Goal: Task Accomplishment & Management: Manage account settings

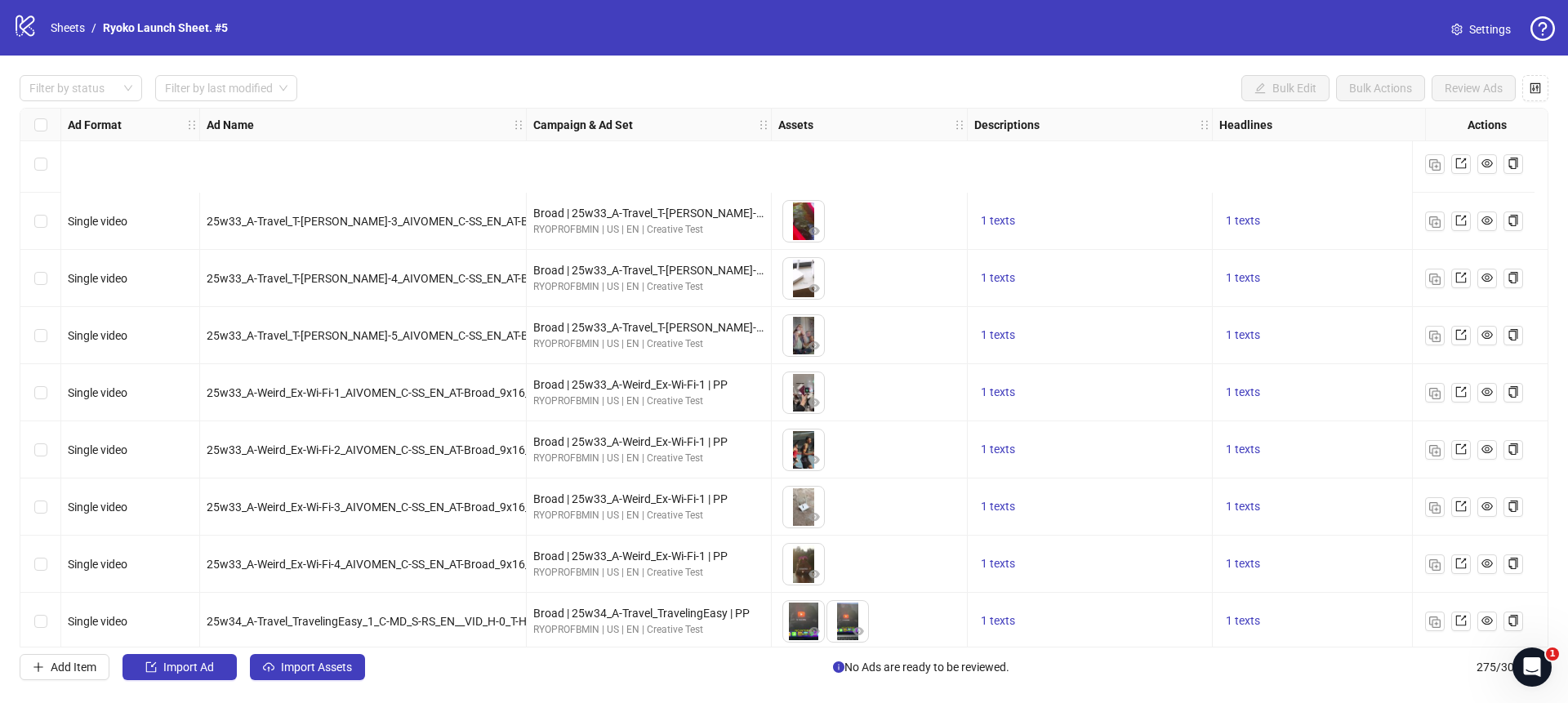
scroll to position [15216, 0]
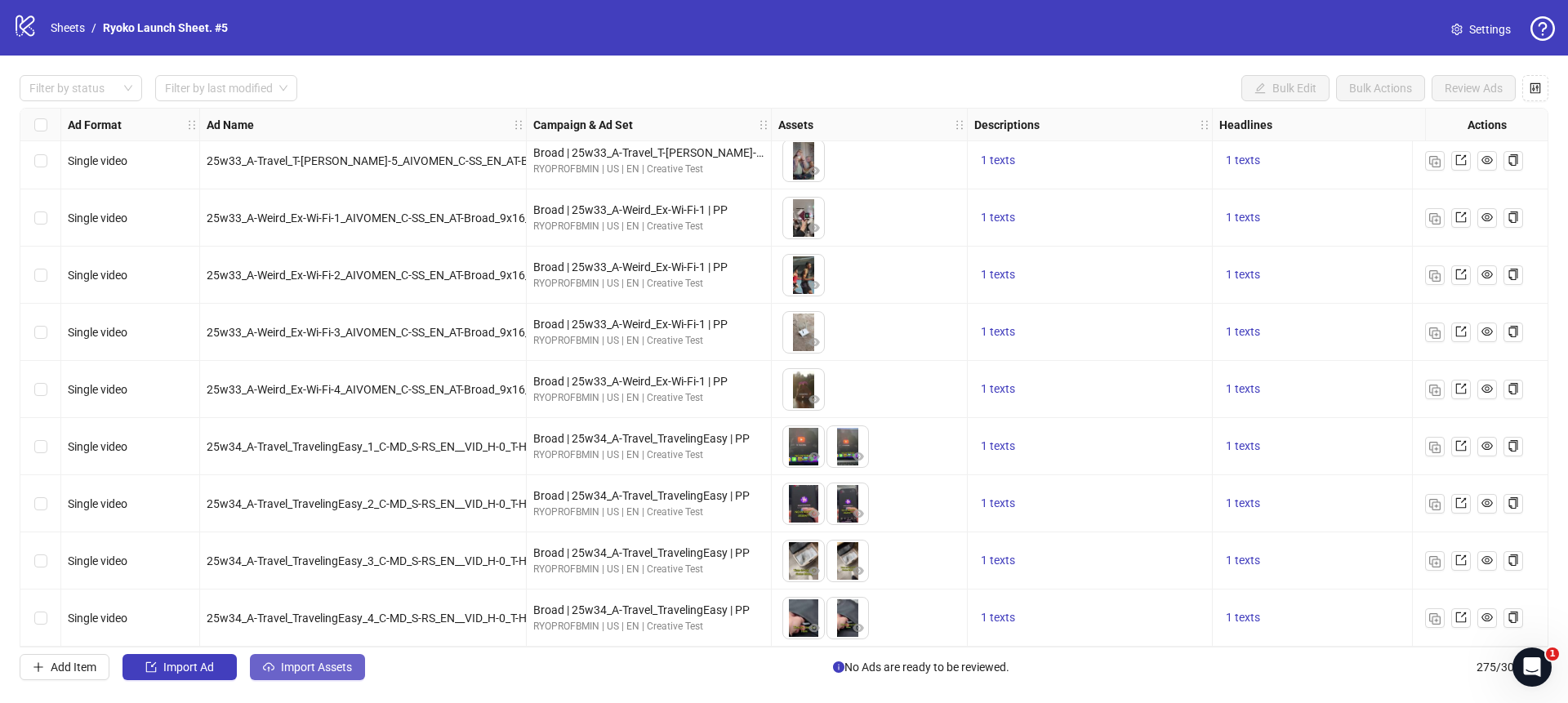
click at [286, 657] on button "Import Assets" at bounding box center [308, 667] width 115 height 26
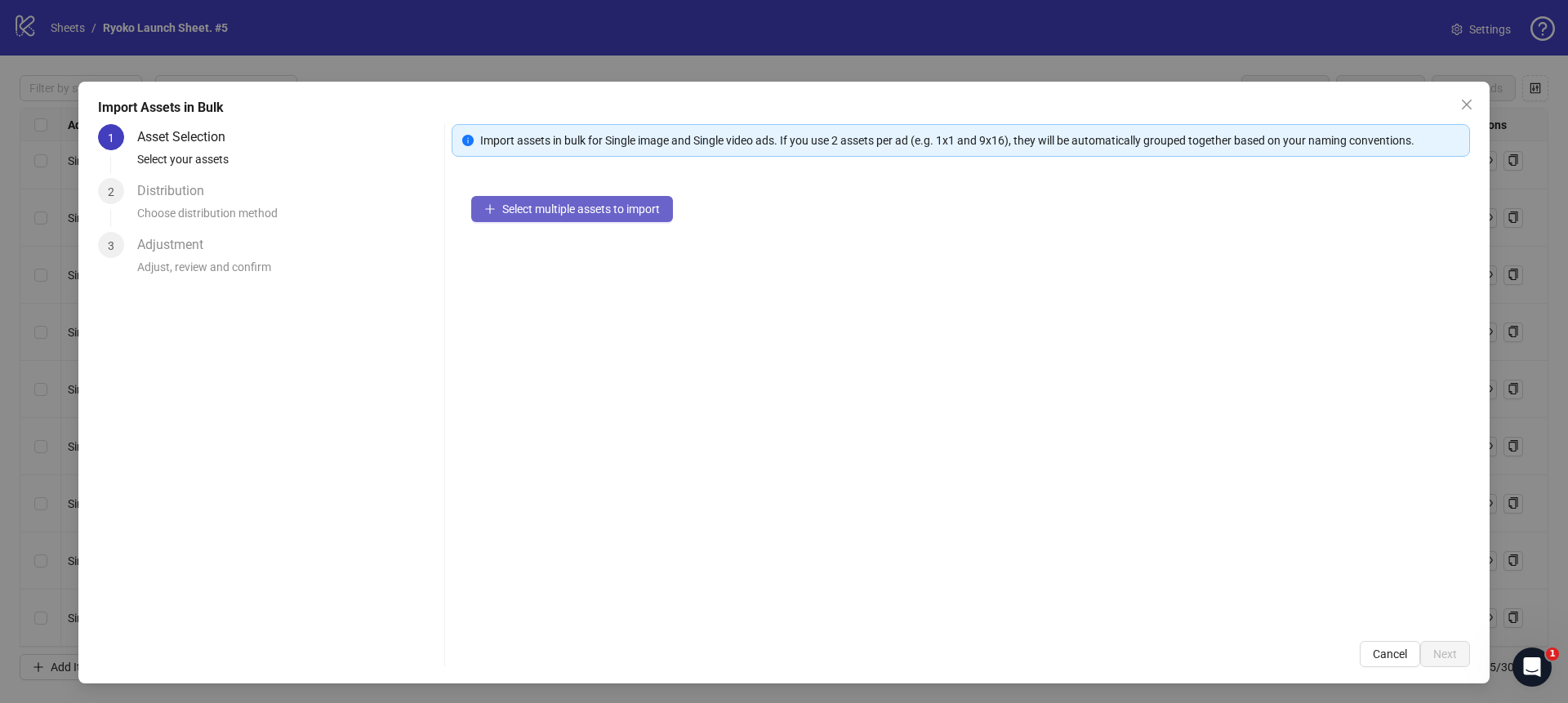
click at [598, 197] on button "Select multiple assets to import" at bounding box center [572, 209] width 202 height 26
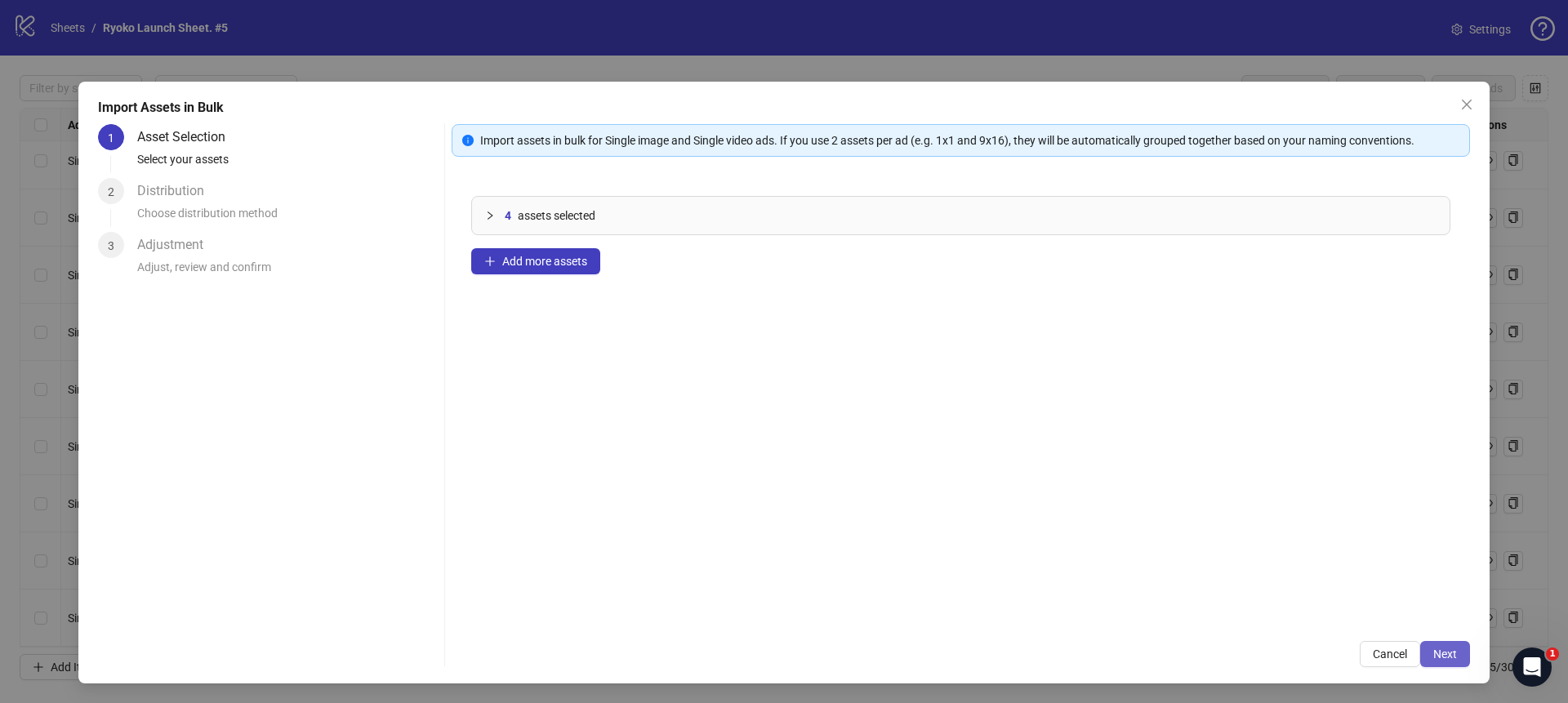
click at [1439, 642] on button "Next" at bounding box center [1445, 654] width 50 height 26
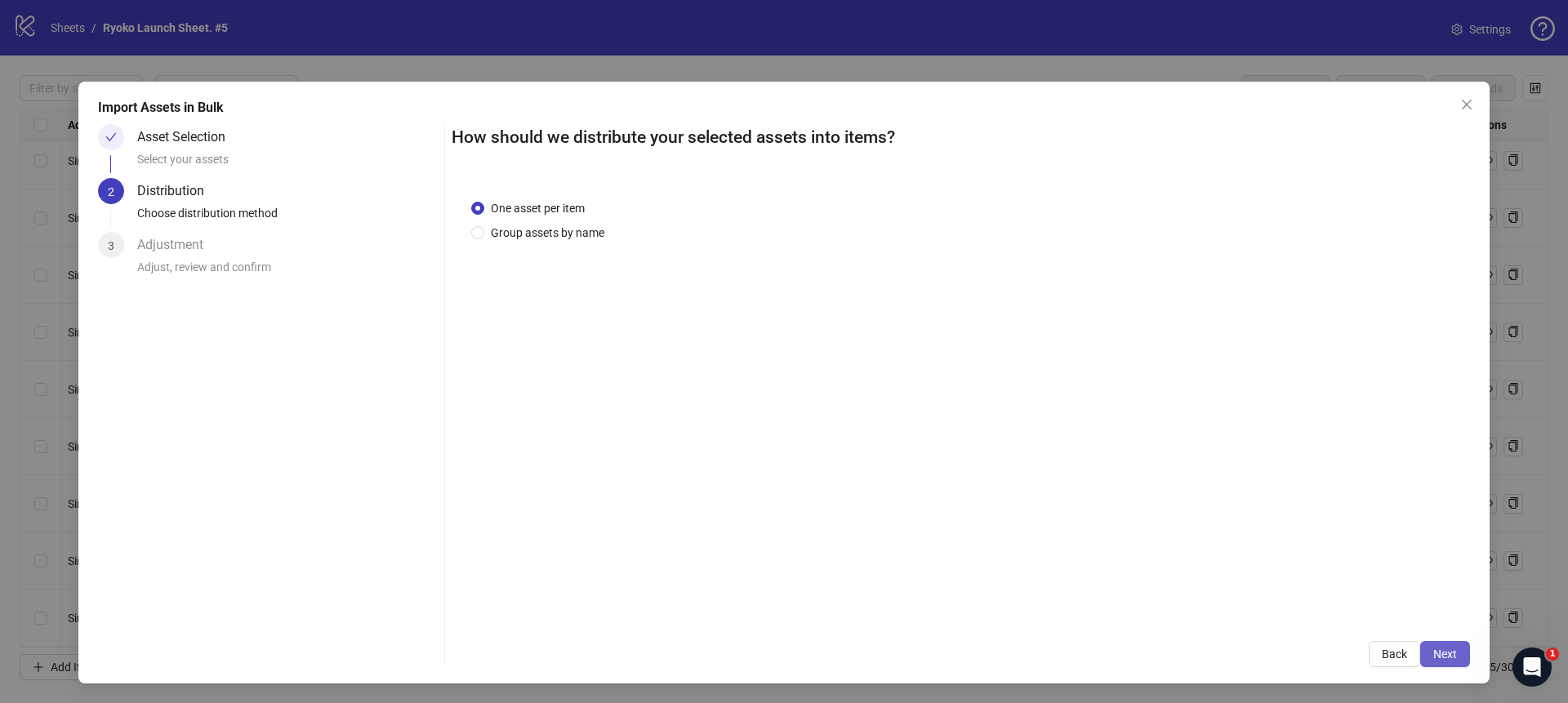
click at [1439, 645] on button "Next" at bounding box center [1445, 654] width 50 height 26
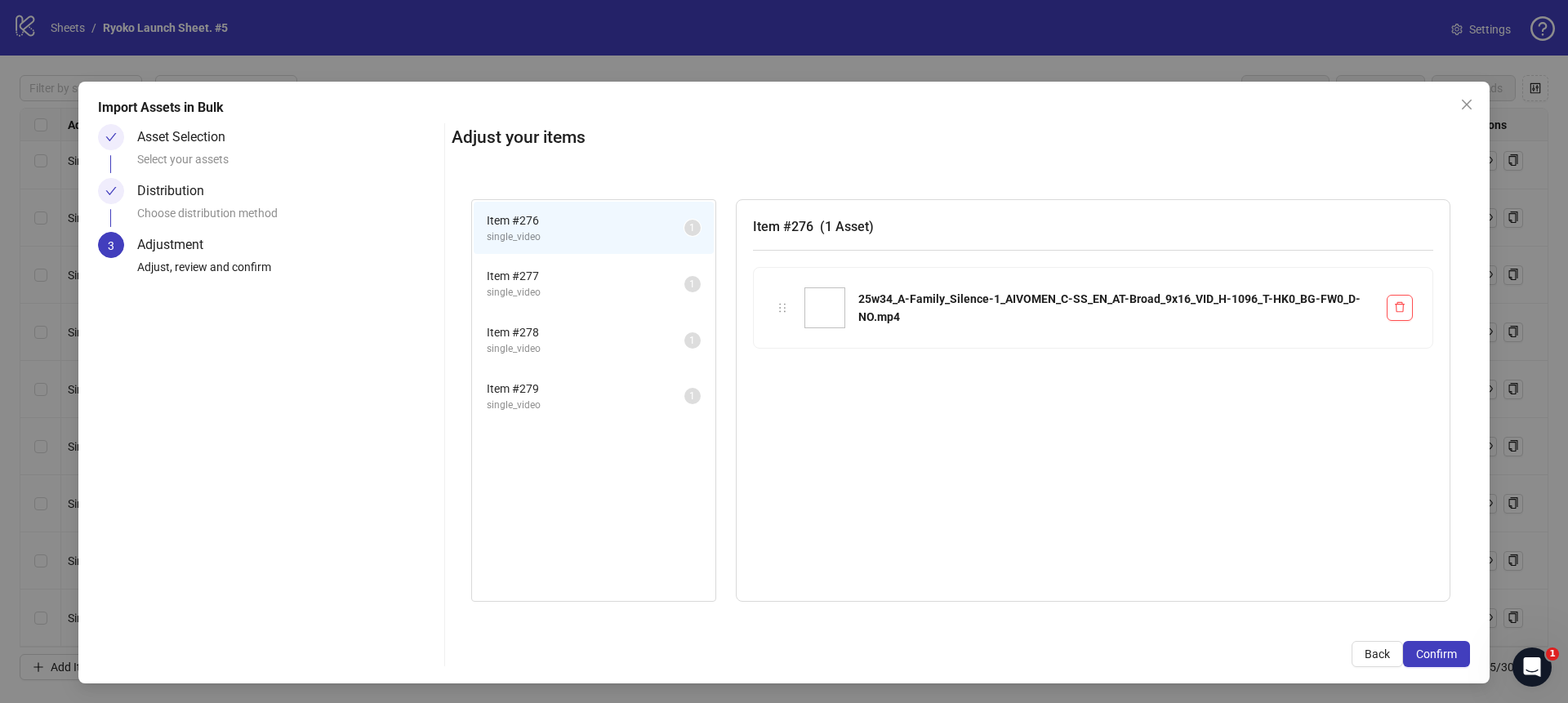
click at [1439, 645] on button "Confirm" at bounding box center [1436, 654] width 67 height 26
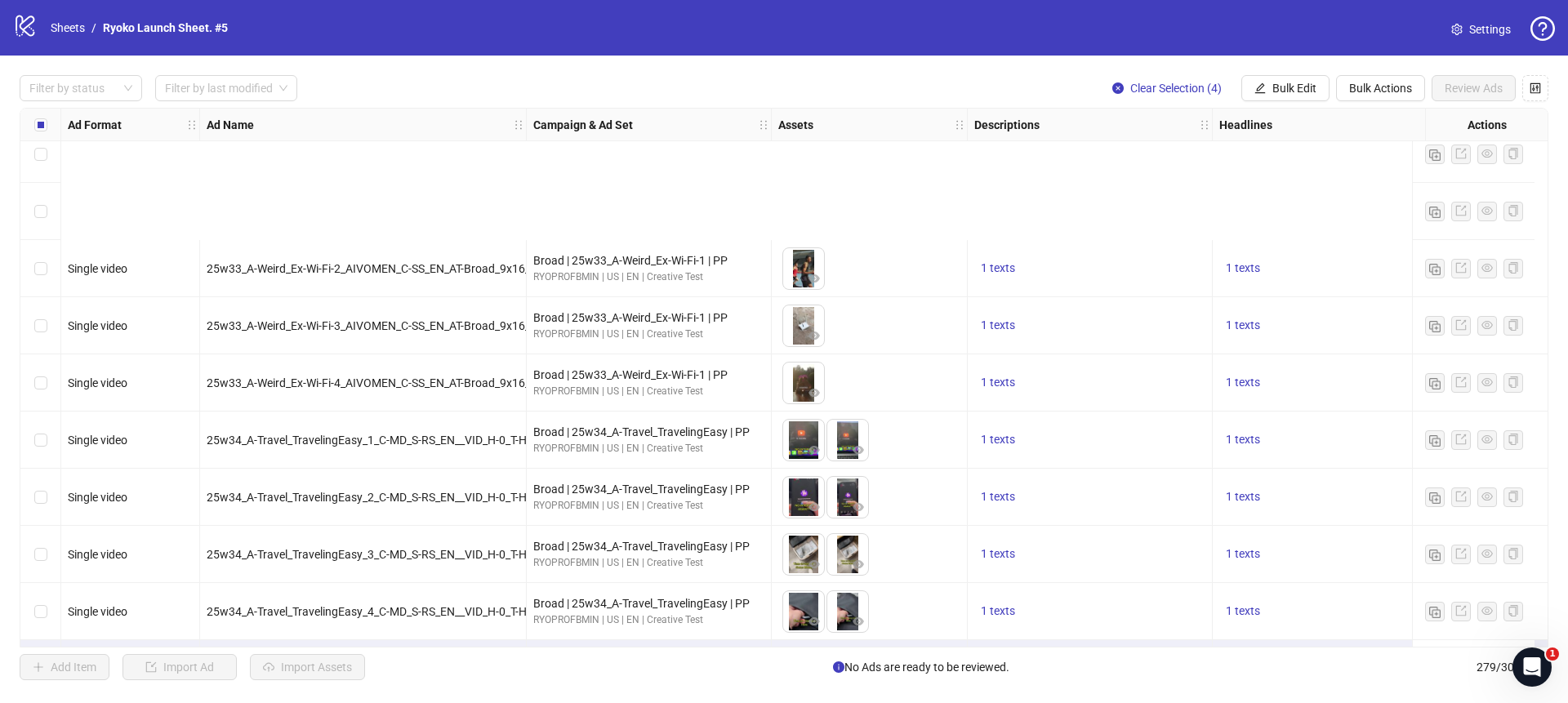
scroll to position [15445, 0]
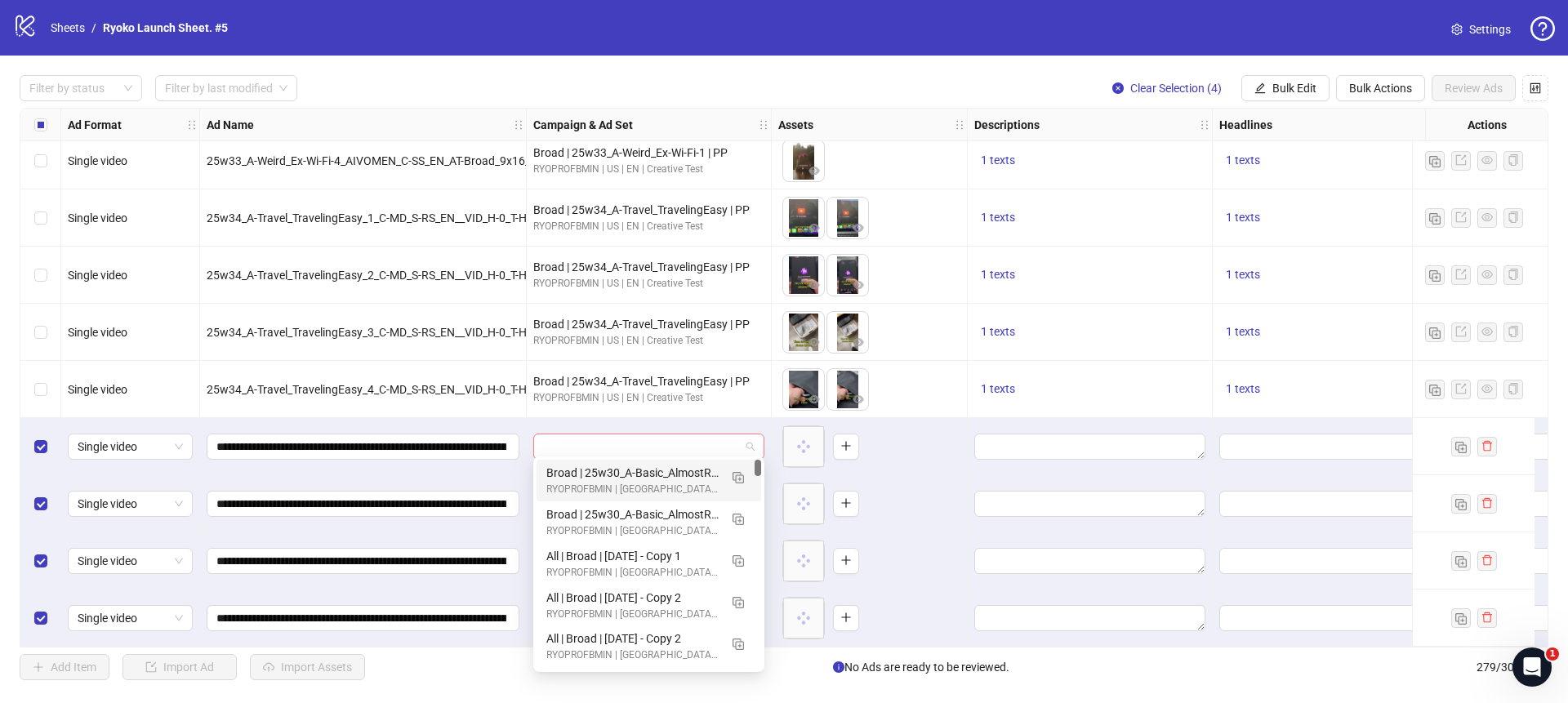
click at [751, 440] on span at bounding box center [648, 446] width 211 height 24
click at [740, 476] on img "button" at bounding box center [737, 477] width 11 height 11
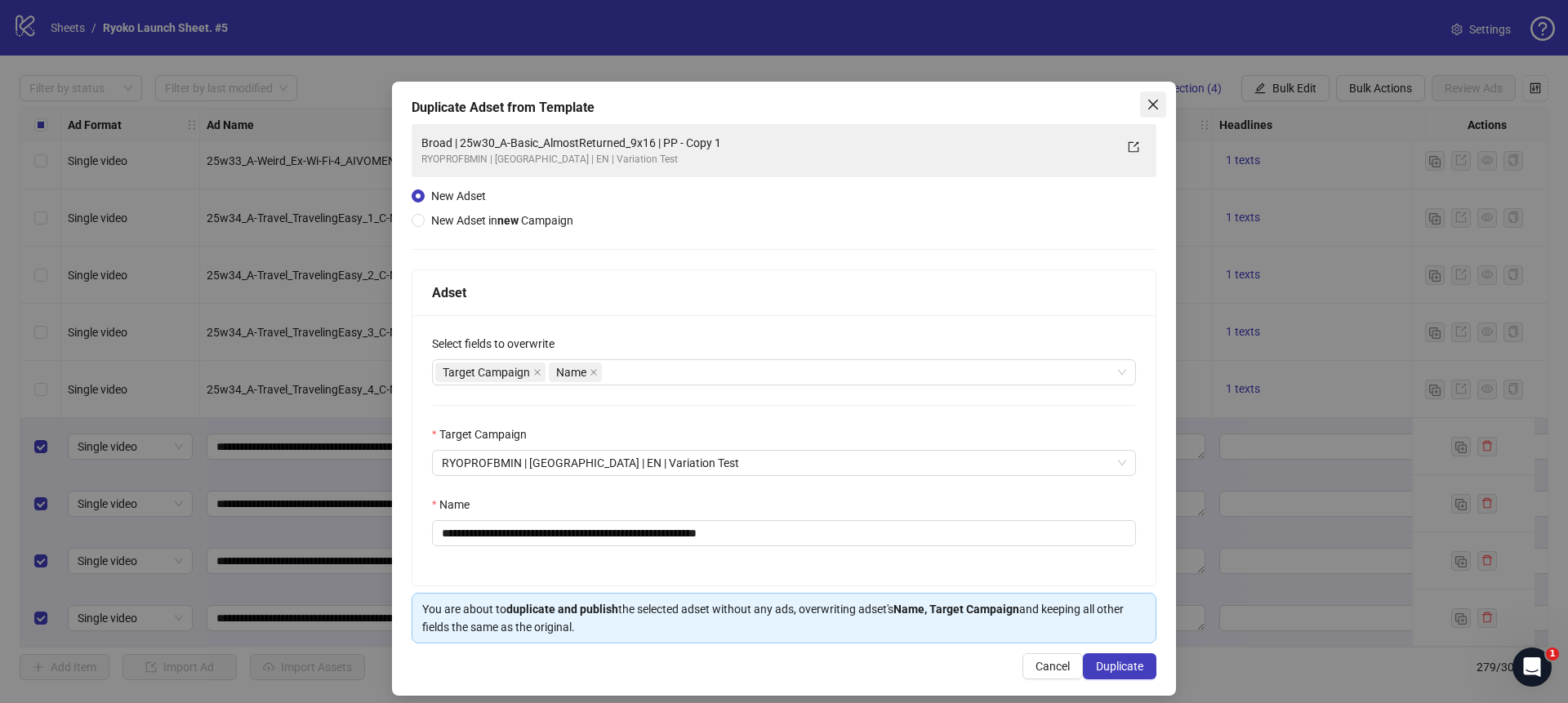
click at [1149, 106] on icon "close" at bounding box center [1152, 104] width 10 height 10
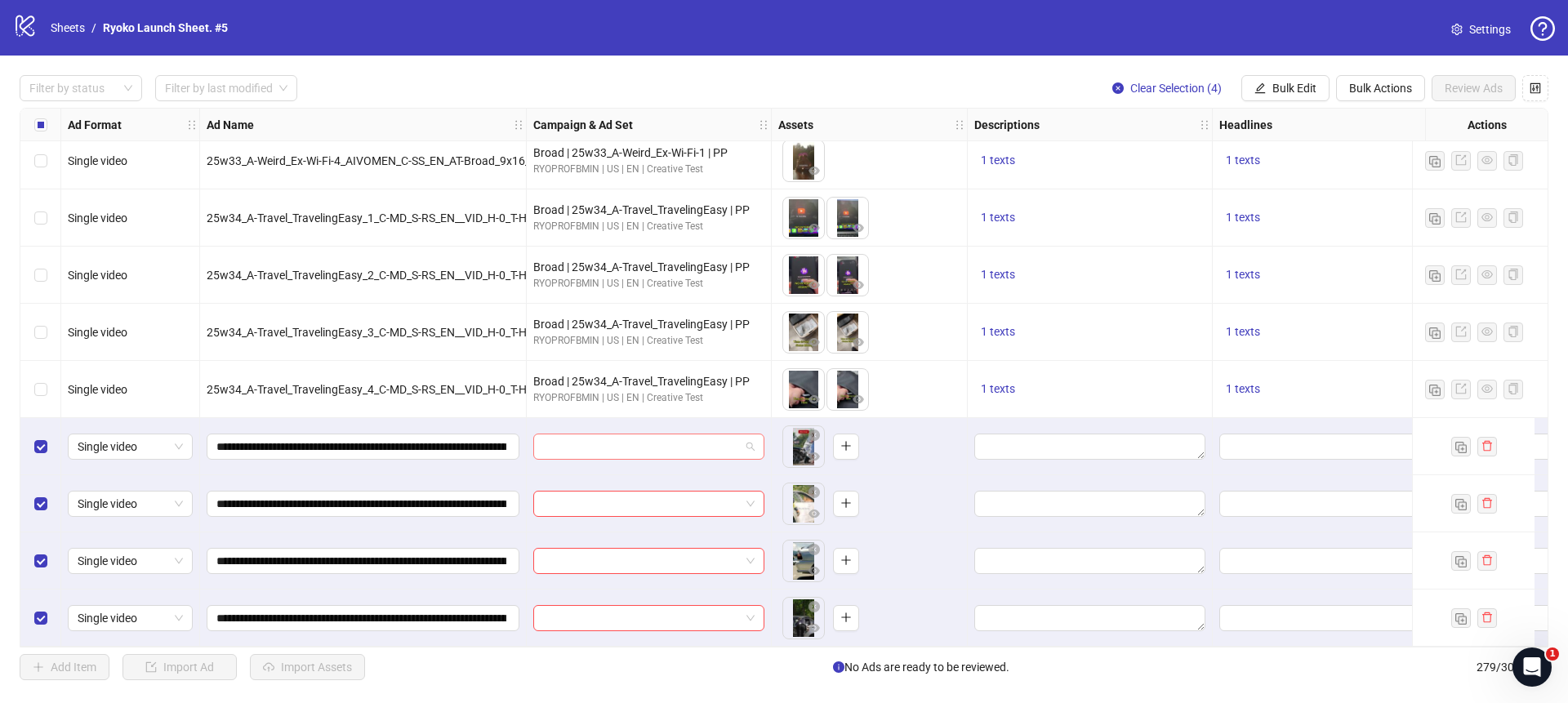
click at [754, 438] on div at bounding box center [648, 446] width 231 height 26
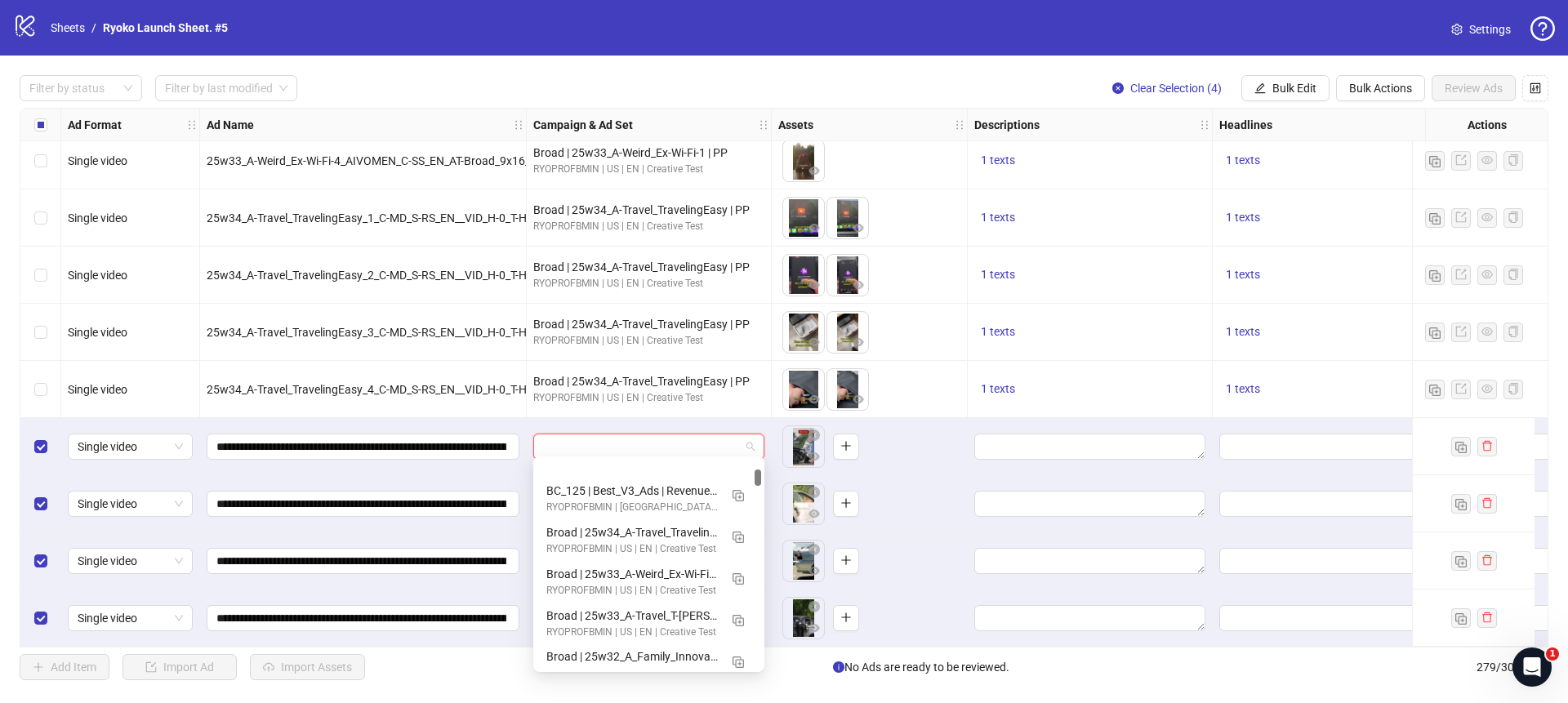
scroll to position [1518, 0]
click at [742, 499] on img "button" at bounding box center [737, 500] width 11 height 11
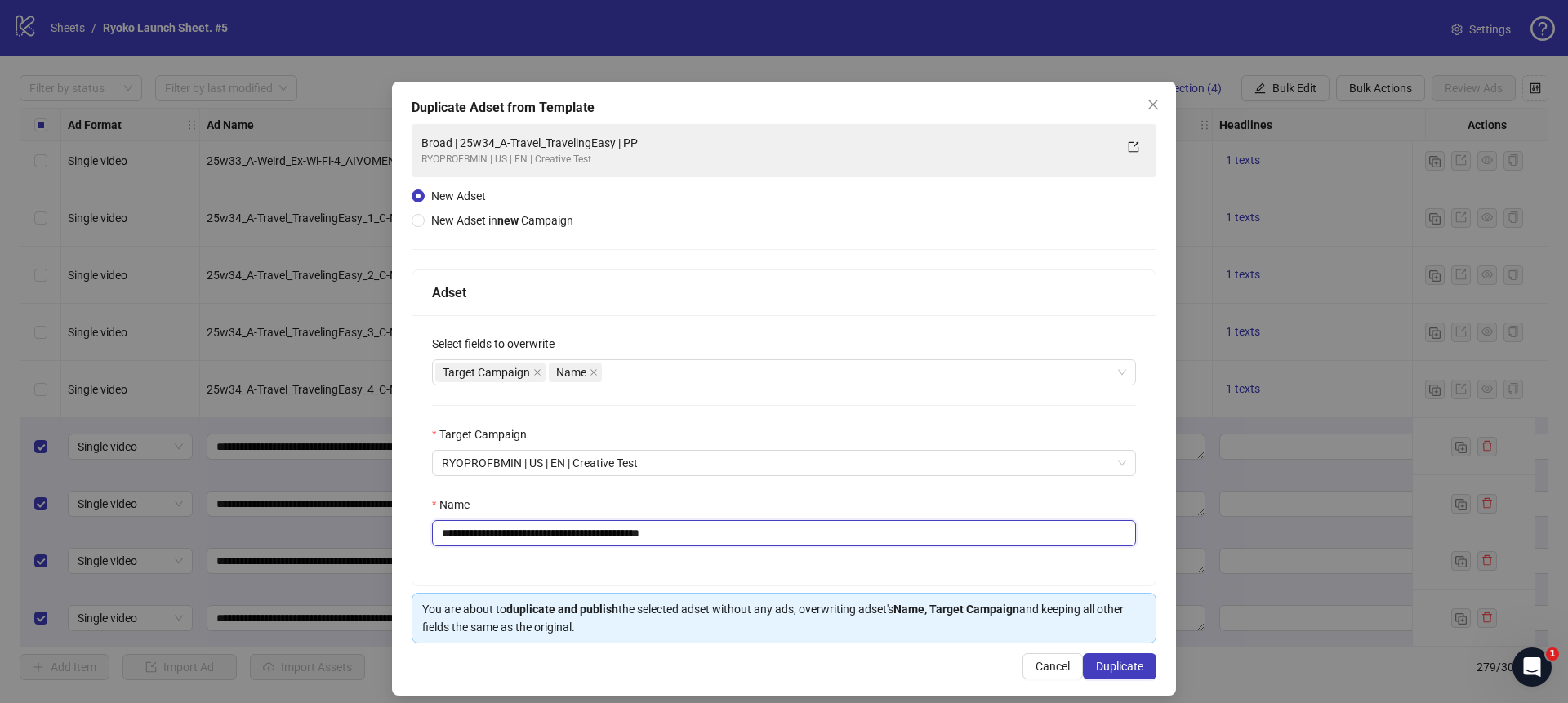
click at [708, 530] on input "**********" at bounding box center [783, 533] width 704 height 26
drag, startPoint x: 634, startPoint y: 533, endPoint x: 482, endPoint y: 537, distance: 152.1
click at [482, 537] on input "**********" at bounding box center [783, 533] width 704 height 26
paste input "text"
type input "**********"
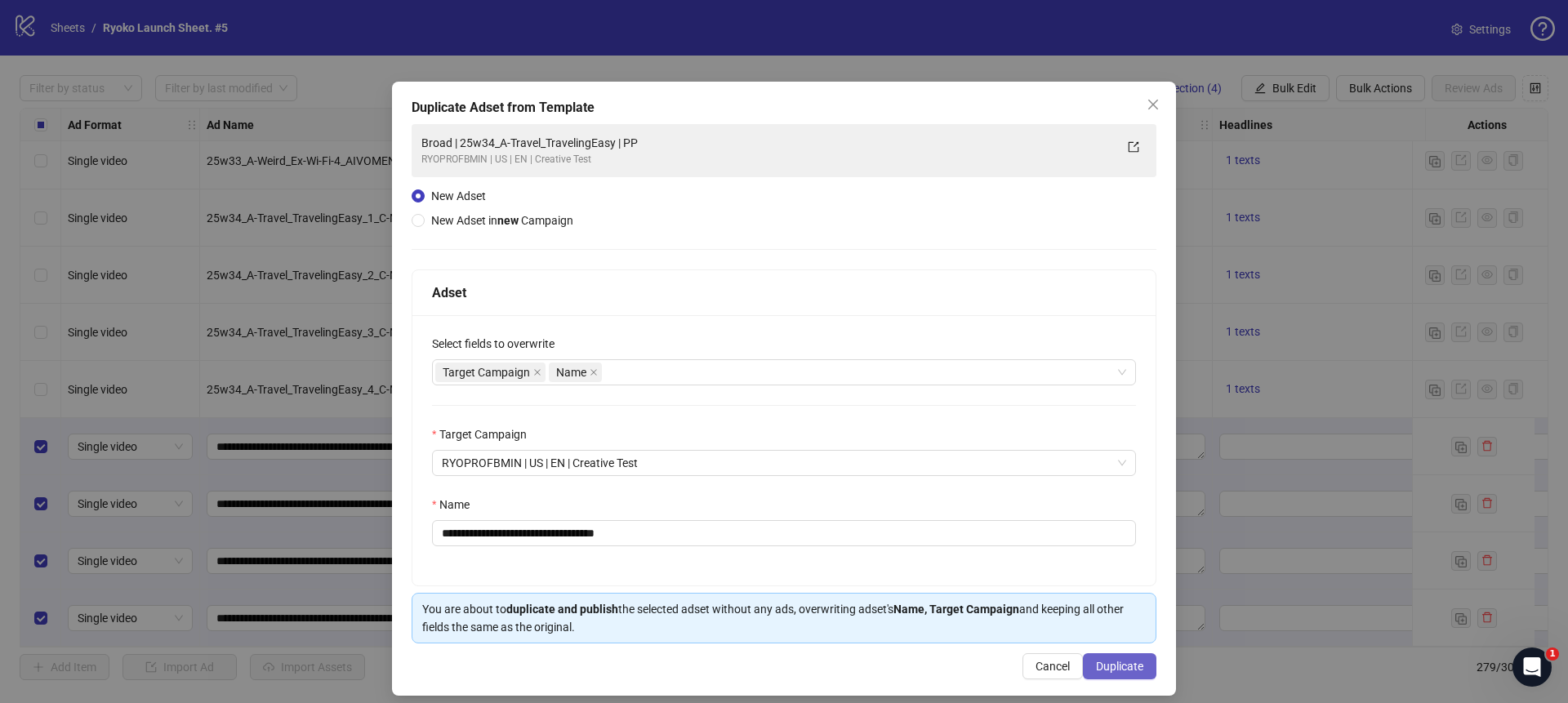
click at [1128, 661] on span "Duplicate" at bounding box center [1119, 666] width 47 height 13
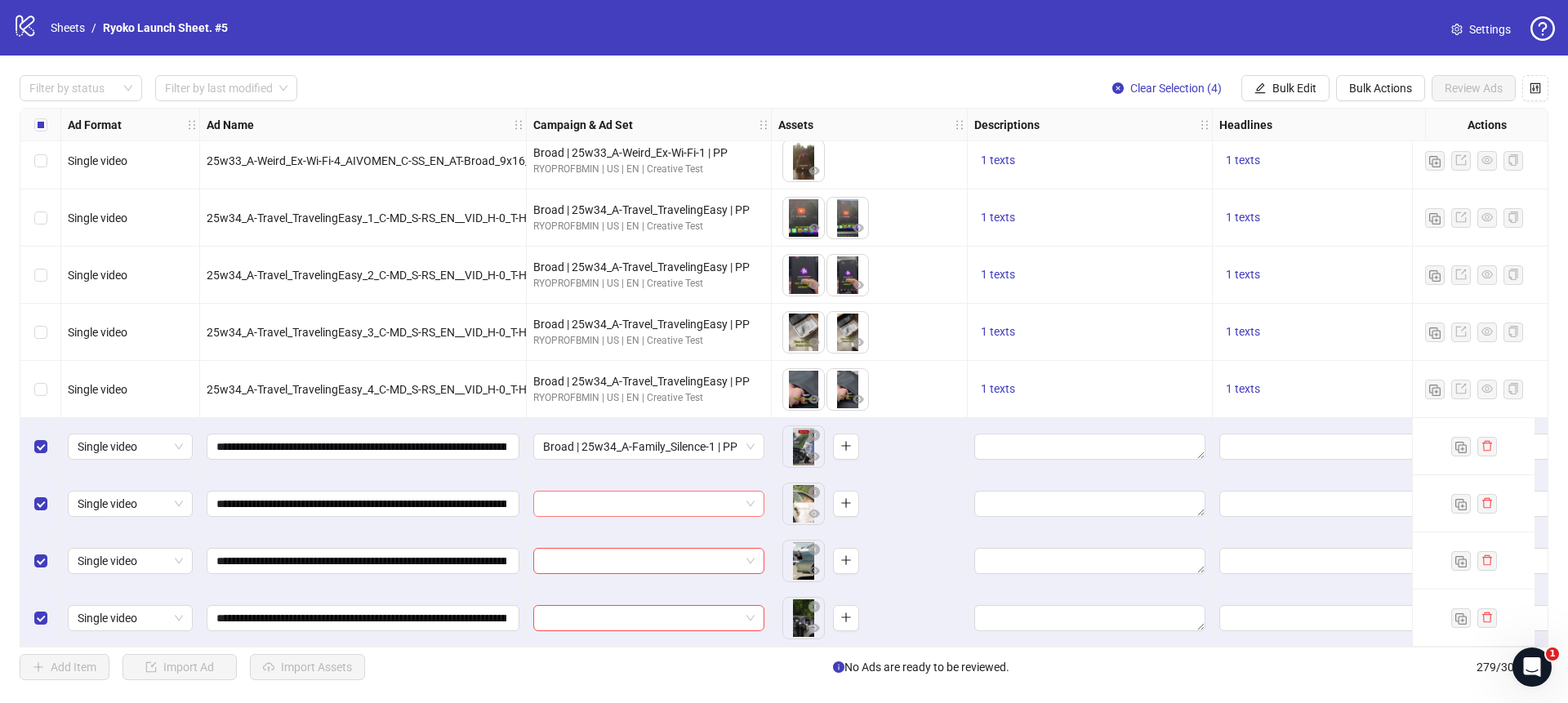
click at [752, 491] on span at bounding box center [648, 503] width 211 height 24
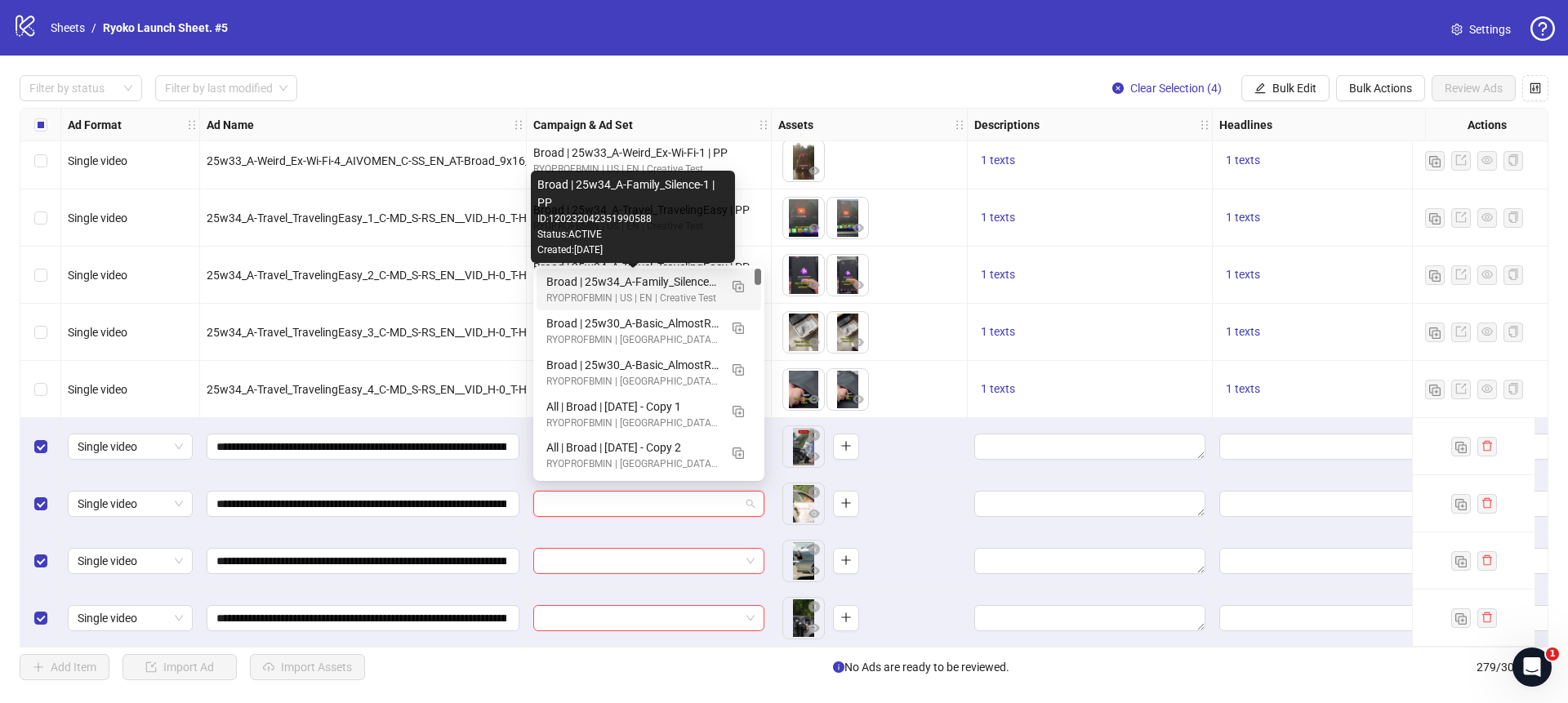
click at [679, 284] on div "Broad | 25w34_A-Family_Silence-1 | PP" at bounding box center [631, 281] width 172 height 18
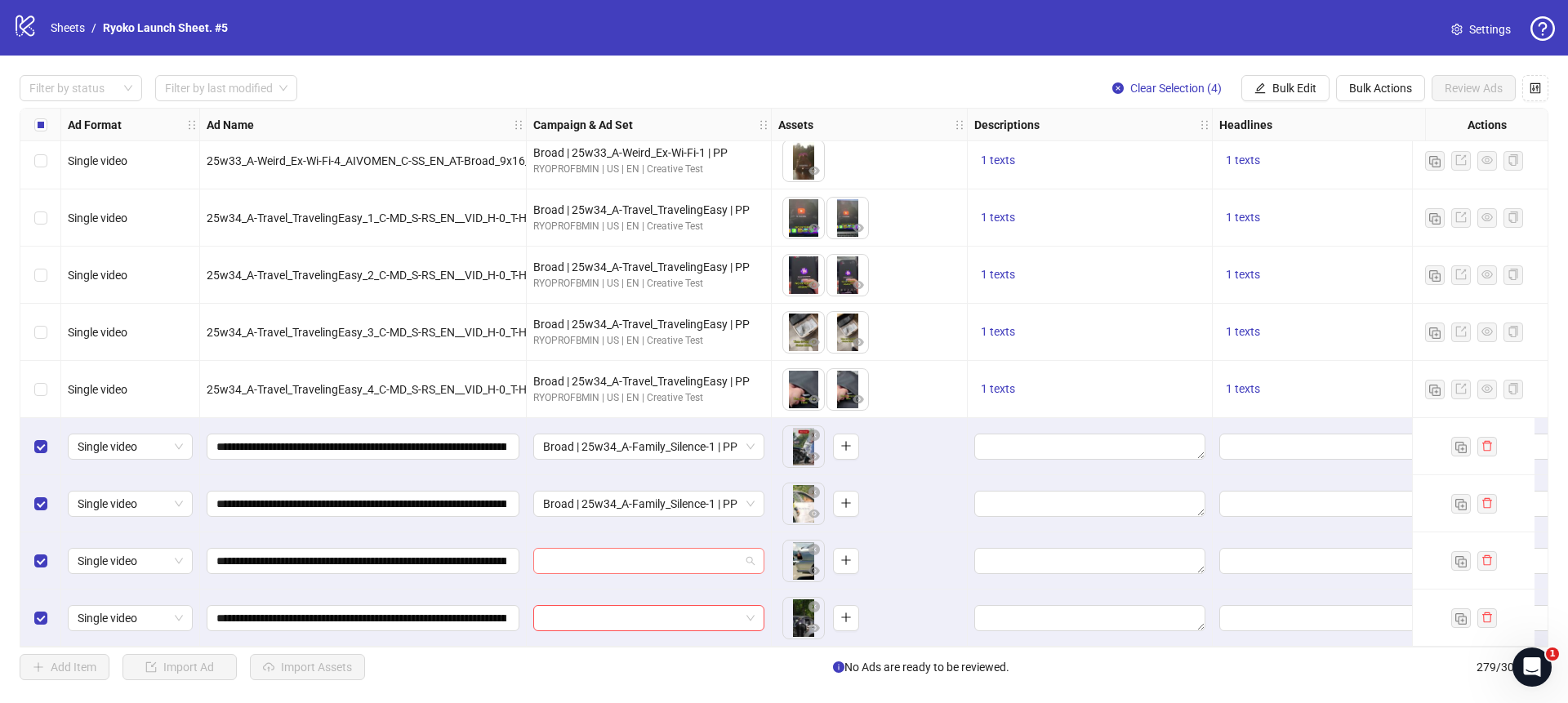
click at [752, 558] on span at bounding box center [648, 561] width 211 height 24
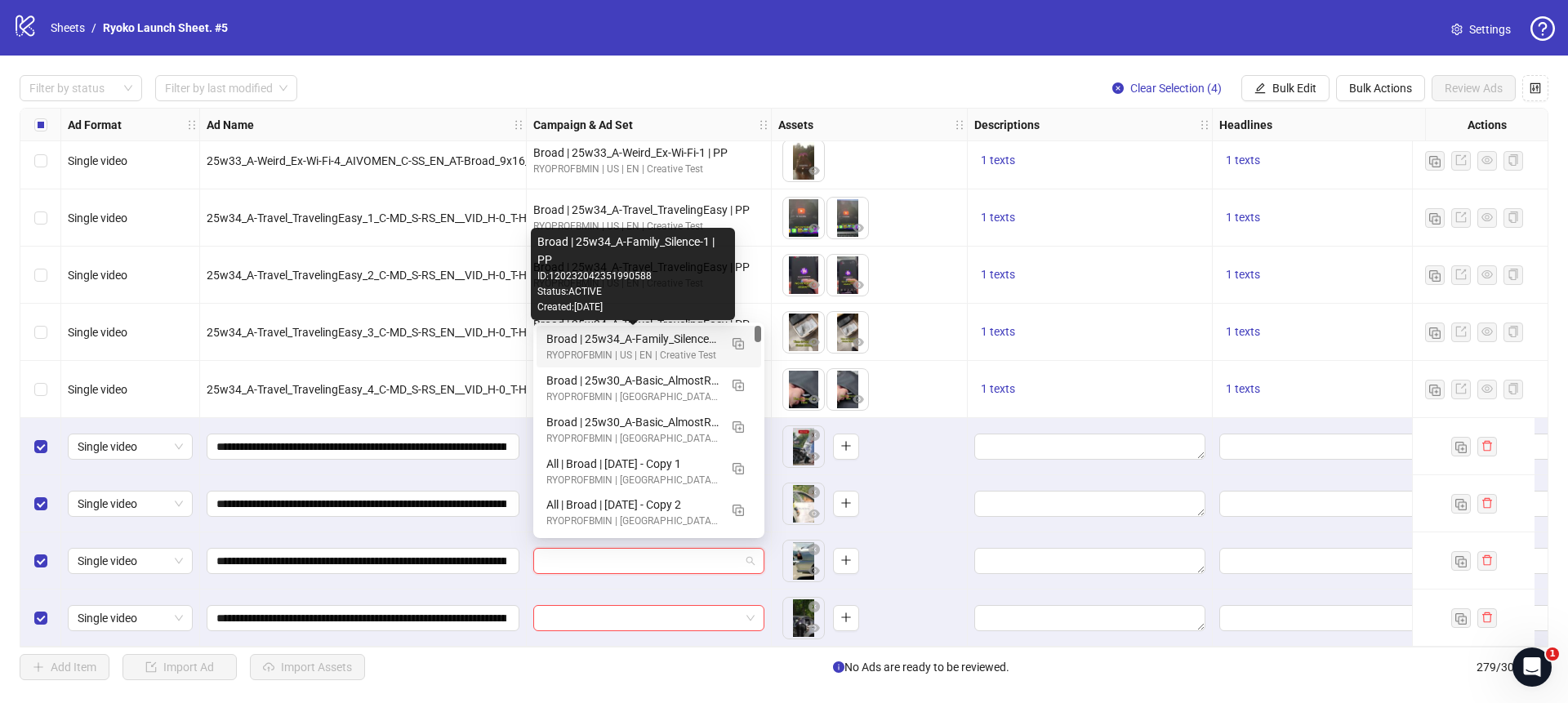
click at [710, 339] on div "Broad | 25w34_A-Family_Silence-1 | PP" at bounding box center [631, 338] width 172 height 18
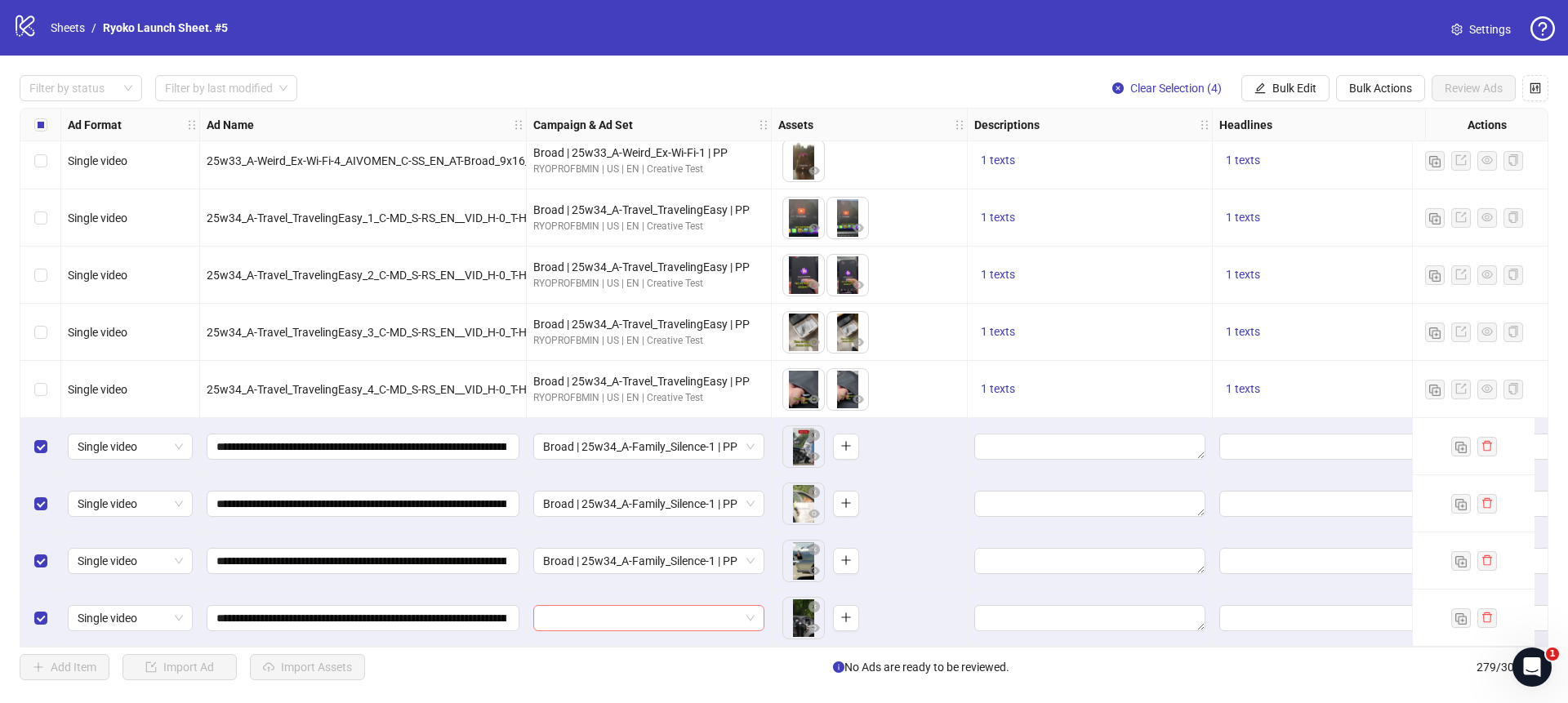
click at [754, 612] on div at bounding box center [648, 618] width 231 height 26
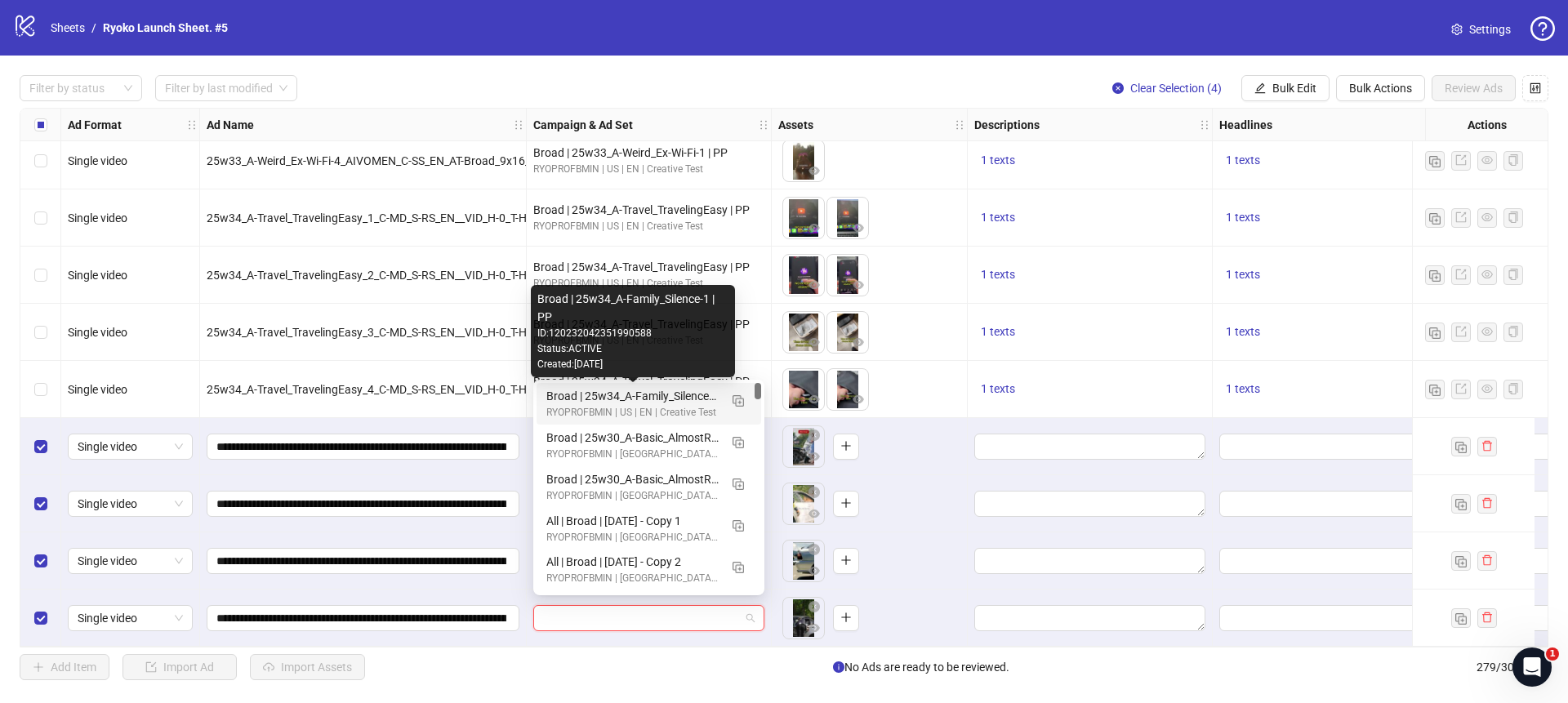
click at [684, 398] on div "Broad | 25w34_A-Family_Silence-1 | PP" at bounding box center [631, 395] width 172 height 18
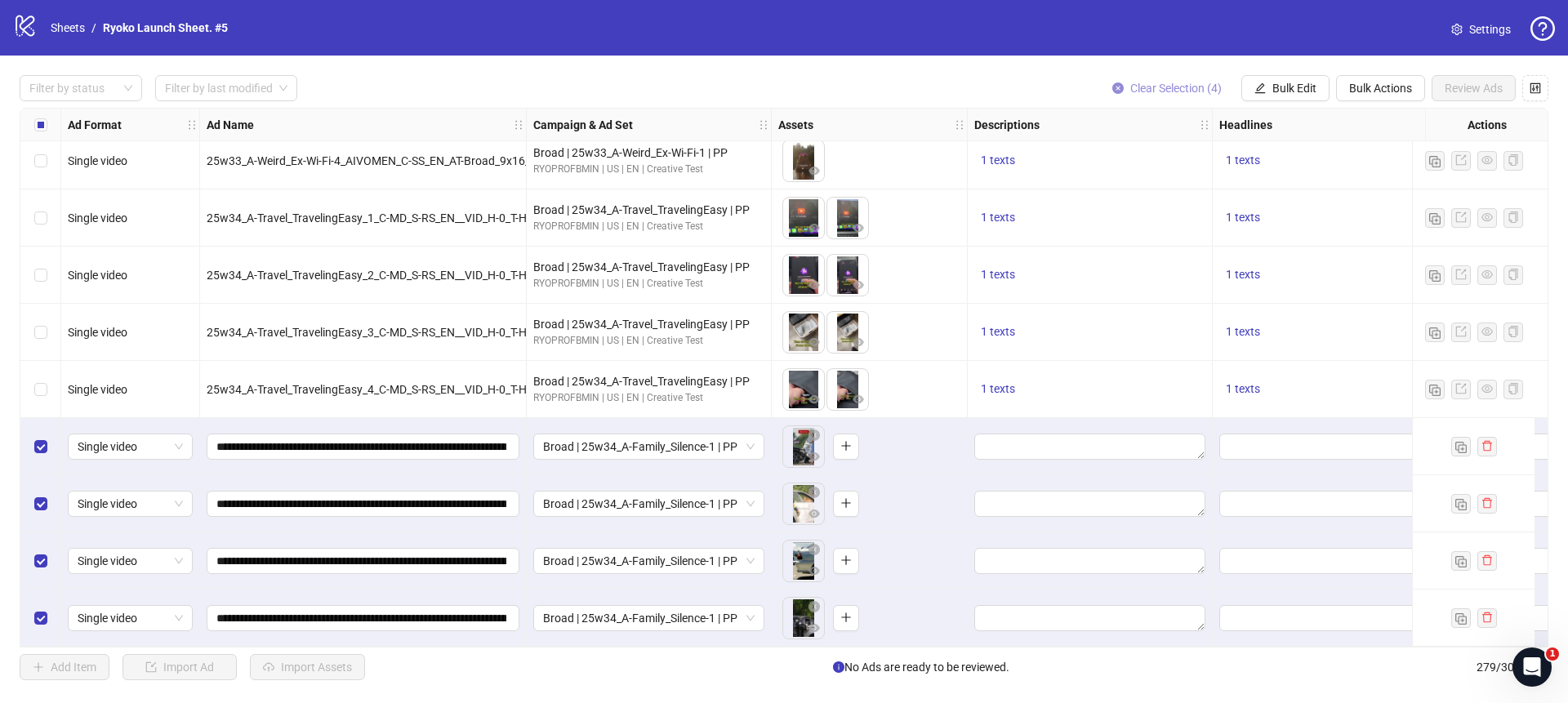
click at [1119, 85] on icon "close-circle" at bounding box center [1118, 88] width 11 height 11
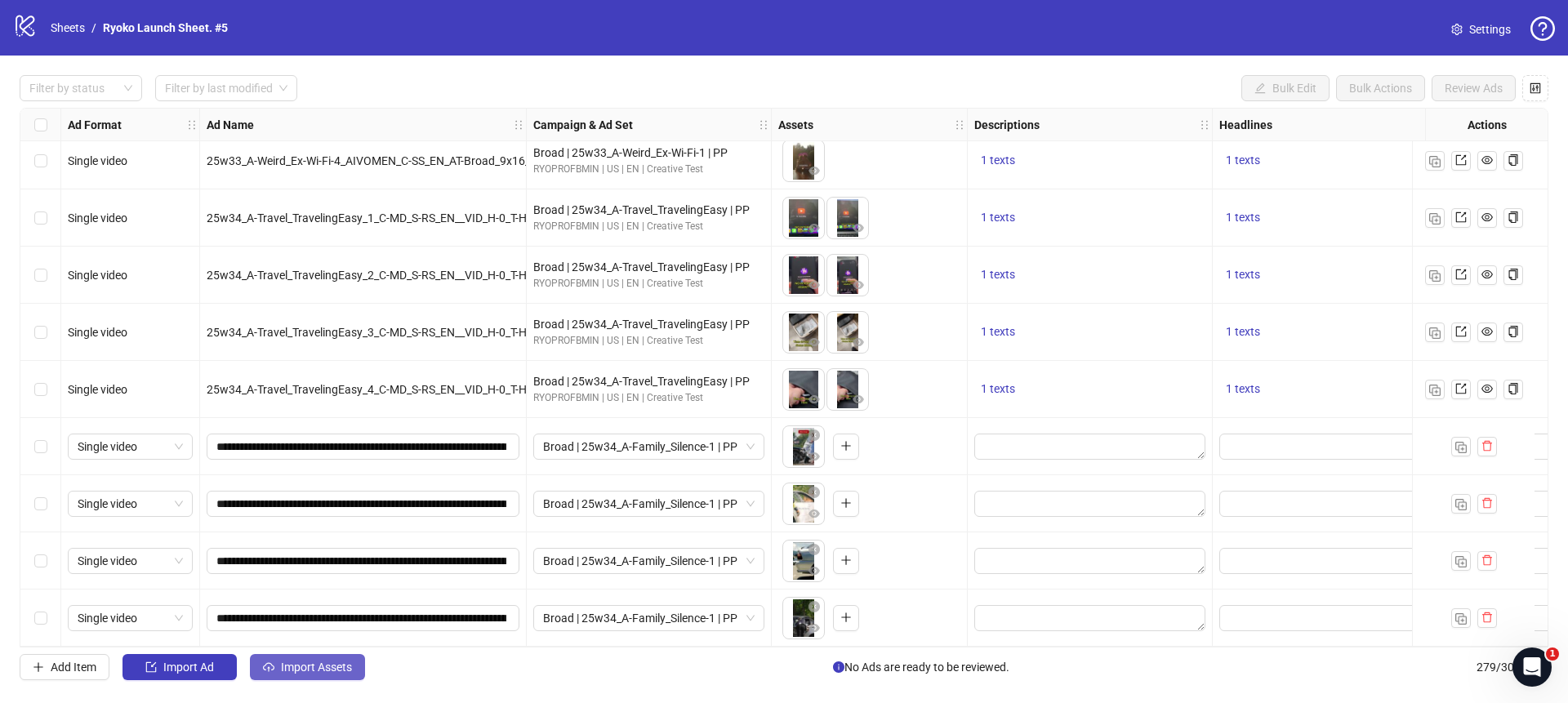
click at [345, 671] on span "Import Assets" at bounding box center [316, 667] width 71 height 13
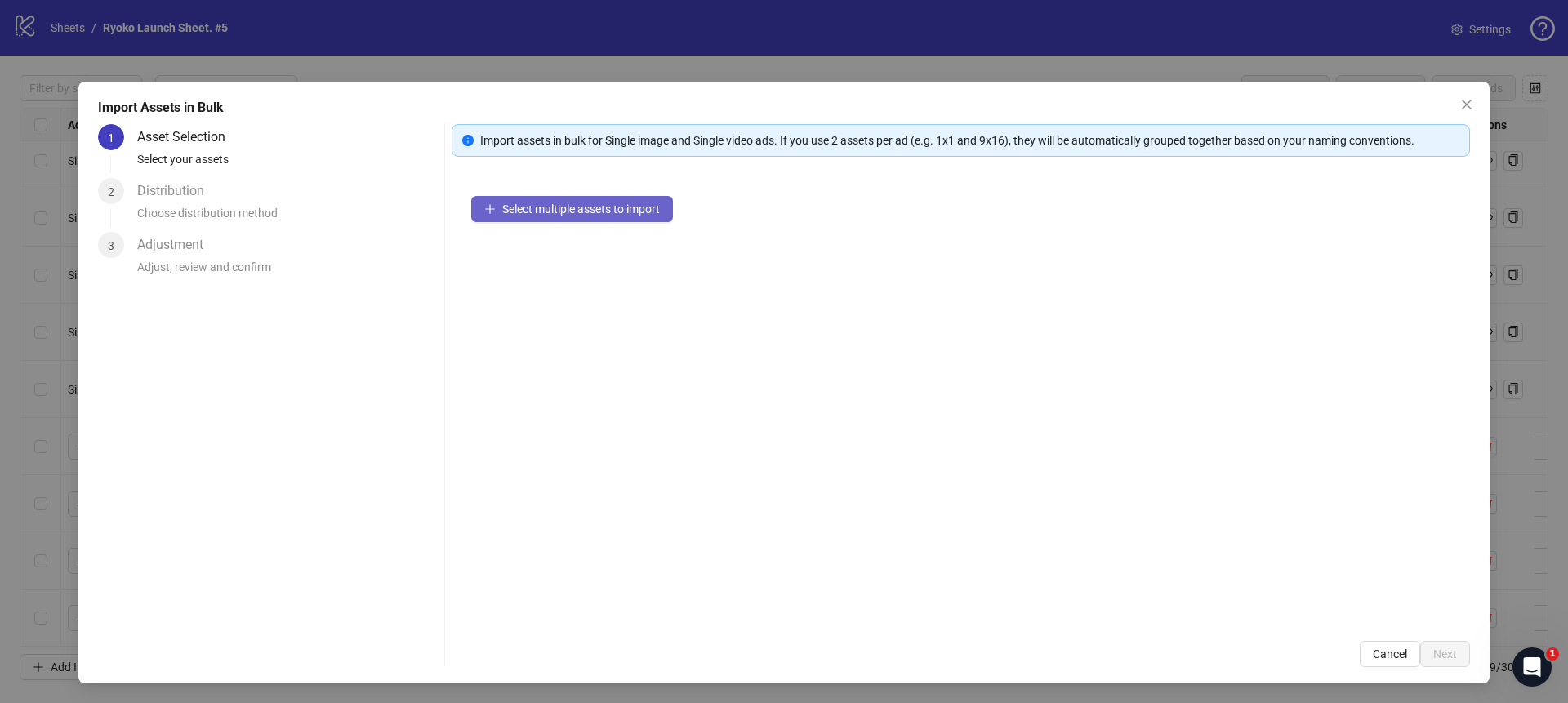
click at [611, 215] on span "Select multiple assets to import" at bounding box center [580, 209] width 157 height 13
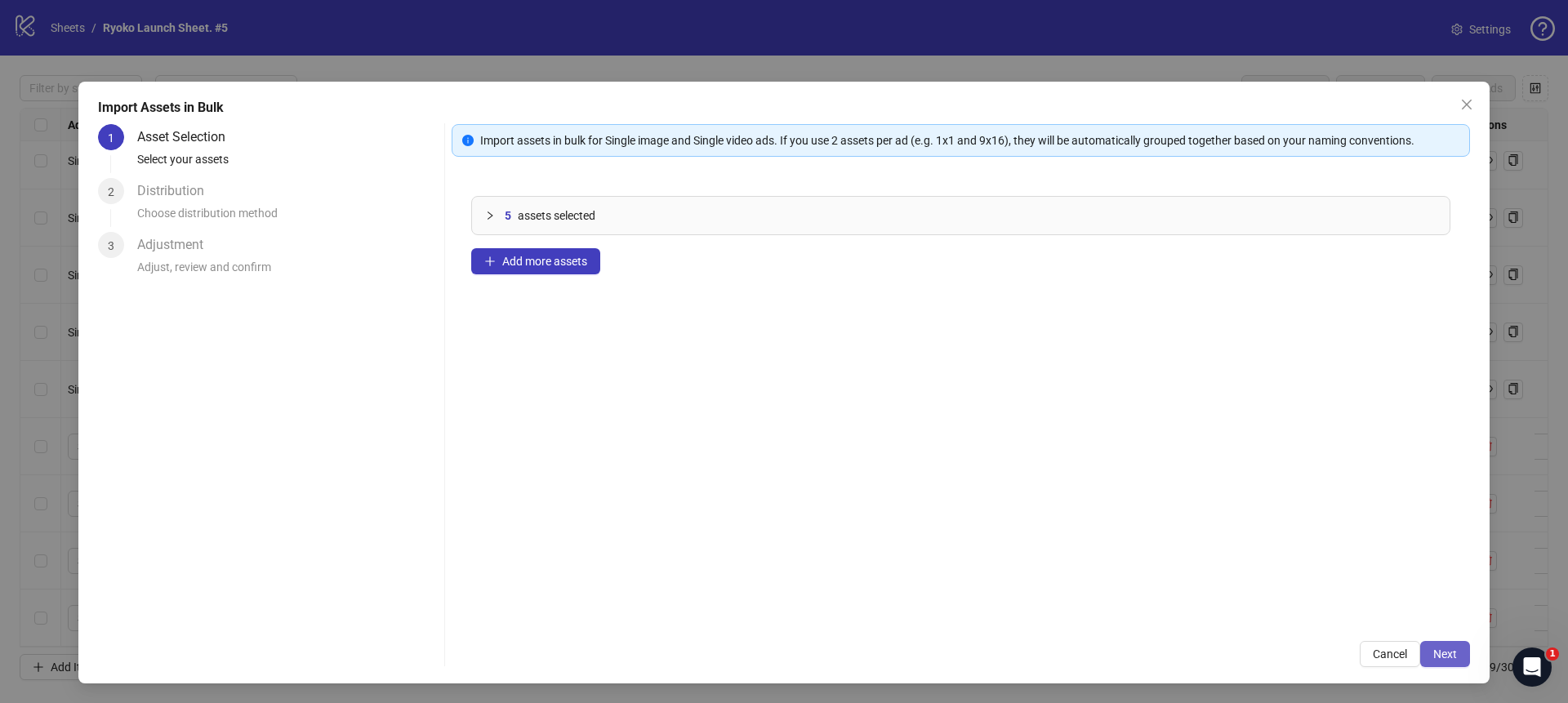
click at [1438, 652] on span "Next" at bounding box center [1444, 654] width 23 height 13
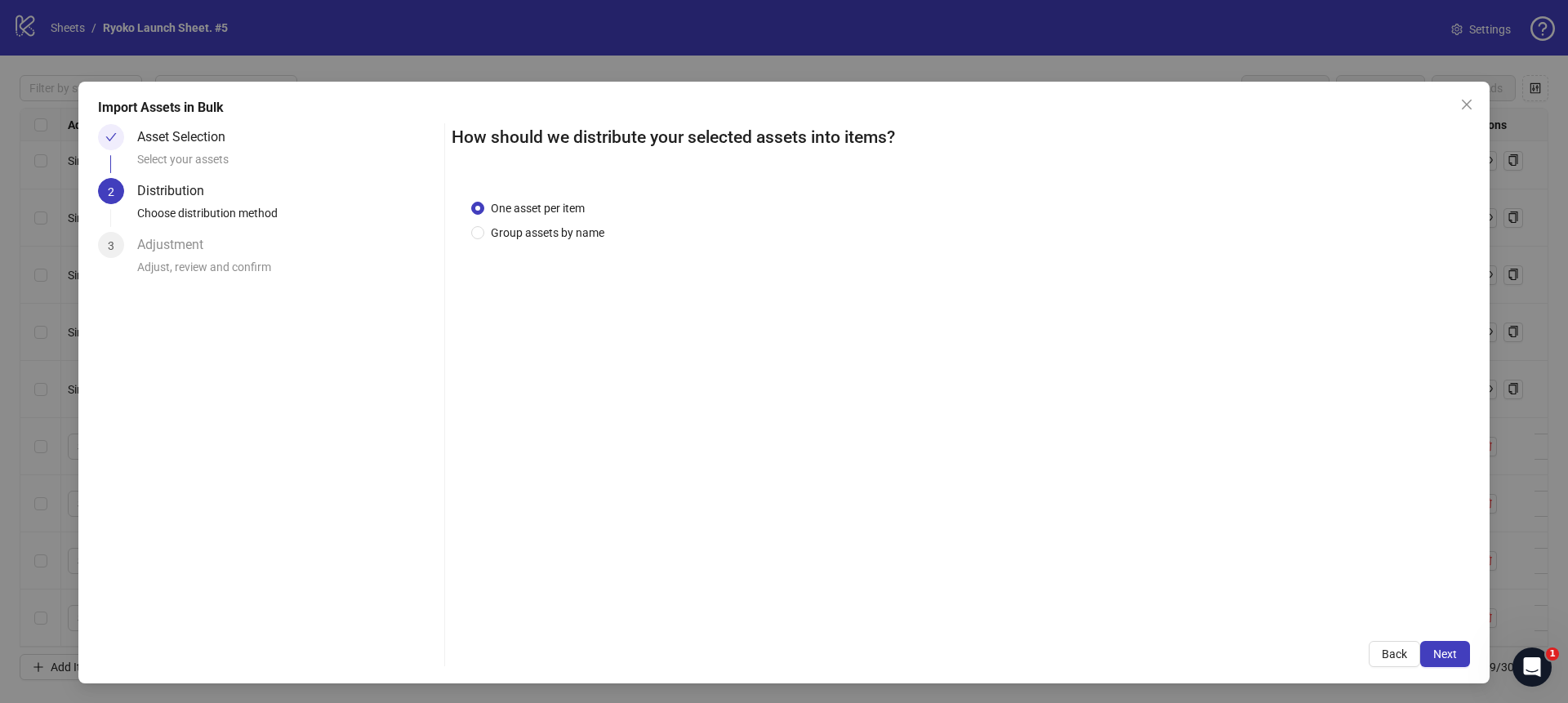
click at [1438, 652] on span "Next" at bounding box center [1444, 654] width 23 height 13
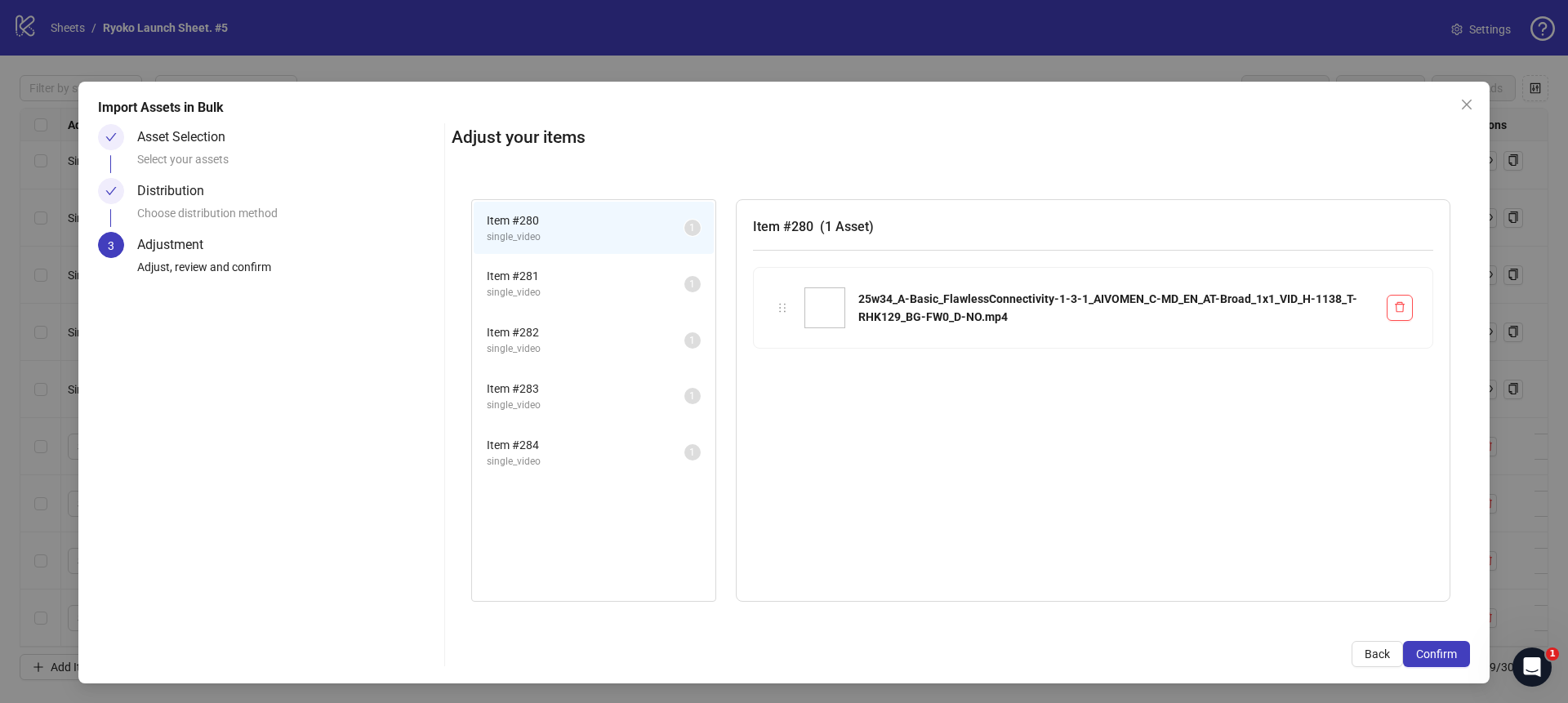
click at [1438, 652] on span "Confirm" at bounding box center [1436, 654] width 41 height 13
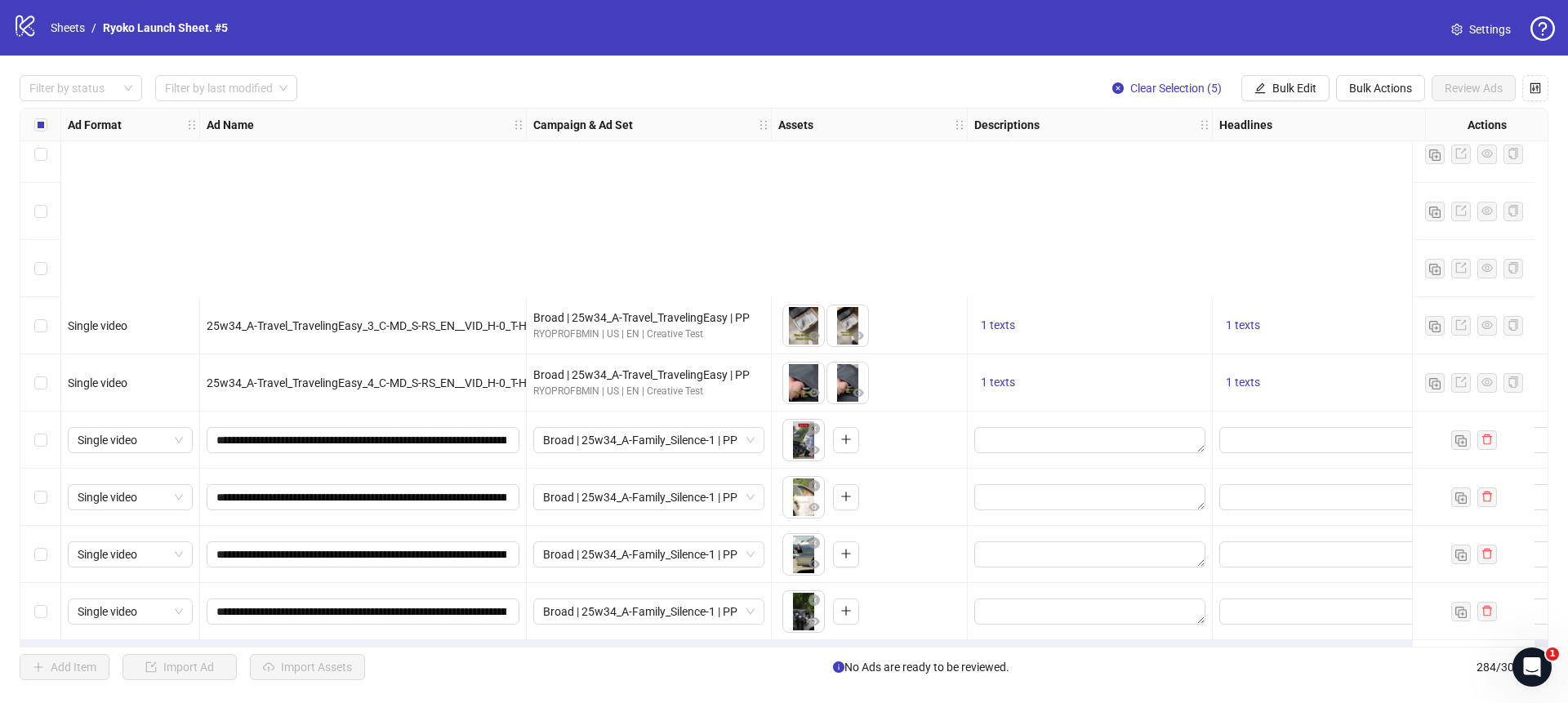
scroll to position [15730, 0]
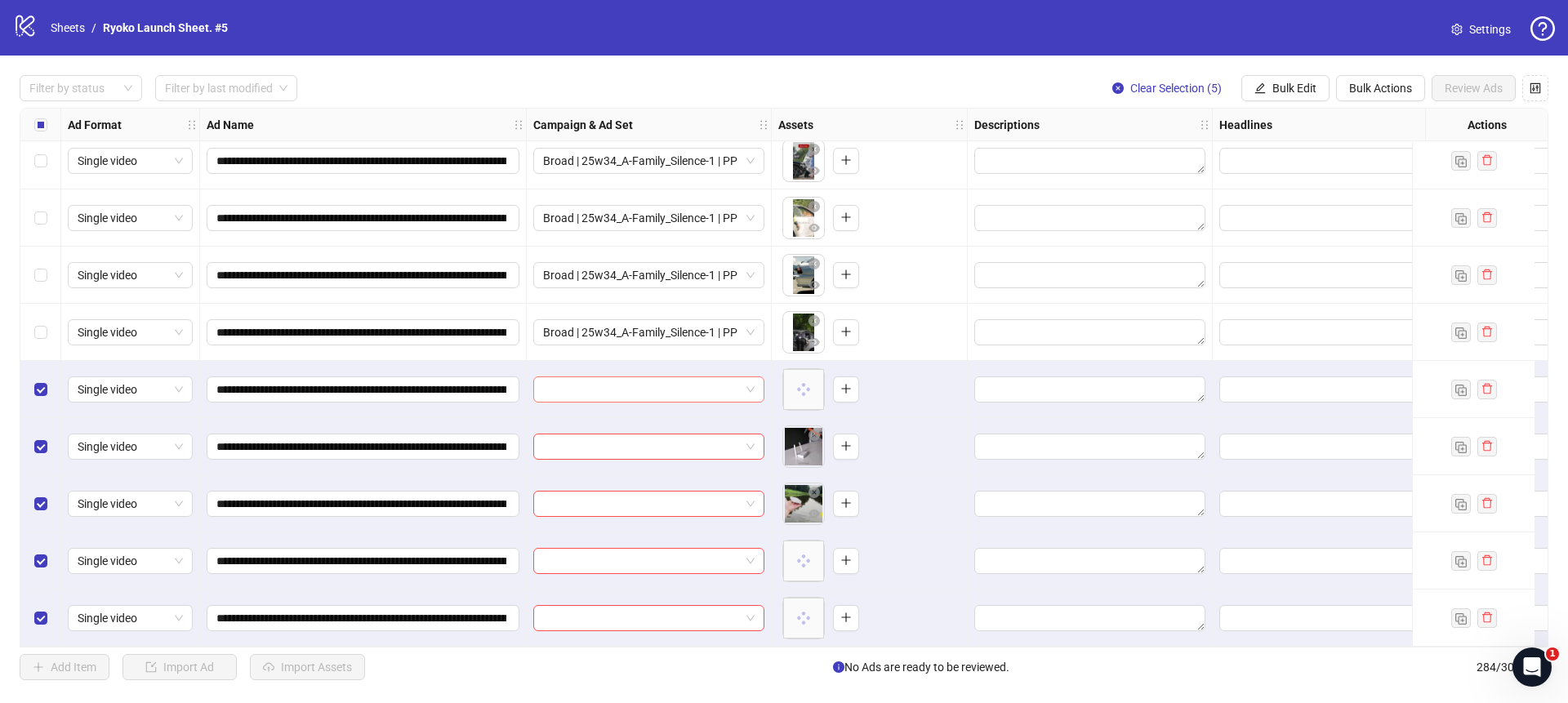
click at [752, 379] on span at bounding box center [648, 390] width 211 height 24
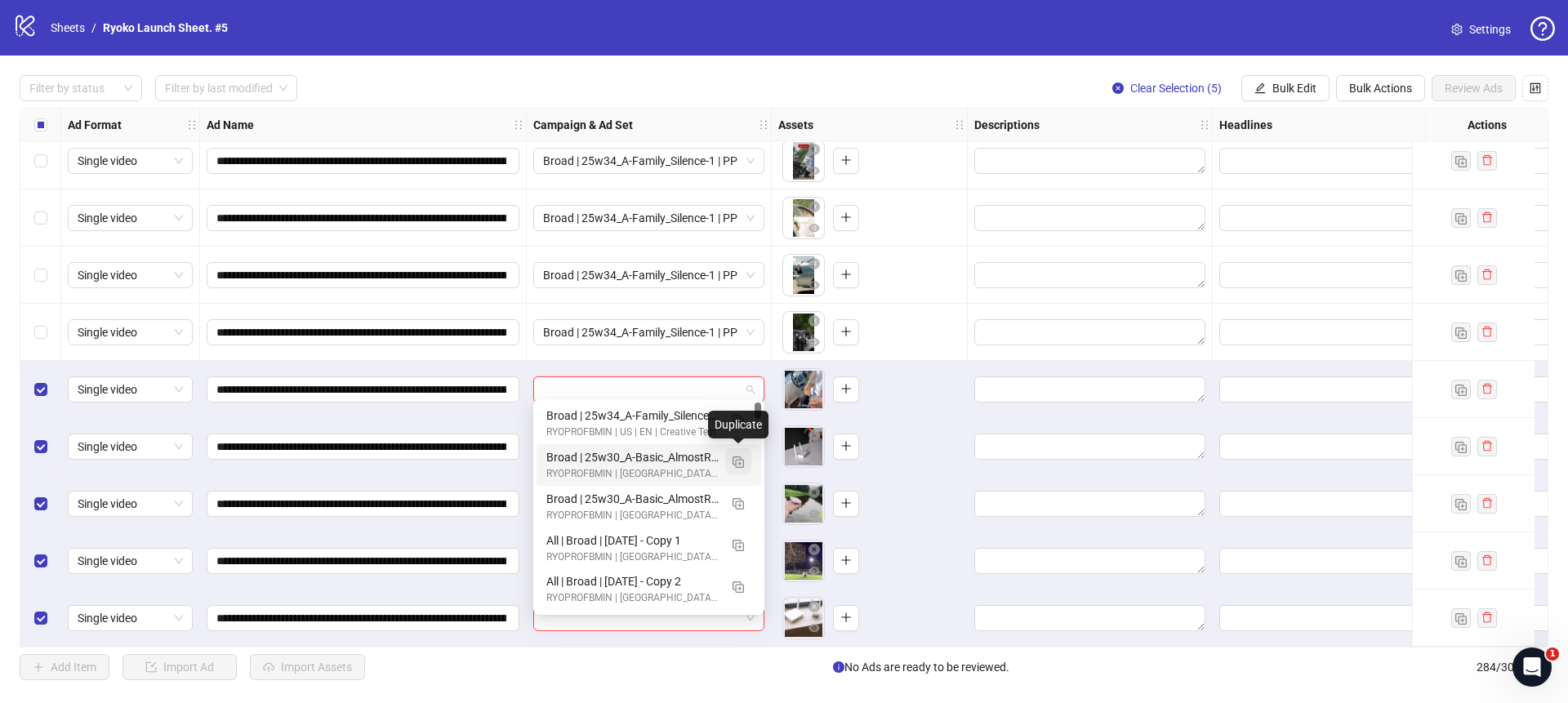
click at [741, 464] on img "button" at bounding box center [737, 462] width 11 height 11
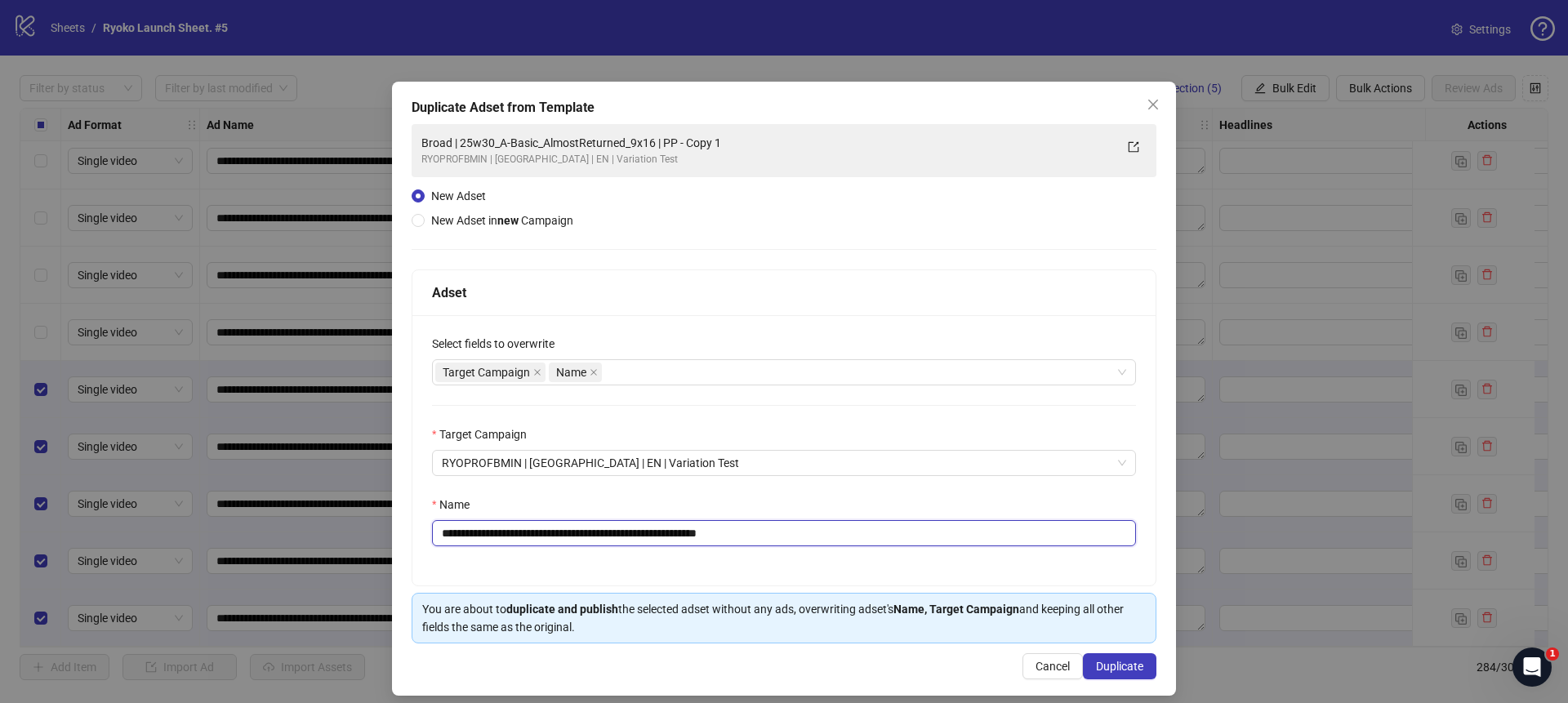
click at [784, 538] on input "**********" at bounding box center [783, 533] width 704 height 26
drag, startPoint x: 674, startPoint y: 533, endPoint x: 481, endPoint y: 532, distance: 193.0
click at [481, 532] on input "**********" at bounding box center [783, 533] width 704 height 26
paste input "*******"
type input "**********"
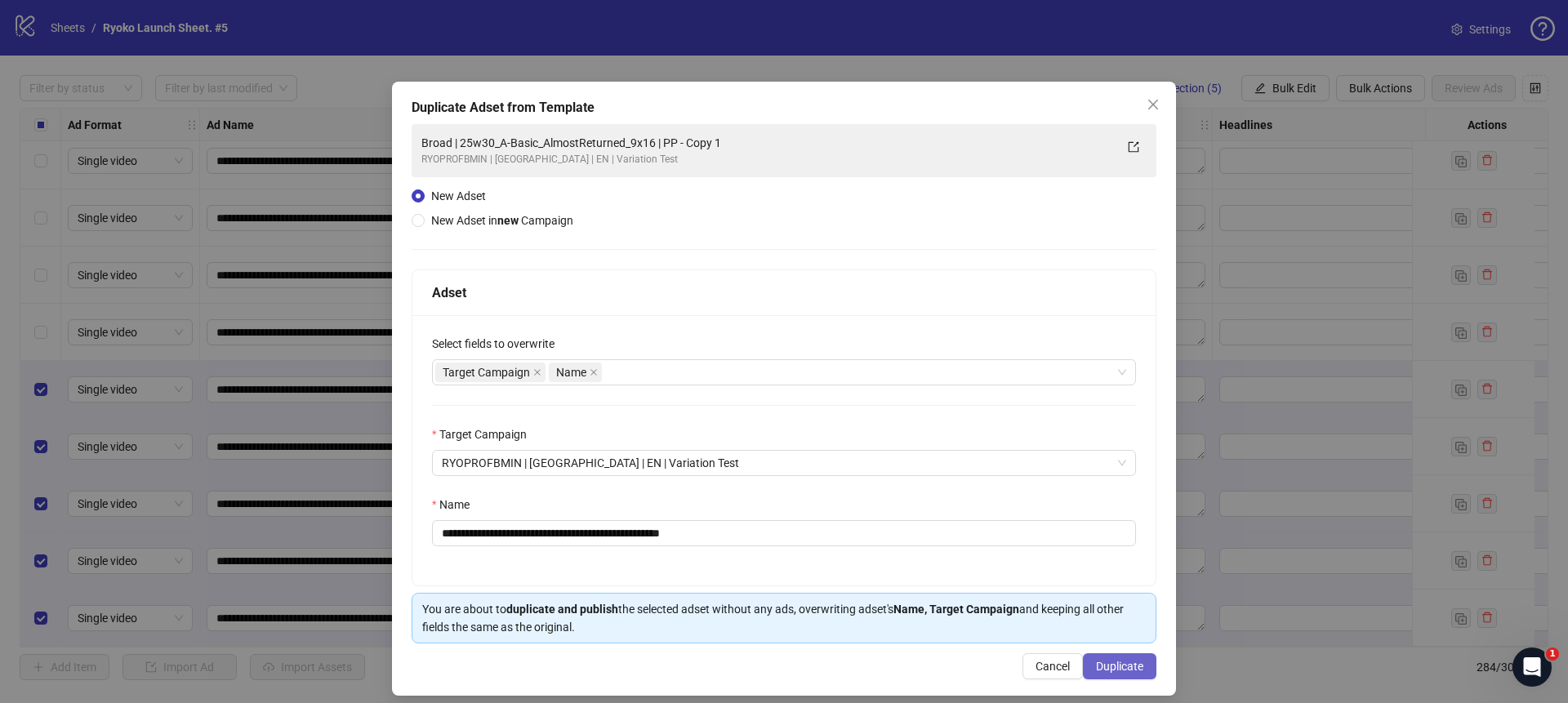
click at [1093, 666] on button "Duplicate" at bounding box center [1119, 666] width 73 height 26
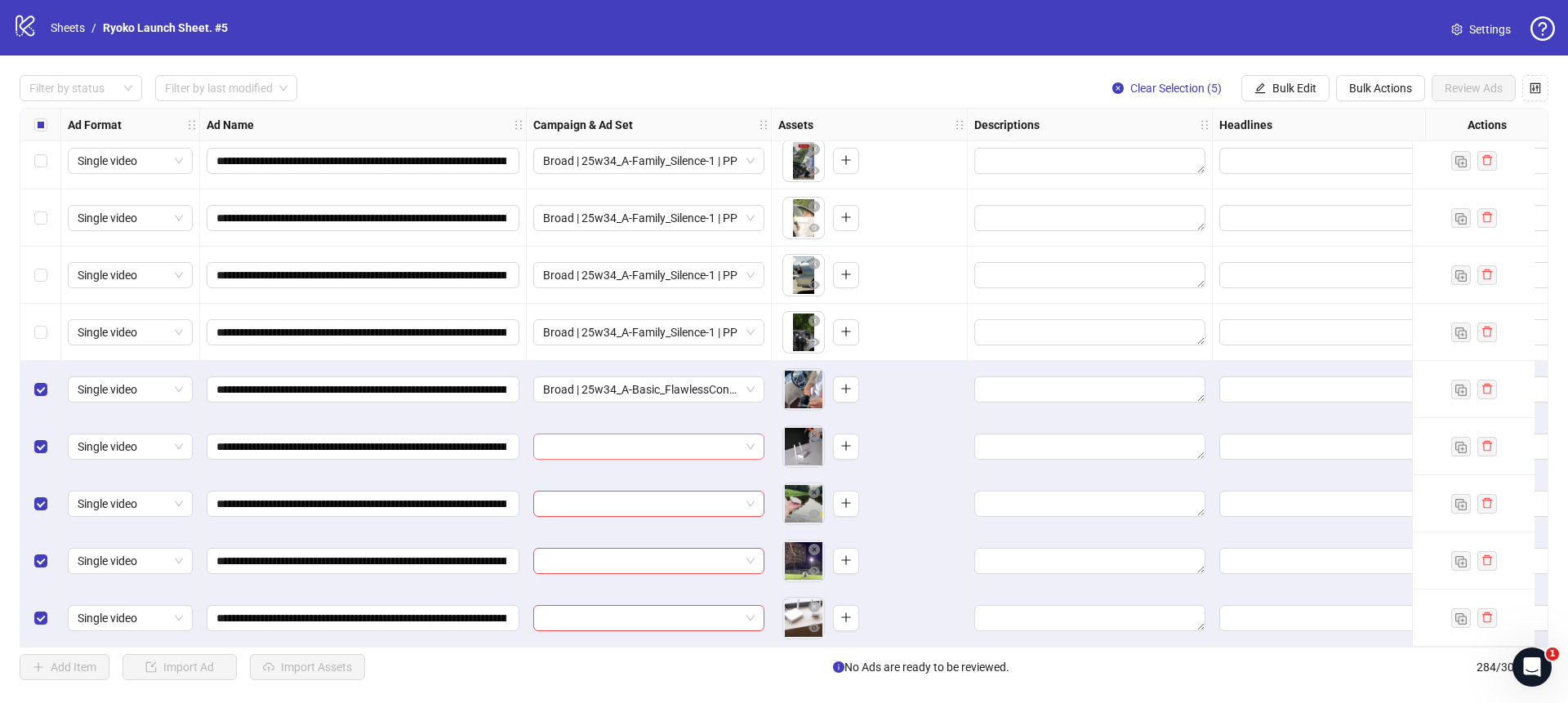
click at [752, 434] on span at bounding box center [648, 446] width 211 height 24
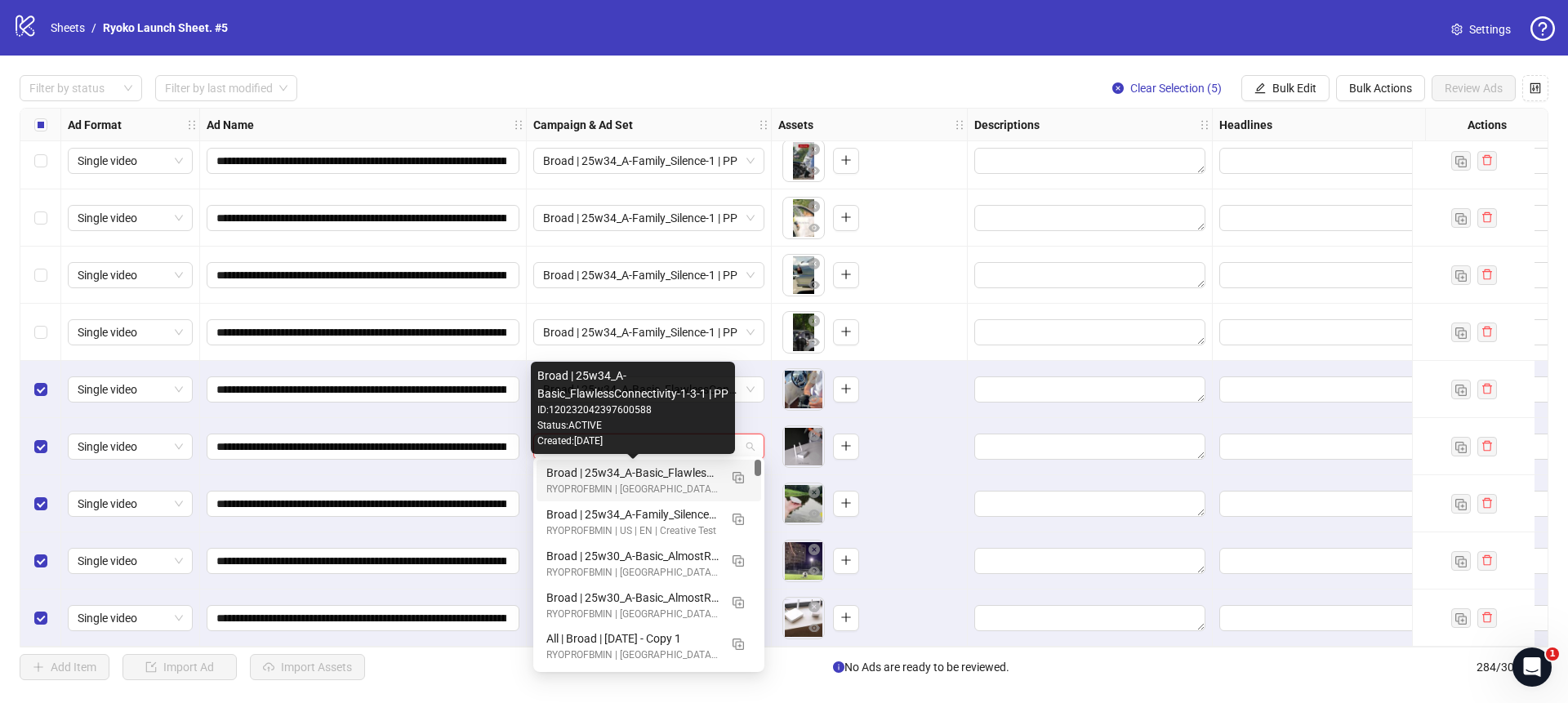
click at [676, 471] on div "Broad | 25w34_A-Basic_FlawlessConnectivity-1-3-1 | PP" at bounding box center [631, 472] width 172 height 18
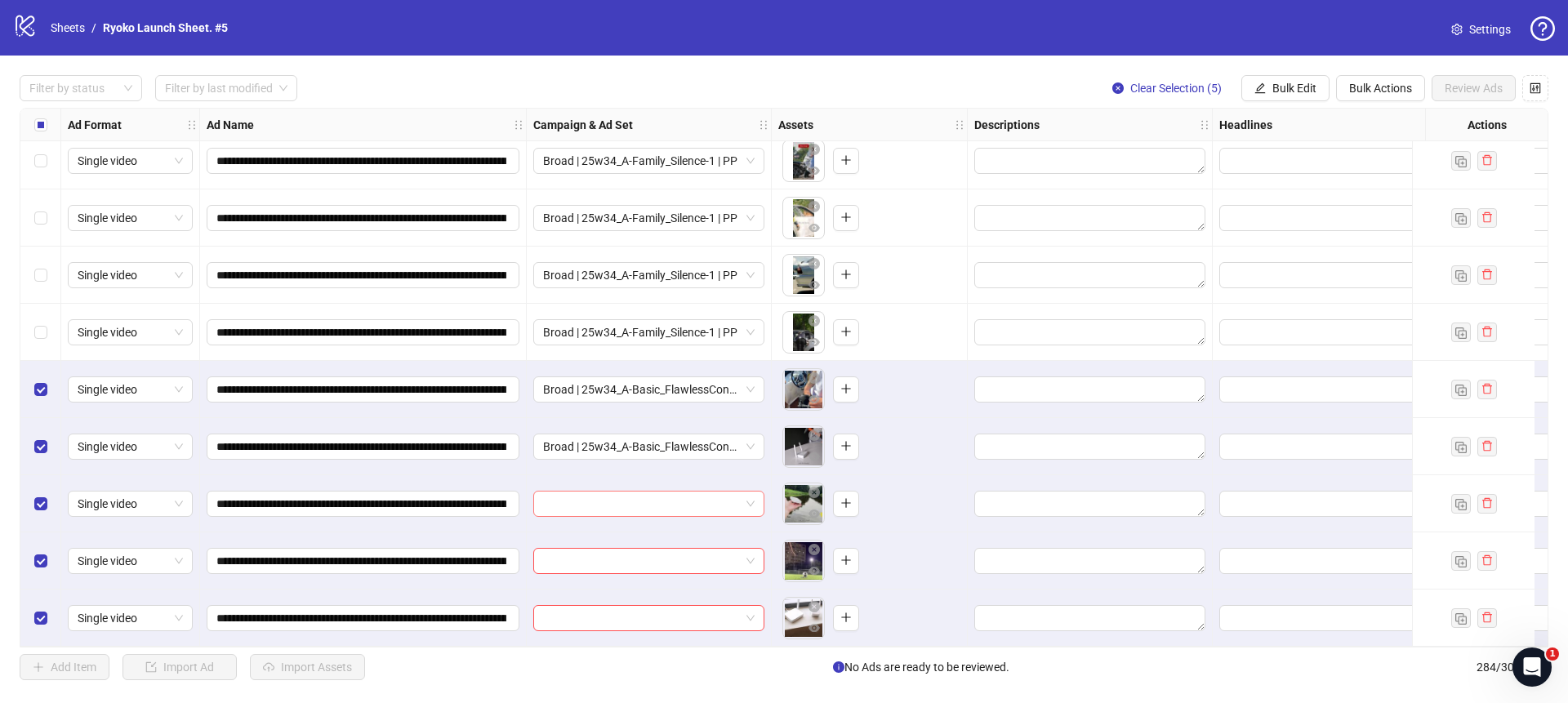
click at [751, 493] on span at bounding box center [648, 503] width 211 height 24
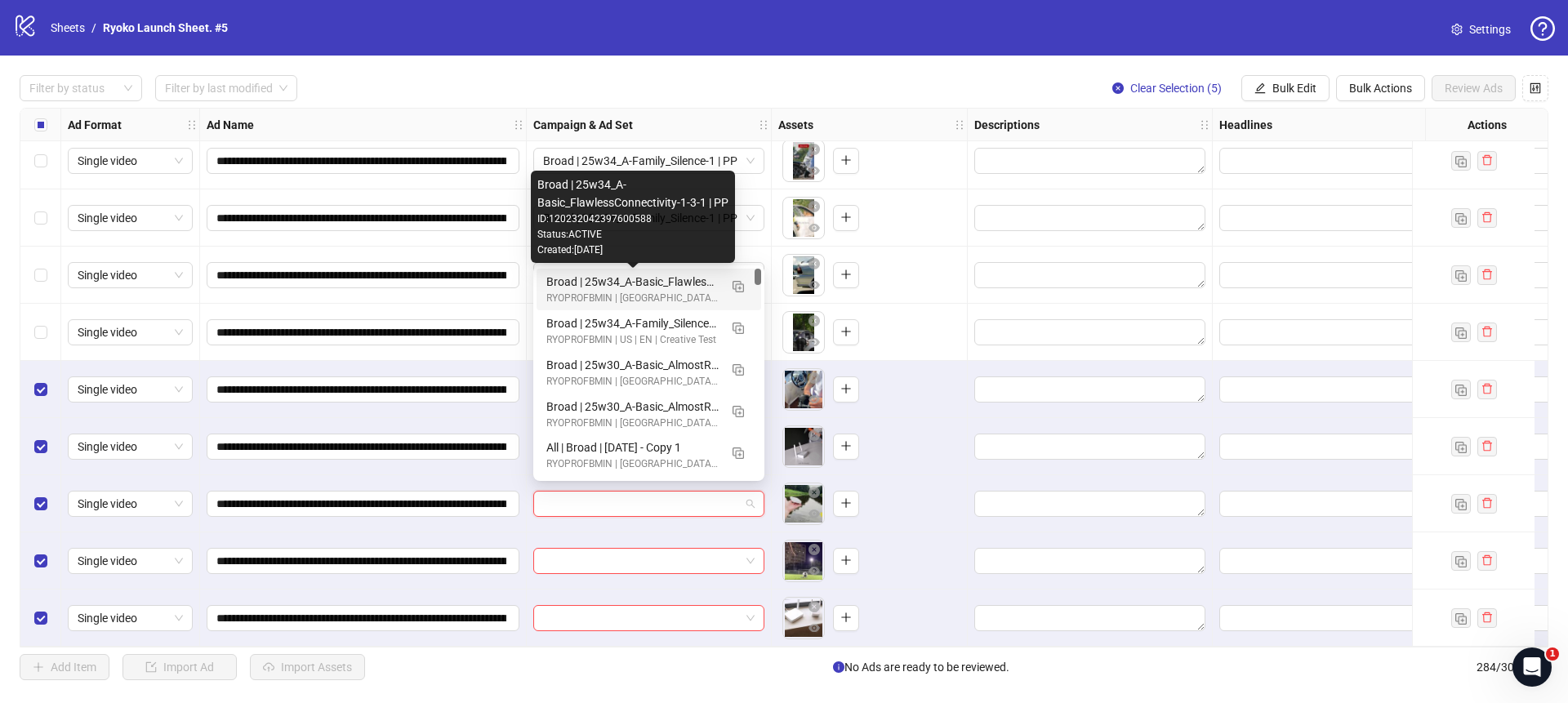
click at [655, 277] on div "Broad | 25w34_A-Basic_FlawlessConnectivity-1-3-1 | PP" at bounding box center [631, 281] width 172 height 18
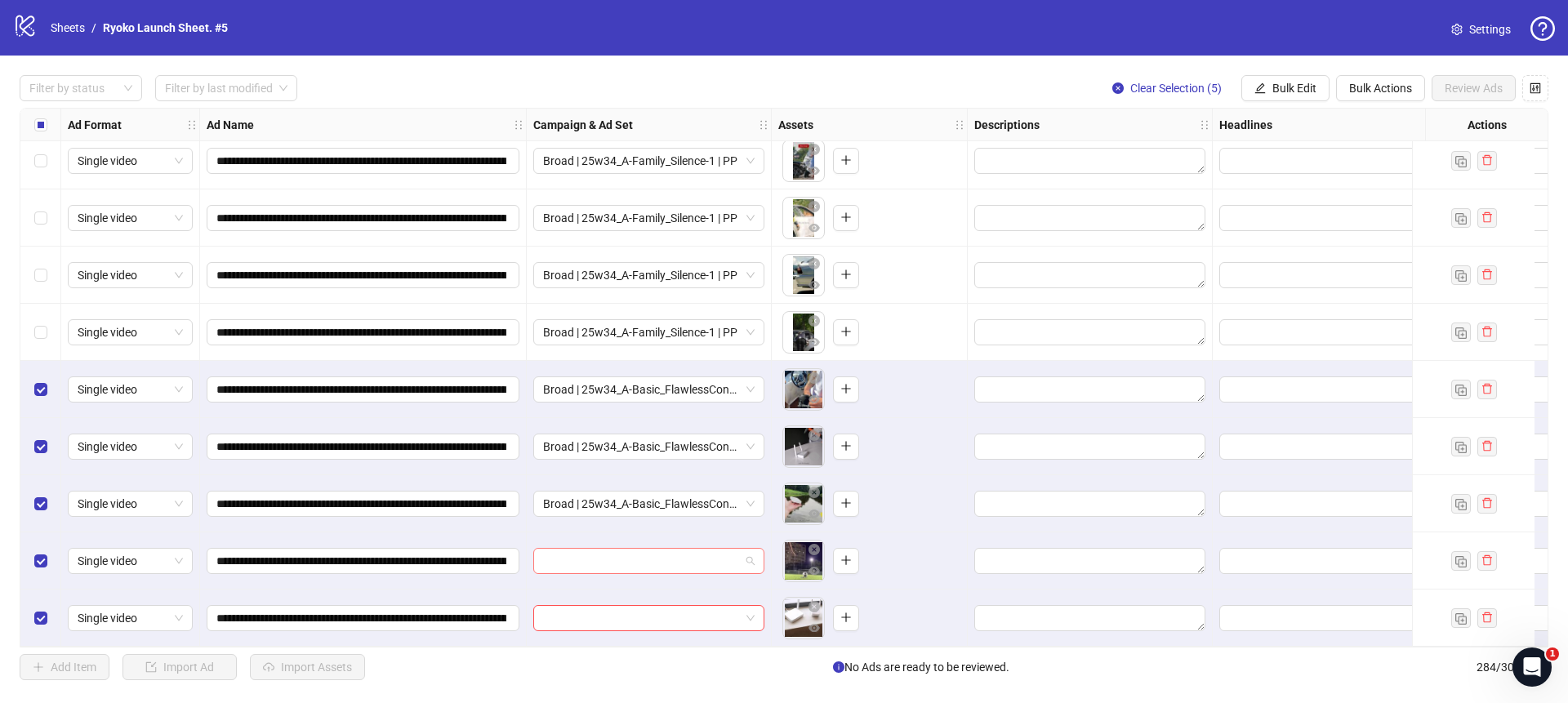
click at [746, 551] on span at bounding box center [648, 561] width 211 height 24
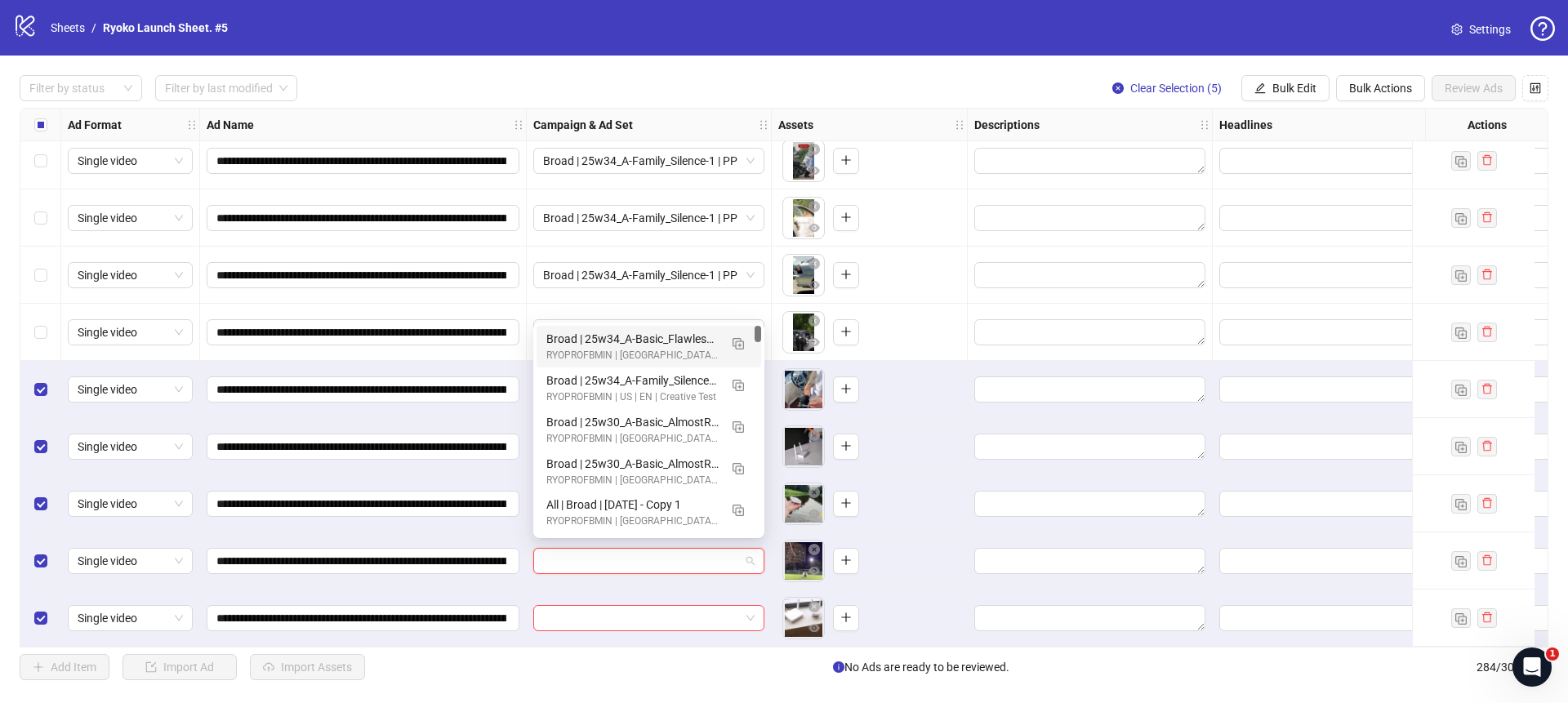
click at [683, 341] on div "Broad | 25w34_A-Basic_FlawlessConnectivity-1-3-1 | PP" at bounding box center [631, 338] width 172 height 18
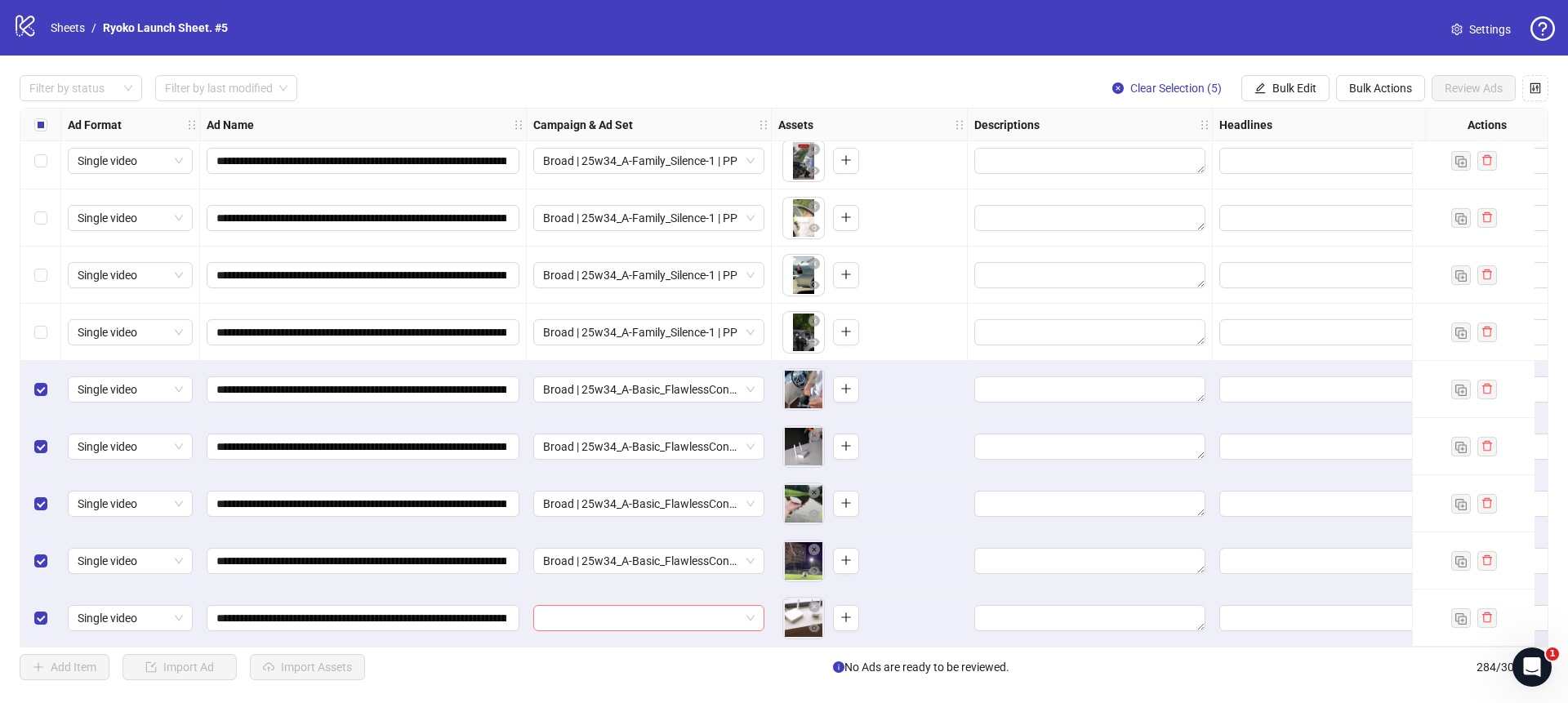
click at [744, 608] on span at bounding box center [648, 617] width 211 height 24
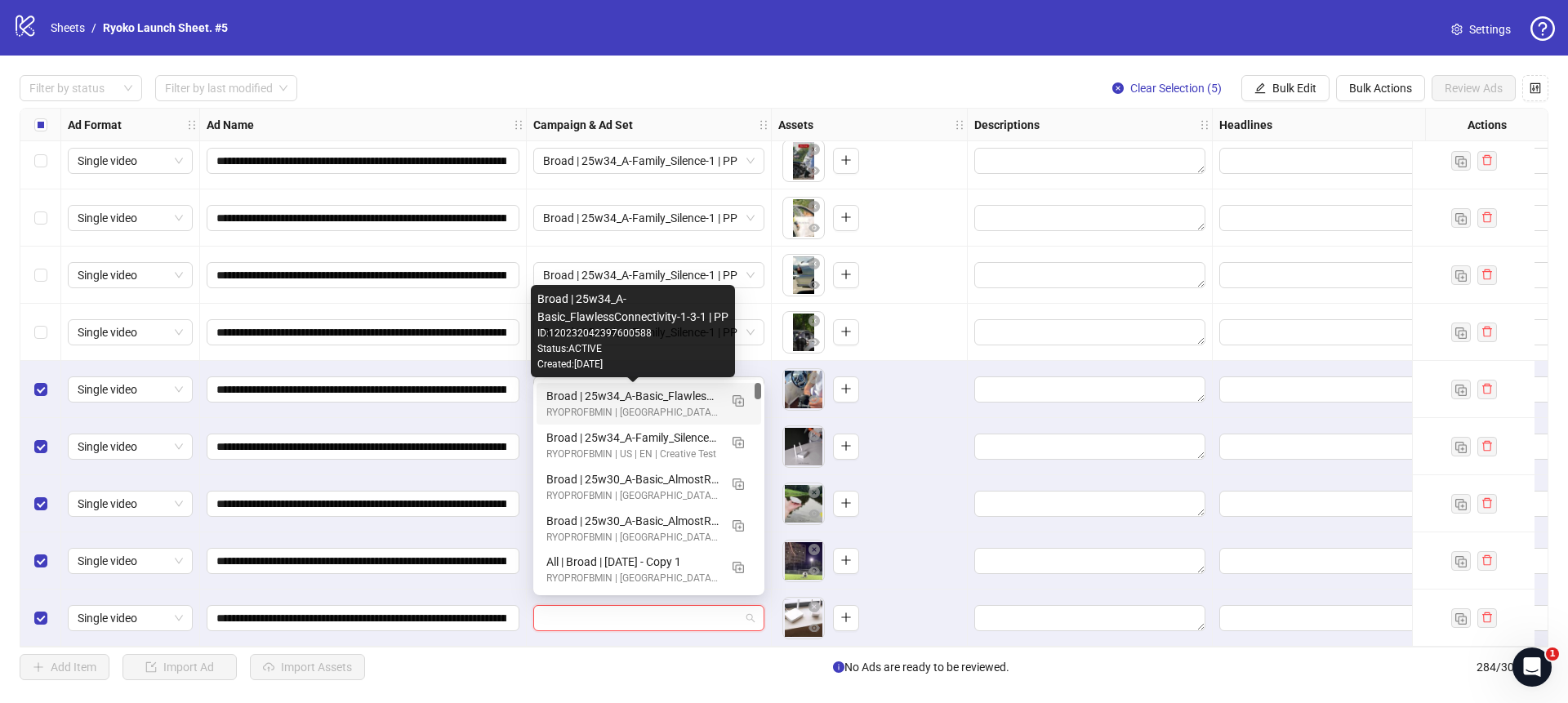
click at [685, 392] on div "Broad | 25w34_A-Basic_FlawlessConnectivity-1-3-1 | PP" at bounding box center [631, 395] width 172 height 18
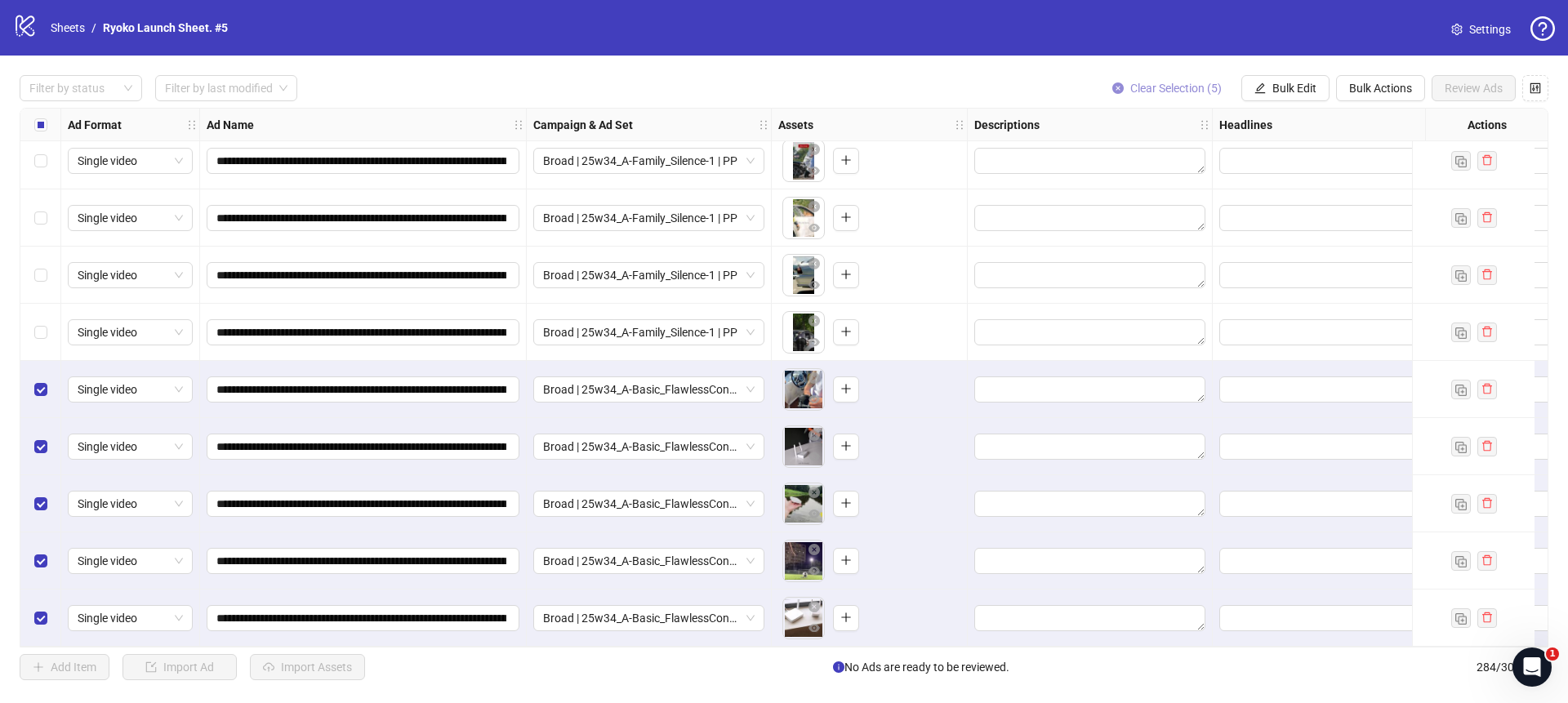
click at [1119, 88] on icon "close-circle" at bounding box center [1118, 88] width 11 height 11
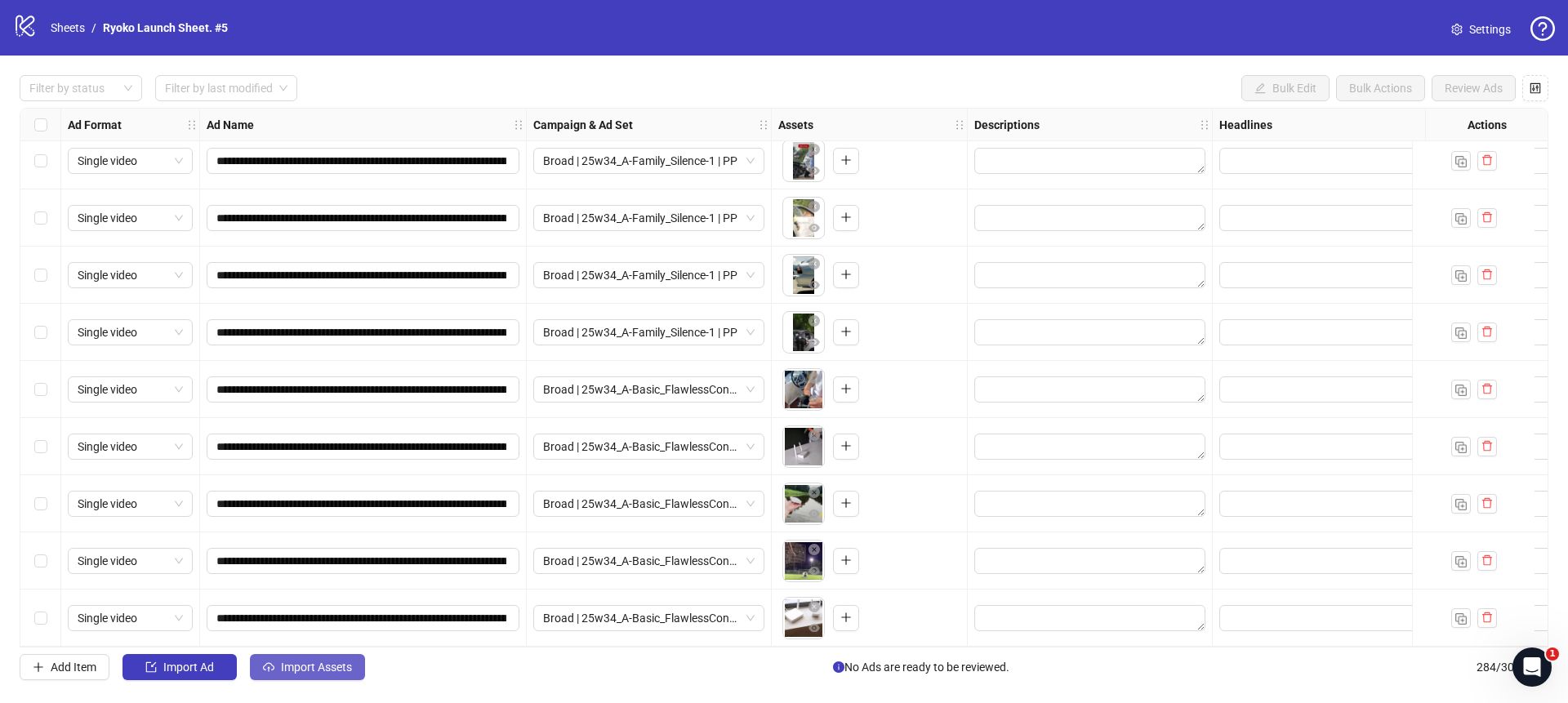
click at [311, 658] on button "Import Assets" at bounding box center [308, 667] width 115 height 26
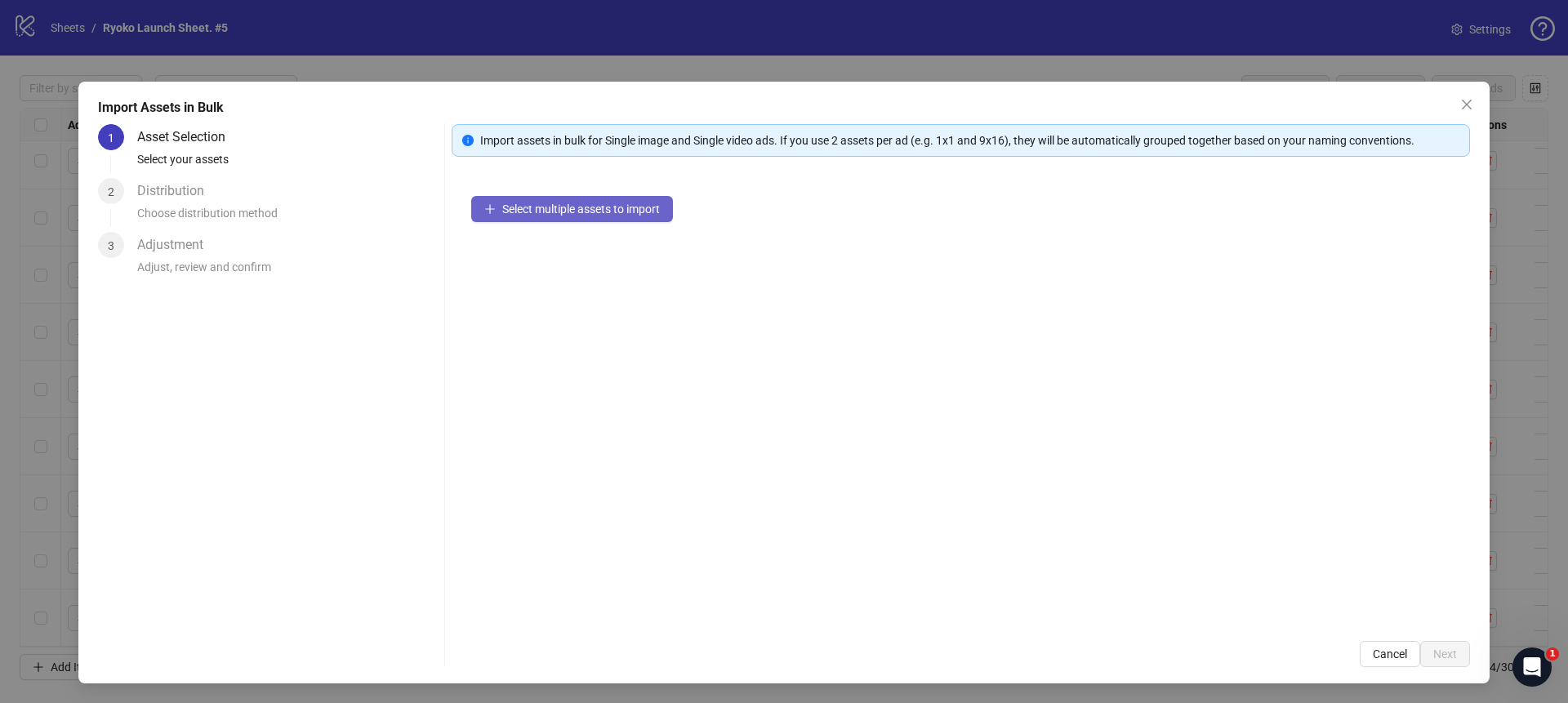
click at [533, 204] on span "Select multiple assets to import" at bounding box center [580, 209] width 157 height 13
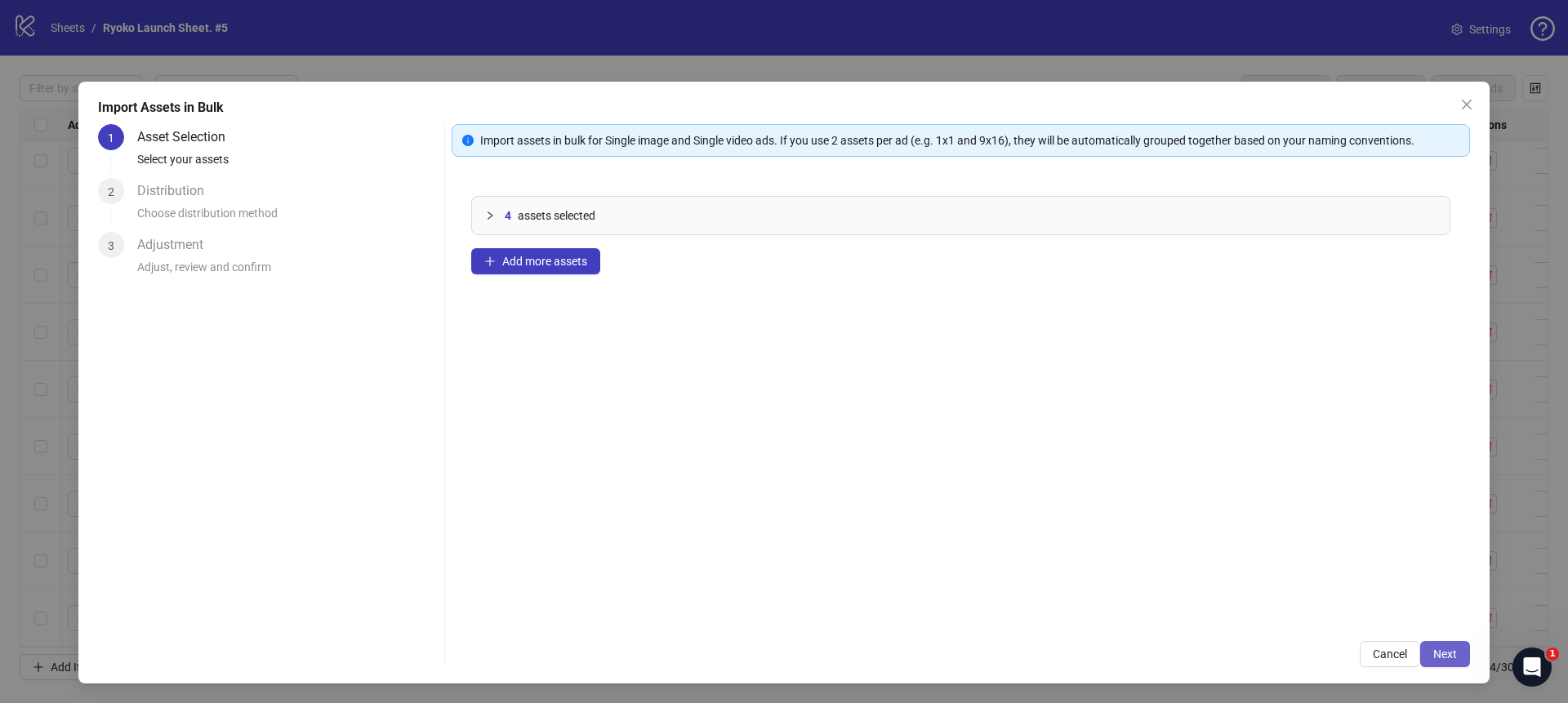
click at [1447, 657] on span "Next" at bounding box center [1444, 654] width 23 height 13
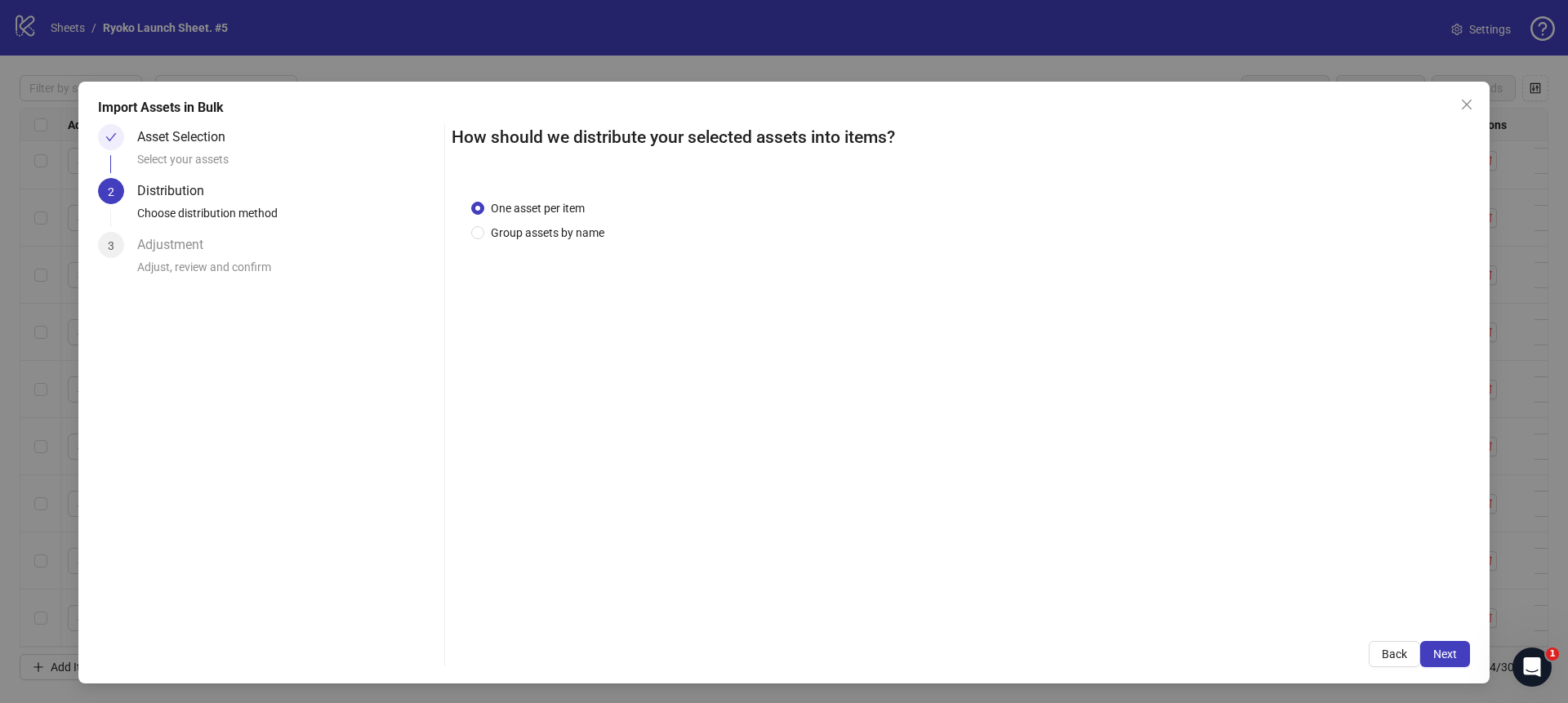
click at [1447, 657] on span "Next" at bounding box center [1444, 654] width 23 height 13
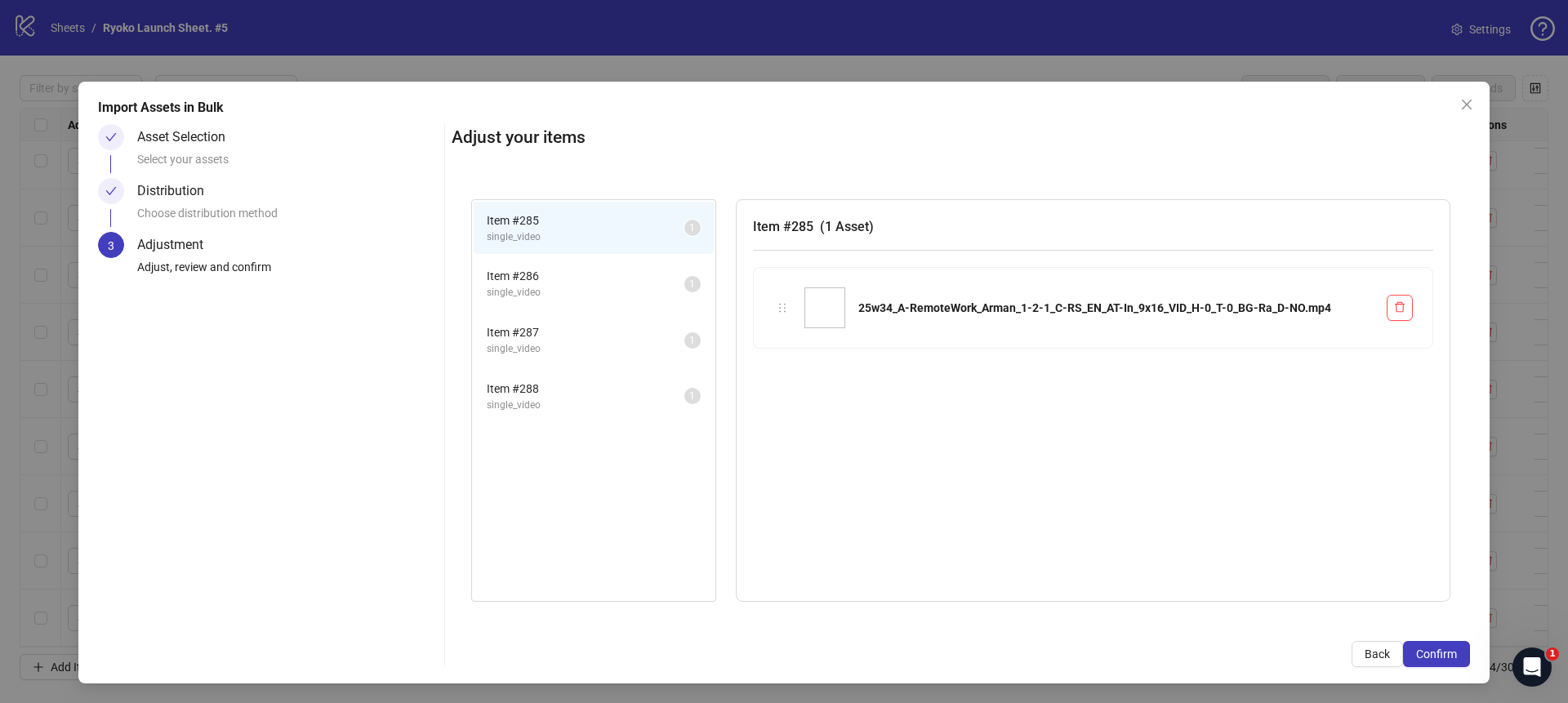
click at [1447, 657] on span "Confirm" at bounding box center [1436, 654] width 41 height 13
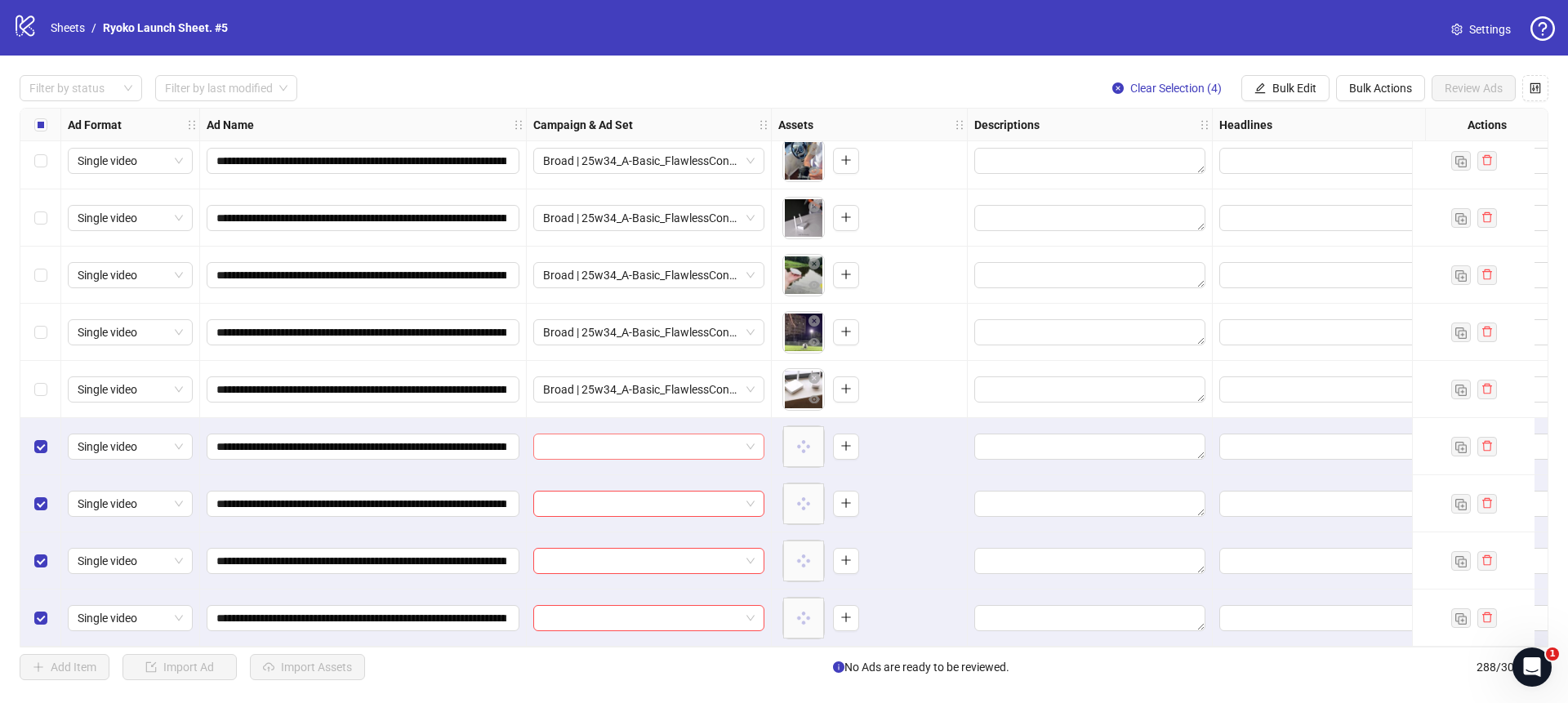
click at [752, 434] on span at bounding box center [648, 446] width 211 height 24
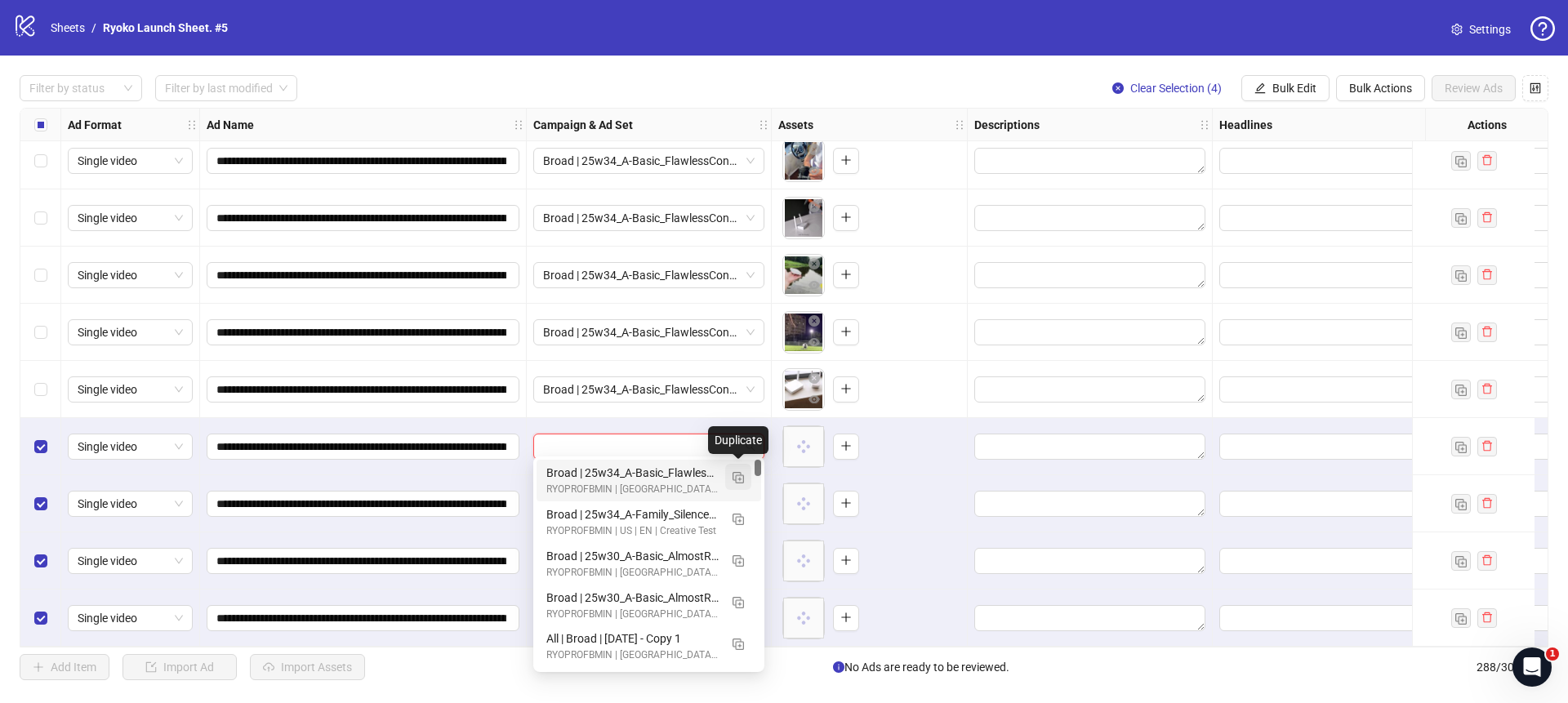
click at [736, 471] on span "button" at bounding box center [737, 477] width 11 height 13
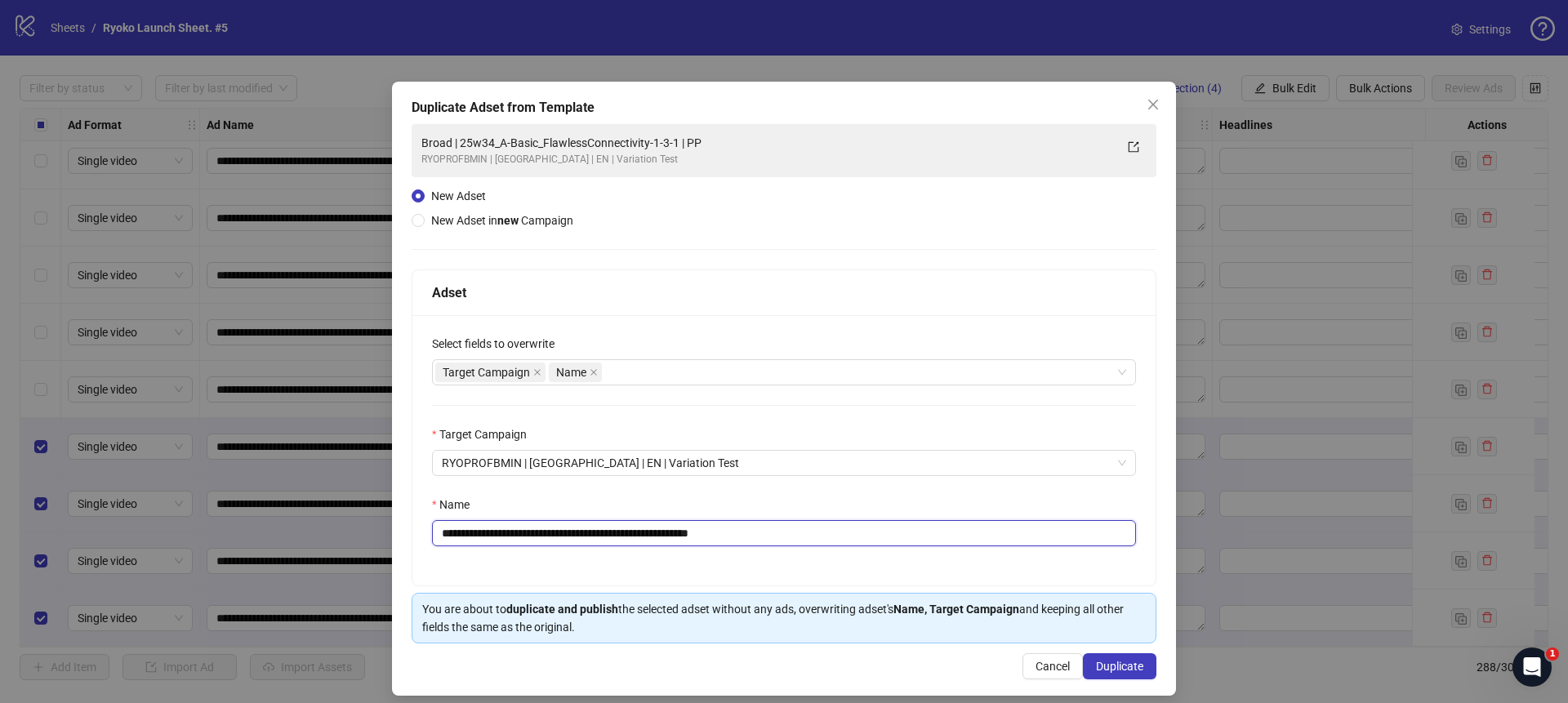
click at [793, 538] on input "**********" at bounding box center [783, 533] width 704 height 26
drag, startPoint x: 698, startPoint y: 534, endPoint x: 478, endPoint y: 532, distance: 220.0
click at [478, 532] on input "**********" at bounding box center [783, 533] width 704 height 26
paste input "**********"
type input "**********"
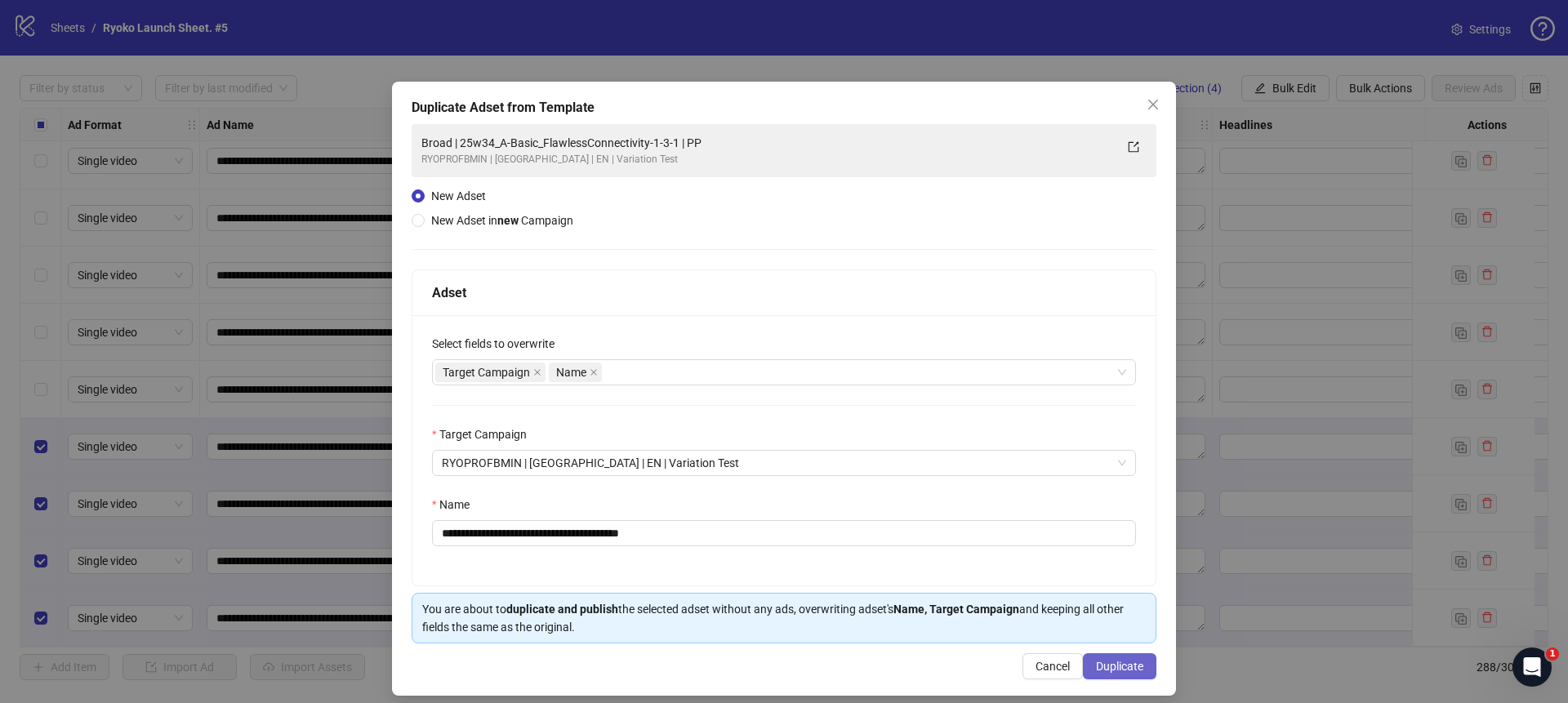
click at [1109, 660] on span "Duplicate" at bounding box center [1119, 666] width 47 height 13
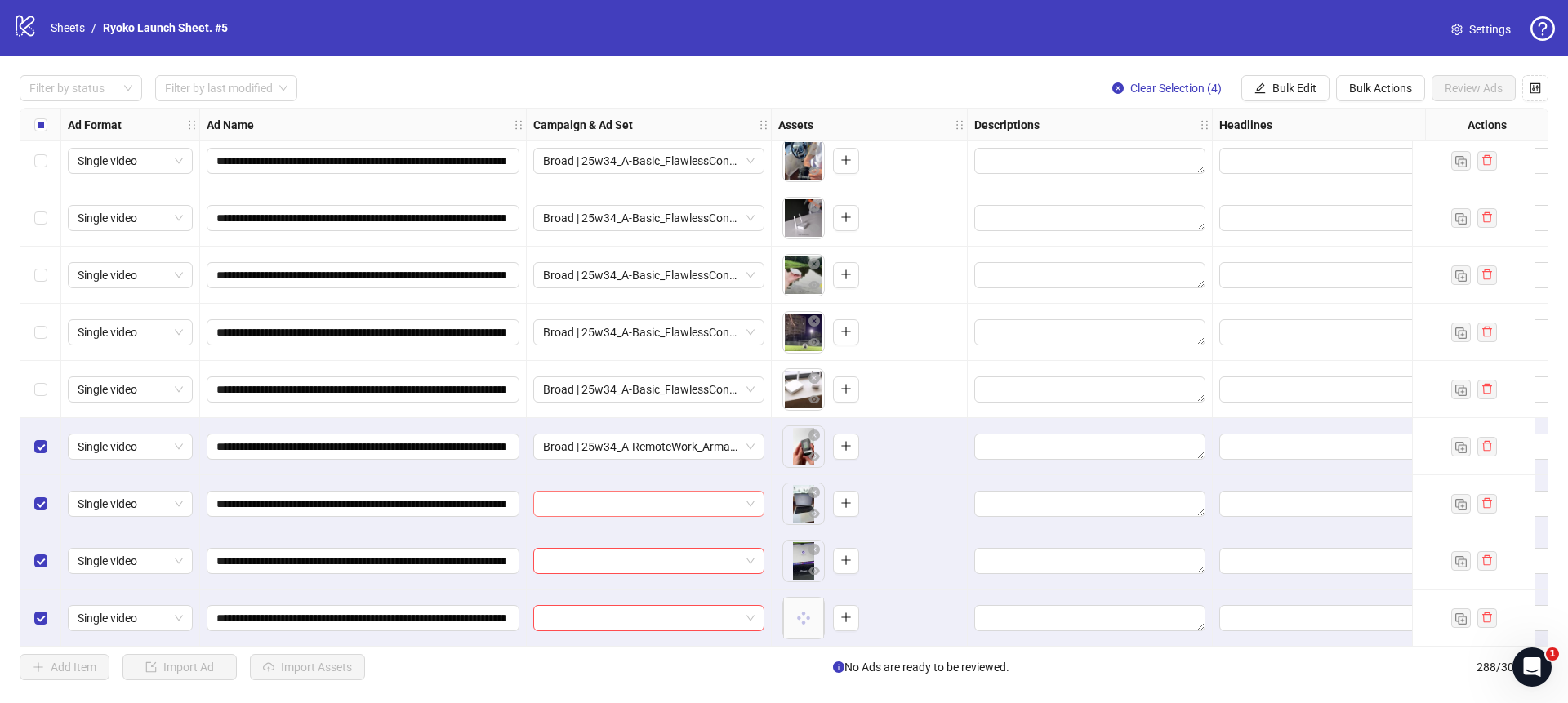
click at [748, 493] on span at bounding box center [648, 503] width 211 height 24
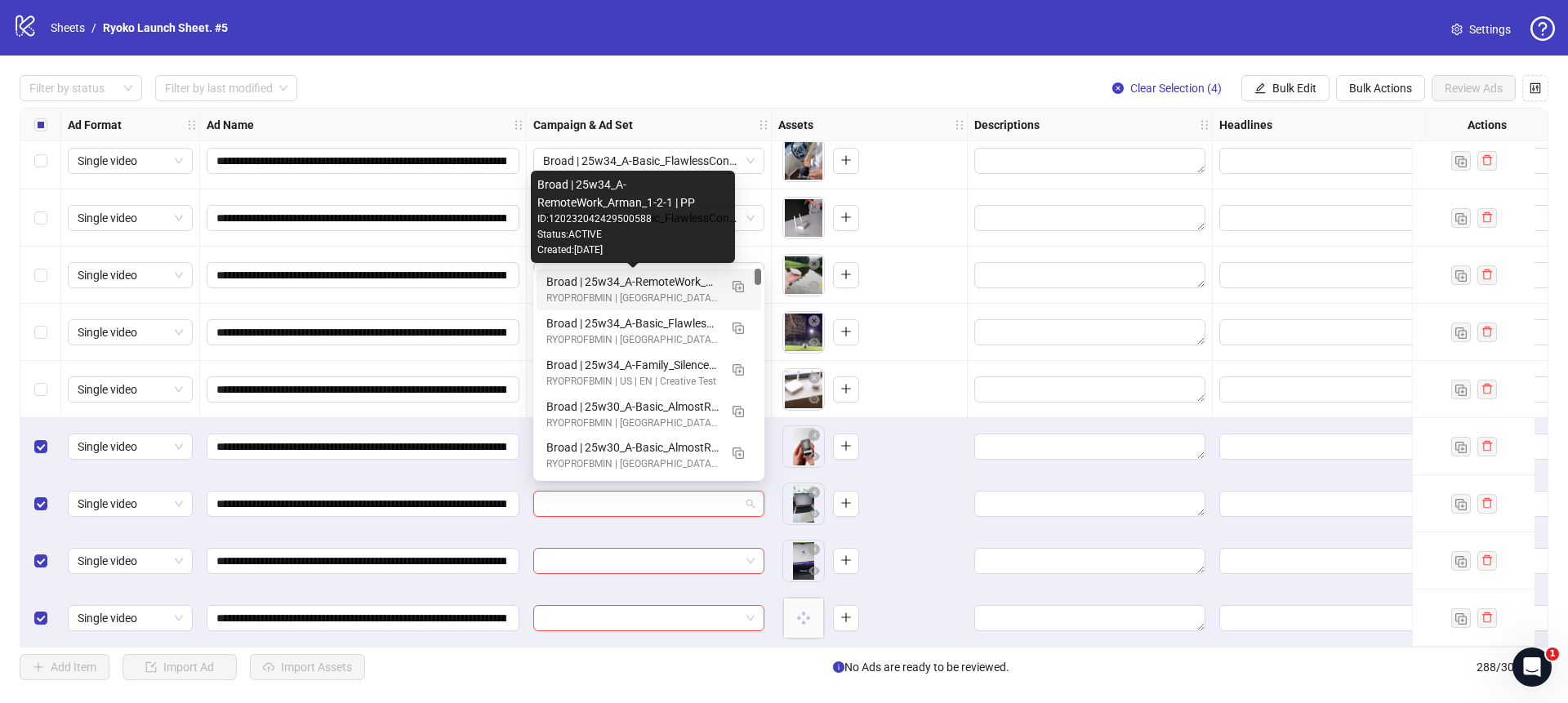
click at [671, 284] on div "Broad | 25w34_A-RemoteWork_Arman_1-2-1 | PP" at bounding box center [631, 281] width 172 height 18
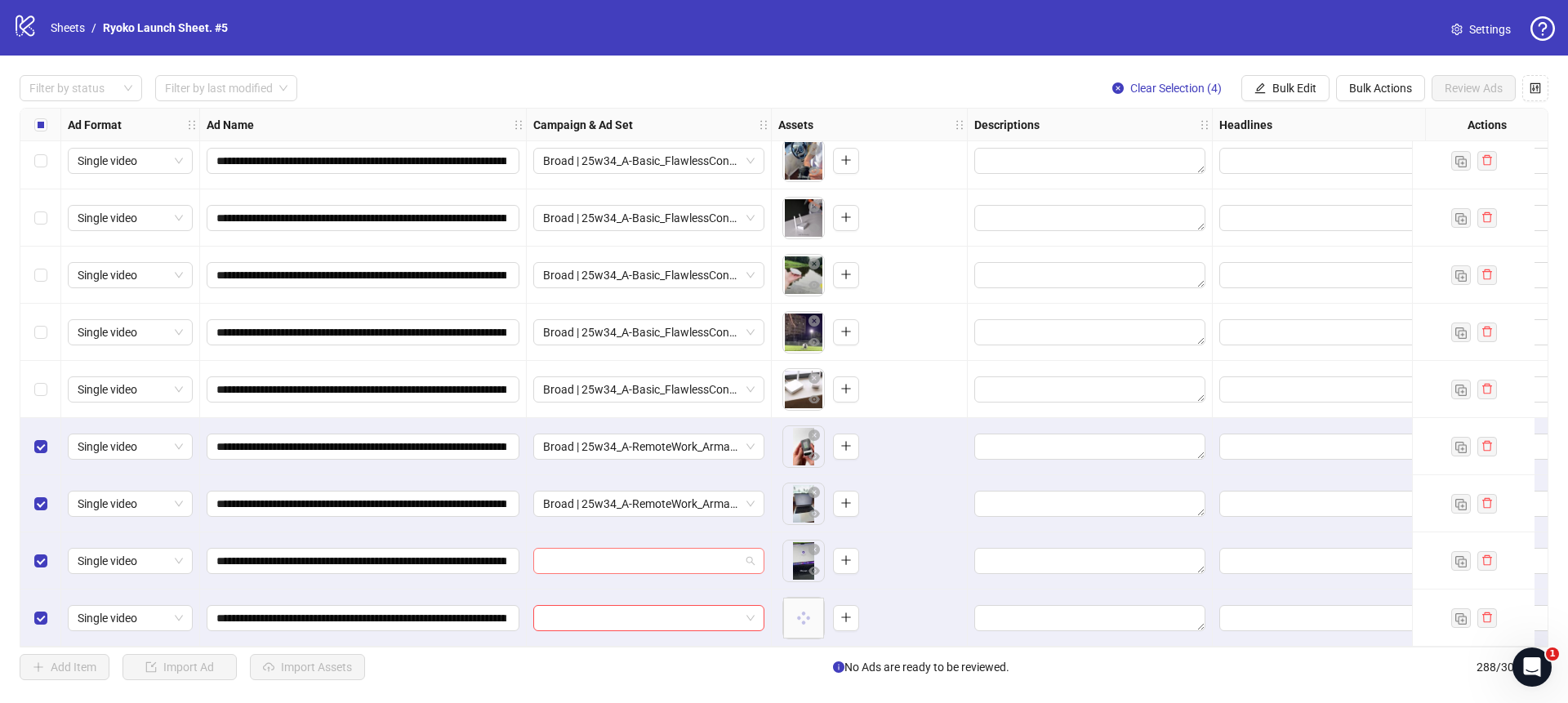
click at [751, 561] on span at bounding box center [648, 561] width 211 height 24
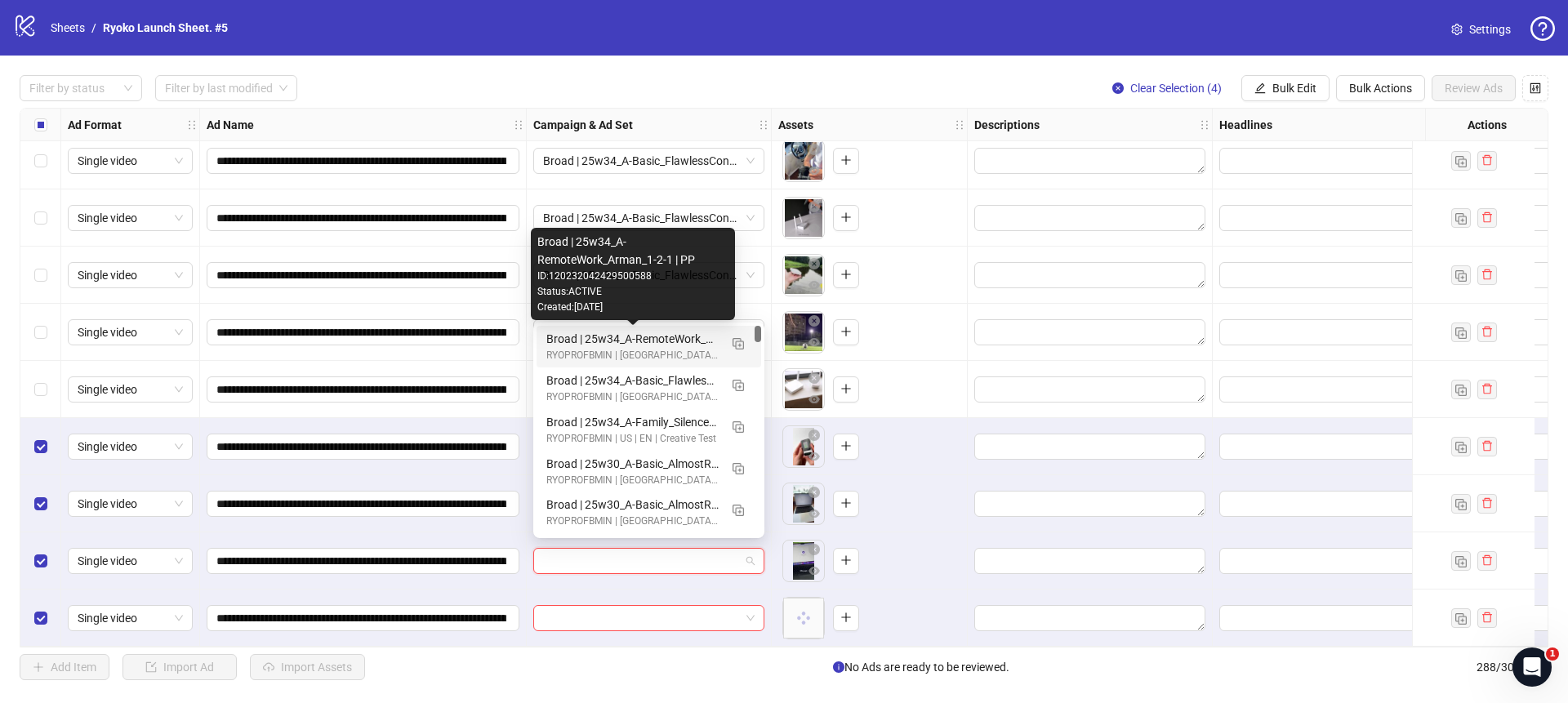
click at [678, 338] on div "Broad | 25w34_A-RemoteWork_Arman_1-2-1 | PP" at bounding box center [631, 338] width 172 height 18
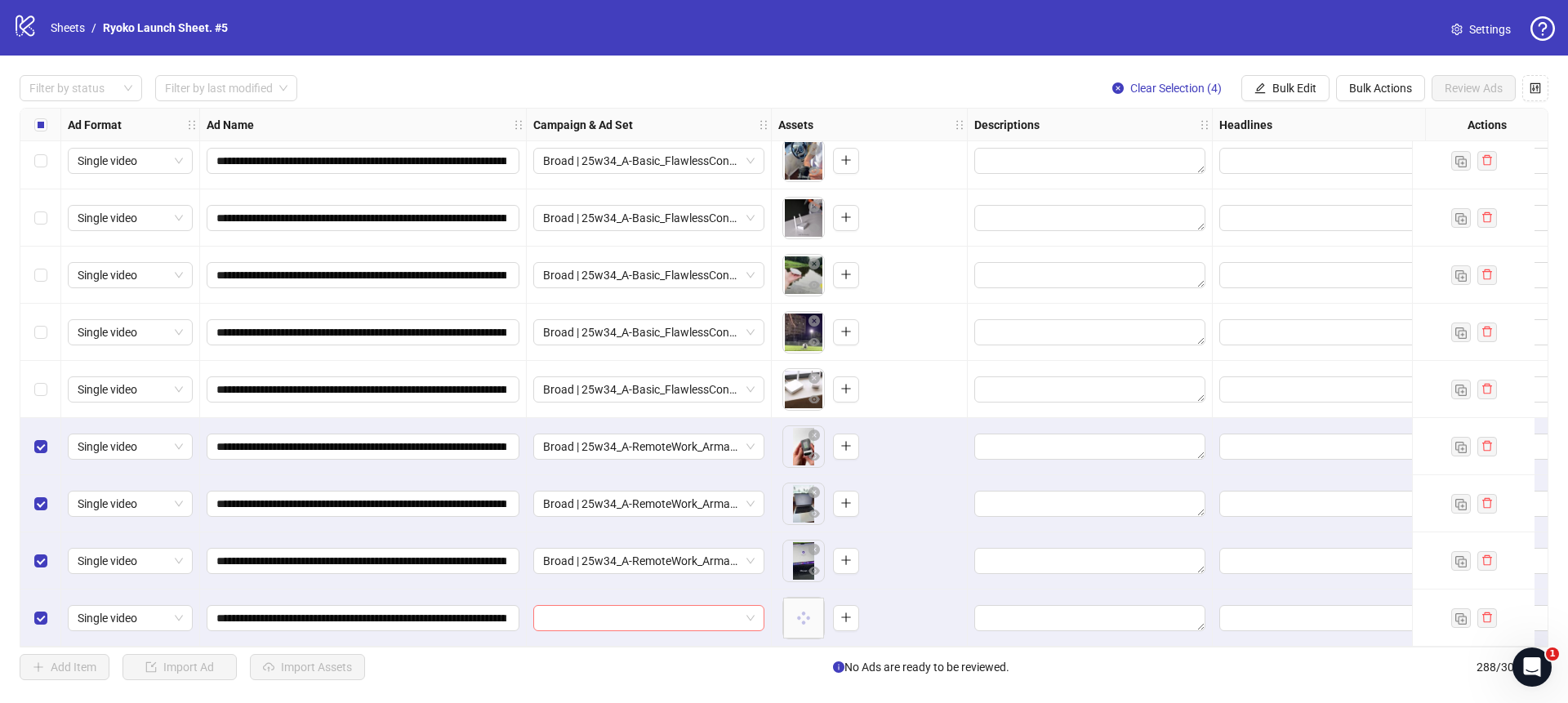
click at [752, 605] on span at bounding box center [648, 617] width 211 height 24
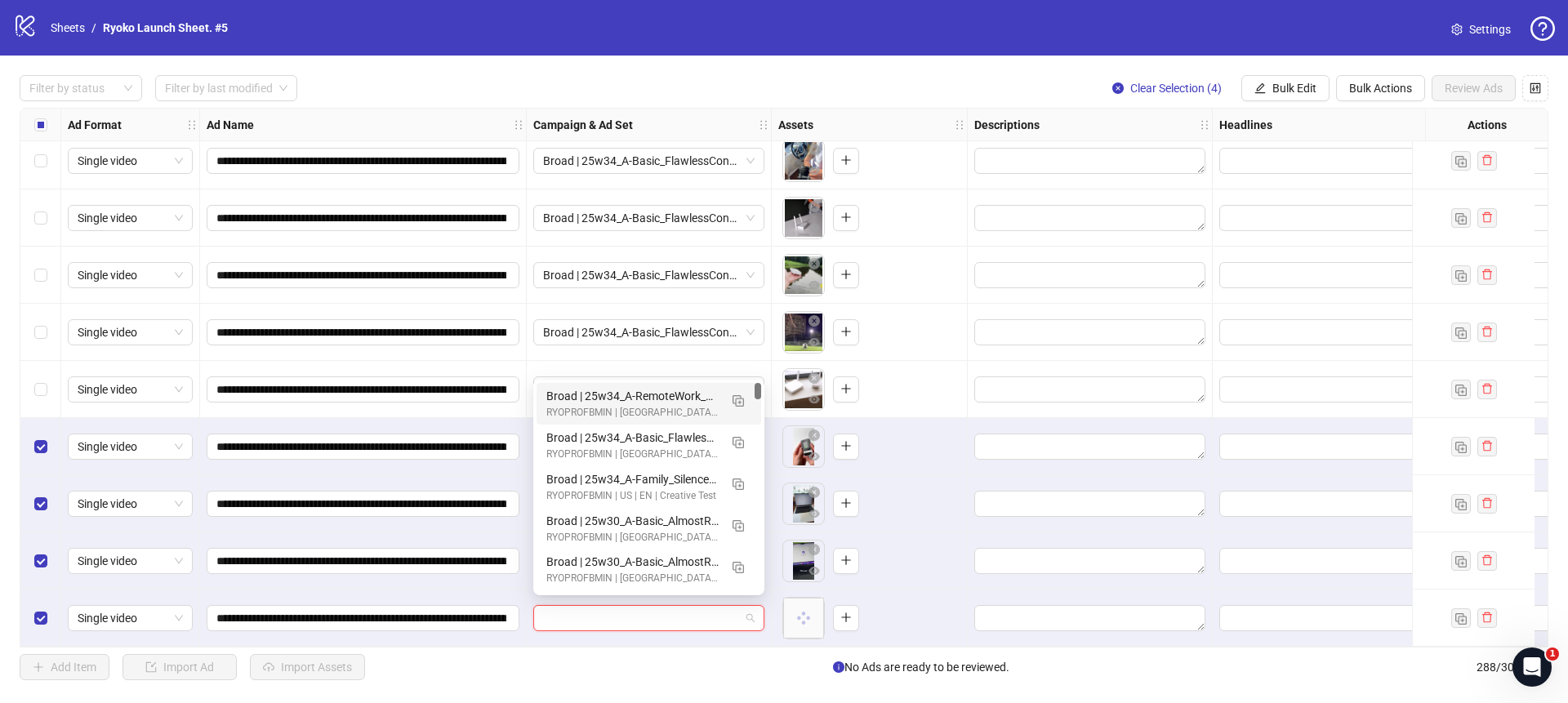
click at [690, 397] on div "Broad | 25w34_A-RemoteWork_Arman_1-2-1 | PP" at bounding box center [631, 395] width 172 height 18
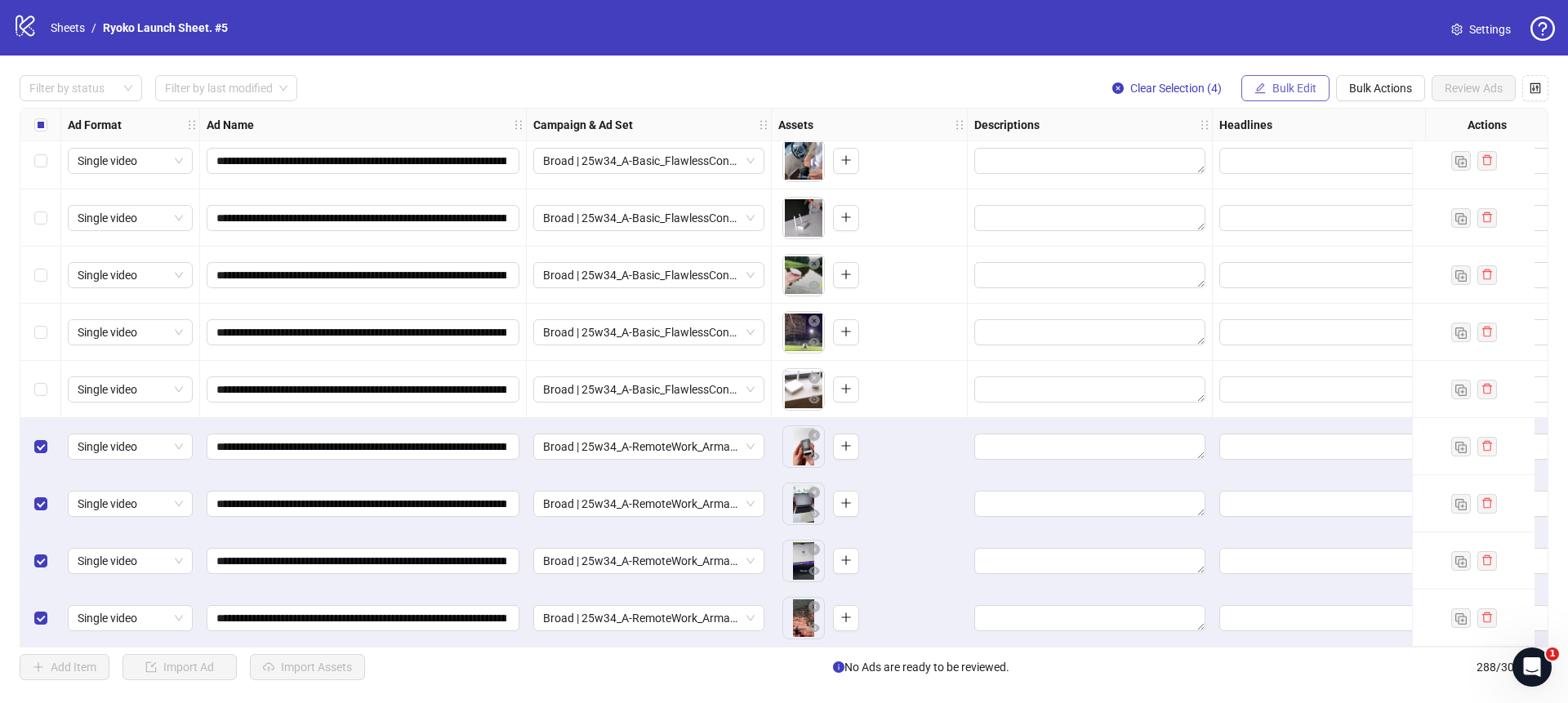
click at [1268, 81] on button "Bulk Edit" at bounding box center [1284, 88] width 88 height 26
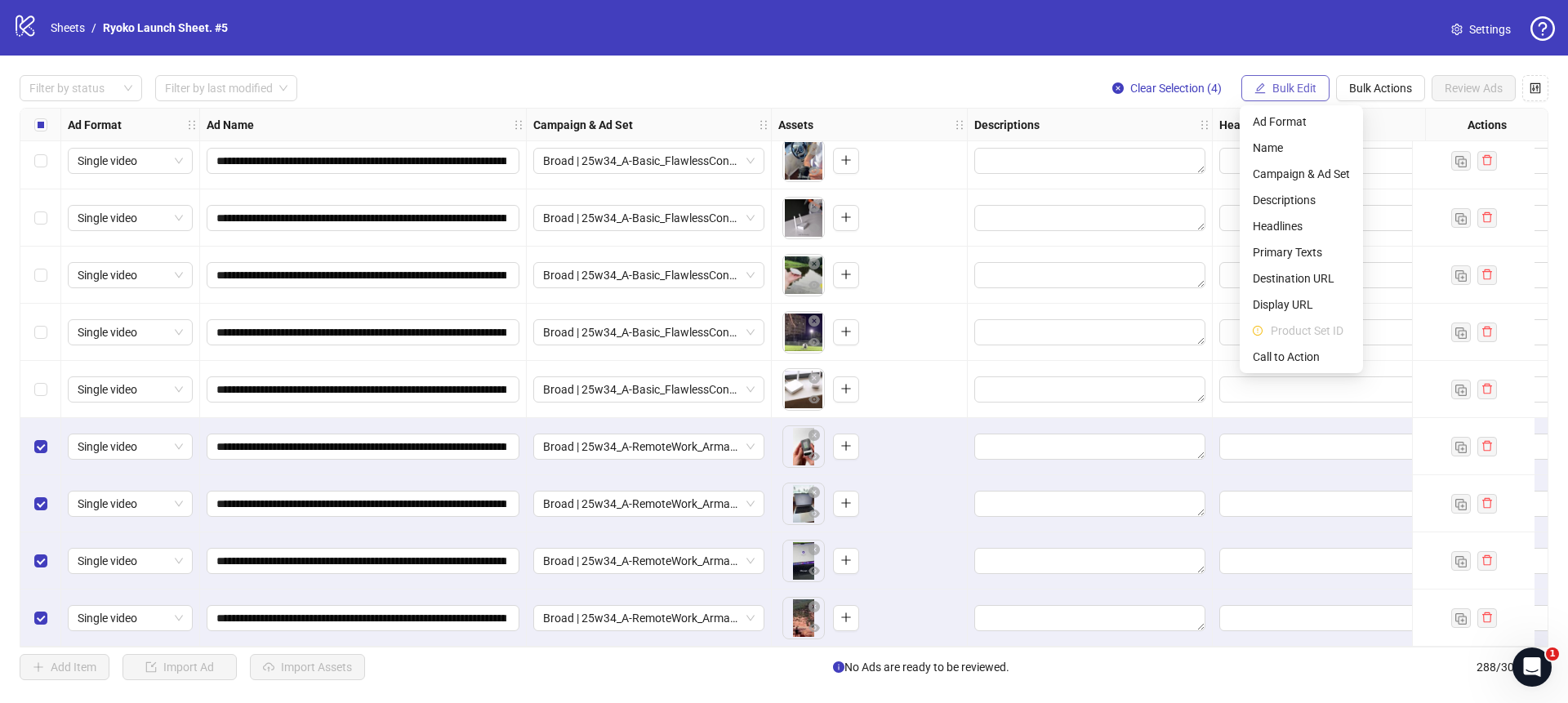
click at [1268, 82] on button "Bulk Edit" at bounding box center [1284, 88] width 88 height 26
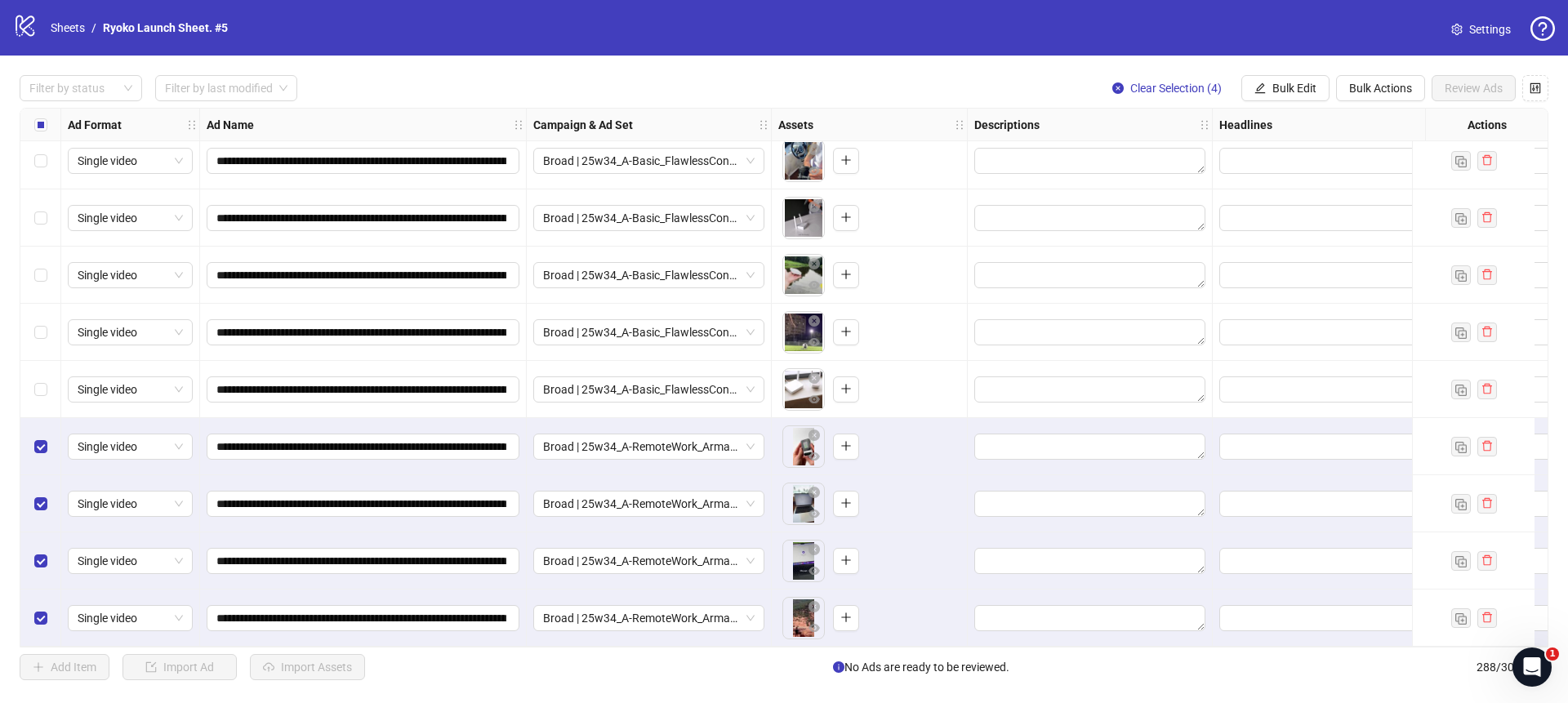
click at [937, 74] on div "**********" at bounding box center [784, 378] width 1568 height 644
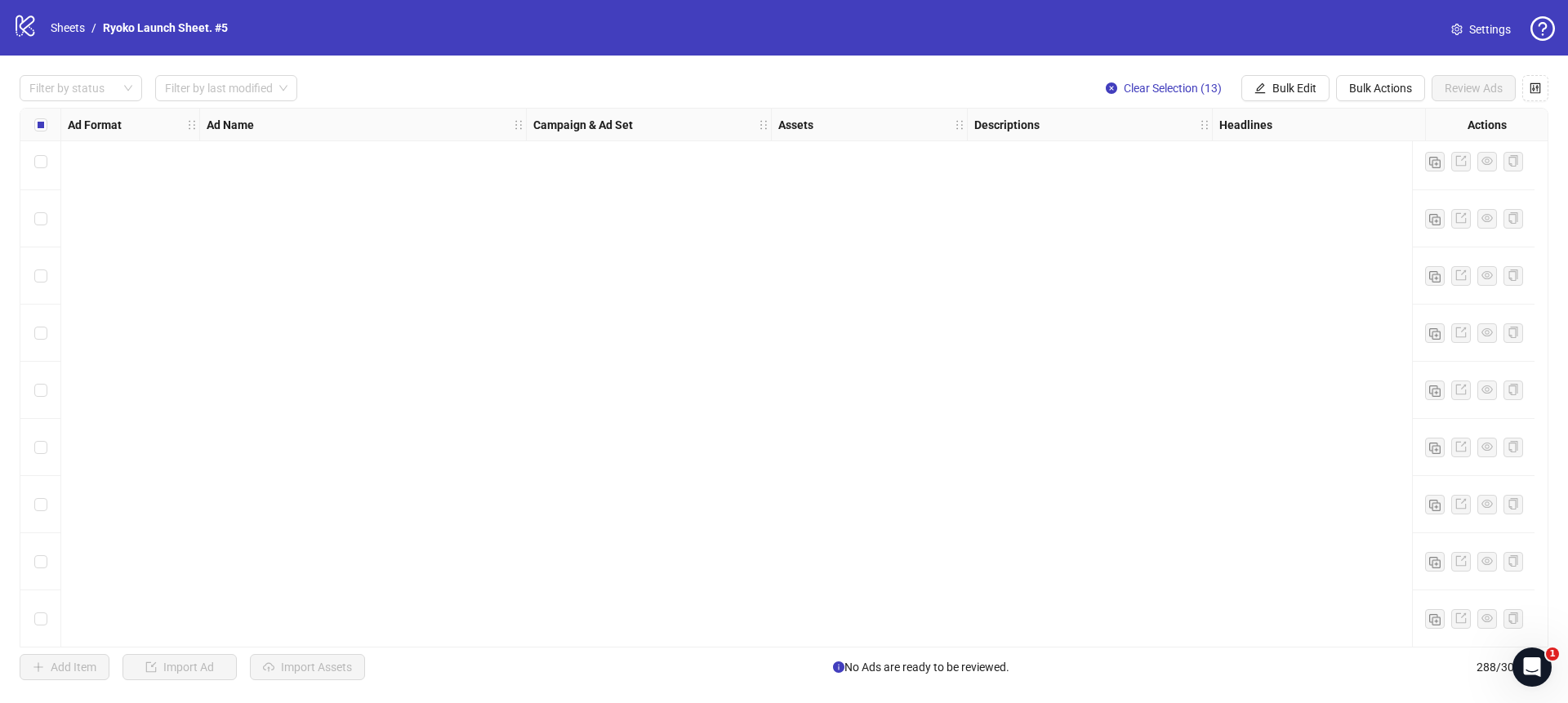
scroll to position [0, 0]
drag, startPoint x: 1540, startPoint y: 121, endPoint x: 4, endPoint y: 8, distance: 1540.2
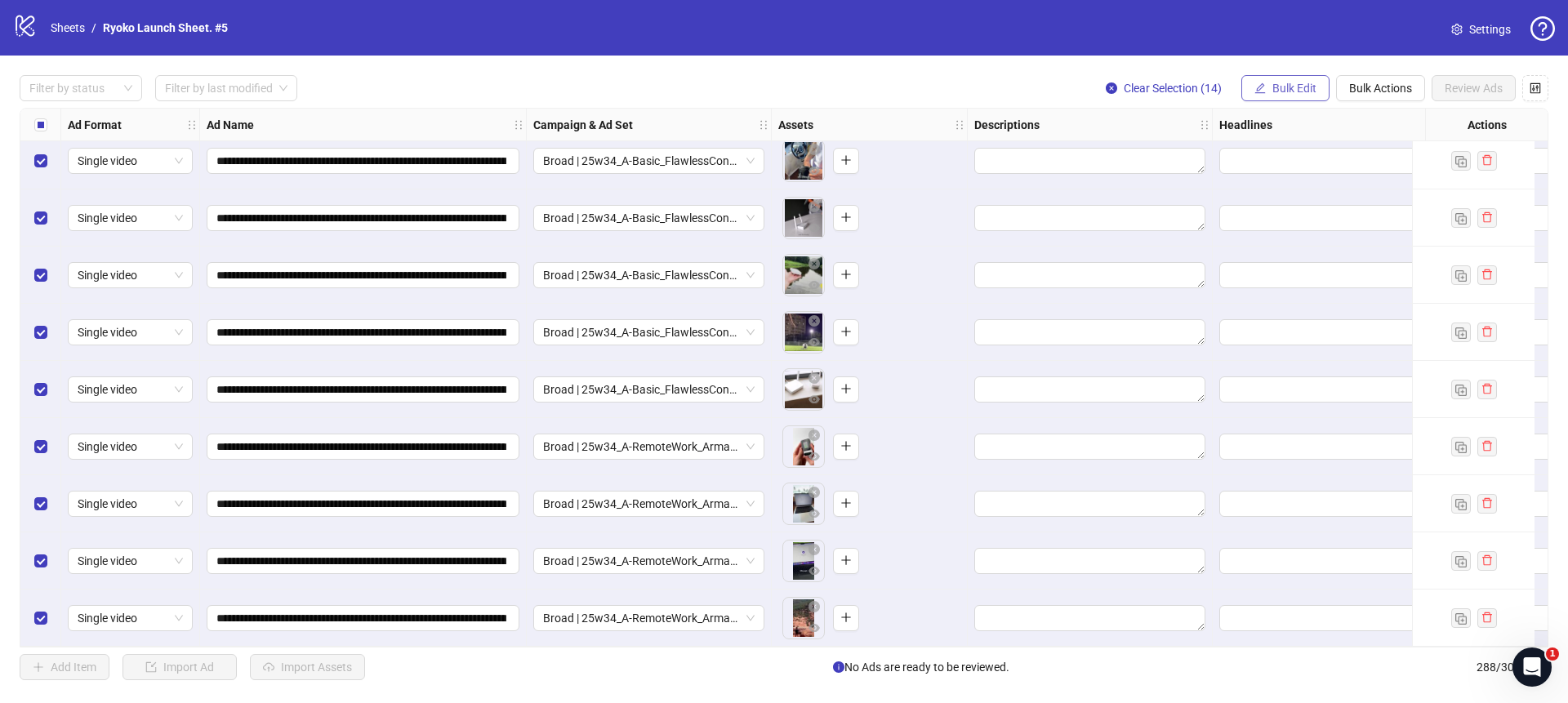
click at [1272, 94] on span "Bulk Edit" at bounding box center [1294, 88] width 44 height 13
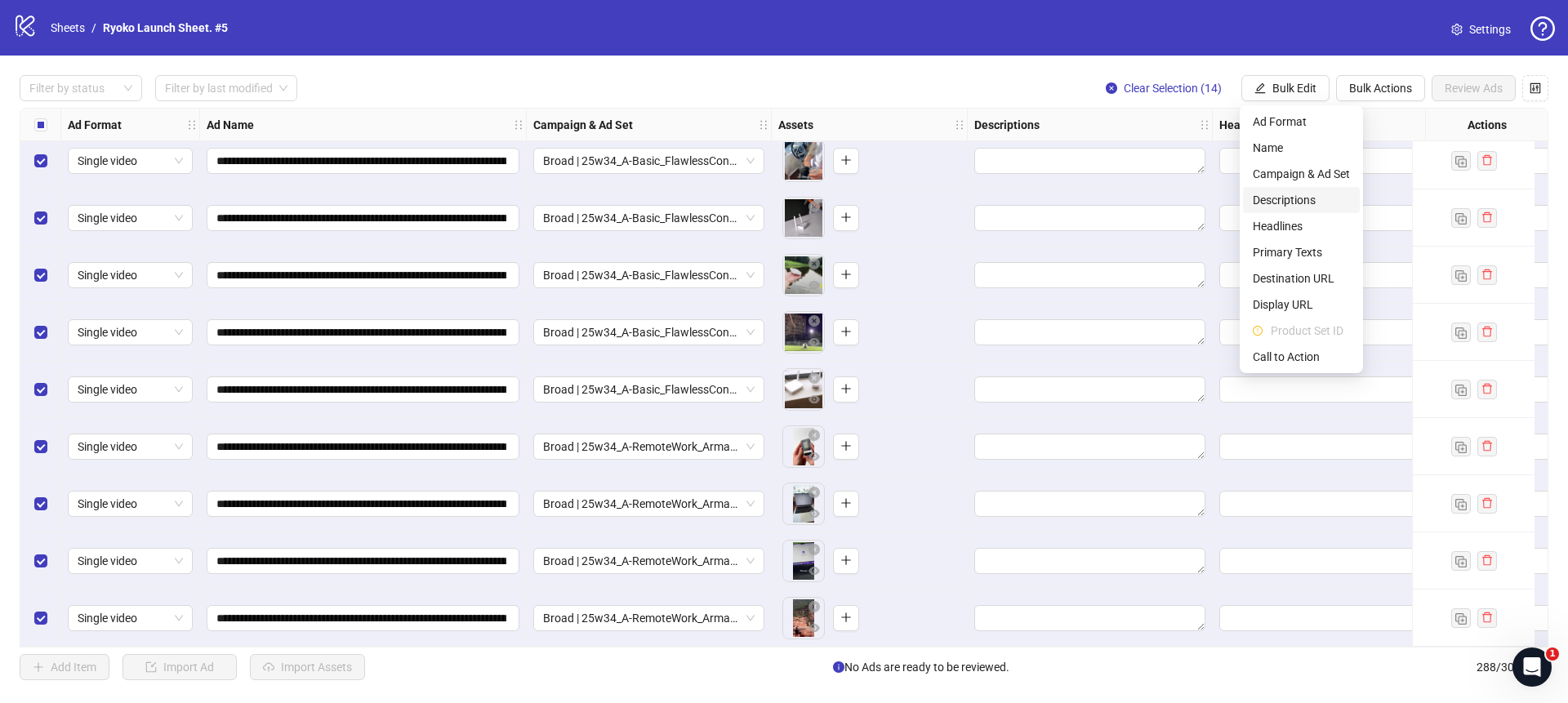
click at [1280, 197] on span "Descriptions" at bounding box center [1301, 199] width 97 height 18
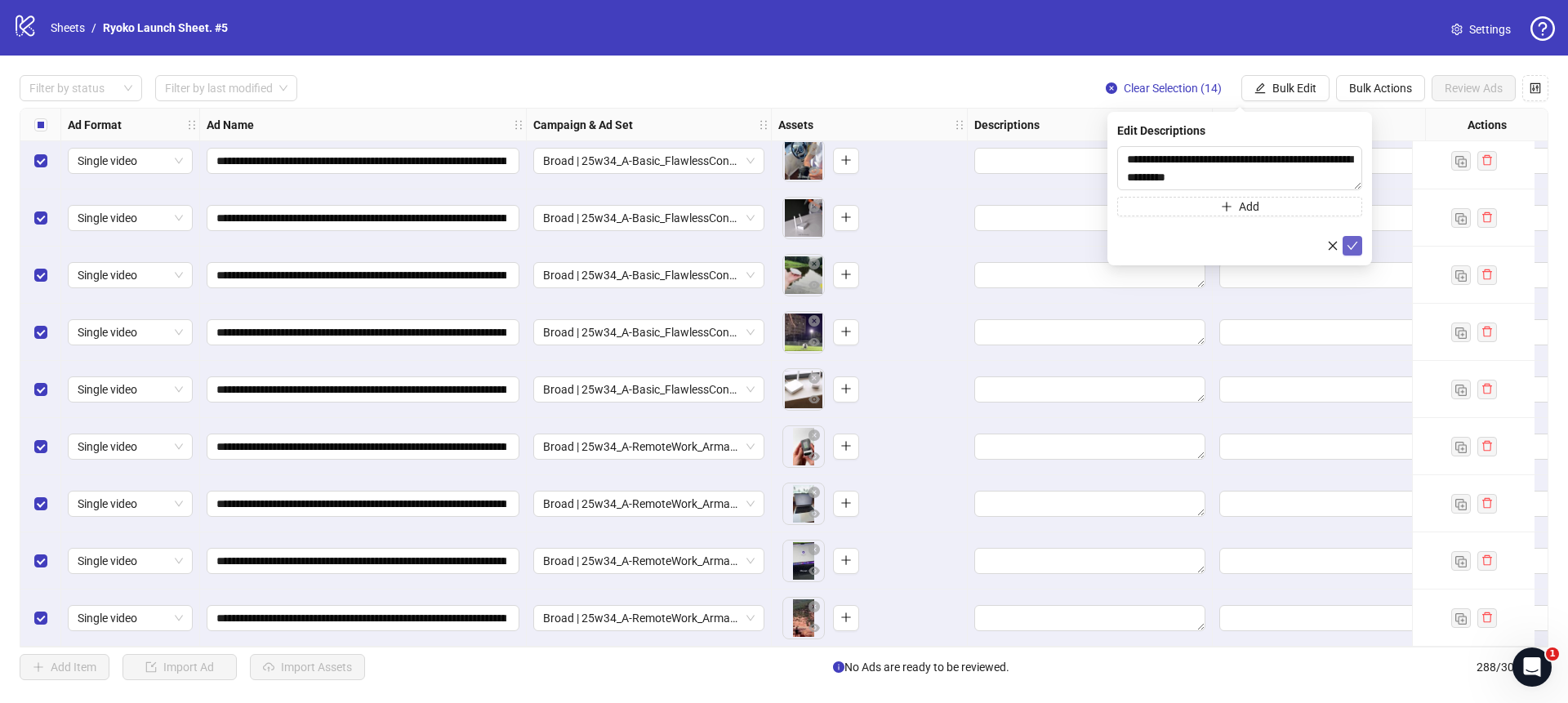
click at [1350, 246] on icon "check" at bounding box center [1352, 245] width 11 height 11
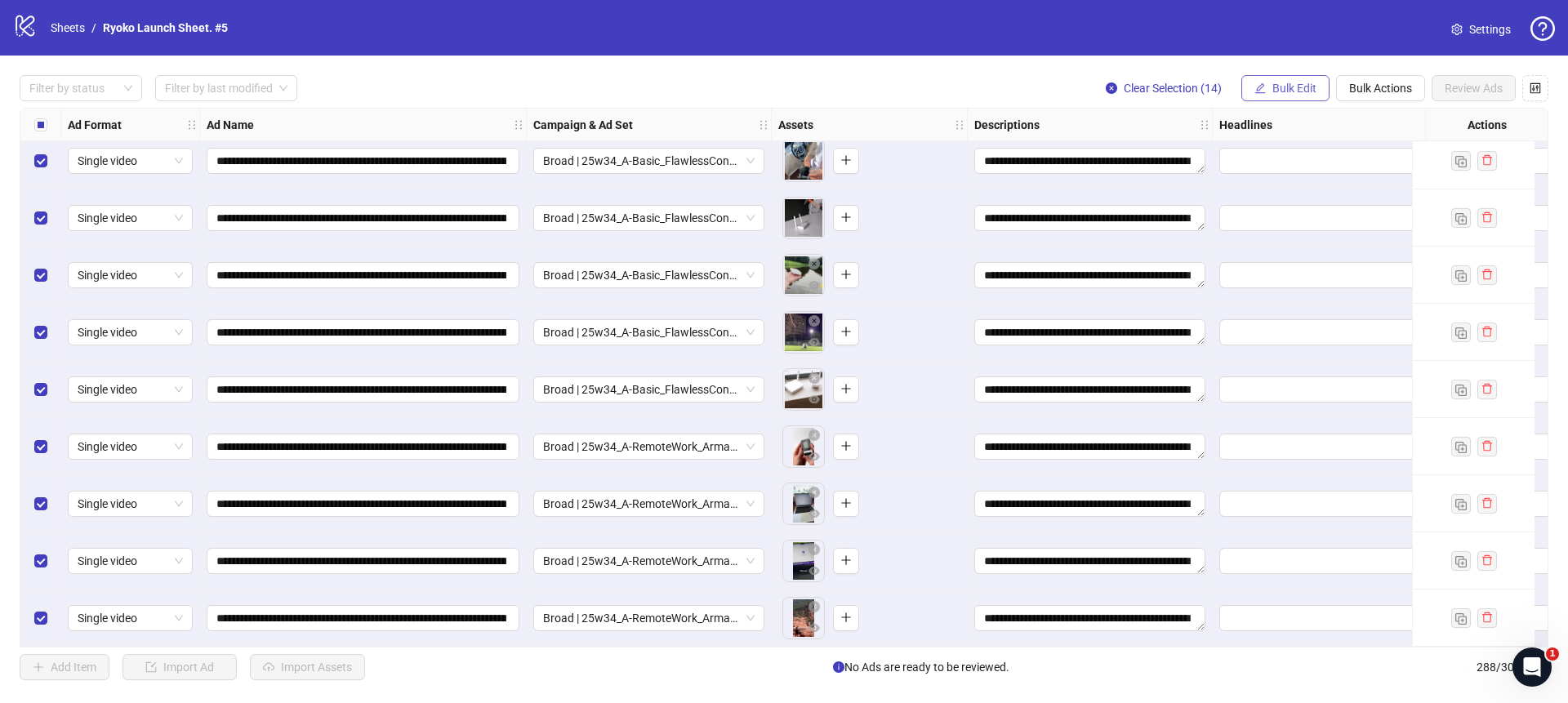
click at [1259, 89] on icon "edit" at bounding box center [1259, 88] width 11 height 11
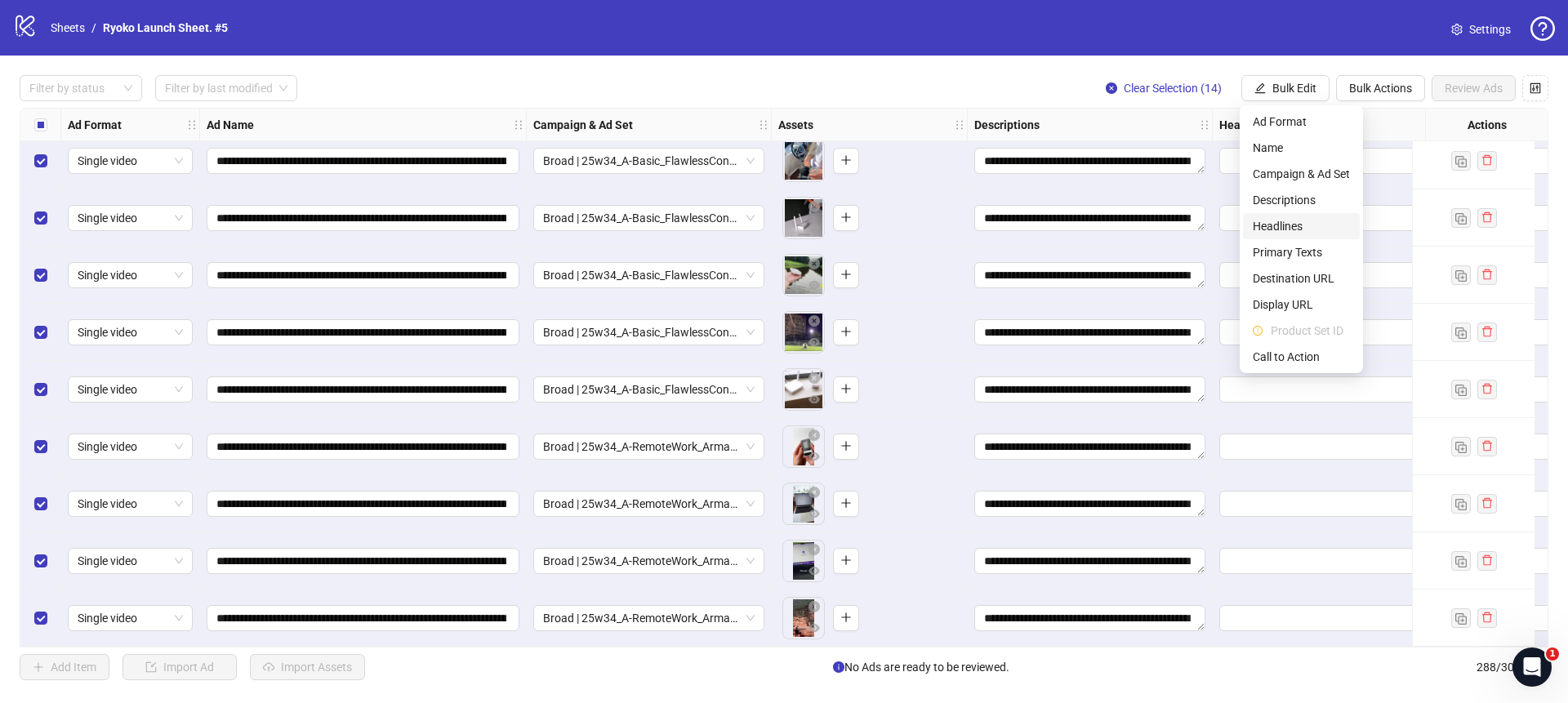
click at [1283, 219] on span "Headlines" at bounding box center [1301, 226] width 97 height 18
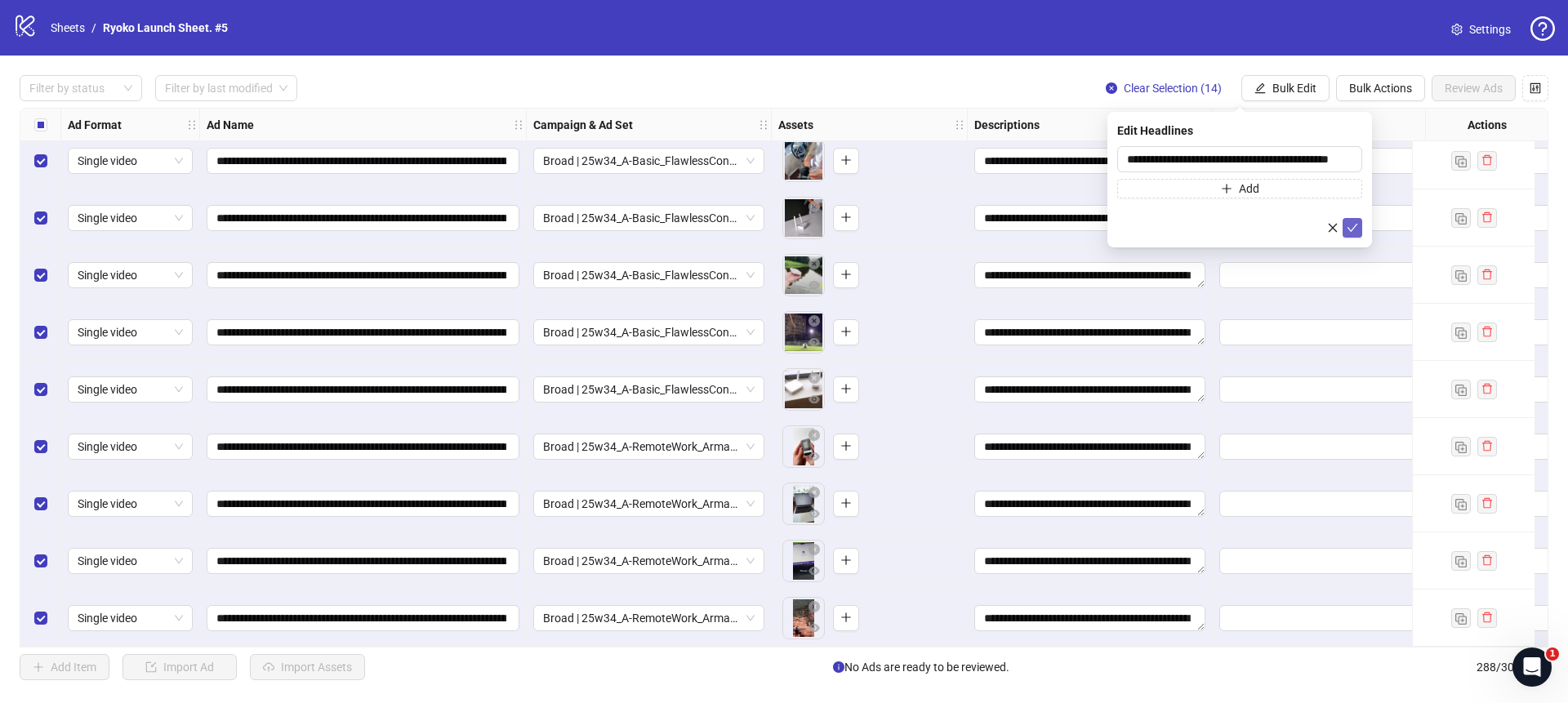
click at [1353, 230] on icon "check" at bounding box center [1352, 228] width 11 height 11
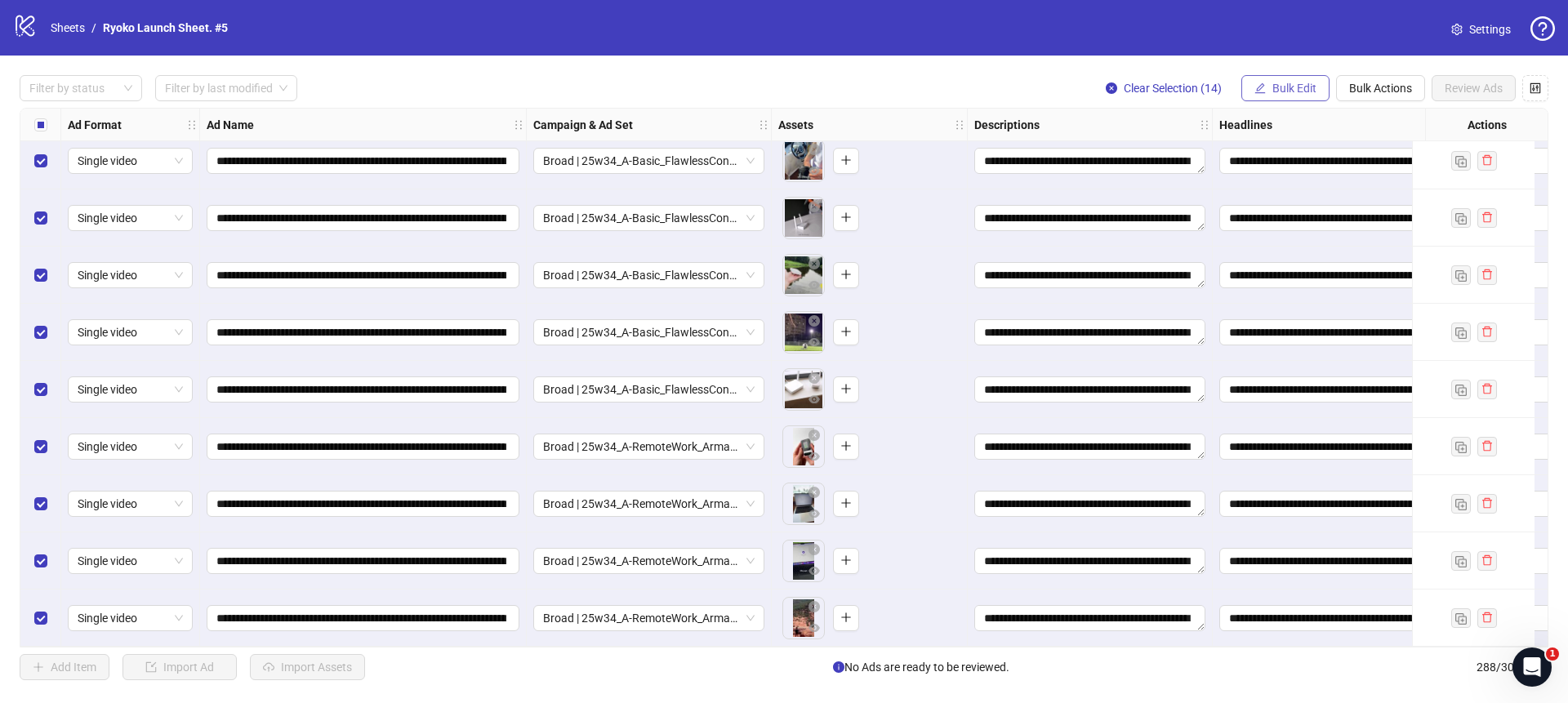
click at [1260, 83] on icon "edit" at bounding box center [1259, 88] width 11 height 11
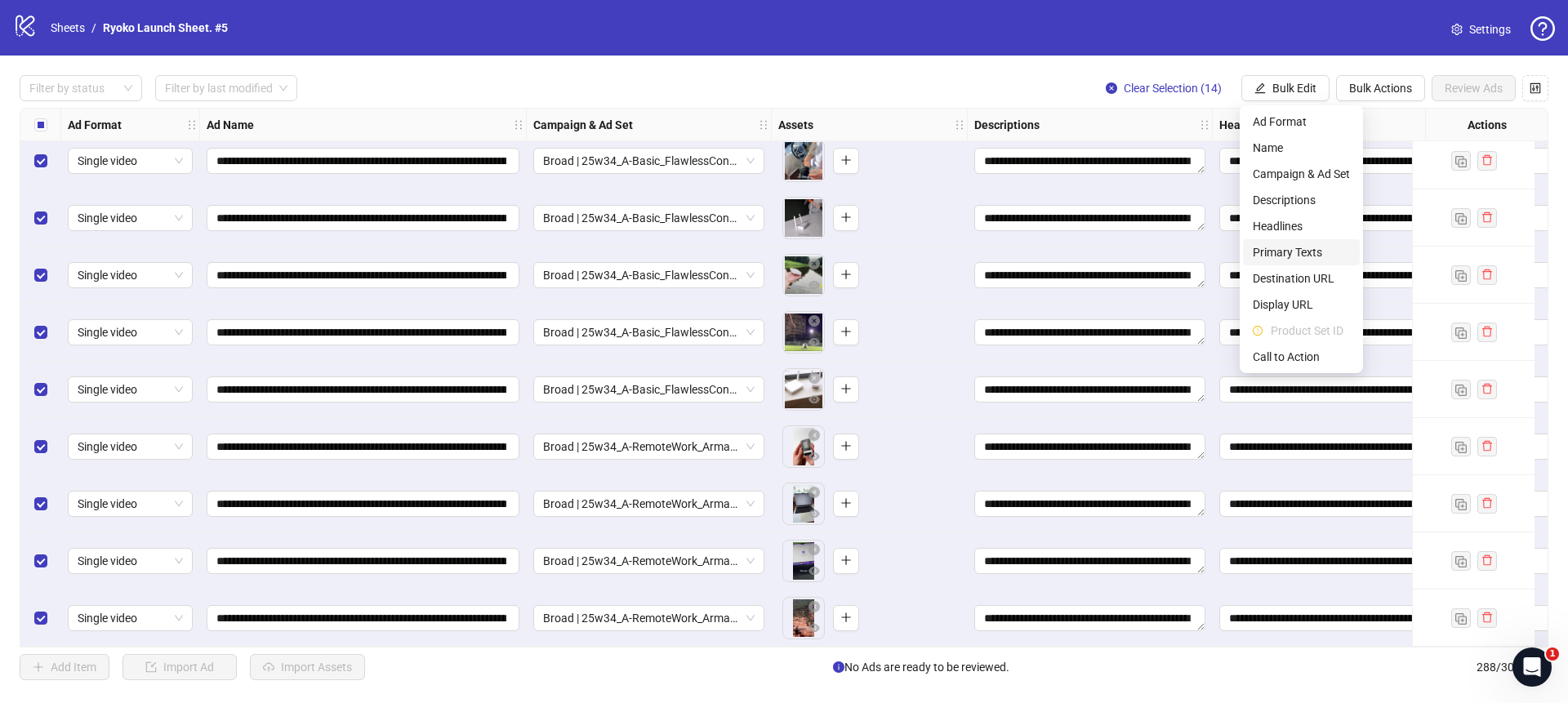
click at [1272, 257] on span "Primary Texts" at bounding box center [1301, 252] width 97 height 18
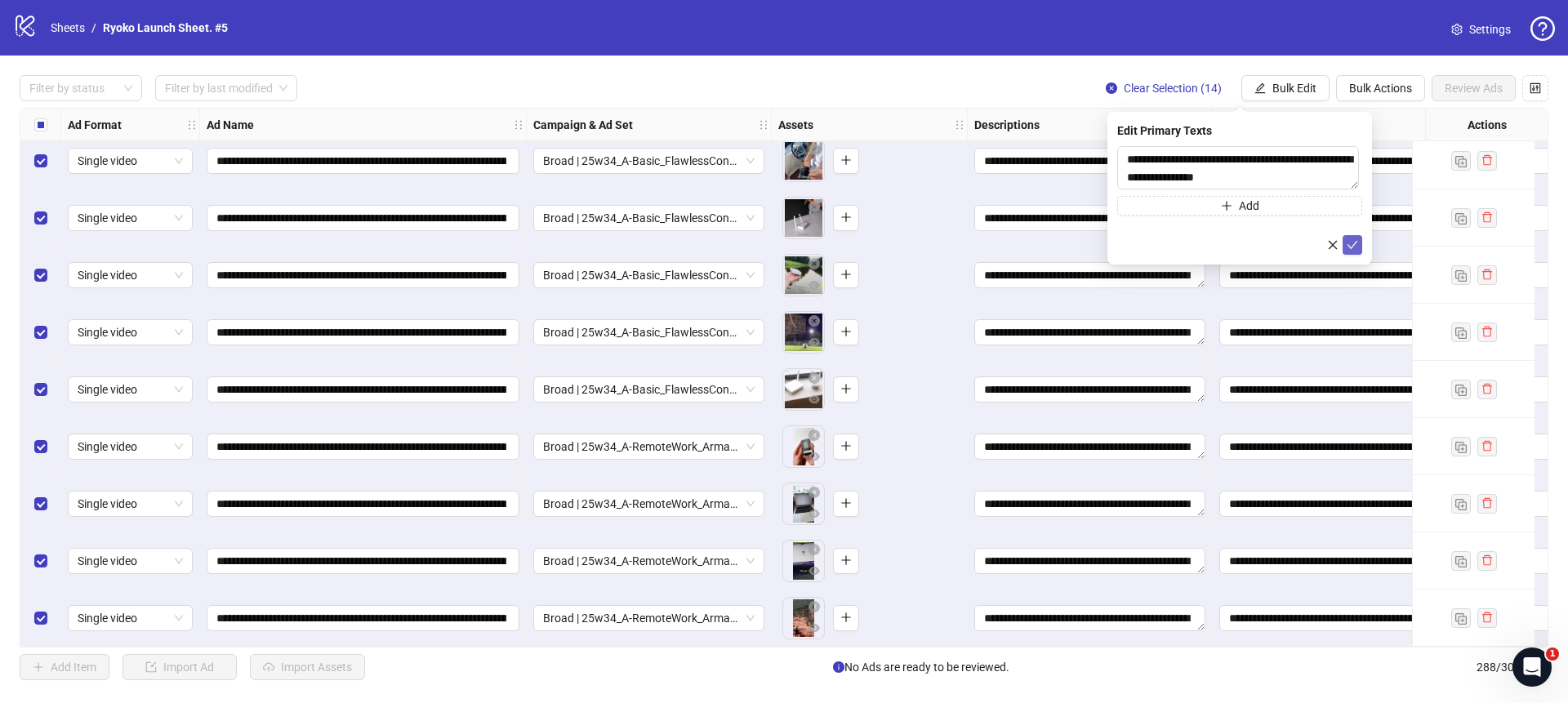
click at [1354, 247] on icon "check" at bounding box center [1352, 245] width 11 height 11
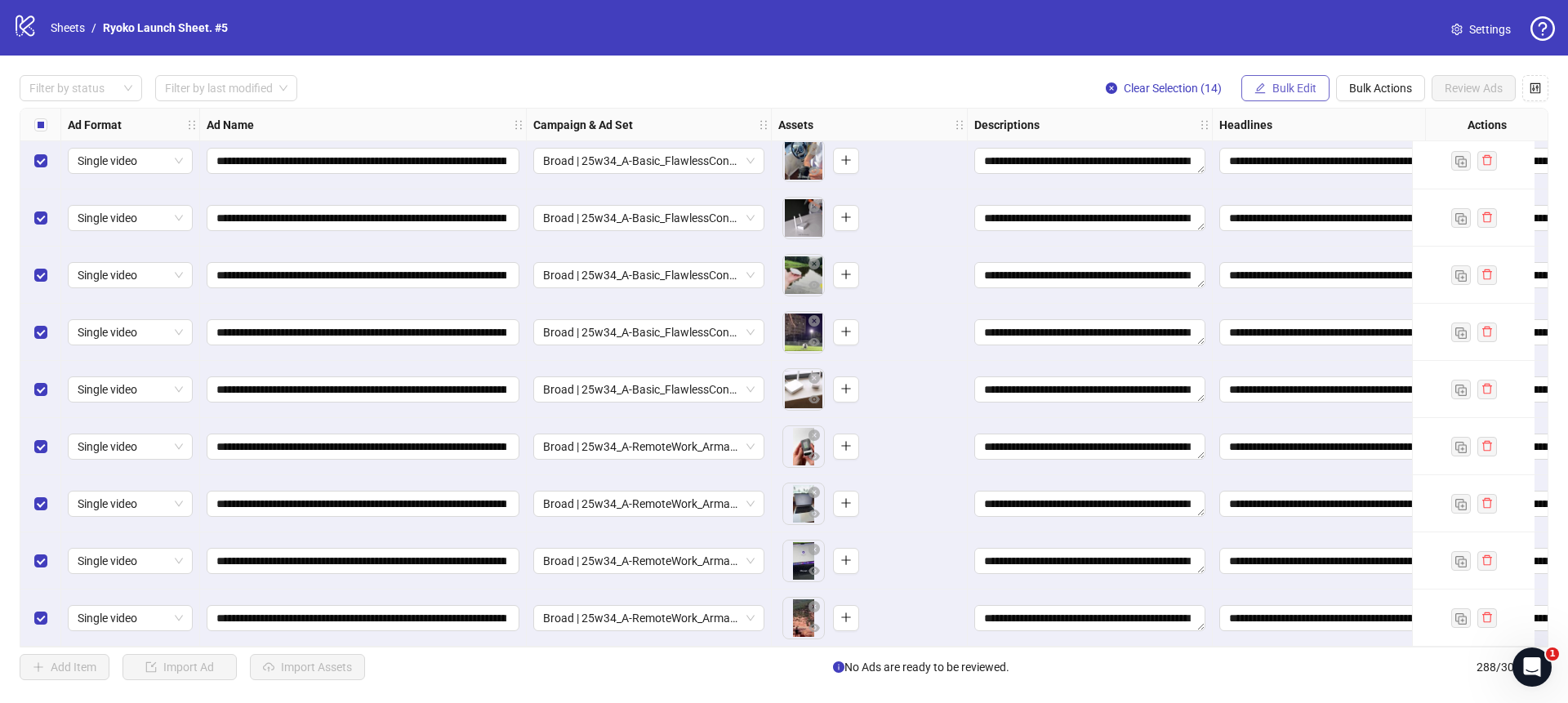
click at [1307, 94] on span "Bulk Edit" at bounding box center [1294, 88] width 44 height 13
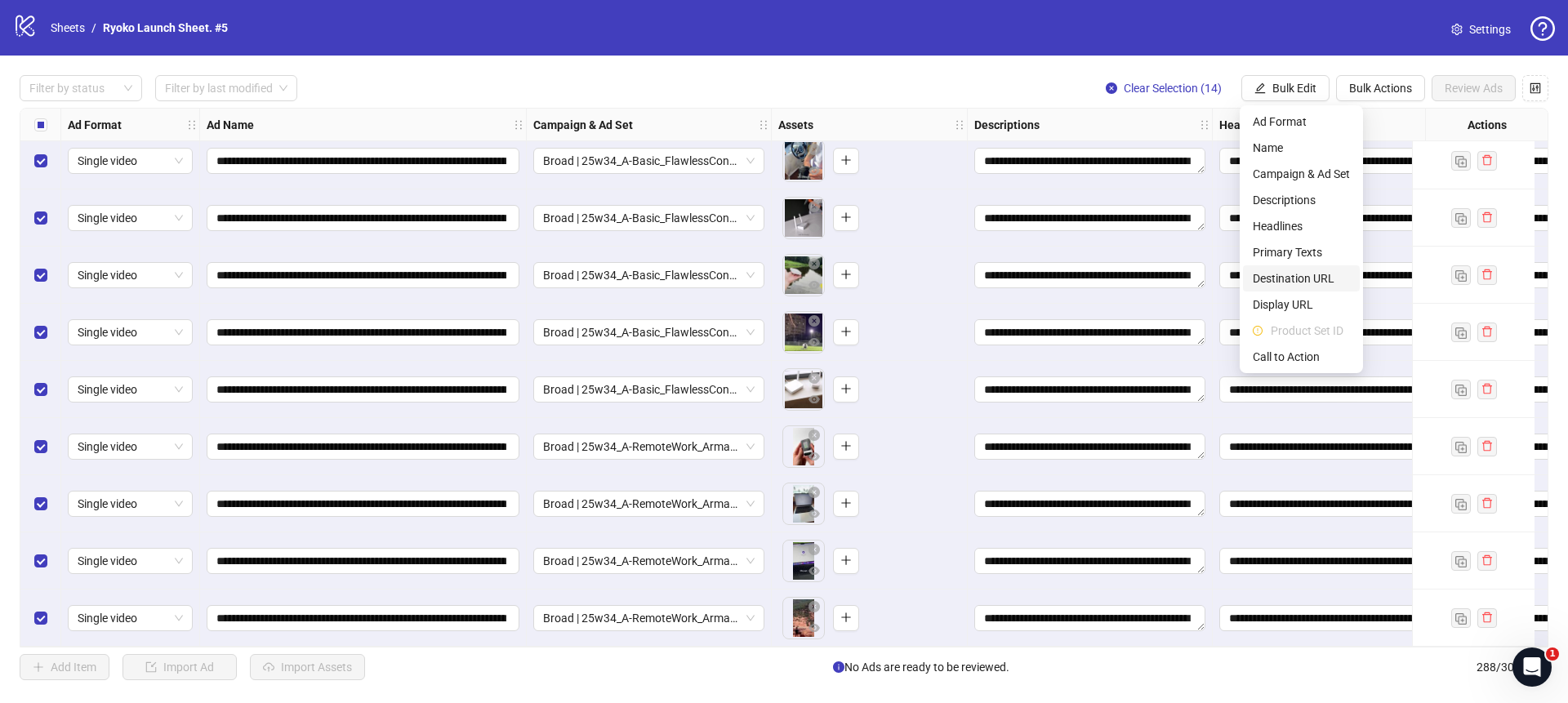
click at [1282, 273] on span "Destination URL" at bounding box center [1301, 278] width 97 height 18
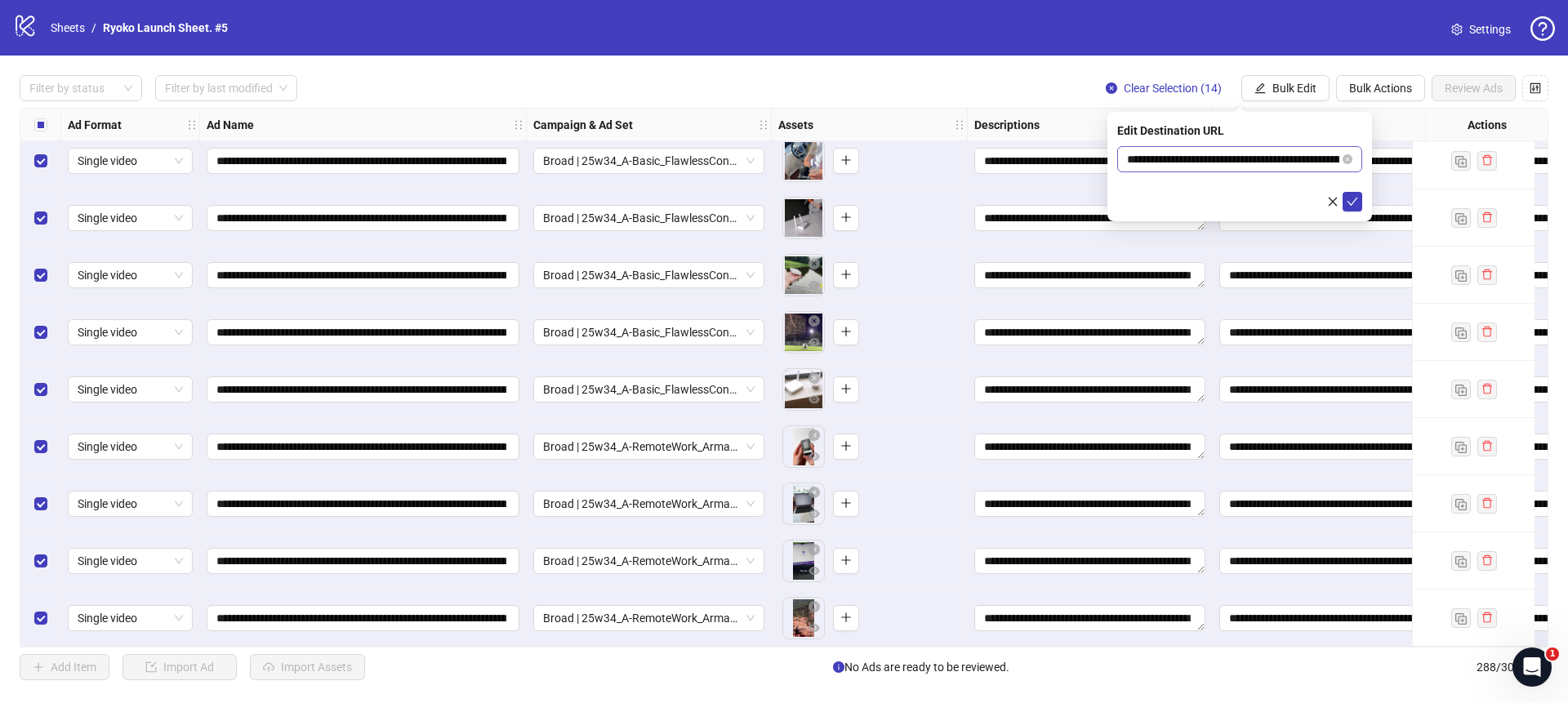
scroll to position [0, 86]
click at [1354, 205] on icon "check" at bounding box center [1352, 202] width 11 height 11
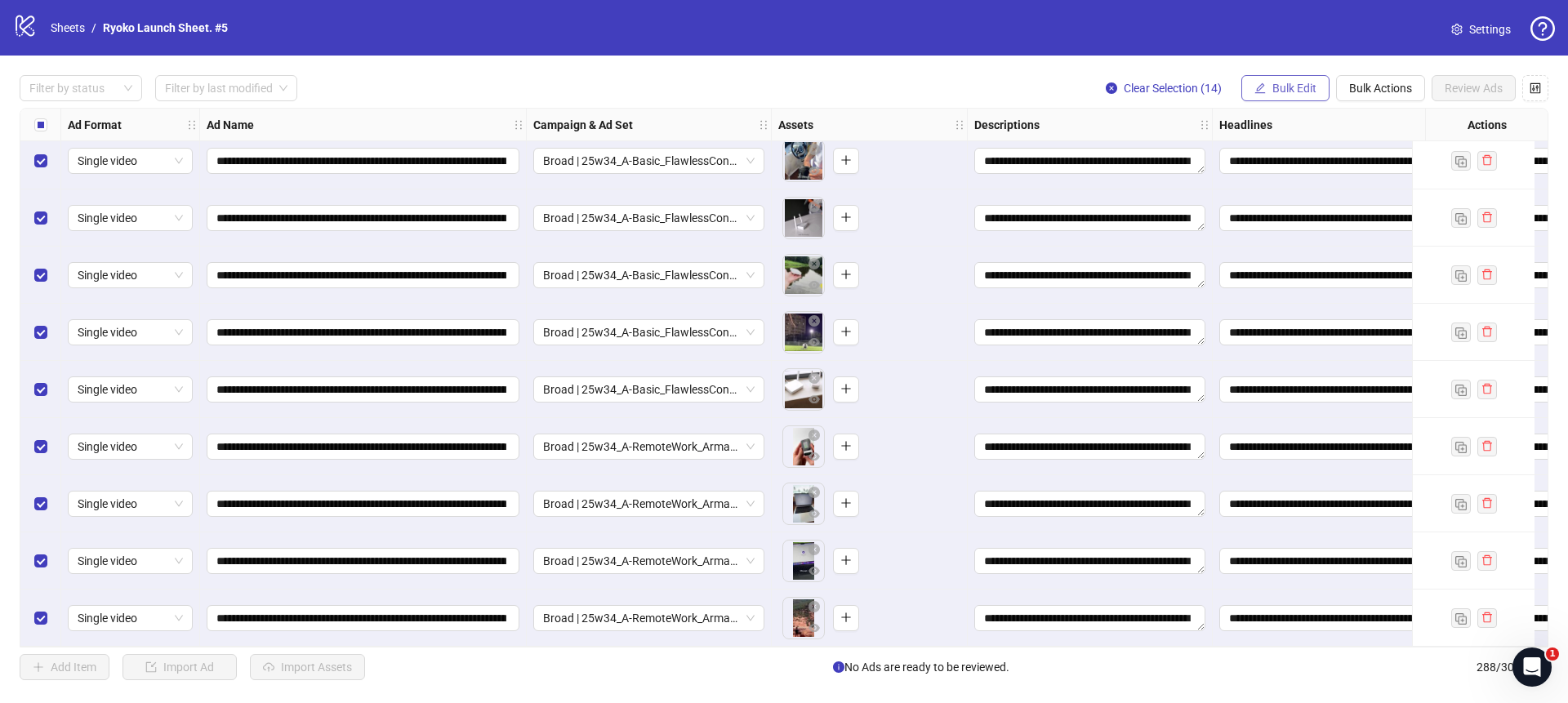
click at [1273, 81] on button "Bulk Edit" at bounding box center [1284, 88] width 88 height 26
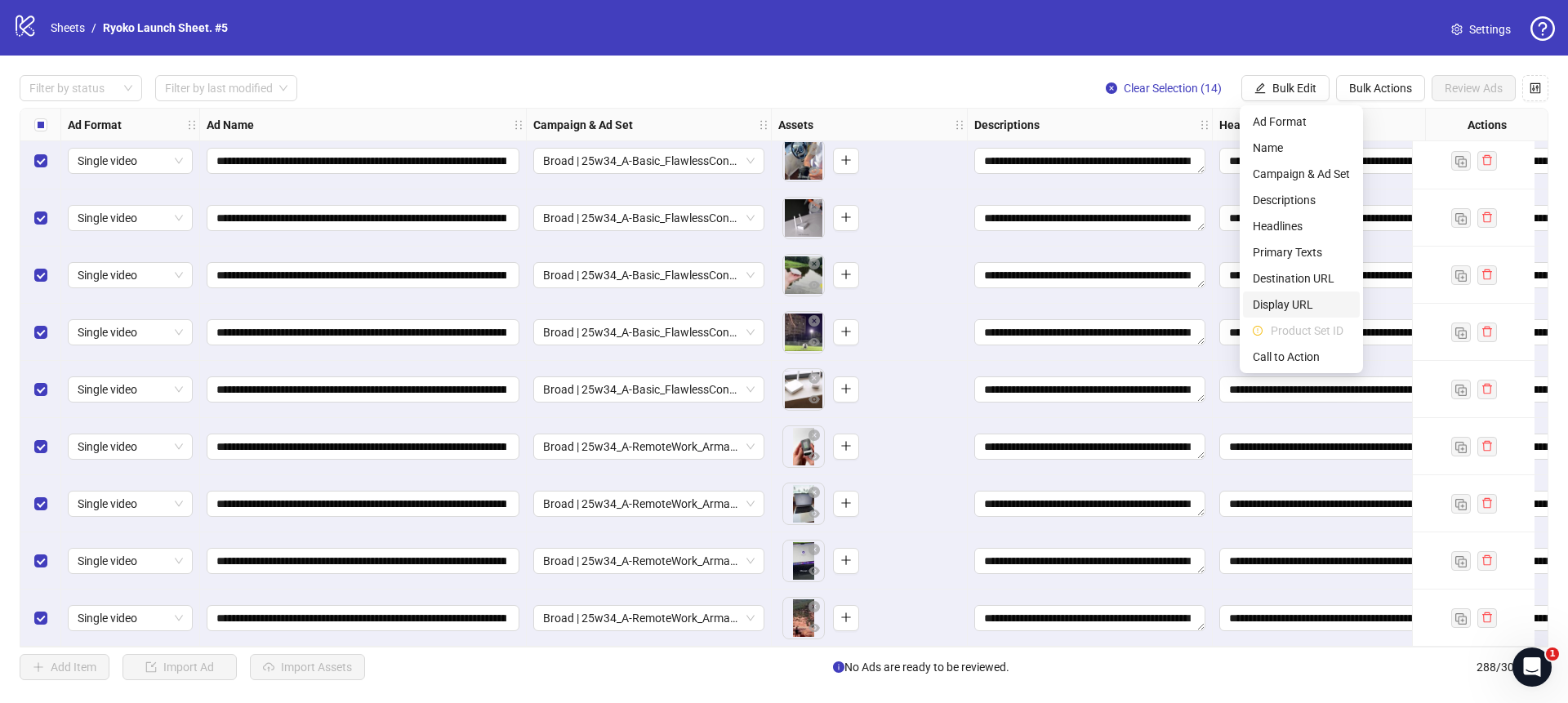
click at [1282, 300] on span "Display URL" at bounding box center [1301, 304] width 97 height 18
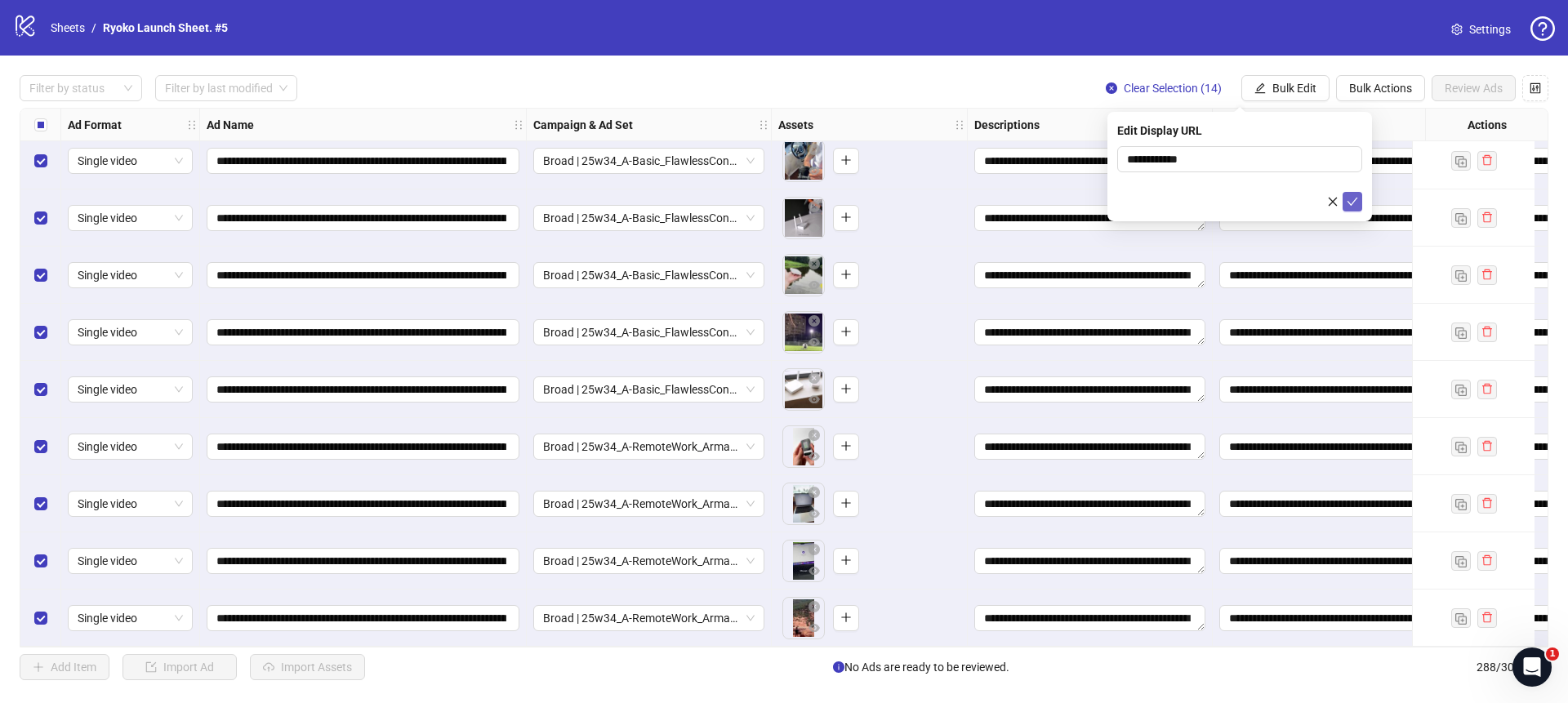
click at [1354, 200] on icon "check" at bounding box center [1352, 201] width 10 height 8
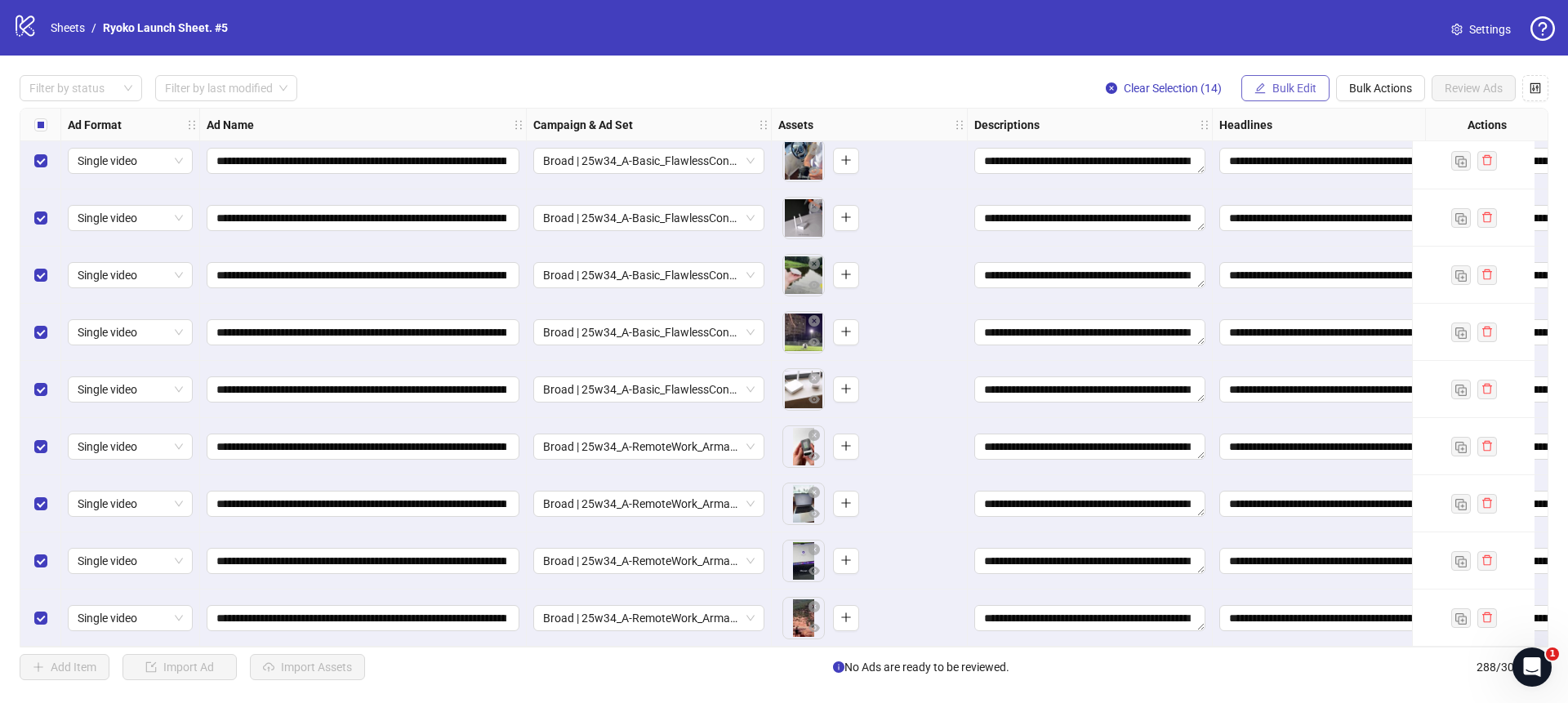
click at [1300, 93] on span "Bulk Edit" at bounding box center [1294, 88] width 44 height 13
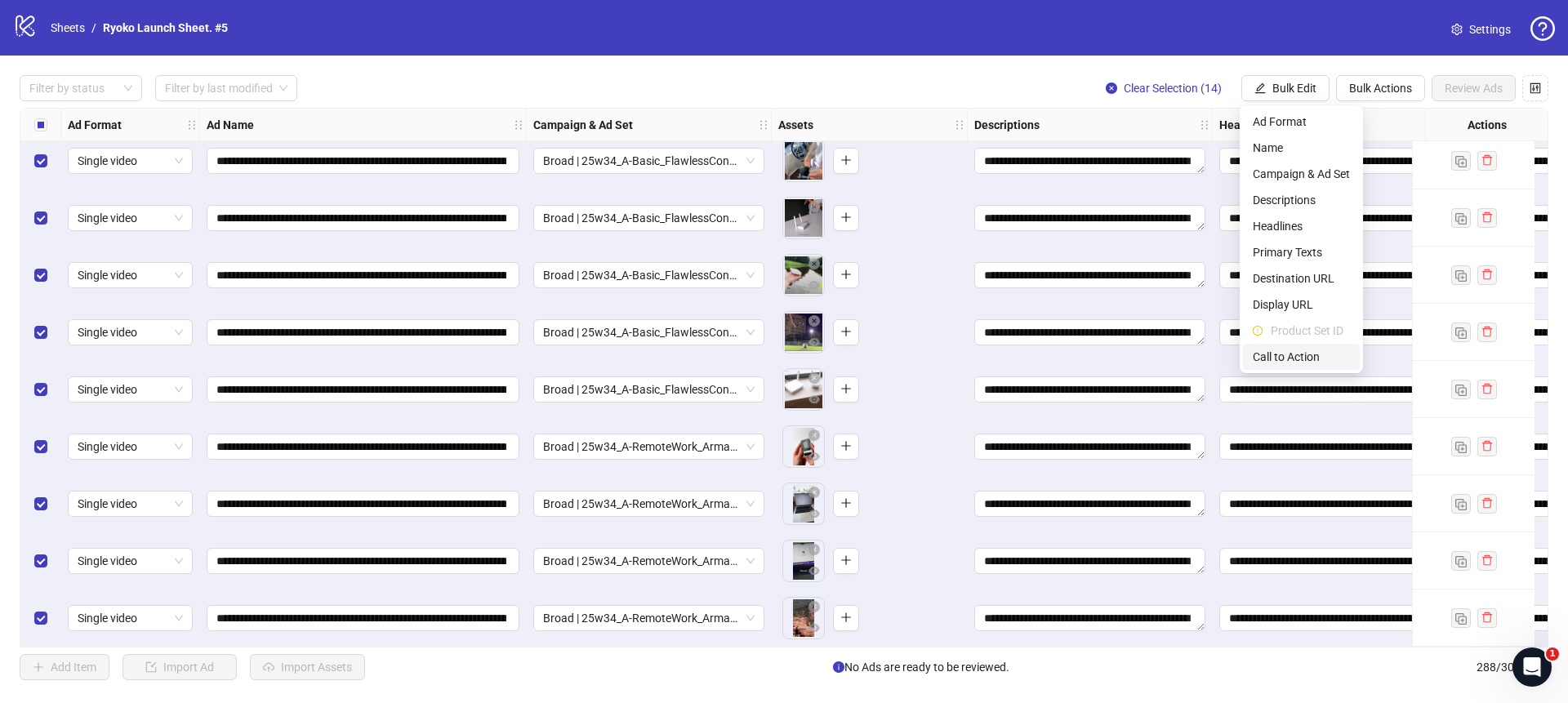
click at [1286, 355] on span "Call to Action" at bounding box center [1301, 356] width 97 height 18
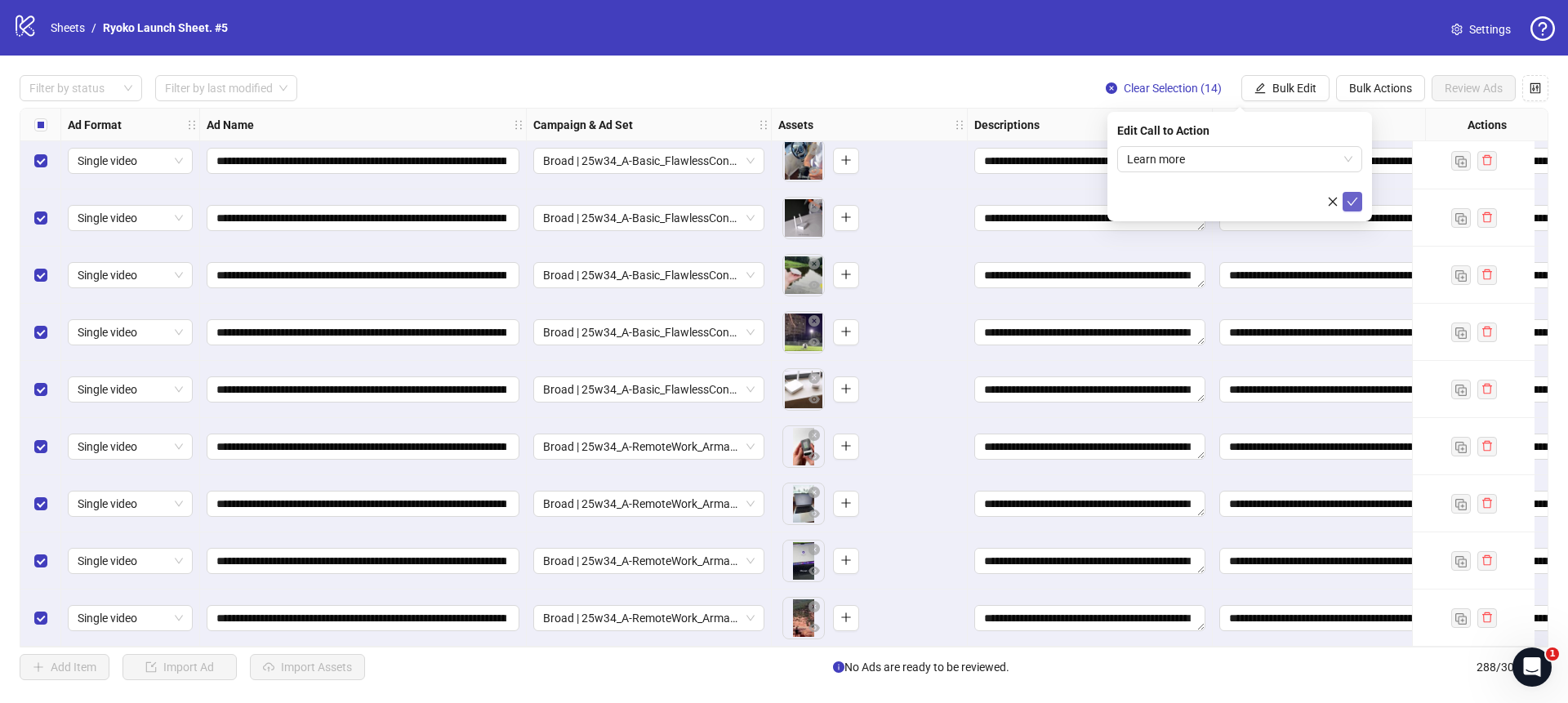
click at [1348, 196] on icon "check" at bounding box center [1352, 202] width 11 height 11
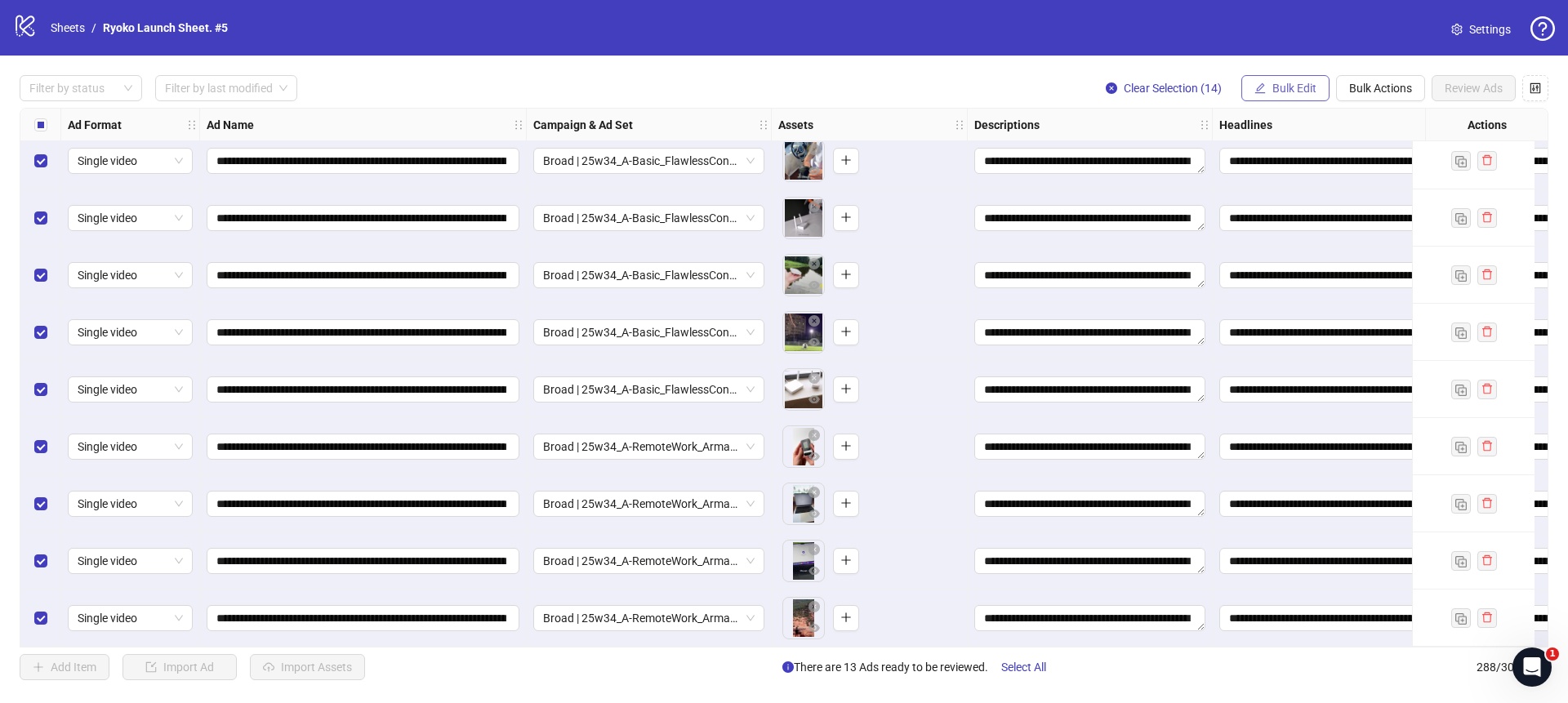
click at [1292, 99] on button "Bulk Edit" at bounding box center [1284, 88] width 88 height 26
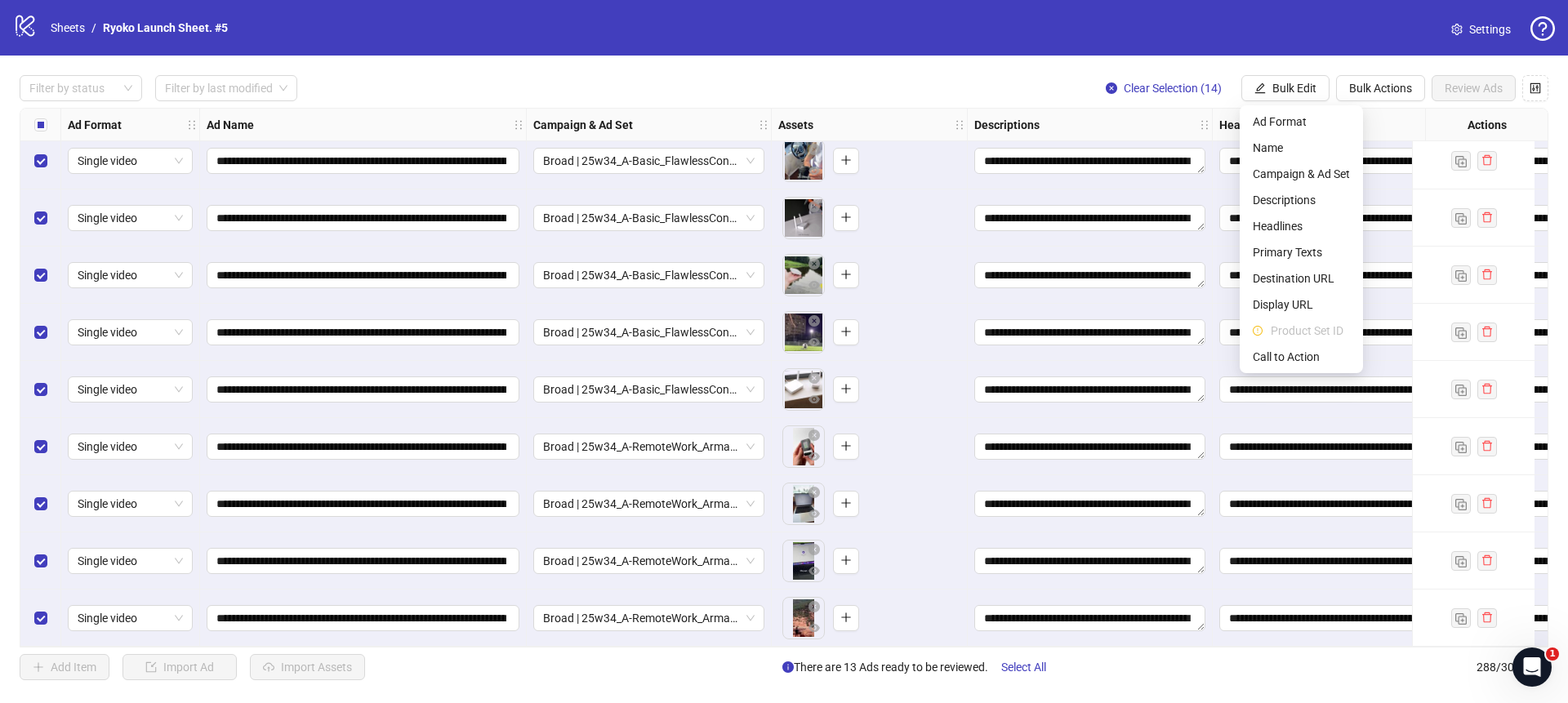
click at [1013, 232] on div "**********" at bounding box center [1089, 218] width 245 height 57
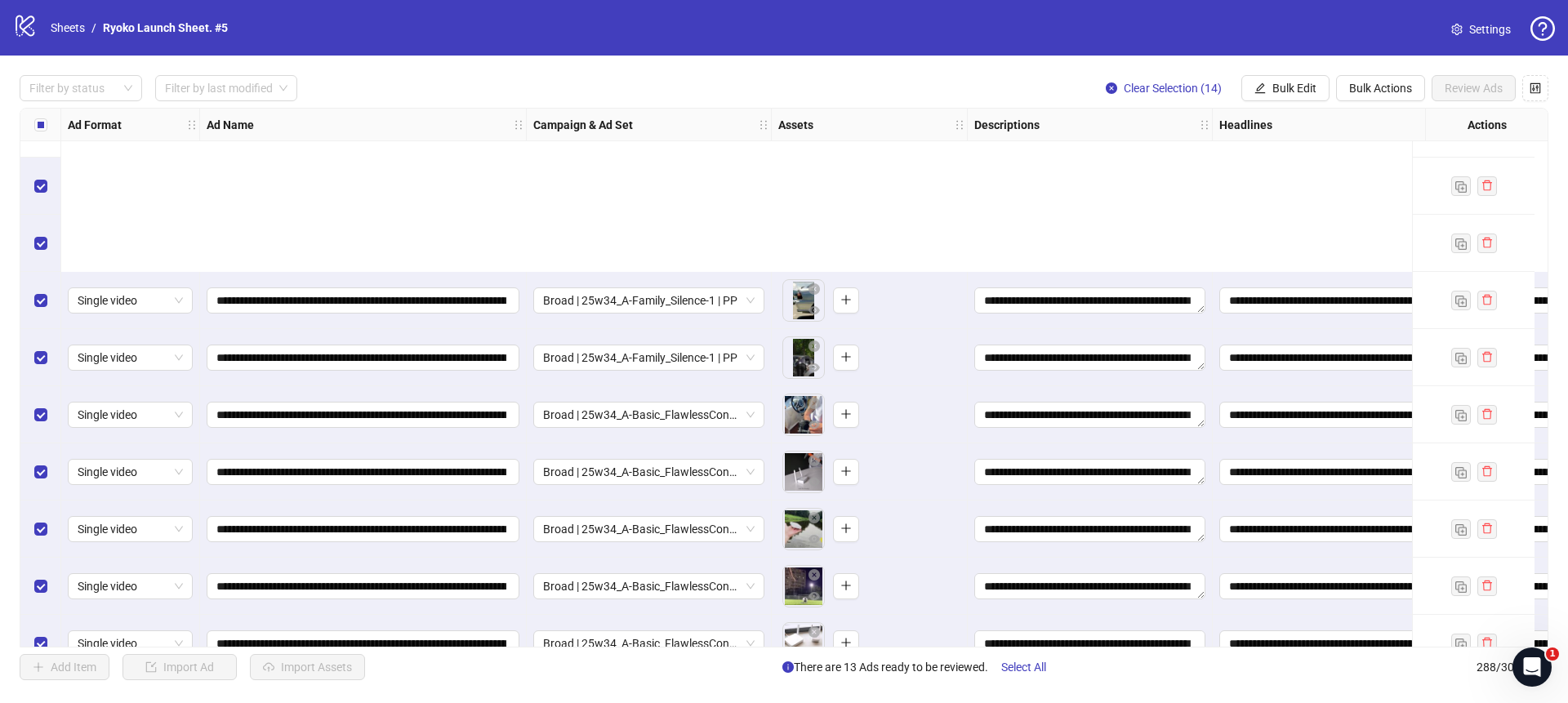
scroll to position [15959, 0]
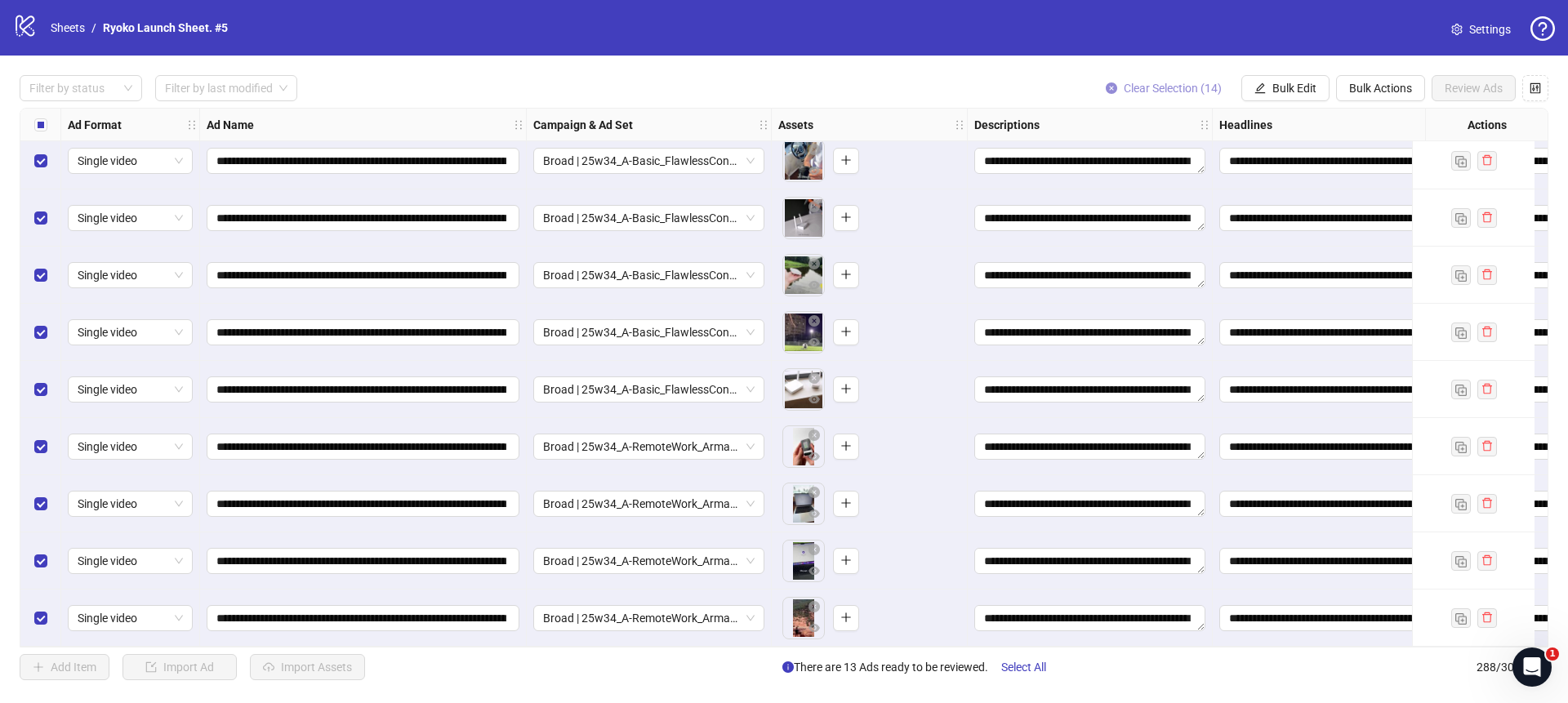
click at [1106, 86] on icon "close-circle" at bounding box center [1111, 88] width 11 height 11
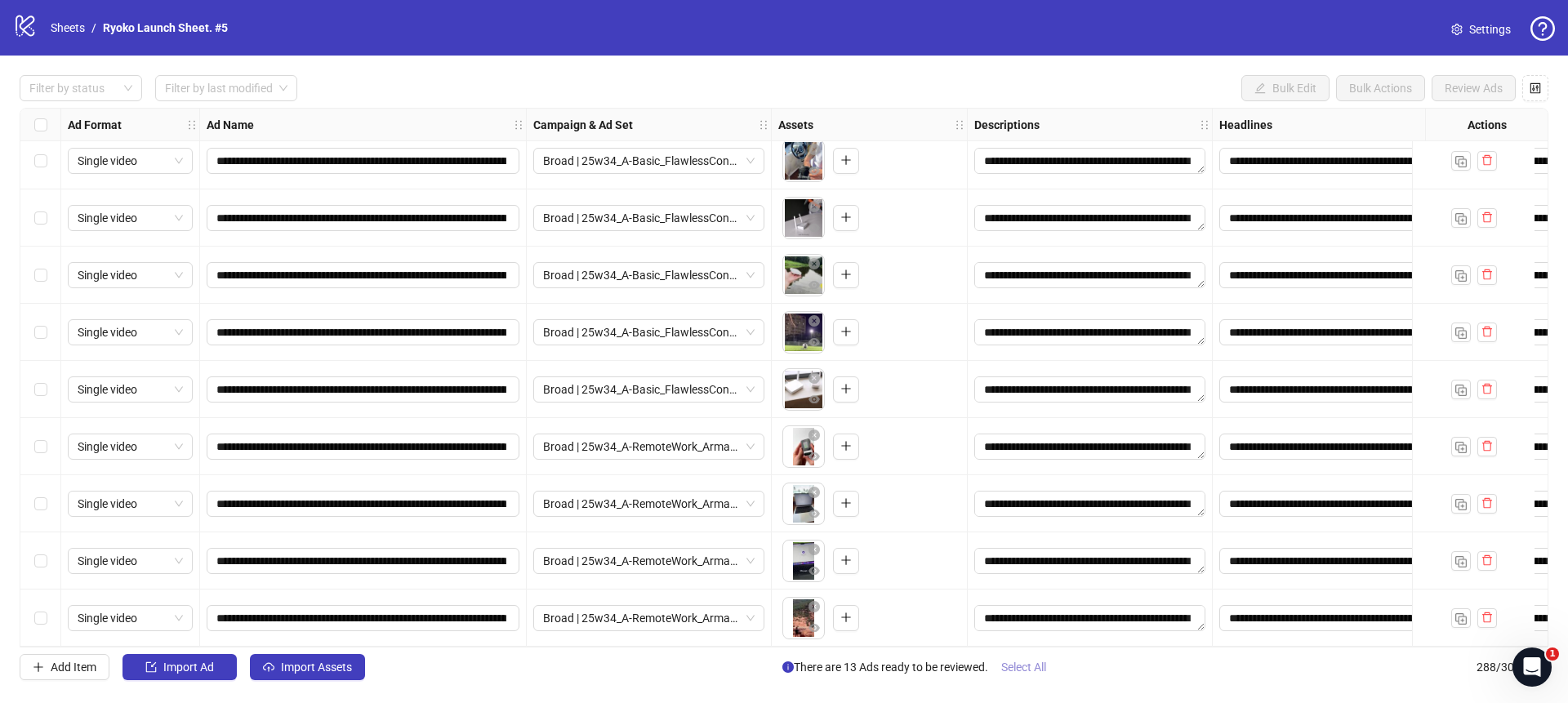
click at [1040, 664] on span "Select All" at bounding box center [1023, 667] width 45 height 13
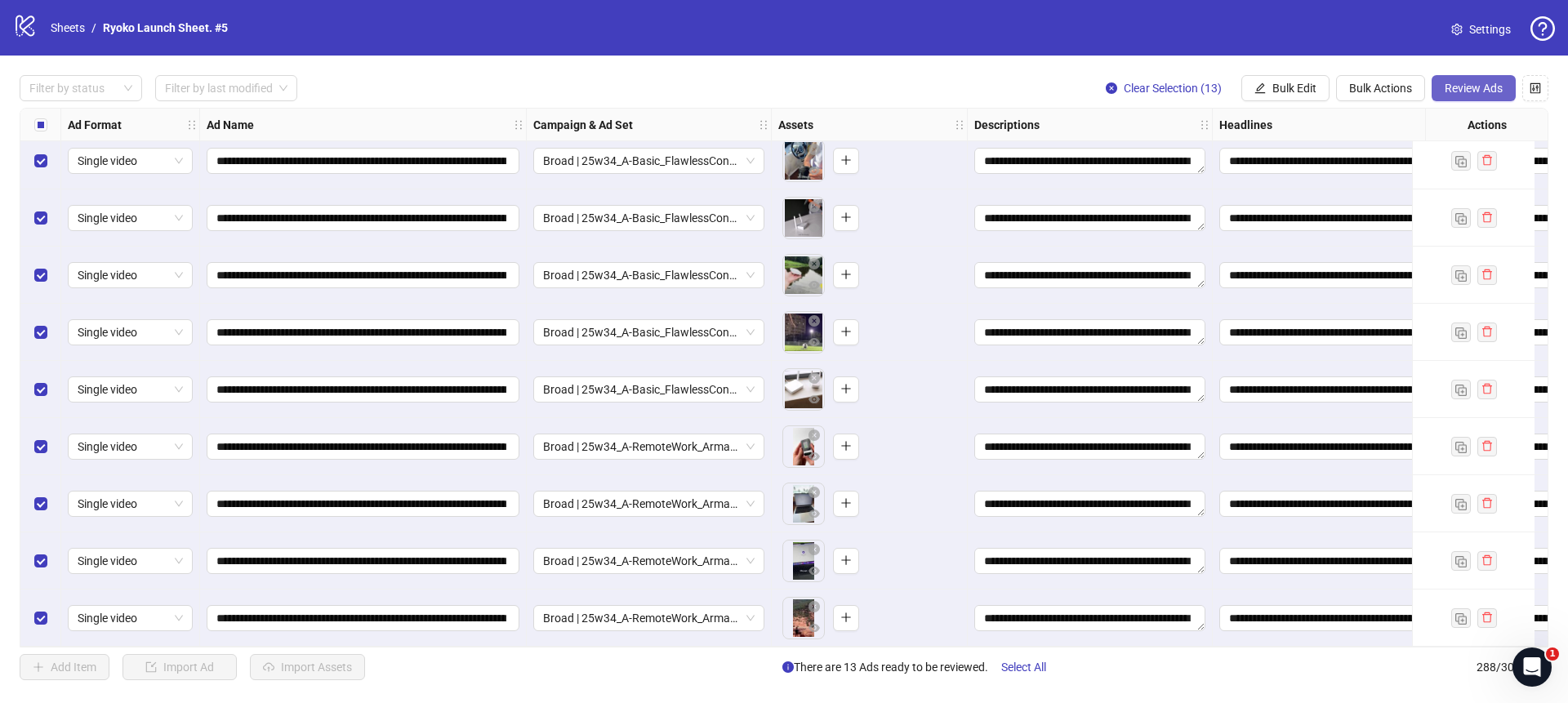
click at [1445, 84] on span "Review Ads" at bounding box center [1473, 88] width 58 height 13
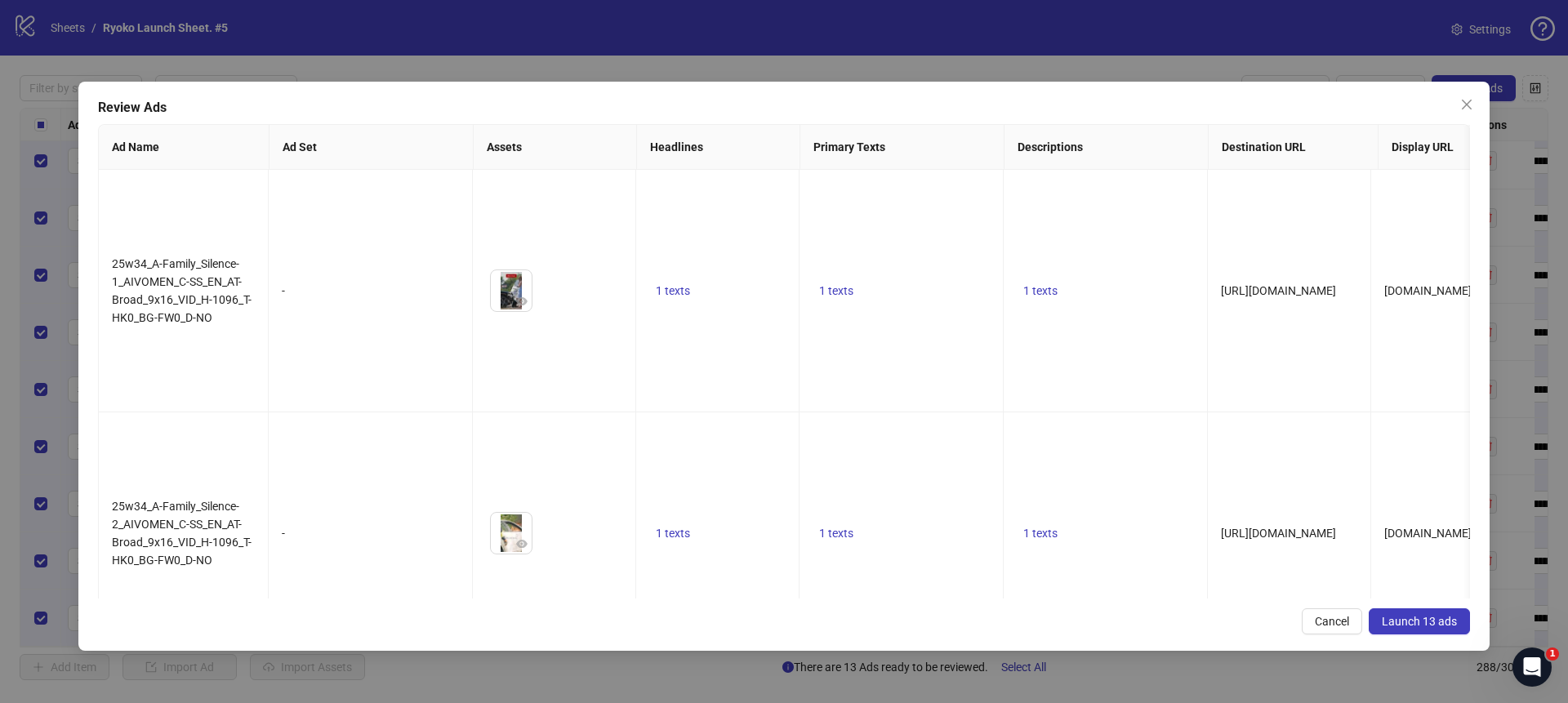
click at [1419, 633] on button "Launch 13 ads" at bounding box center [1418, 621] width 101 height 26
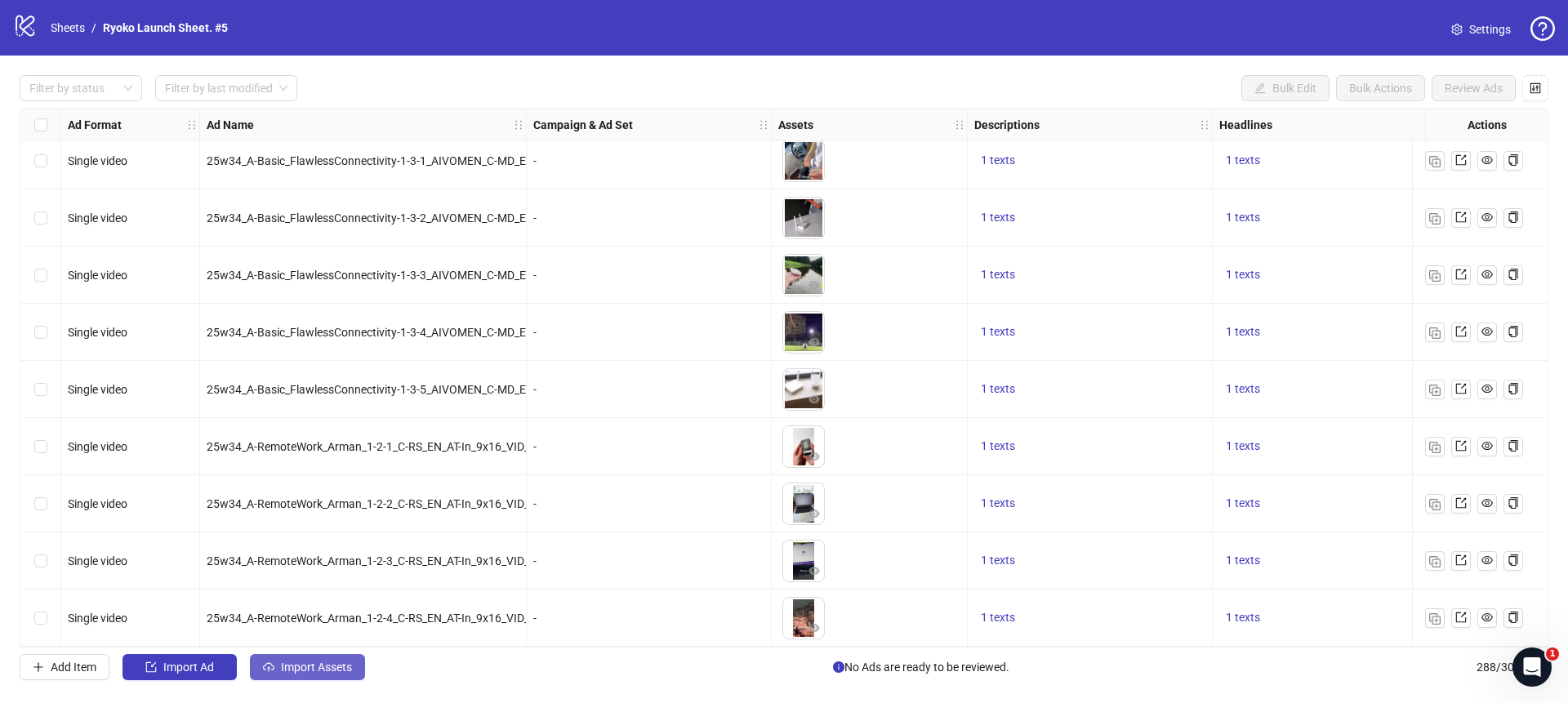
click at [285, 667] on span "Import Assets" at bounding box center [316, 667] width 71 height 13
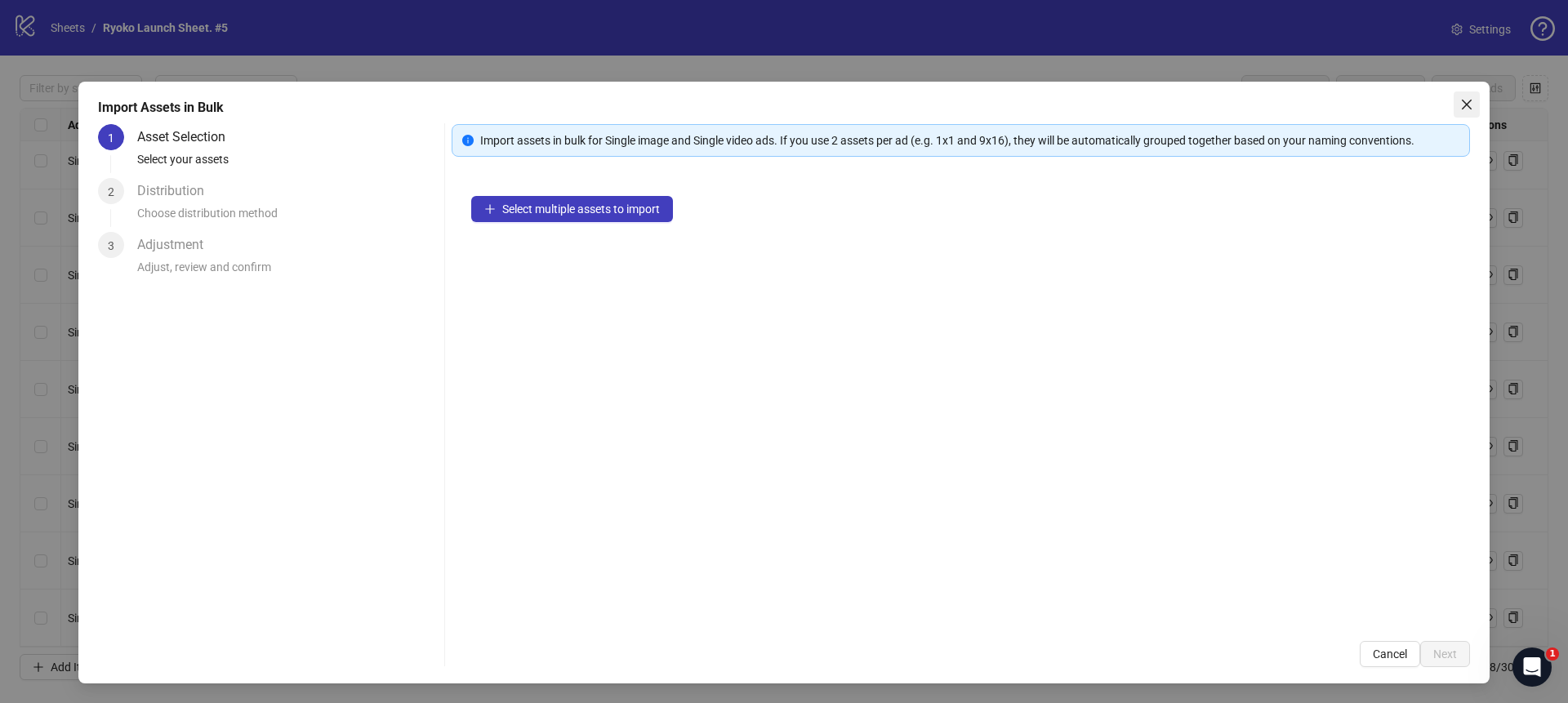
click at [1475, 99] on span "Close" at bounding box center [1467, 104] width 26 height 13
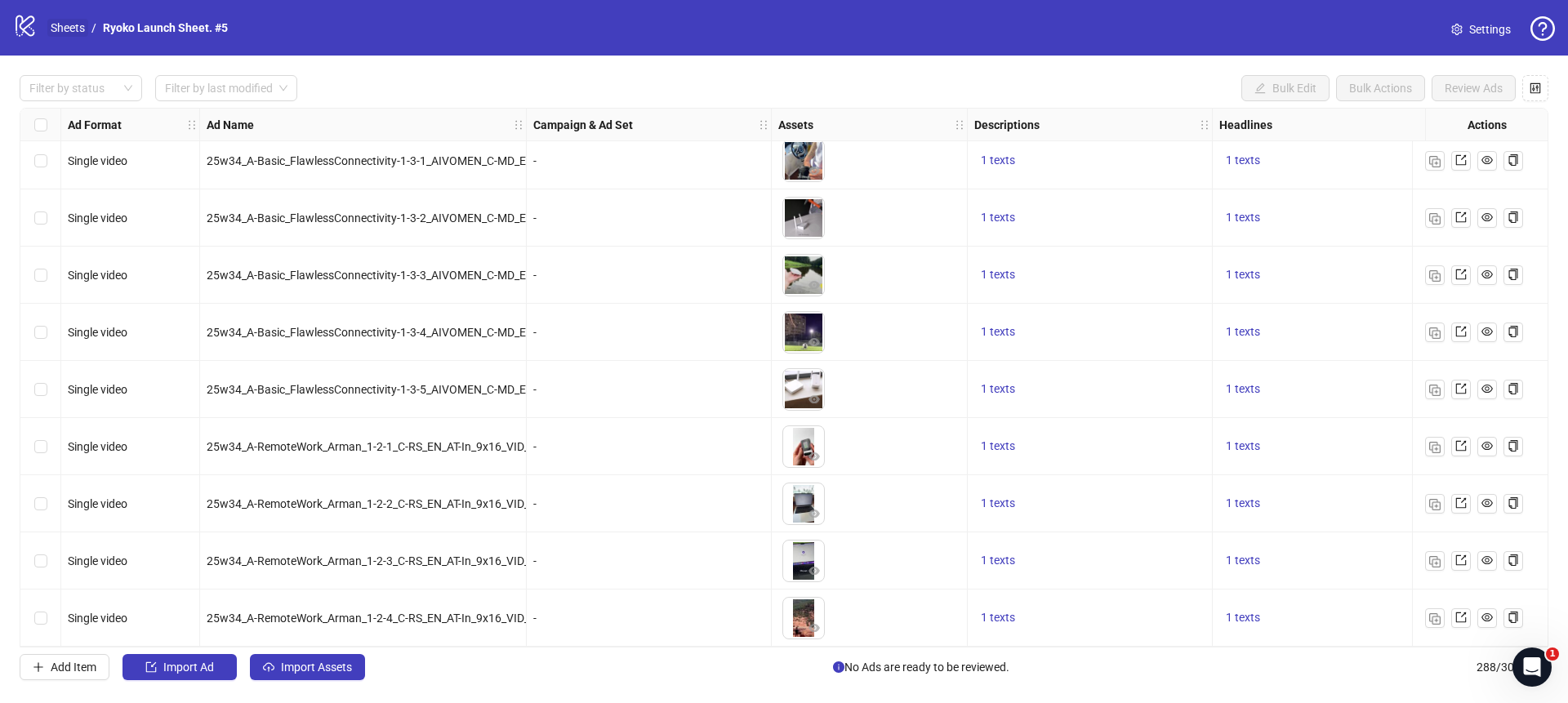
click at [73, 30] on link "Sheets" at bounding box center [68, 27] width 41 height 18
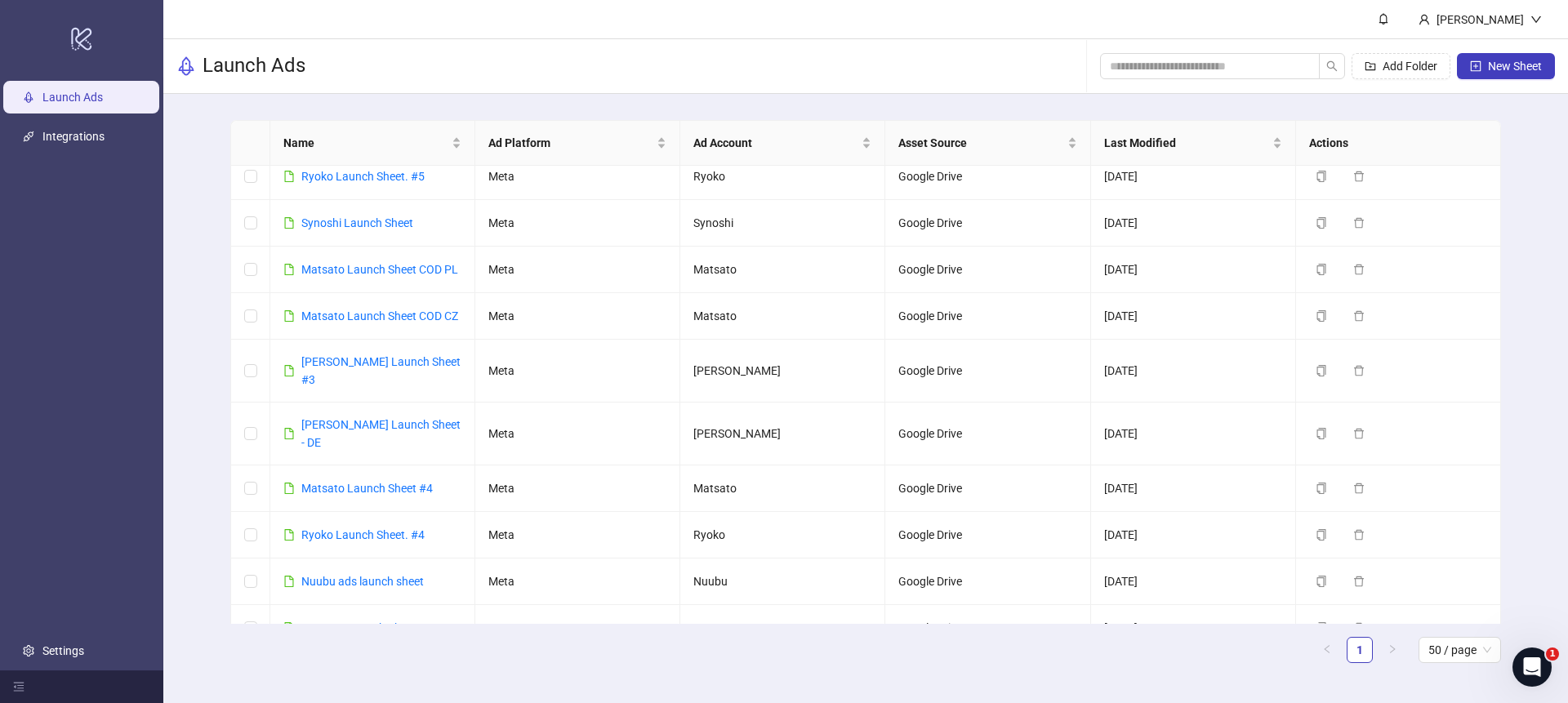
scroll to position [456, 0]
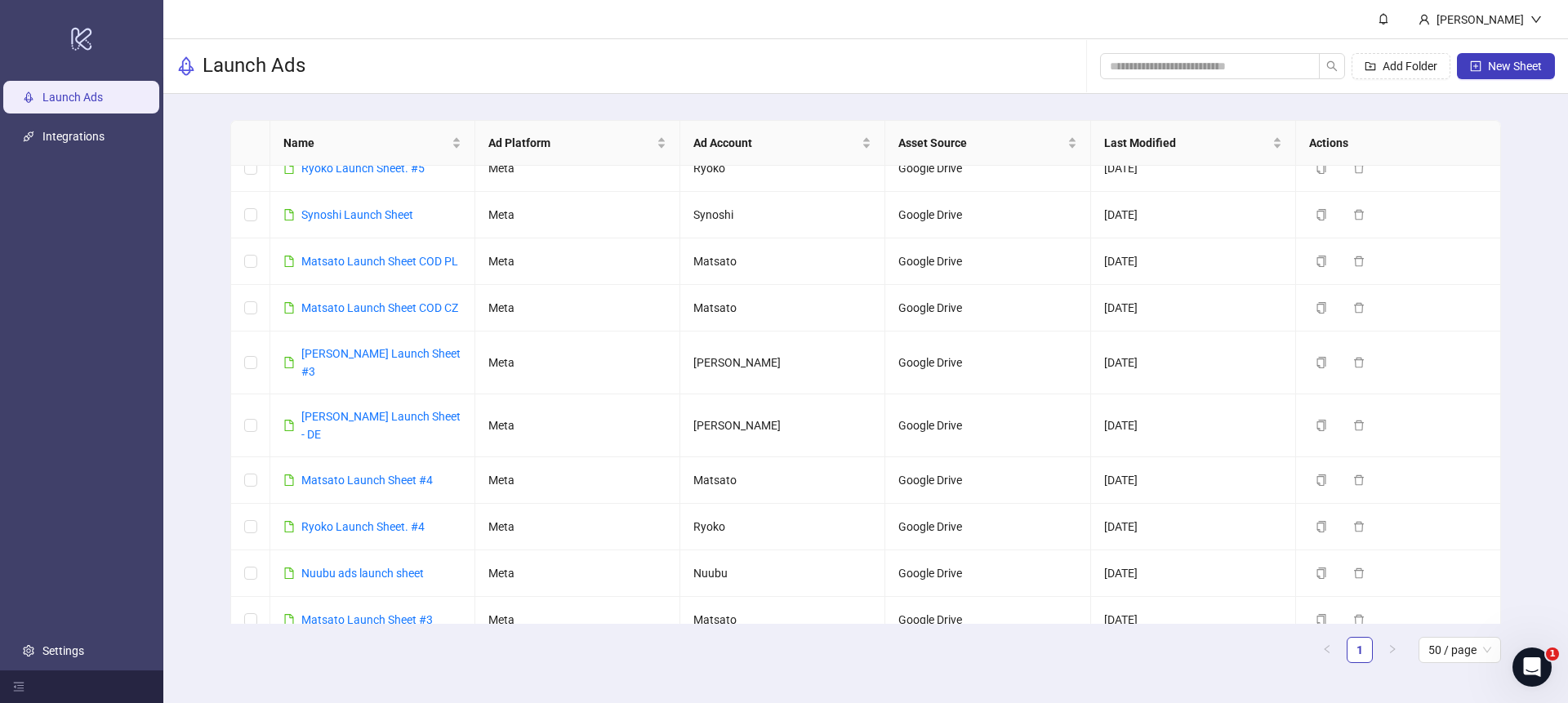
click at [242, 65] on h3 "Launch Ads" at bounding box center [254, 66] width 103 height 26
click at [83, 40] on icon at bounding box center [81, 39] width 20 height 23
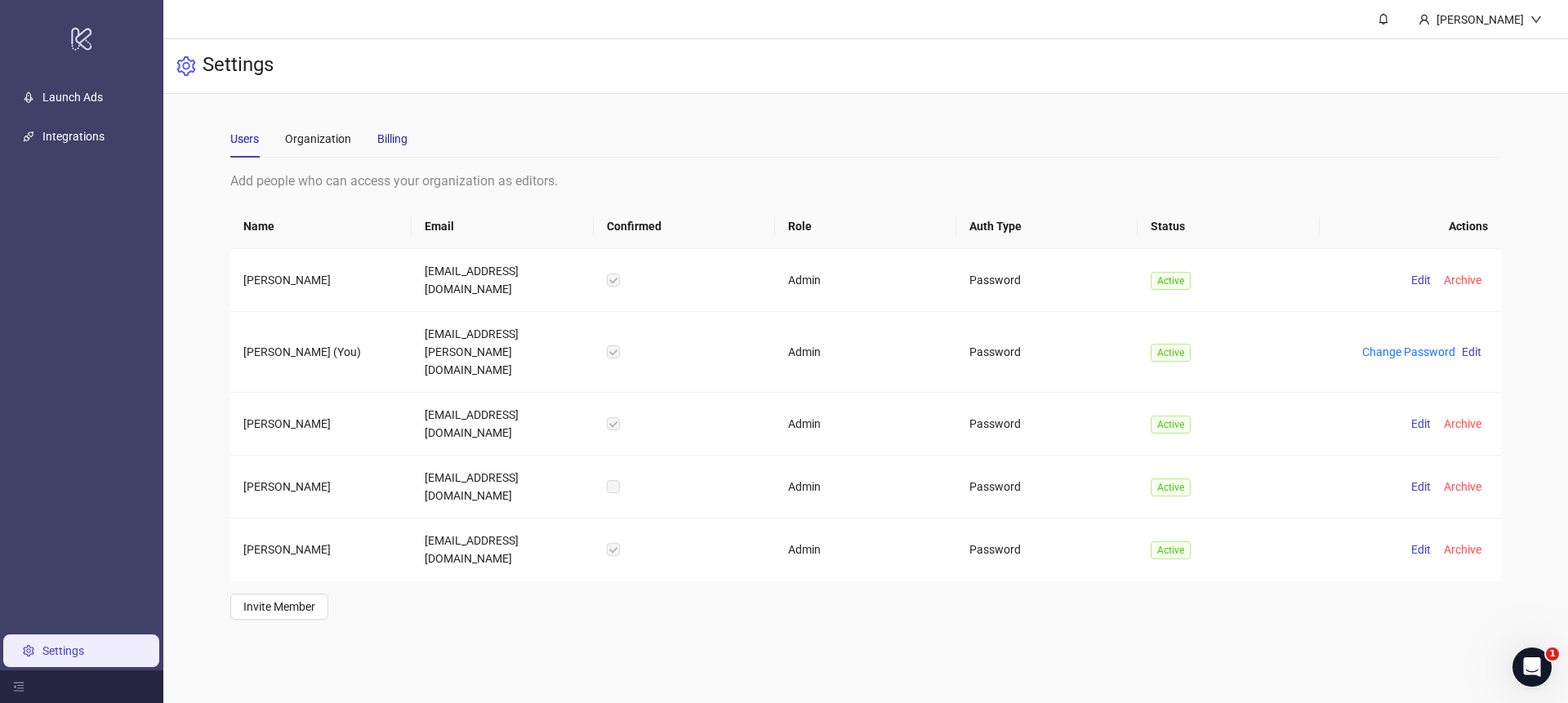
click at [395, 134] on div "Billing" at bounding box center [392, 139] width 30 height 18
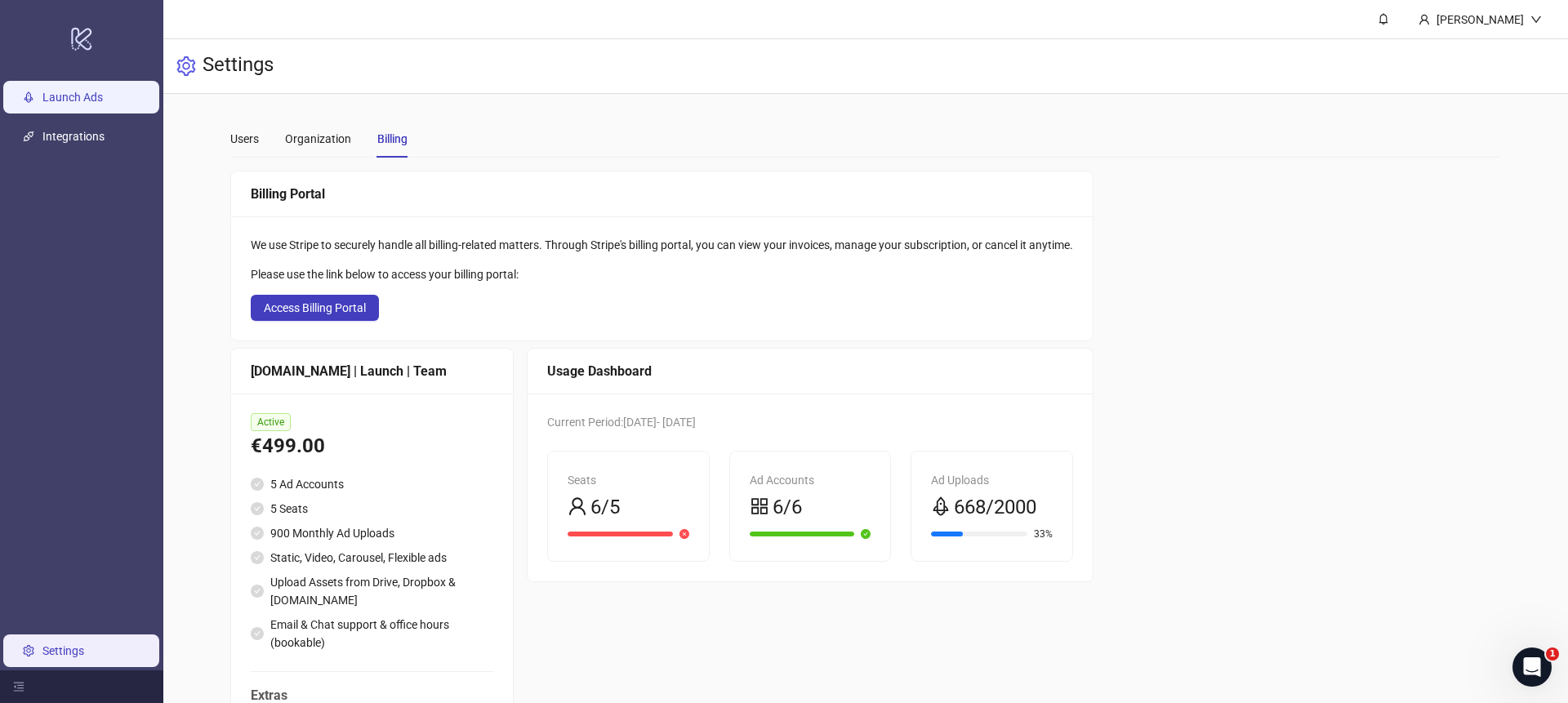
click at [95, 102] on link "Launch Ads" at bounding box center [73, 97] width 60 height 13
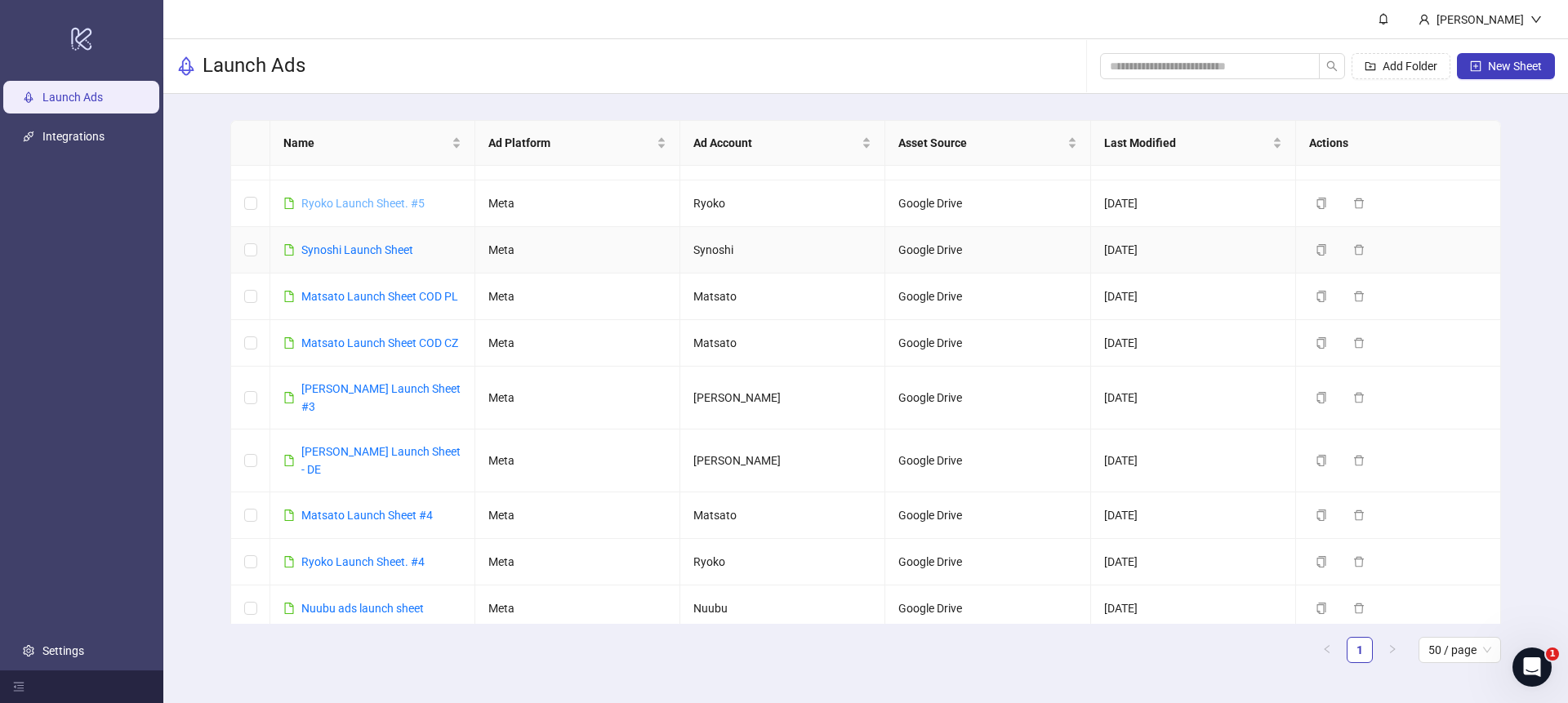
scroll to position [408, 0]
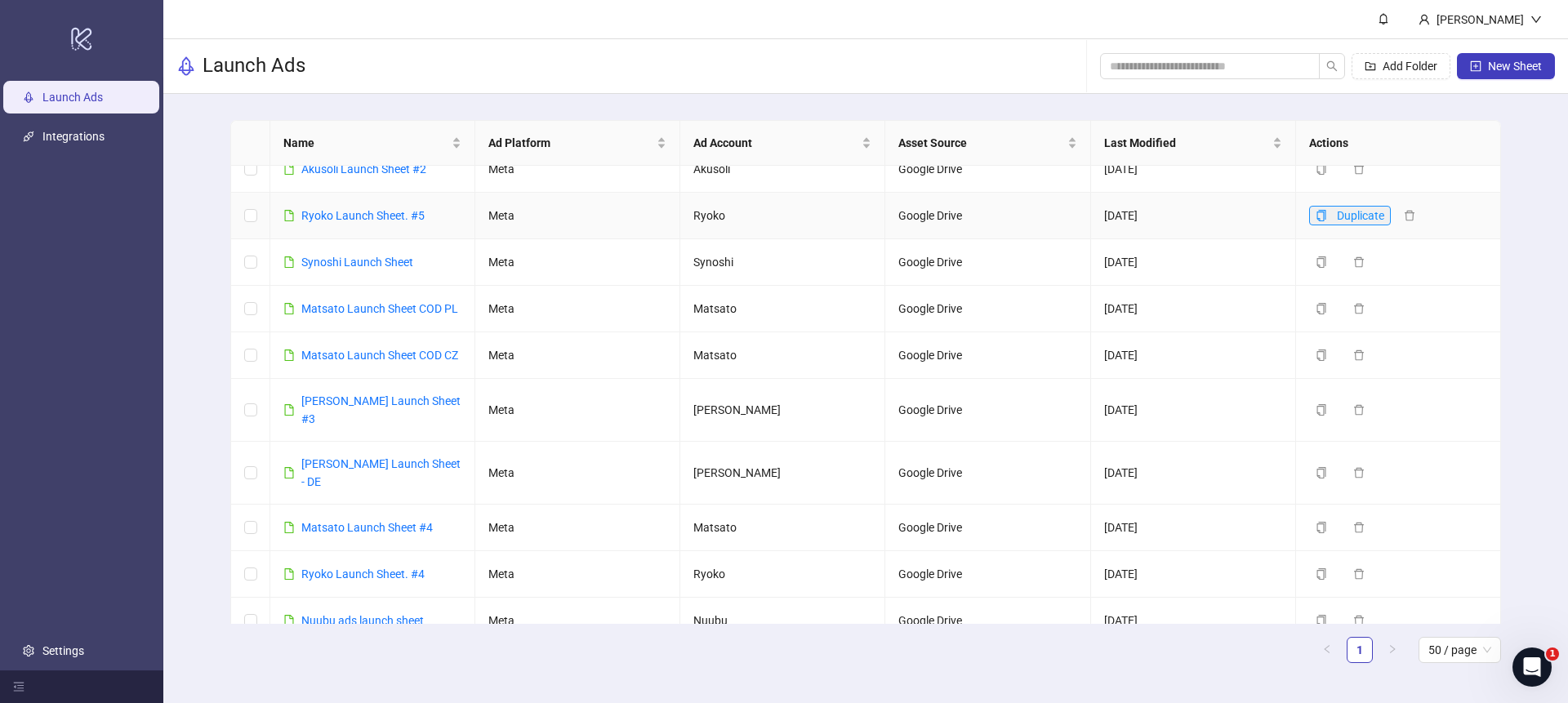
click at [1326, 206] on button "Duplicate" at bounding box center [1349, 215] width 82 height 20
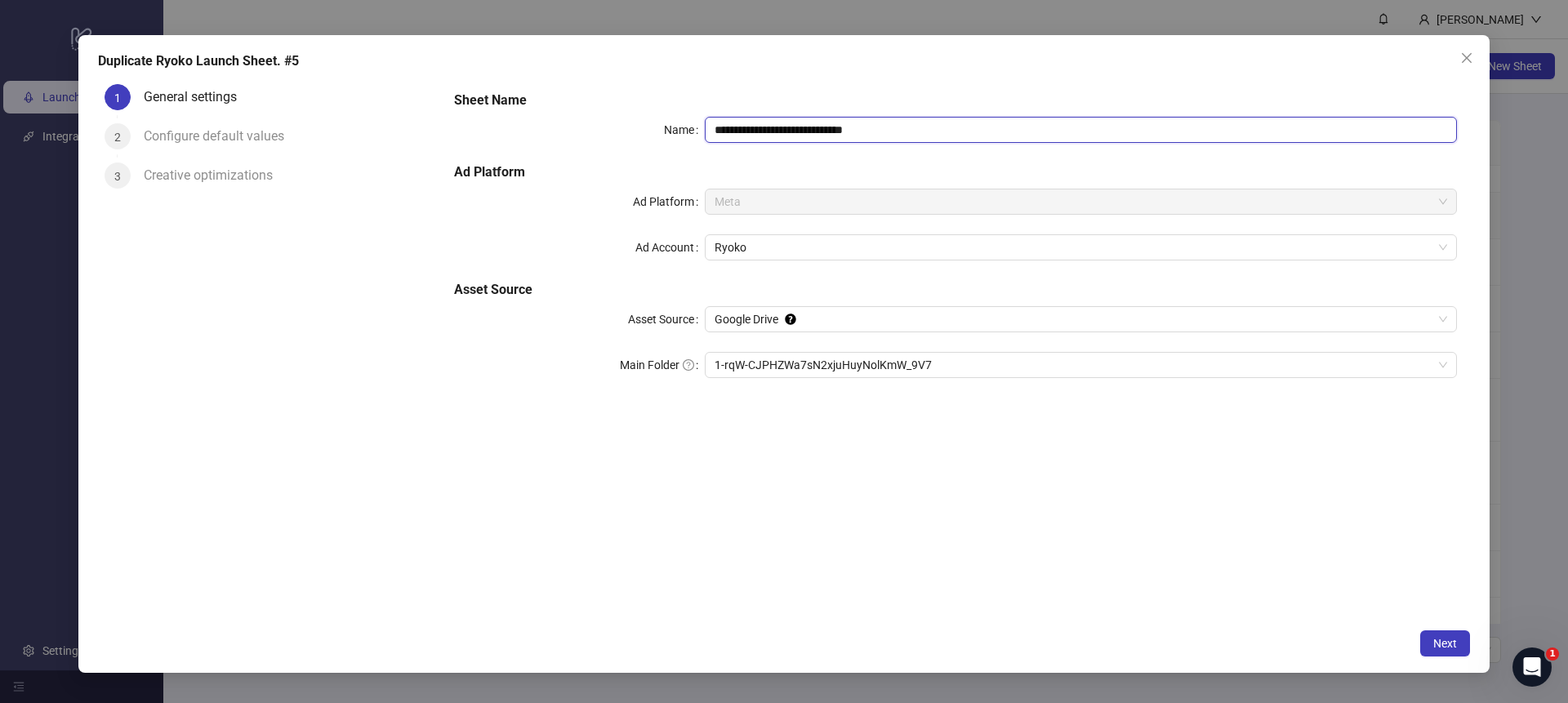
drag, startPoint x: 887, startPoint y: 125, endPoint x: 833, endPoint y: 128, distance: 54.1
click at [833, 128] on input "**********" at bounding box center [1081, 130] width 752 height 26
type input "**********"
click at [1188, 491] on div "**********" at bounding box center [955, 349] width 1029 height 543
click at [1441, 640] on span "Next" at bounding box center [1444, 643] width 23 height 13
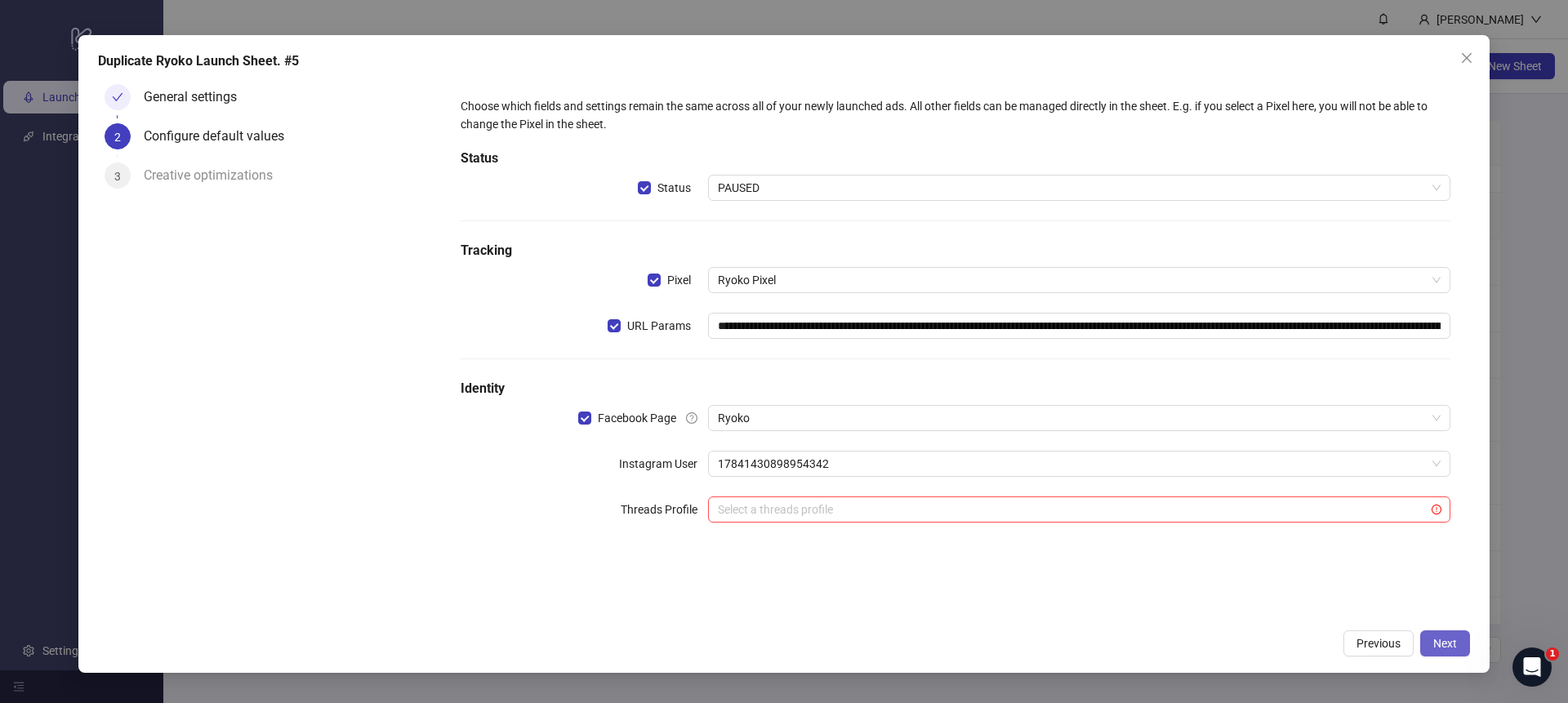
click at [1450, 644] on span "Next" at bounding box center [1444, 643] width 23 height 13
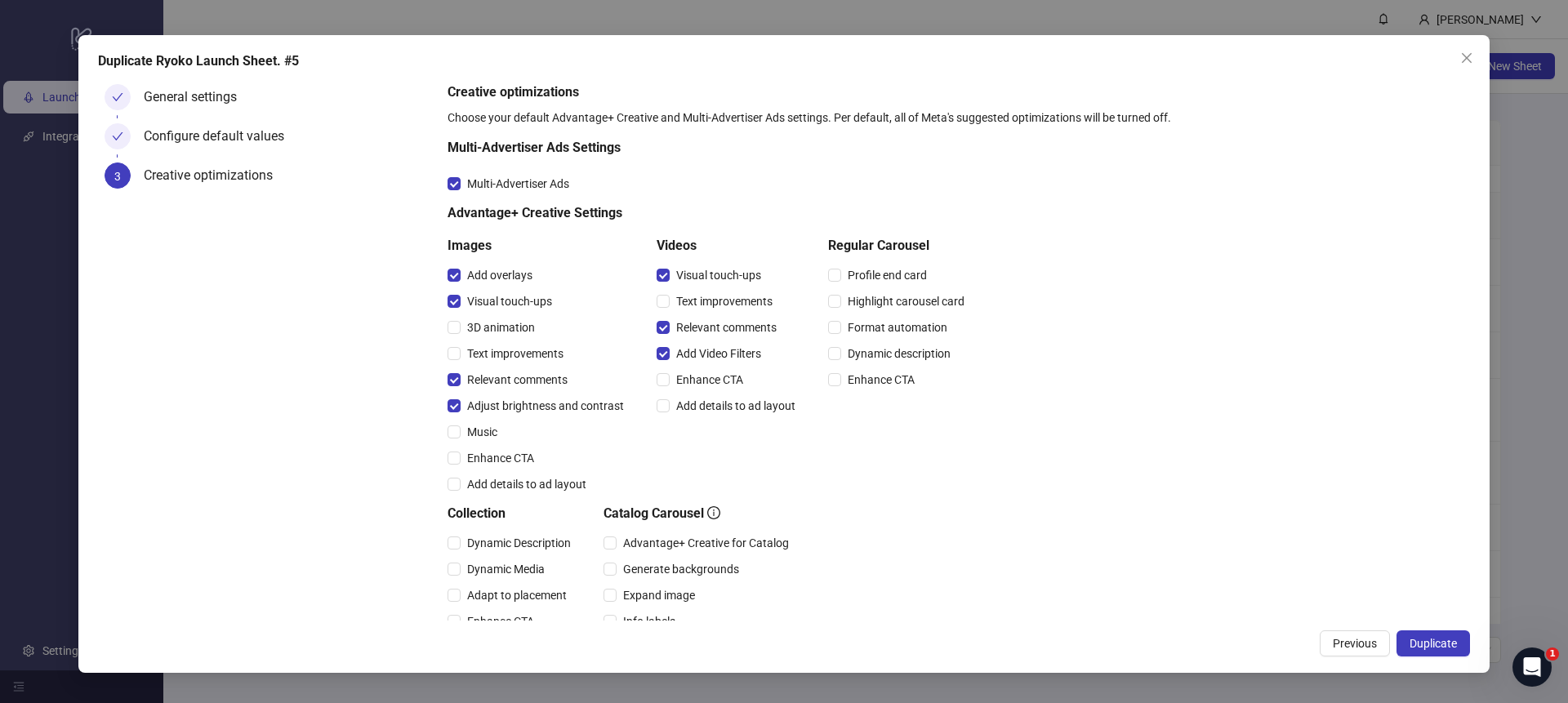
scroll to position [0, 0]
click at [1445, 648] on span "Duplicate" at bounding box center [1432, 643] width 47 height 13
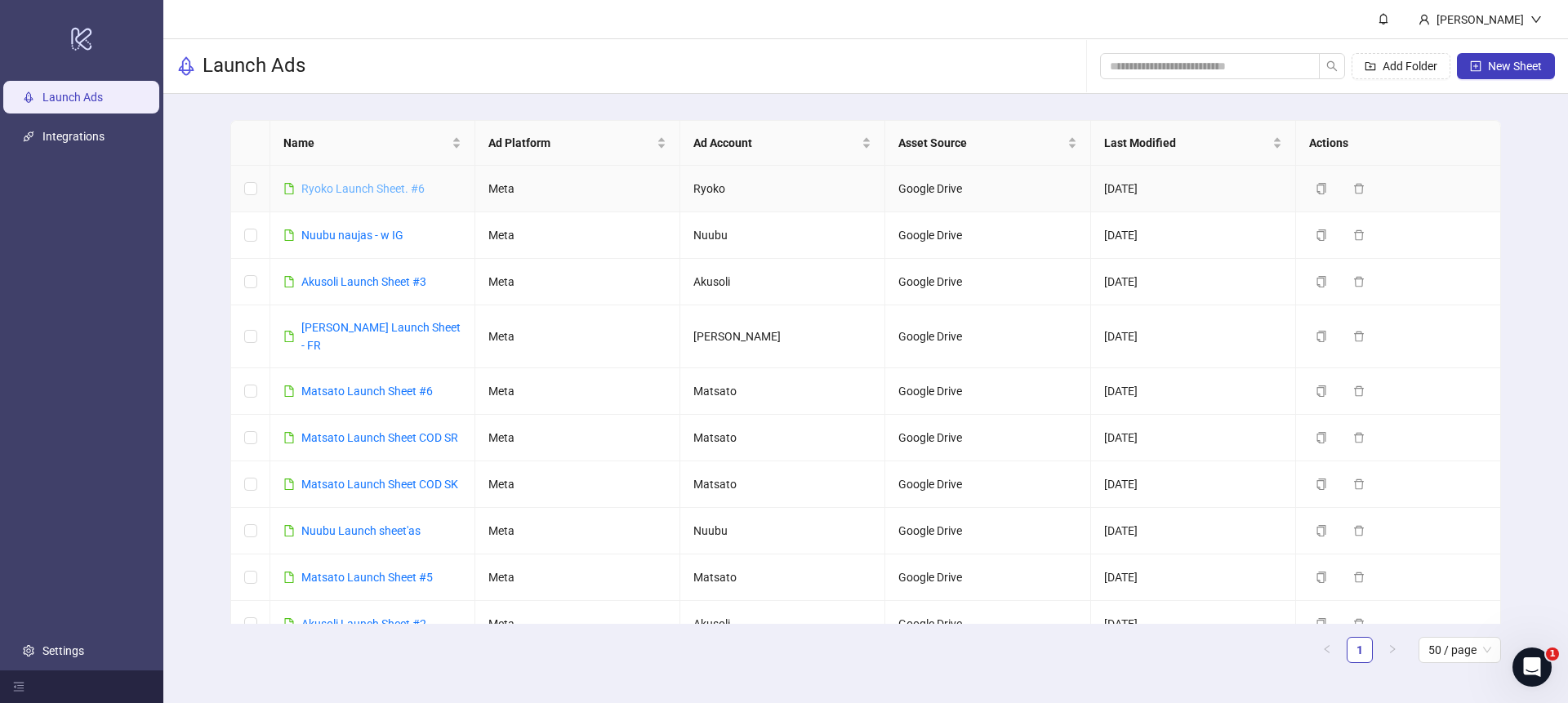
click at [366, 187] on link "Ryoko Launch Sheet. #6" at bounding box center [363, 189] width 124 height 13
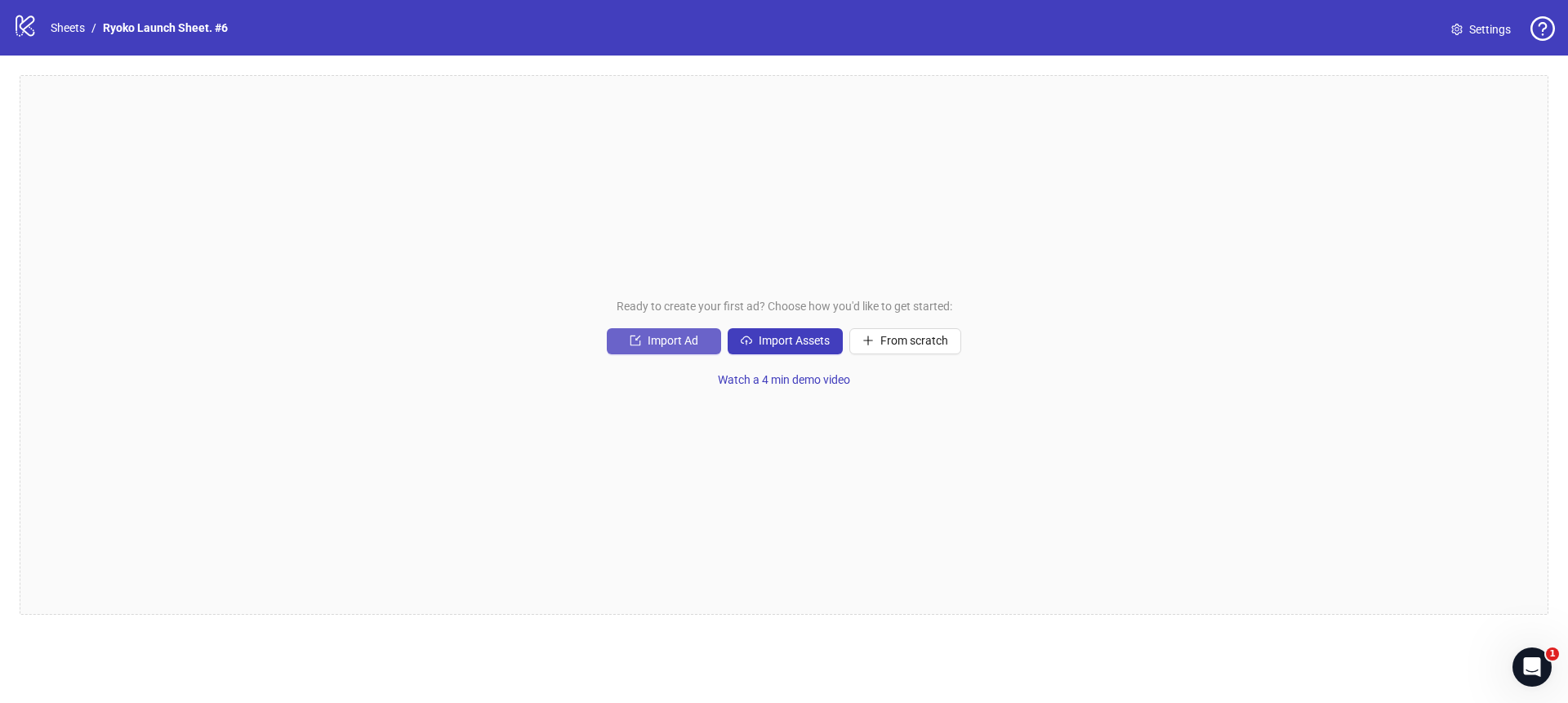
click at [659, 347] on span "Import Ad" at bounding box center [672, 340] width 50 height 13
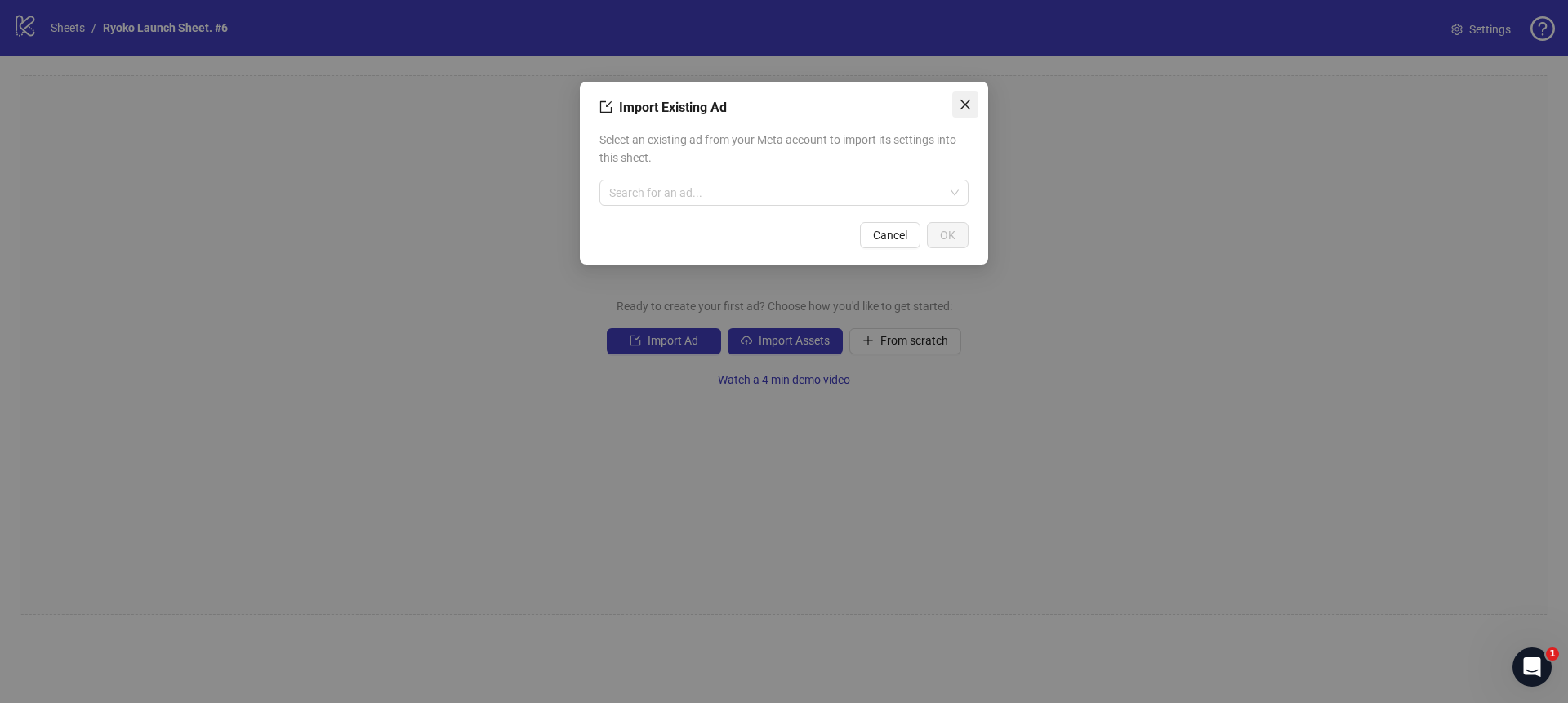
click at [963, 103] on icon "close" at bounding box center [965, 104] width 13 height 13
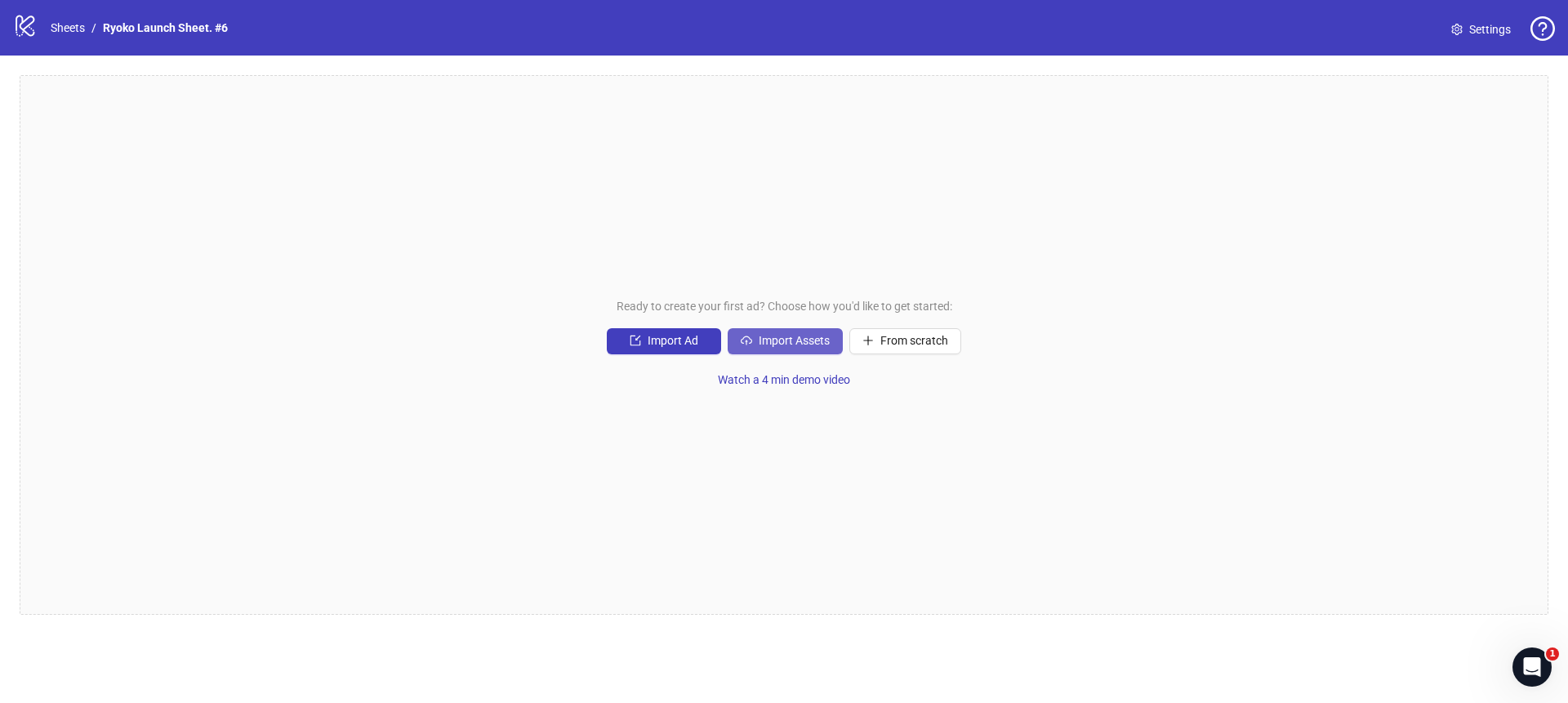
click at [736, 343] on button "Import Assets" at bounding box center [785, 341] width 115 height 26
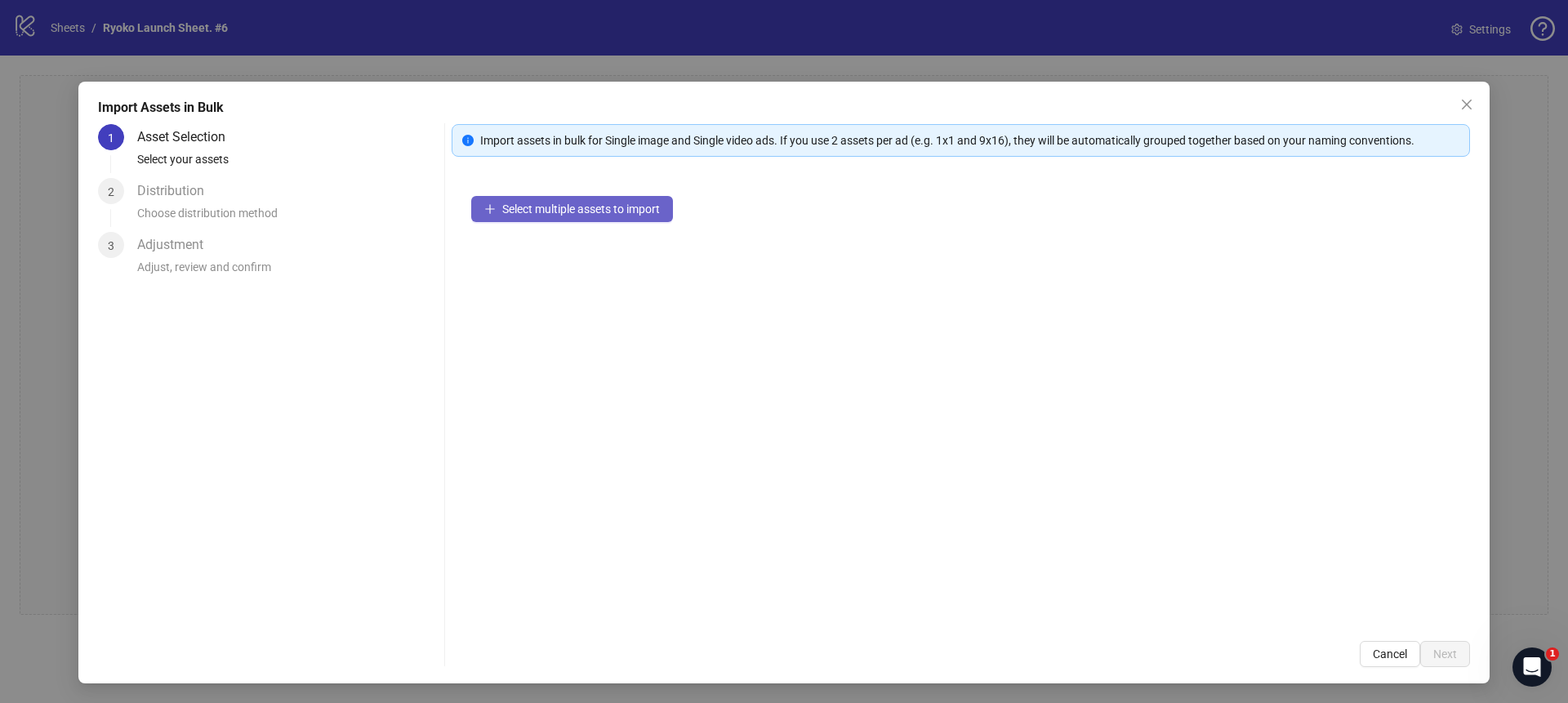
click at [565, 204] on span "Select multiple assets to import" at bounding box center [580, 209] width 157 height 13
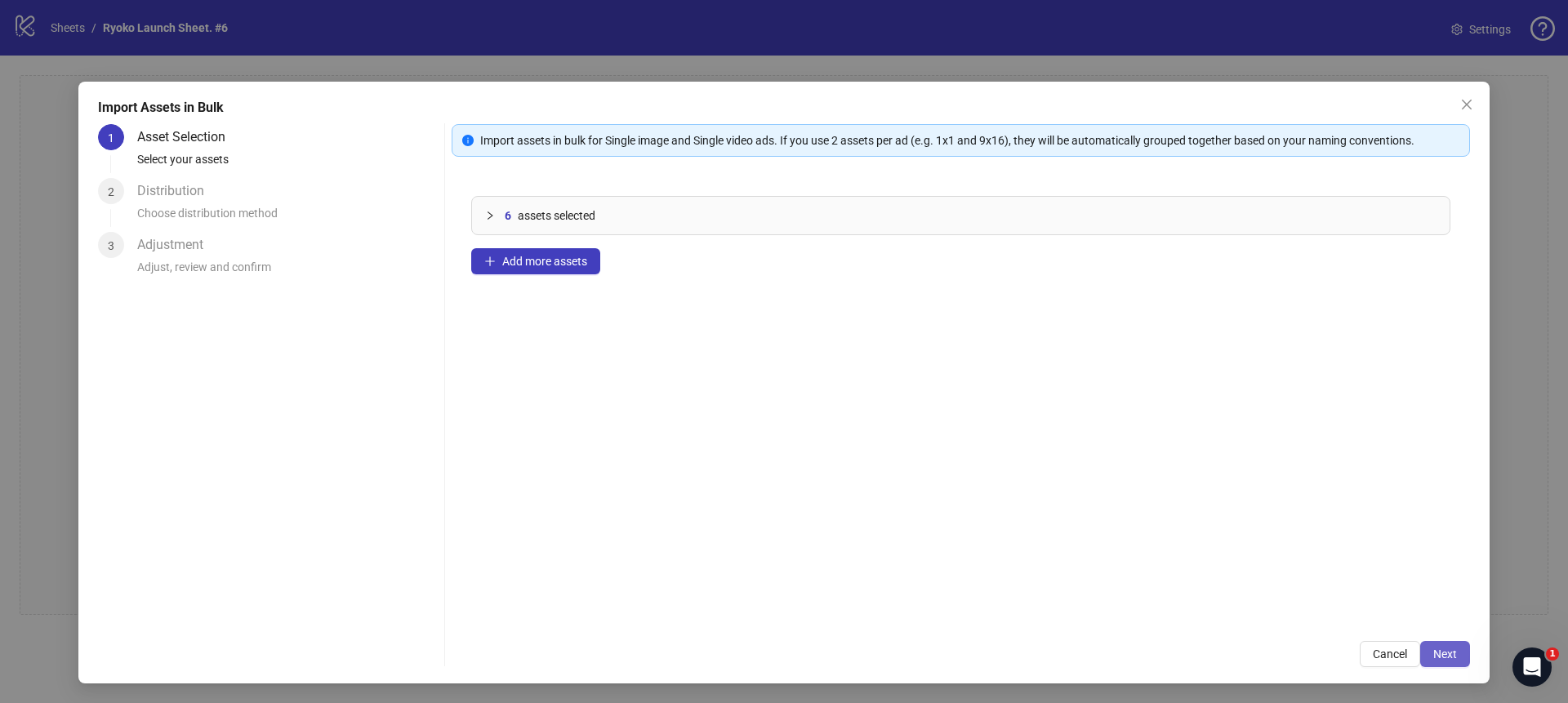
click at [1449, 649] on span "Next" at bounding box center [1444, 654] width 23 height 13
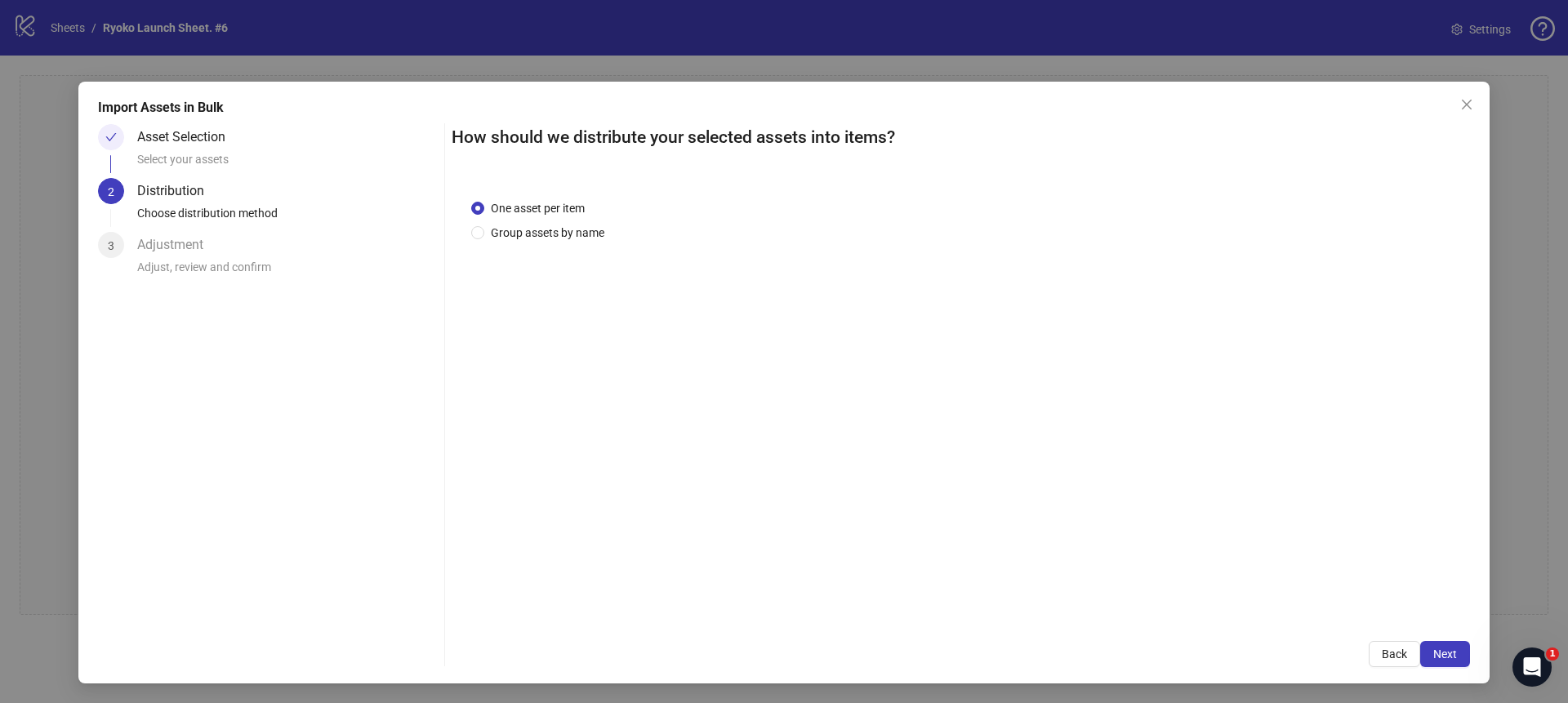
click at [1449, 649] on span "Next" at bounding box center [1444, 654] width 23 height 13
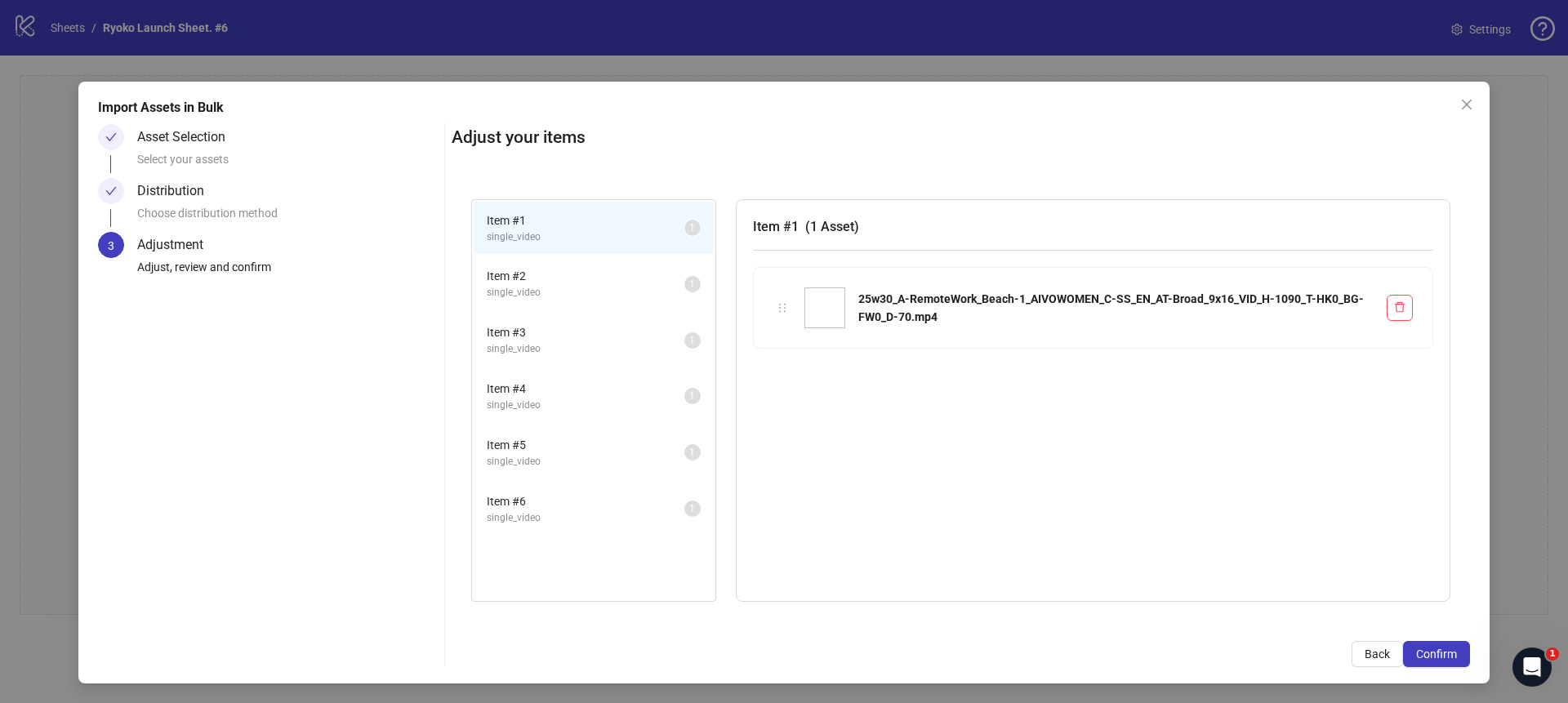
click at [1449, 649] on span "Confirm" at bounding box center [1436, 654] width 41 height 13
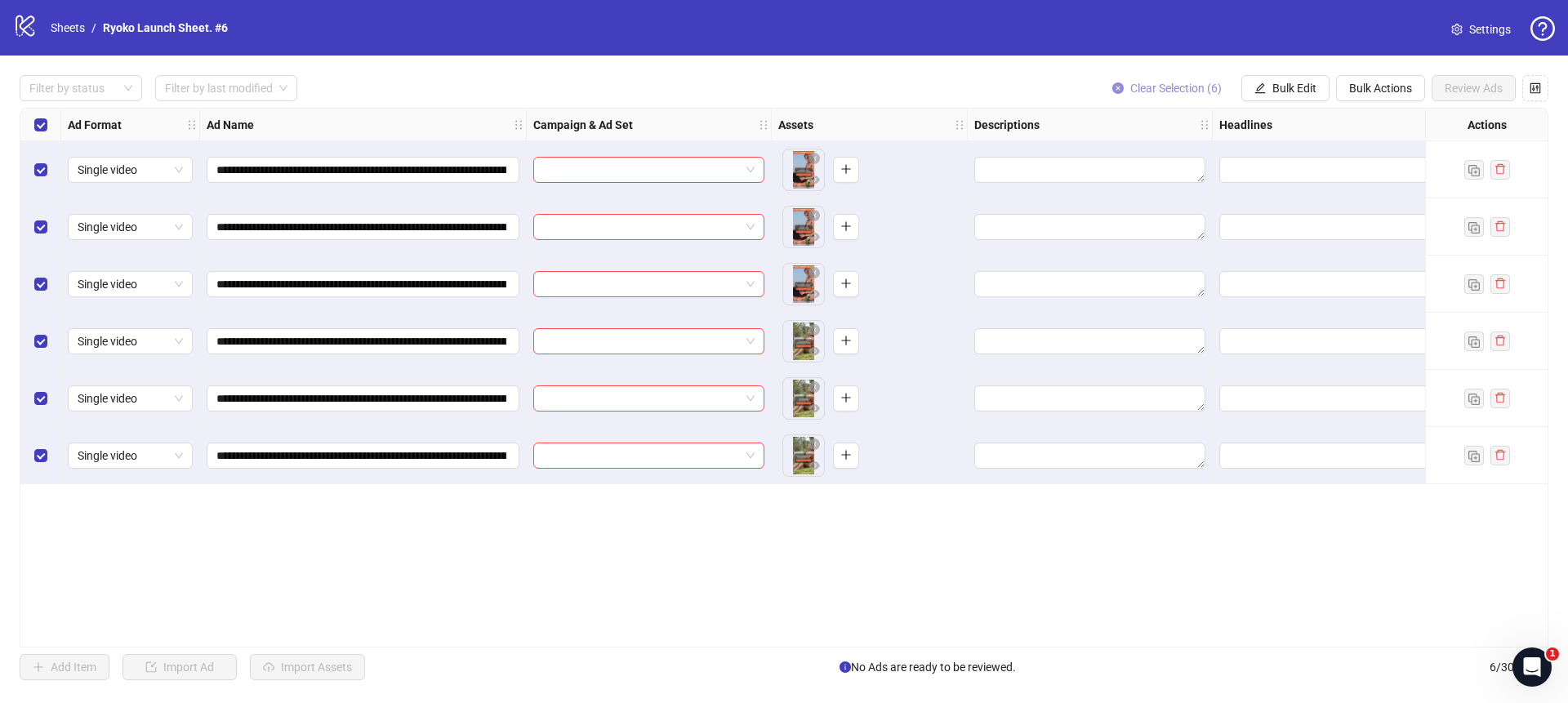
click at [1112, 83] on icon "close-circle" at bounding box center [1118, 88] width 11 height 11
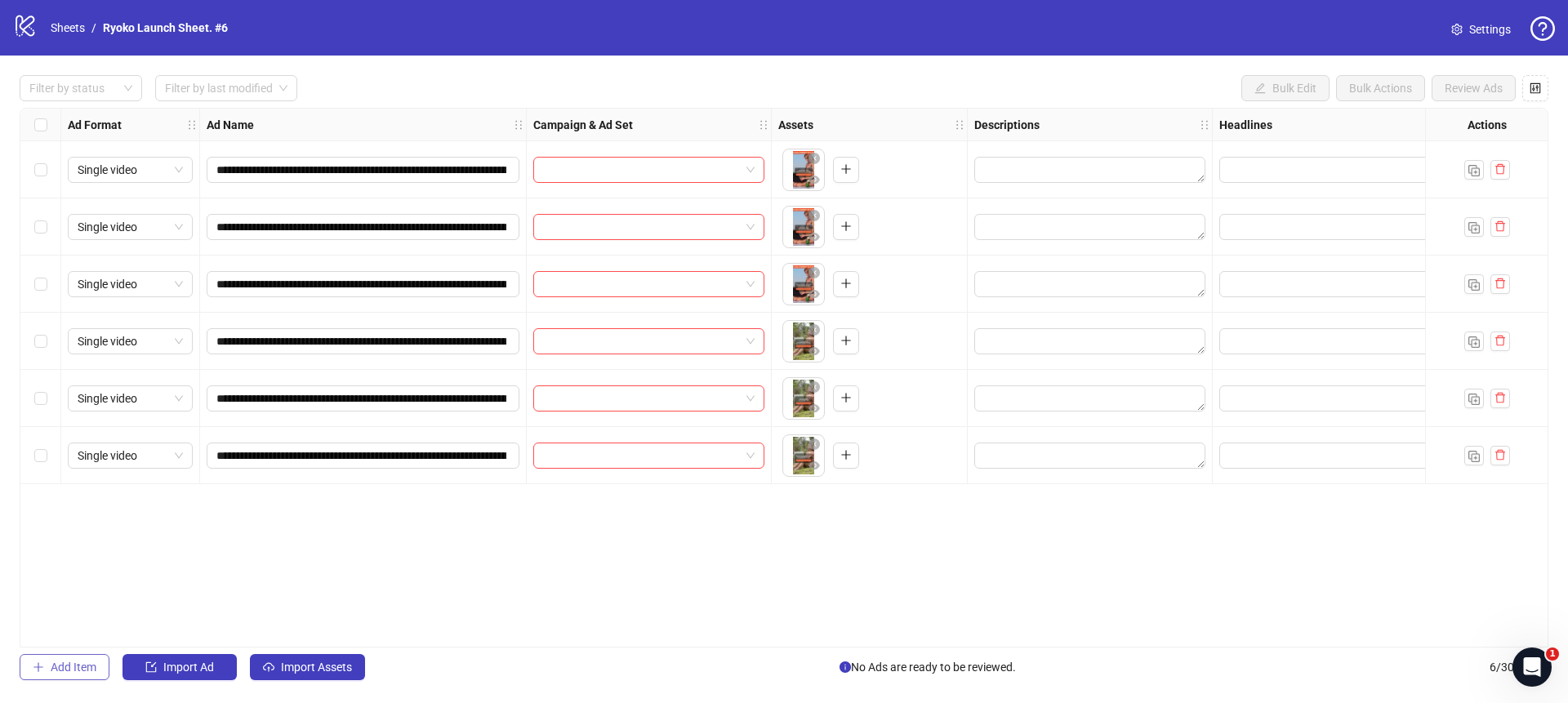
click at [77, 670] on span "Add Item" at bounding box center [73, 667] width 46 height 13
drag, startPoint x: 75, startPoint y: 532, endPoint x: 79, endPoint y: 513, distance: 19.4
click at [79, 513] on div "Single image" at bounding box center [130, 512] width 139 height 57
click at [1505, 449] on button "button" at bounding box center [1499, 455] width 20 height 20
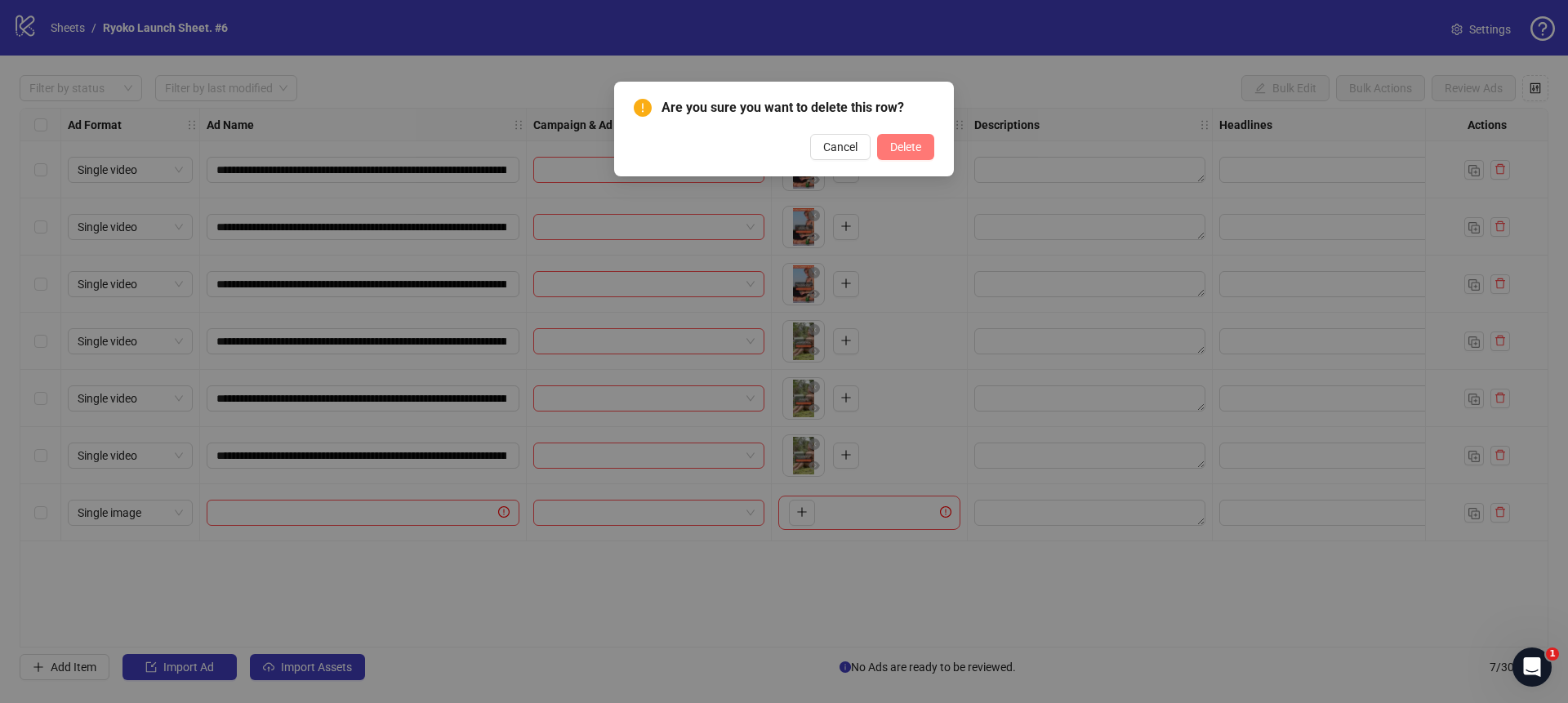
click at [893, 146] on span "Delete" at bounding box center [905, 147] width 31 height 13
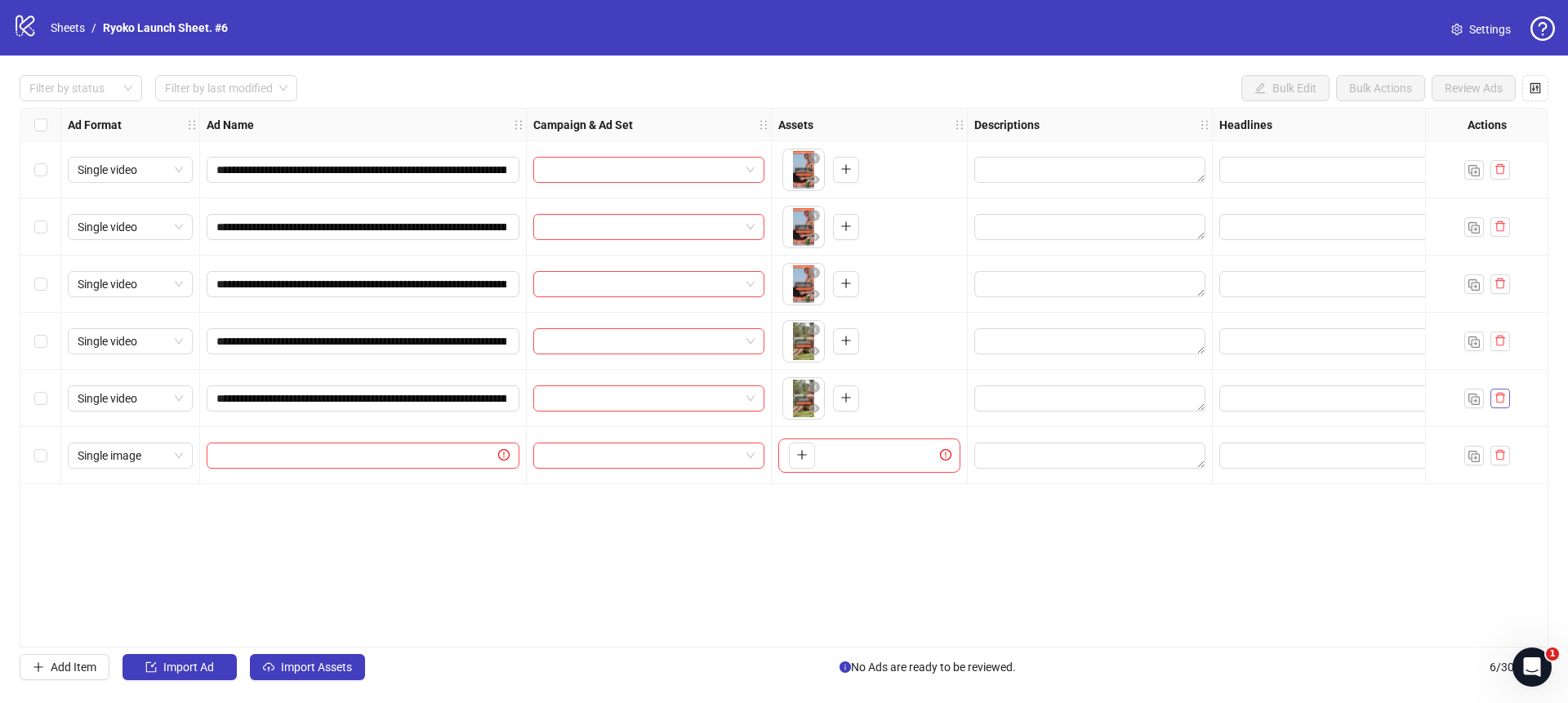
click at [1491, 391] on button "button" at bounding box center [1499, 398] width 20 height 20
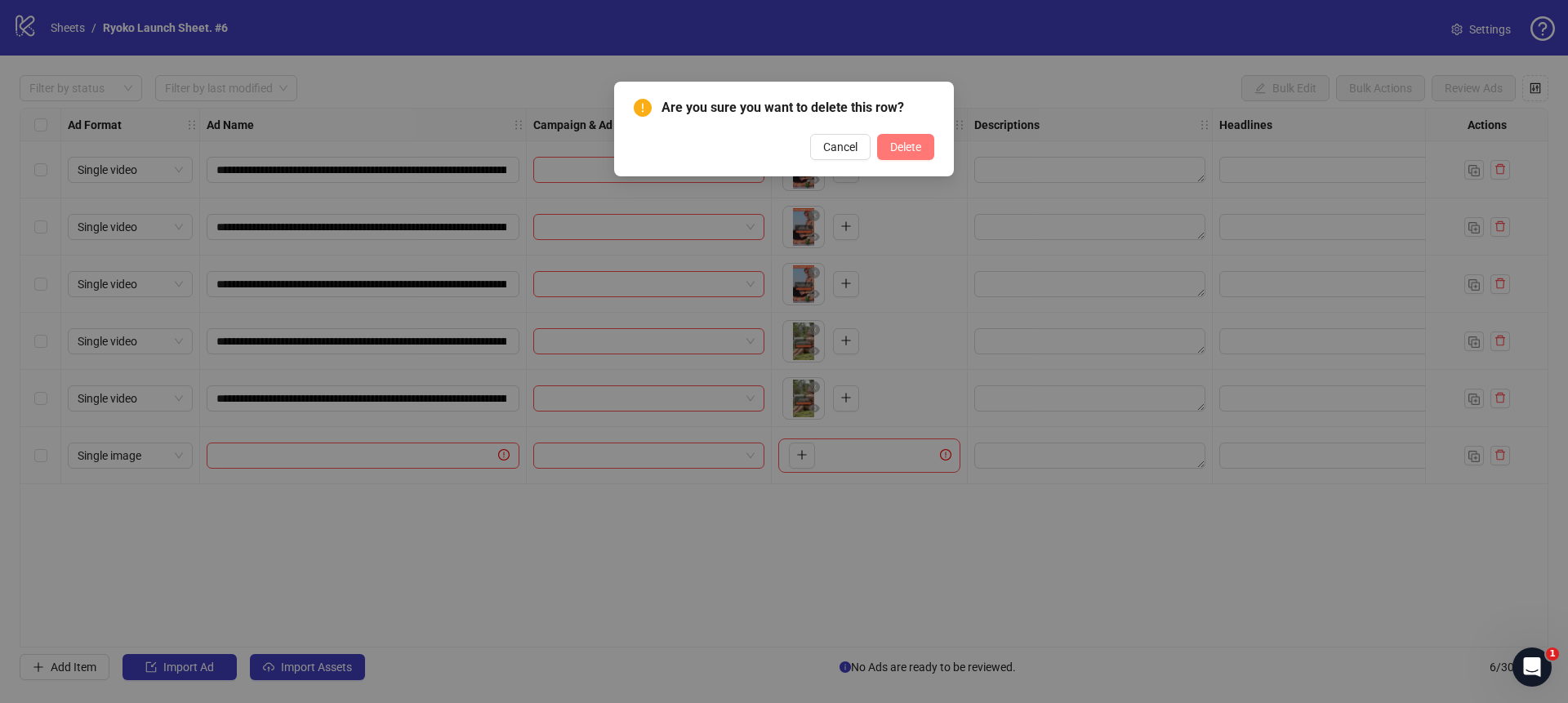
click at [890, 134] on button "Delete" at bounding box center [905, 147] width 57 height 26
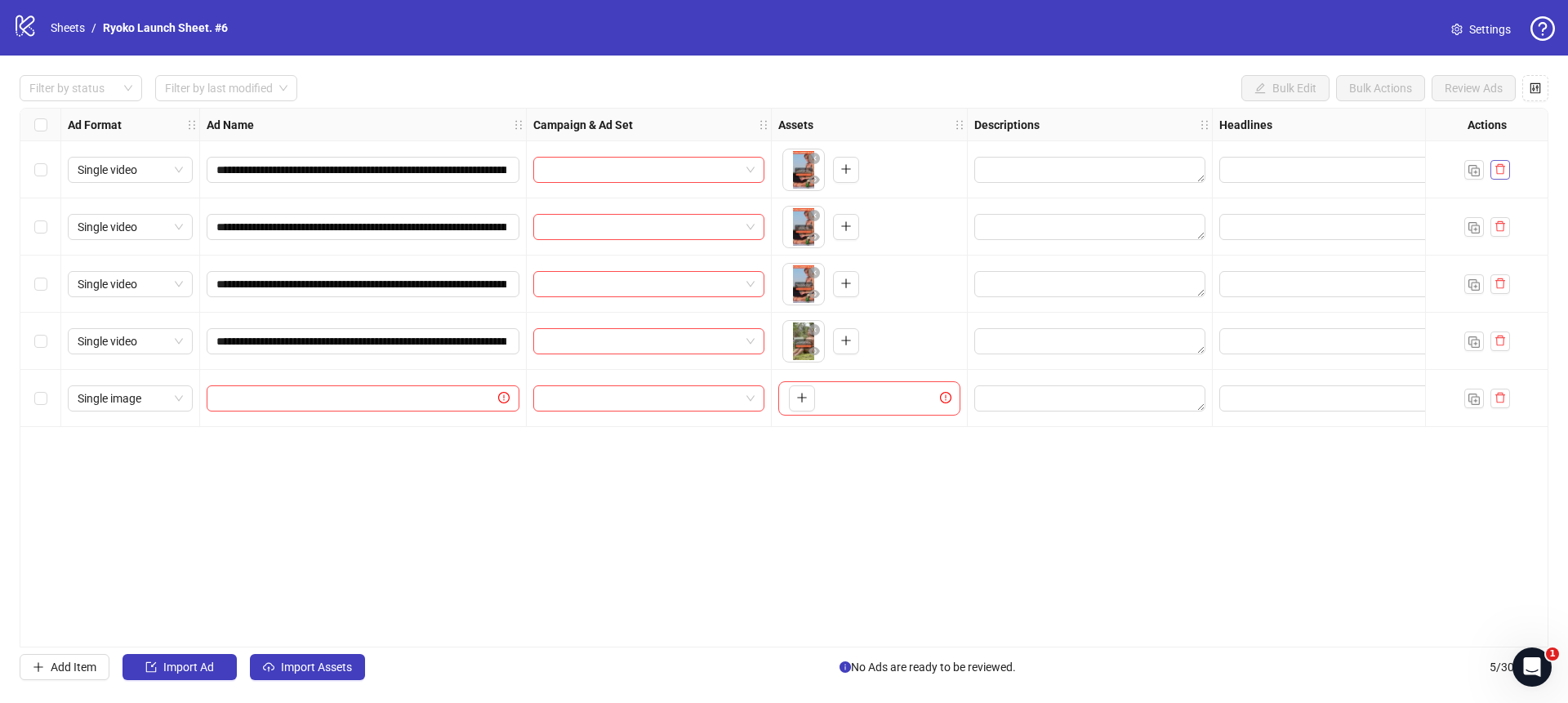
click at [1505, 170] on button "button" at bounding box center [1499, 169] width 20 height 20
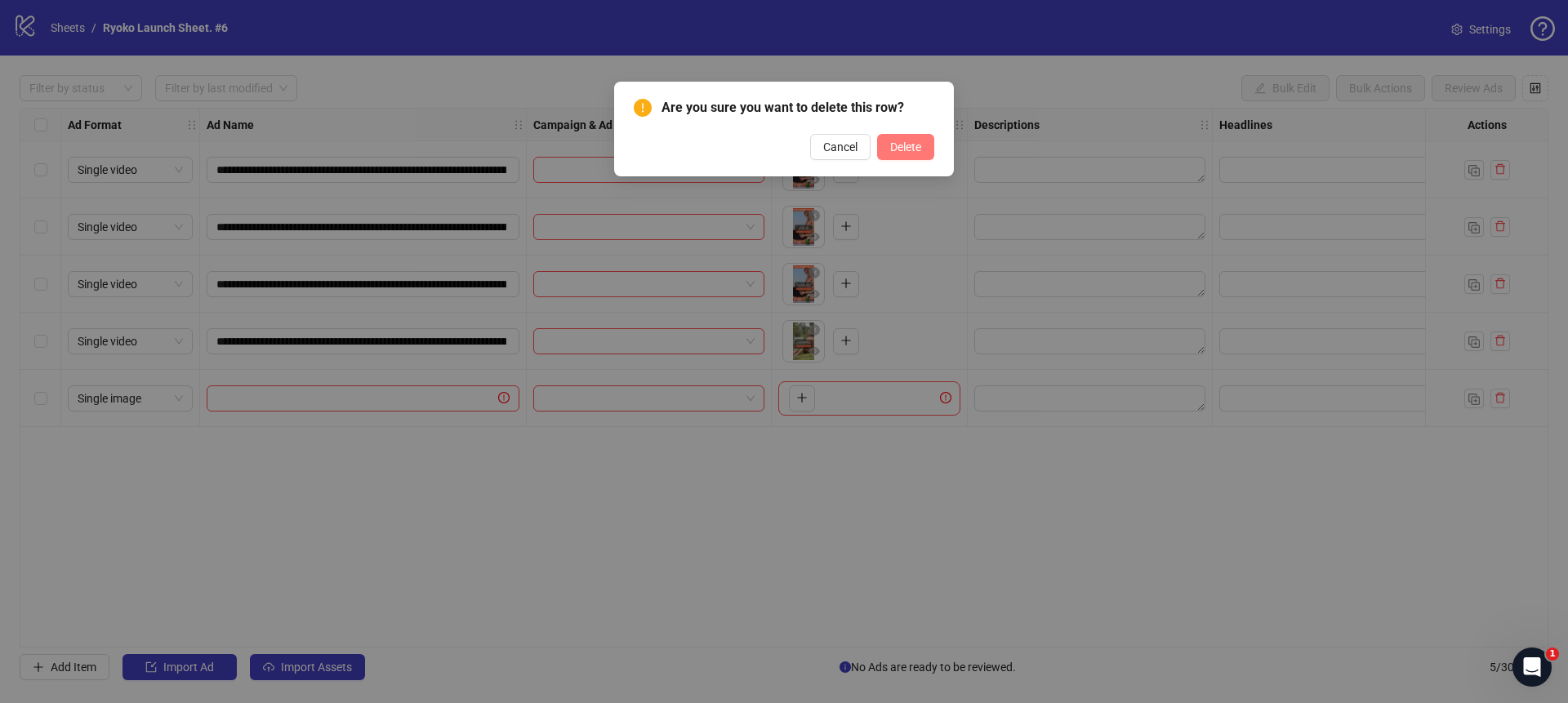
click at [933, 152] on button "Delete" at bounding box center [905, 147] width 57 height 26
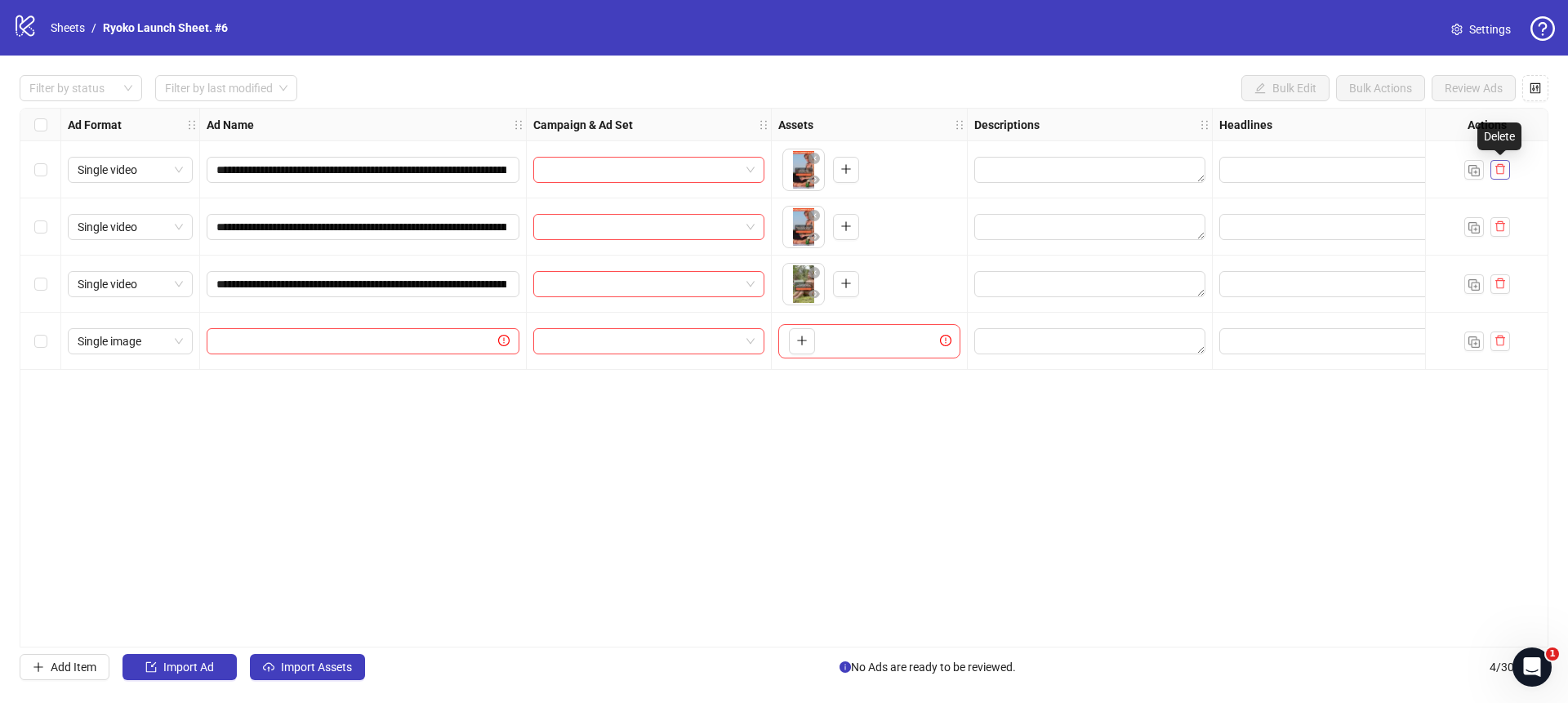
click at [1495, 164] on icon "delete" at bounding box center [1500, 169] width 11 height 11
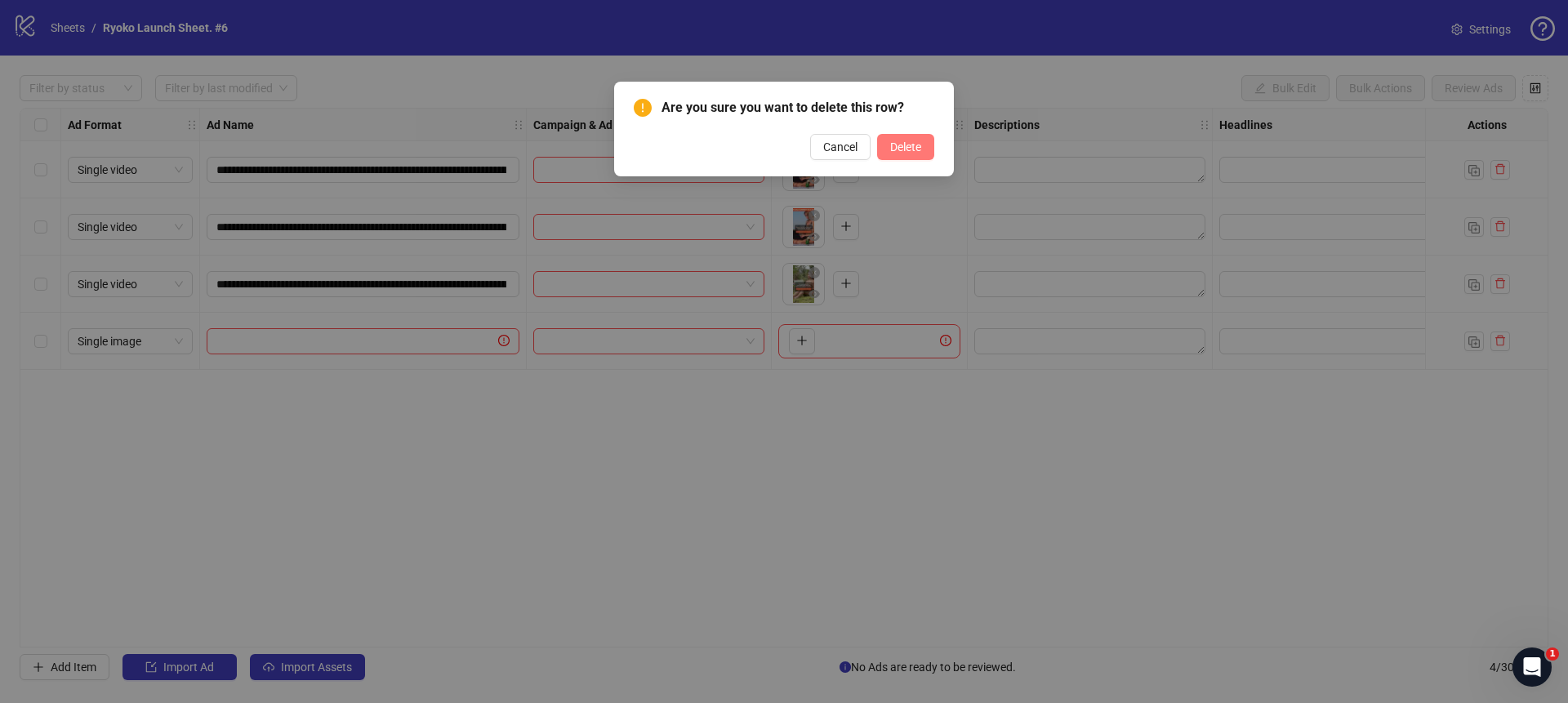
click at [926, 144] on button "Delete" at bounding box center [905, 147] width 57 height 26
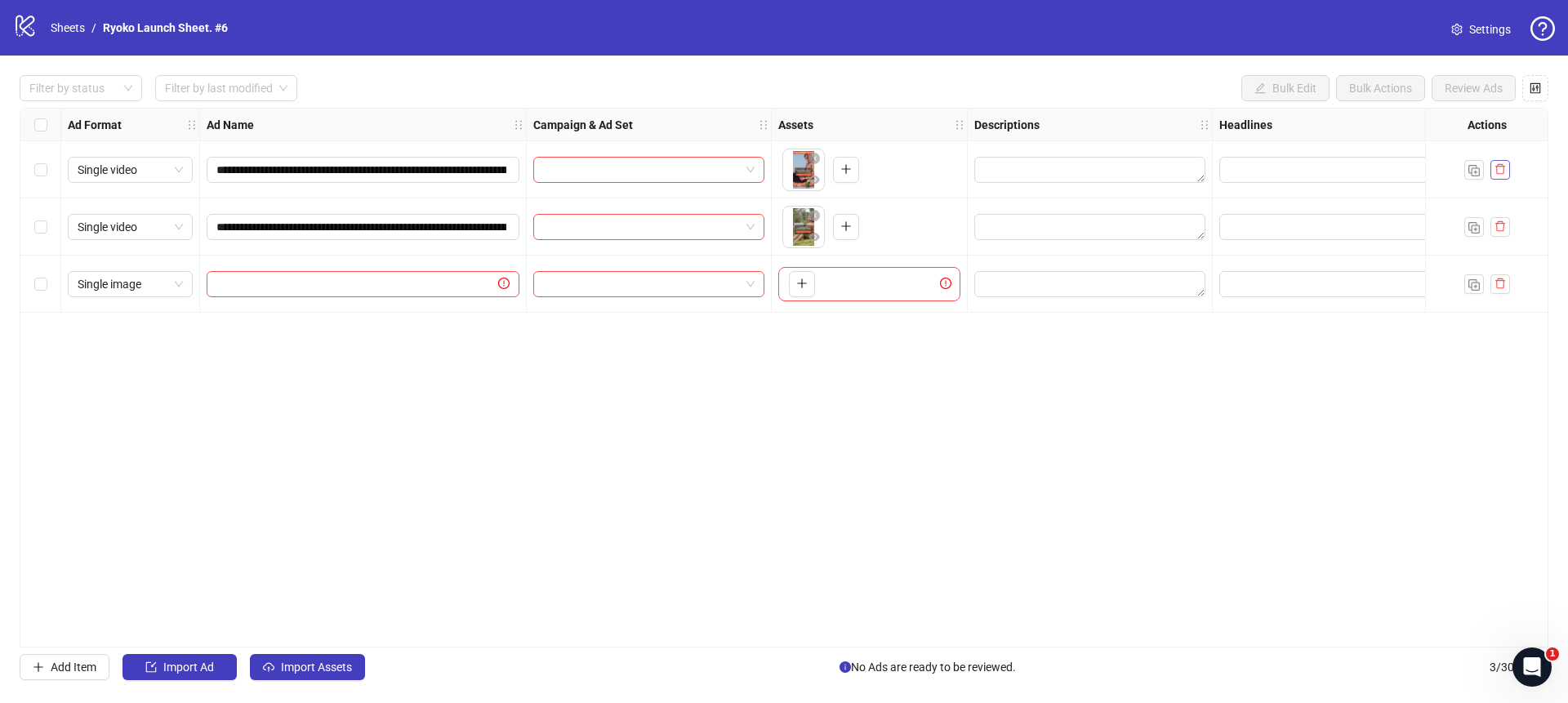
click at [1508, 166] on button "button" at bounding box center [1499, 169] width 20 height 20
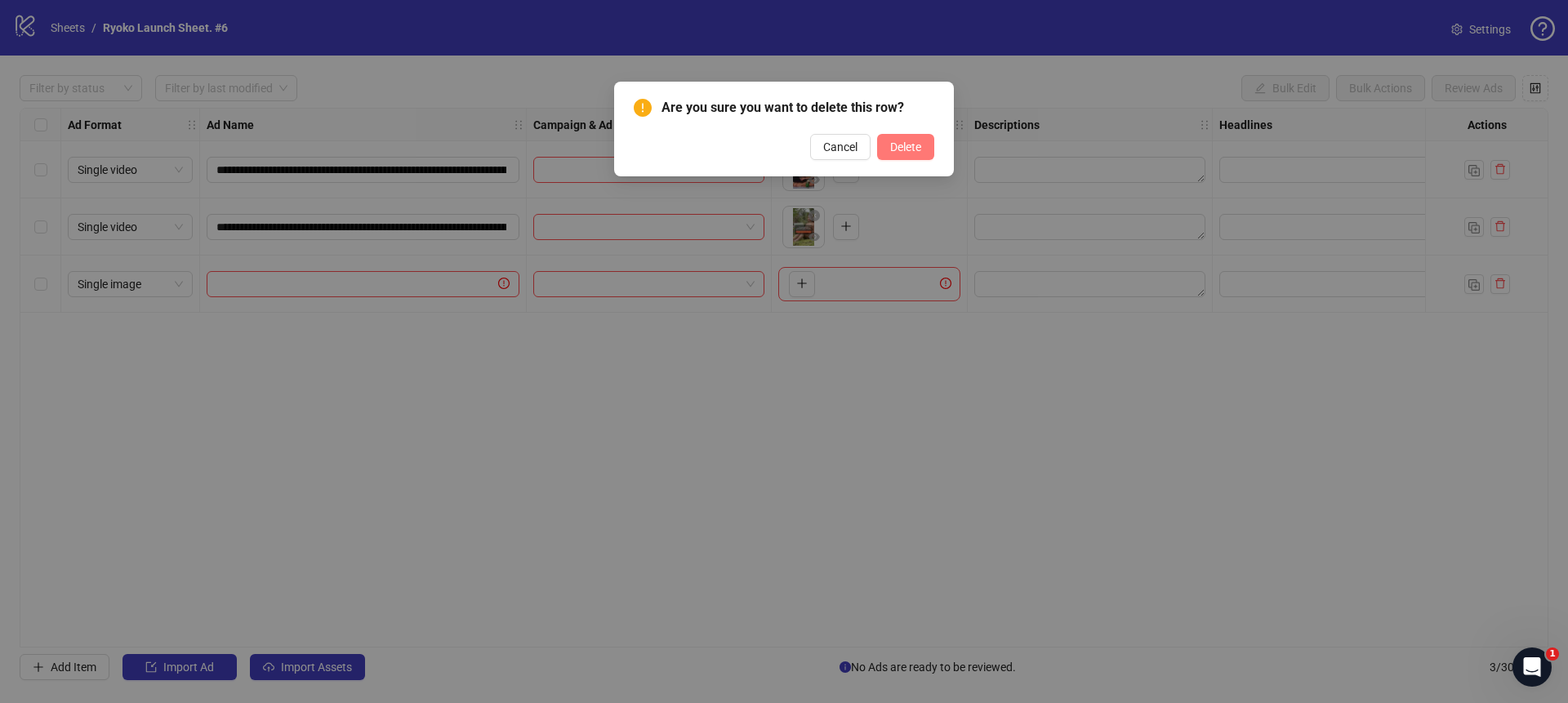
click at [910, 153] on span "Delete" at bounding box center [905, 147] width 31 height 13
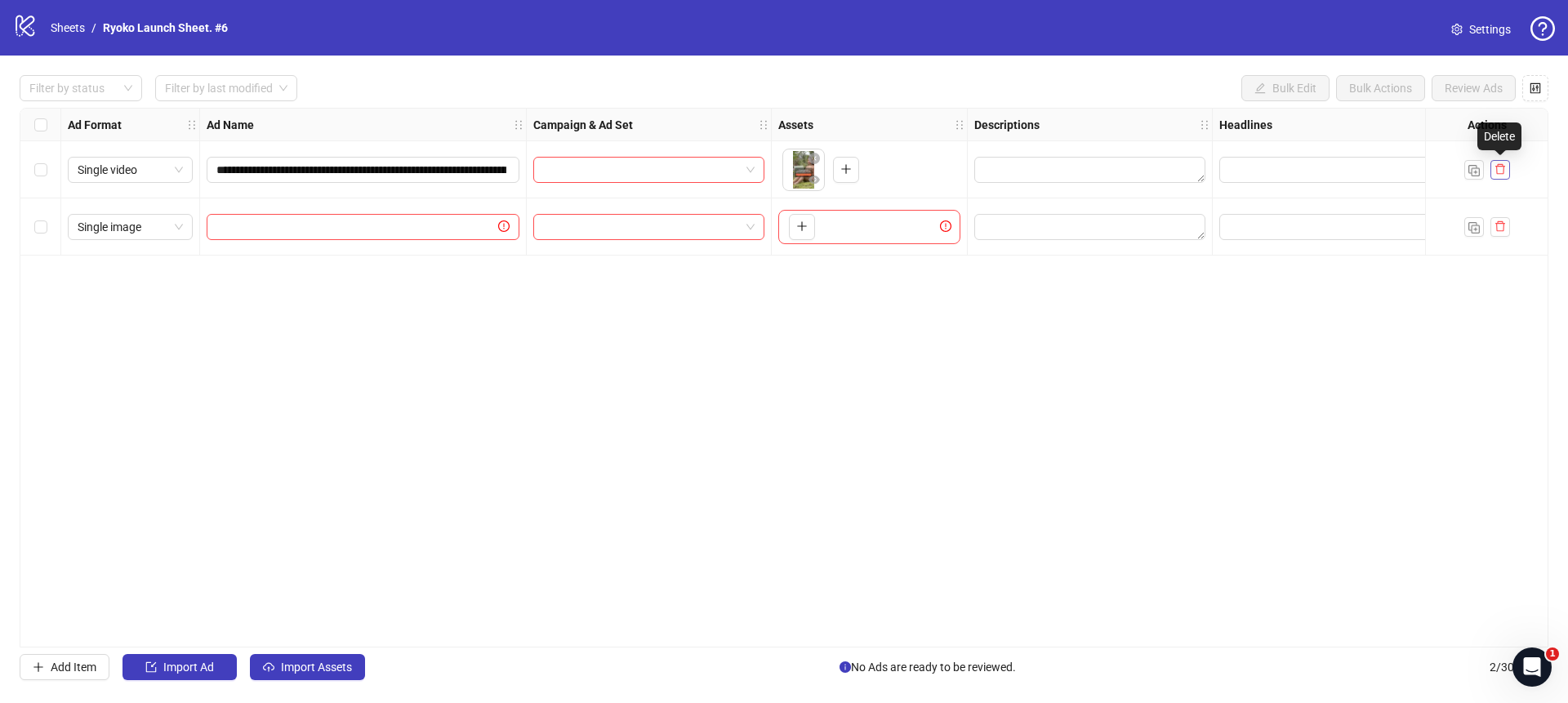
click at [1504, 174] on icon "delete" at bounding box center [1500, 169] width 11 height 11
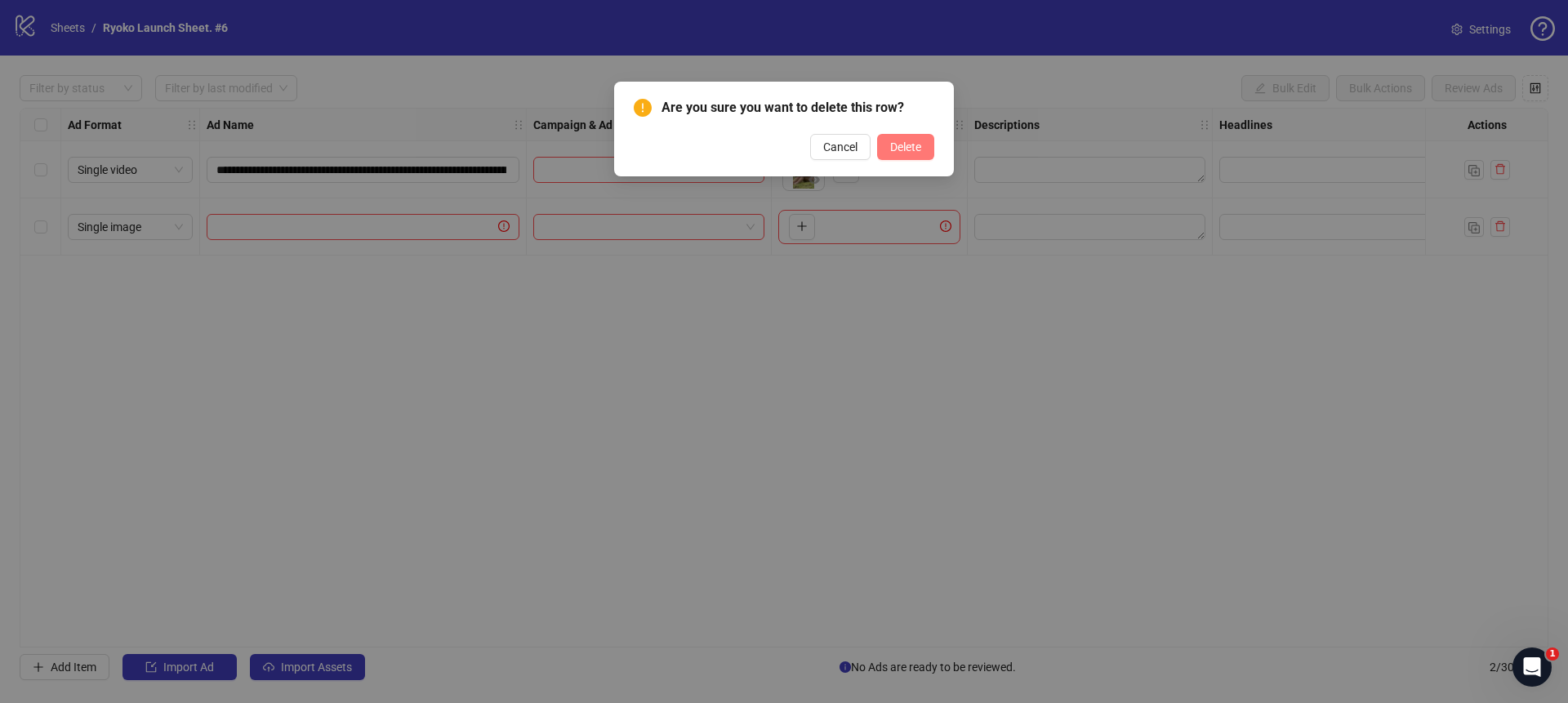
click at [926, 147] on button "Delete" at bounding box center [905, 147] width 57 height 26
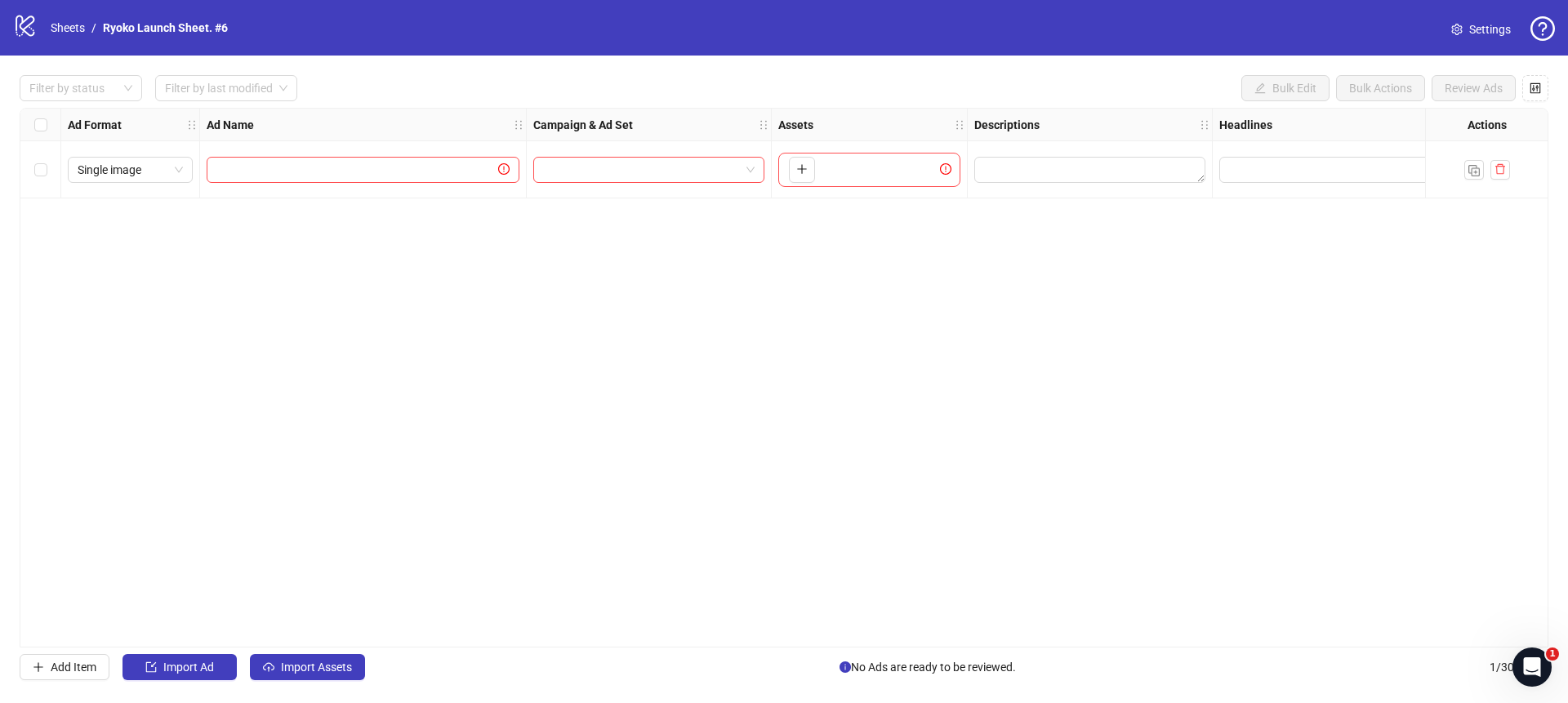
click at [811, 252] on div "Ad Format Ad Name Campaign & Ad Set Assets Descriptions Headlines Primary Texts…" at bounding box center [783, 378] width 1528 height 539
click at [322, 667] on span "Import Assets" at bounding box center [316, 667] width 71 height 13
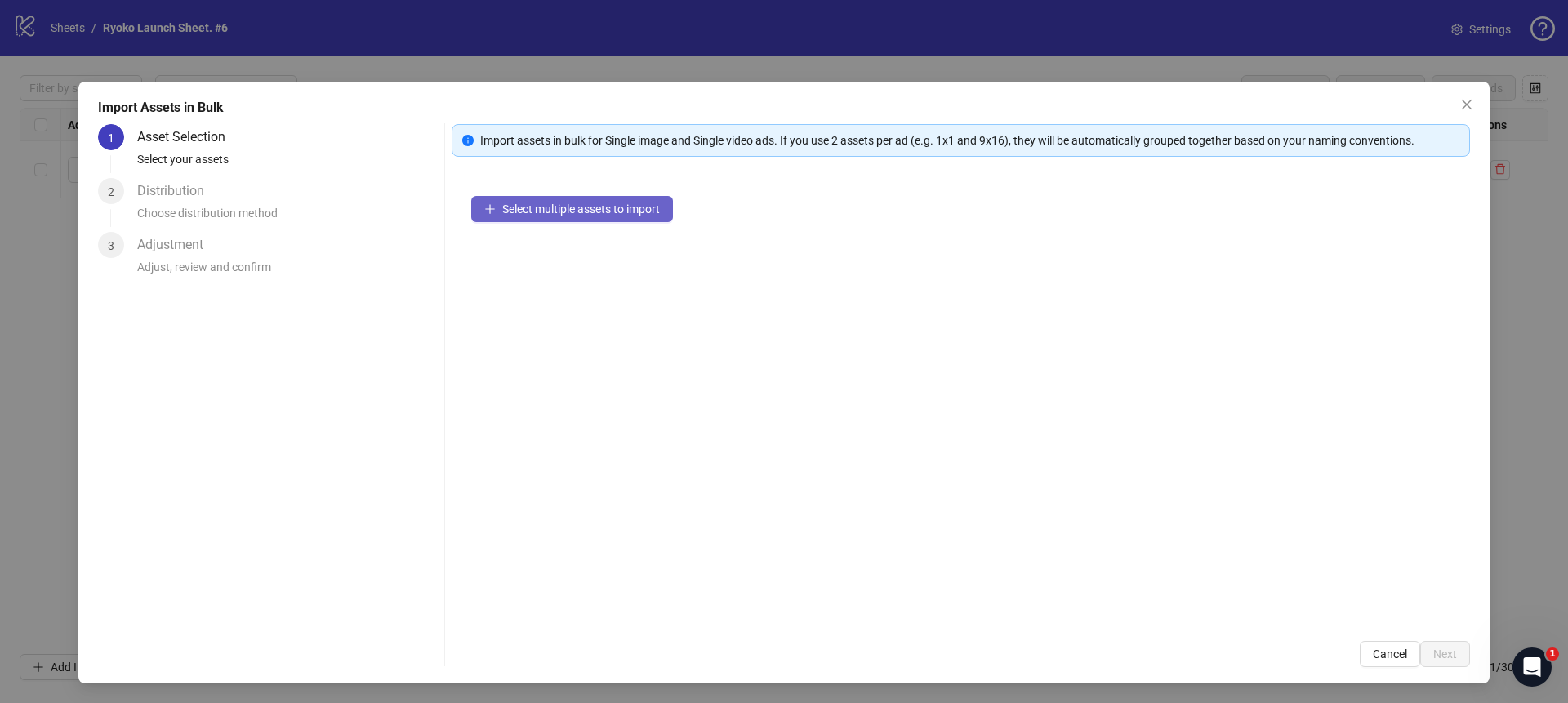
click at [518, 209] on span "Select multiple assets to import" at bounding box center [580, 209] width 157 height 13
click at [565, 203] on span "Select multiple assets to import" at bounding box center [580, 209] width 157 height 13
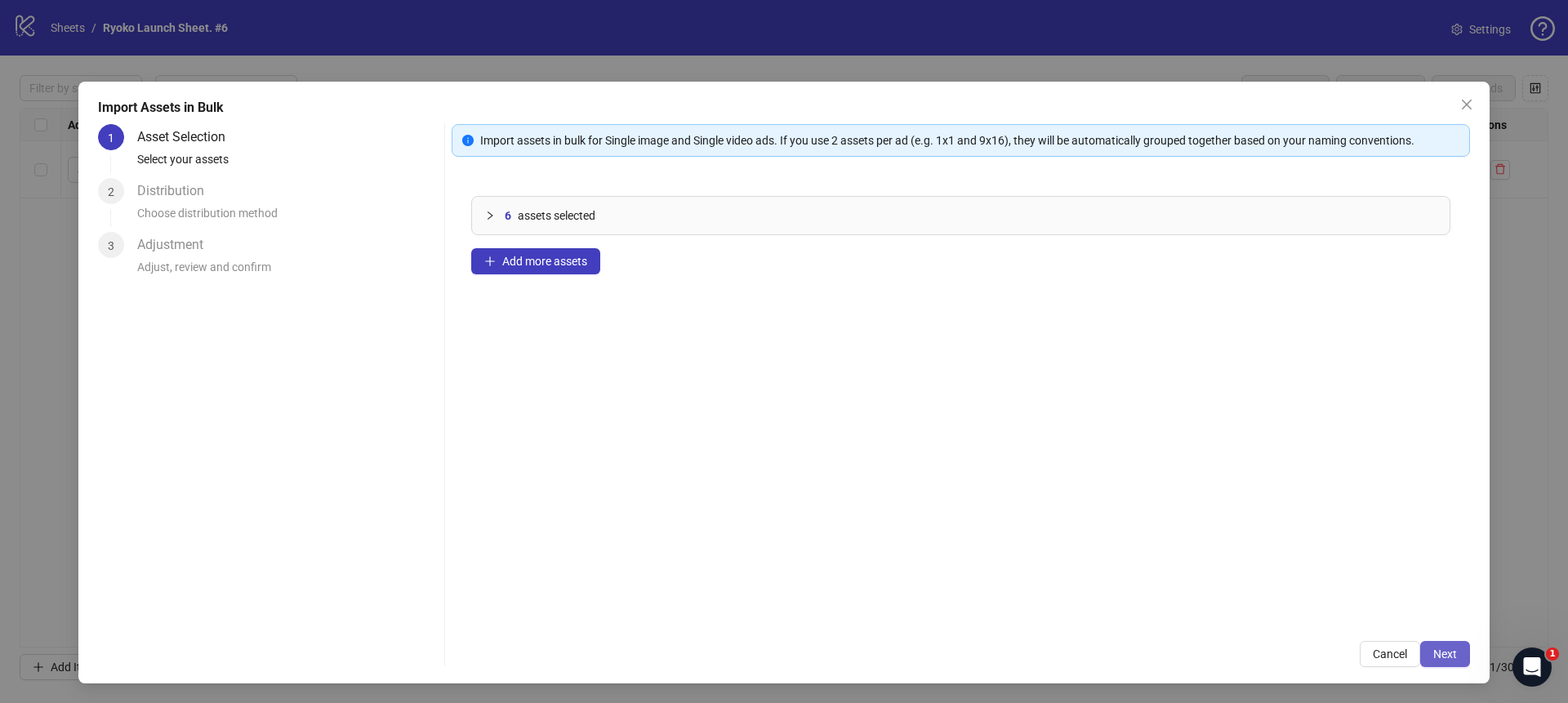
click at [1451, 649] on span "Next" at bounding box center [1444, 654] width 23 height 13
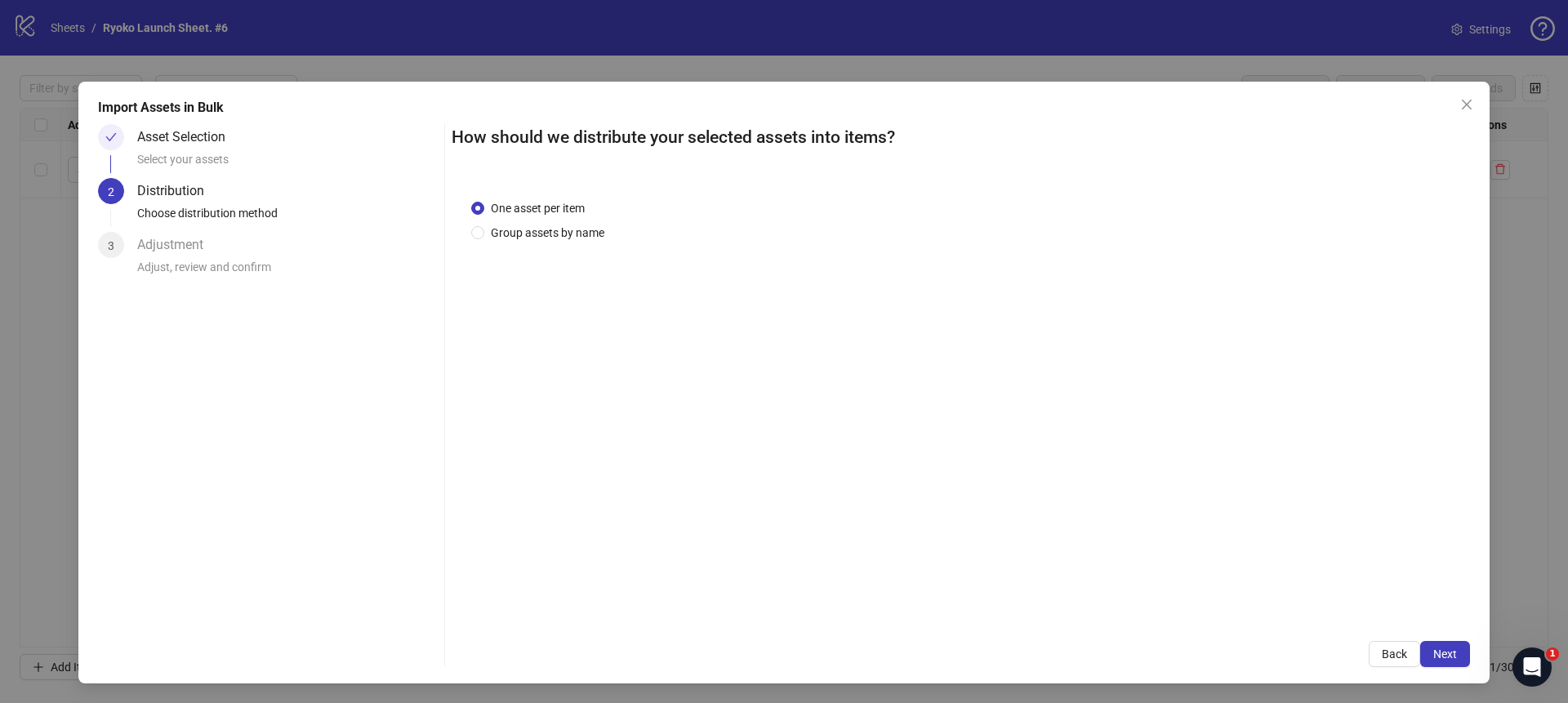
click at [1451, 649] on span "Next" at bounding box center [1444, 654] width 23 height 13
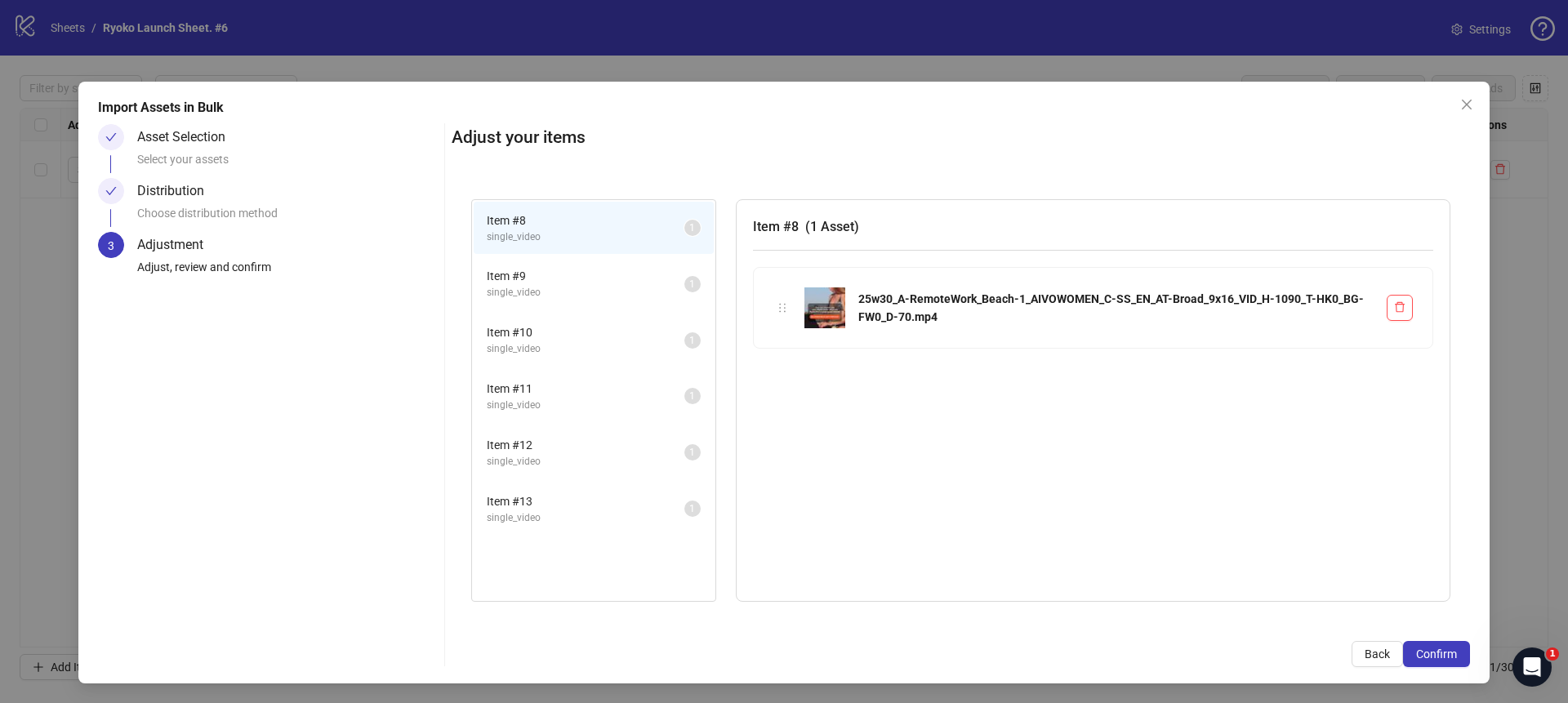
click at [1451, 649] on span "Confirm" at bounding box center [1436, 654] width 41 height 13
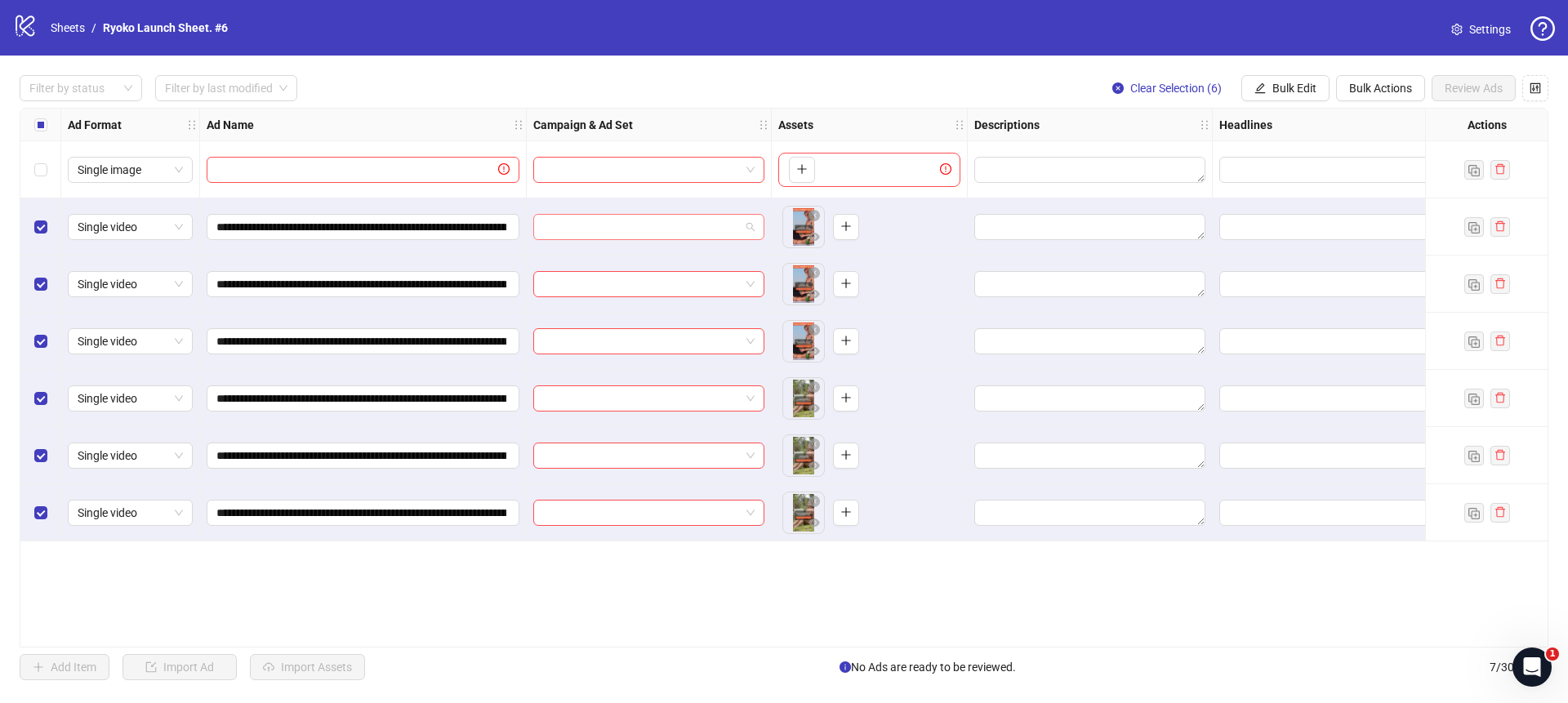
click at [751, 222] on span at bounding box center [648, 227] width 211 height 24
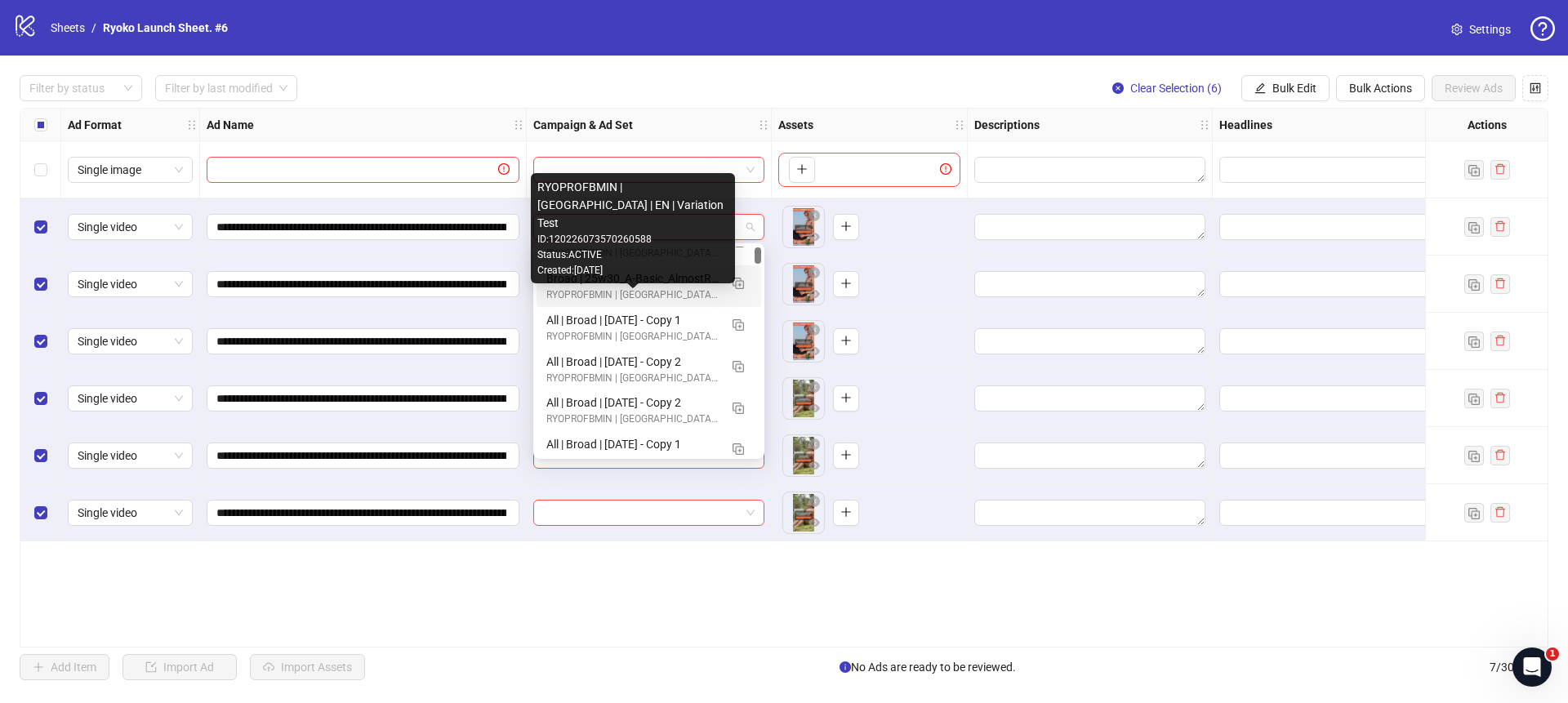
scroll to position [128, 0]
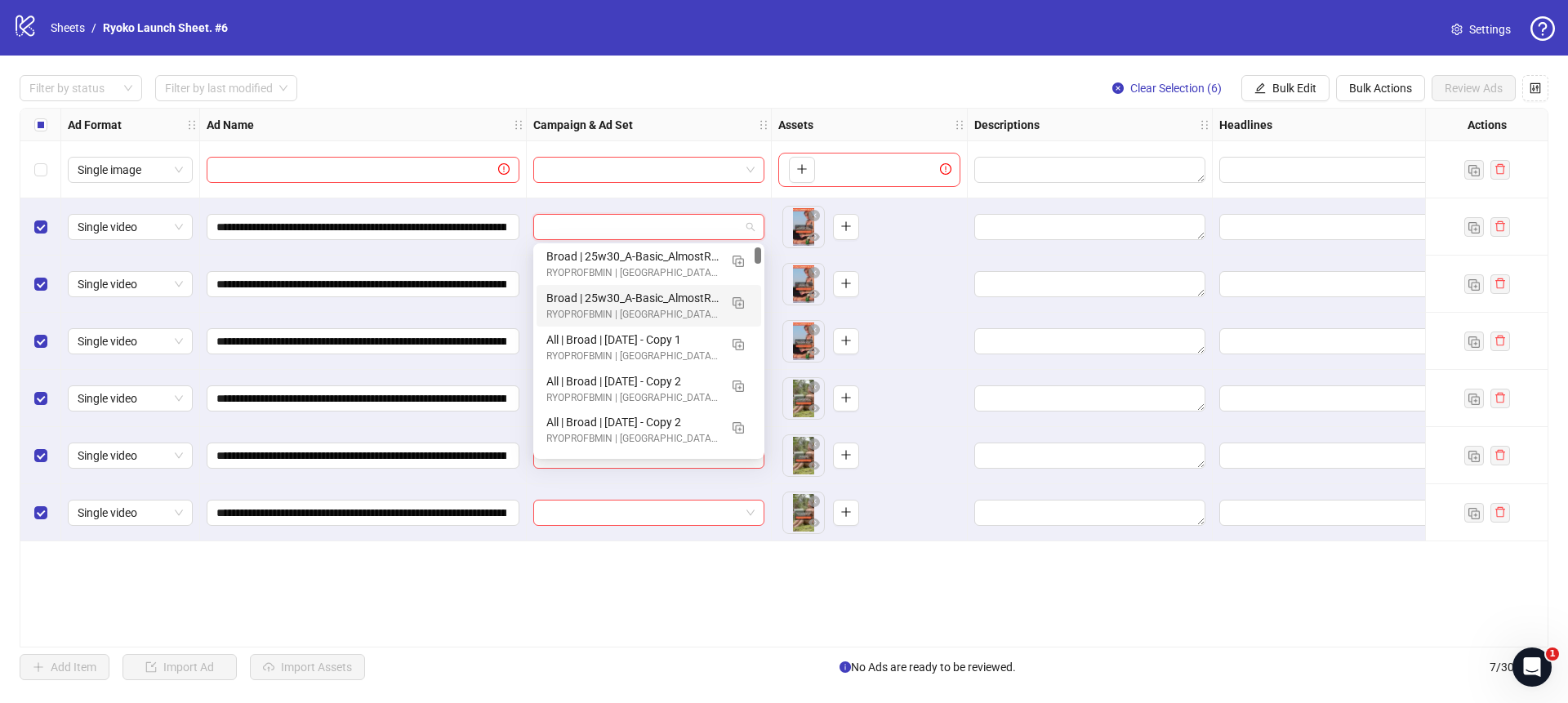
click at [678, 226] on input "search" at bounding box center [642, 227] width 197 height 24
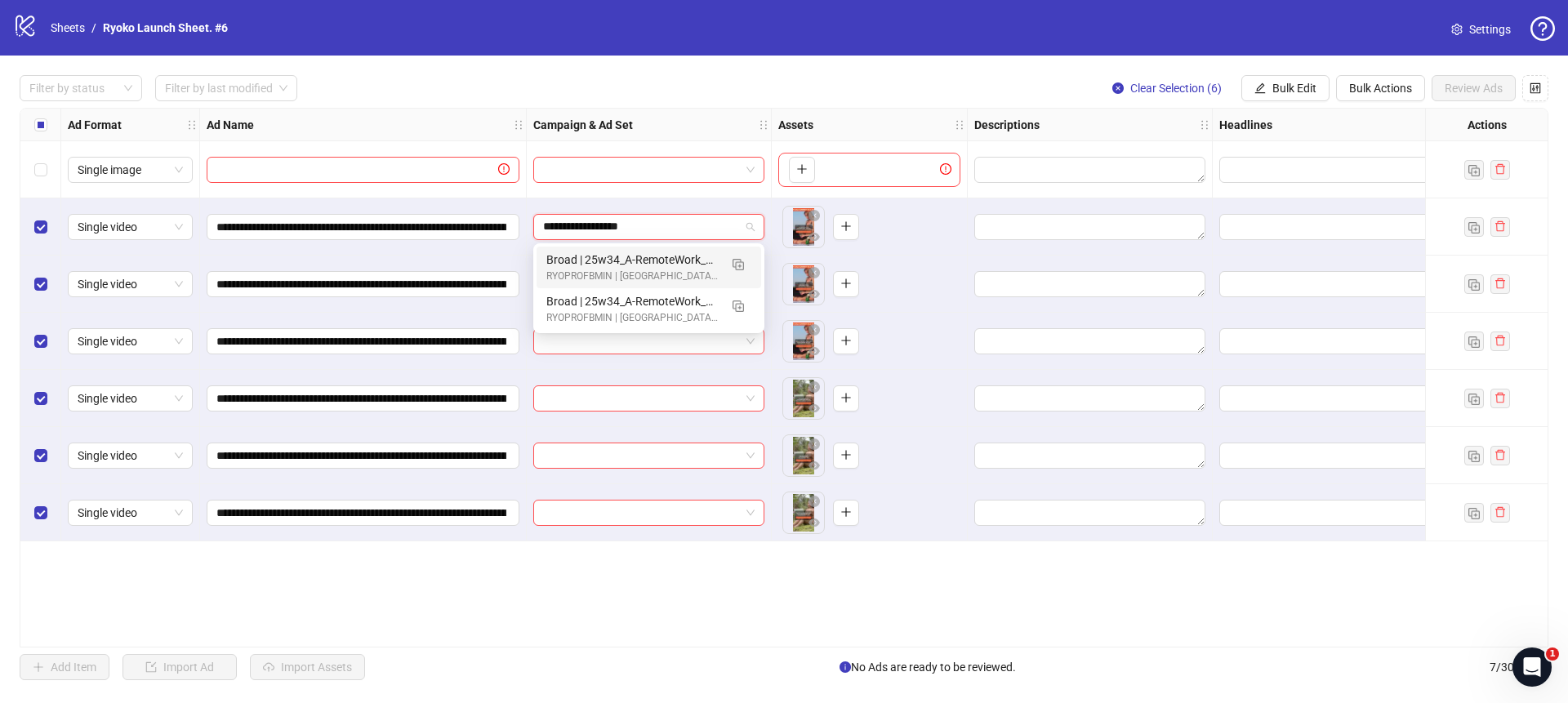
scroll to position [0, 0]
click at [737, 308] on img "button" at bounding box center [737, 306] width 11 height 11
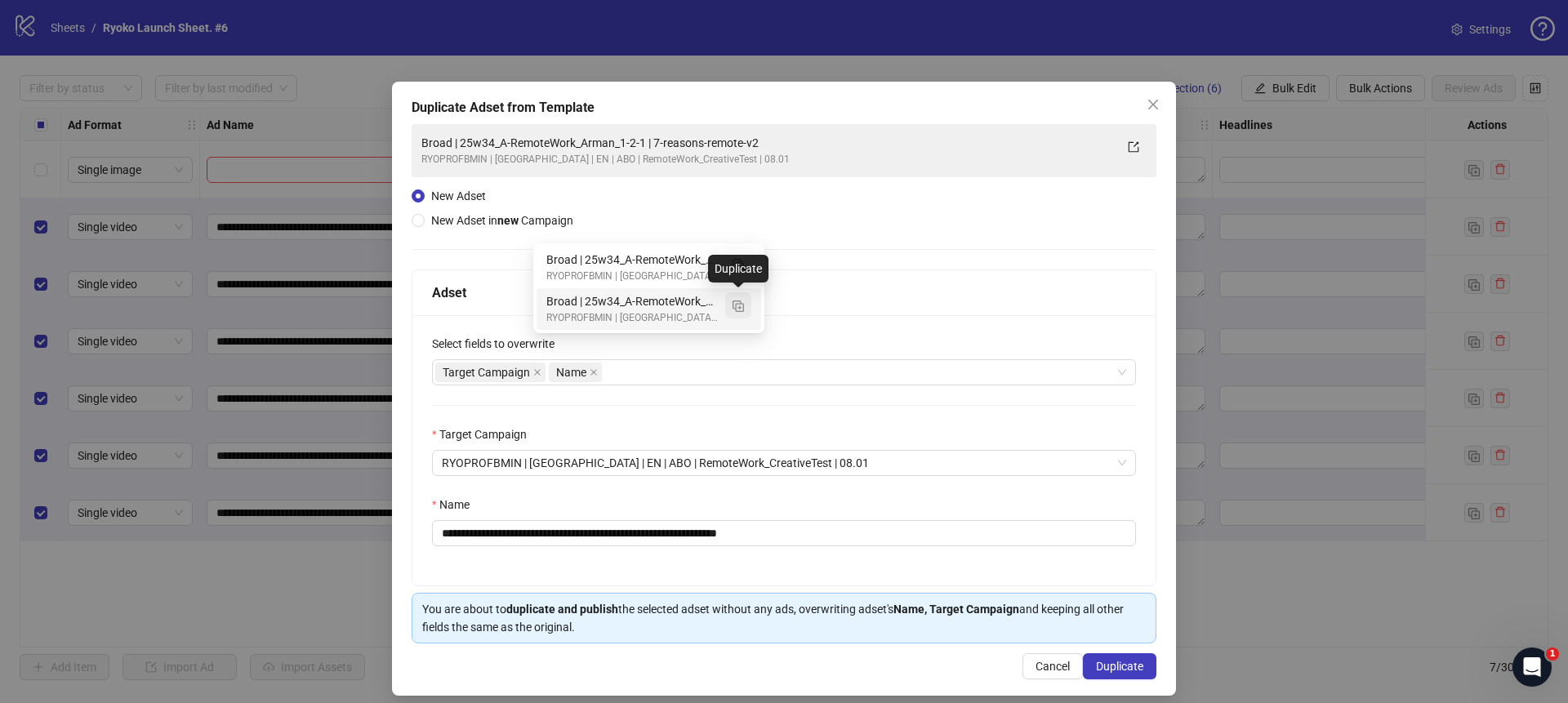
type input "**********"
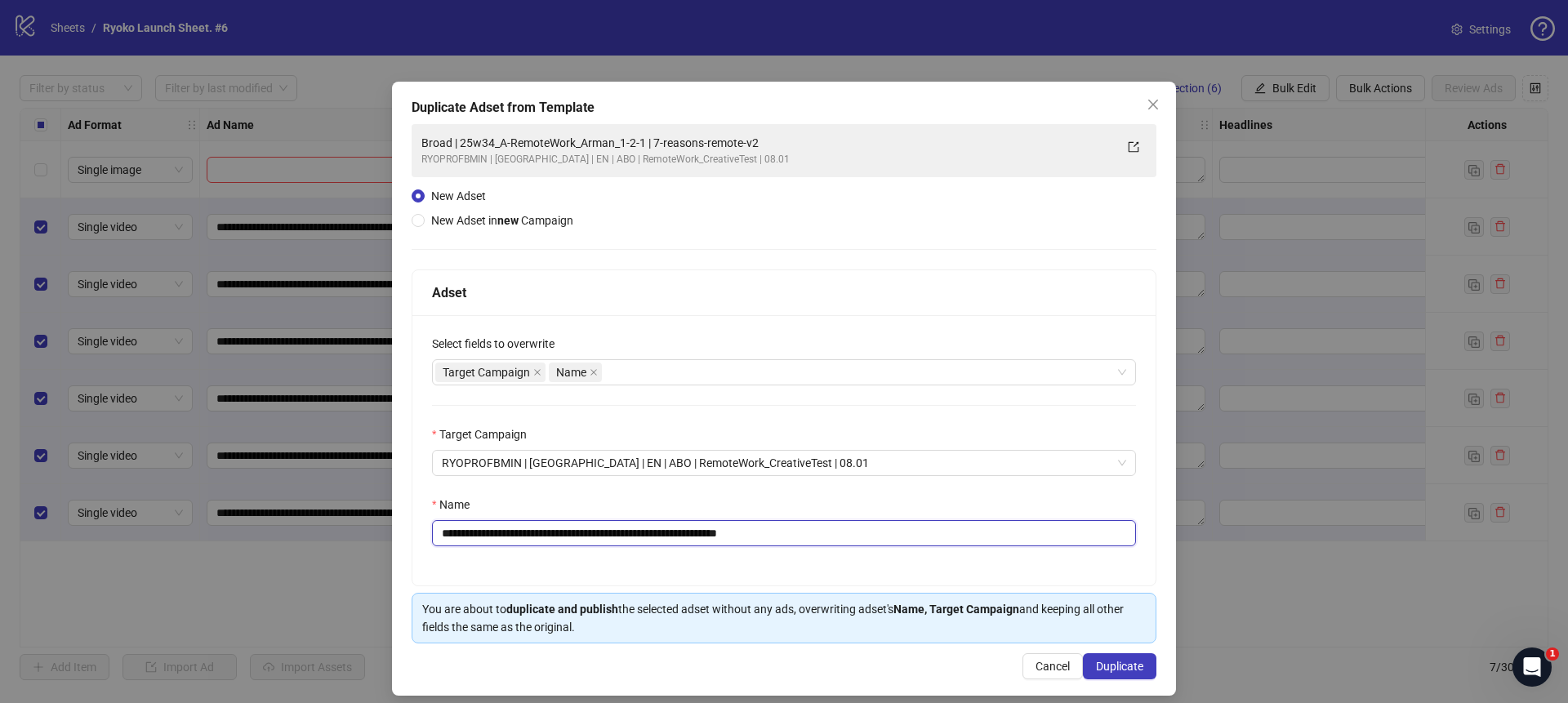
click at [831, 535] on input "**********" at bounding box center [783, 533] width 704 height 26
drag, startPoint x: 664, startPoint y: 532, endPoint x: 481, endPoint y: 537, distance: 183.1
click at [481, 537] on input "**********" at bounding box center [783, 533] width 704 height 26
paste input "******"
type input "**********"
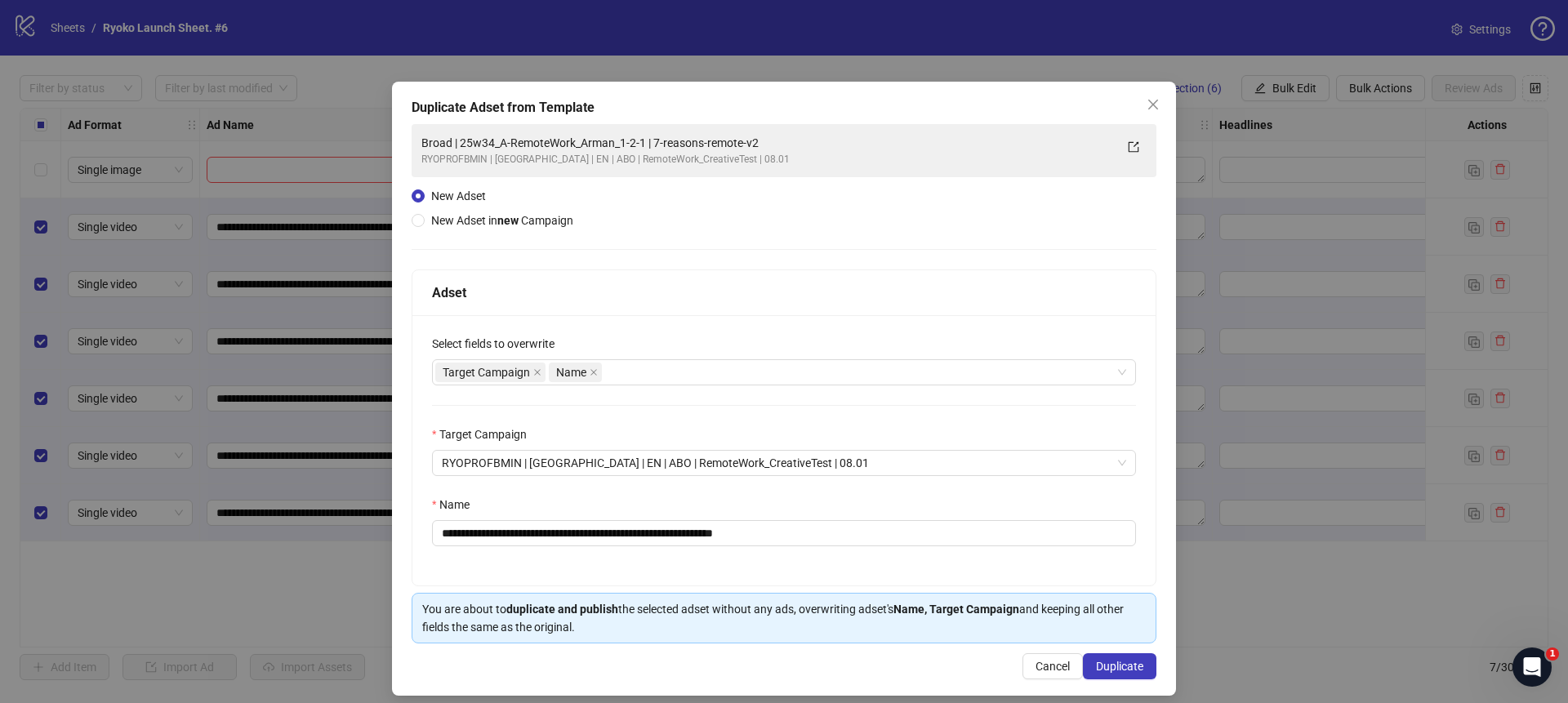
click at [702, 502] on div "Name" at bounding box center [783, 508] width 704 height 24
click at [1123, 669] on span "Duplicate" at bounding box center [1119, 666] width 47 height 13
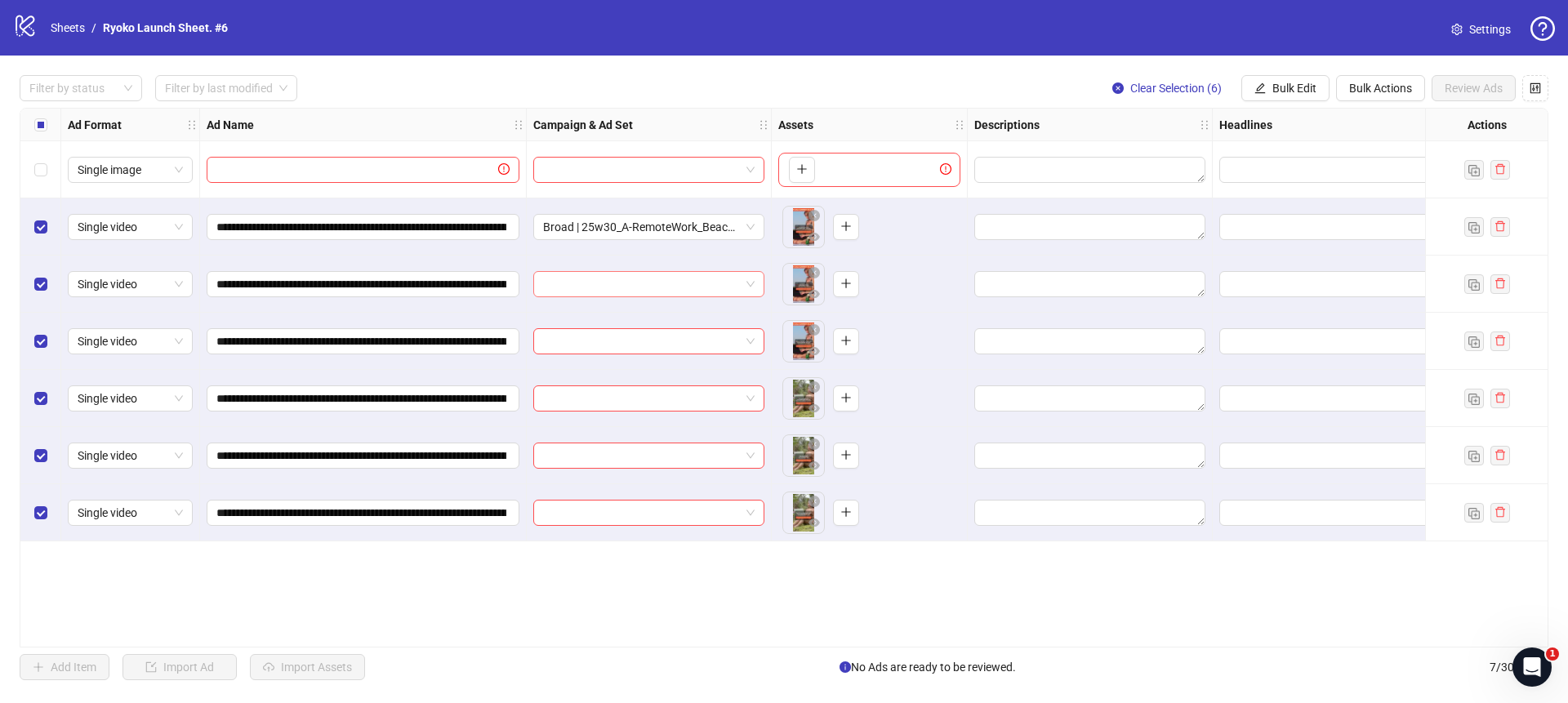
click at [756, 285] on div at bounding box center [648, 284] width 231 height 26
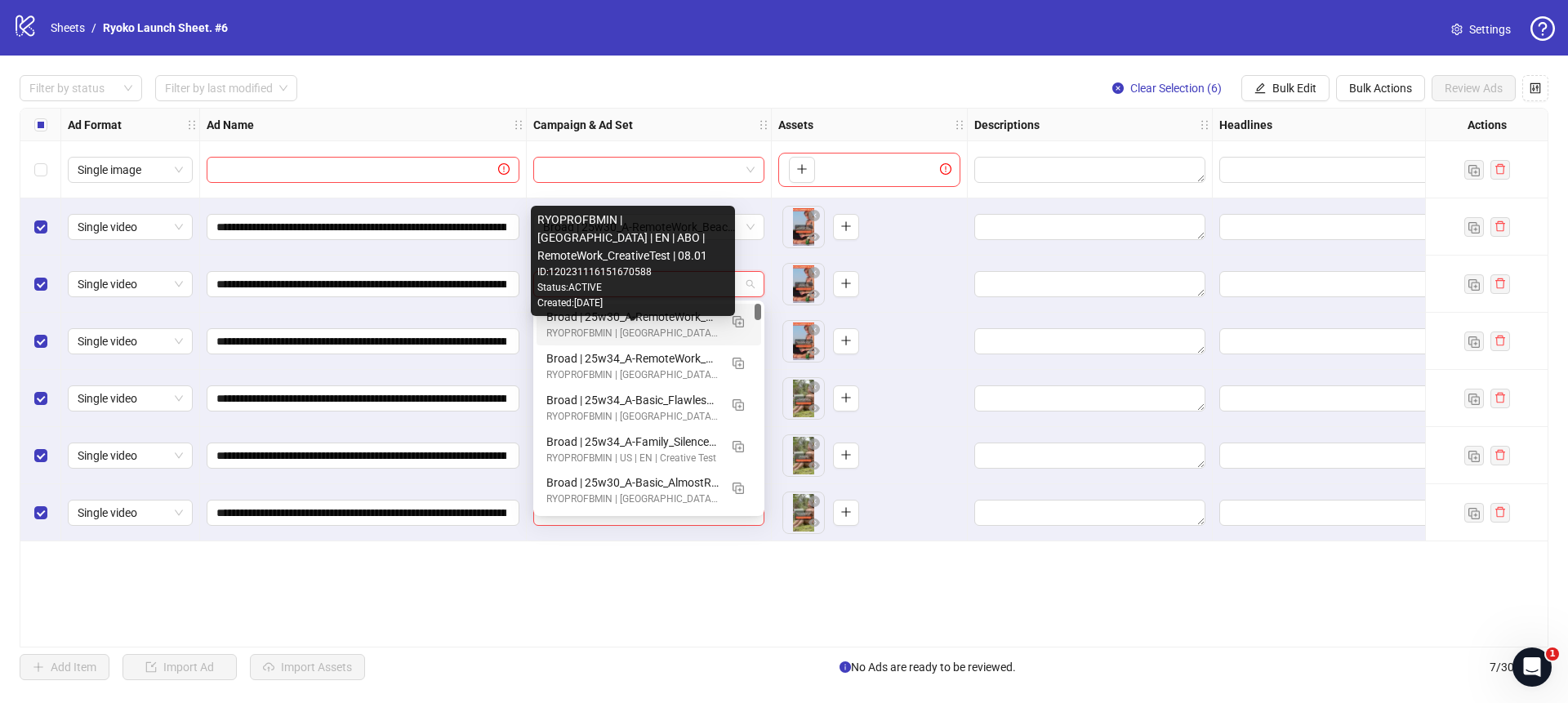
click at [672, 320] on div "Broad | 25w30_A-RemoteWork_Beach-1_AIVOWOMEN | 7-reasons-remote-v2" at bounding box center [631, 316] width 172 height 18
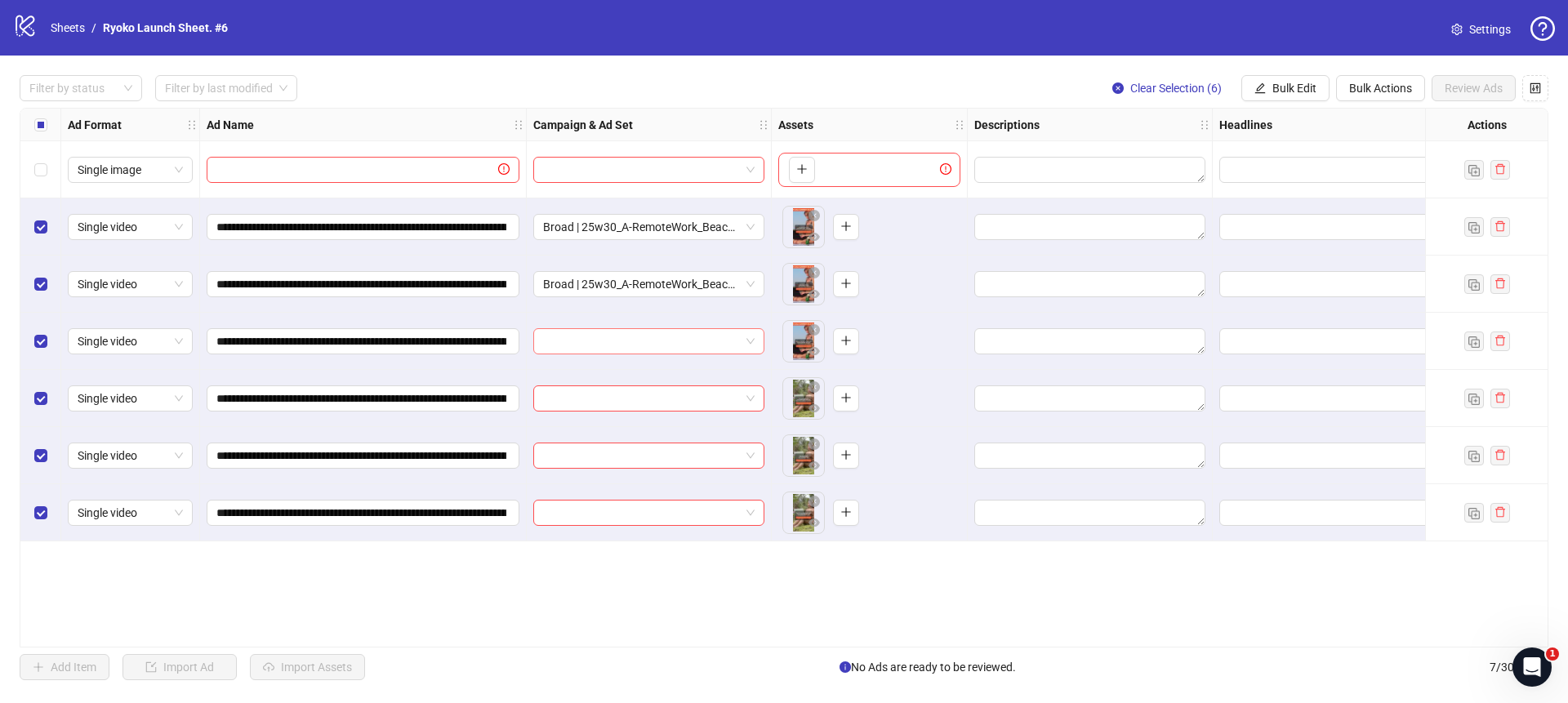
click at [759, 343] on div at bounding box center [648, 341] width 231 height 26
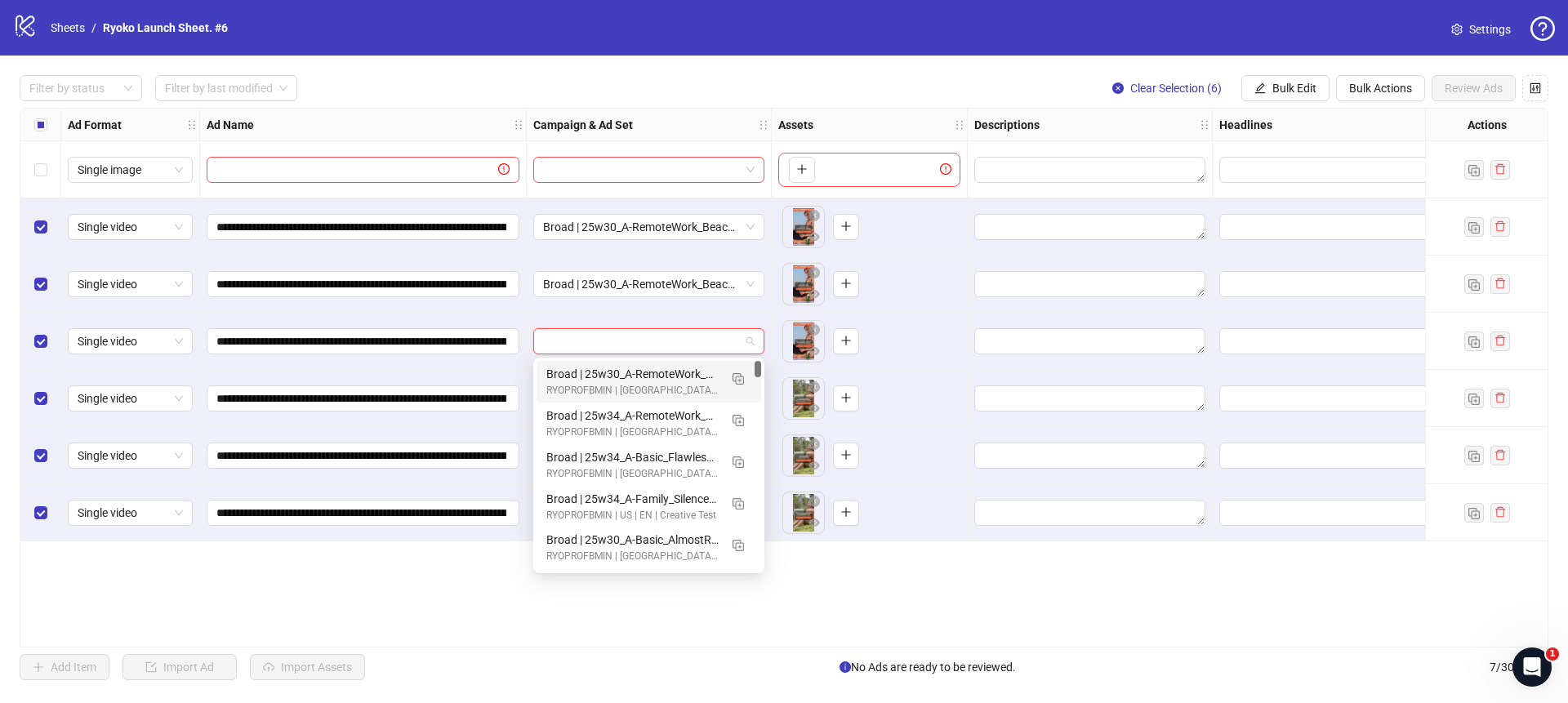
click at [663, 363] on div "Broad | 25w30_A-RemoteWork_Beach-1_AIVOWOMEN | 7-reasons-remote-v2 RYOPROFBMIN …" at bounding box center [648, 381] width 224 height 42
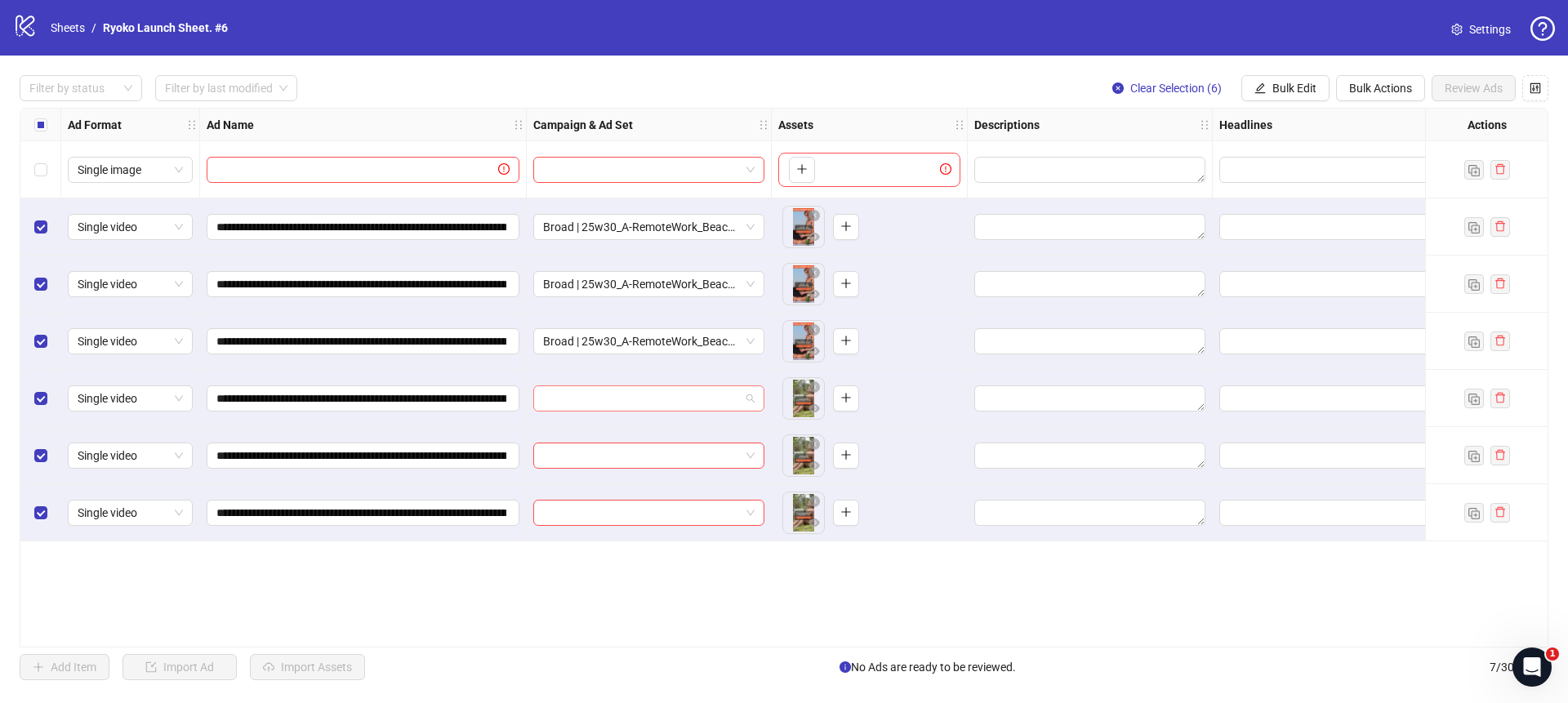
click at [733, 387] on input "search" at bounding box center [642, 398] width 197 height 24
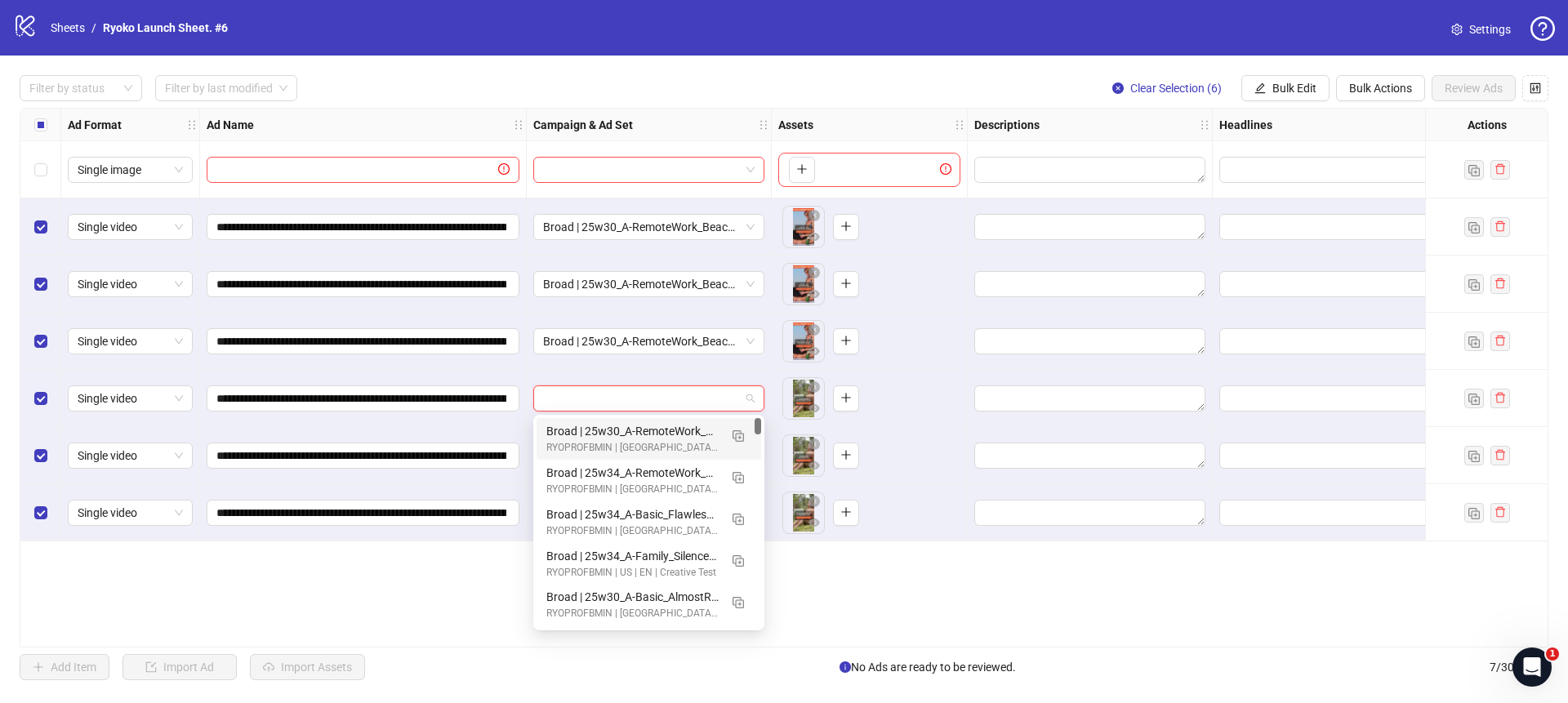
click at [662, 429] on div "Broad | 25w30_A-RemoteWork_Beach-1_AIVOWOMEN | 7-reasons-remote-v2" at bounding box center [631, 431] width 172 height 18
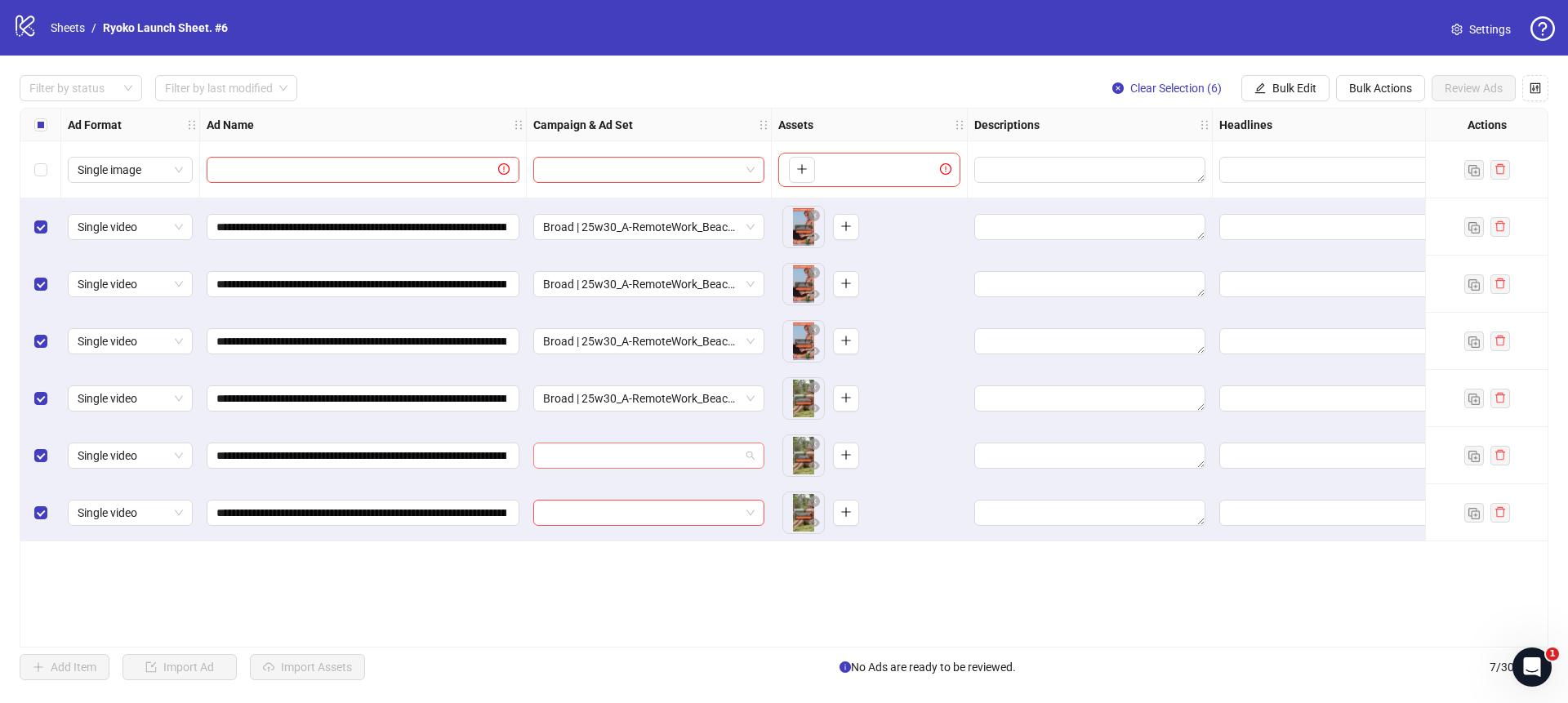
click at [749, 456] on span at bounding box center [648, 456] width 211 height 24
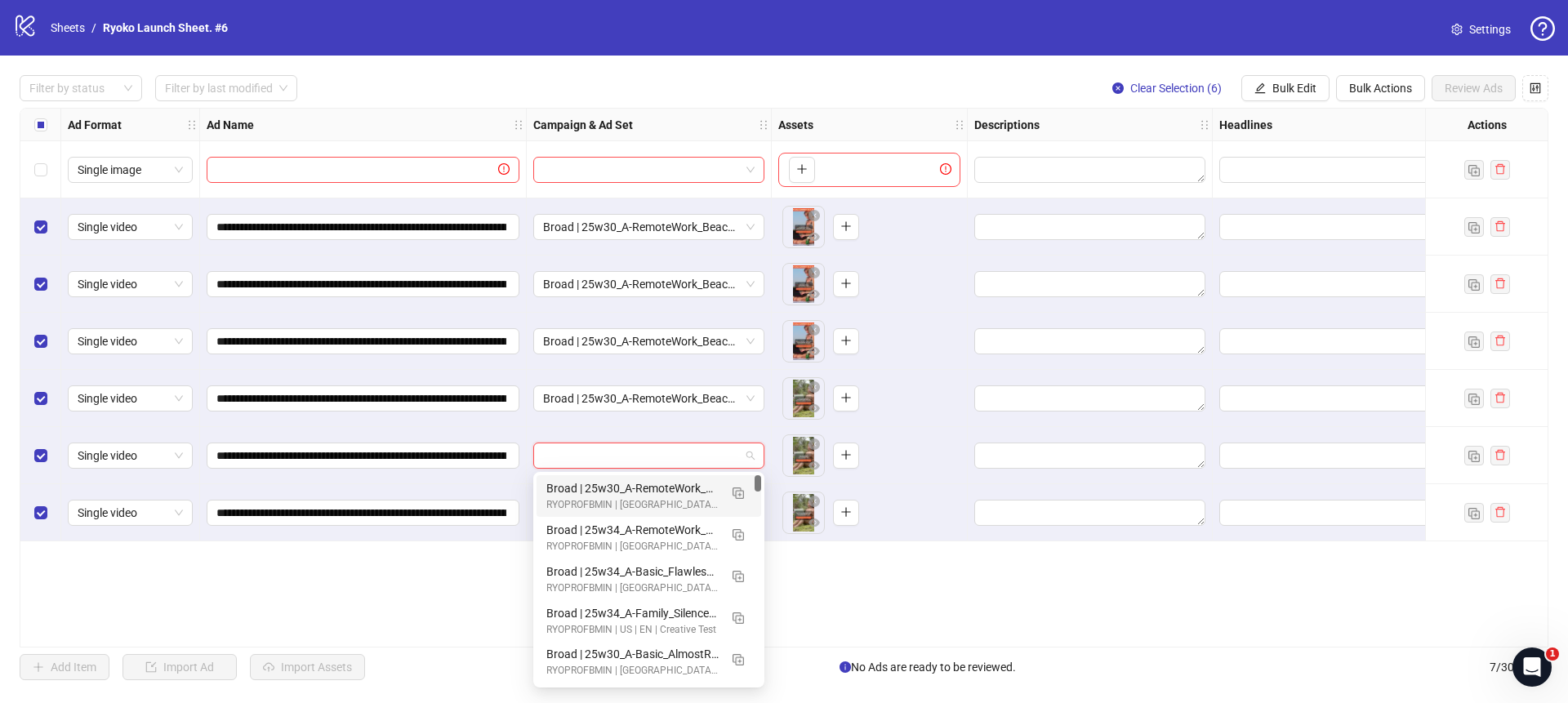
click at [654, 485] on div "Broad | 25w30_A-RemoteWork_Beach-1_AIVOWOMEN | 7-reasons-remote-v2" at bounding box center [631, 487] width 172 height 18
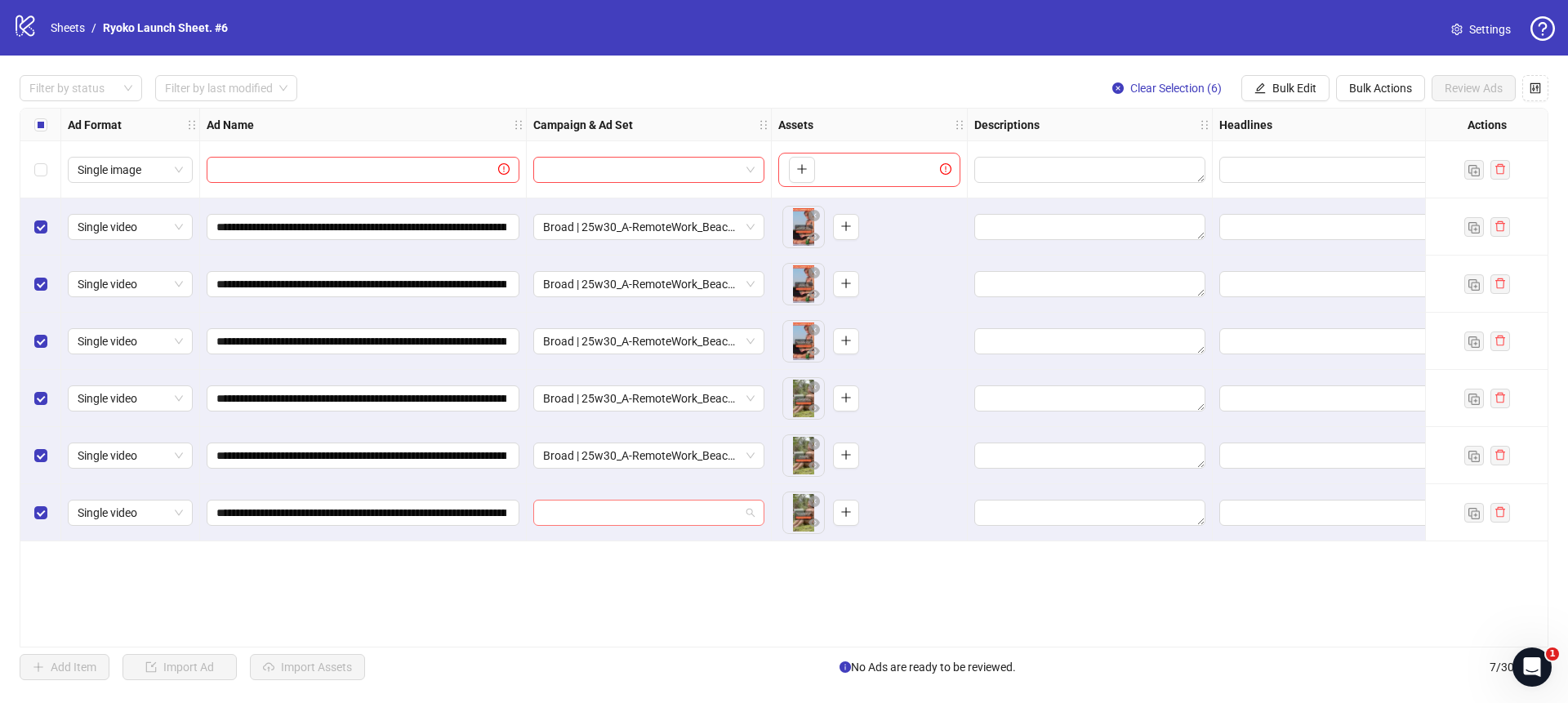
click at [754, 508] on div at bounding box center [648, 512] width 231 height 26
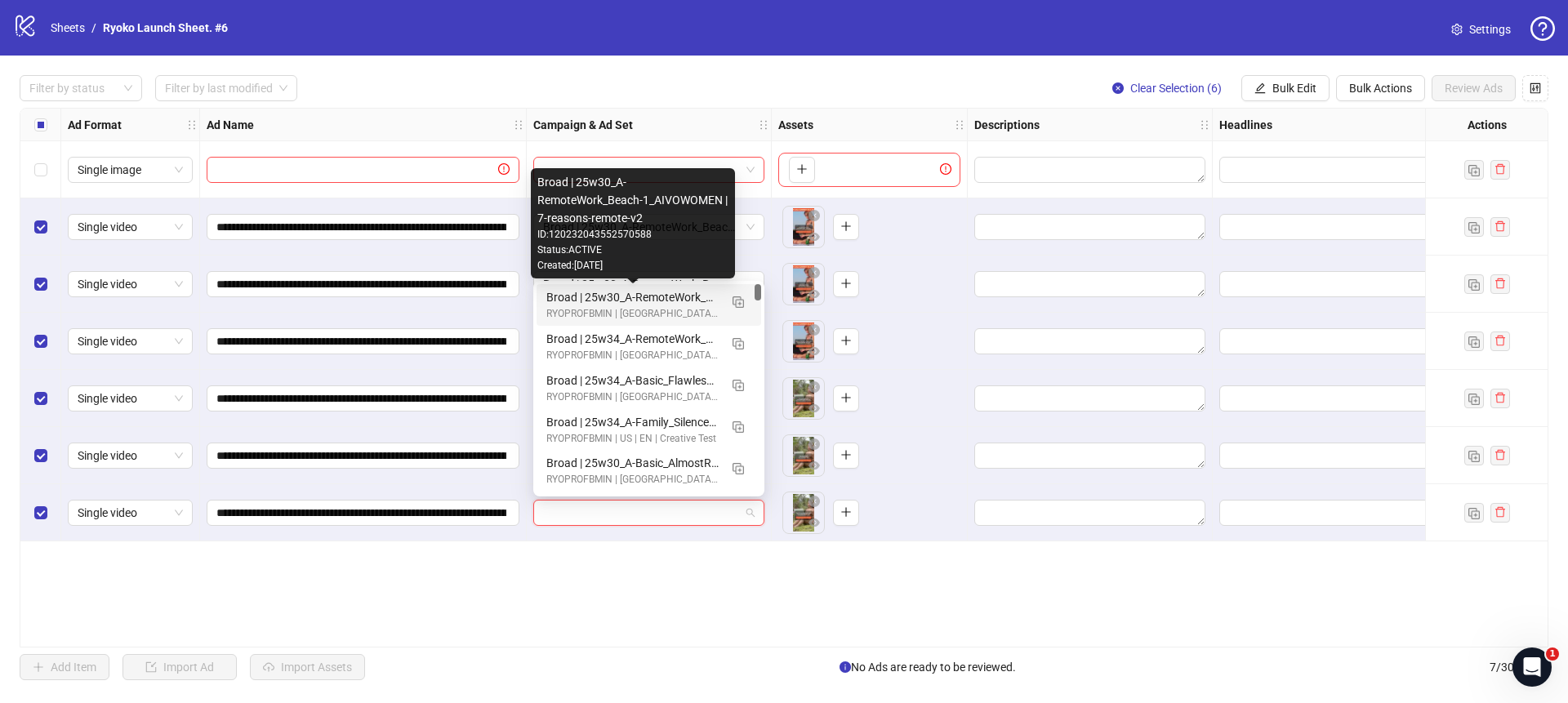
click at [676, 293] on div "Broad | 25w30_A-RemoteWork_Beach-1_AIVOWOMEN | 7-reasons-remote-v2" at bounding box center [631, 297] width 172 height 18
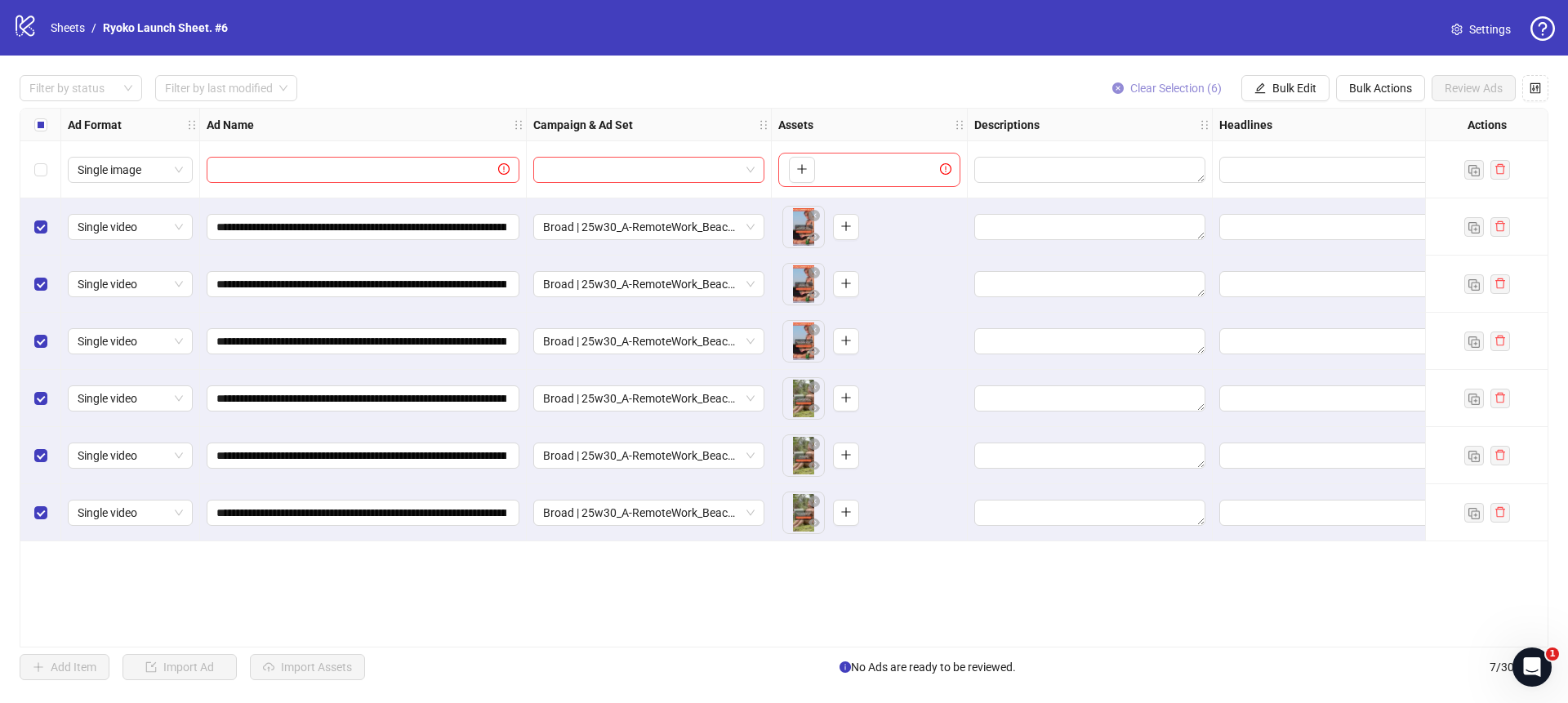
click at [1107, 80] on button "Clear Selection (6)" at bounding box center [1167, 88] width 136 height 26
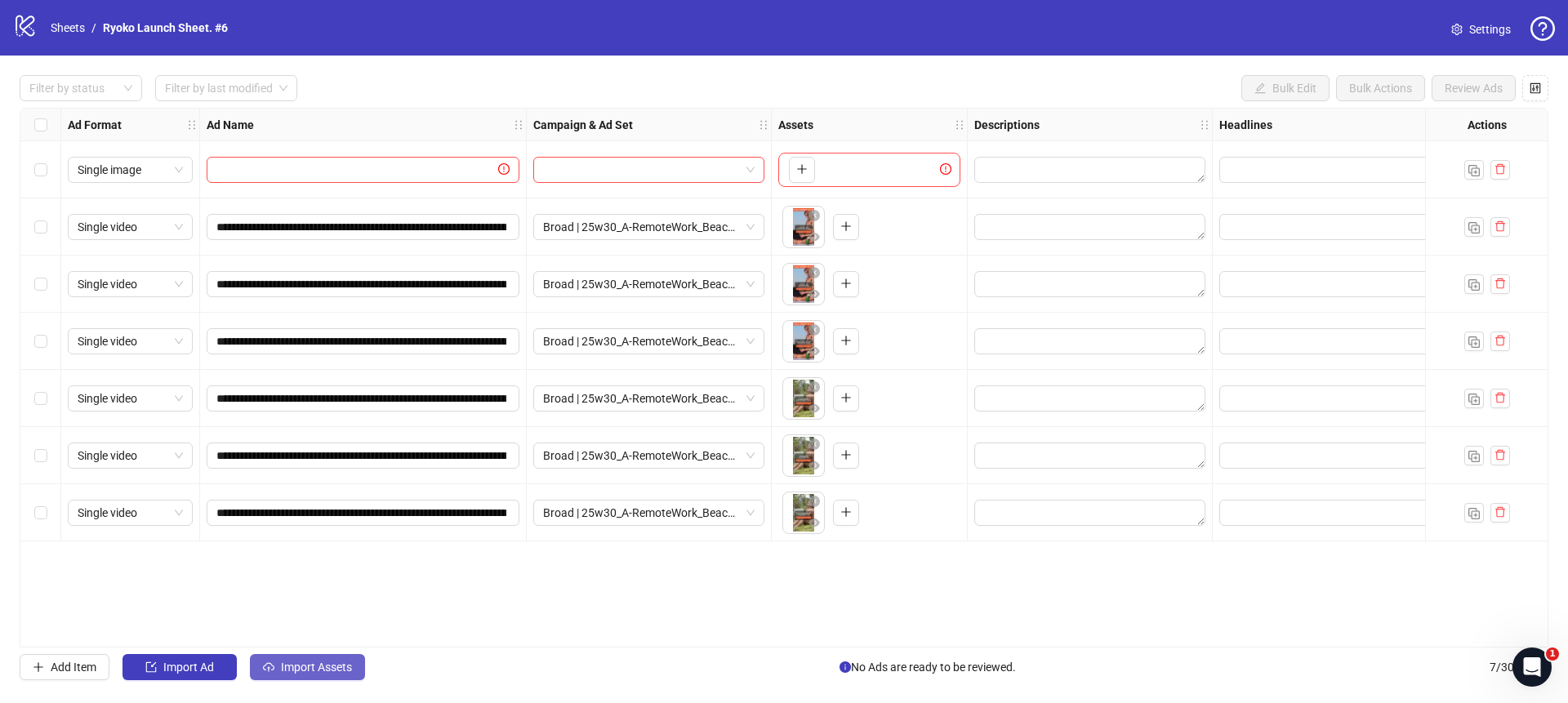
click at [319, 668] on span "Import Assets" at bounding box center [316, 667] width 71 height 13
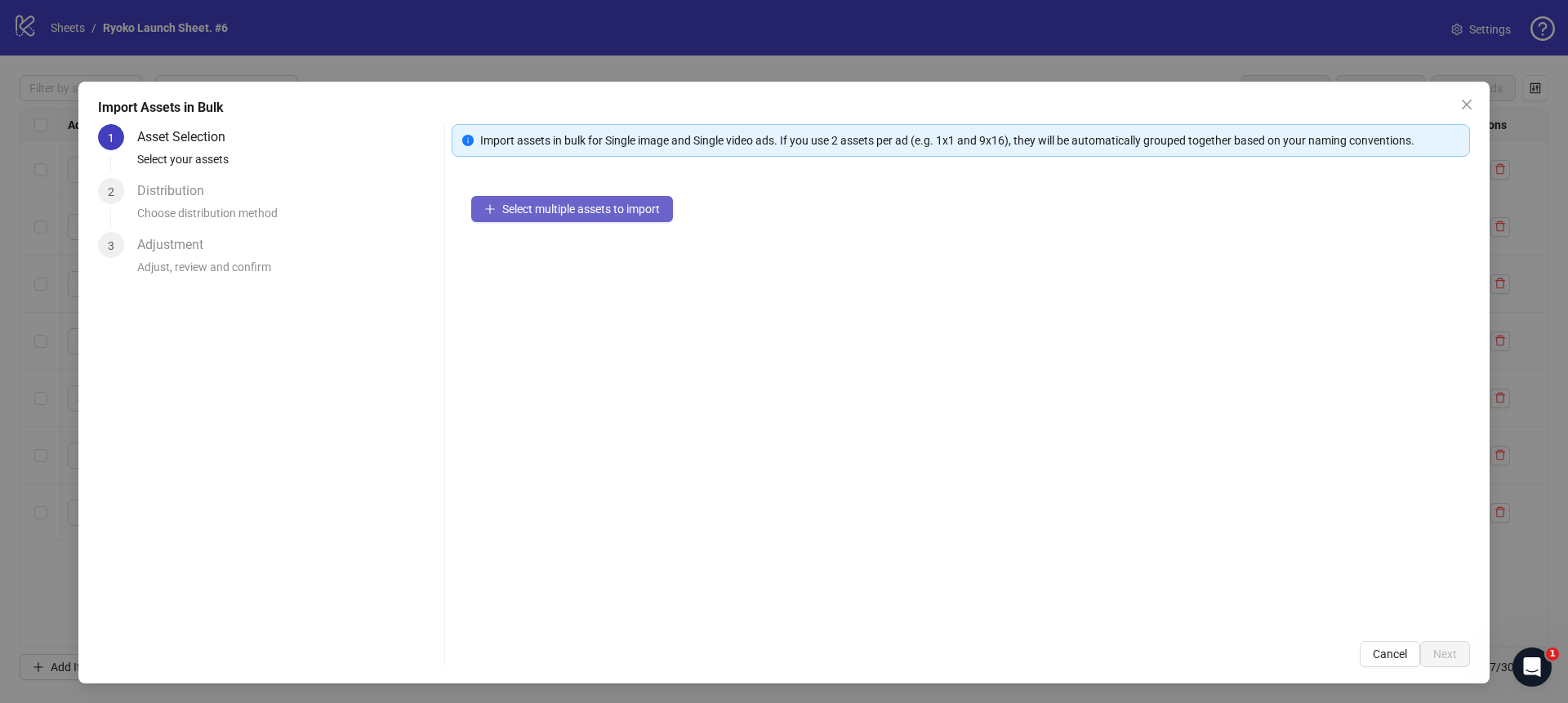
click at [575, 210] on span "Select multiple assets to import" at bounding box center [580, 209] width 157 height 13
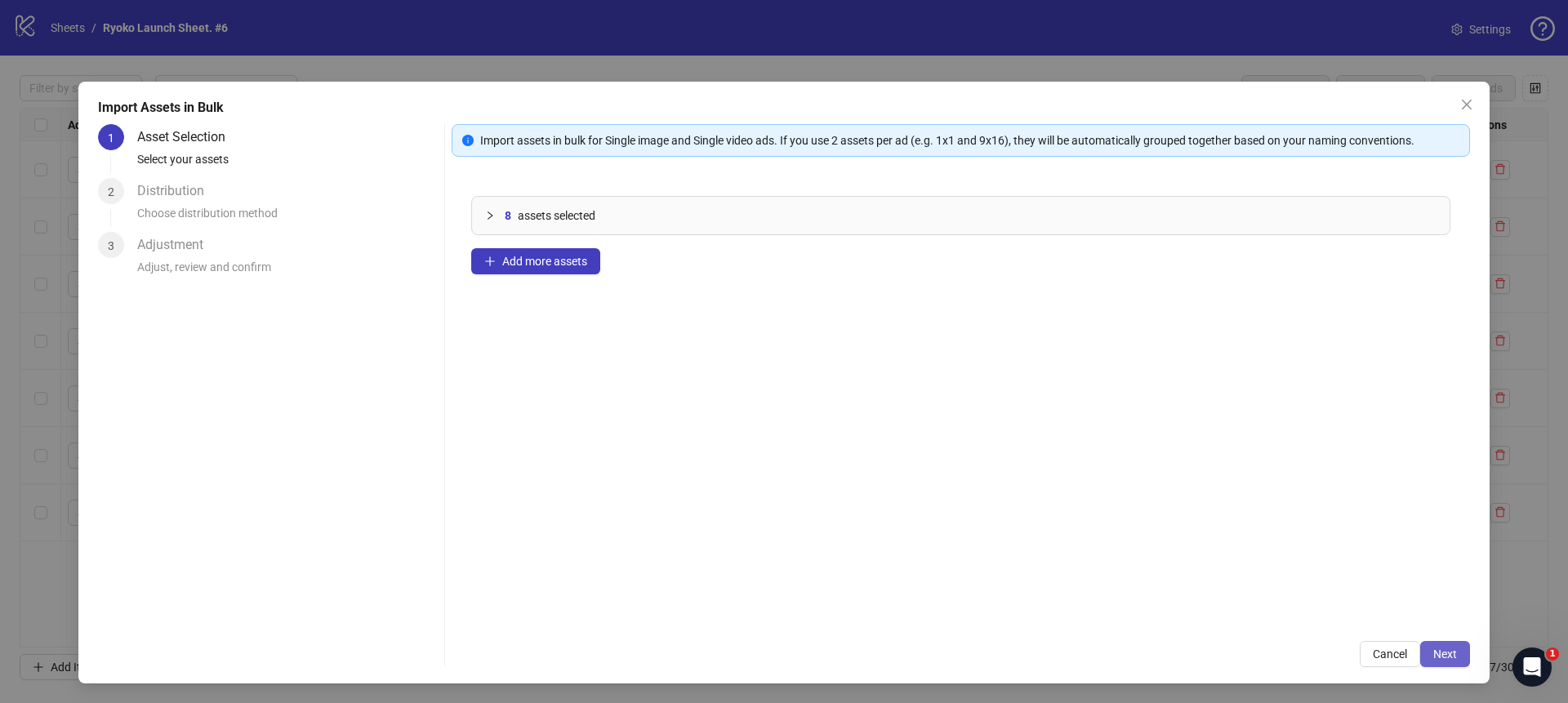
click at [1439, 653] on span "Next" at bounding box center [1444, 654] width 23 height 13
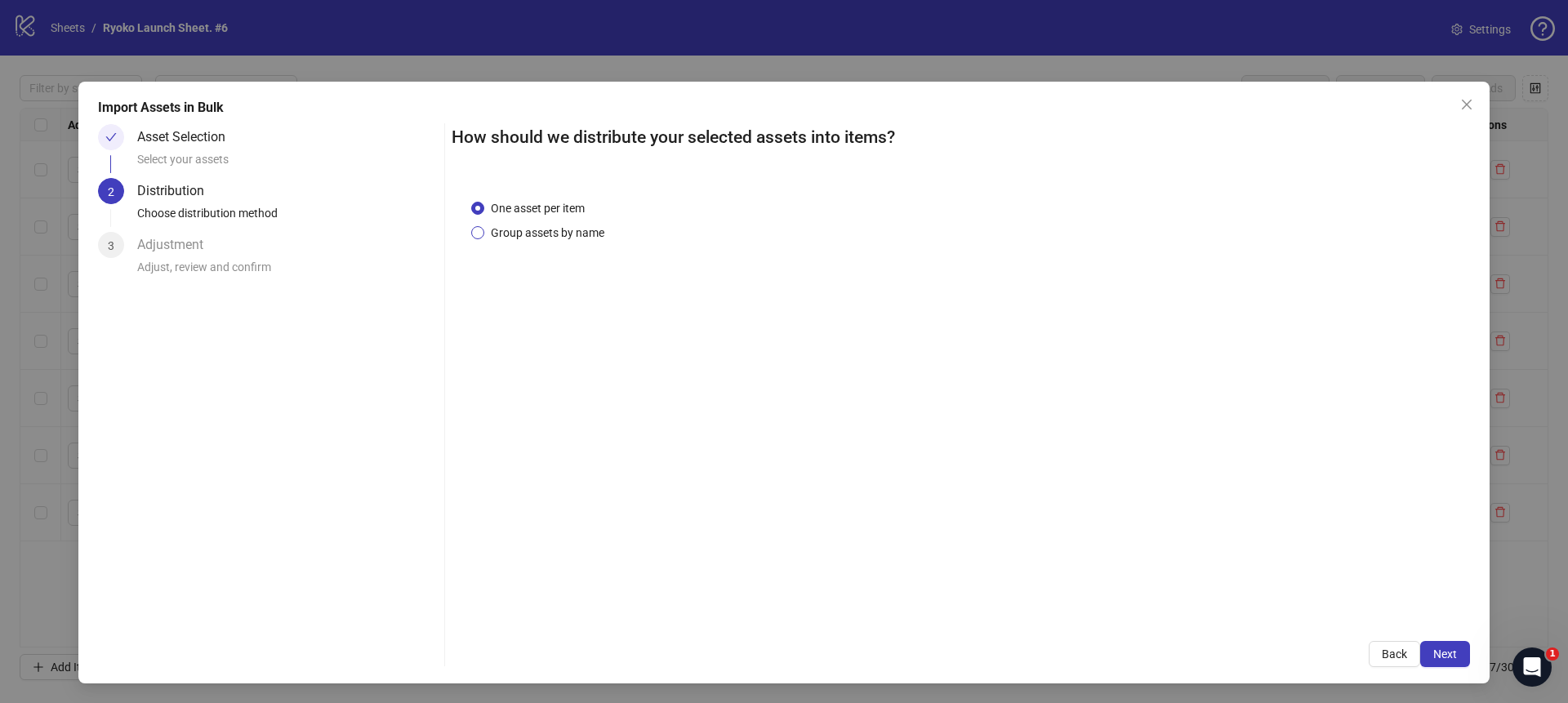
click at [498, 224] on span "Group assets by name" at bounding box center [548, 232] width 126 height 18
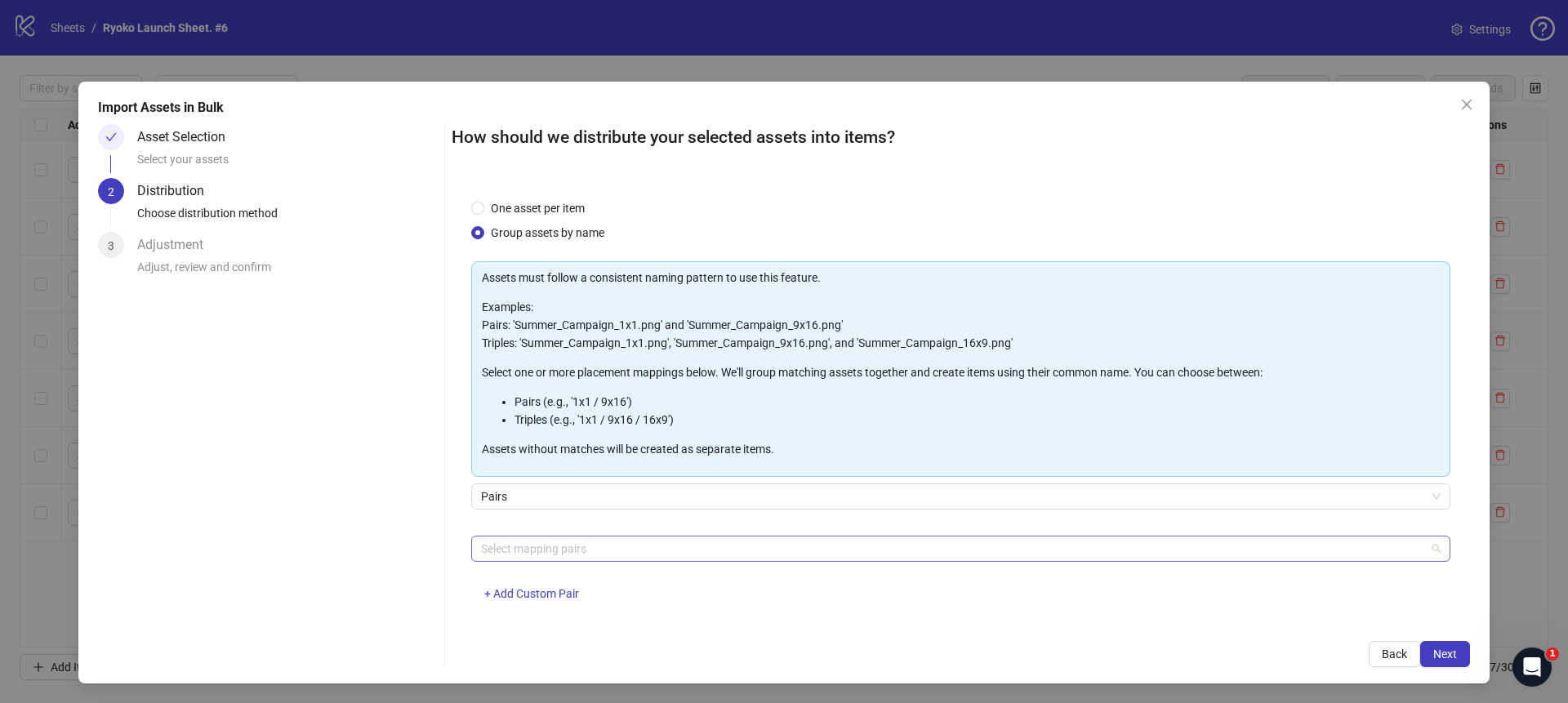
click at [525, 542] on div at bounding box center [951, 549] width 955 height 23
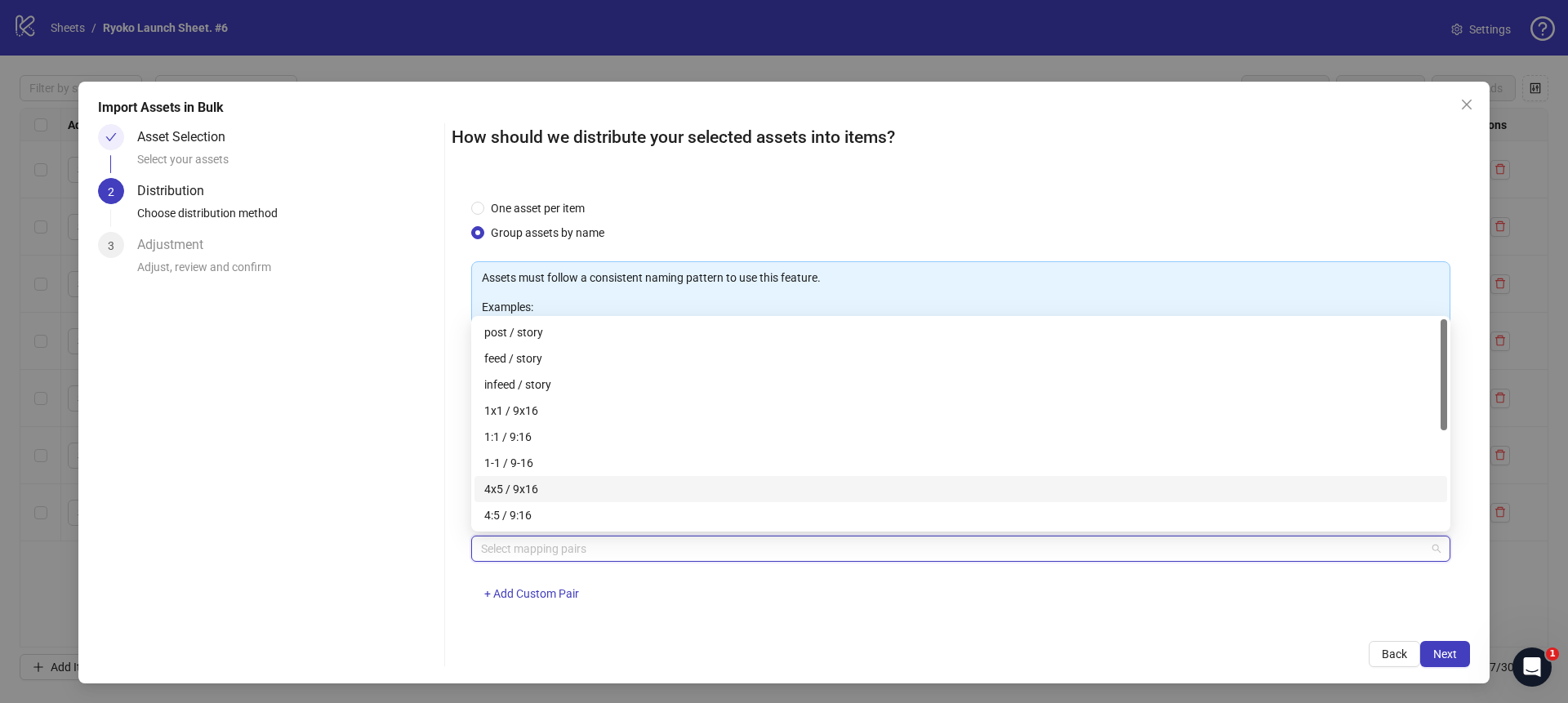
click at [525, 489] on div "4x5 / 9x16" at bounding box center [961, 488] width 952 height 18
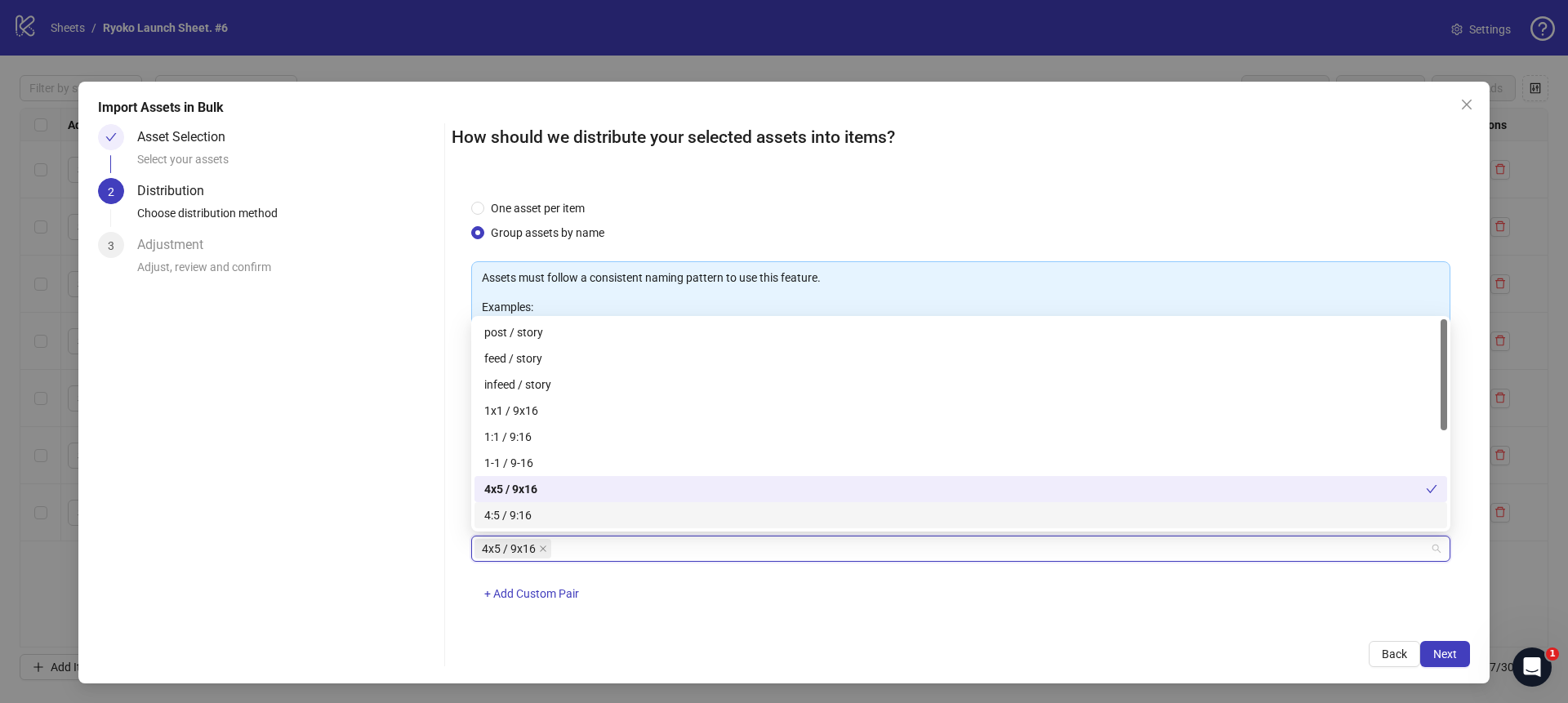
click at [888, 622] on div "How should we distribute your selected assets into items? One asset per item Gr…" at bounding box center [960, 395] width 1018 height 543
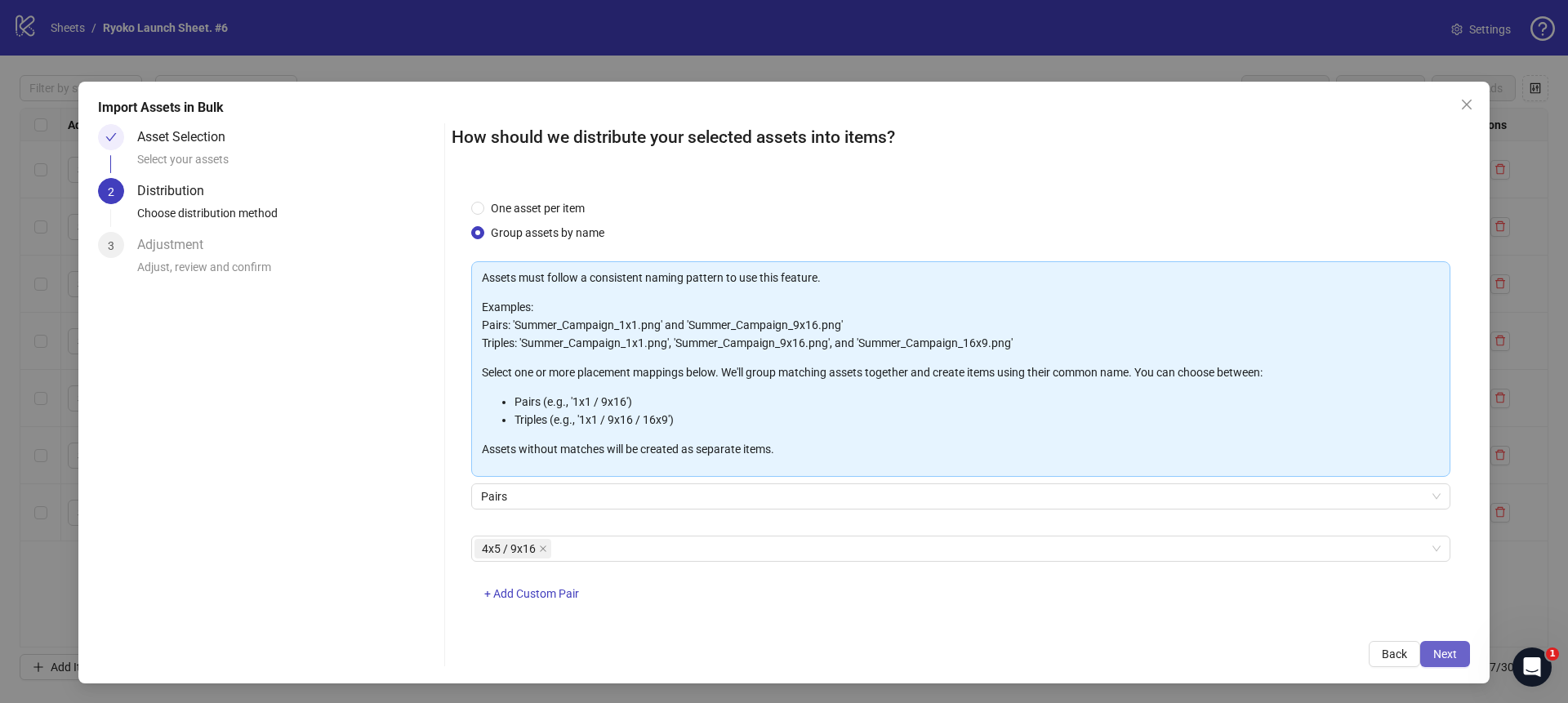
click at [1435, 653] on span "Next" at bounding box center [1444, 654] width 23 height 13
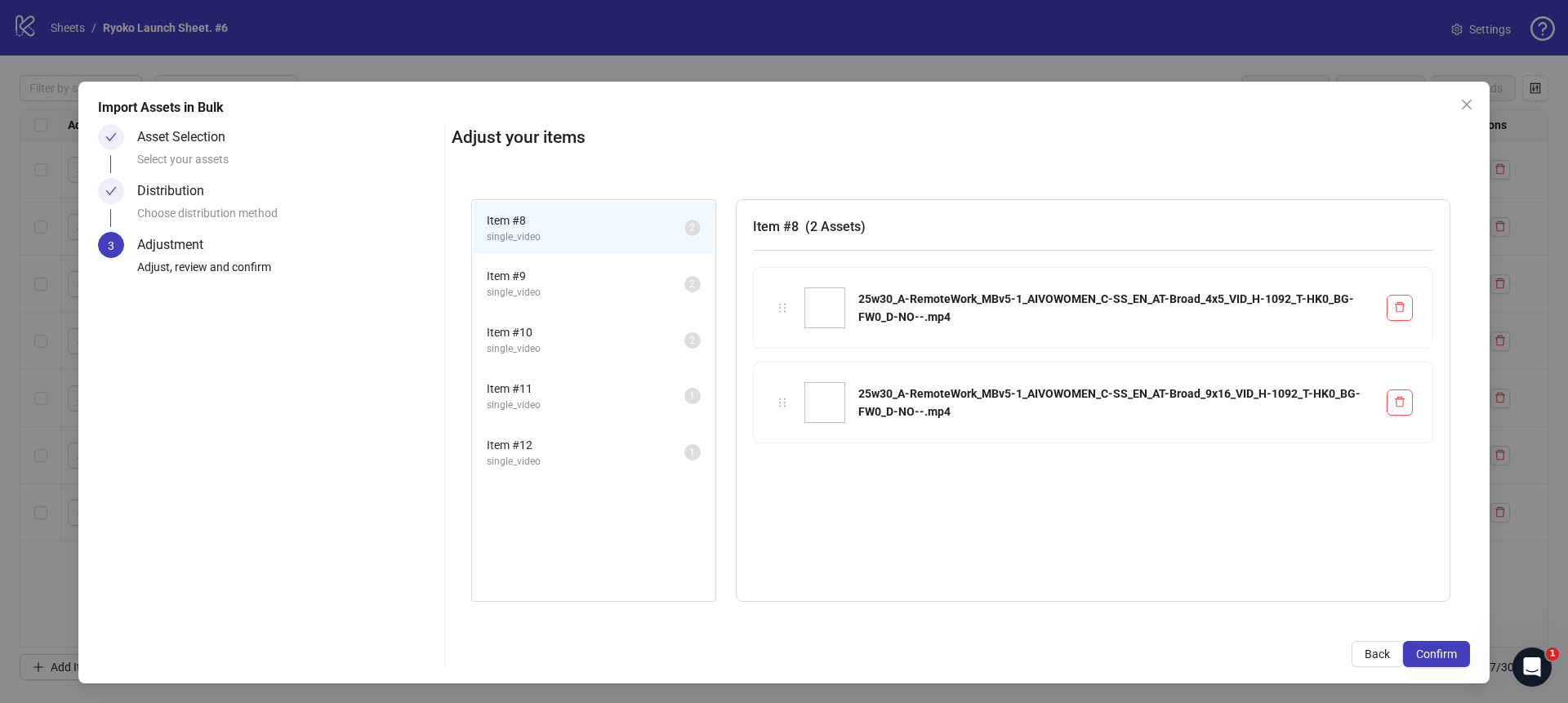
click at [525, 399] on span "single_video" at bounding box center [585, 405] width 197 height 16
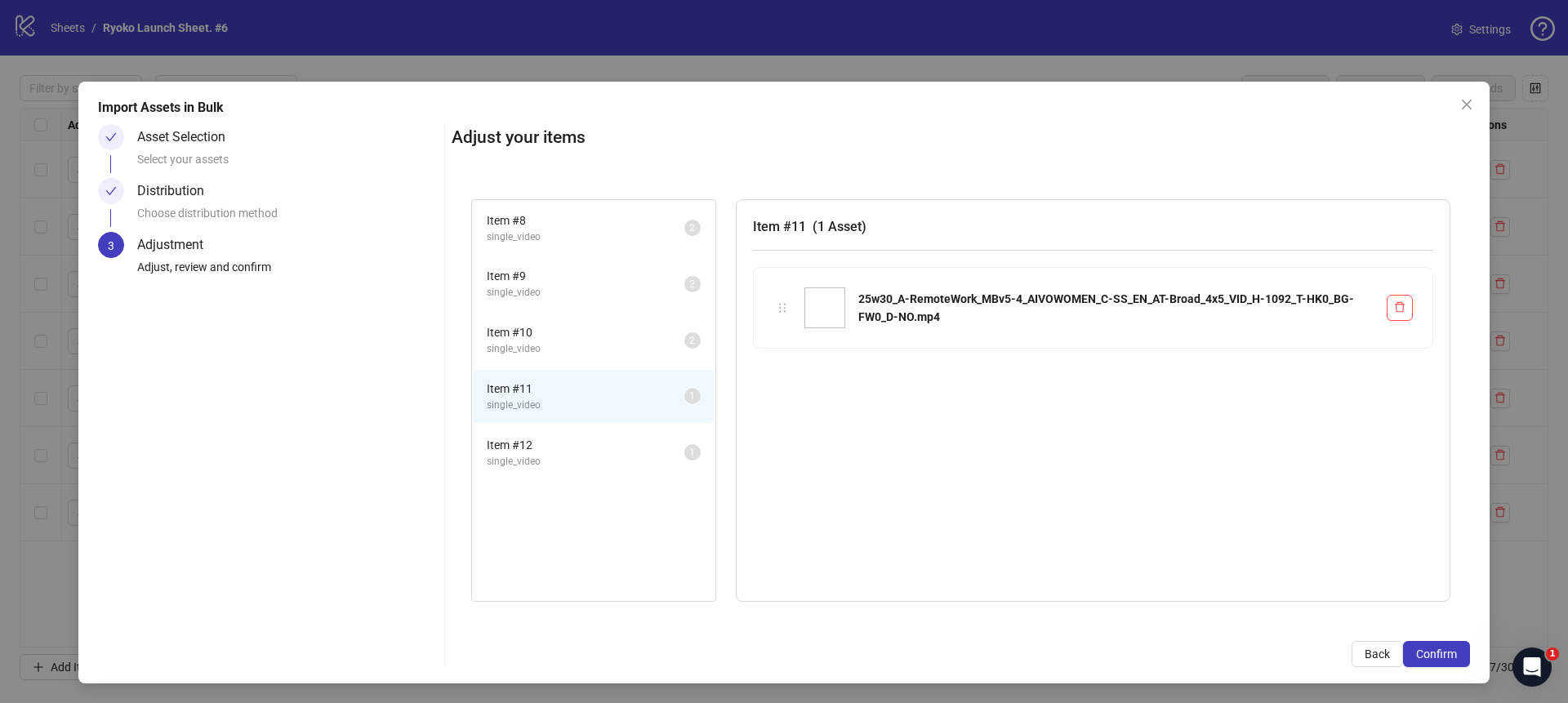
click at [516, 443] on span "Item # 12" at bounding box center [585, 444] width 197 height 18
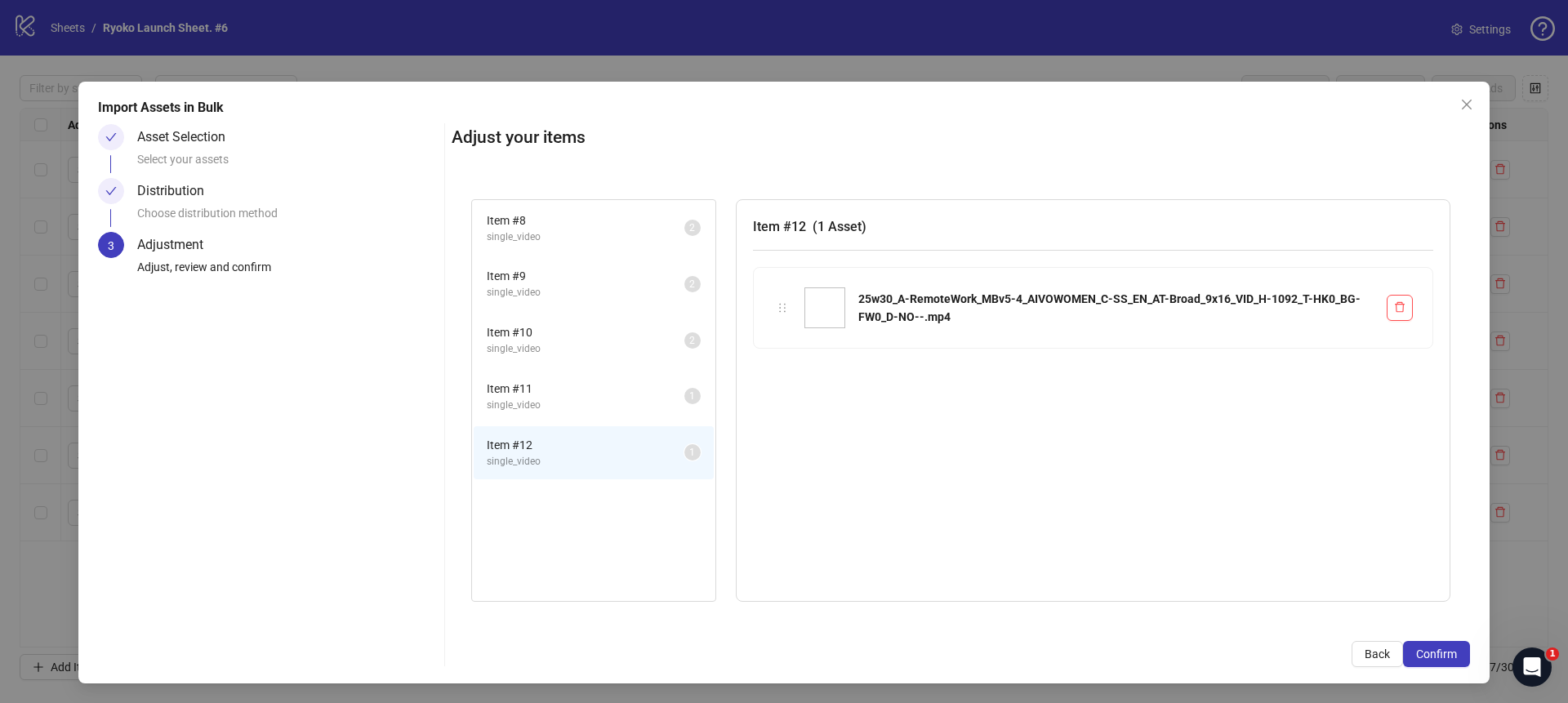
click at [526, 406] on span "single_video" at bounding box center [585, 405] width 197 height 16
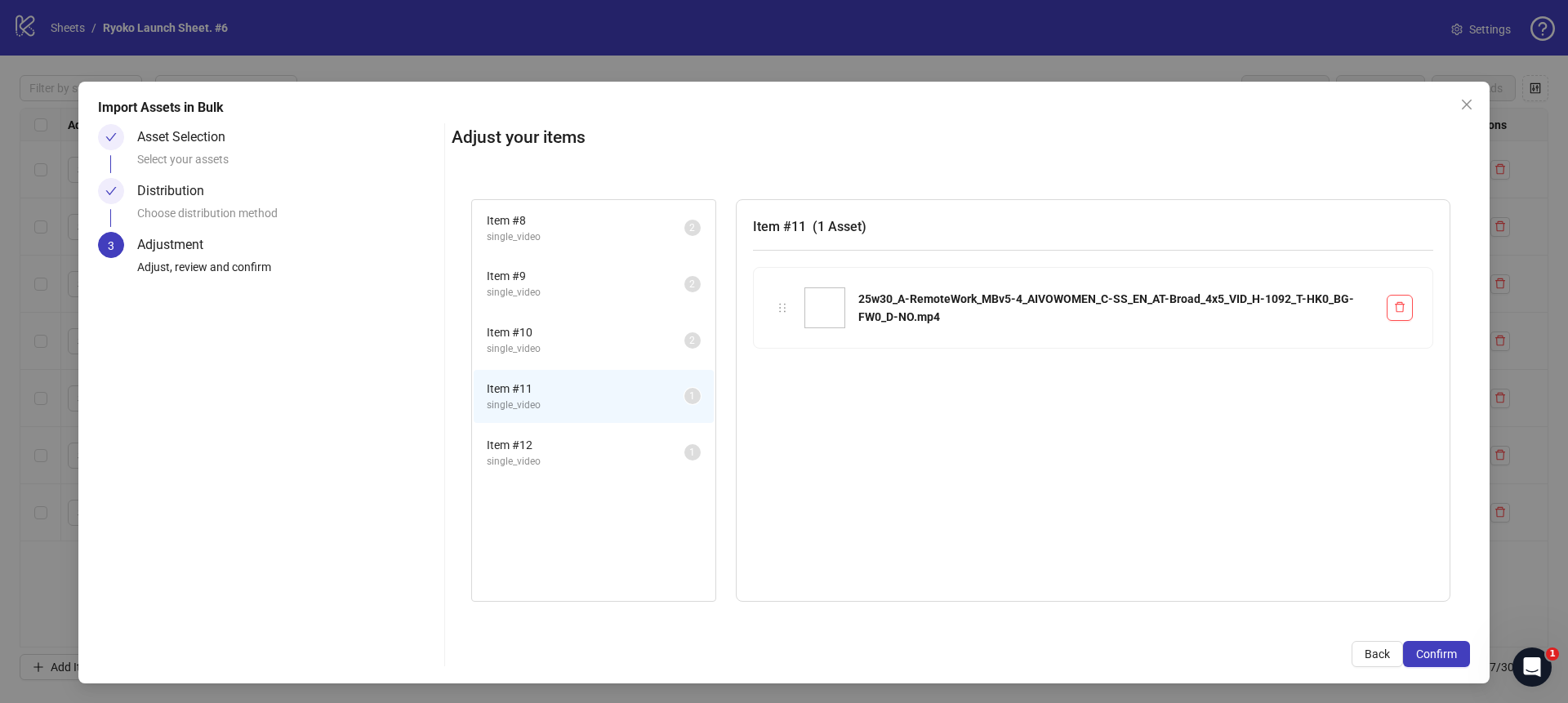
click at [521, 459] on span "single_video" at bounding box center [585, 461] width 197 height 16
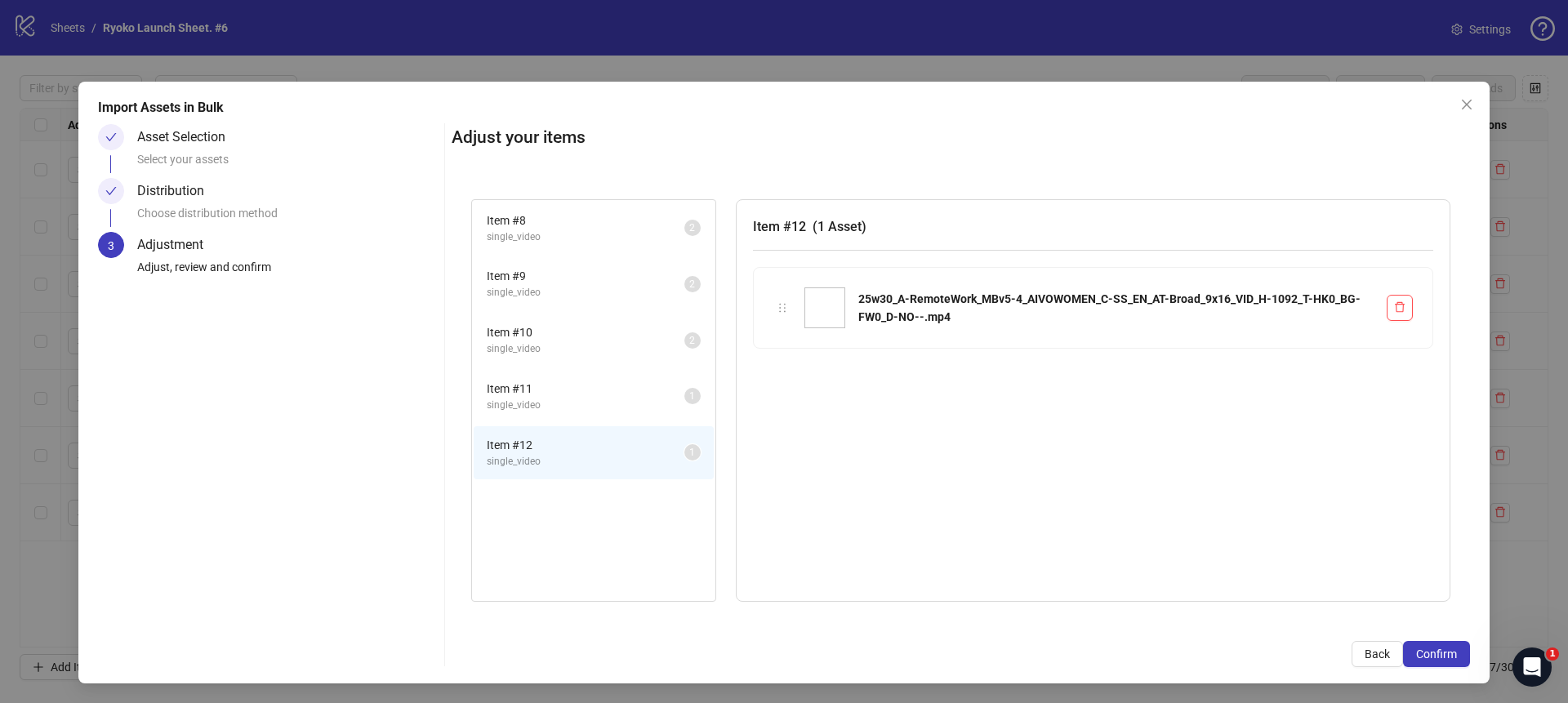
click at [538, 421] on li "Item # 11 single_video 1" at bounding box center [593, 396] width 240 height 53
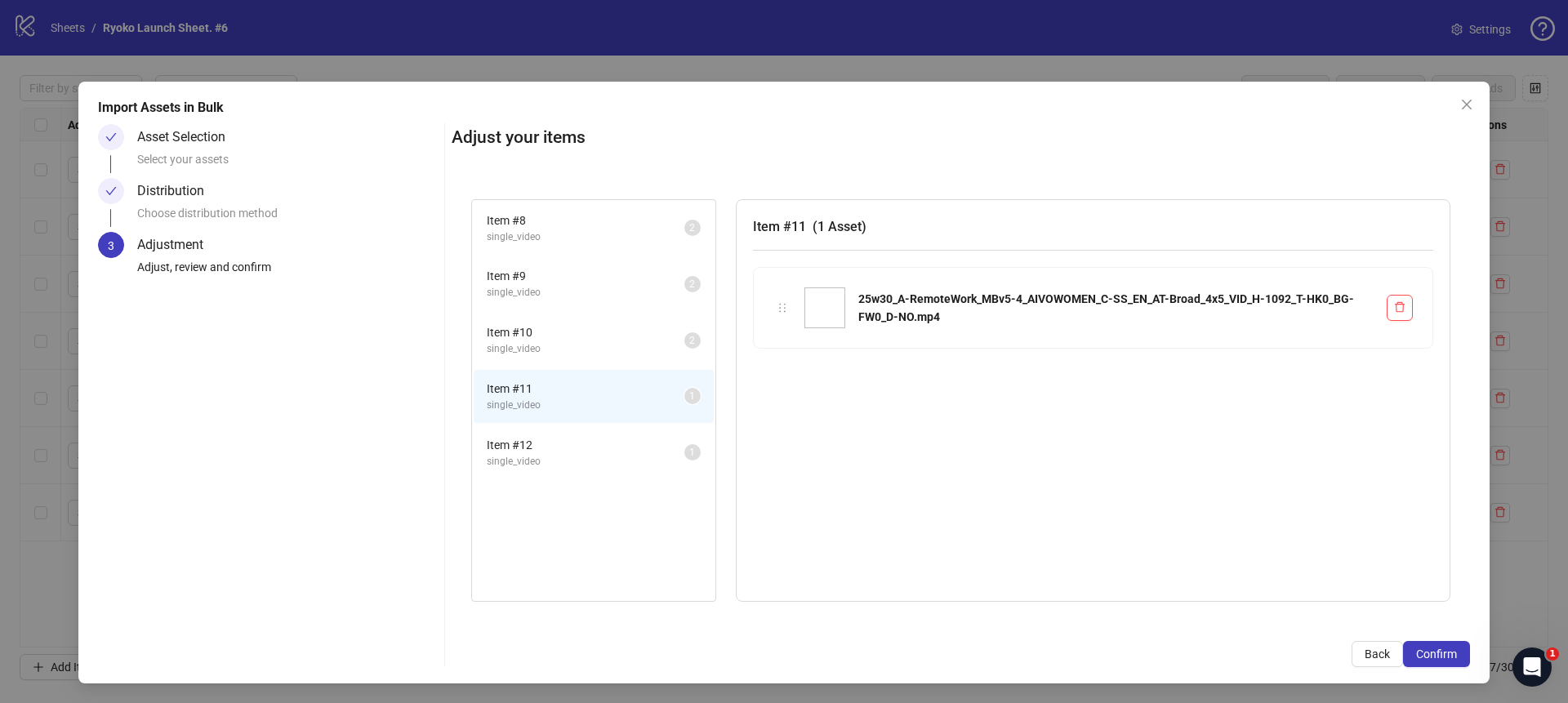
click at [536, 461] on span "single_video" at bounding box center [585, 461] width 197 height 16
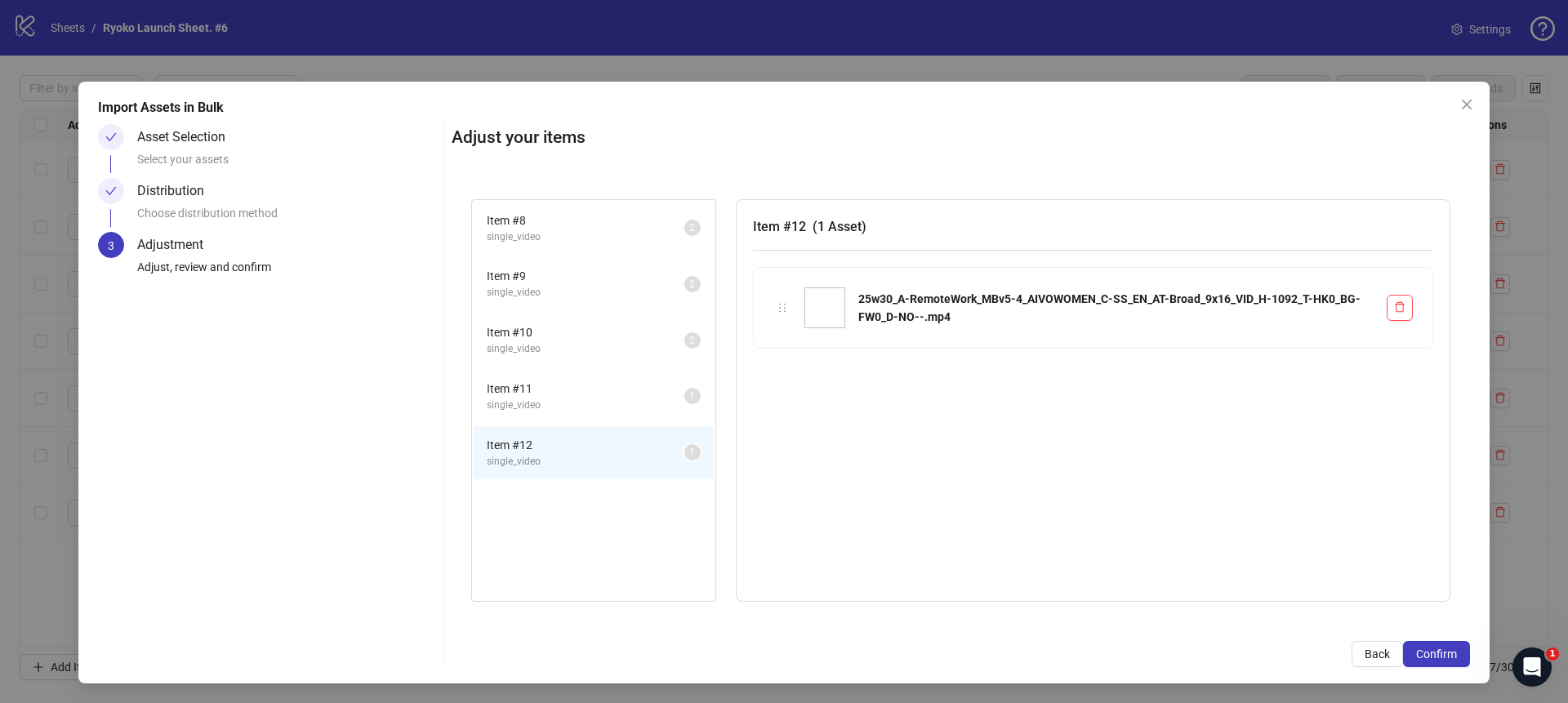
click at [532, 422] on li "Item # 11 single_video 1" at bounding box center [593, 396] width 240 height 53
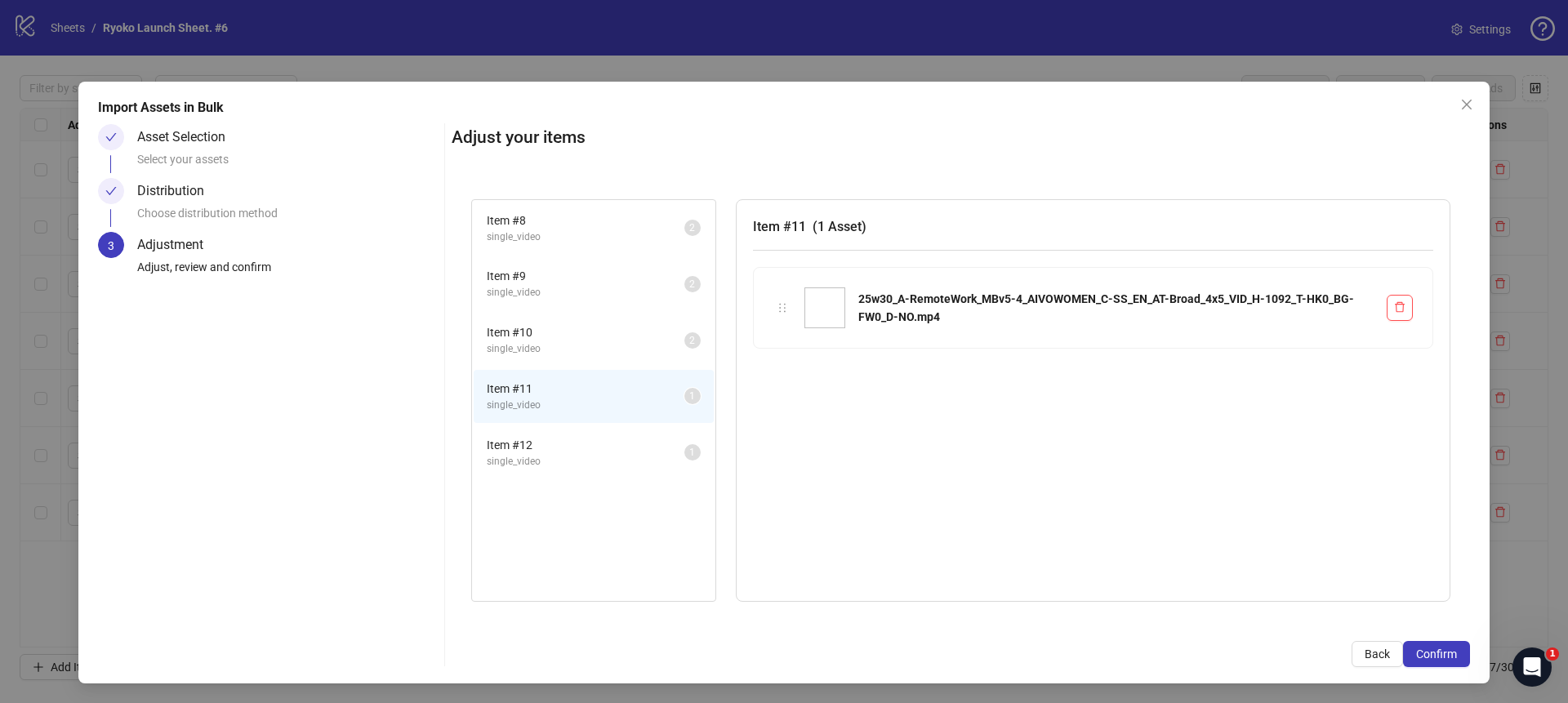
click at [533, 459] on span "single_video" at bounding box center [585, 461] width 197 height 16
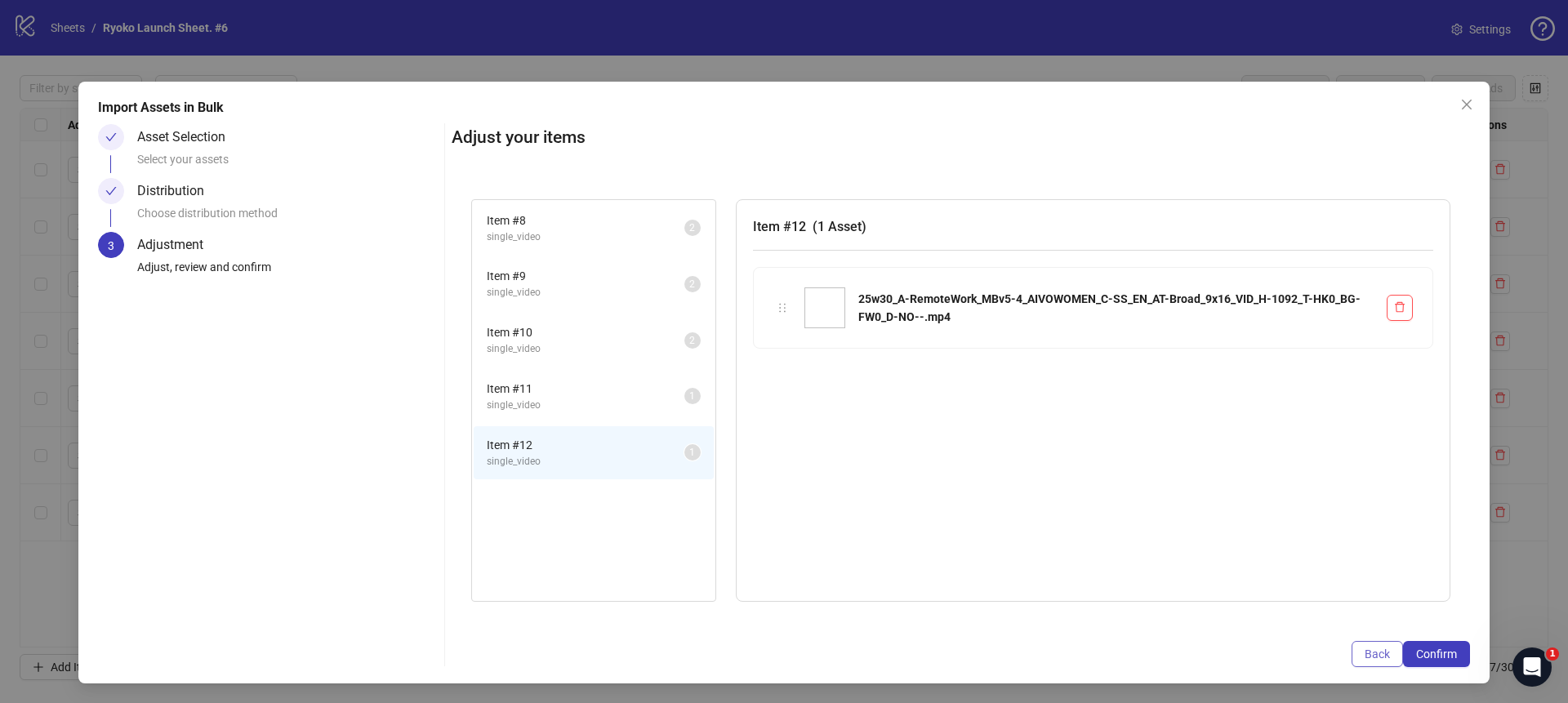
click at [1388, 657] on span "Back" at bounding box center [1376, 654] width 25 height 13
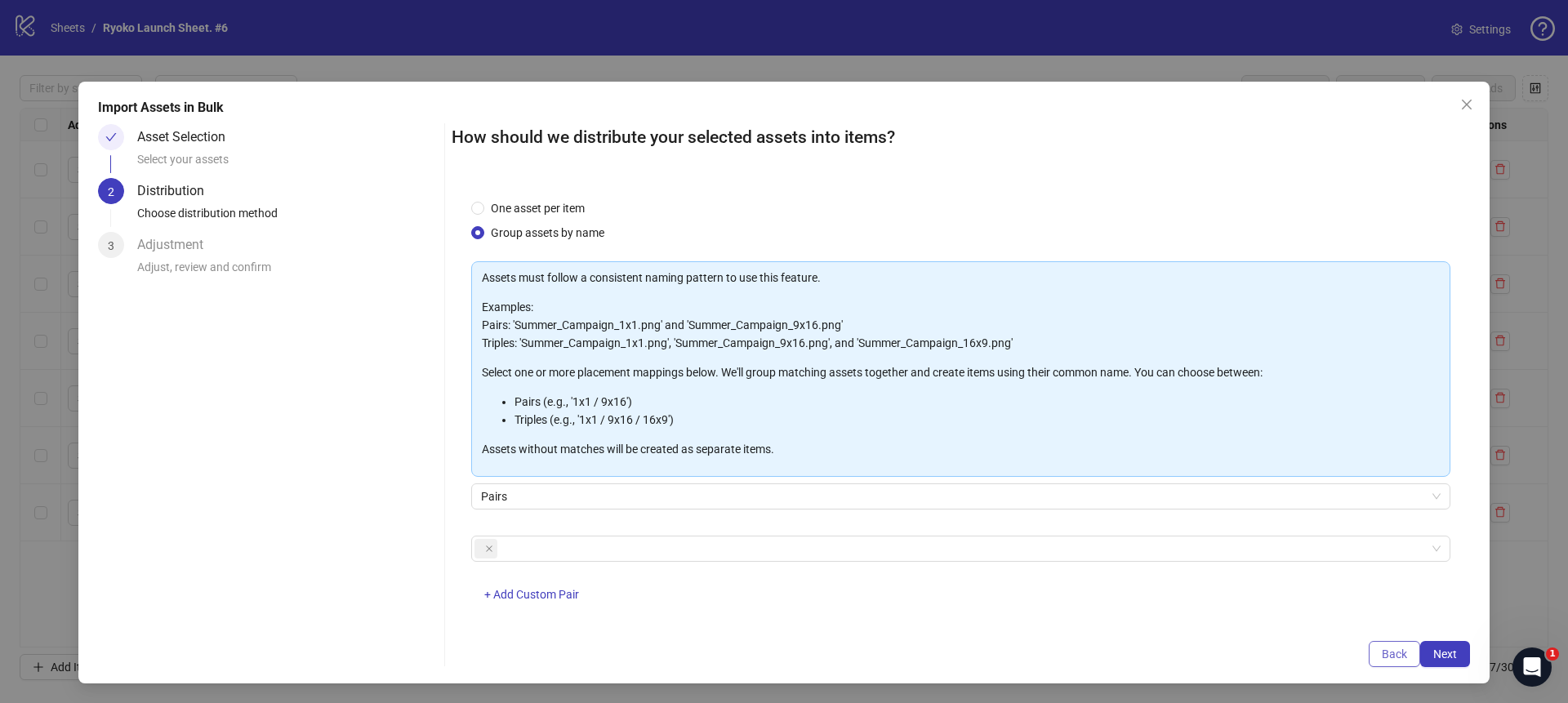
click at [1388, 657] on span "Back" at bounding box center [1393, 654] width 25 height 13
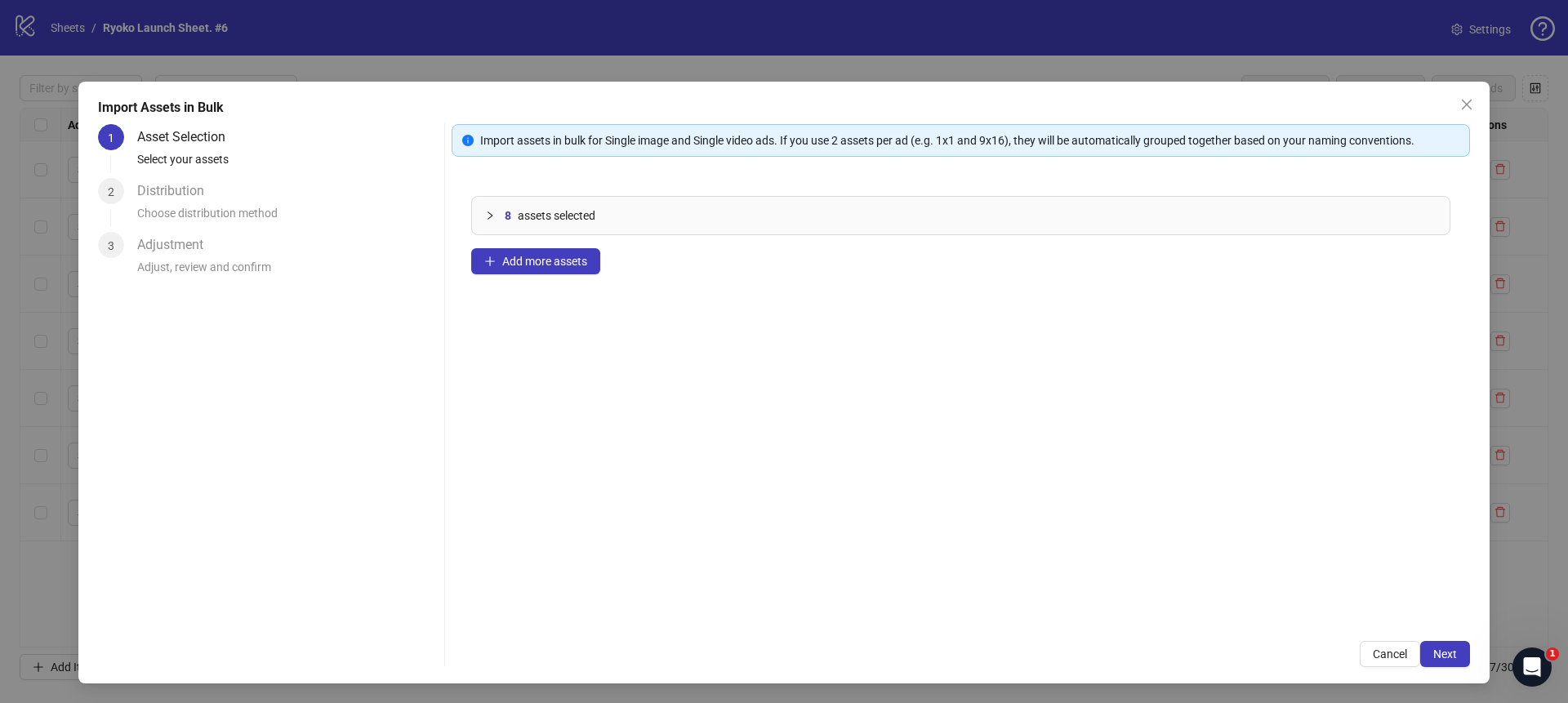
click at [1388, 657] on span "Cancel" at bounding box center [1389, 654] width 34 height 13
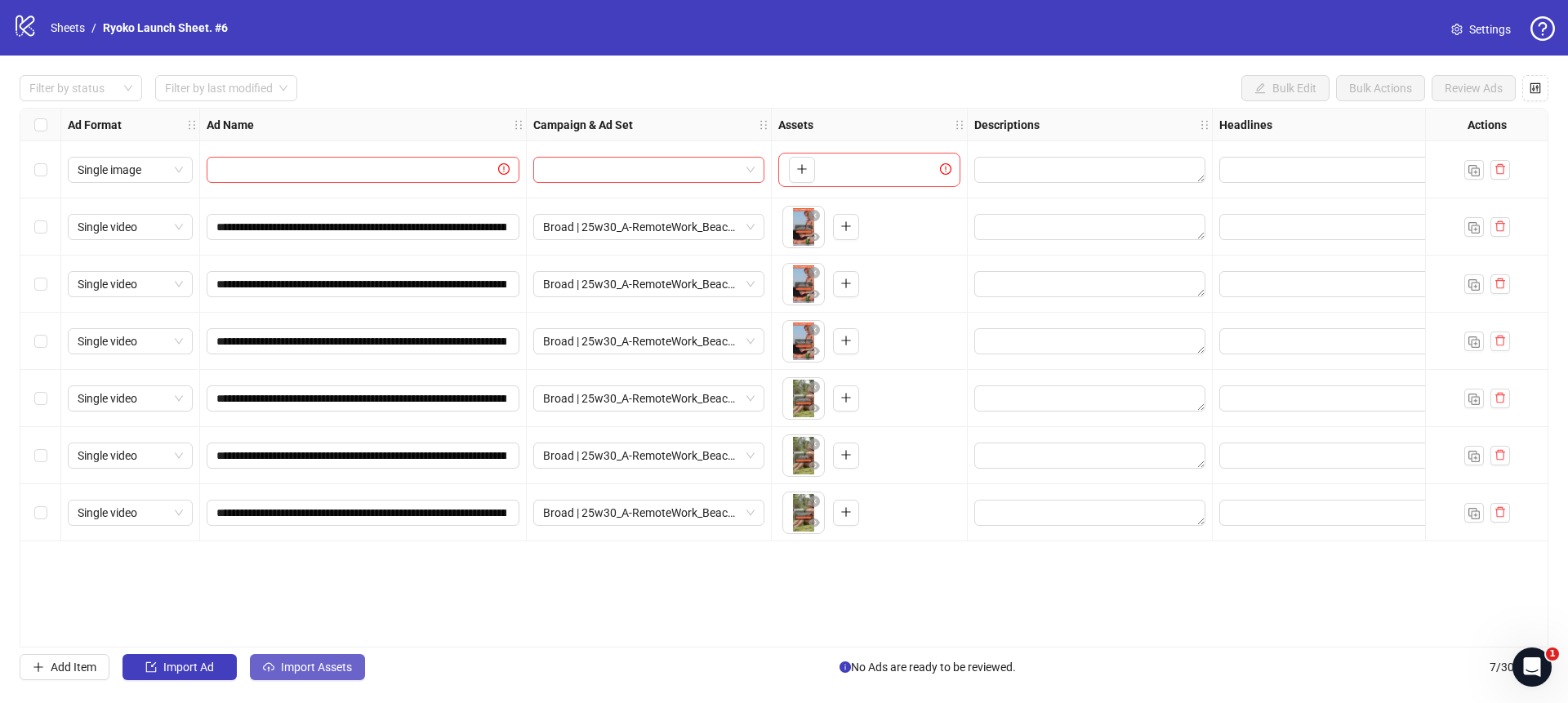
click at [336, 663] on span "Import Assets" at bounding box center [316, 667] width 71 height 13
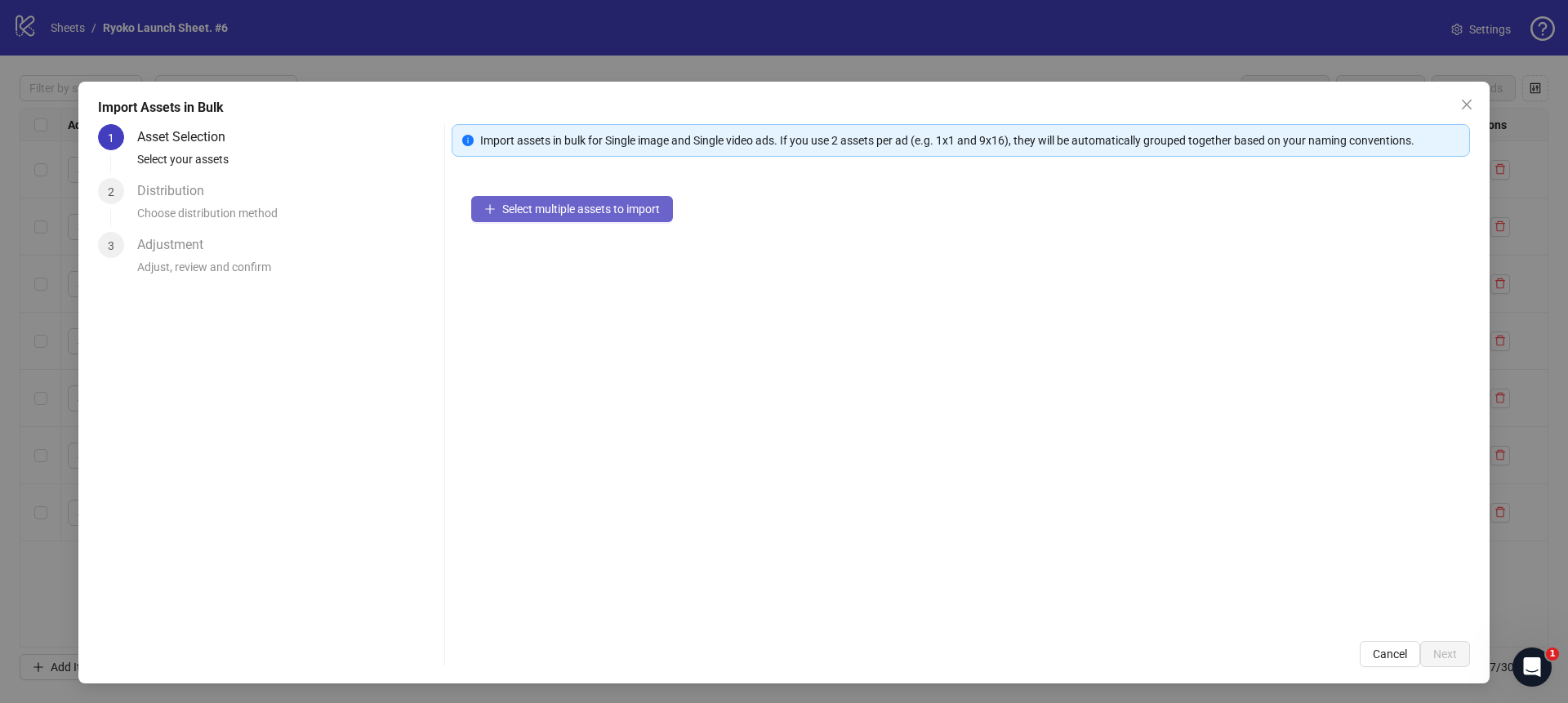
click at [551, 204] on span "Select multiple assets to import" at bounding box center [580, 209] width 157 height 13
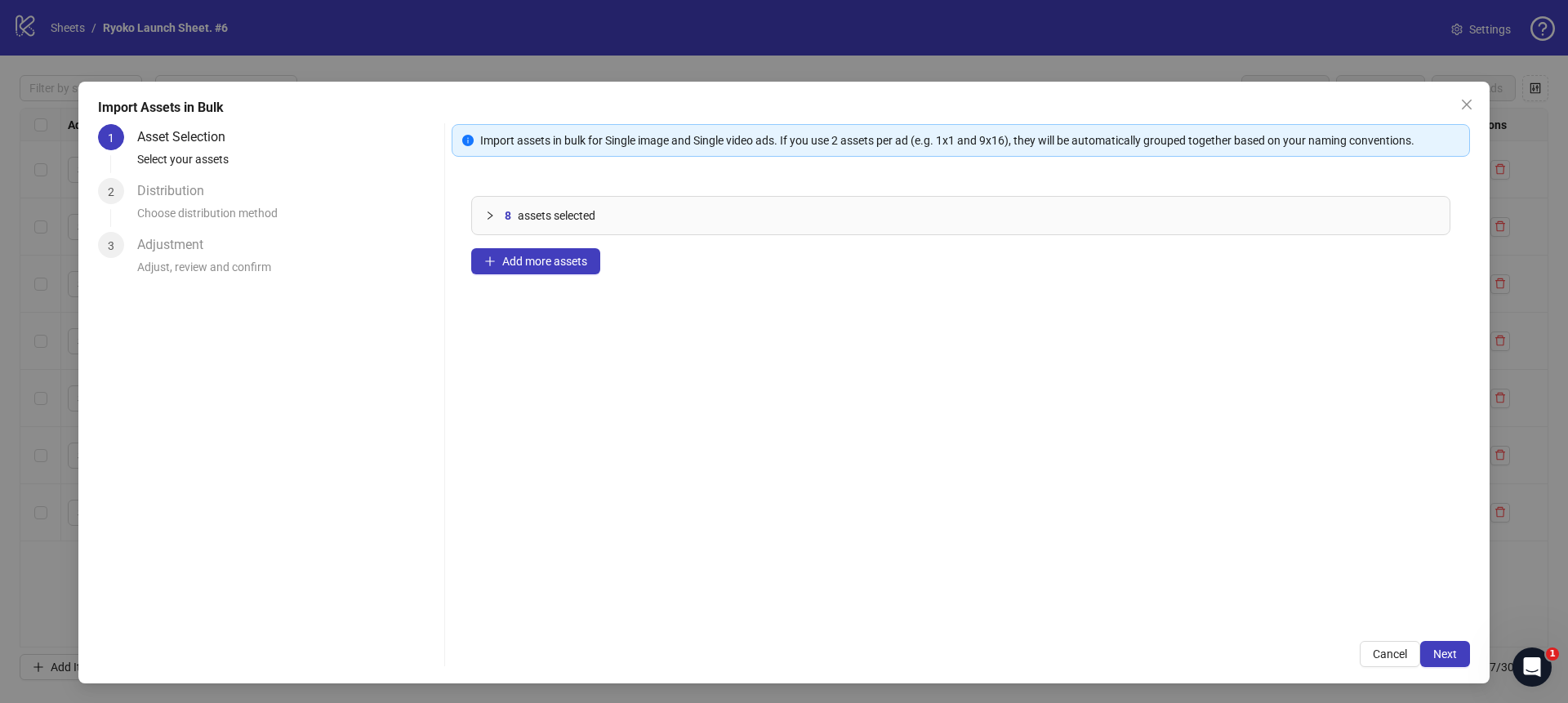
click at [1471, 657] on div "Import Assets in Bulk 1 Asset Selection Select your assets 2 Distribution Choos…" at bounding box center [783, 382] width 1411 height 602
click at [1456, 657] on button "Next" at bounding box center [1445, 654] width 50 height 26
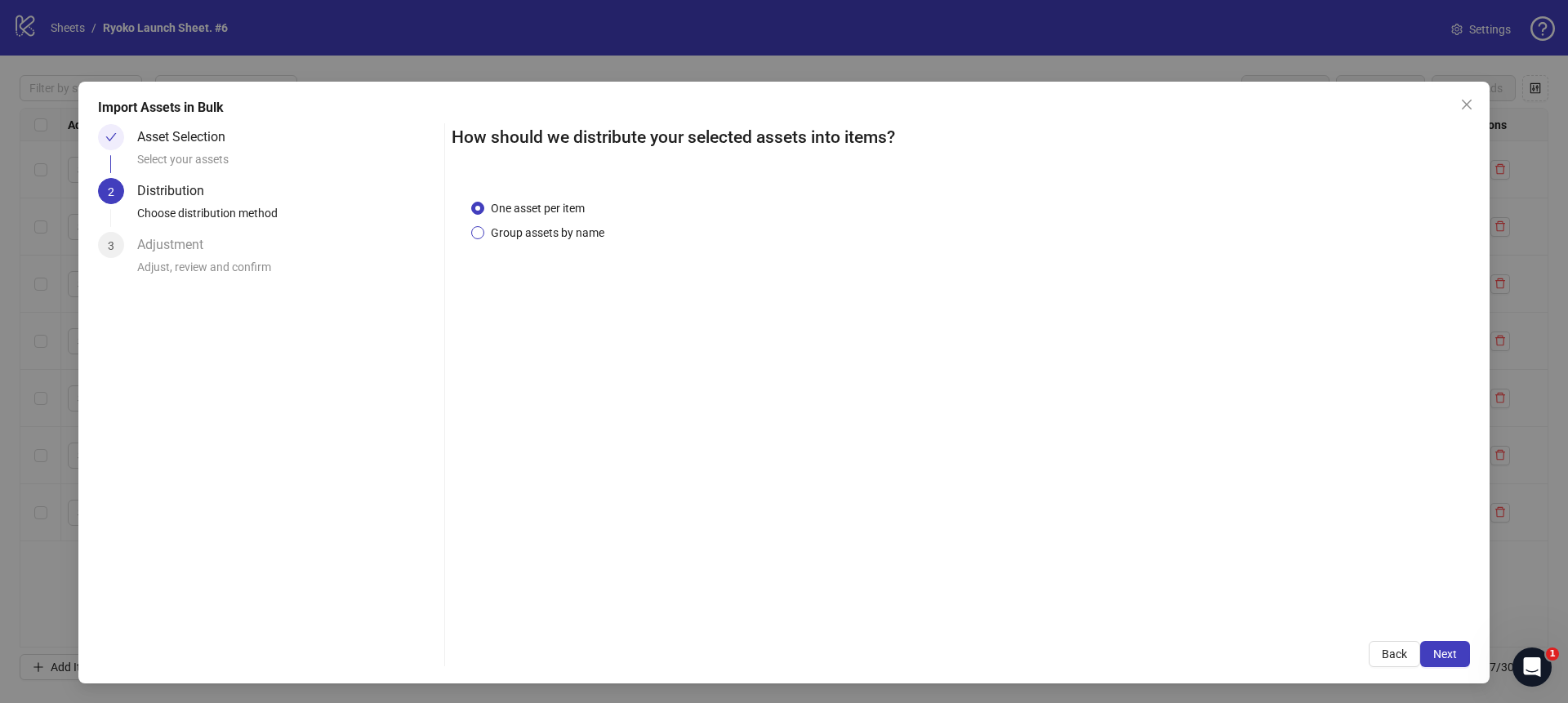
click at [575, 237] on span "Group assets by name" at bounding box center [548, 232] width 126 height 18
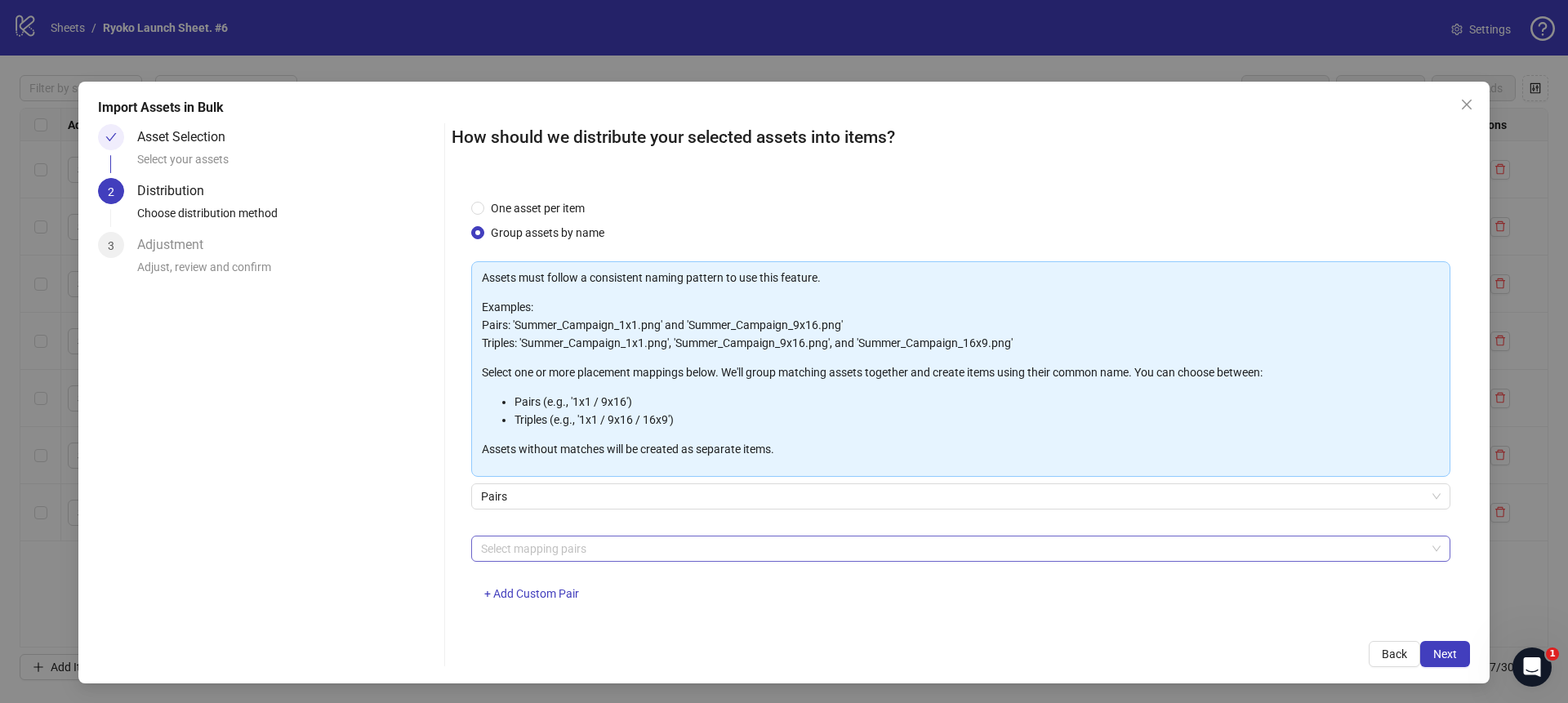
click at [596, 546] on div at bounding box center [951, 549] width 955 height 23
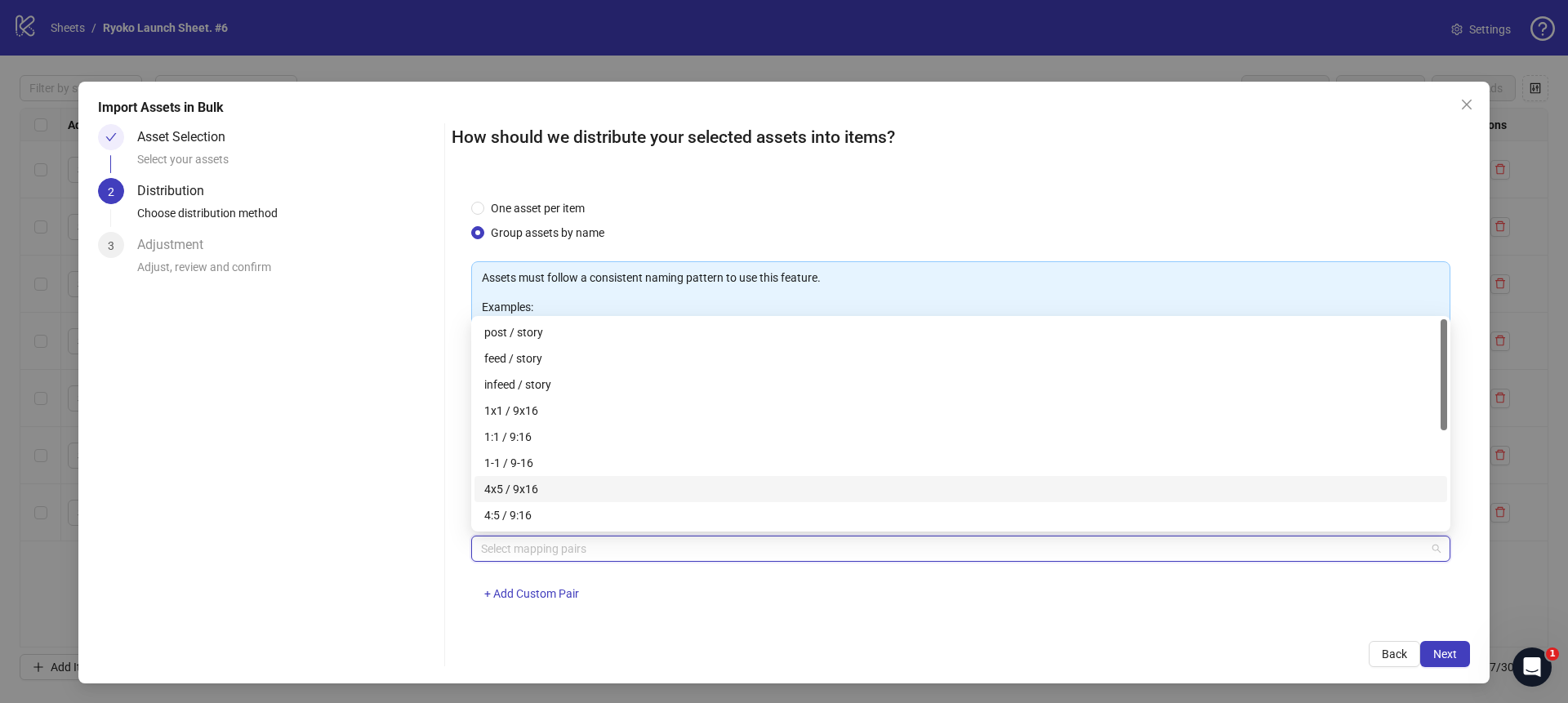
click at [517, 489] on div "4x5 / 9x16" at bounding box center [961, 488] width 952 height 18
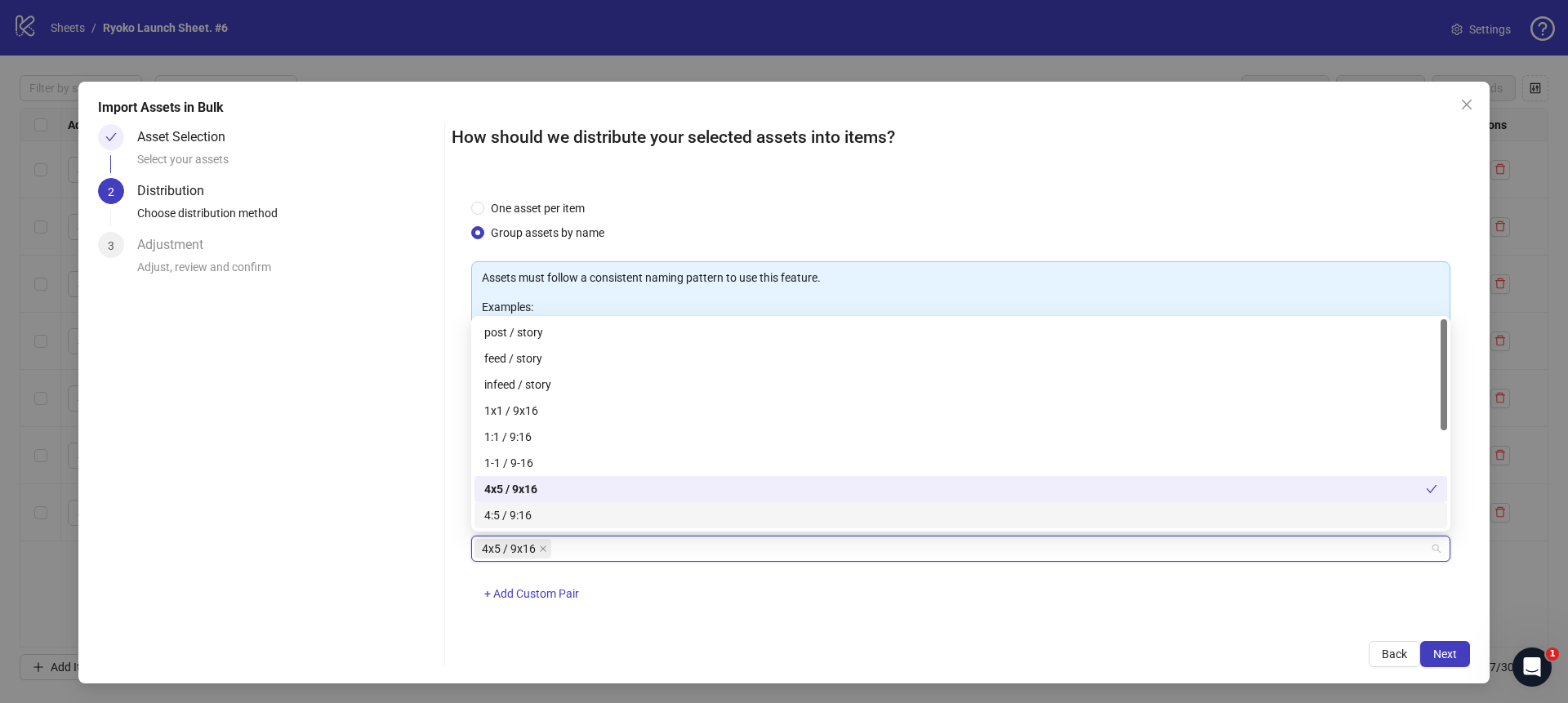
click at [914, 604] on div "4x5 / 9x16 + Add Custom Pair" at bounding box center [961, 577] width 979 height 85
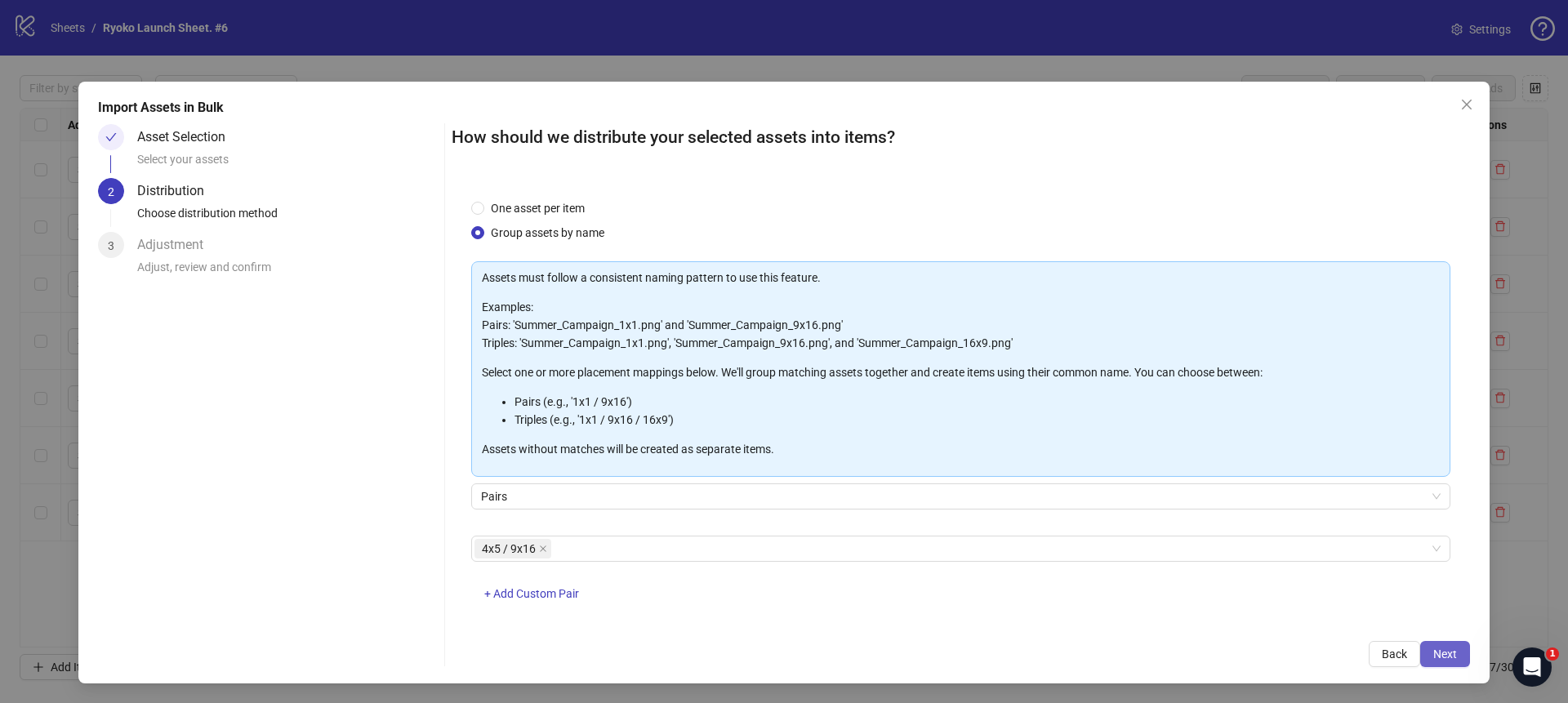
click at [1428, 652] on button "Next" at bounding box center [1445, 654] width 50 height 26
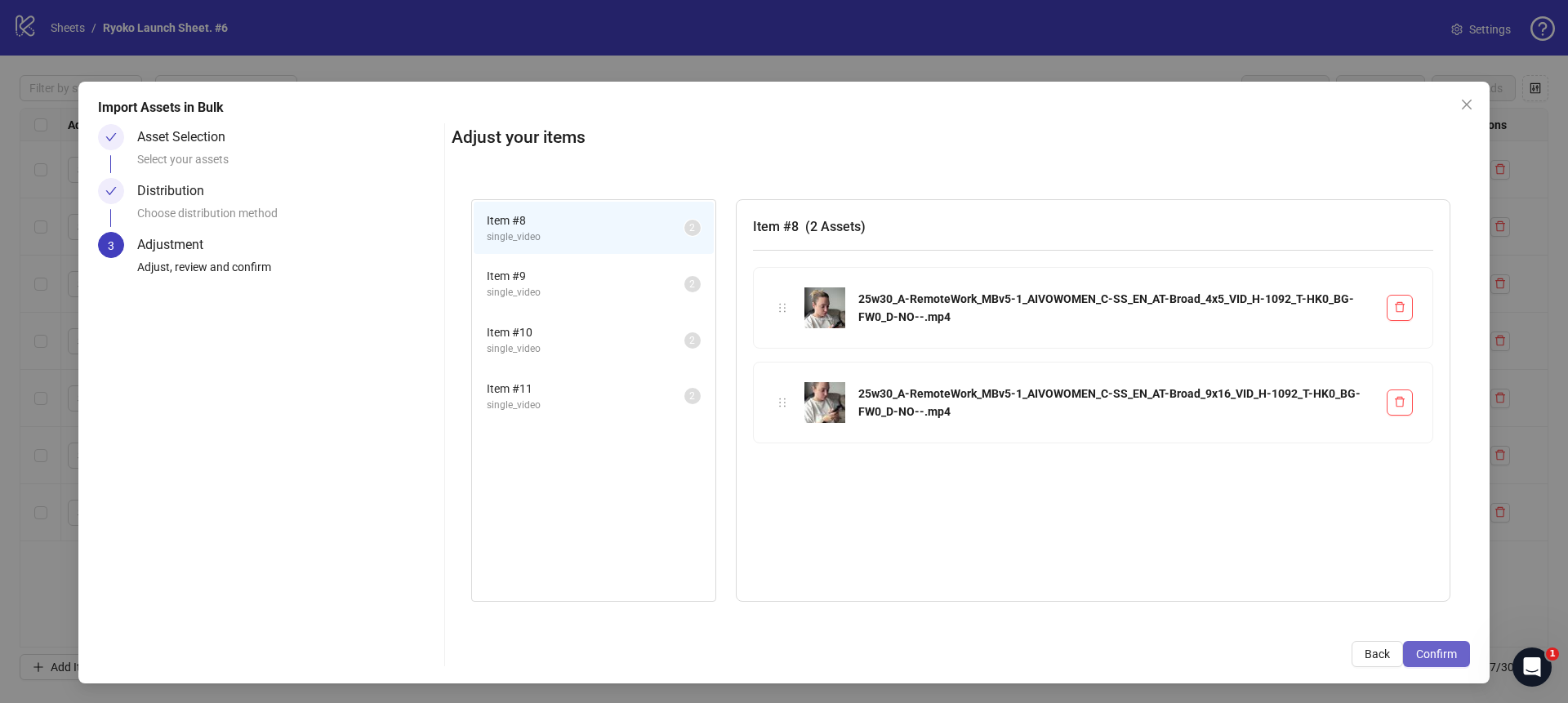
click at [1428, 650] on span "Confirm" at bounding box center [1436, 654] width 41 height 13
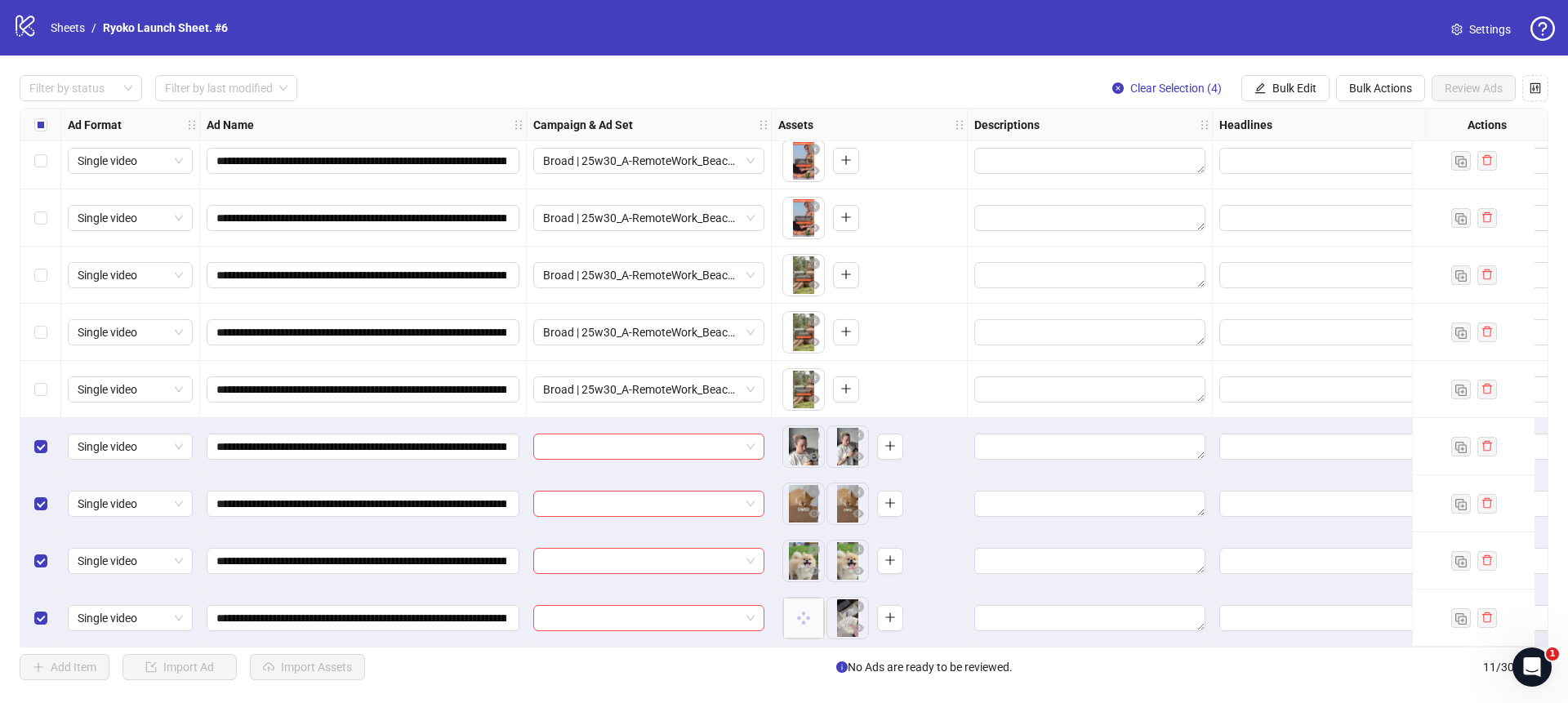
scroll to position [130, 0]
click at [748, 438] on span at bounding box center [648, 446] width 211 height 24
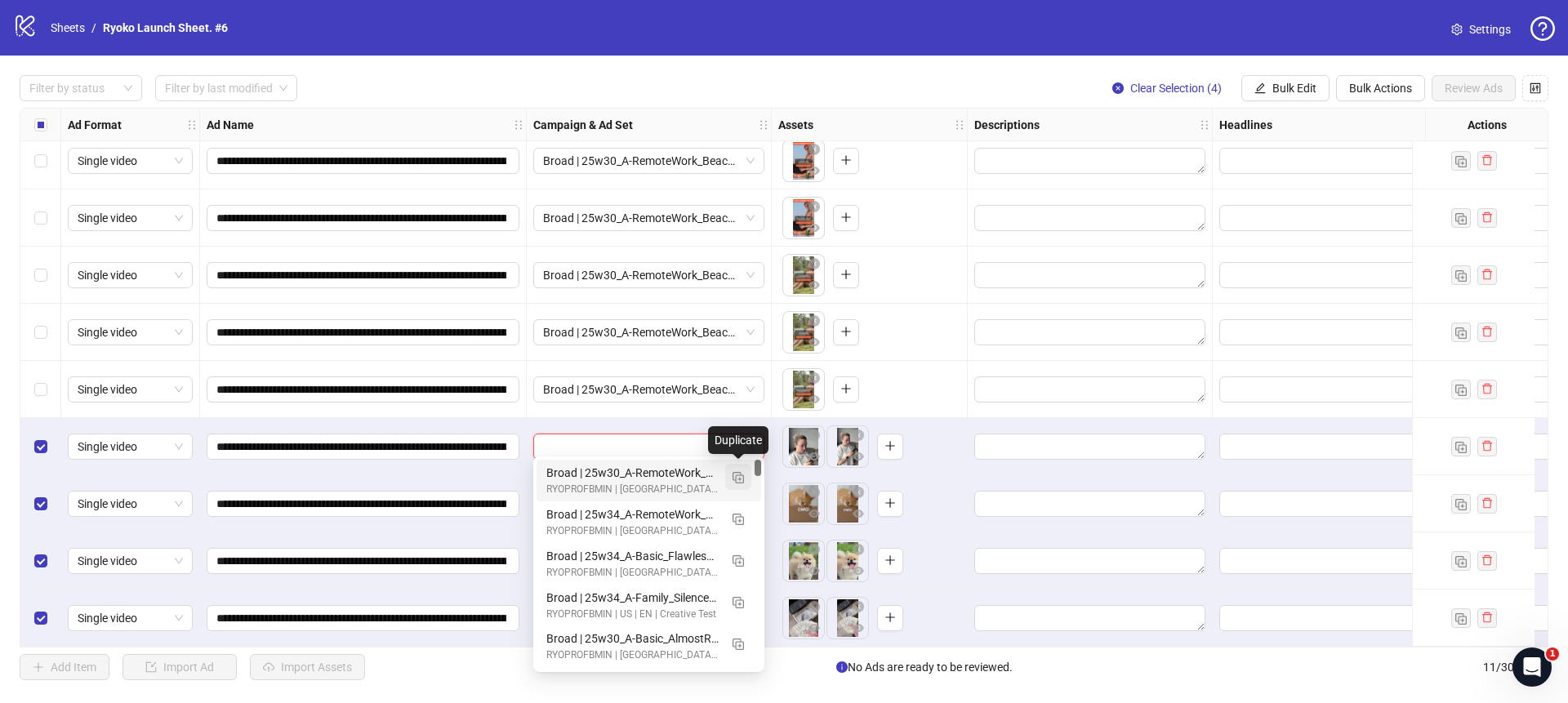
click at [739, 472] on img "button" at bounding box center [737, 477] width 11 height 11
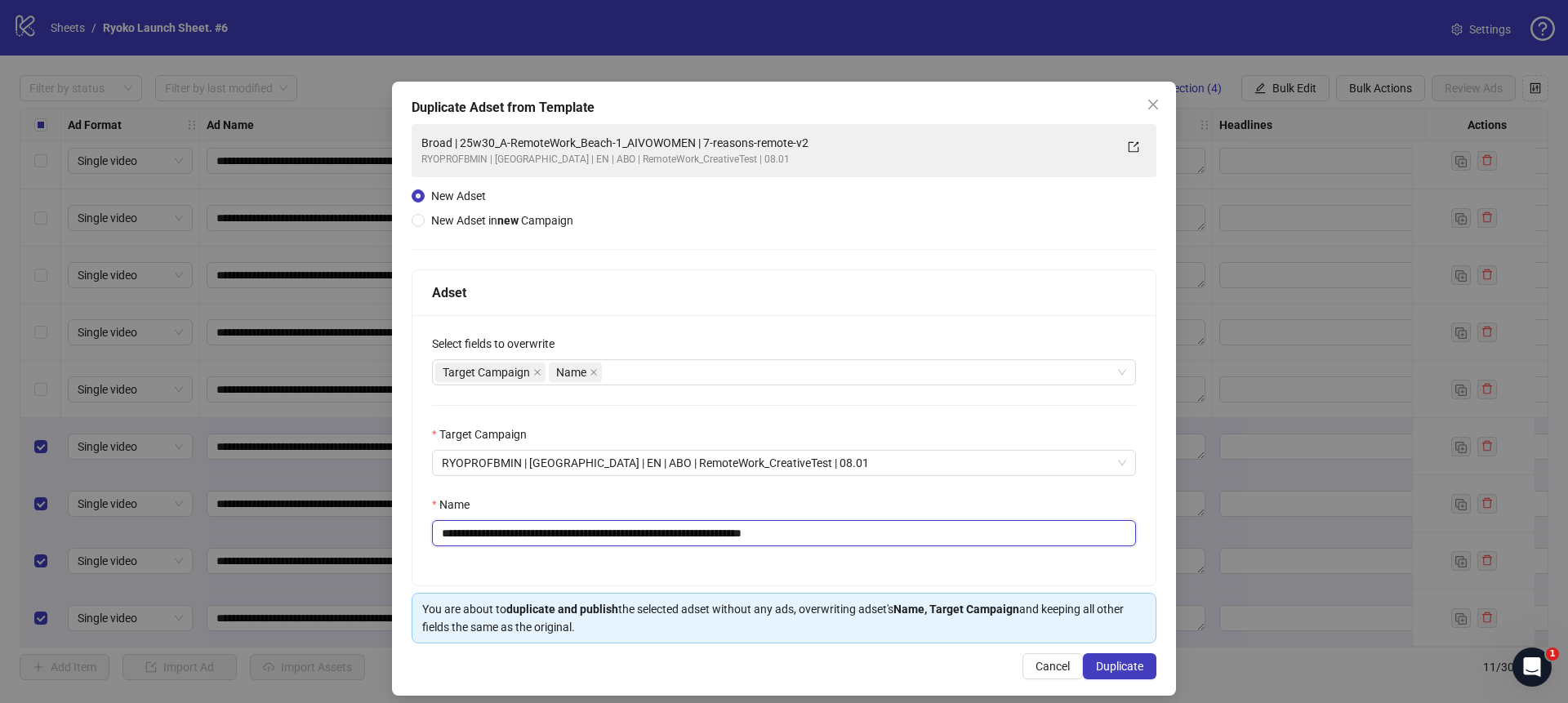
click at [873, 536] on input "**********" at bounding box center [783, 533] width 704 height 26
drag, startPoint x: 716, startPoint y: 532, endPoint x: 484, endPoint y: 535, distance: 232.0
click at [483, 535] on input "**********" at bounding box center [783, 533] width 704 height 26
paste input "text"
type input "**********"
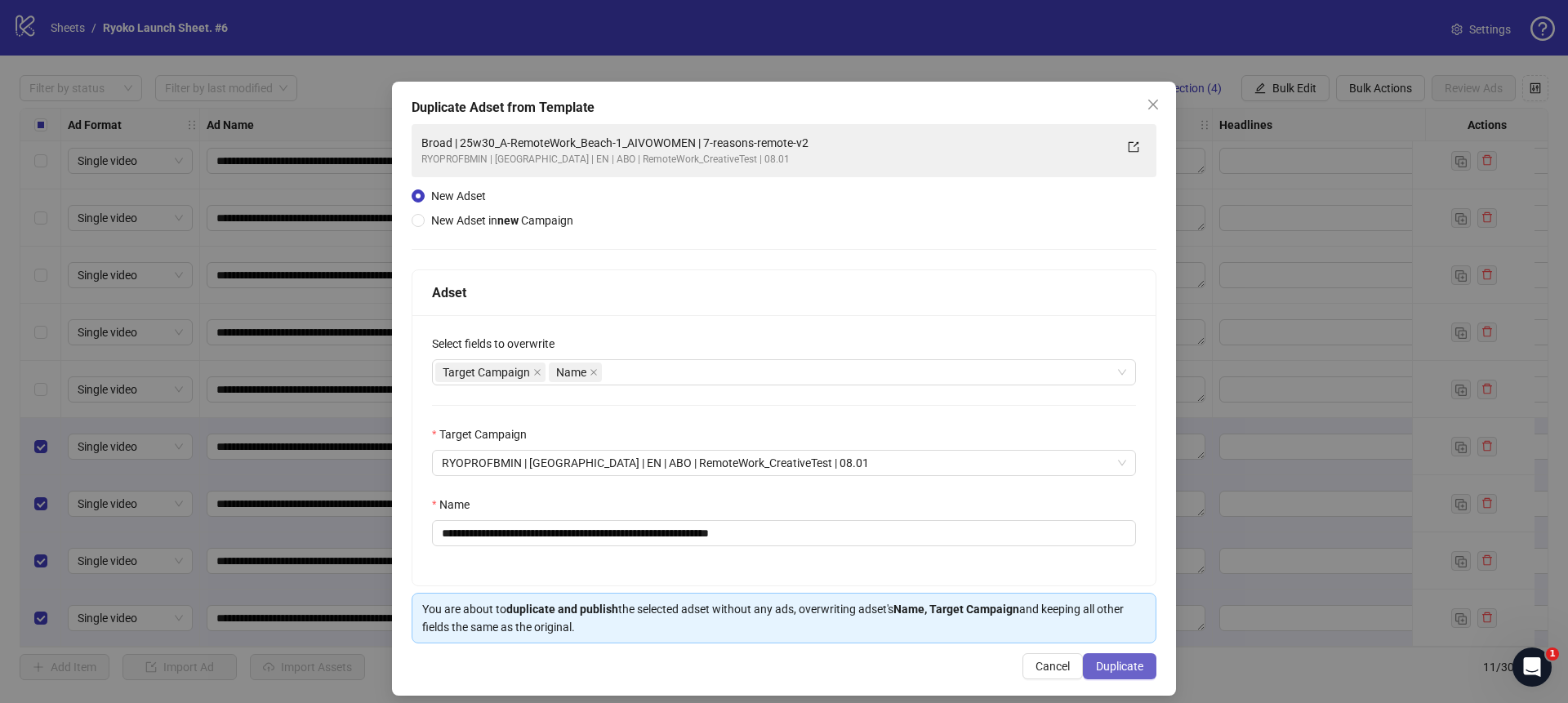
click at [1113, 663] on span "Duplicate" at bounding box center [1119, 666] width 47 height 13
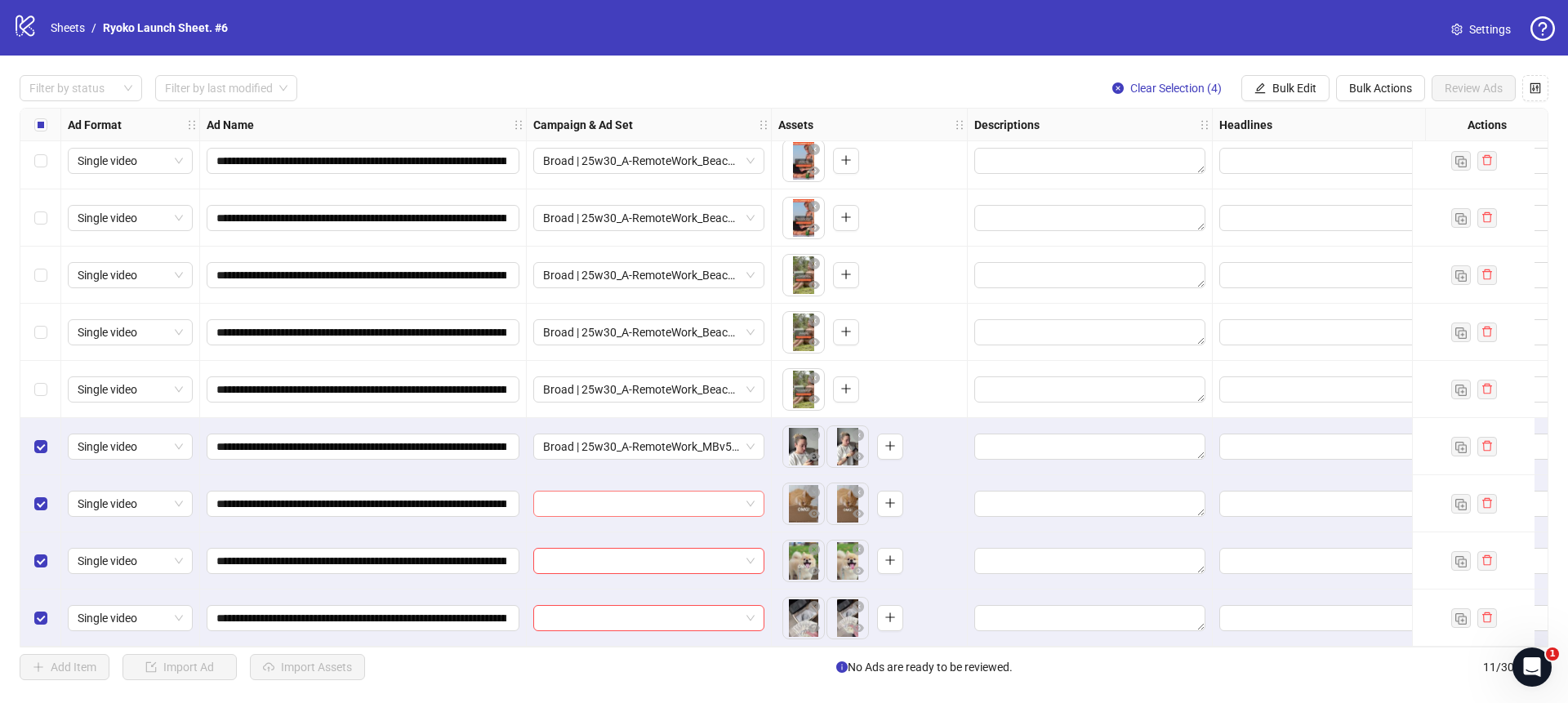
click at [753, 493] on span at bounding box center [648, 503] width 211 height 24
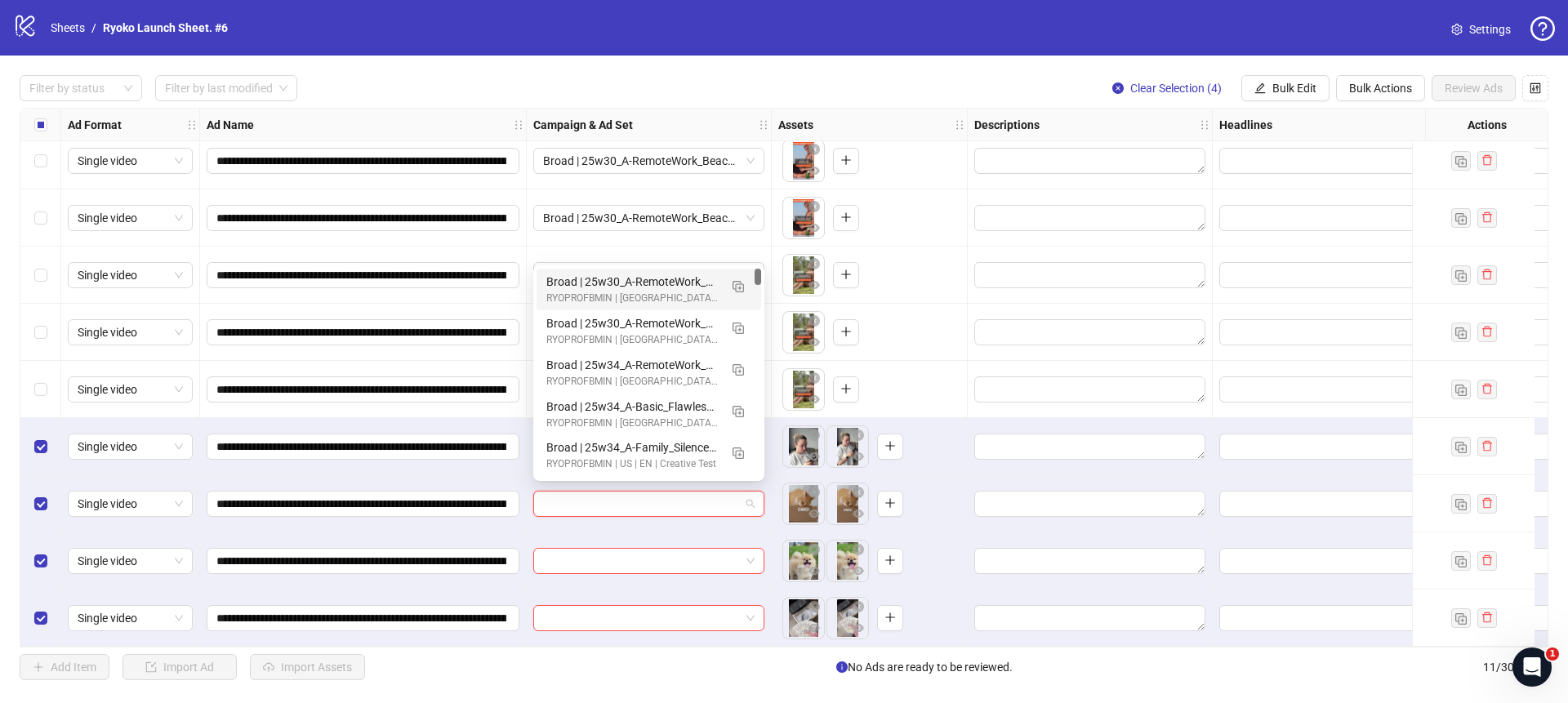
click at [668, 284] on div "Broad | 25w30_A-RemoteWork_MBv5-1_AIVOWOMEN | 7-reasons-remote-v2" at bounding box center [631, 281] width 172 height 18
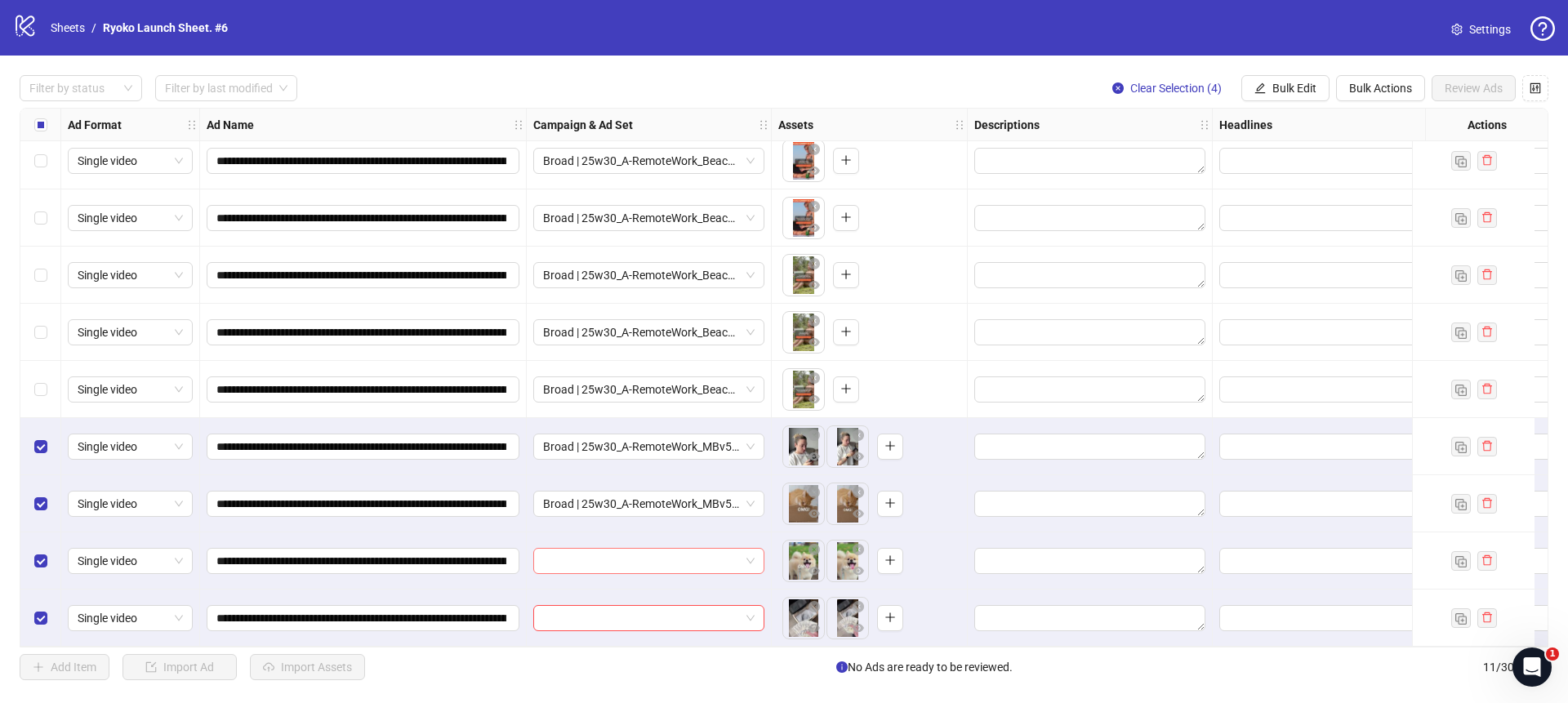
click at [747, 551] on span at bounding box center [648, 561] width 211 height 24
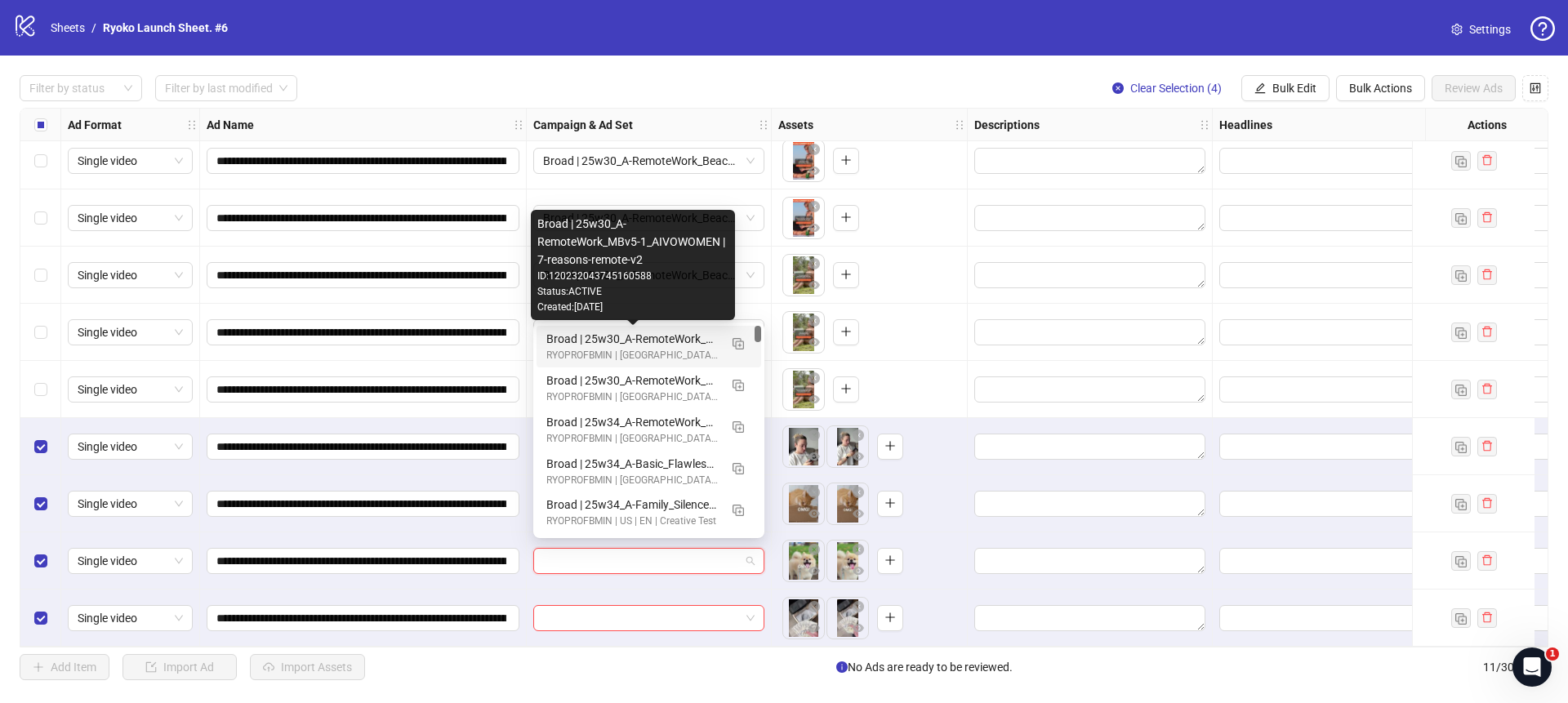
click at [681, 341] on div "Broad | 25w30_A-RemoteWork_MBv5-1_AIVOWOMEN | 7-reasons-remote-v2" at bounding box center [631, 338] width 172 height 18
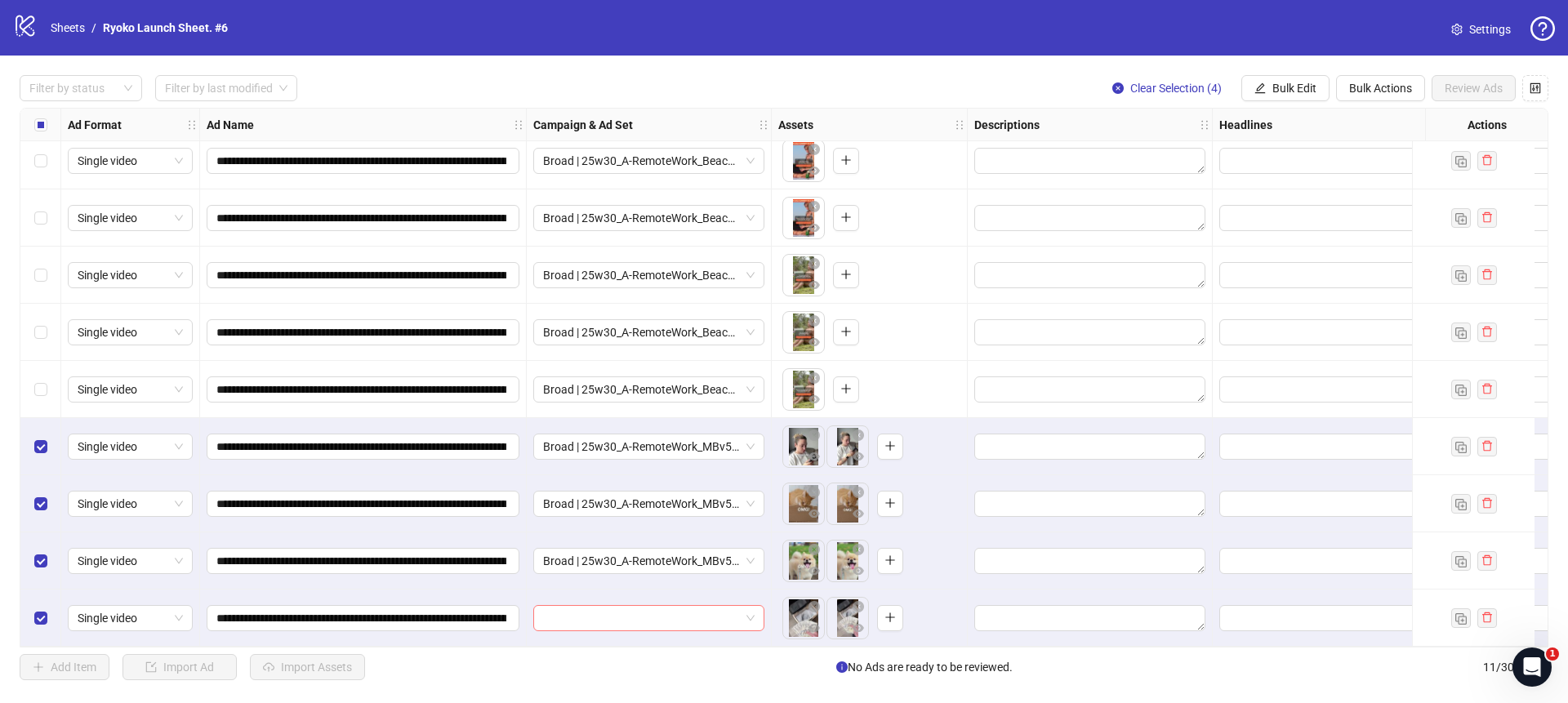
click at [752, 605] on span at bounding box center [648, 617] width 211 height 24
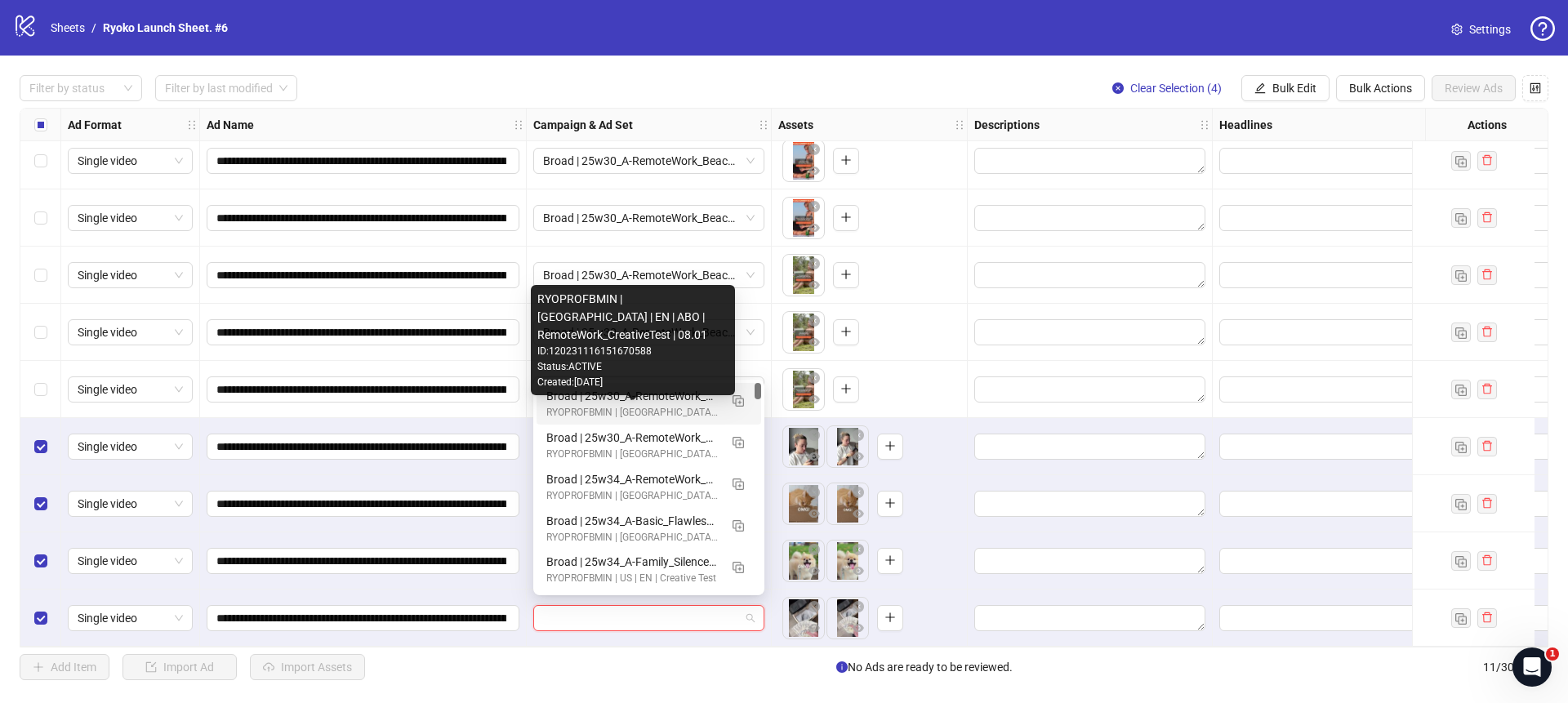
click at [671, 391] on div "RYOPROFBMIN | [GEOGRAPHIC_DATA] | EN | ABO | RemoteWork_CreativeTest | 08.01 ID…" at bounding box center [632, 339] width 204 height 111
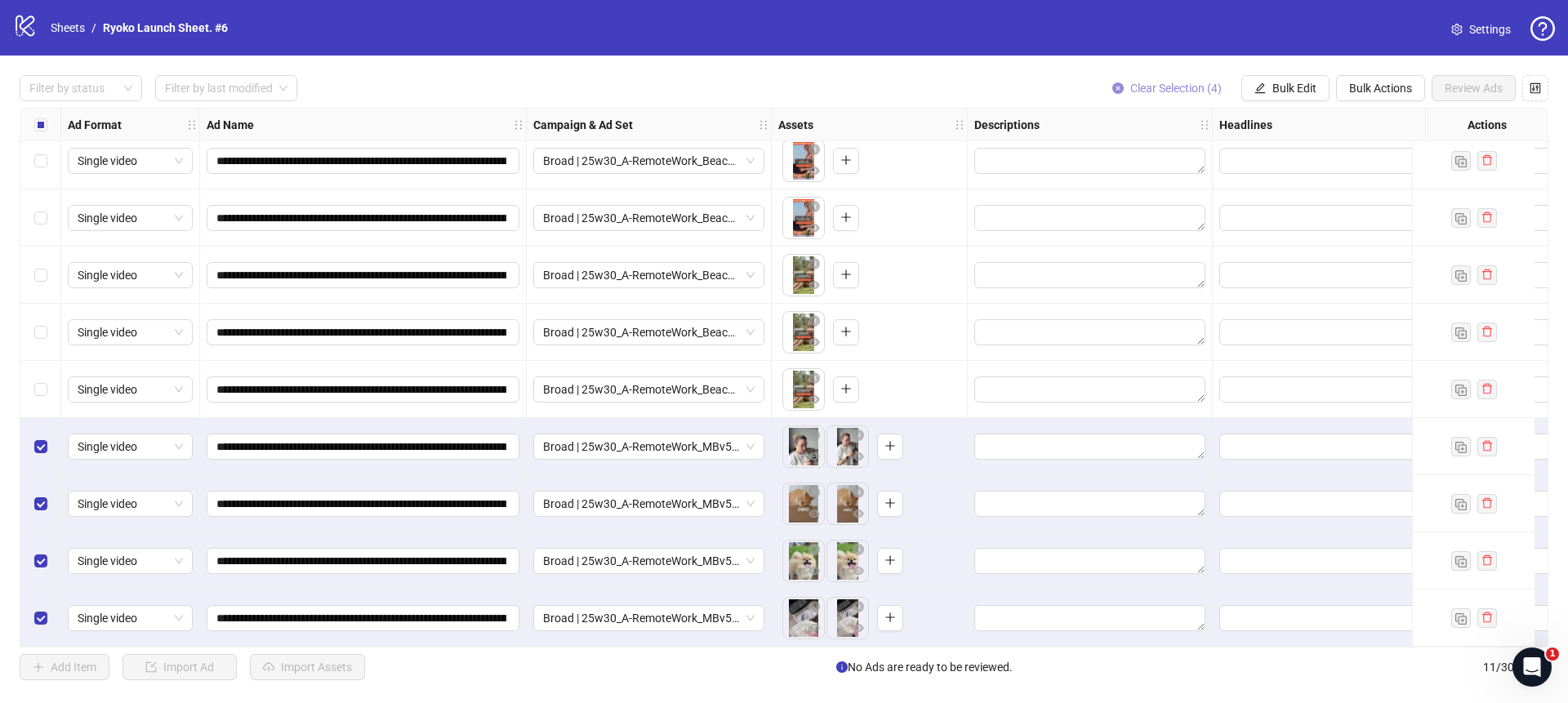
click at [1123, 84] on button "Clear Selection (4)" at bounding box center [1167, 88] width 136 height 26
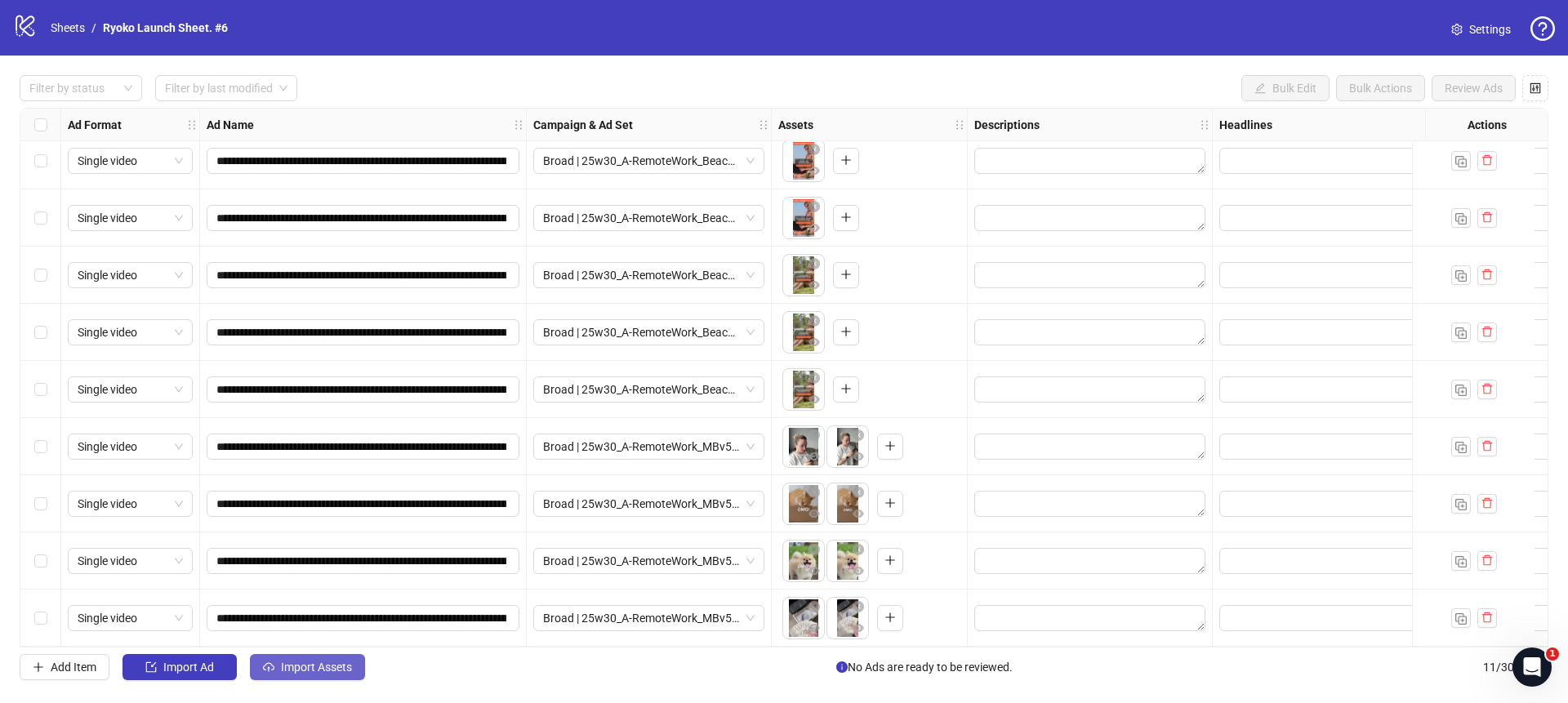
click at [311, 664] on span "Import Assets" at bounding box center [316, 667] width 71 height 13
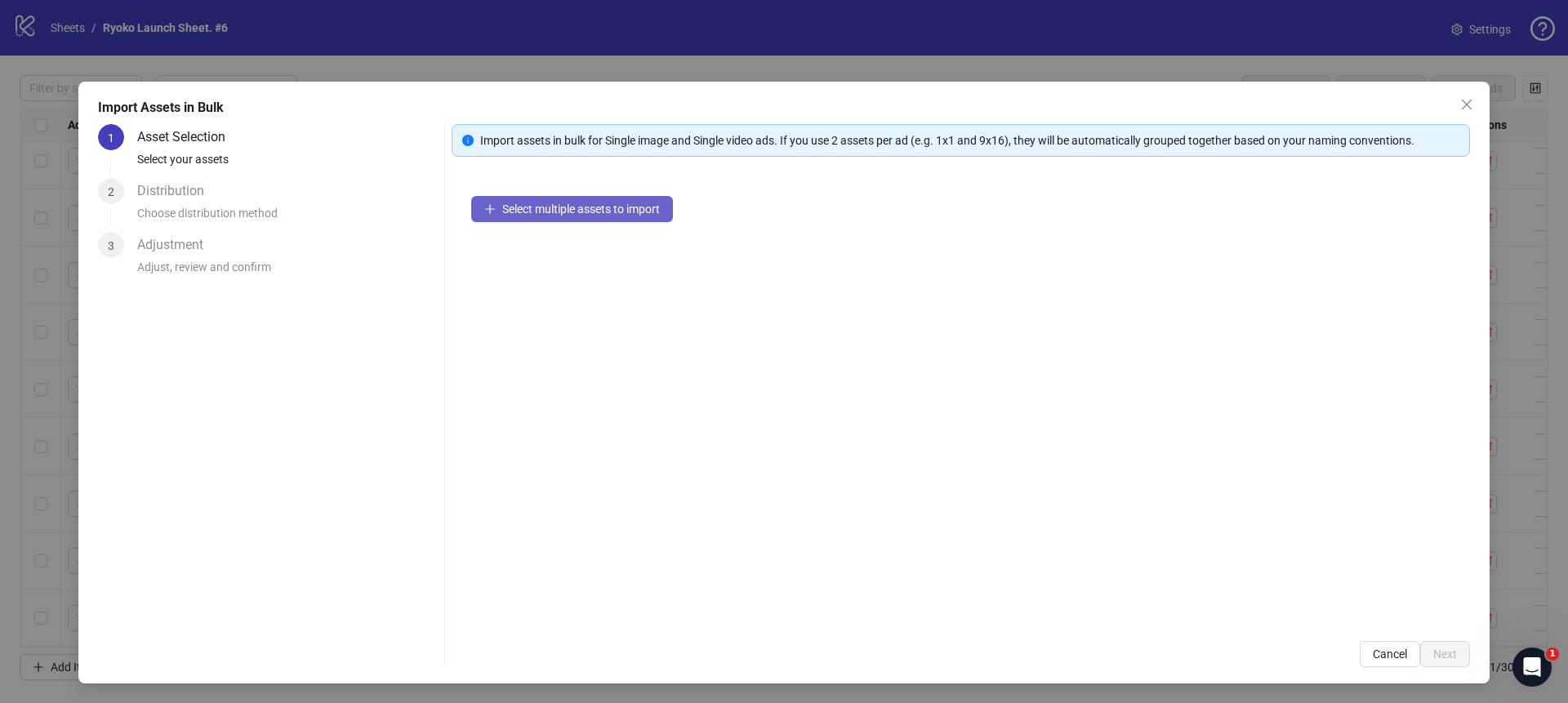
click at [589, 198] on button "Select multiple assets to import" at bounding box center [572, 209] width 202 height 26
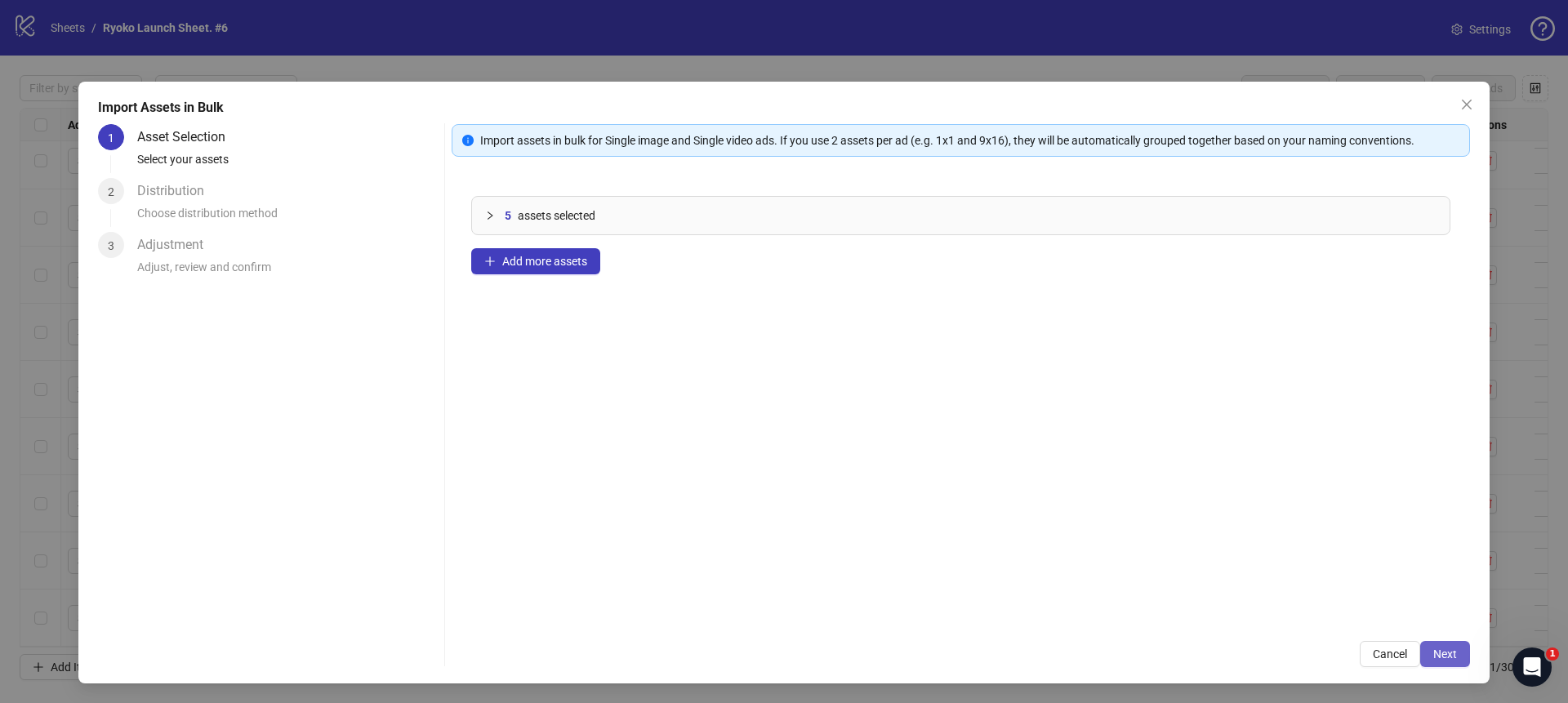
click at [1455, 655] on span "Next" at bounding box center [1444, 654] width 23 height 13
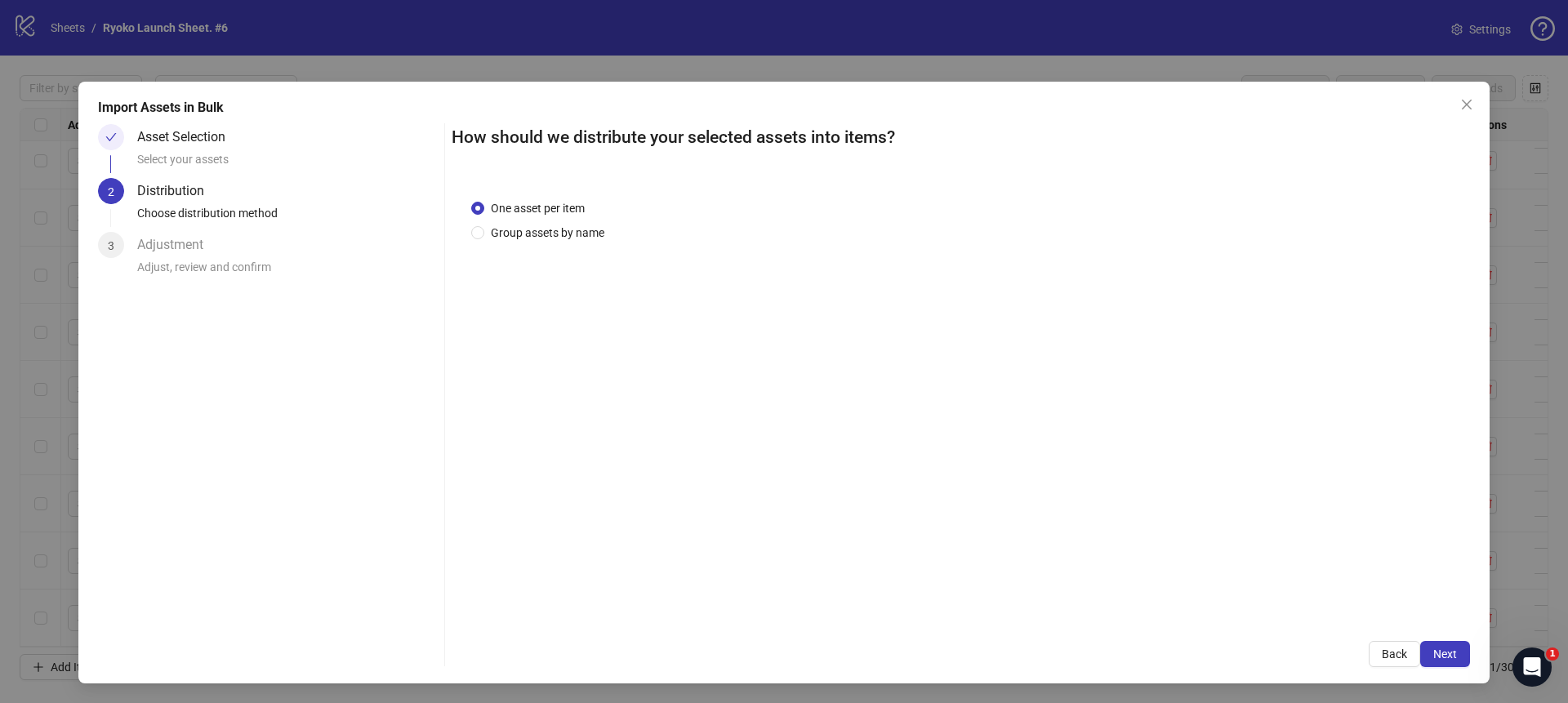
click at [1455, 655] on span "Next" at bounding box center [1444, 654] width 23 height 13
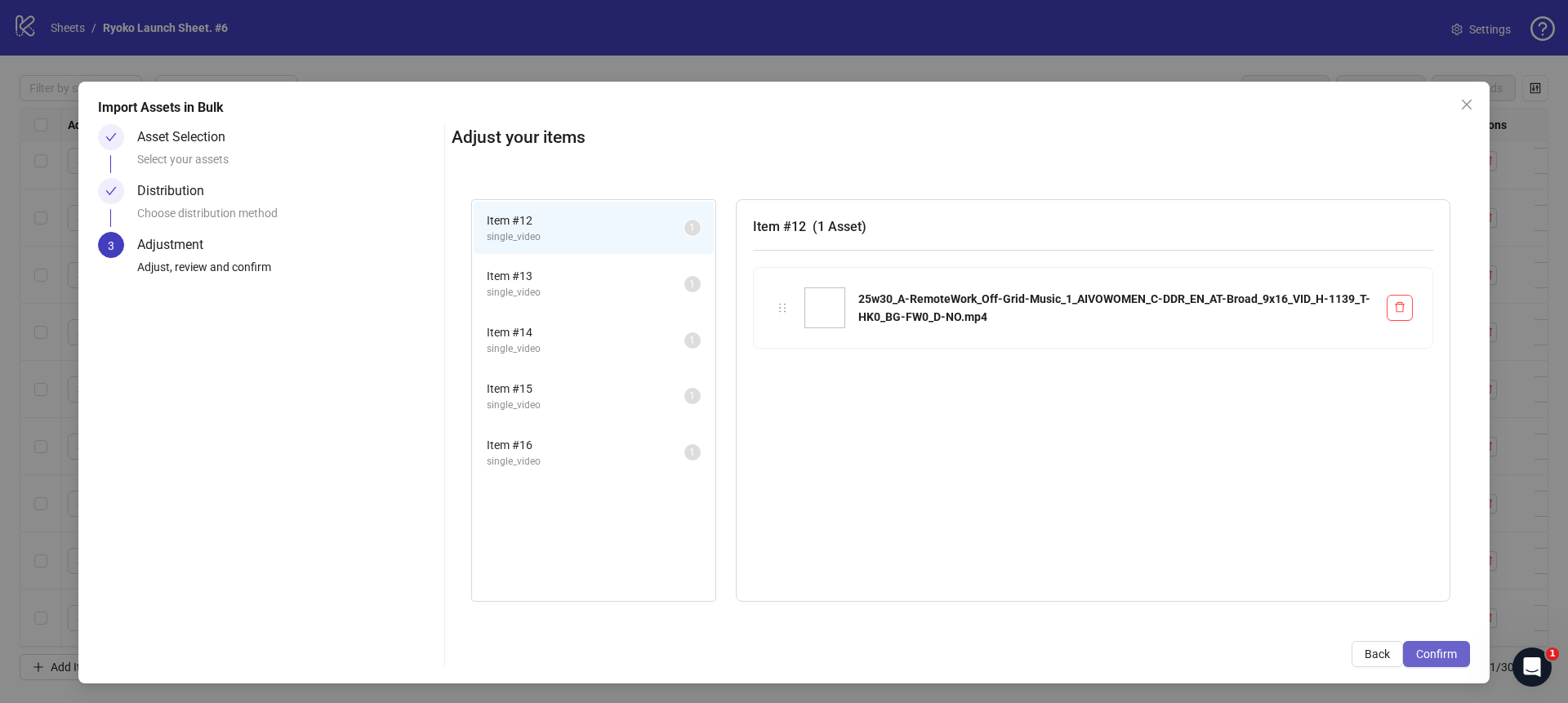
click at [1455, 656] on span "Confirm" at bounding box center [1436, 654] width 41 height 13
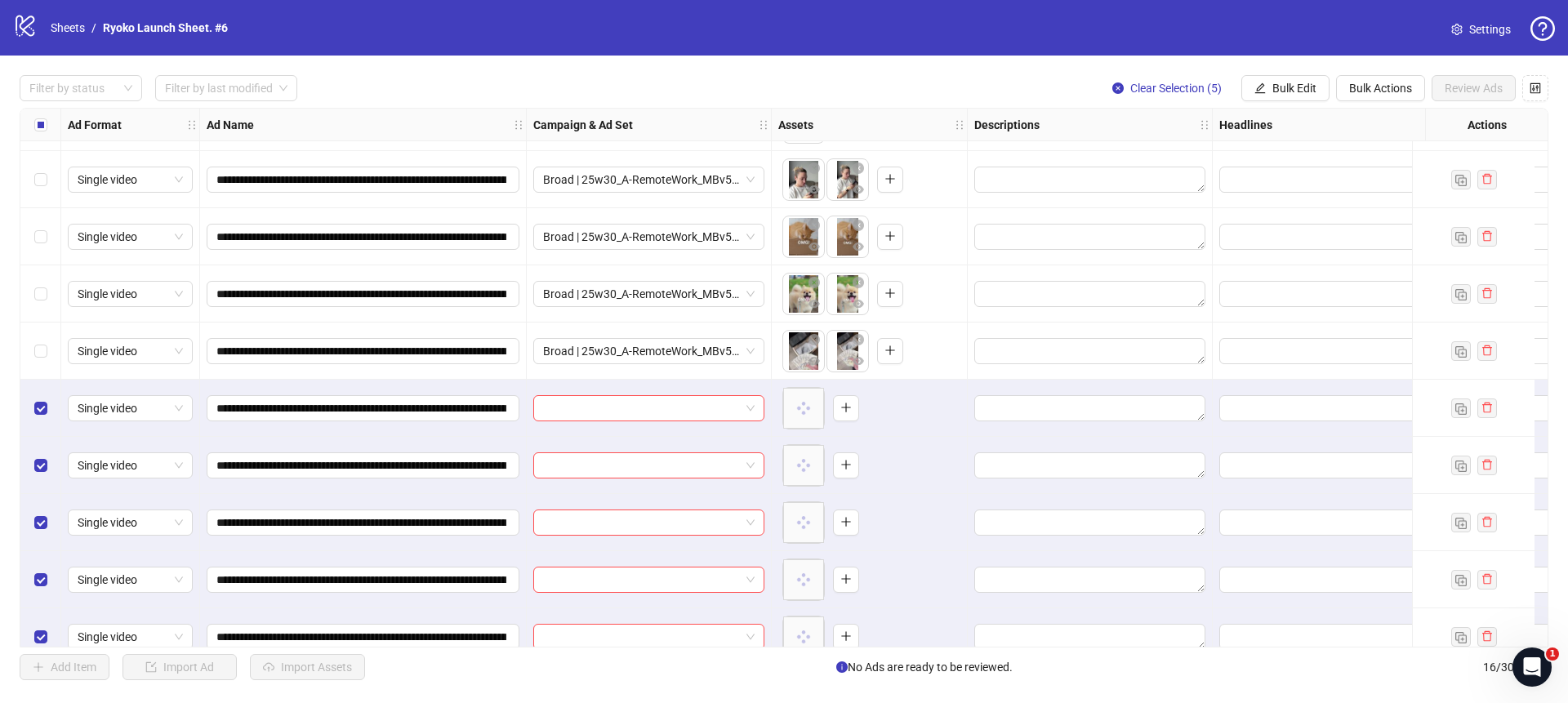
scroll to position [416, 0]
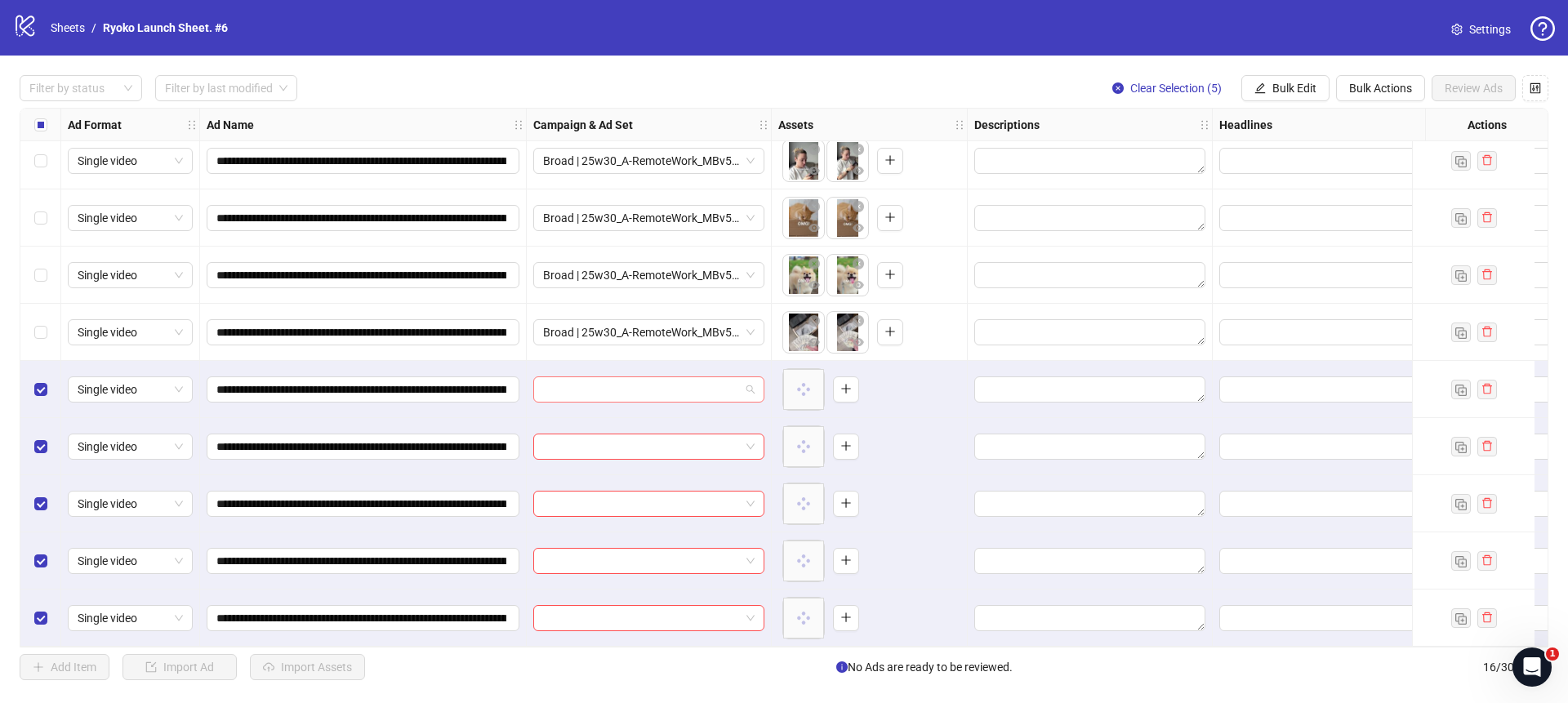
click at [751, 379] on span at bounding box center [648, 390] width 211 height 24
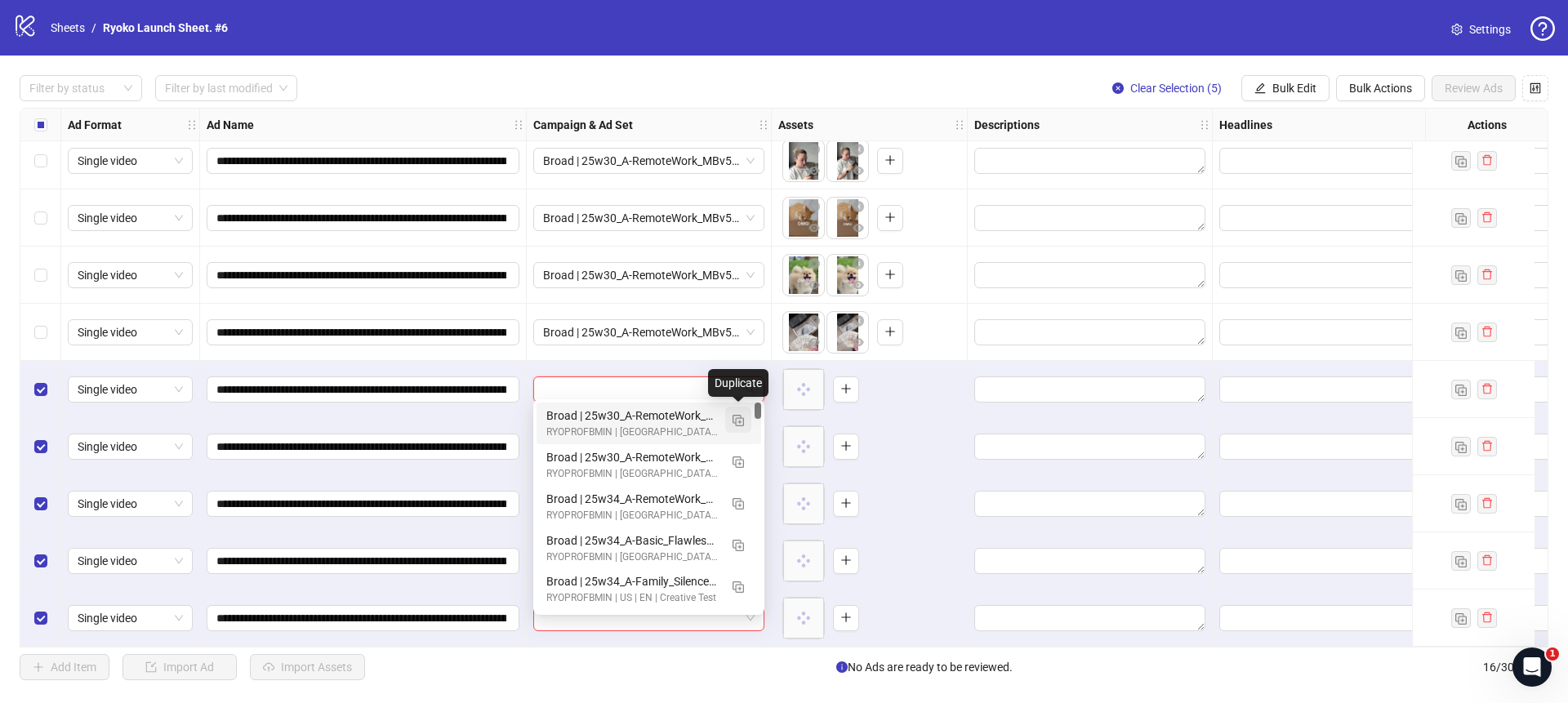
click at [738, 418] on img "button" at bounding box center [737, 420] width 11 height 11
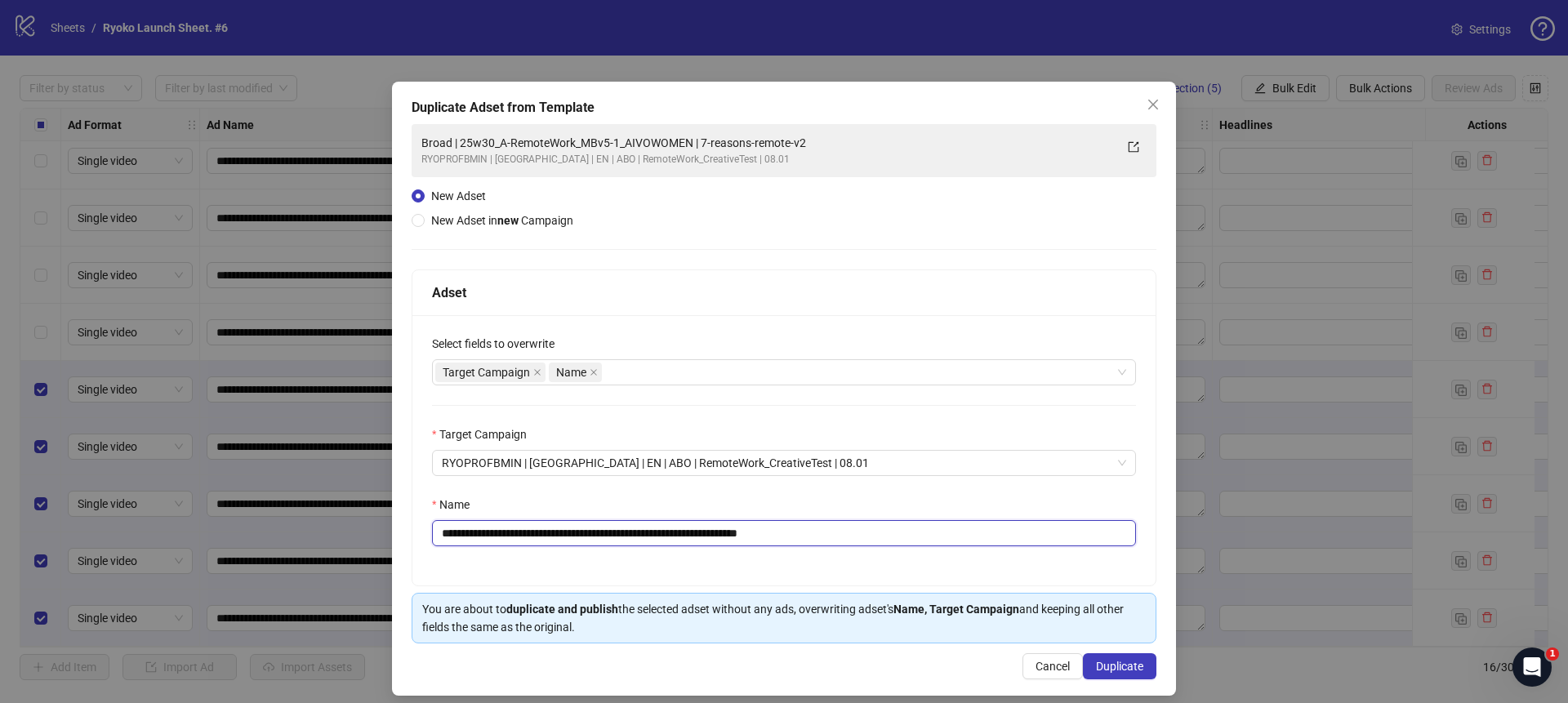
click at [879, 532] on input "**********" at bounding box center [783, 533] width 704 height 26
drag, startPoint x: 711, startPoint y: 532, endPoint x: 478, endPoint y: 533, distance: 233.0
click at [478, 533] on input "**********" at bounding box center [783, 533] width 704 height 26
paste input "**********"
type input "**********"
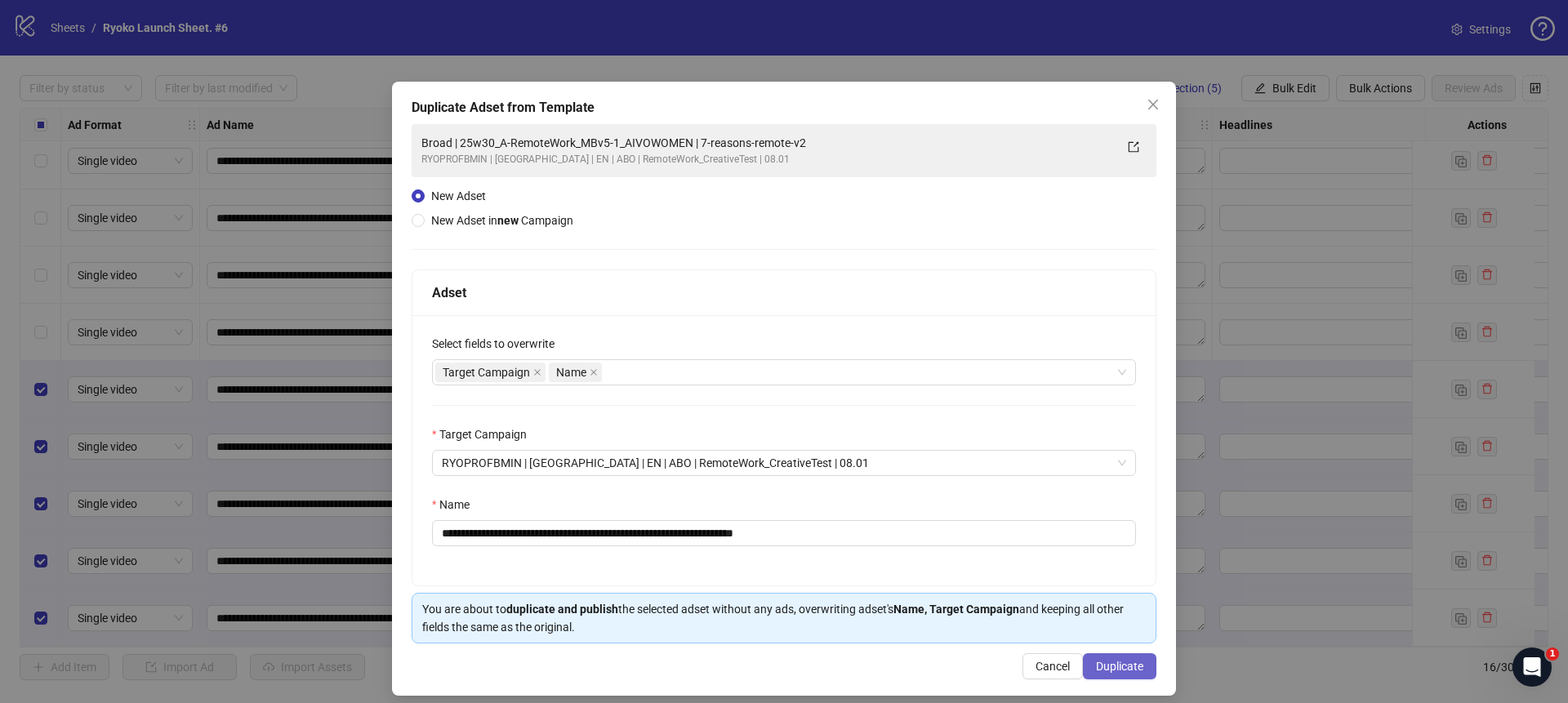
click at [1120, 665] on span "Duplicate" at bounding box center [1119, 666] width 47 height 13
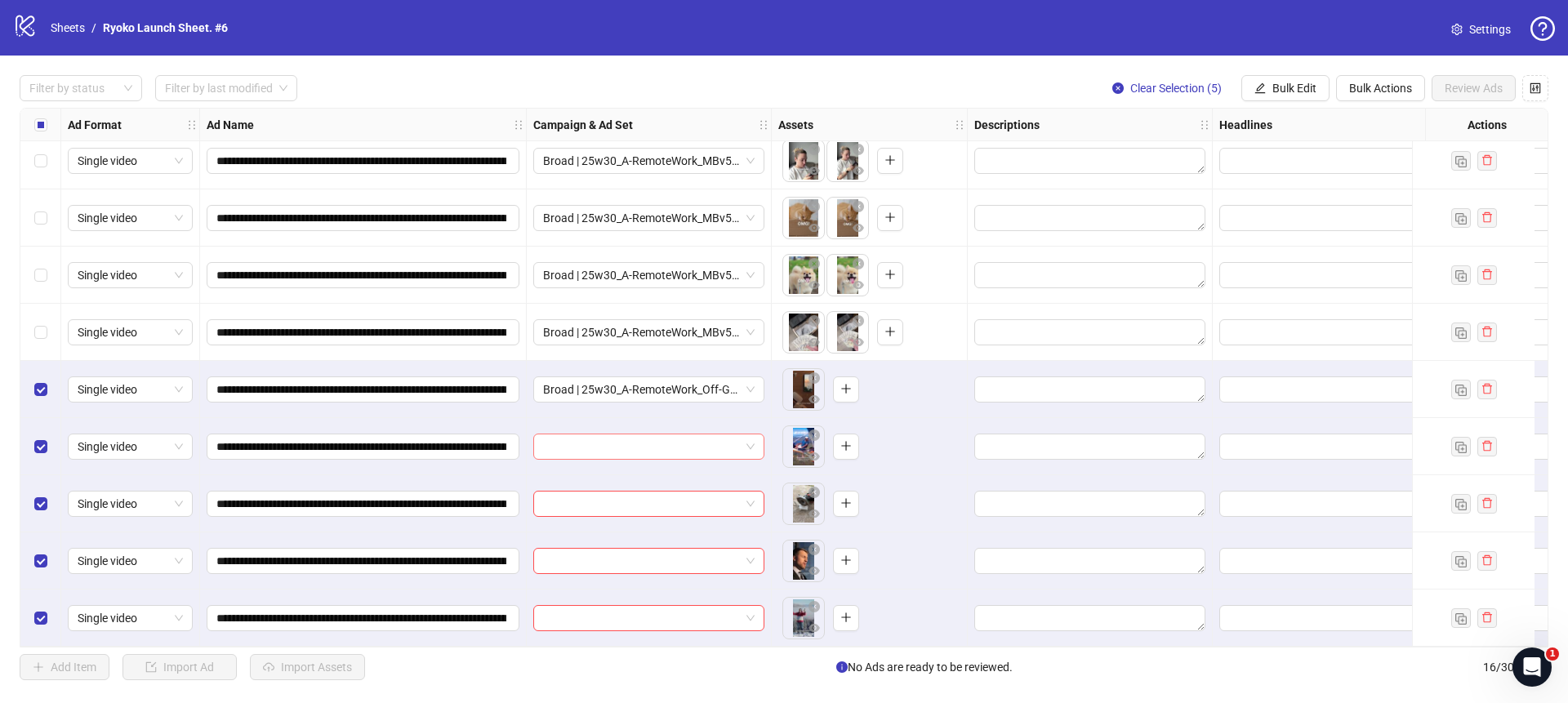
click at [749, 436] on span at bounding box center [648, 446] width 211 height 24
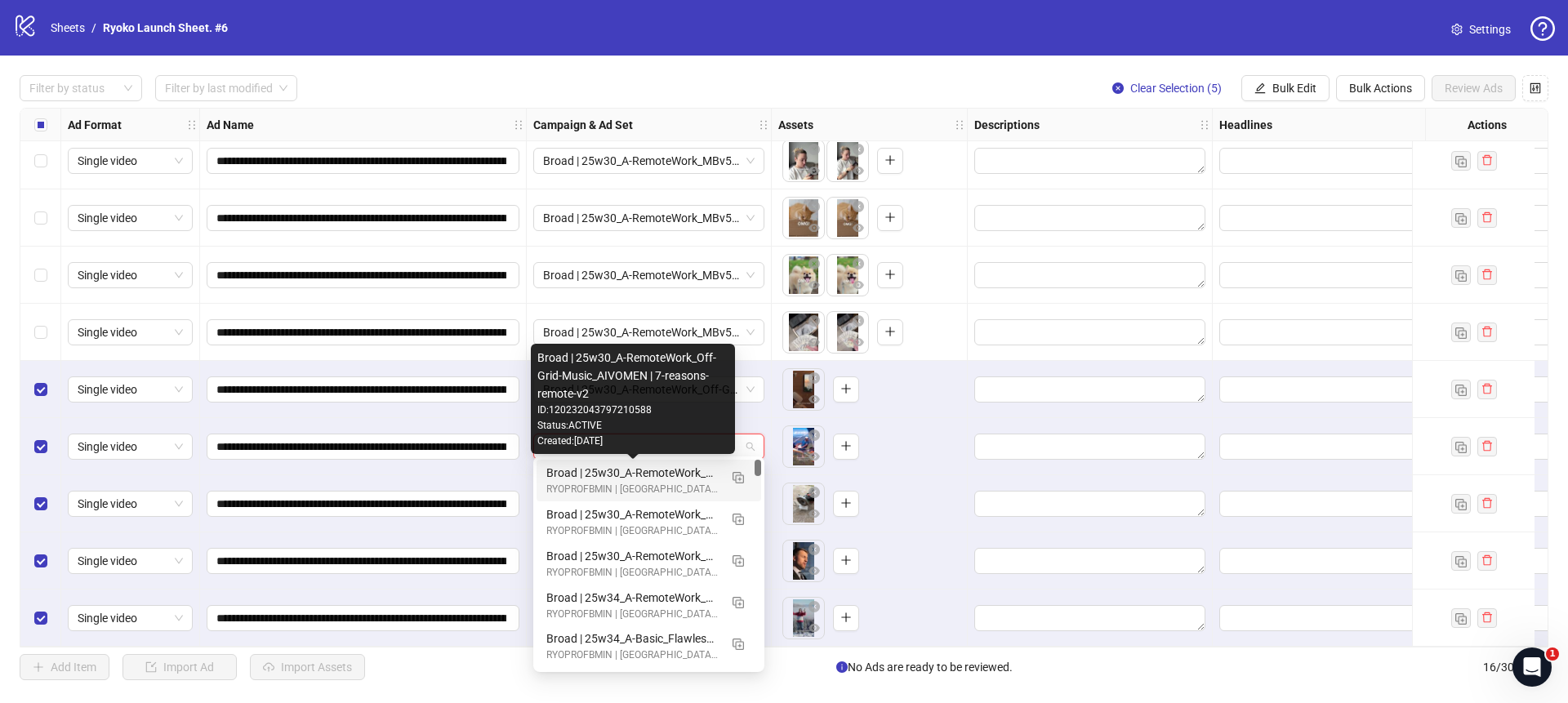
click at [662, 479] on div "Broad | 25w30_A-RemoteWork_Off-Grid-Music_AIVOMEN | 7-reasons-remote-v2" at bounding box center [631, 472] width 172 height 18
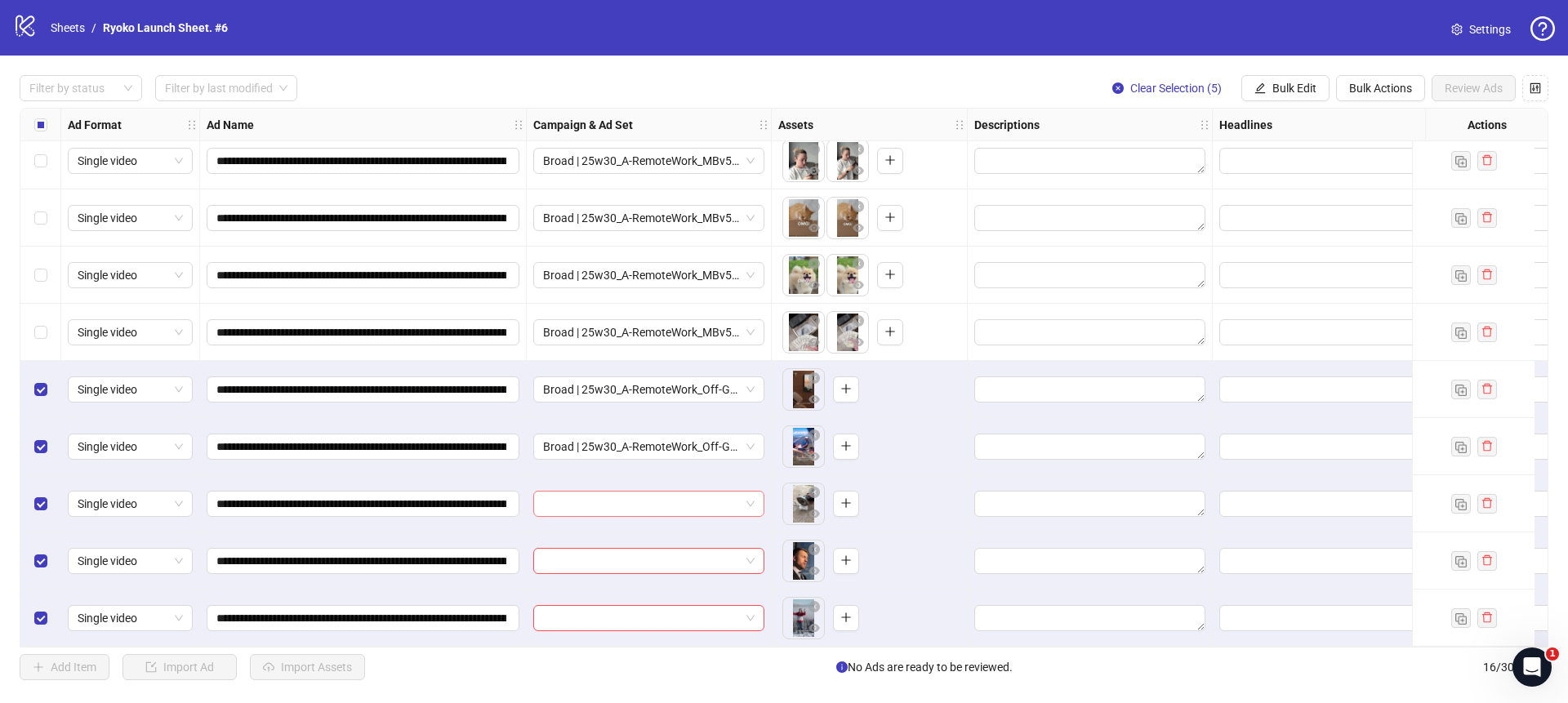
click at [753, 505] on span at bounding box center [648, 503] width 211 height 24
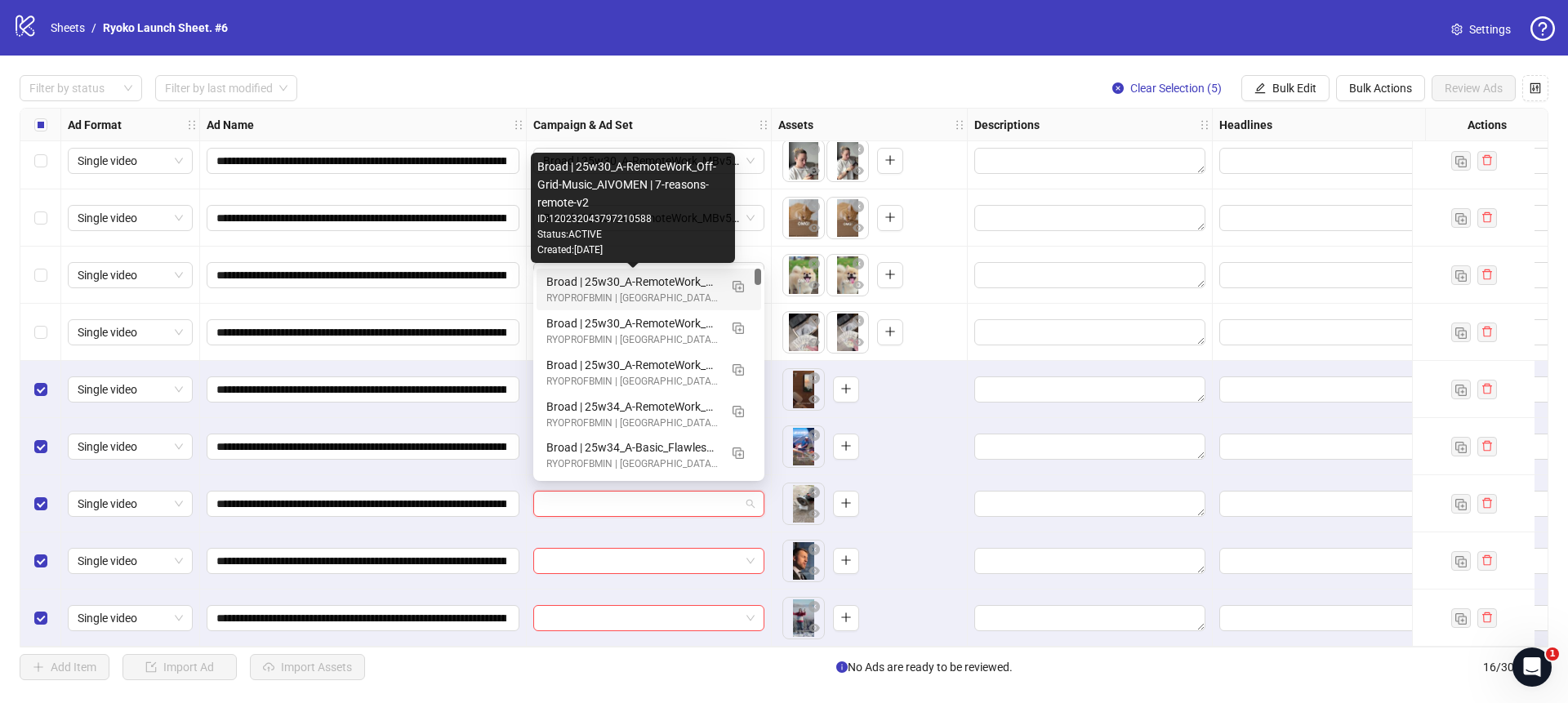
click at [660, 287] on div "Broad | 25w30_A-RemoteWork_Off-Grid-Music_AIVOMEN | 7-reasons-remote-v2" at bounding box center [631, 281] width 172 height 18
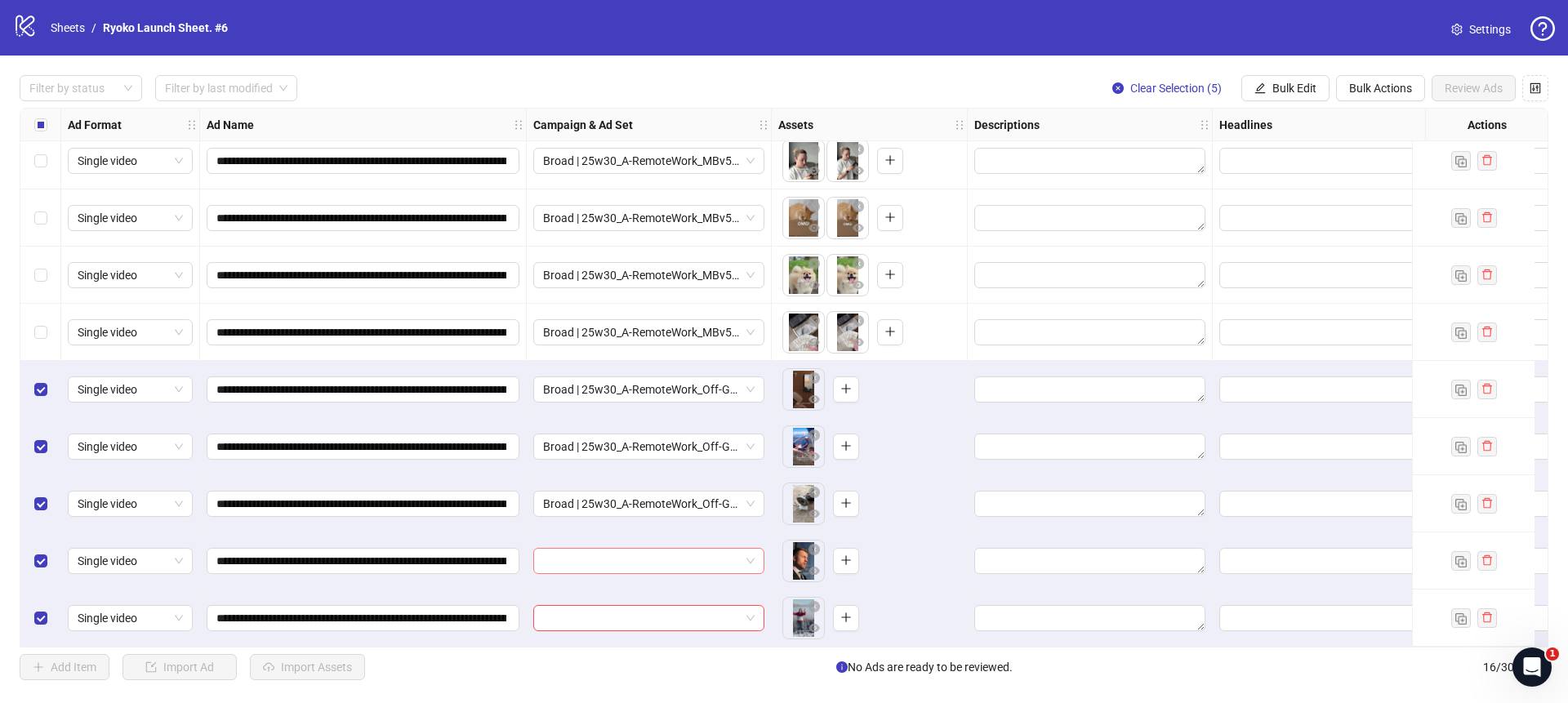
click at [746, 549] on span at bounding box center [648, 561] width 211 height 24
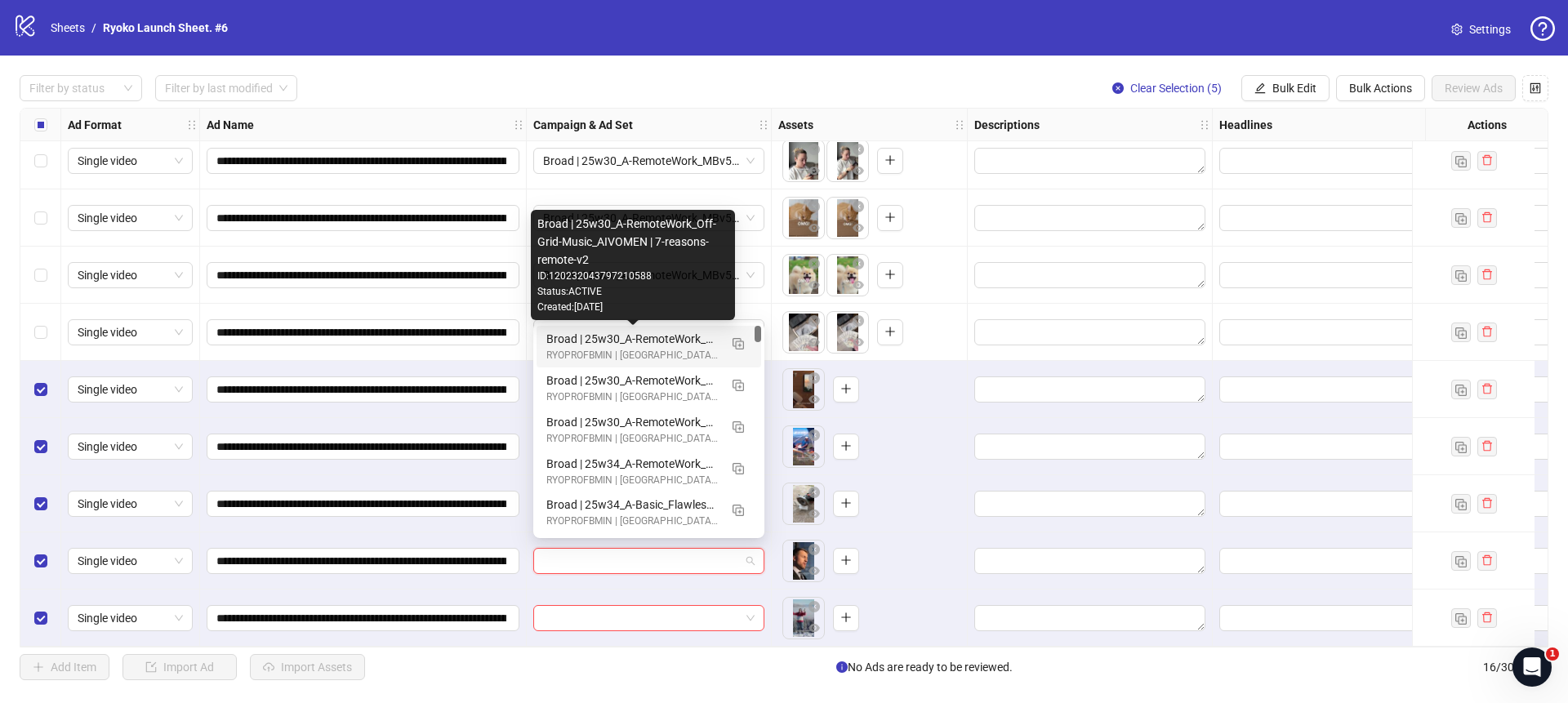
click at [662, 340] on div "Broad | 25w30_A-RemoteWork_Off-Grid-Music_AIVOMEN | 7-reasons-remote-v2" at bounding box center [631, 338] width 172 height 18
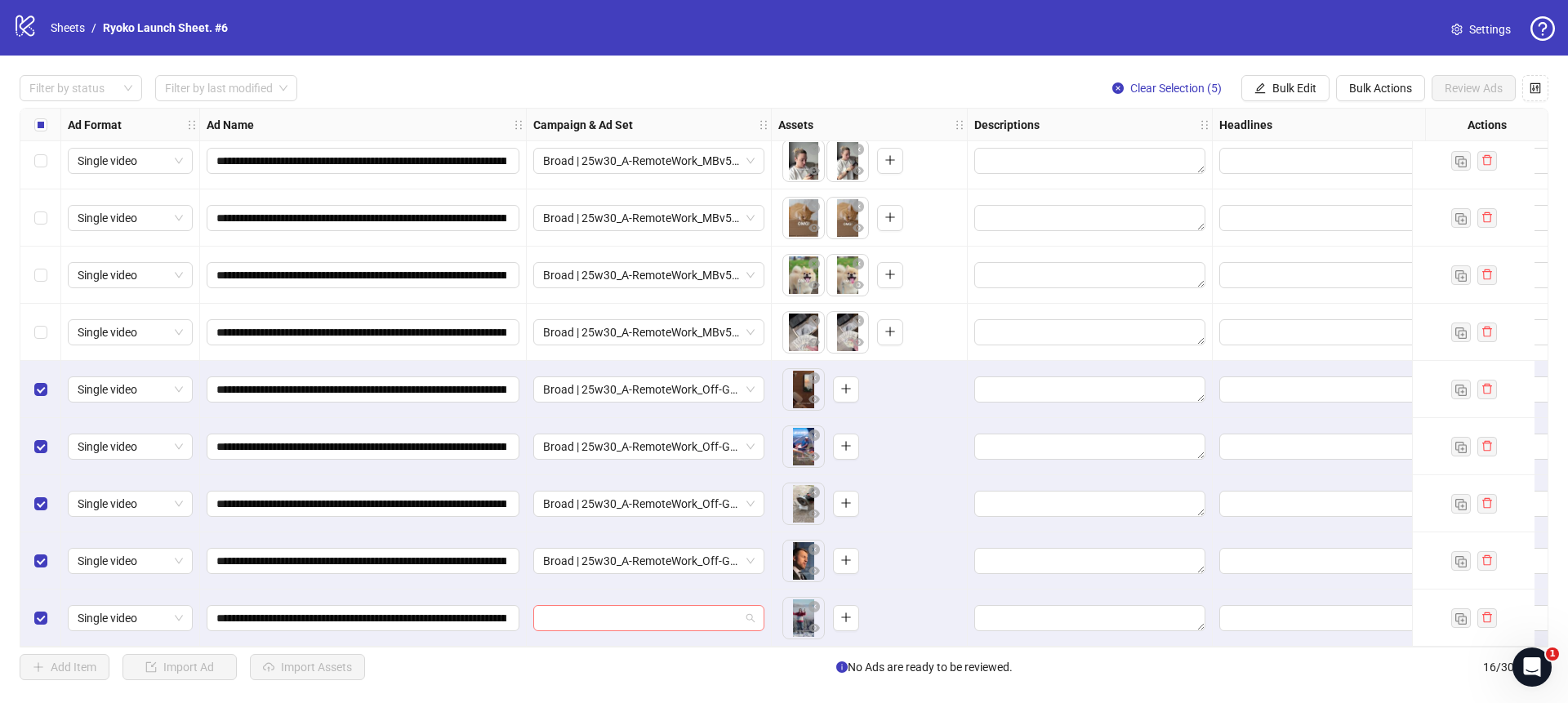
click at [753, 605] on span at bounding box center [648, 617] width 211 height 24
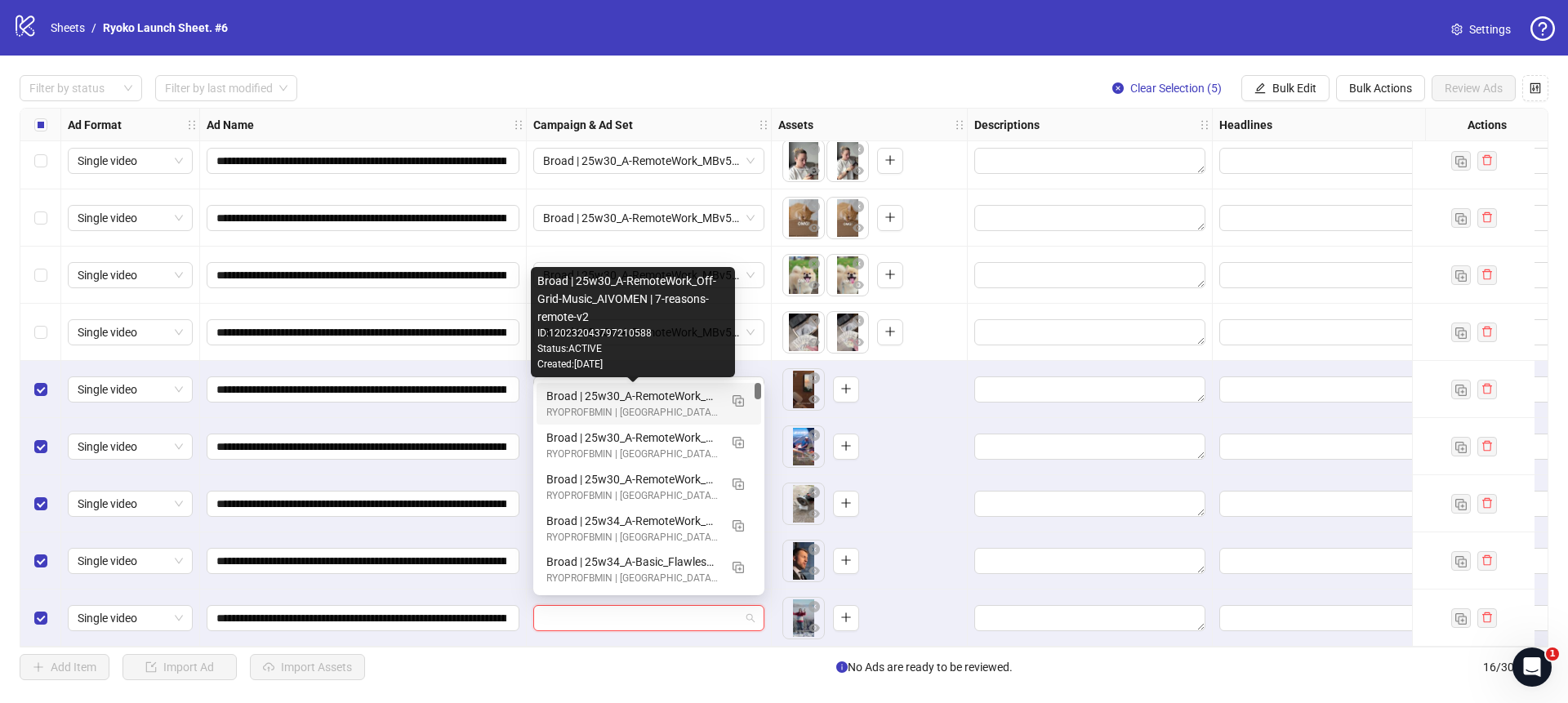
click at [684, 393] on div "Broad | 25w30_A-RemoteWork_Off-Grid-Music_AIVOMEN | 7-reasons-remote-v2" at bounding box center [631, 395] width 172 height 18
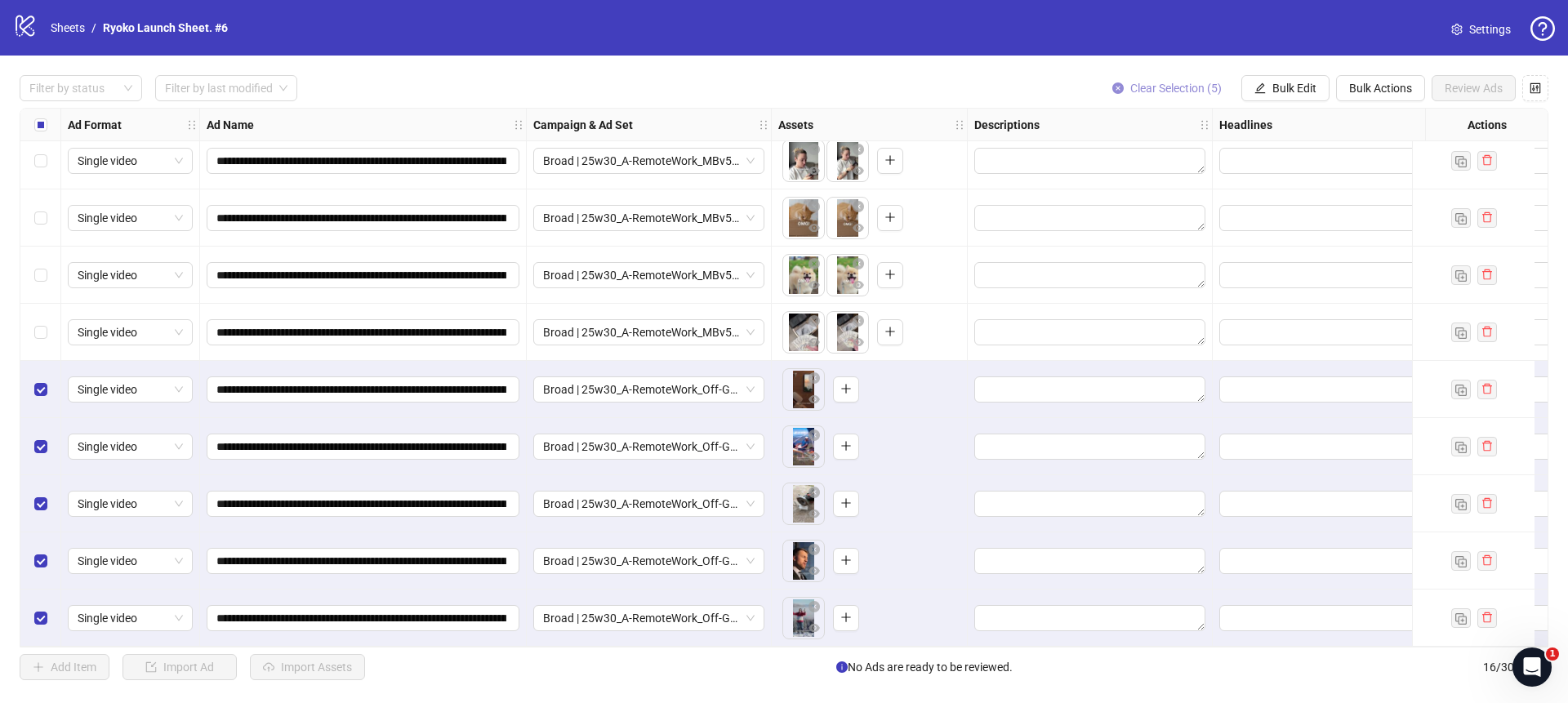
click at [1126, 90] on button "Clear Selection (5)" at bounding box center [1167, 88] width 136 height 26
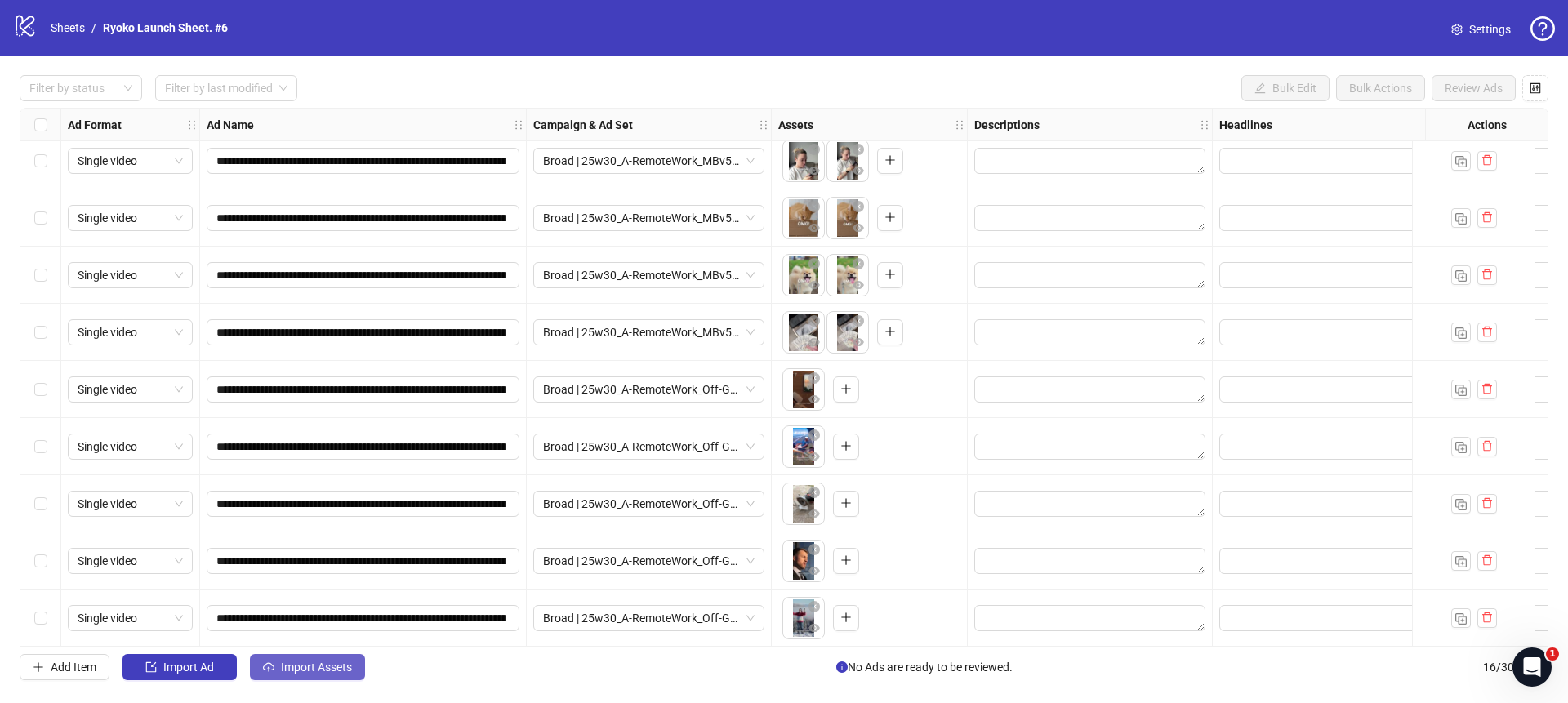
click at [349, 659] on button "Import Assets" at bounding box center [308, 667] width 115 height 26
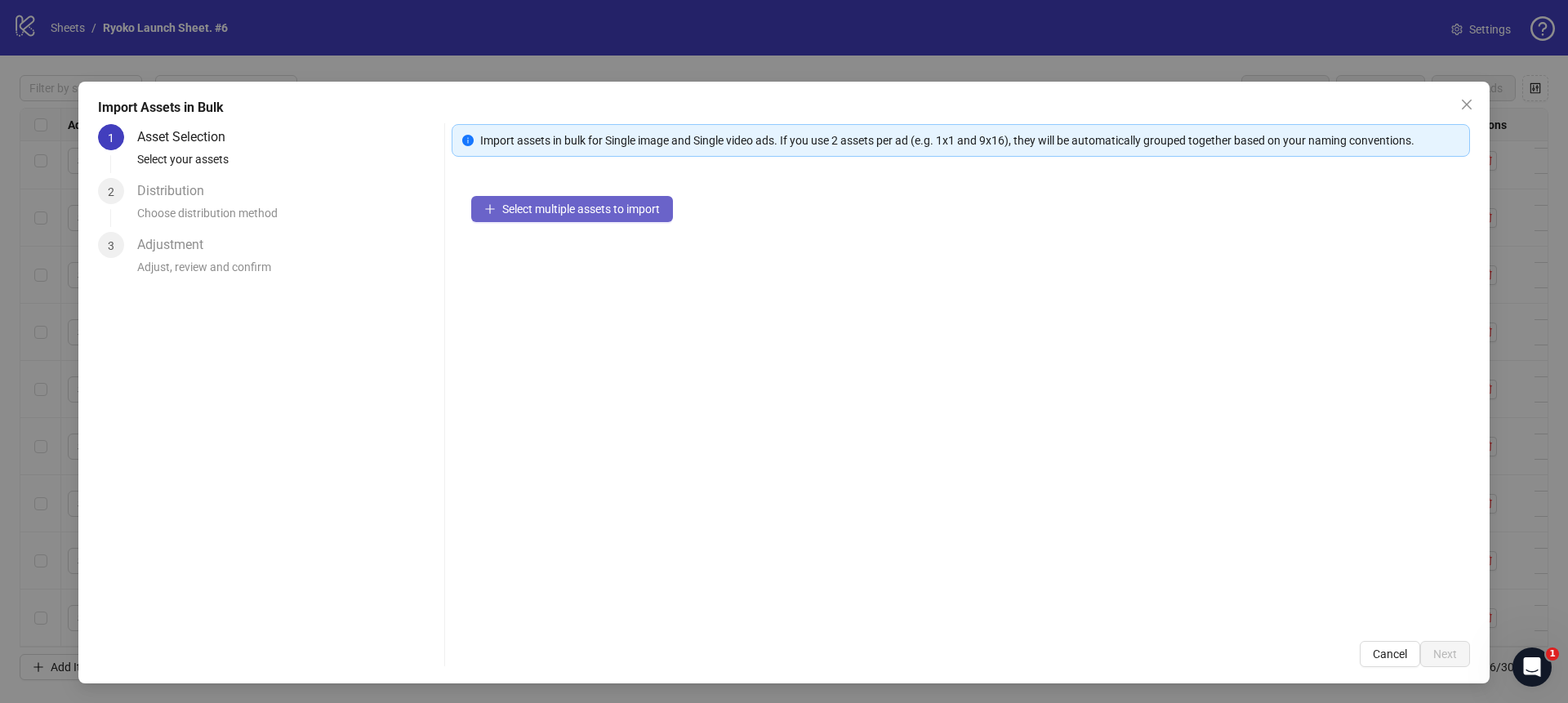
click at [588, 214] on span "Select multiple assets to import" at bounding box center [580, 209] width 157 height 13
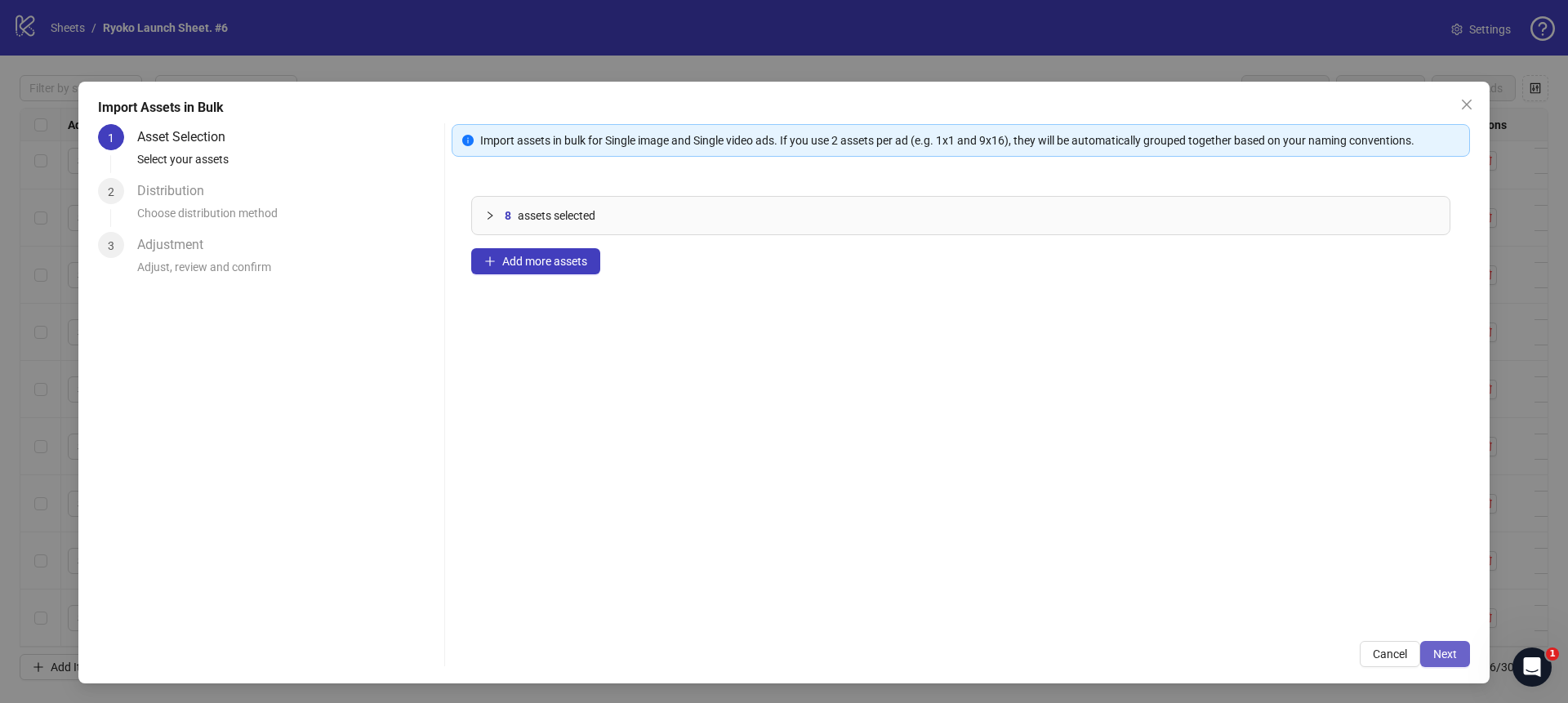
click at [1440, 652] on span "Next" at bounding box center [1444, 654] width 23 height 13
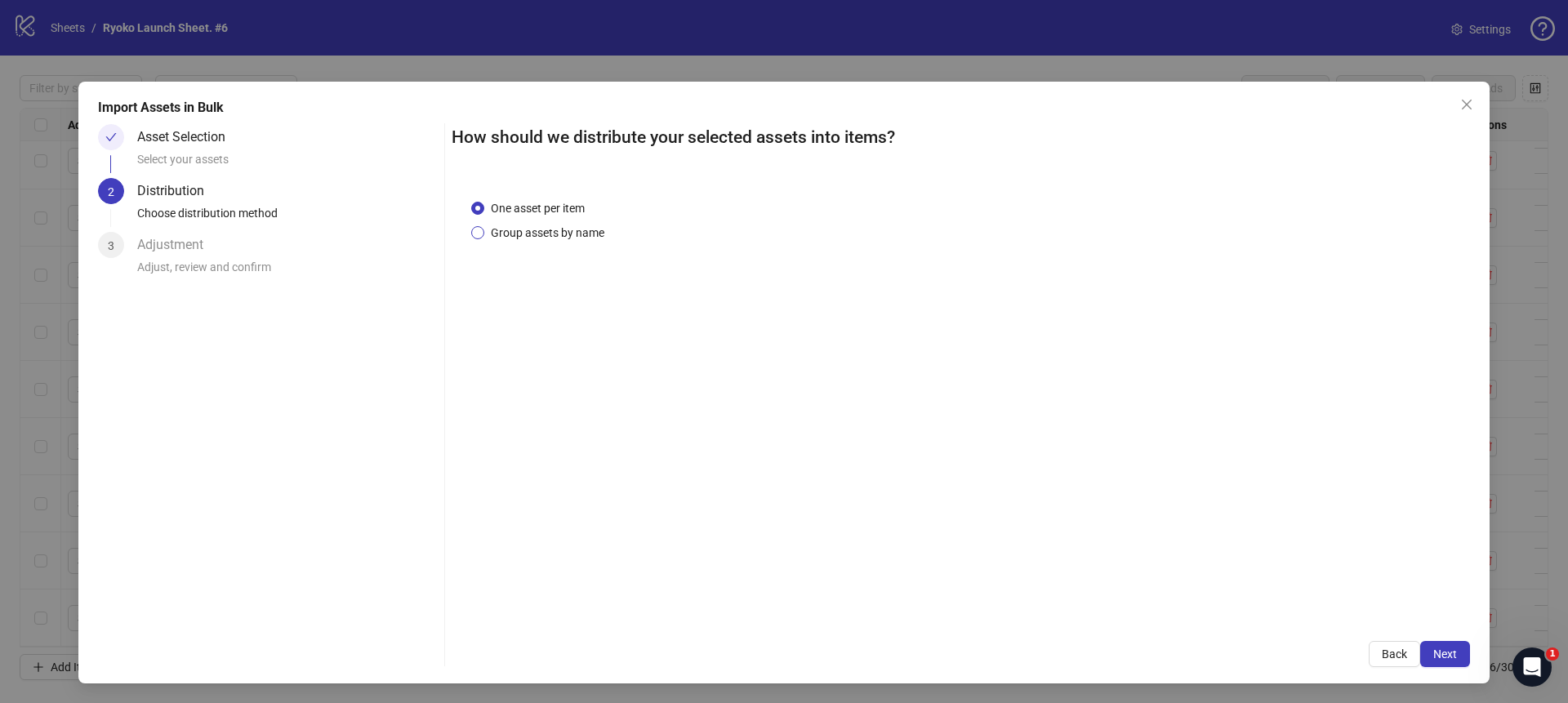
click at [586, 226] on span "Group assets by name" at bounding box center [548, 232] width 126 height 18
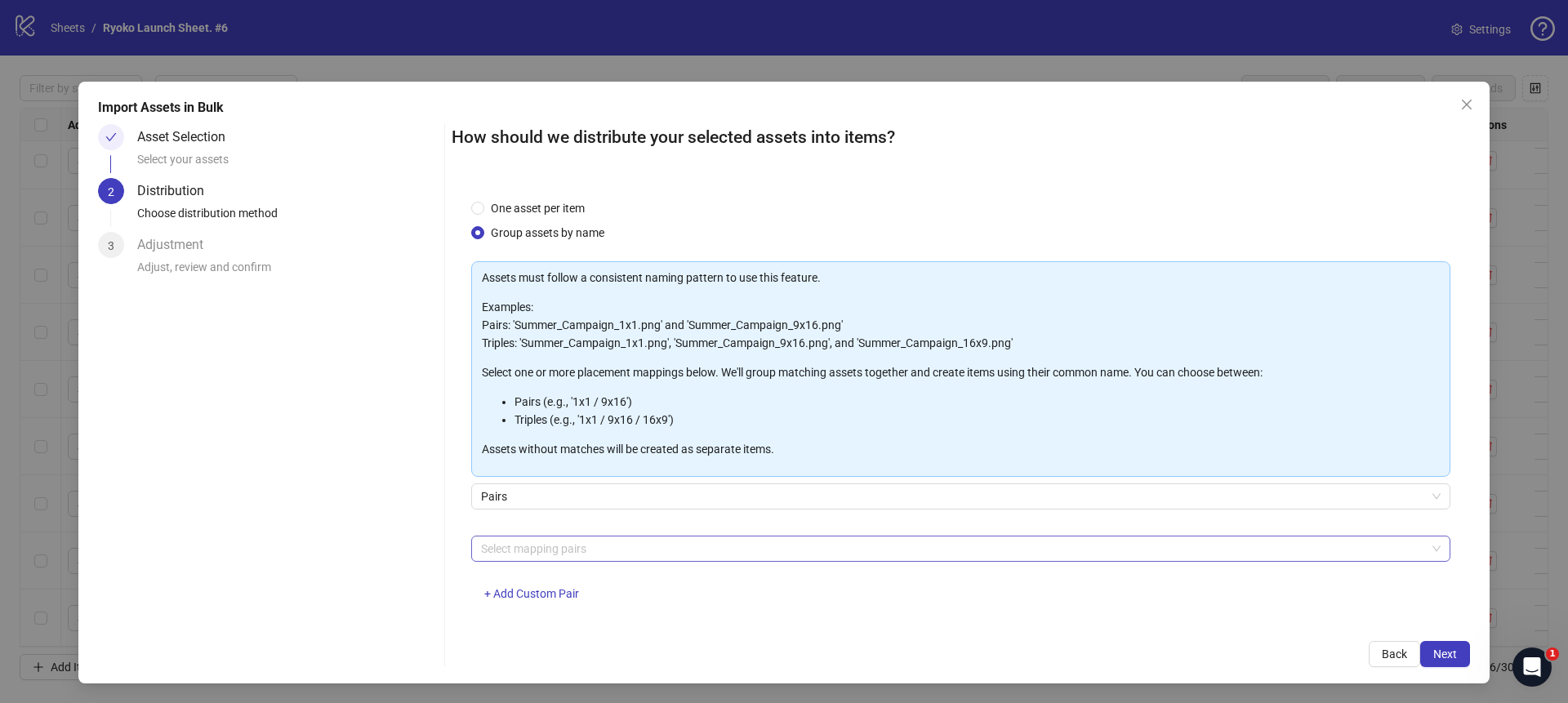
click at [605, 547] on div at bounding box center [951, 549] width 955 height 23
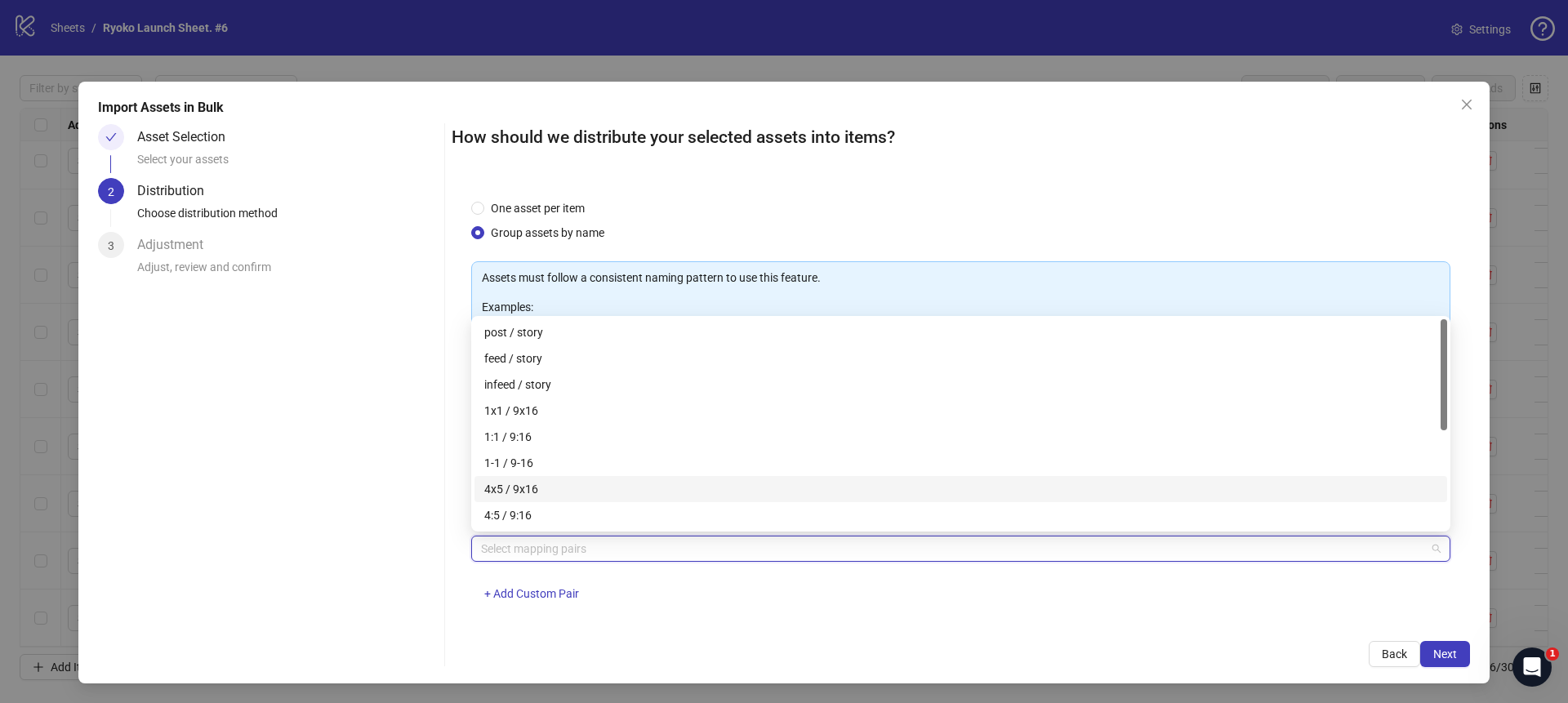
click at [516, 488] on div "4x5 / 9x16" at bounding box center [961, 488] width 952 height 18
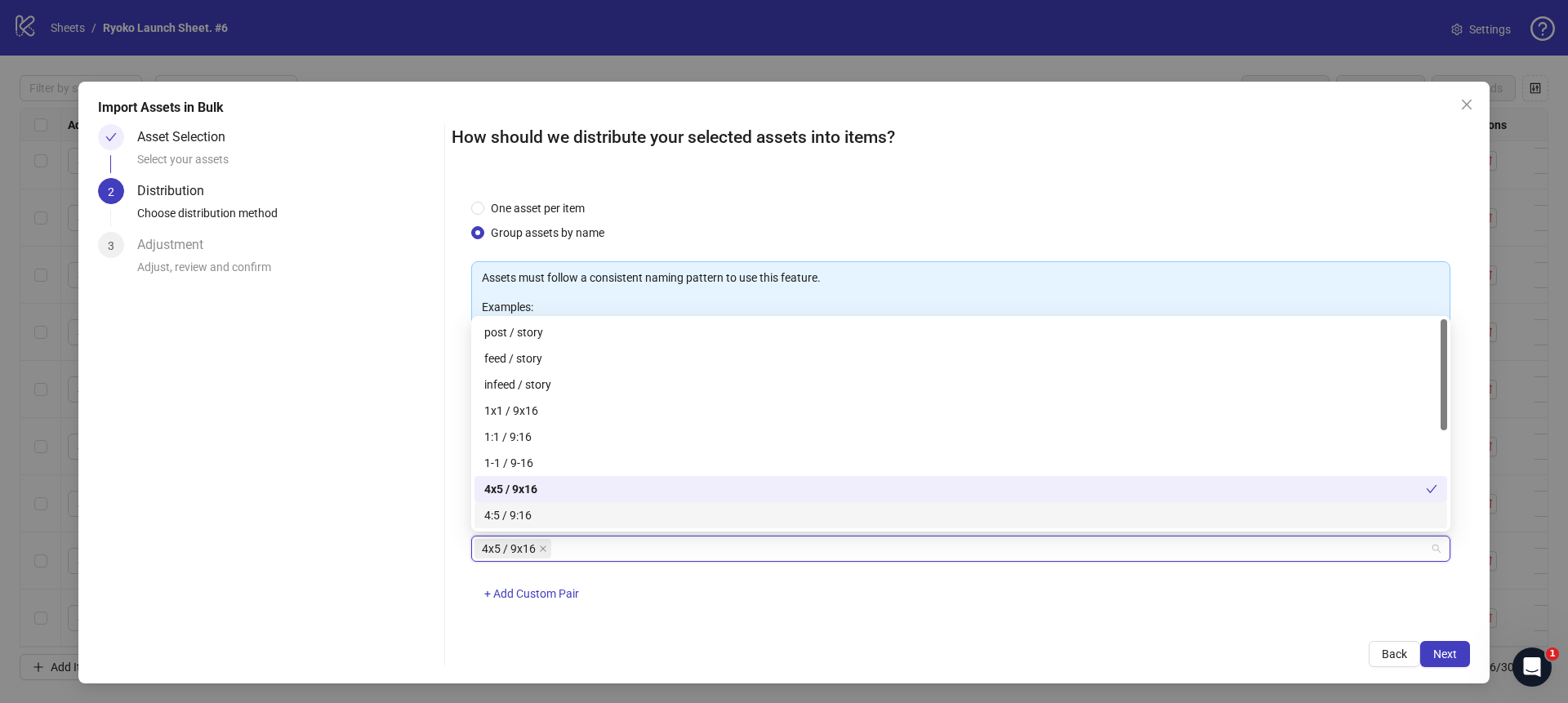
click at [870, 598] on div "4x5 / 9x16 + Add Custom Pair" at bounding box center [961, 577] width 979 height 85
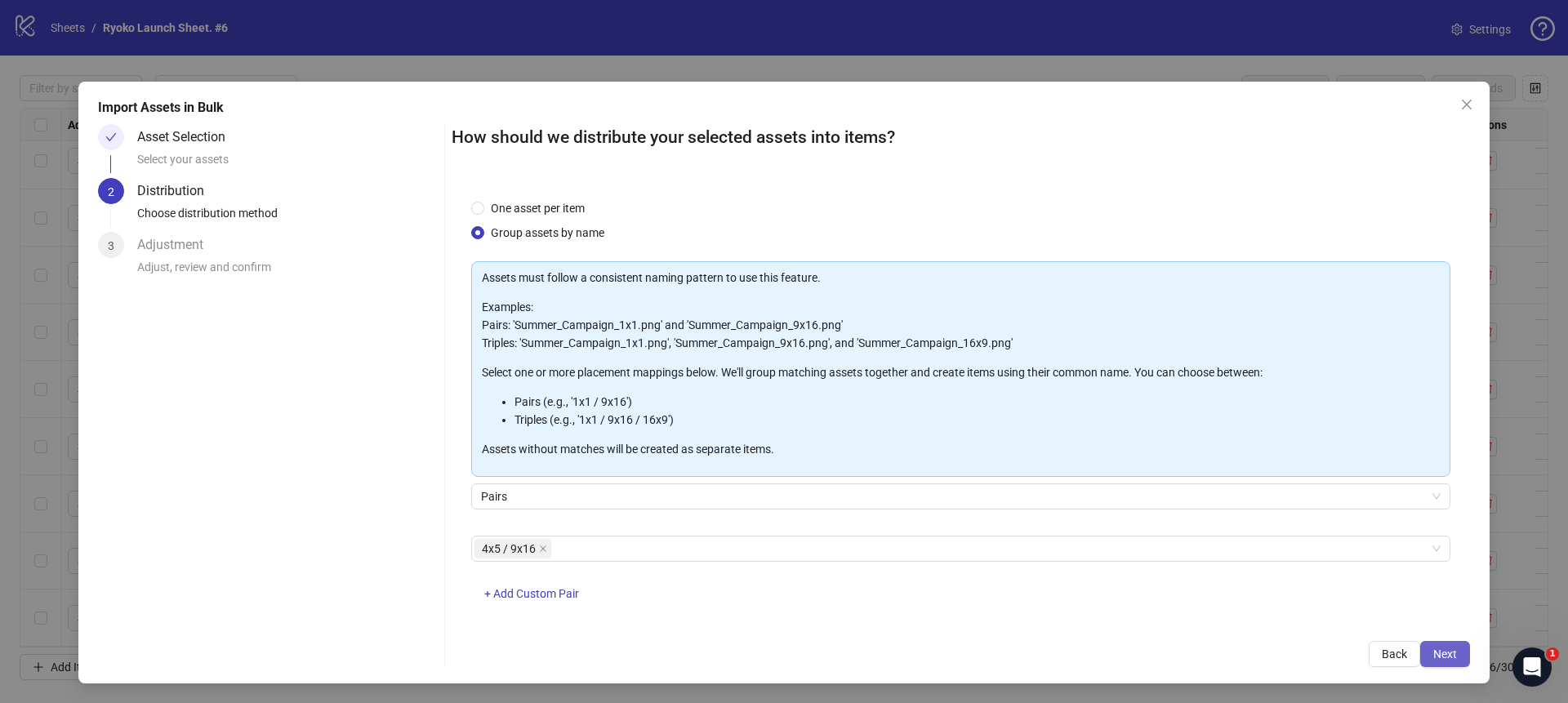
click at [1437, 649] on span "Next" at bounding box center [1444, 654] width 23 height 13
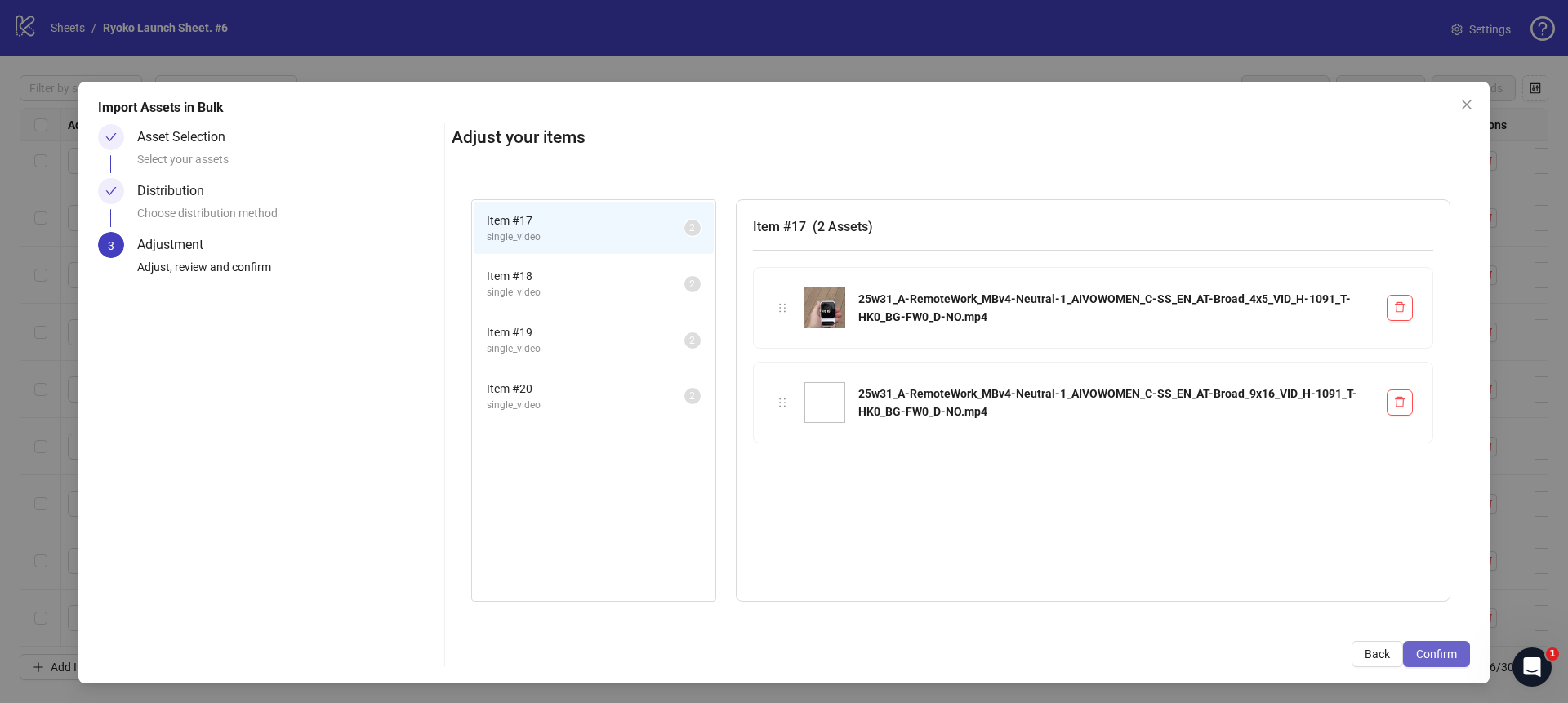
click at [1437, 649] on span "Confirm" at bounding box center [1436, 654] width 41 height 13
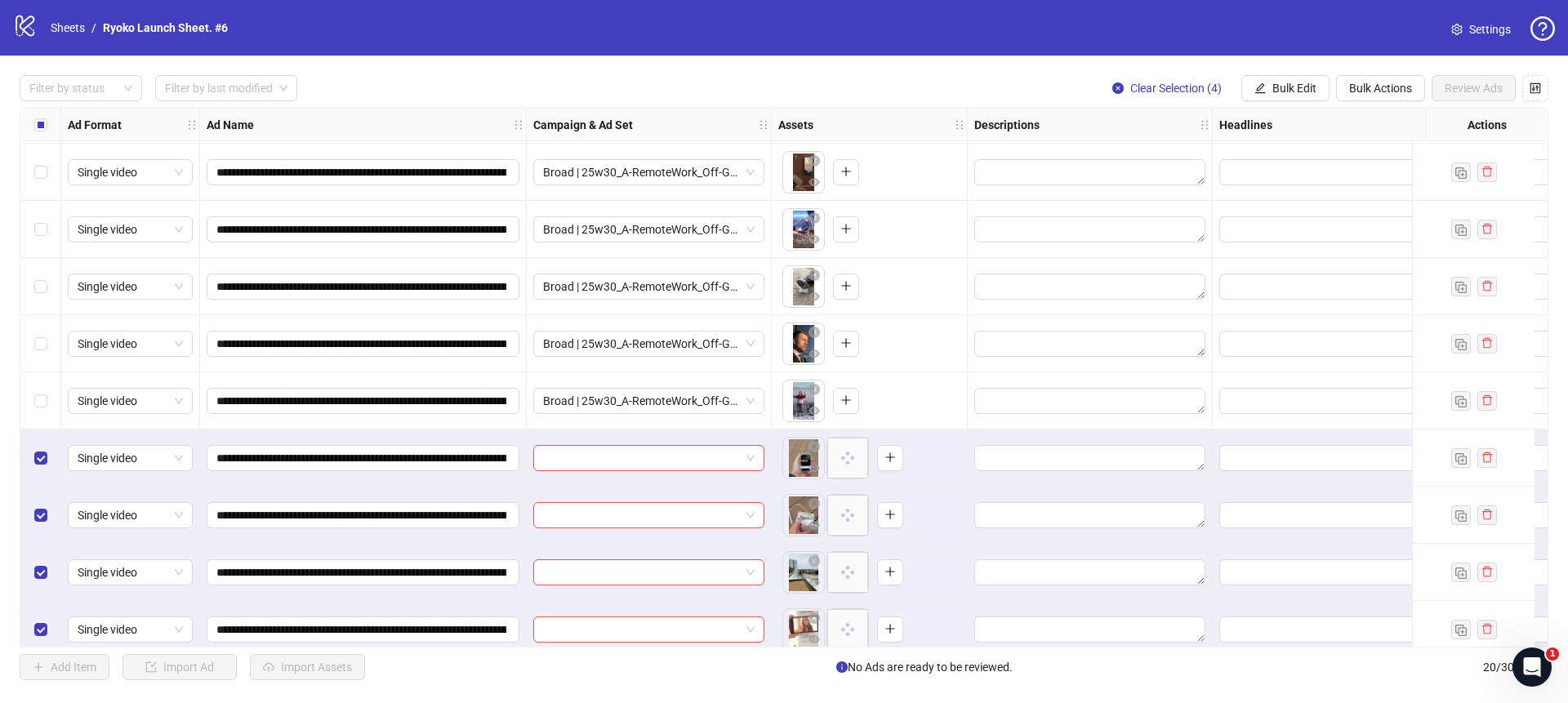
scroll to position [644, 0]
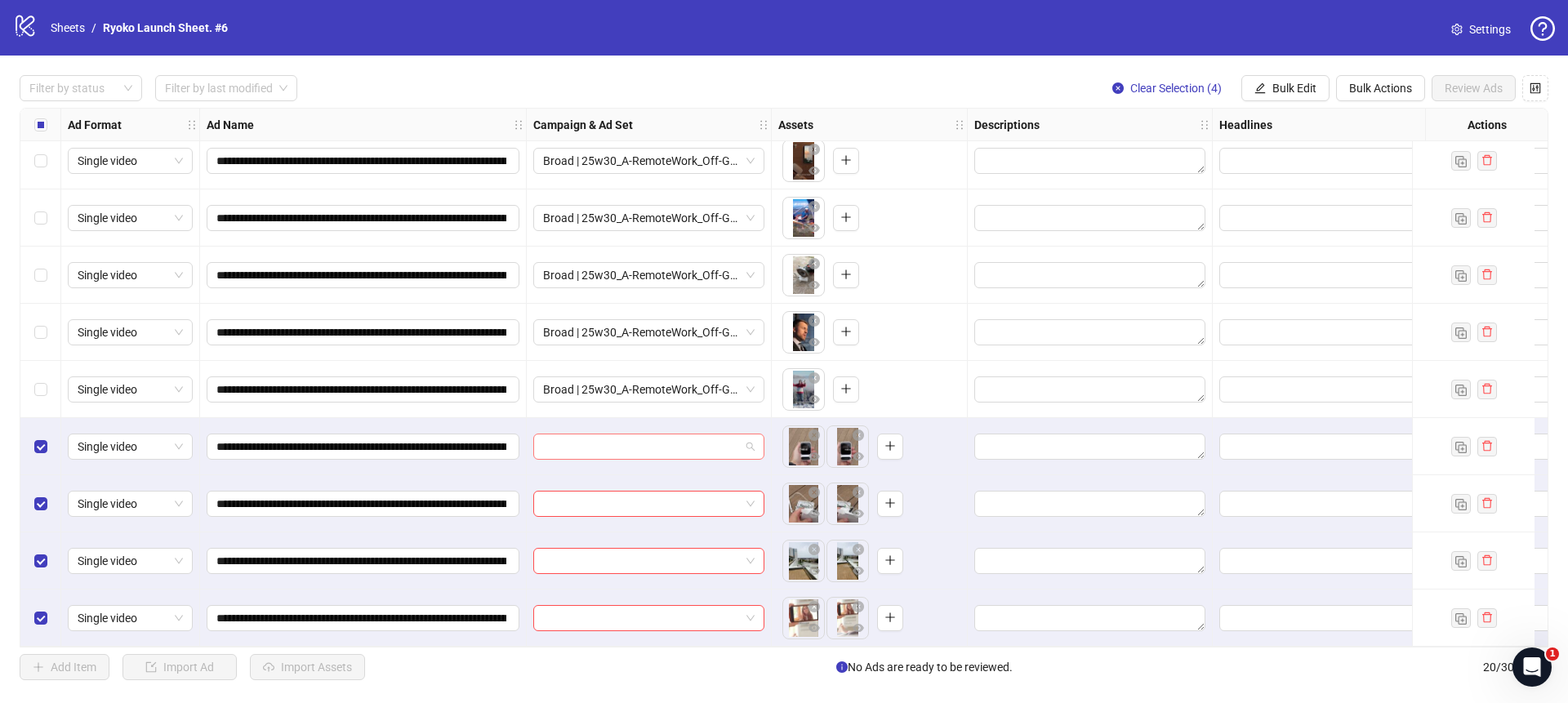
click at [752, 439] on span at bounding box center [648, 446] width 211 height 24
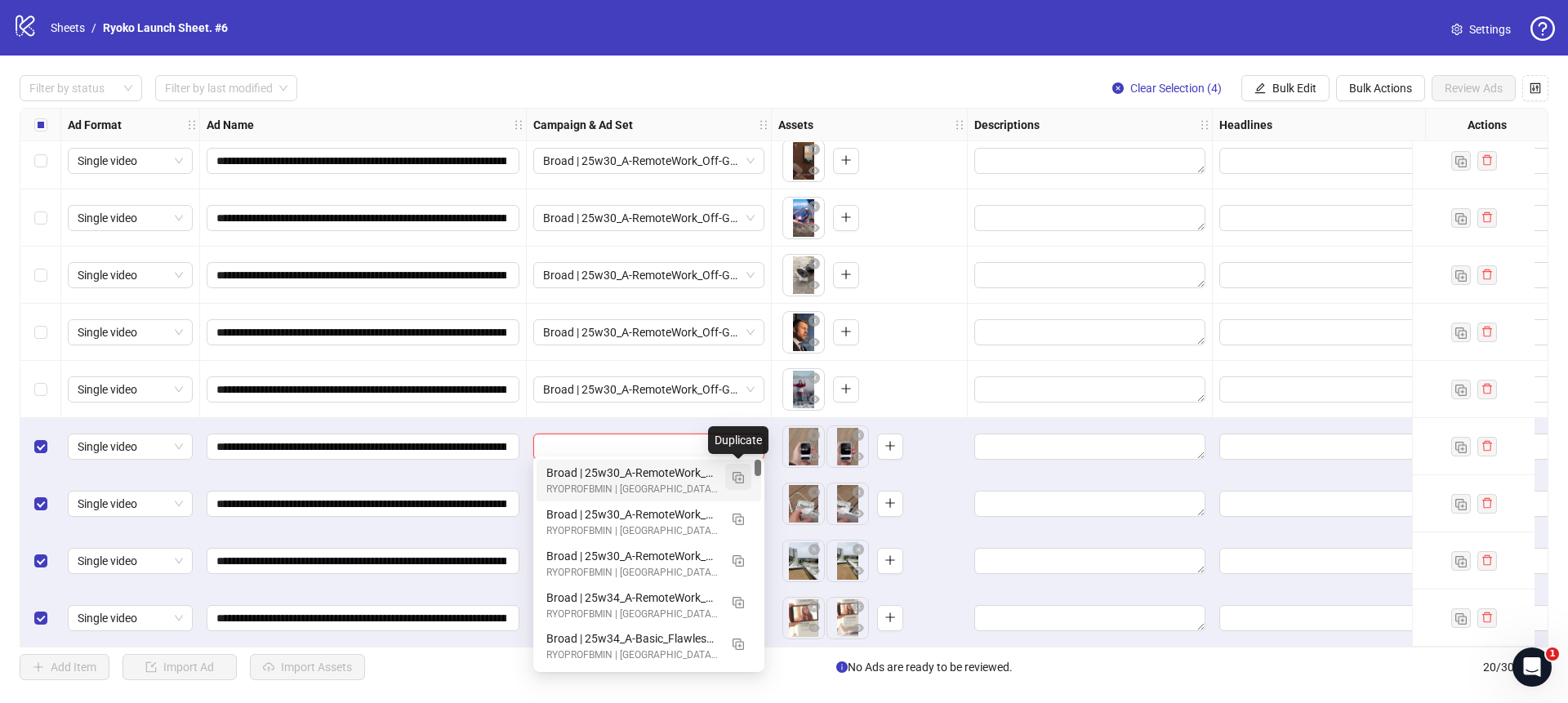
click at [738, 478] on img "button" at bounding box center [737, 477] width 11 height 11
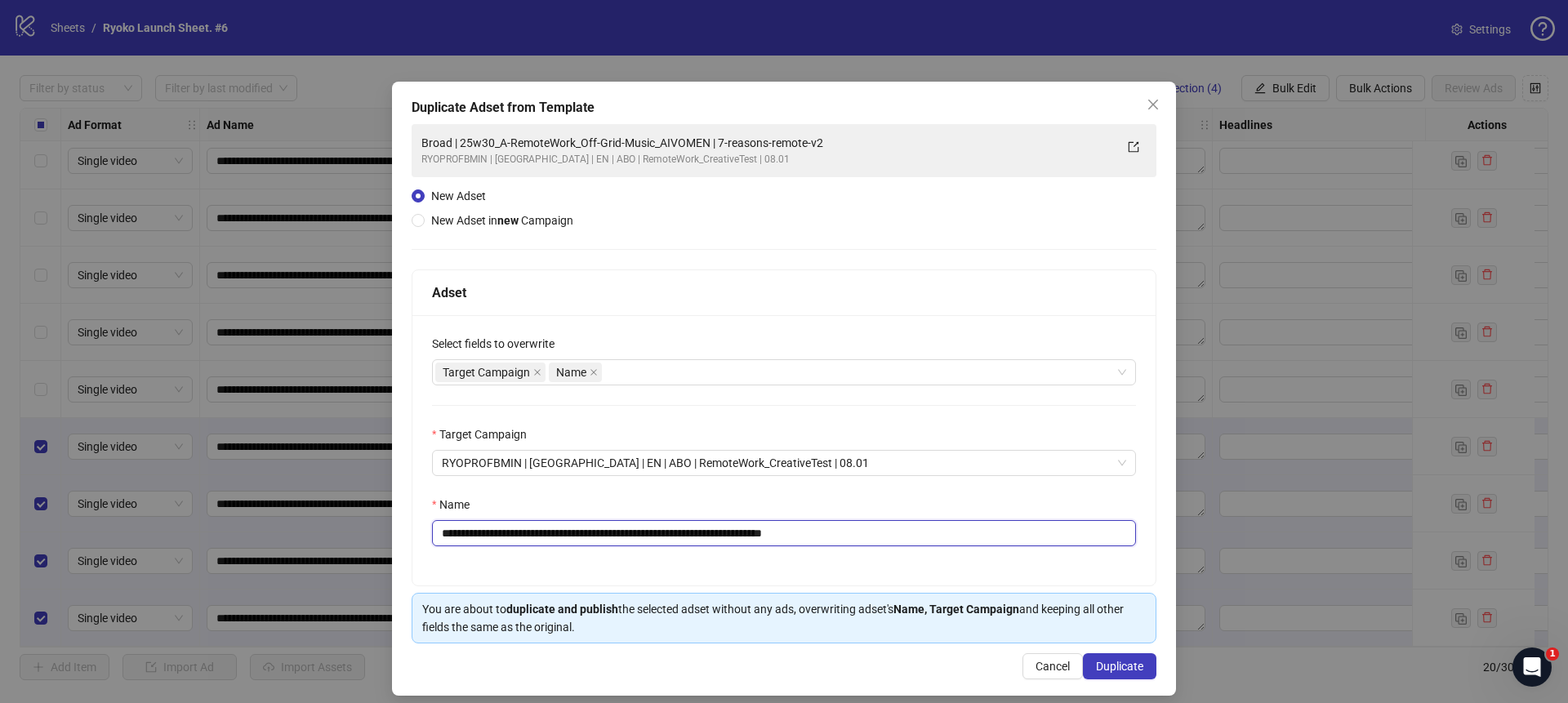
click at [908, 536] on input "**********" at bounding box center [783, 533] width 704 height 26
drag, startPoint x: 728, startPoint y: 533, endPoint x: 483, endPoint y: 535, distance: 245.0
click at [483, 535] on input "**********" at bounding box center [783, 533] width 704 height 26
paste input "text"
type input "**********"
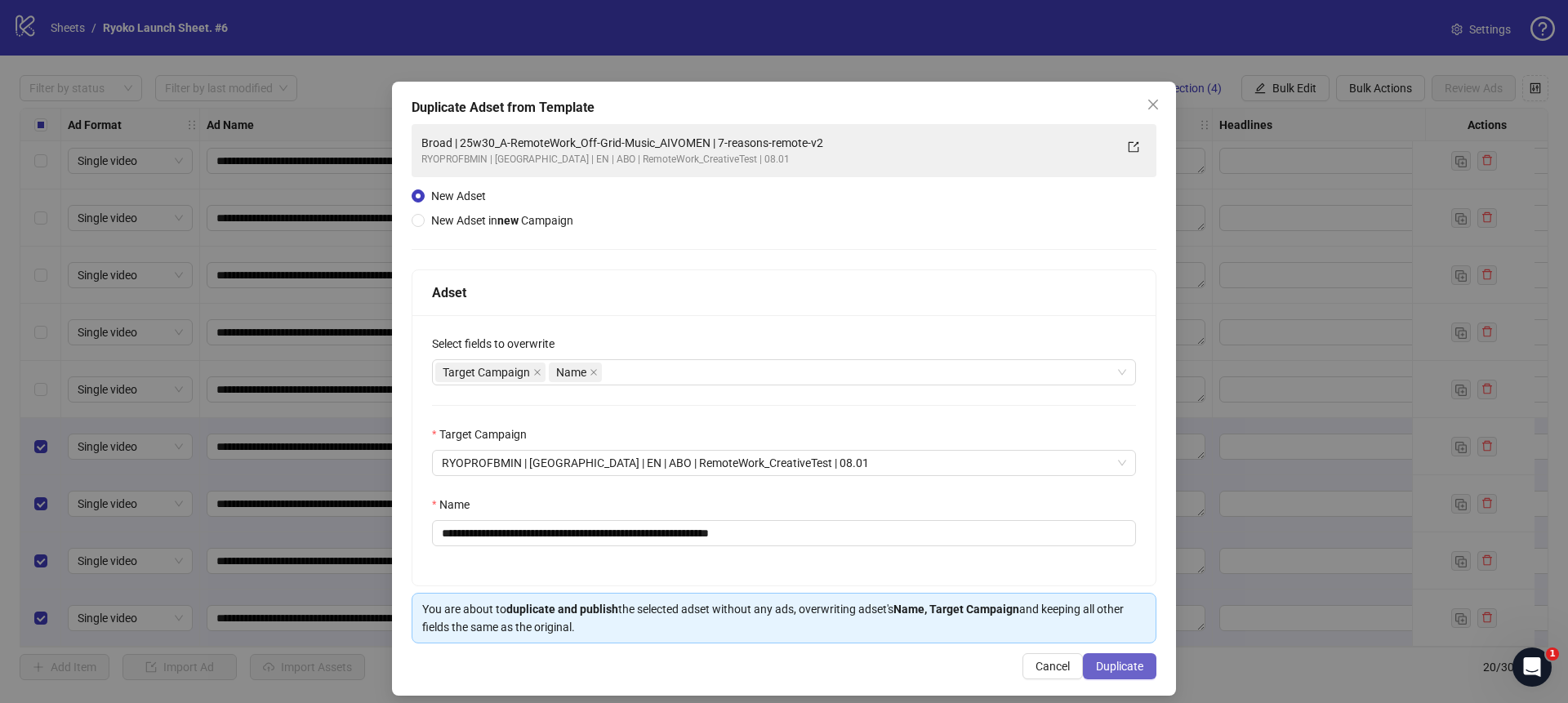
click at [1121, 665] on span "Duplicate" at bounding box center [1119, 666] width 47 height 13
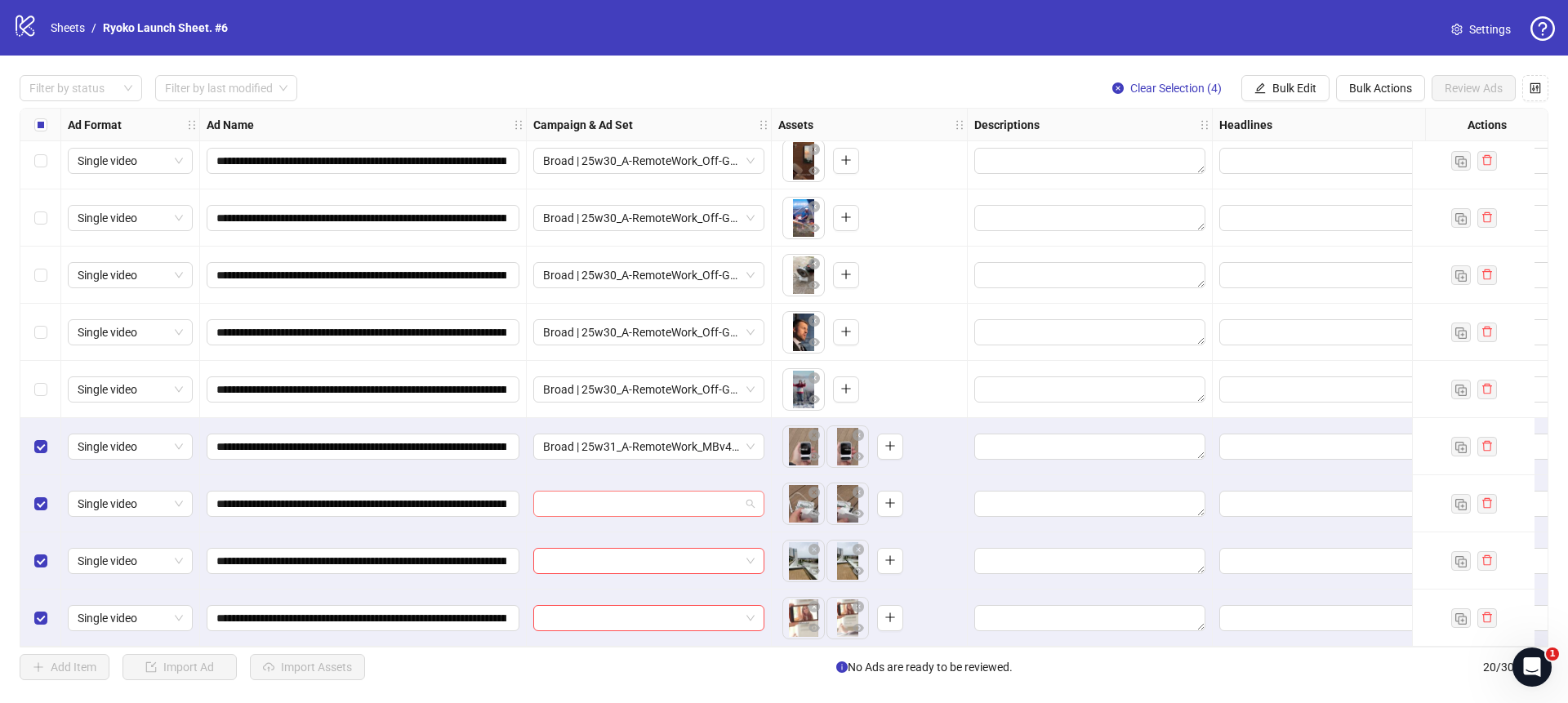
click at [750, 491] on span at bounding box center [648, 503] width 211 height 24
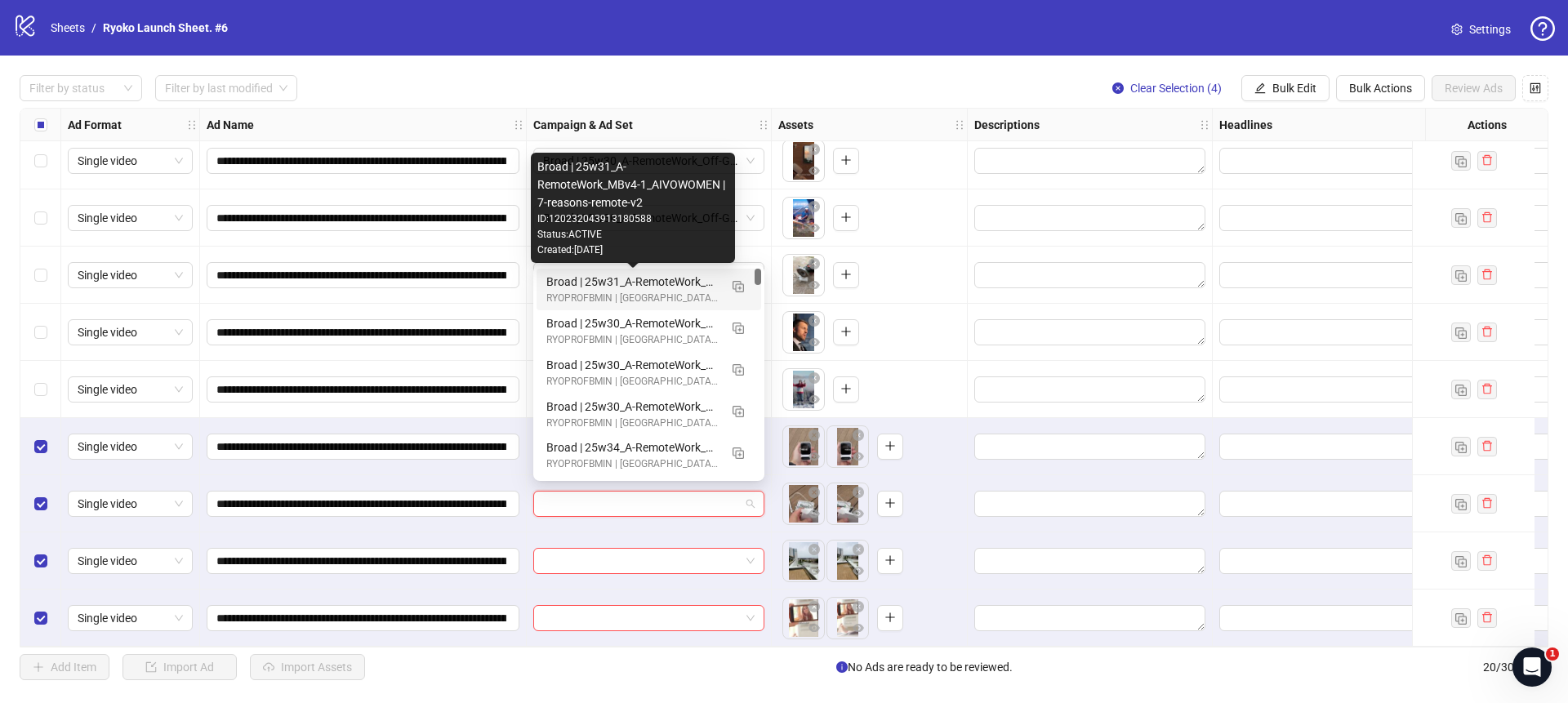
click at [655, 284] on div "Broad | 25w31_A-RemoteWork_MBv4-1_AIVOWOMEN | 7-reasons-remote-v2" at bounding box center [631, 281] width 172 height 18
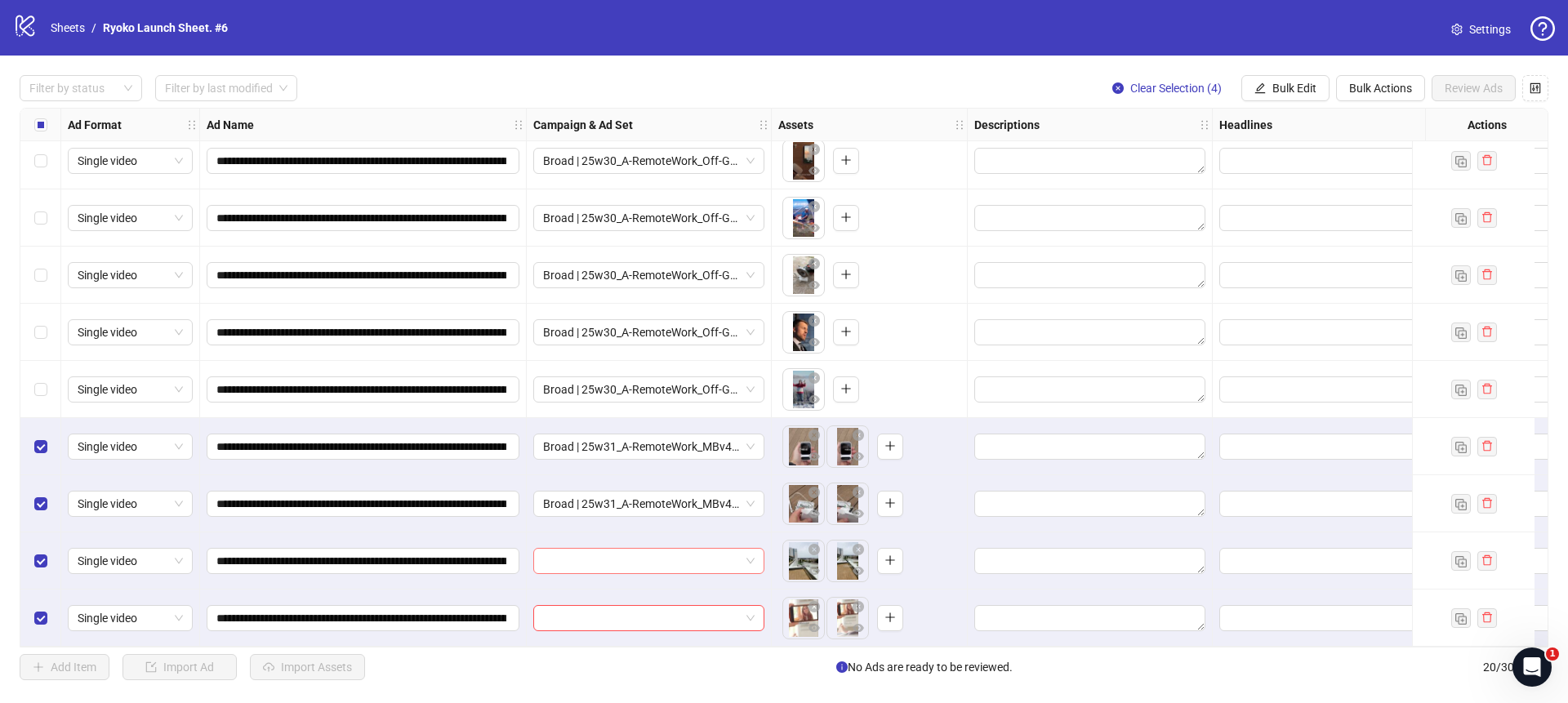
click at [752, 553] on span at bounding box center [648, 561] width 211 height 24
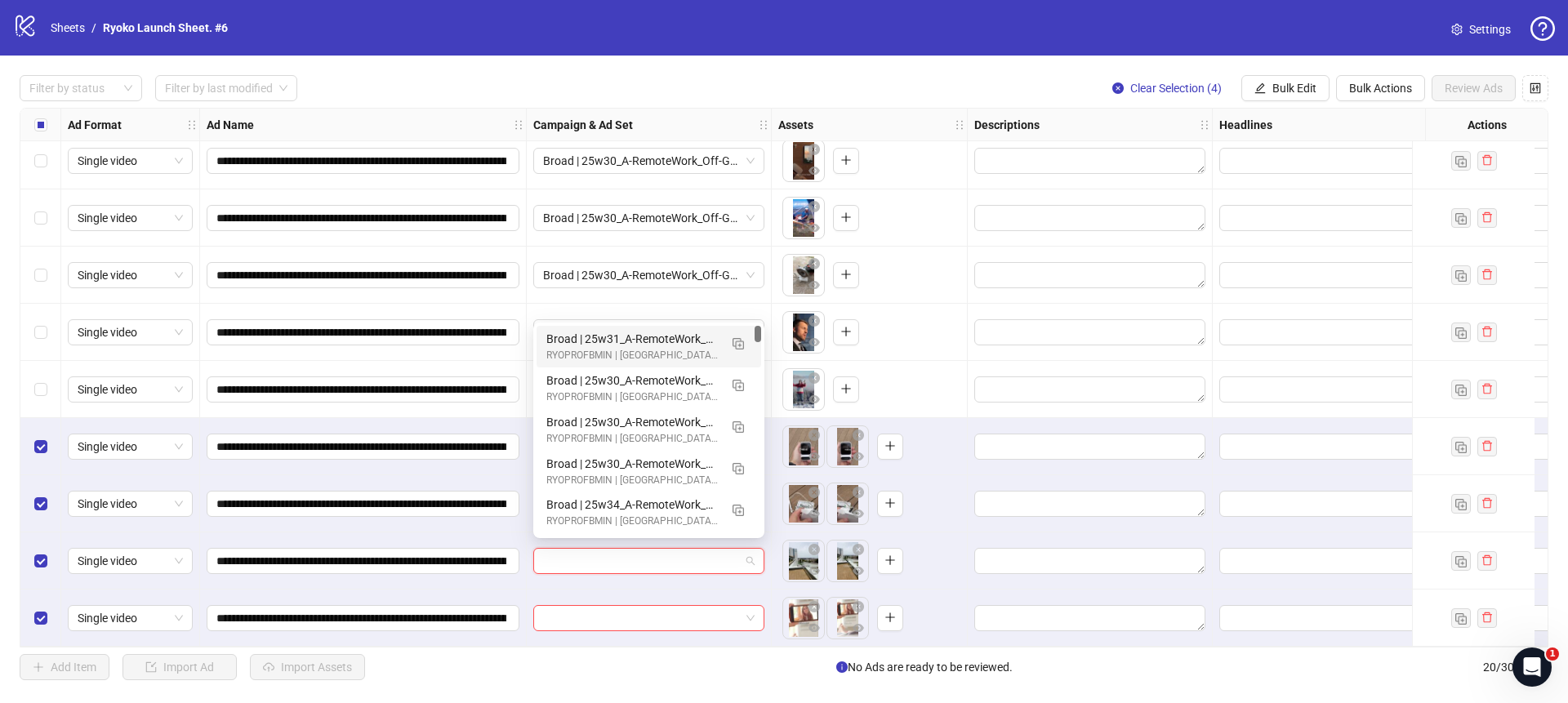
click at [650, 338] on div "Broad | 25w31_A-RemoteWork_MBv4-1_AIVOWOMEN | 7-reasons-remote-v2" at bounding box center [631, 338] width 172 height 18
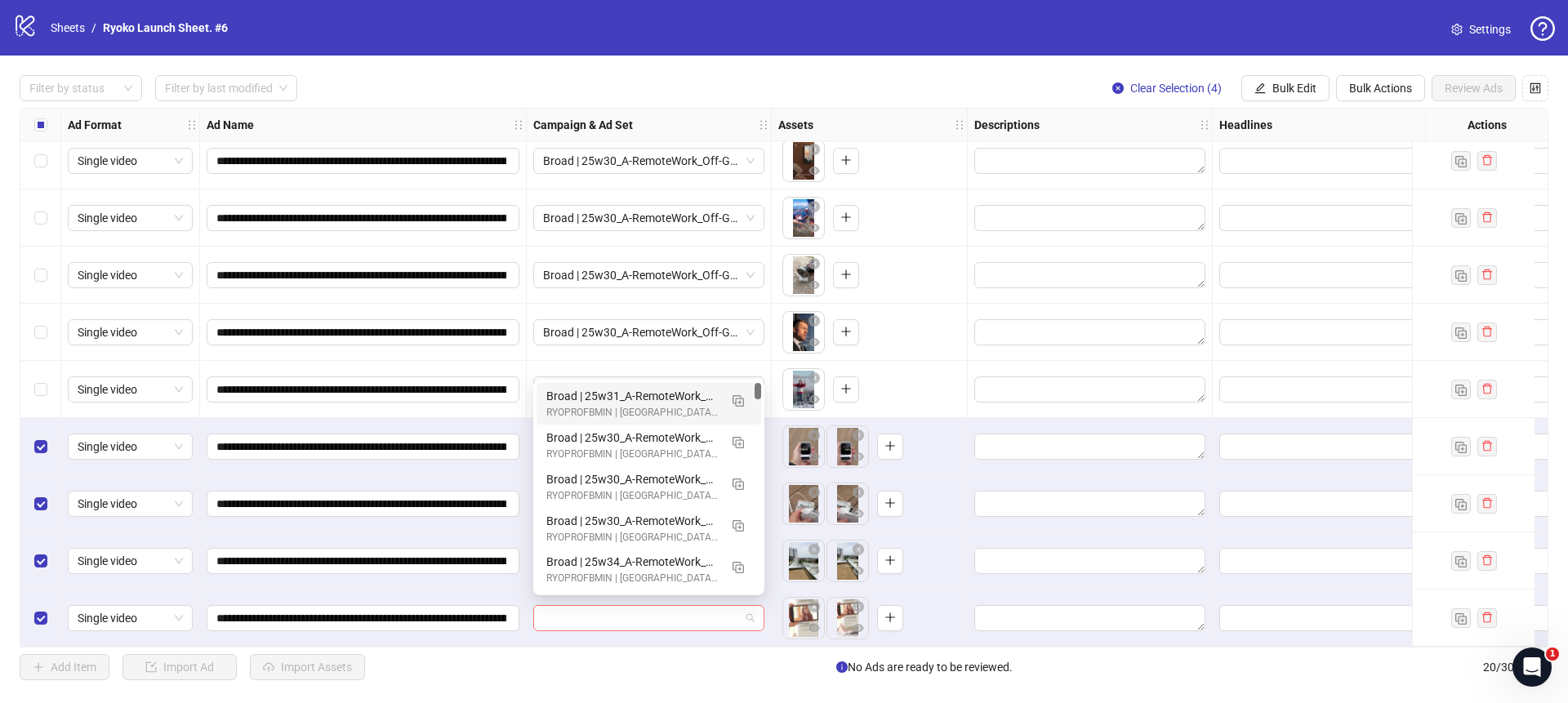
click at [750, 609] on span at bounding box center [648, 617] width 211 height 24
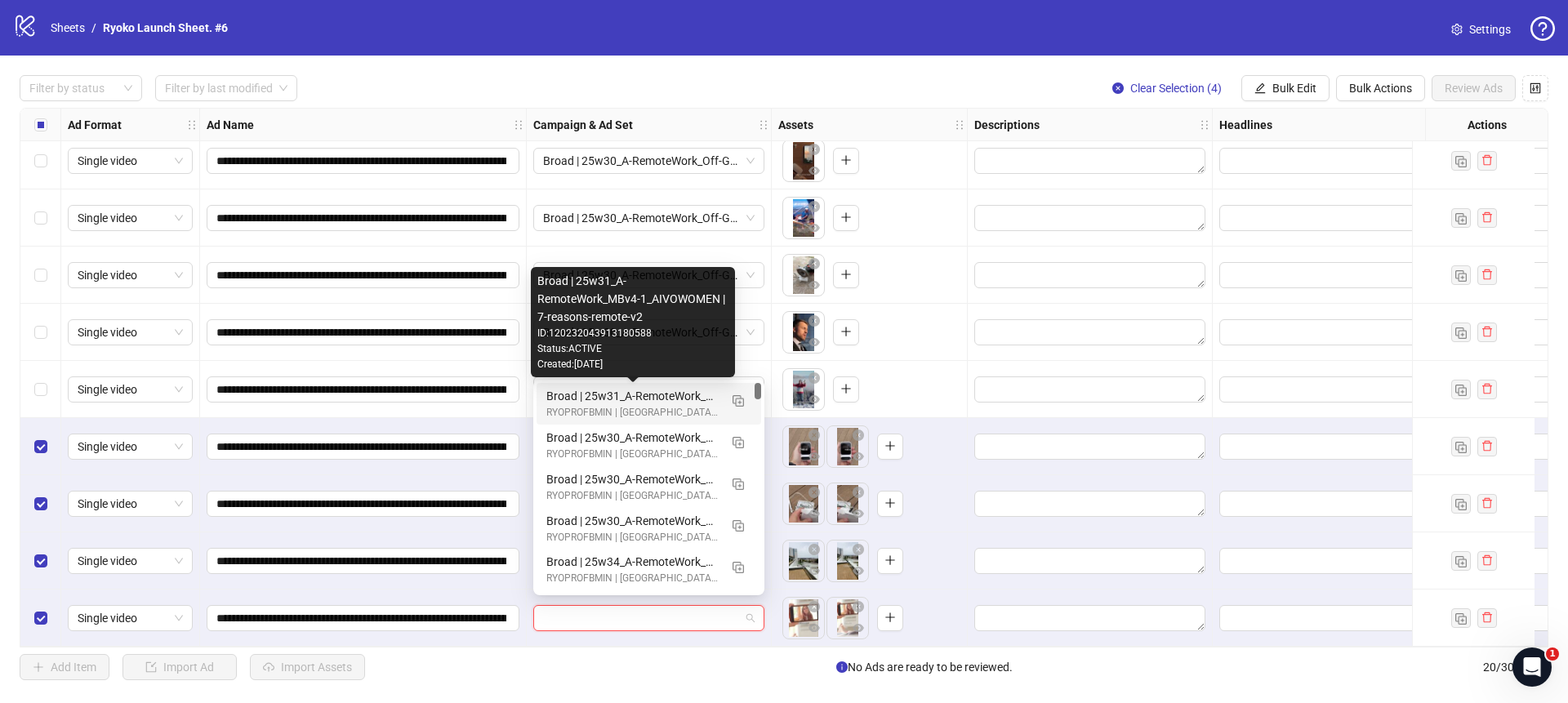
click at [684, 395] on div "Broad | 25w31_A-RemoteWork_MBv4-1_AIVOWOMEN | 7-reasons-remote-v2" at bounding box center [631, 395] width 172 height 18
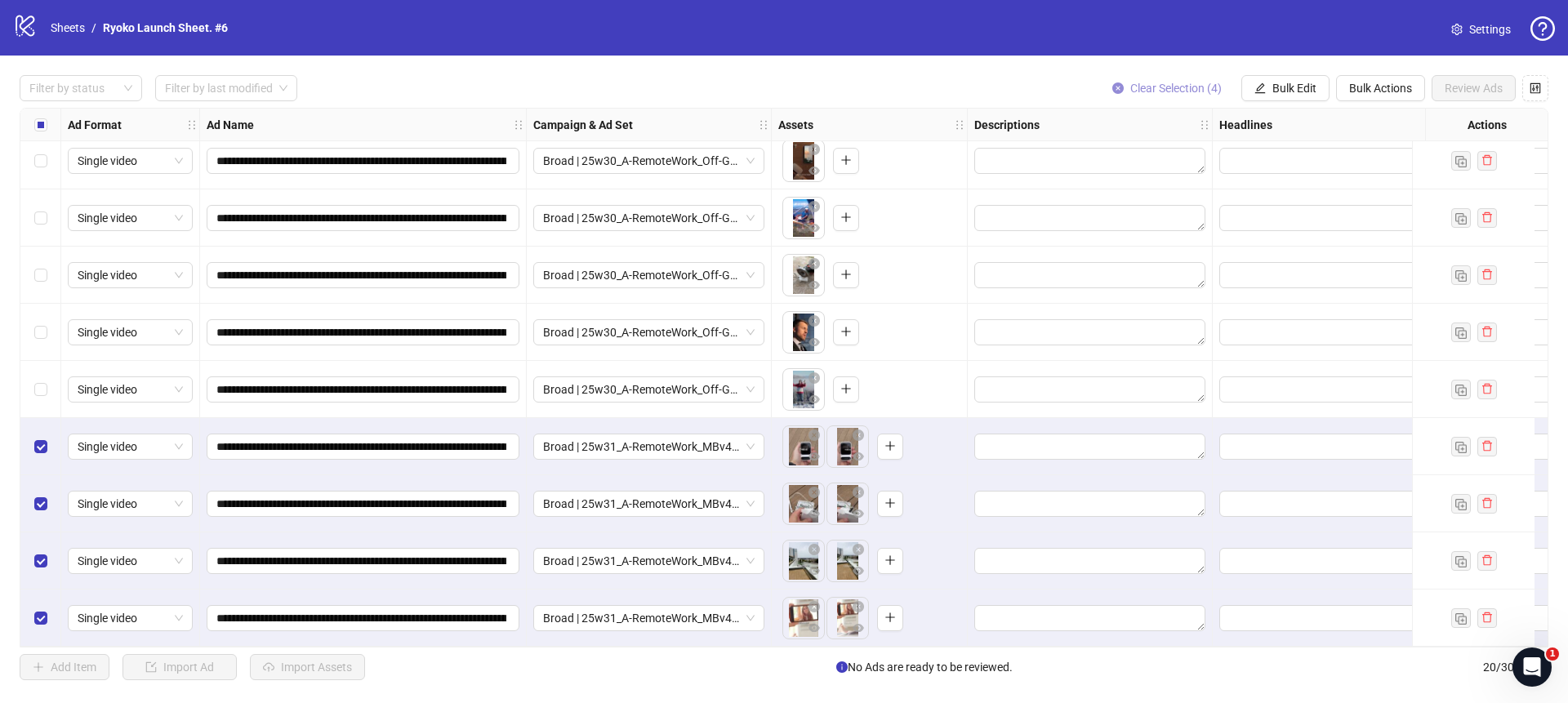
click at [1115, 88] on icon "close-circle" at bounding box center [1118, 88] width 11 height 11
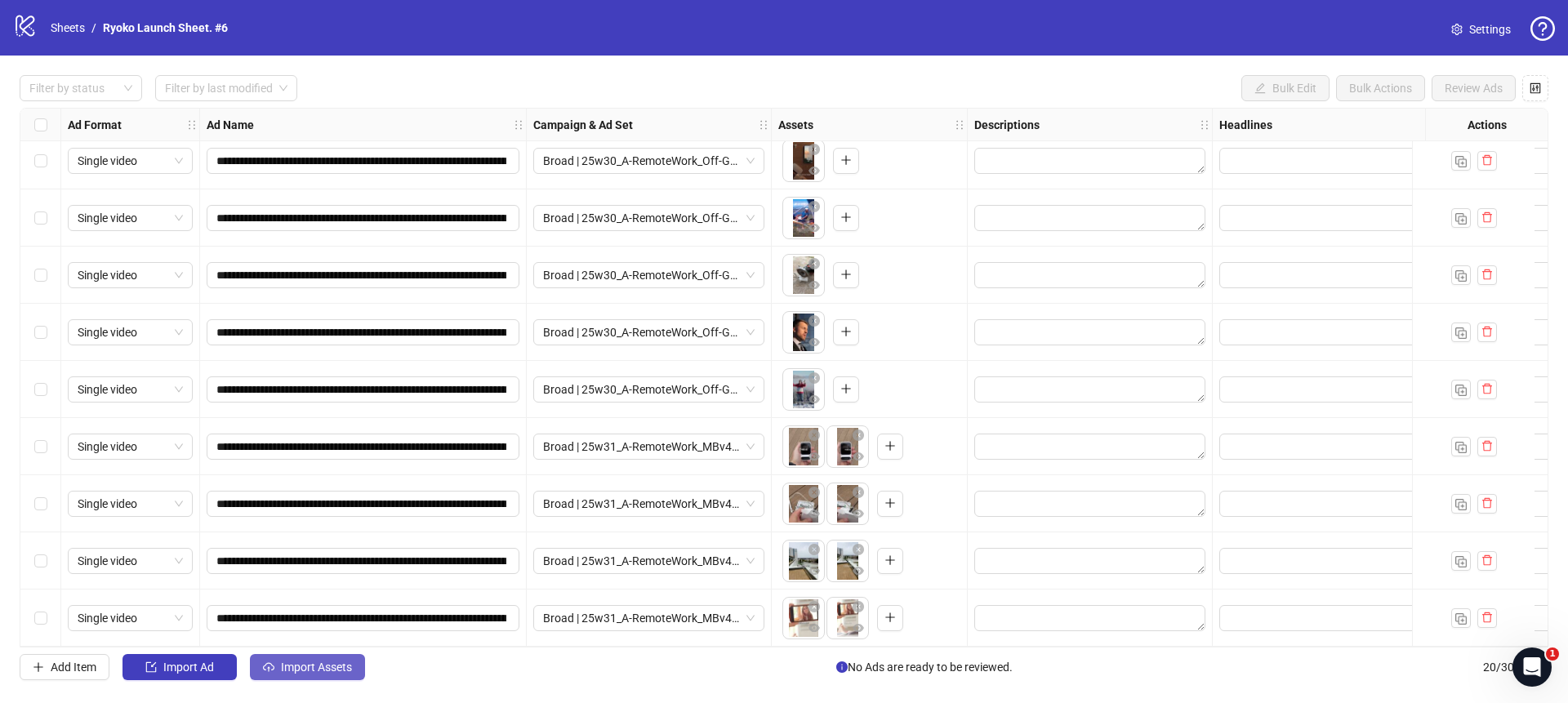
click at [314, 672] on span "Import Assets" at bounding box center [316, 667] width 71 height 13
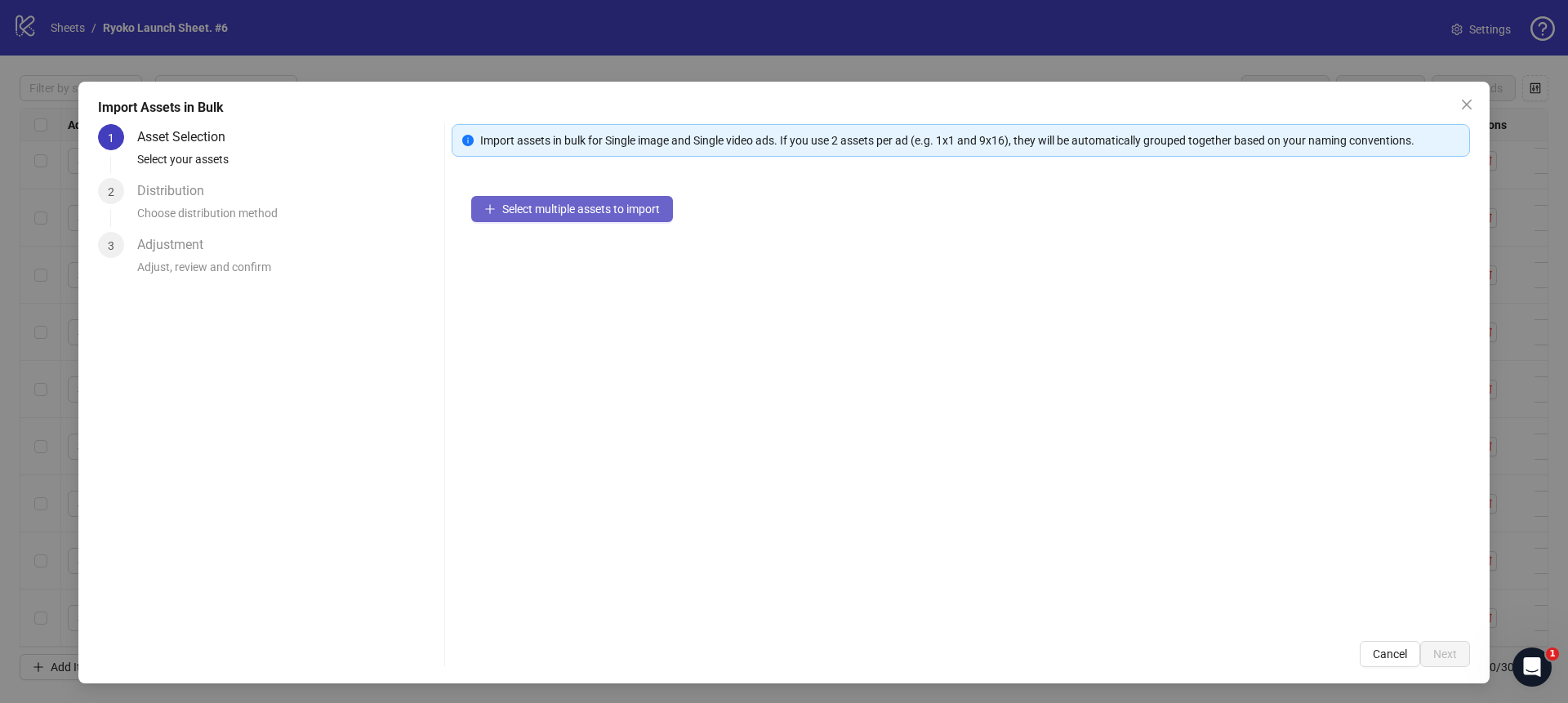
click at [533, 212] on span "Select multiple assets to import" at bounding box center [580, 209] width 157 height 13
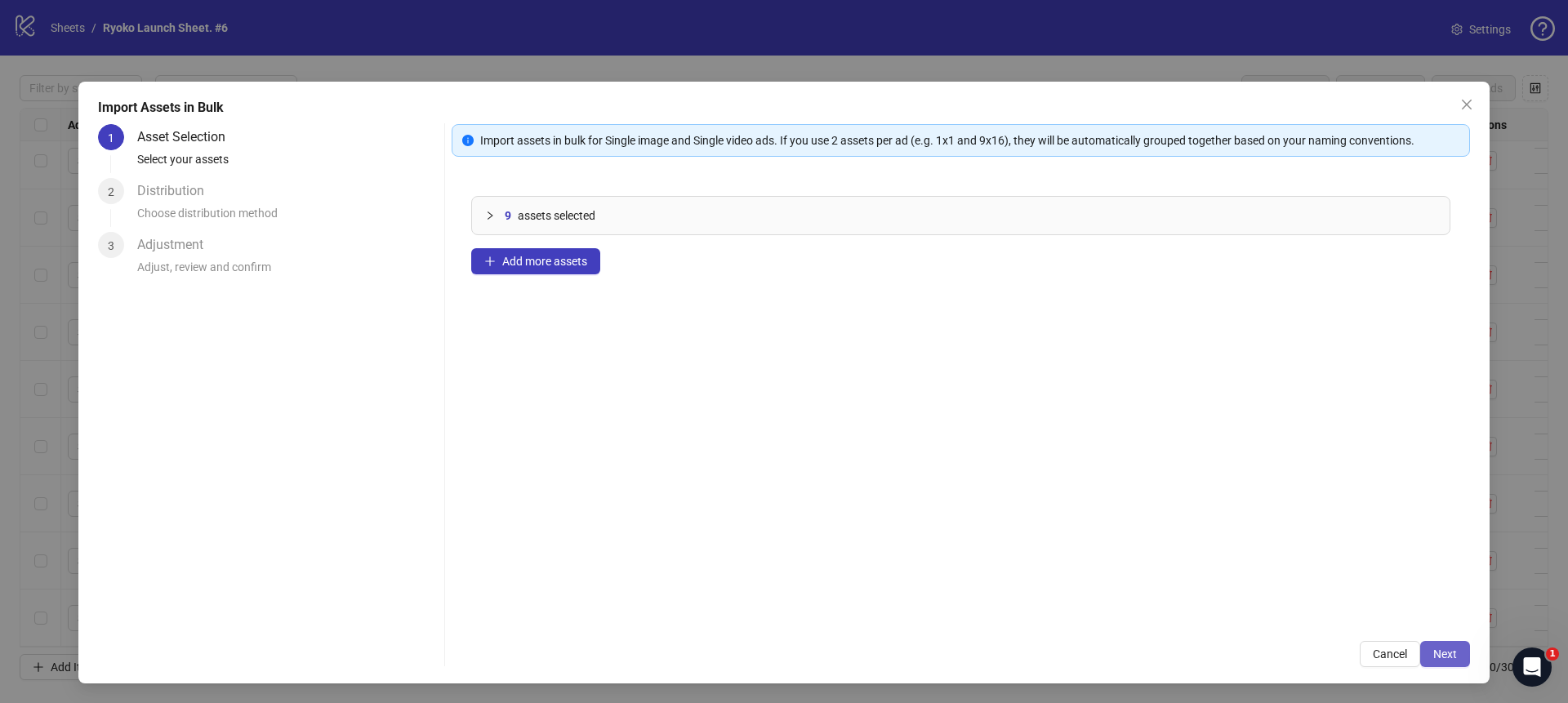
click at [1456, 658] on button "Next" at bounding box center [1445, 654] width 50 height 26
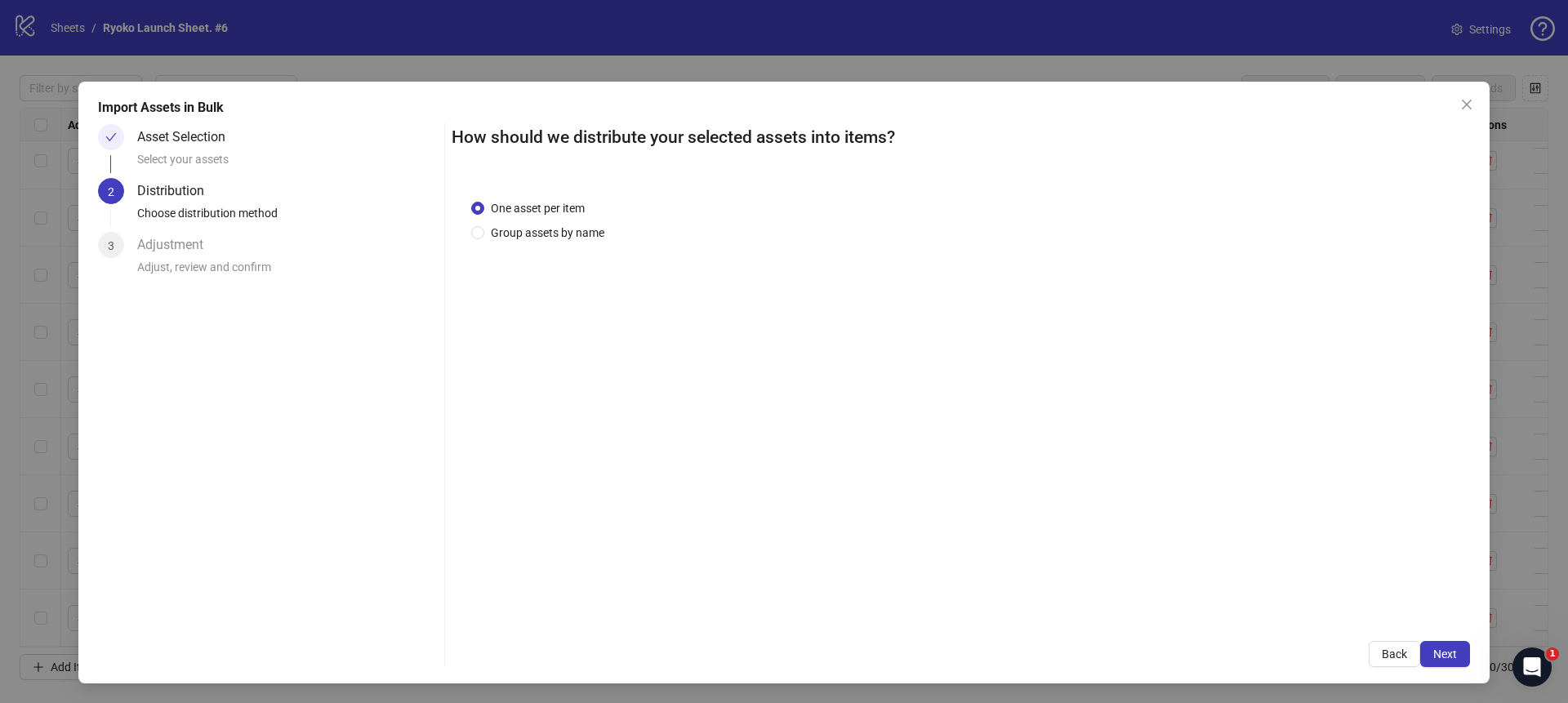
click at [584, 222] on div "One asset per item Group assets by name" at bounding box center [541, 220] width 140 height 43
click at [578, 232] on span "Group assets by name" at bounding box center [548, 232] width 126 height 18
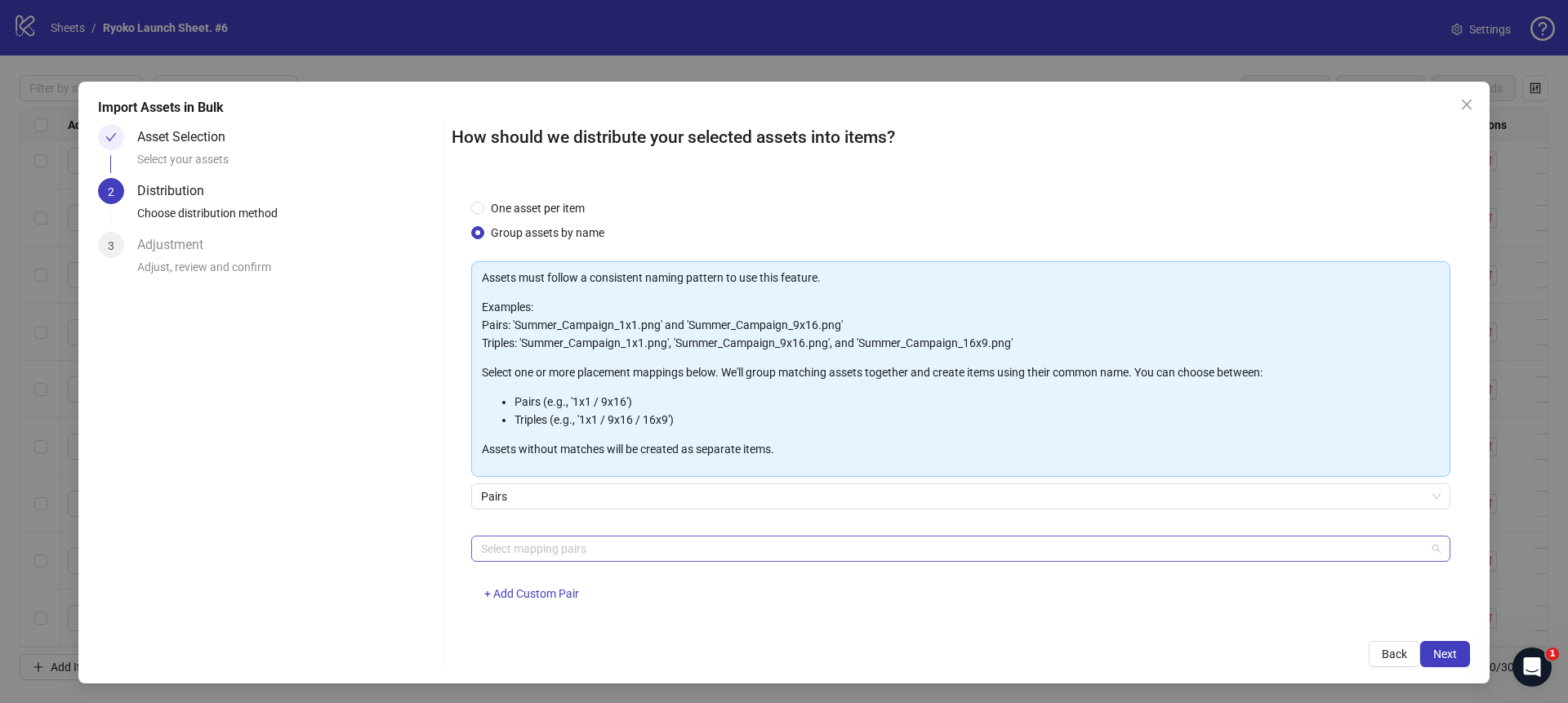
click at [563, 550] on div at bounding box center [951, 549] width 955 height 23
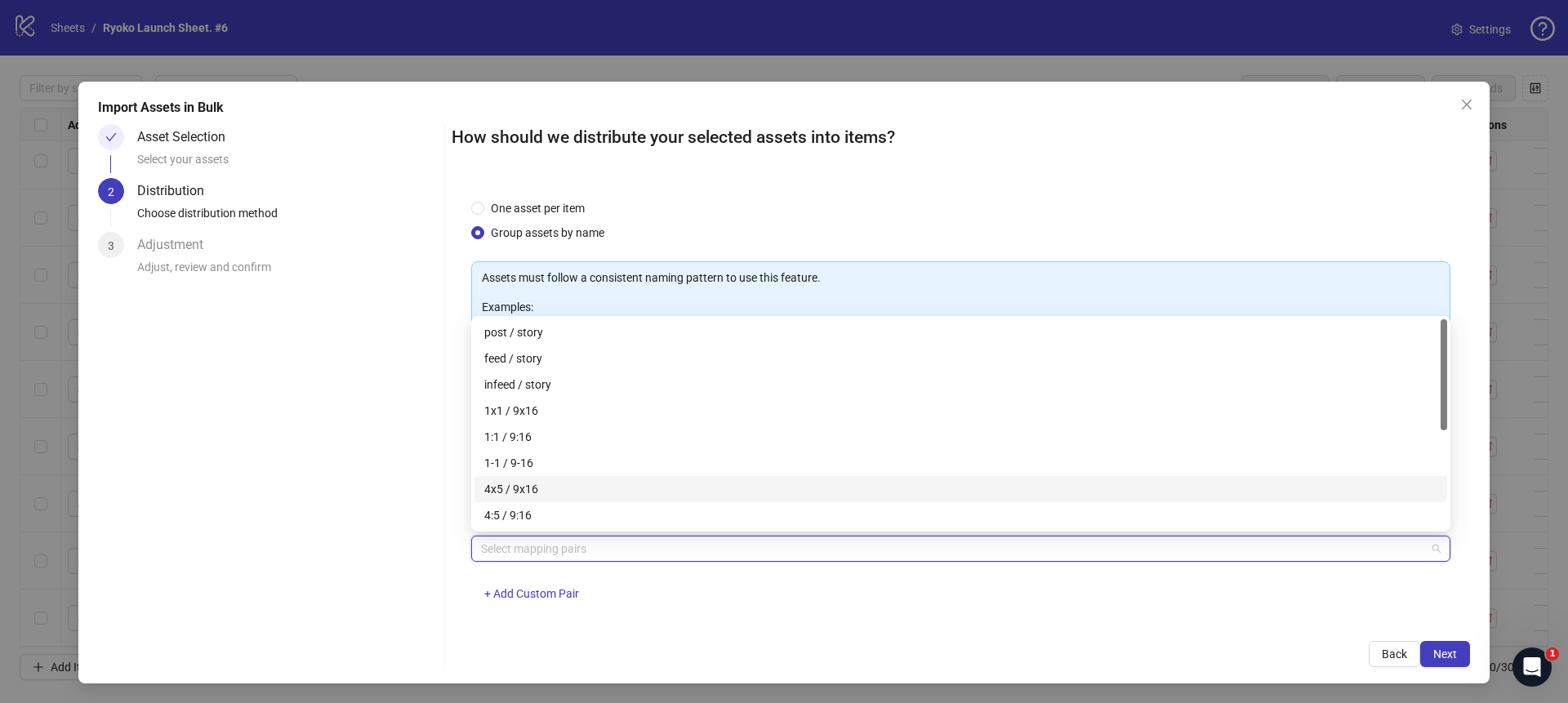
click at [538, 493] on div "4x5 / 9x16" at bounding box center [961, 488] width 952 height 18
click at [977, 619] on div "4x5 / 9x16 + Add Custom Pair" at bounding box center [961, 577] width 979 height 85
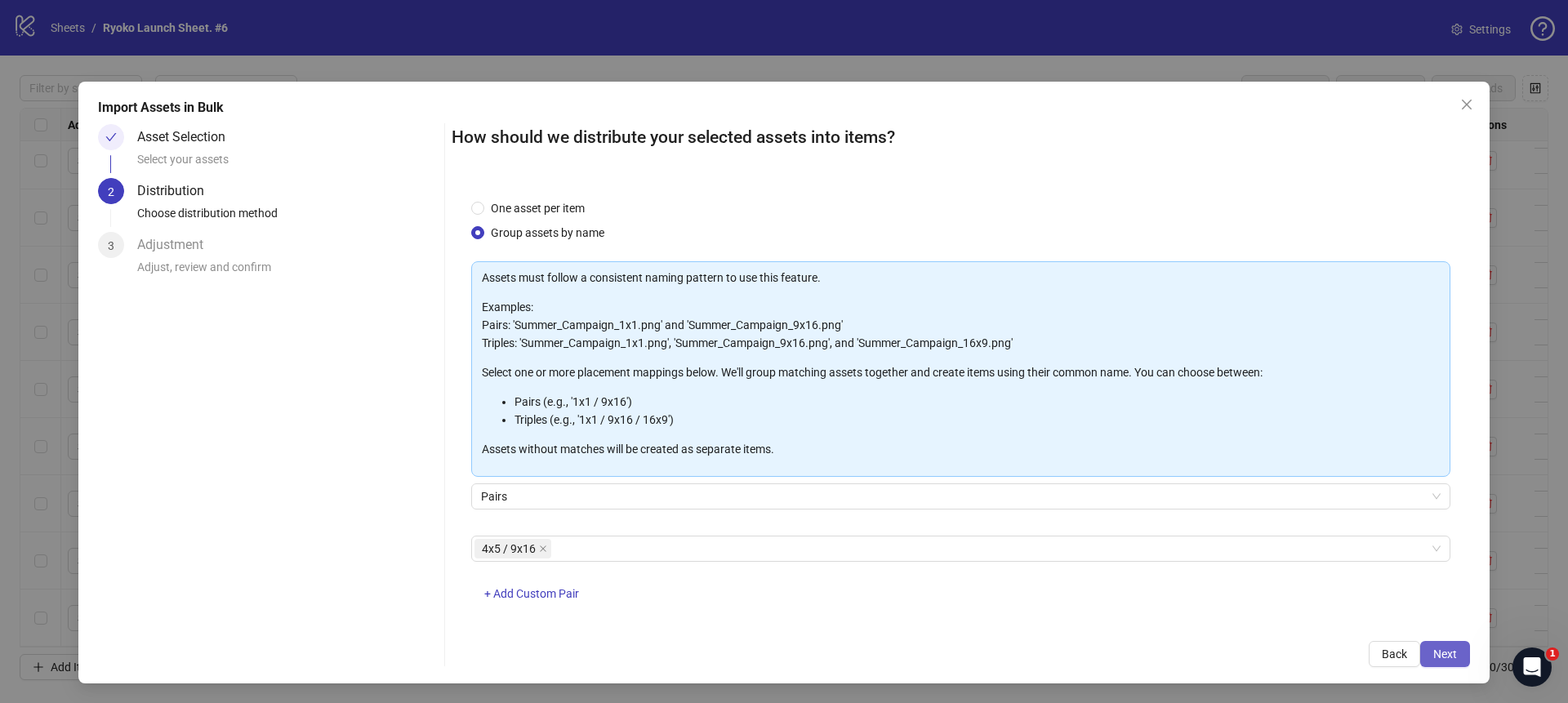
click at [1441, 655] on span "Next" at bounding box center [1444, 654] width 23 height 13
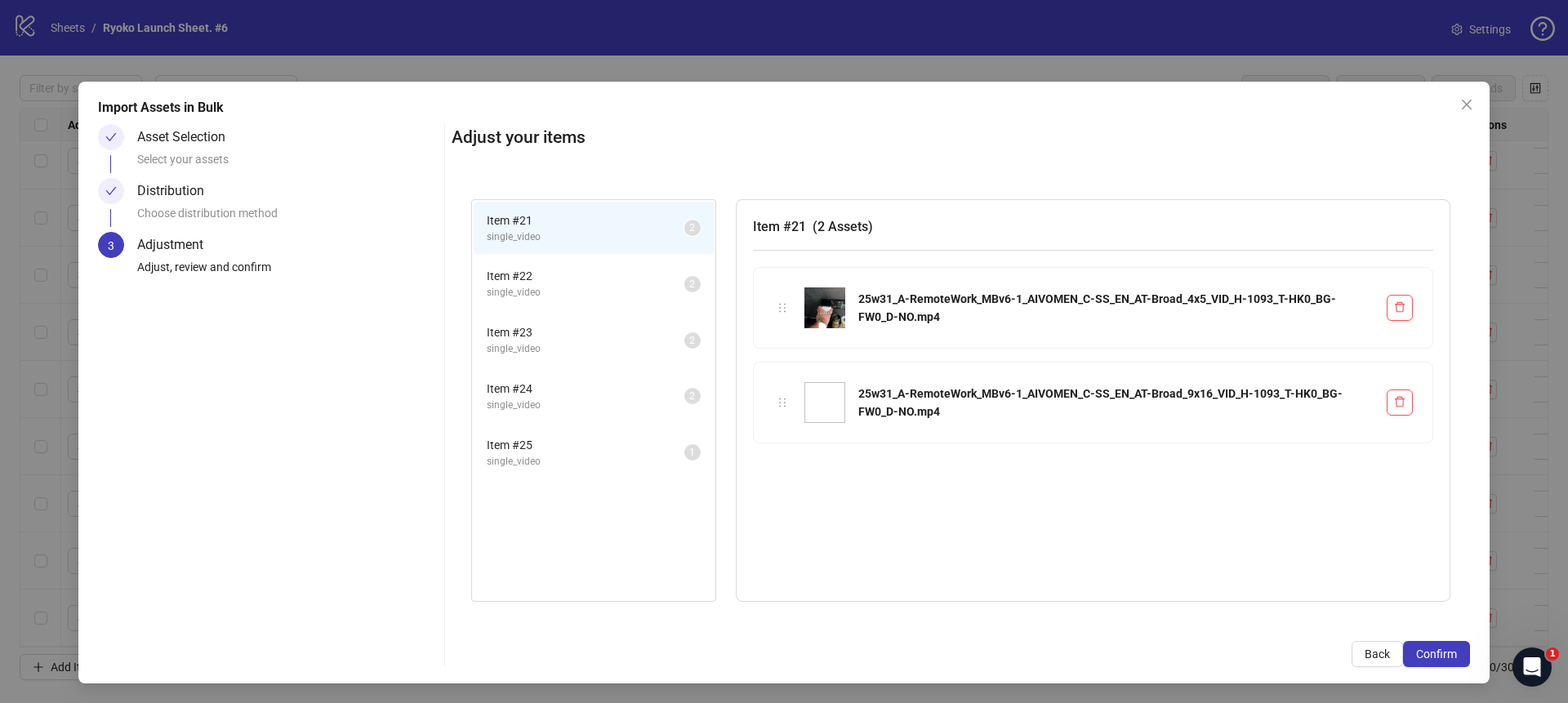
click at [525, 451] on span "Item # 25" at bounding box center [585, 444] width 197 height 18
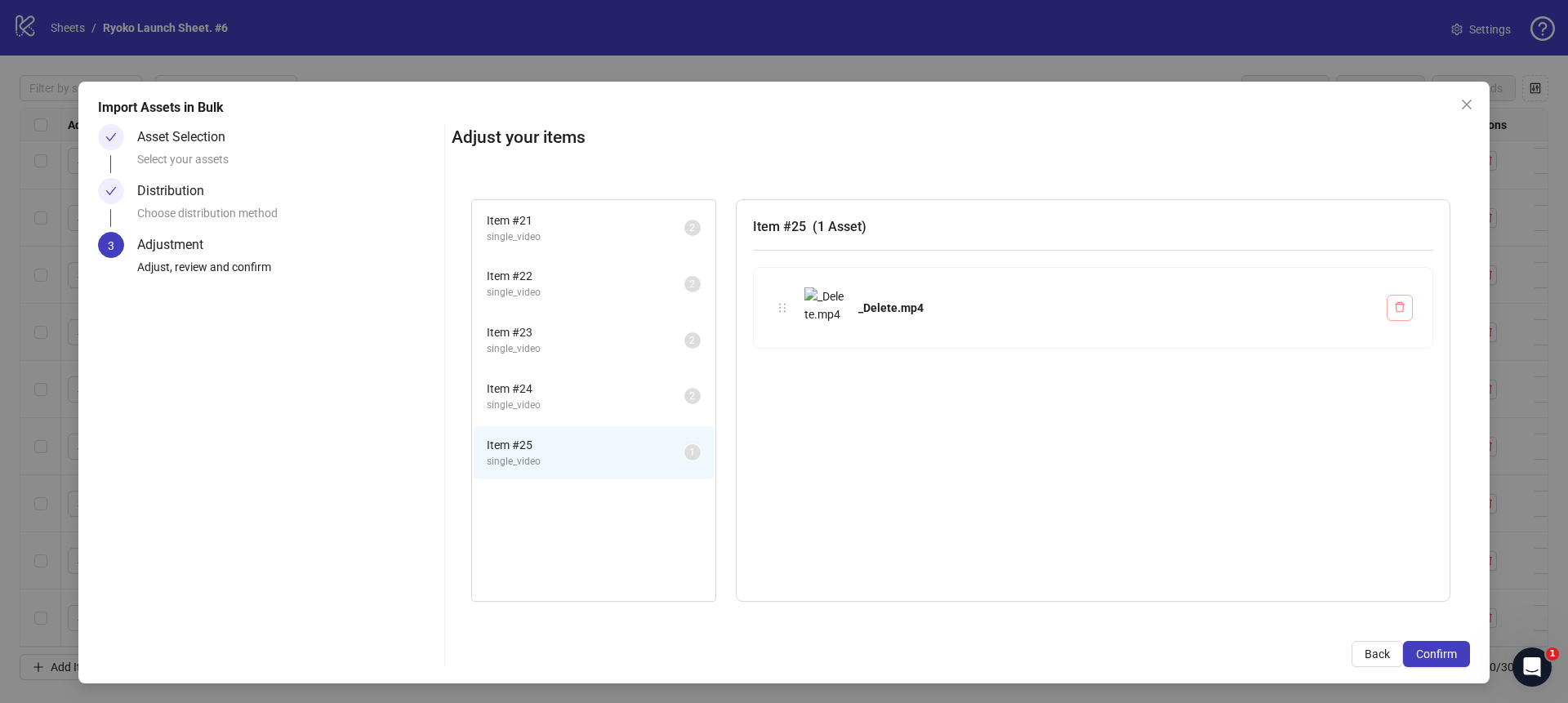
click at [1410, 304] on button "button" at bounding box center [1400, 308] width 26 height 26
click at [1253, 391] on div "Item # 25 ( 1 Asset ) _Delete.mp4" at bounding box center [1093, 400] width 714 height 403
click at [1400, 304] on icon "delete" at bounding box center [1400, 307] width 11 height 11
click at [1441, 655] on span "Confirm" at bounding box center [1436, 654] width 41 height 13
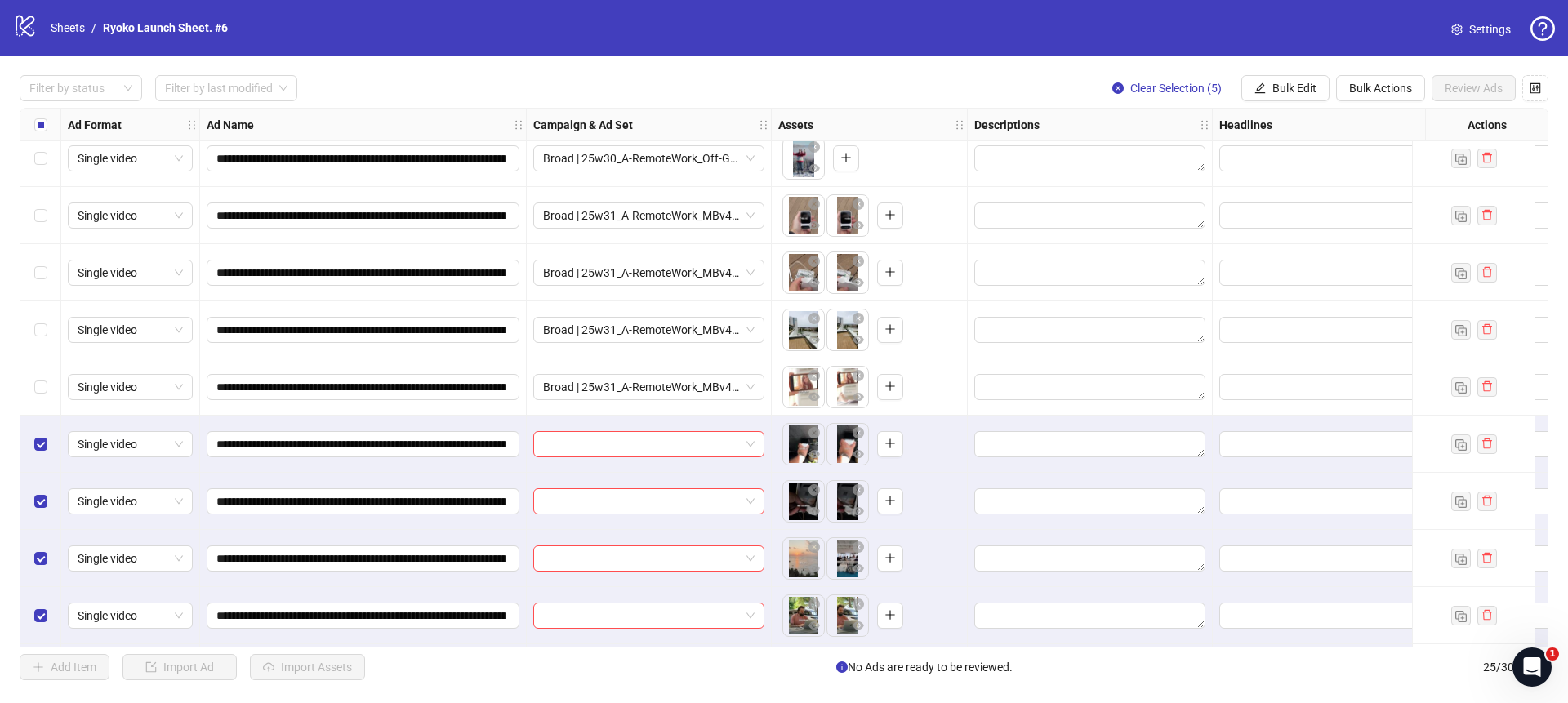
scroll to position [930, 0]
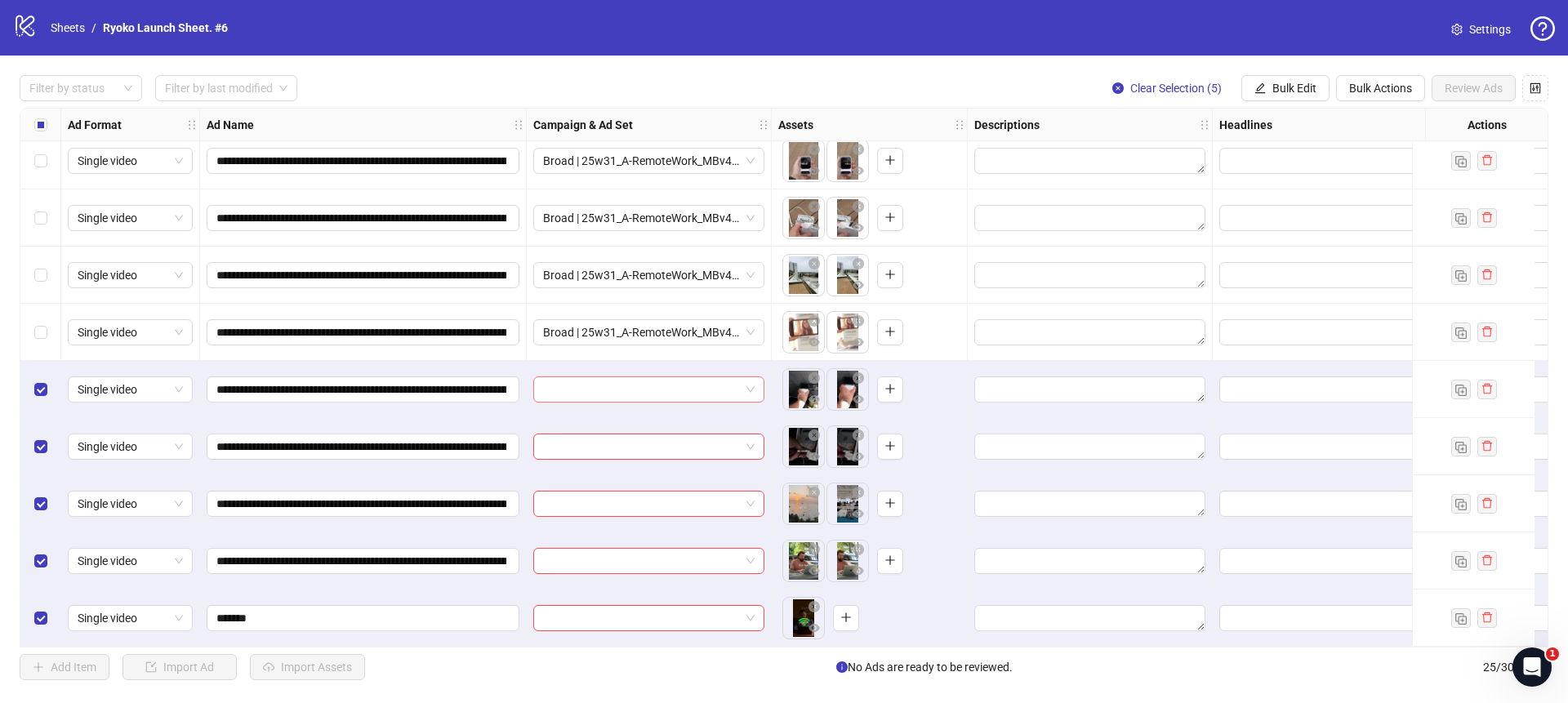
click at [755, 383] on div at bounding box center [648, 390] width 231 height 26
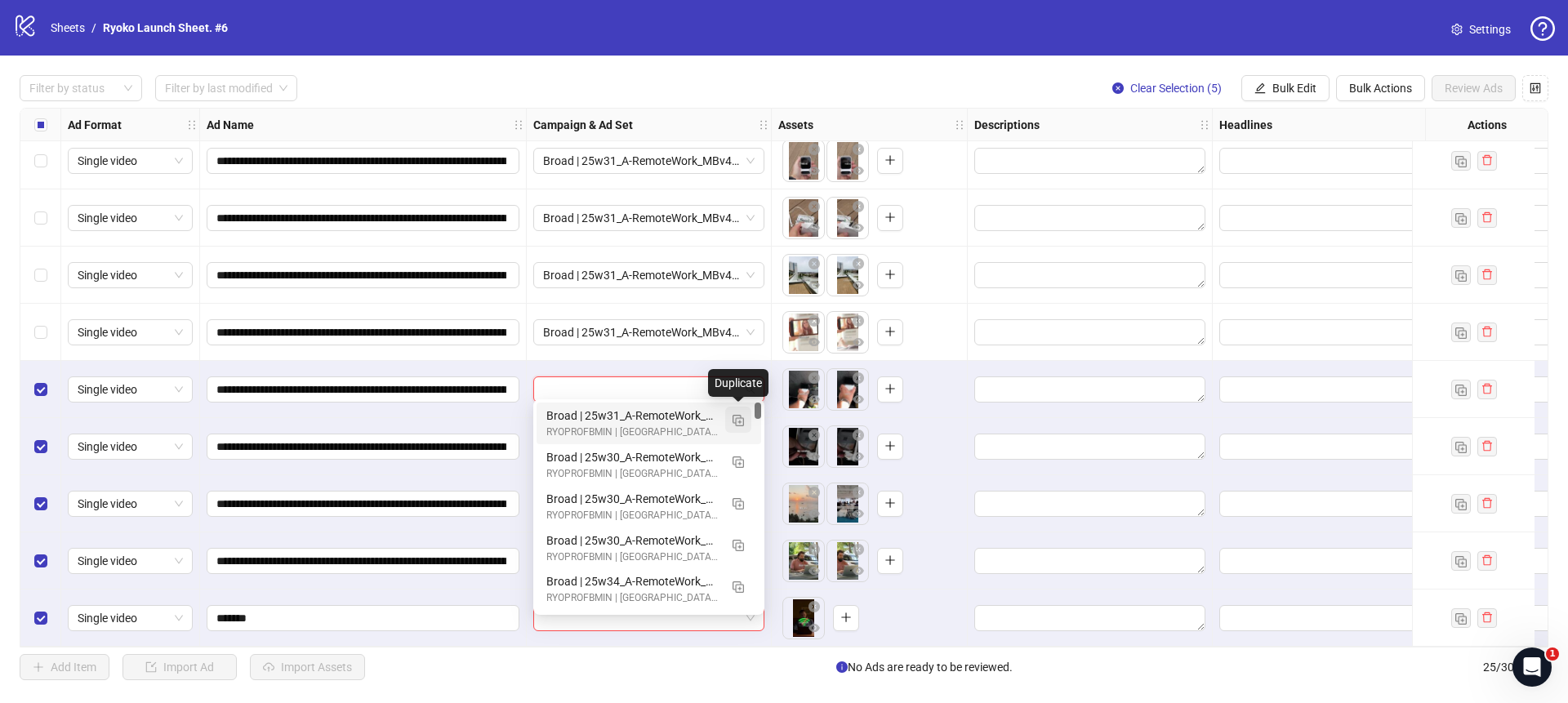
click at [743, 418] on img "button" at bounding box center [737, 420] width 11 height 11
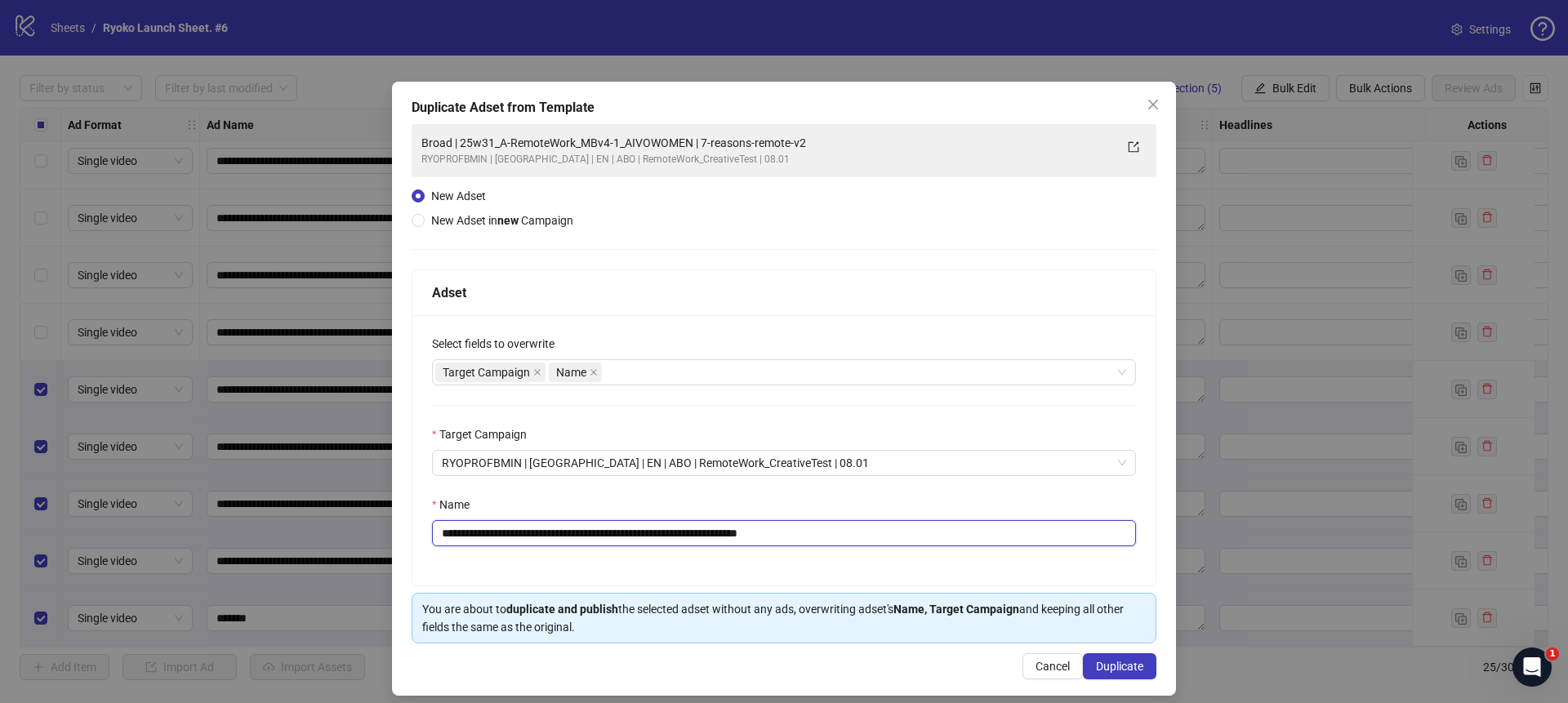
click at [890, 534] on input "**********" at bounding box center [783, 533] width 704 height 26
drag, startPoint x: 712, startPoint y: 532, endPoint x: 492, endPoint y: 532, distance: 220.0
click at [496, 532] on input "**********" at bounding box center [783, 533] width 704 height 26
click at [483, 533] on input "**********" at bounding box center [783, 533] width 704 height 26
drag, startPoint x: 483, startPoint y: 533, endPoint x: 710, endPoint y: 532, distance: 227.0
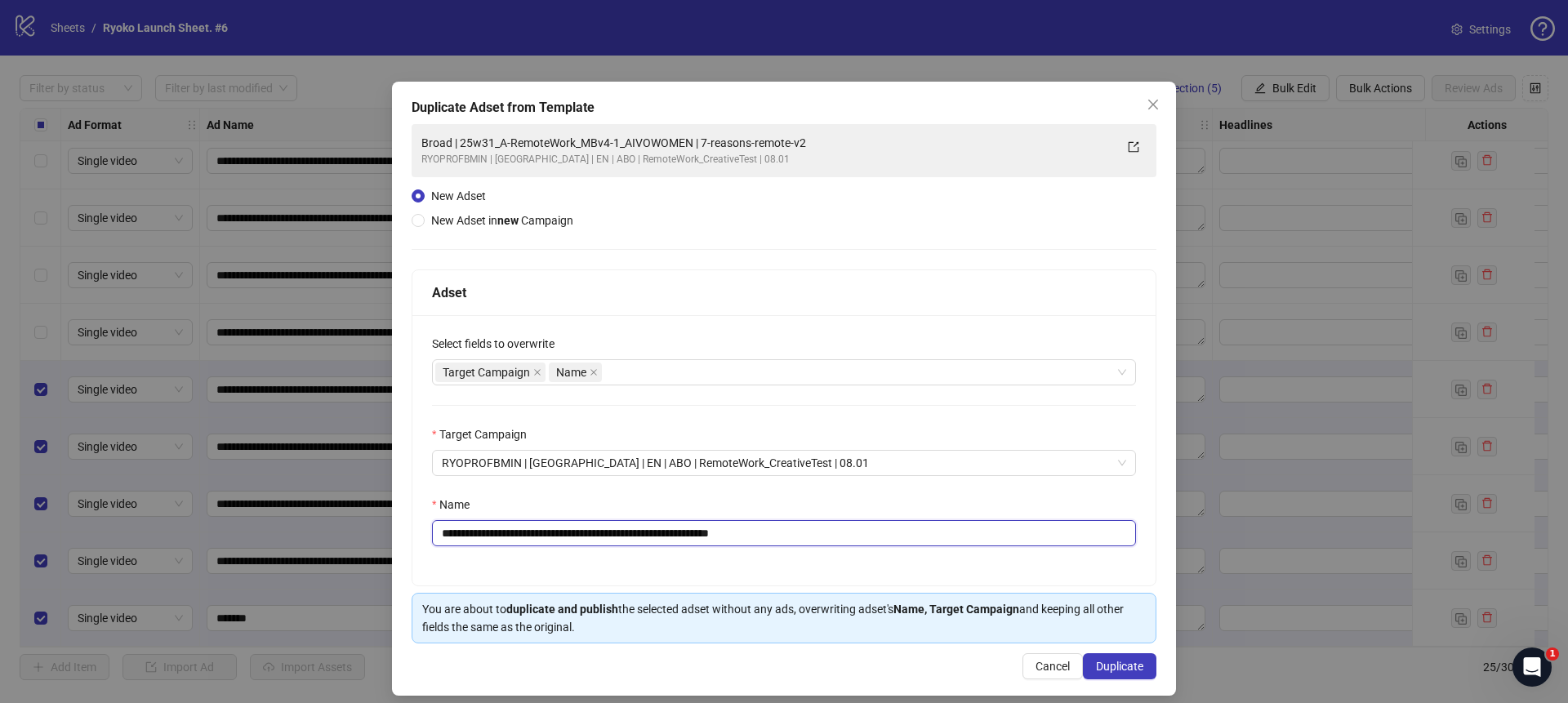
click at [710, 532] on input "**********" at bounding box center [783, 533] width 704 height 26
paste input "text"
type input "**********"
click at [1125, 662] on span "Duplicate" at bounding box center [1119, 666] width 47 height 13
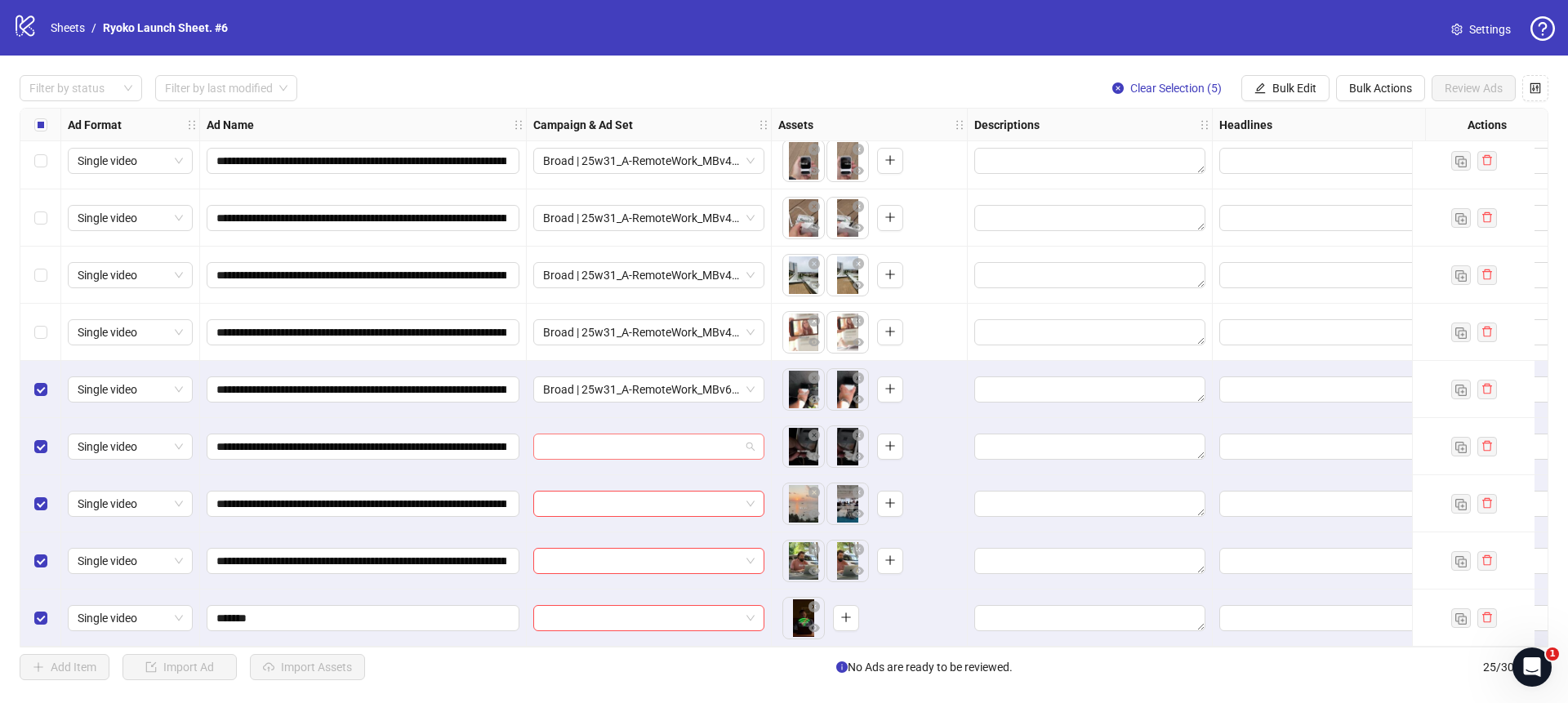
click at [751, 443] on span at bounding box center [648, 446] width 211 height 24
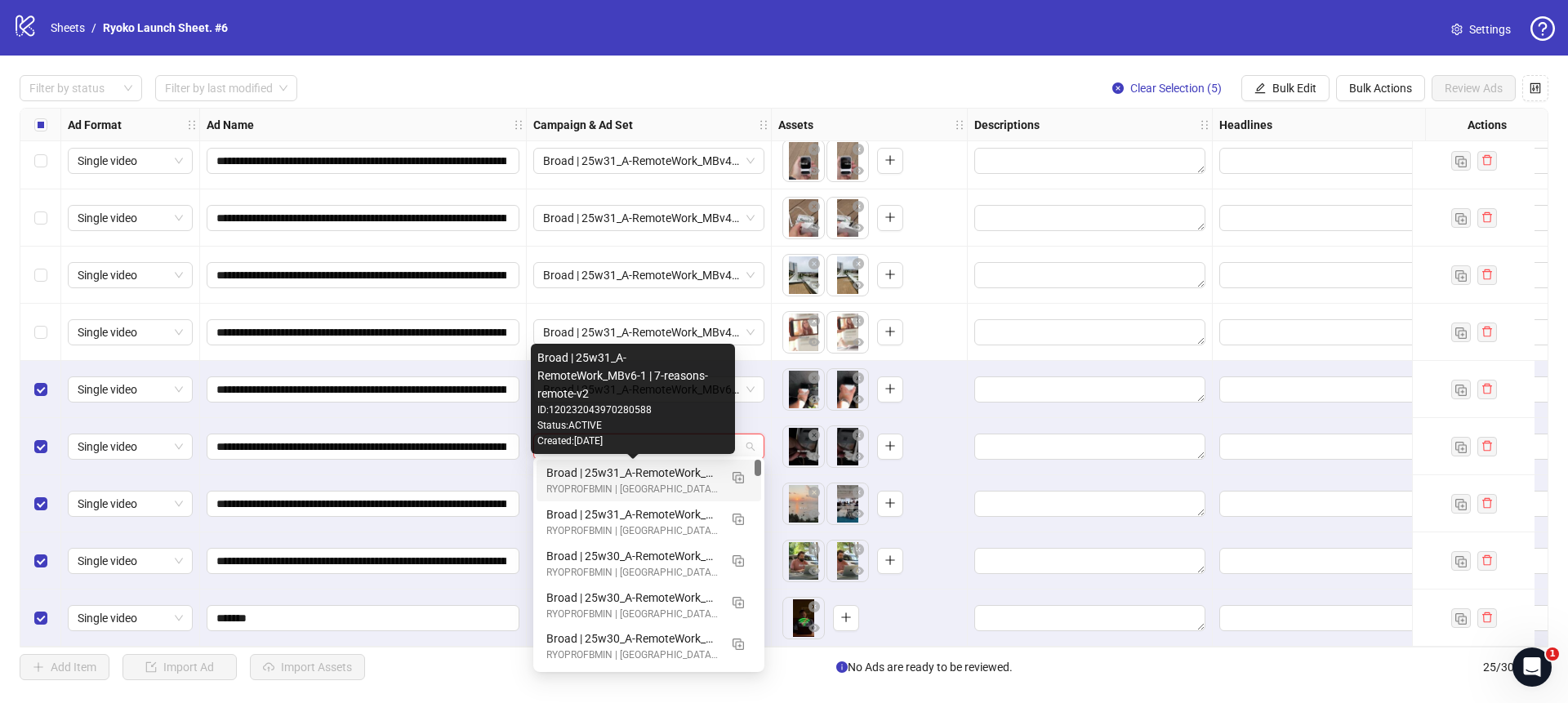
click at [683, 468] on div "Broad | 25w31_A-RemoteWork_MBv6-1 | 7-reasons-remote-v2" at bounding box center [631, 472] width 172 height 18
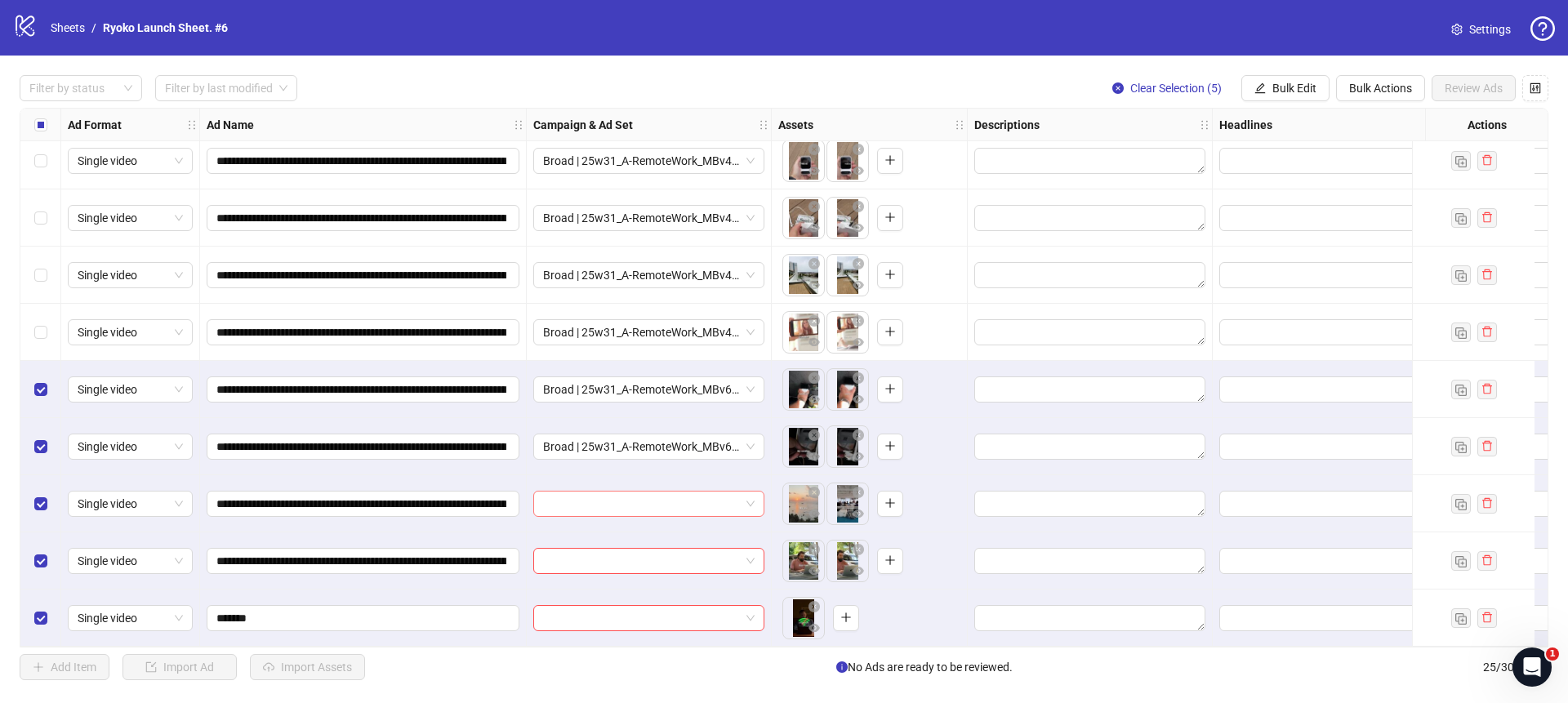
click at [752, 494] on span at bounding box center [648, 503] width 211 height 24
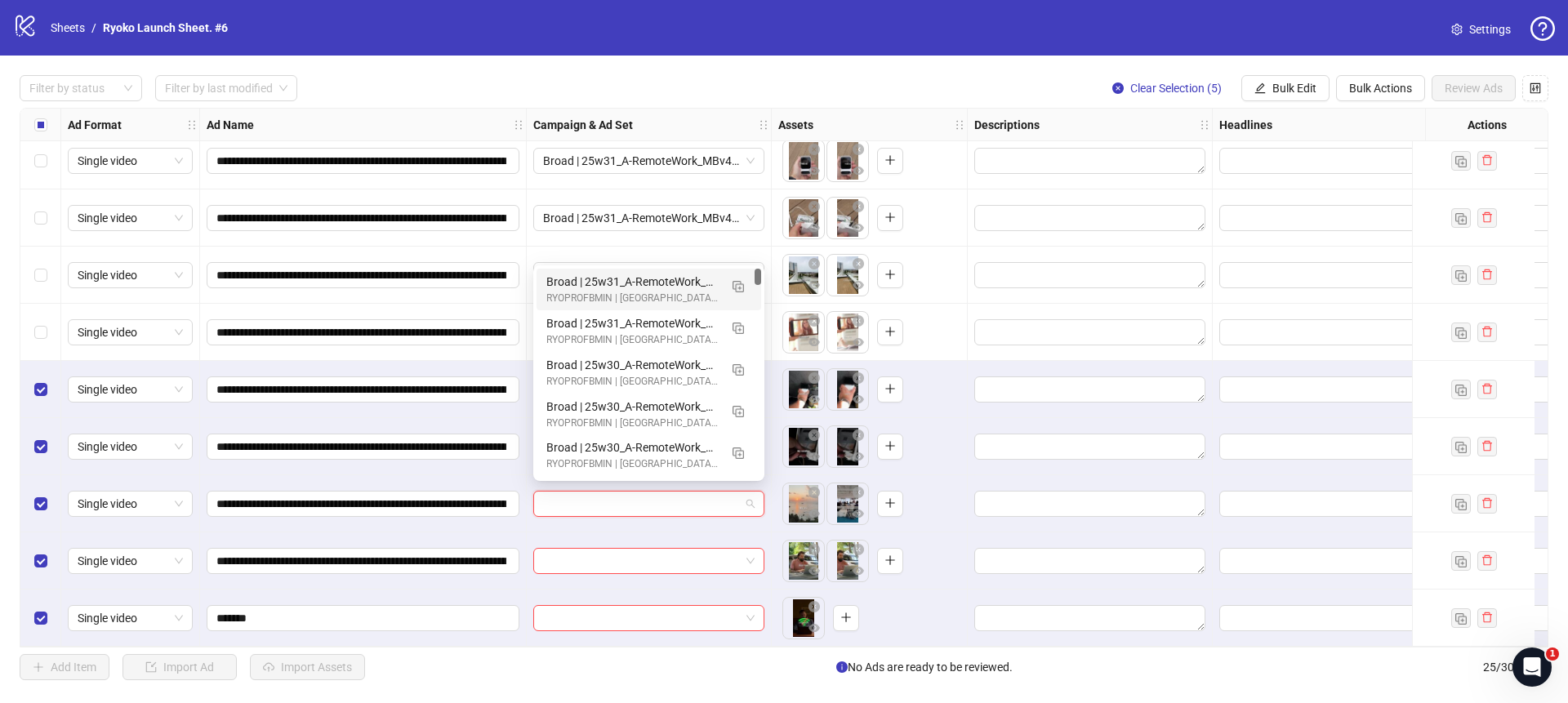
click at [656, 281] on div "Broad | 25w31_A-RemoteWork_MBv6-1 | 7-reasons-remote-v2" at bounding box center [631, 281] width 172 height 18
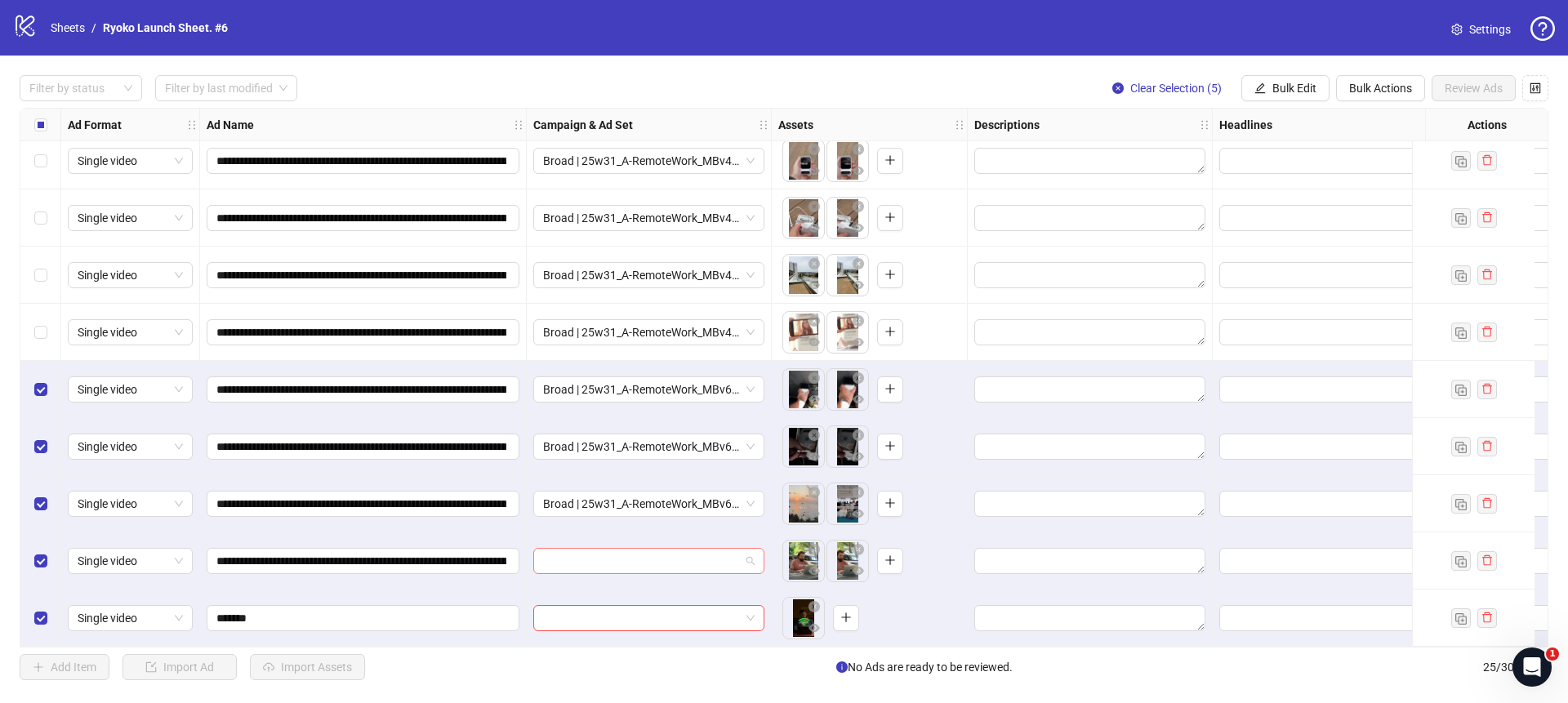
click at [741, 560] on span at bounding box center [648, 561] width 211 height 24
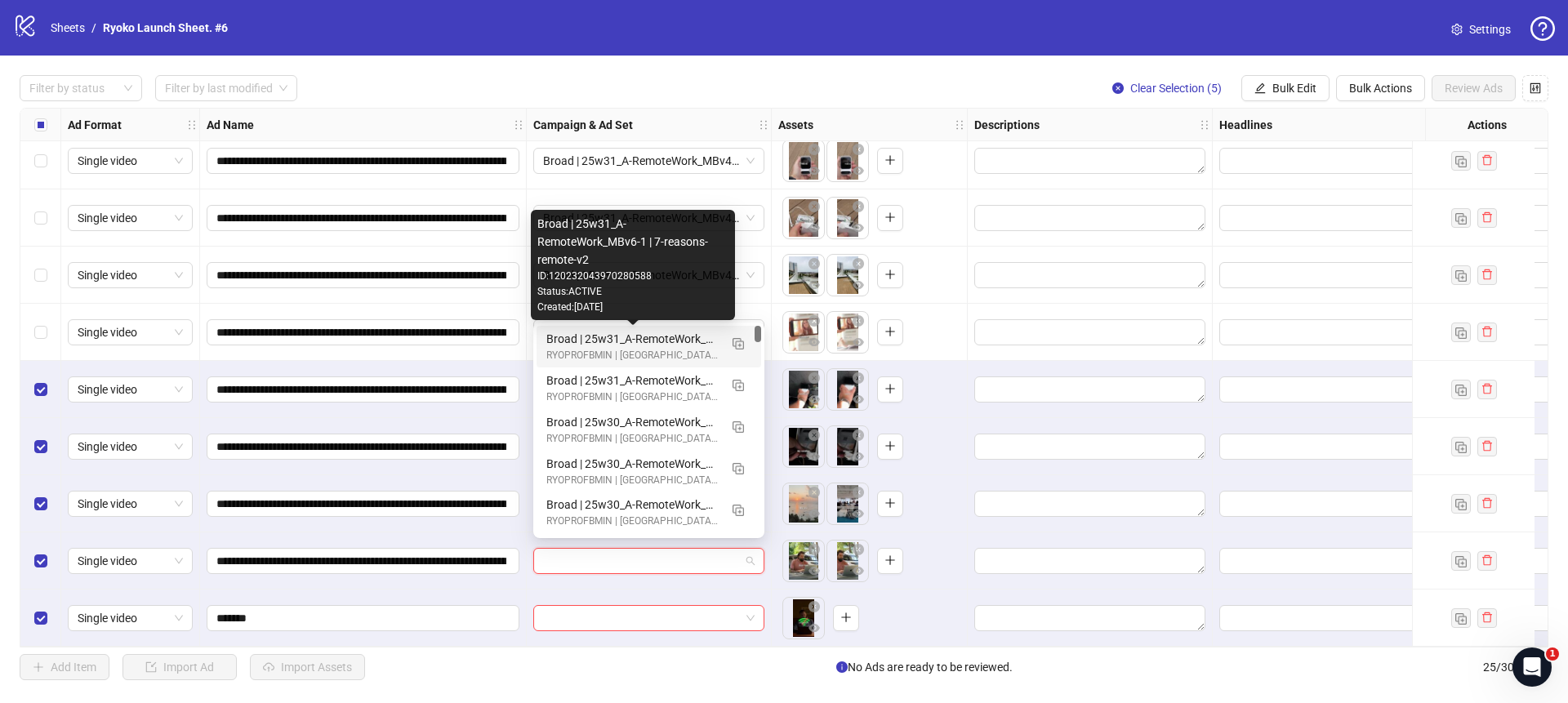
click at [684, 339] on div "Broad | 25w31_A-RemoteWork_MBv6-1 | 7-reasons-remote-v2" at bounding box center [631, 338] width 172 height 18
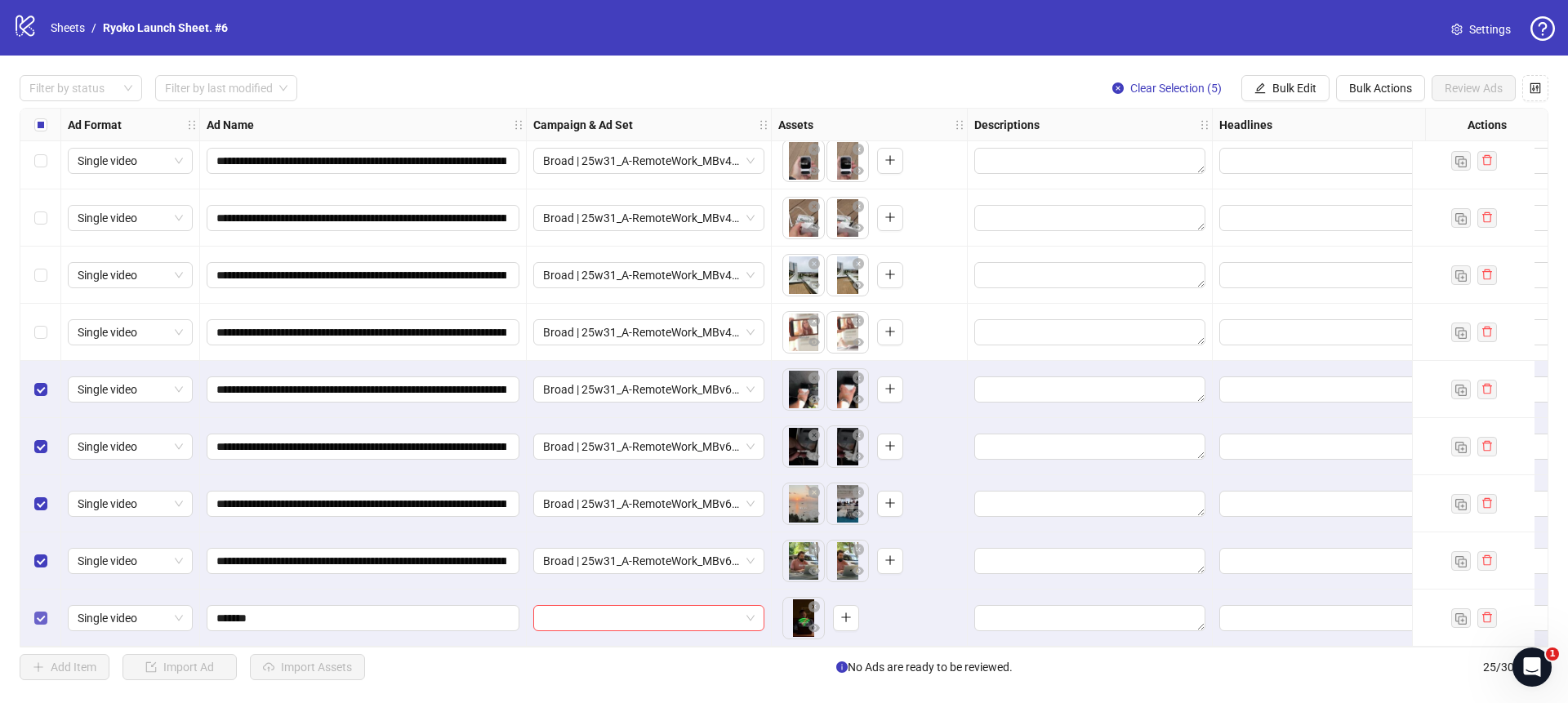
click at [47, 618] on label "Select row 25" at bounding box center [41, 617] width 13 height 18
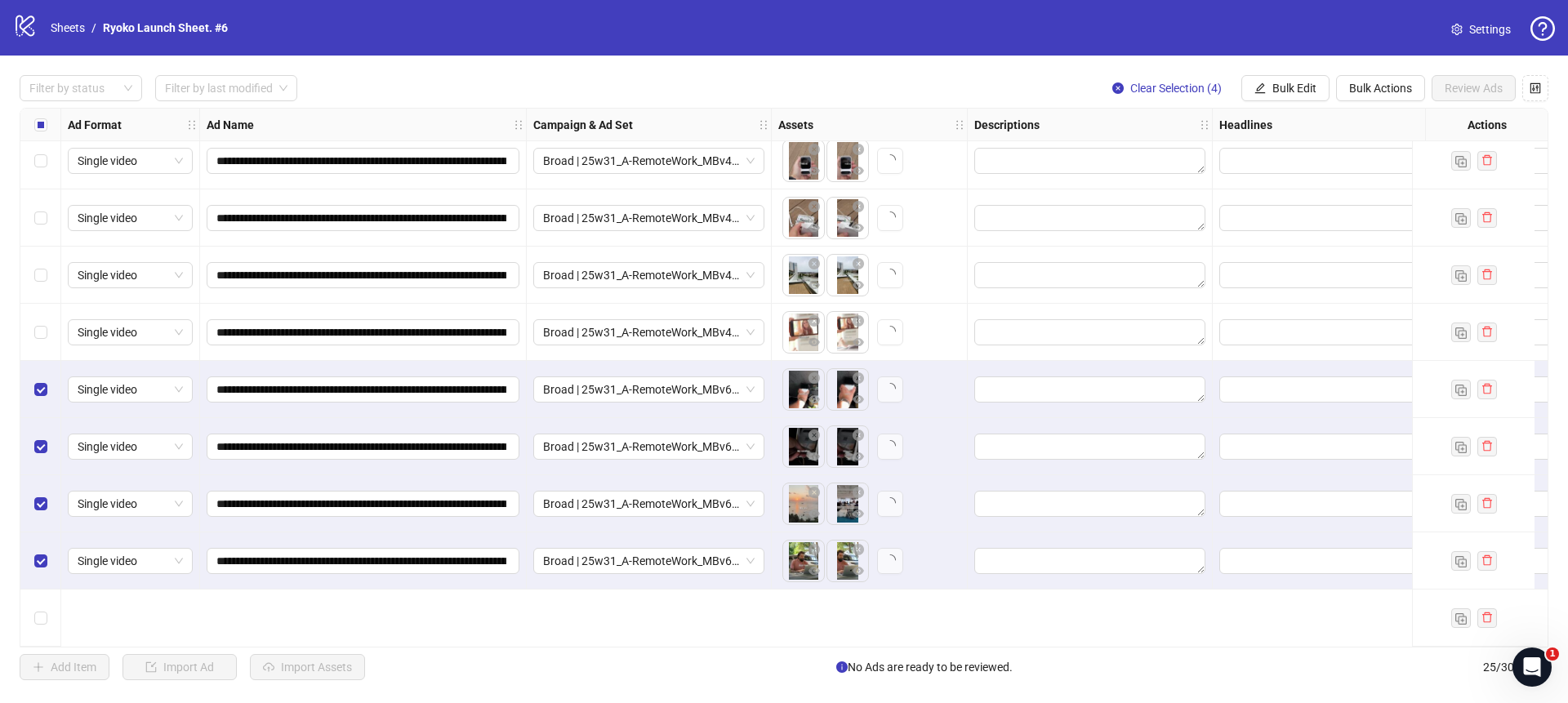
scroll to position [792, 0]
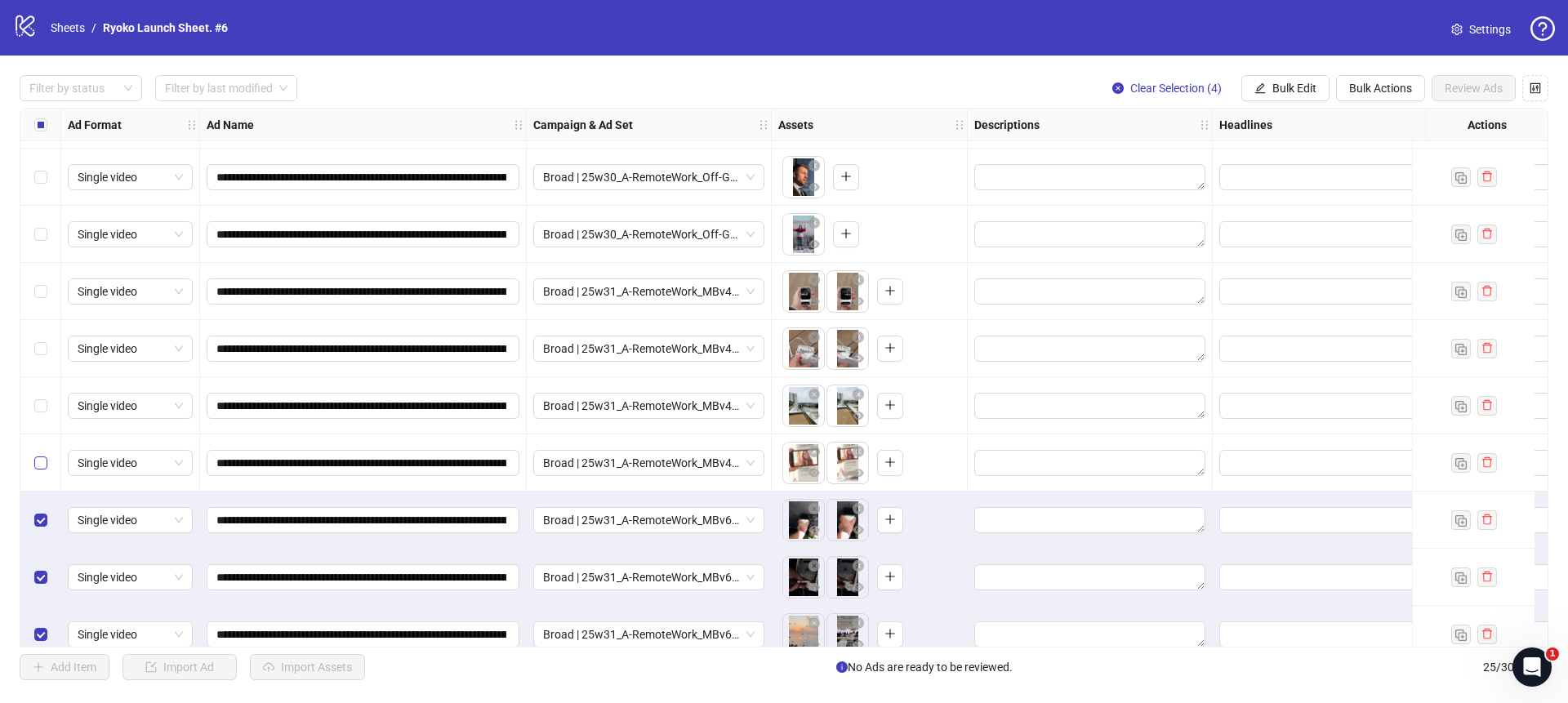
click at [43, 470] on label "Select row 20" at bounding box center [41, 462] width 13 height 18
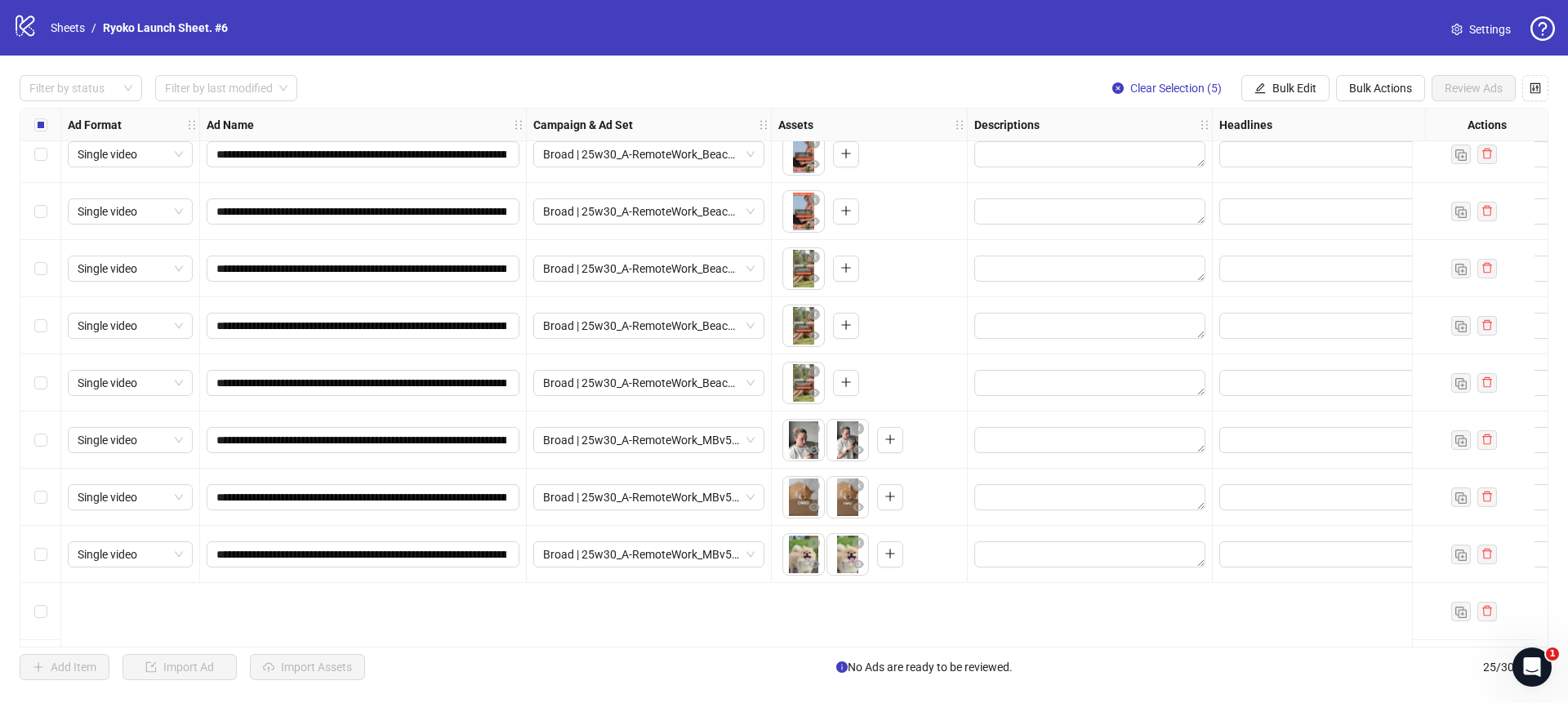
scroll to position [0, 0]
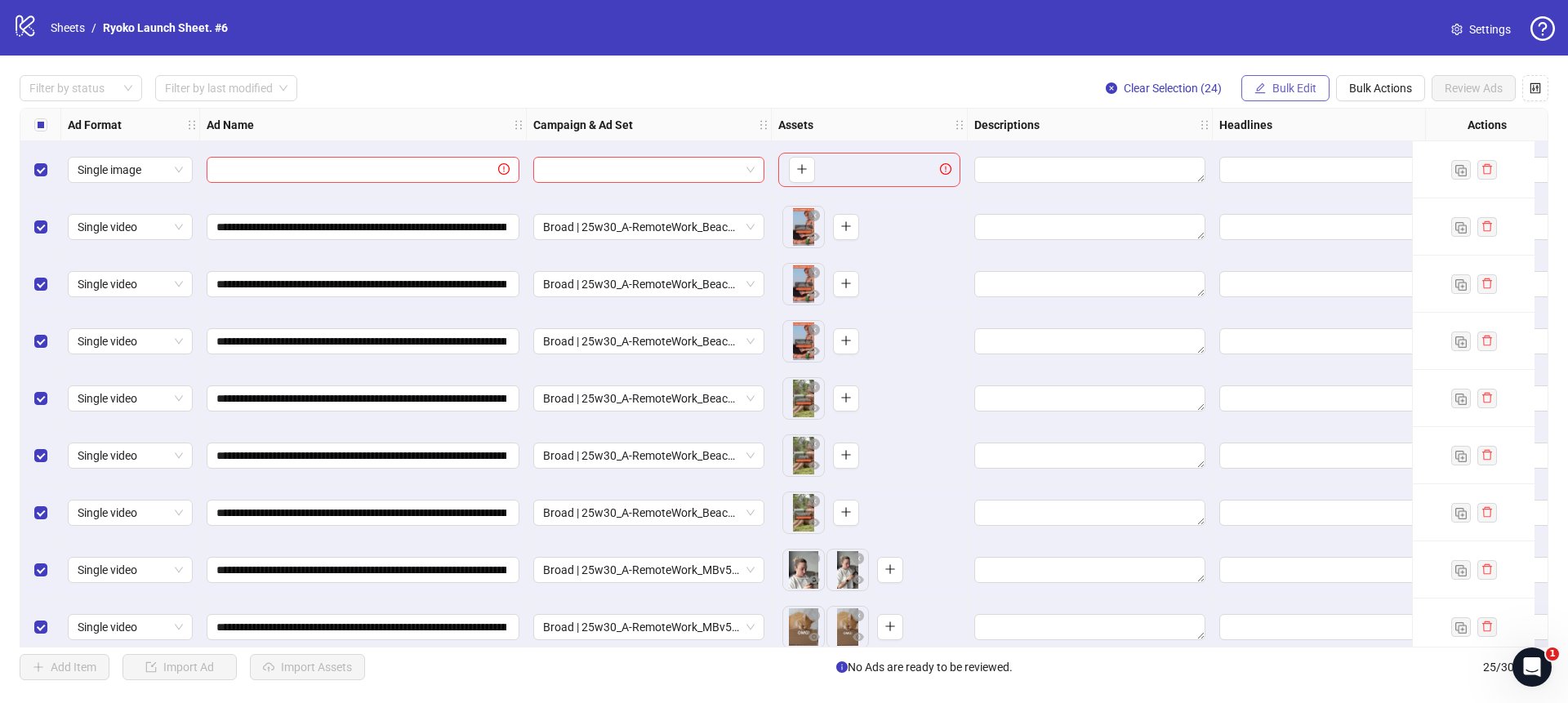
click at [1308, 86] on span "Bulk Edit" at bounding box center [1294, 88] width 44 height 13
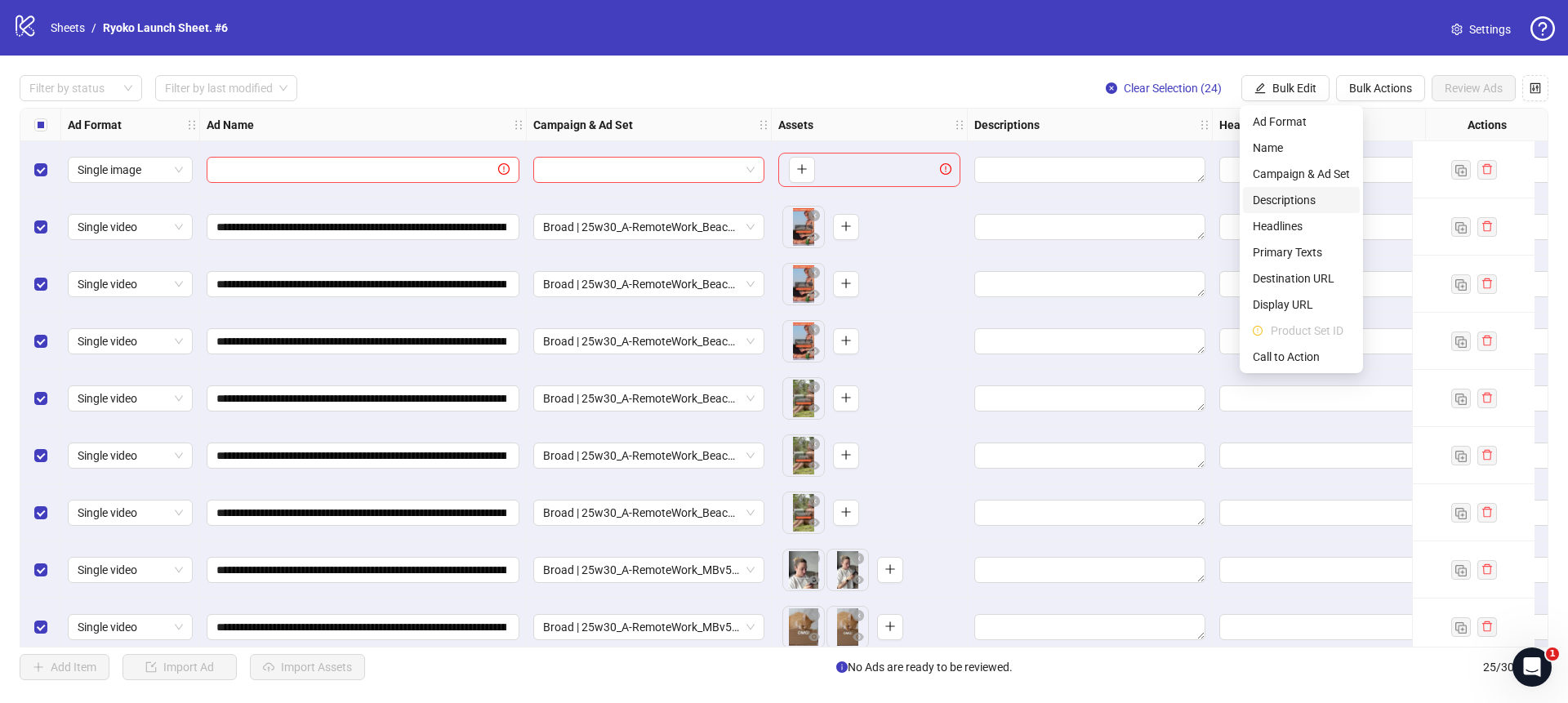
click at [1284, 197] on span "Descriptions" at bounding box center [1301, 199] width 97 height 18
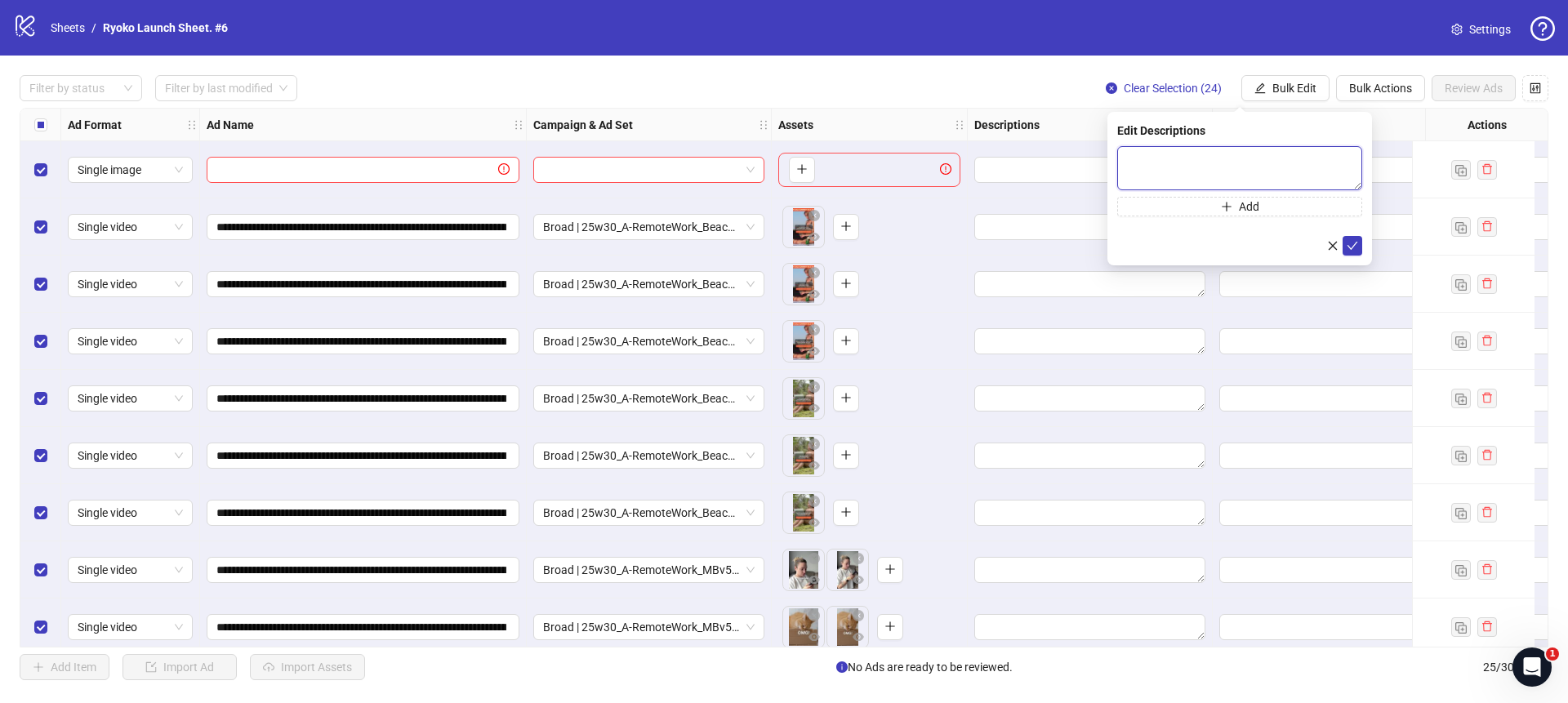
click at [1173, 158] on textarea at bounding box center [1239, 167] width 245 height 44
paste textarea "**********"
type textarea "**********"
click at [1355, 247] on icon "check" at bounding box center [1352, 245] width 11 height 11
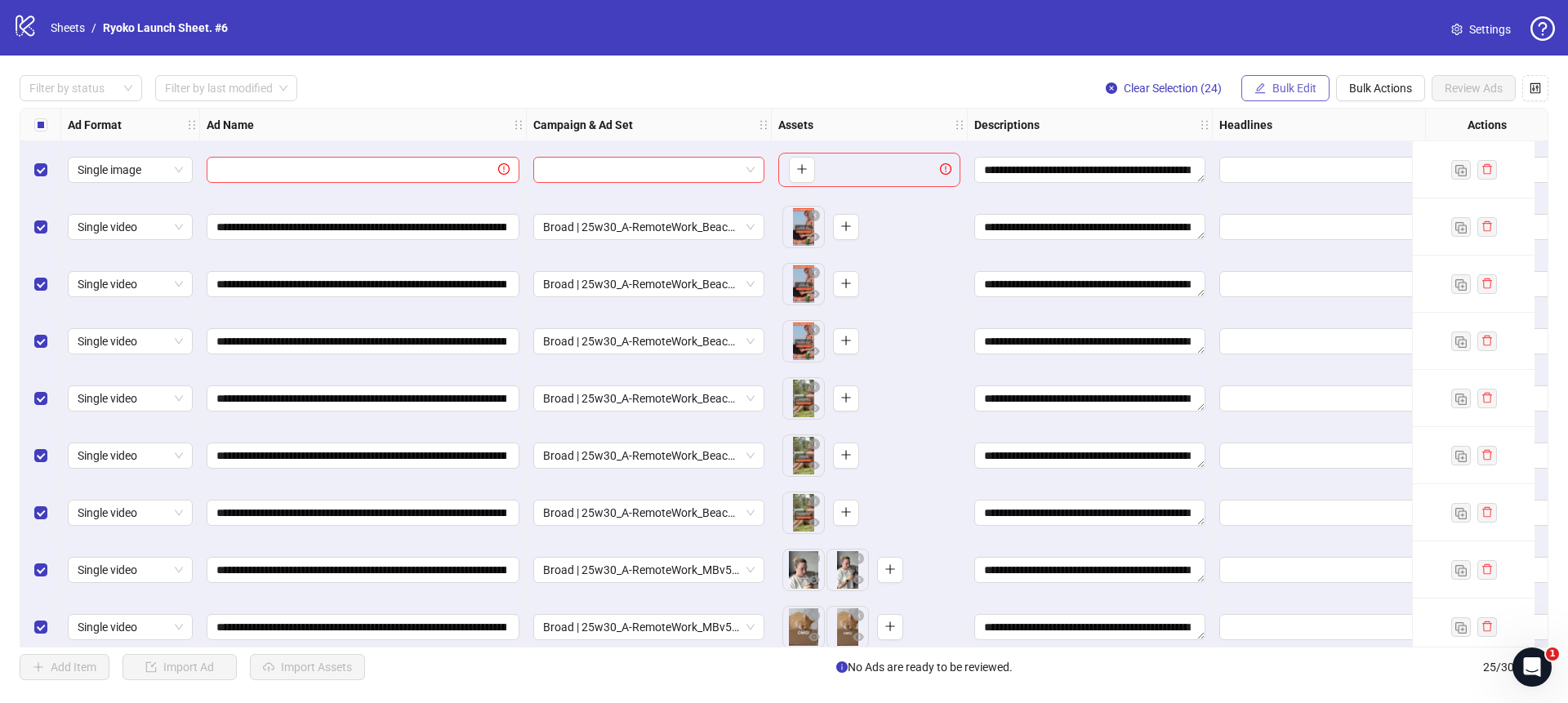
click at [1272, 86] on span "Bulk Edit" at bounding box center [1294, 88] width 44 height 13
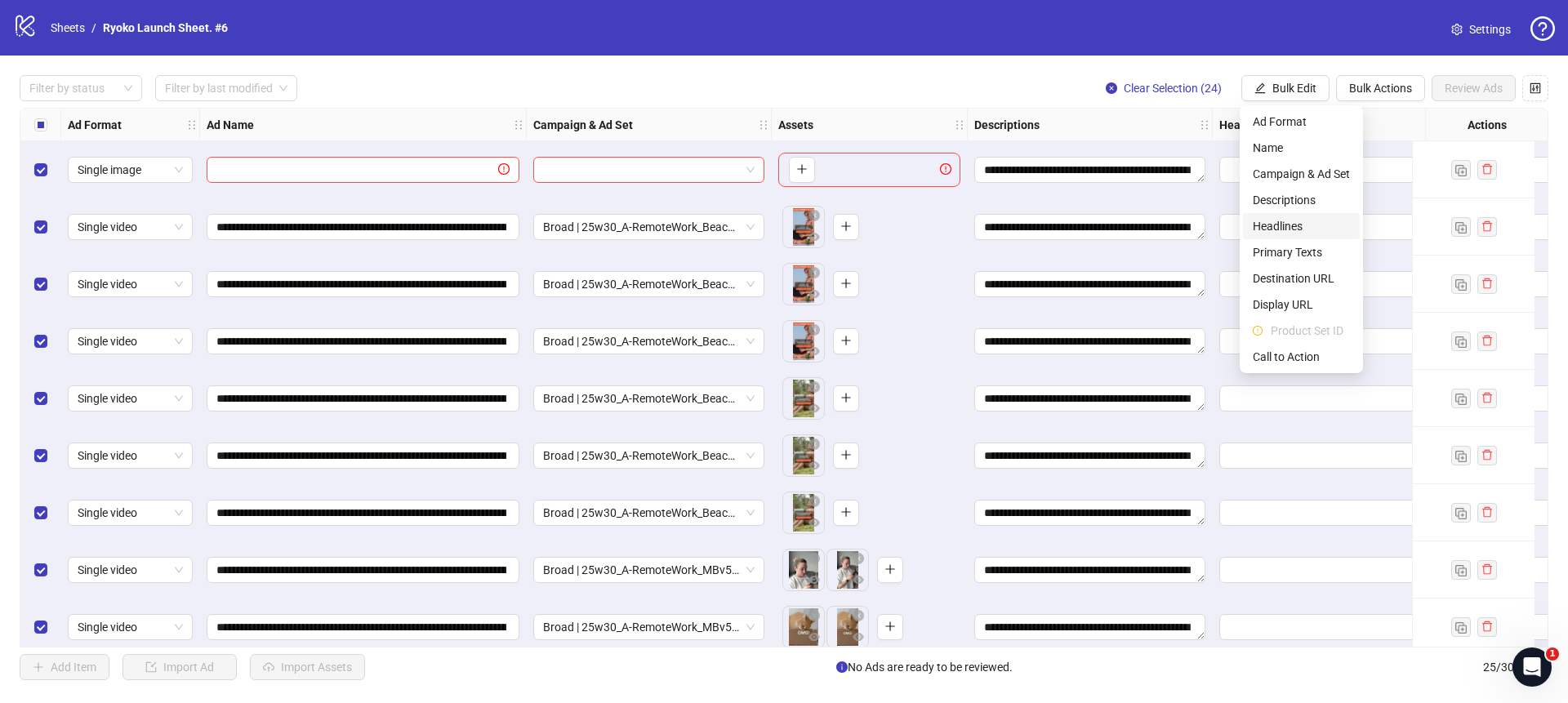
click at [1269, 220] on span "Headlines" at bounding box center [1301, 226] width 97 height 18
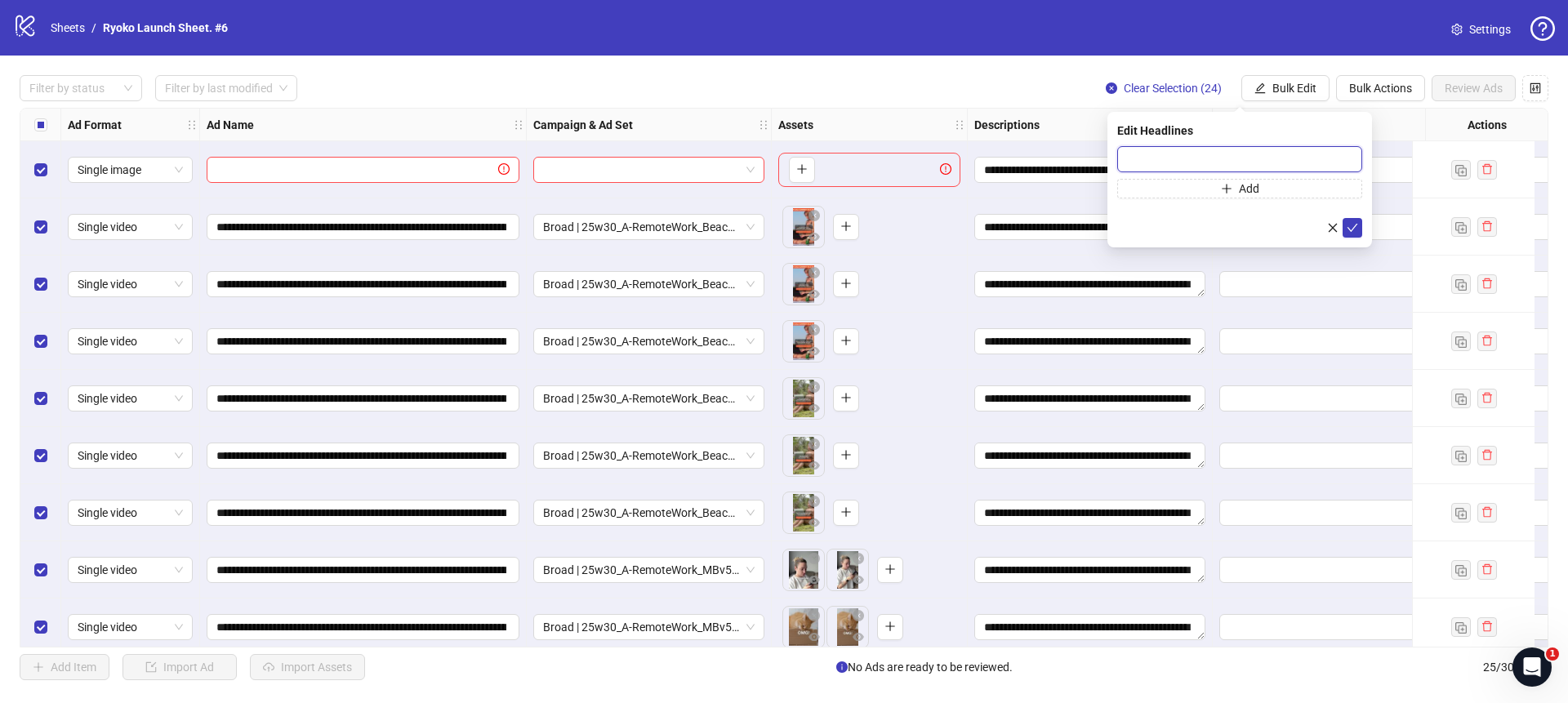
click at [1190, 164] on input "text" at bounding box center [1239, 159] width 245 height 26
paste input "**********"
type input "**********"
click at [1217, 184] on button "Add" at bounding box center [1239, 188] width 245 height 20
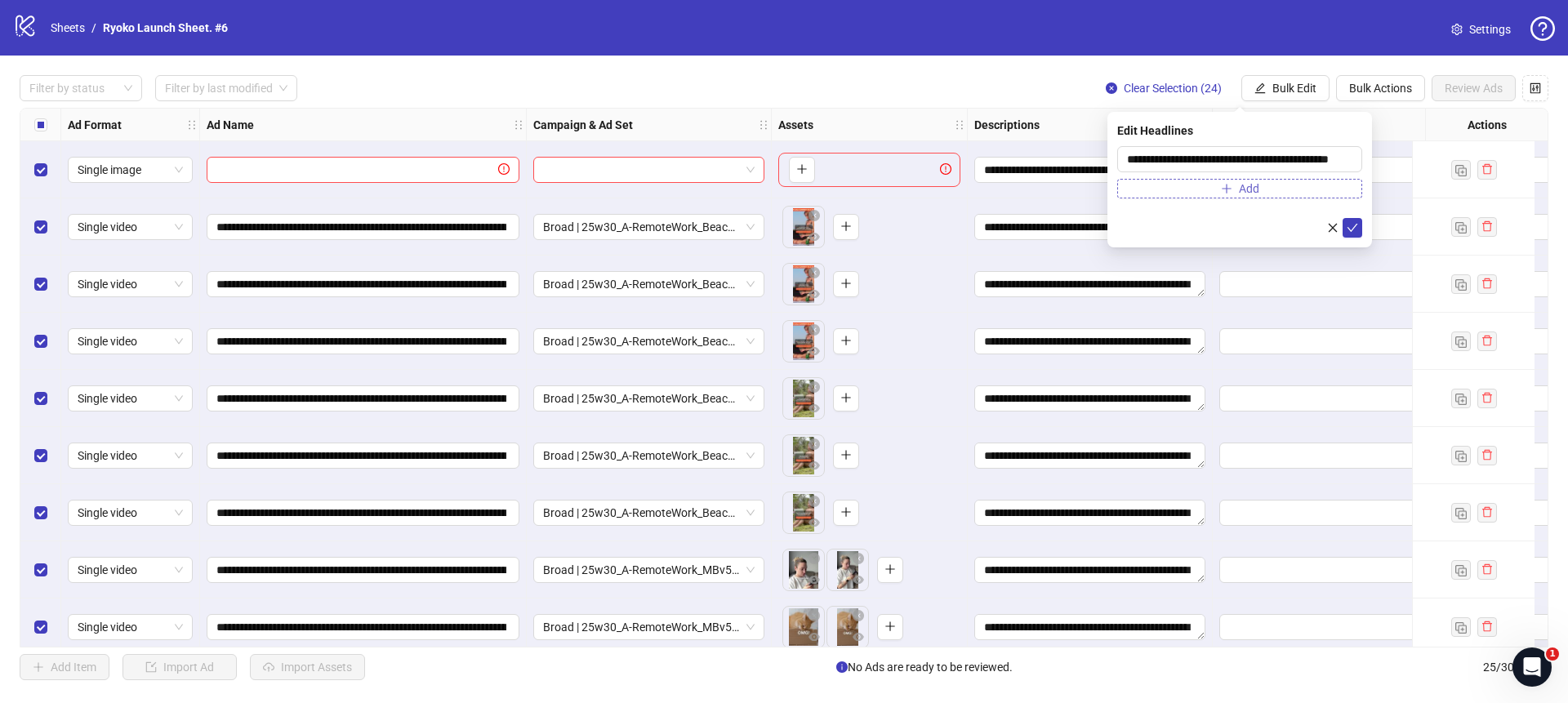
scroll to position [0, 0]
paste input "**********"
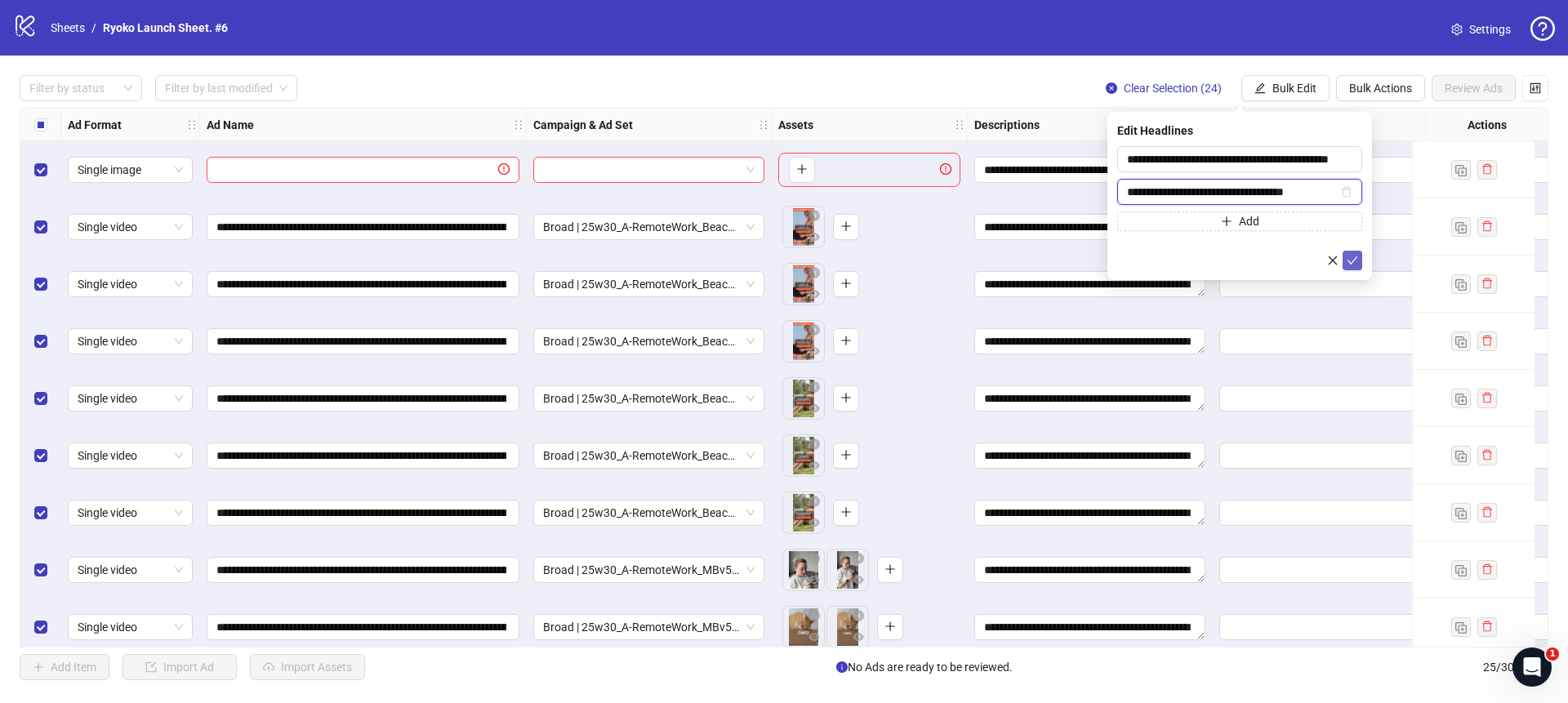
type input "**********"
click at [1360, 258] on button "submit" at bounding box center [1351, 260] width 20 height 20
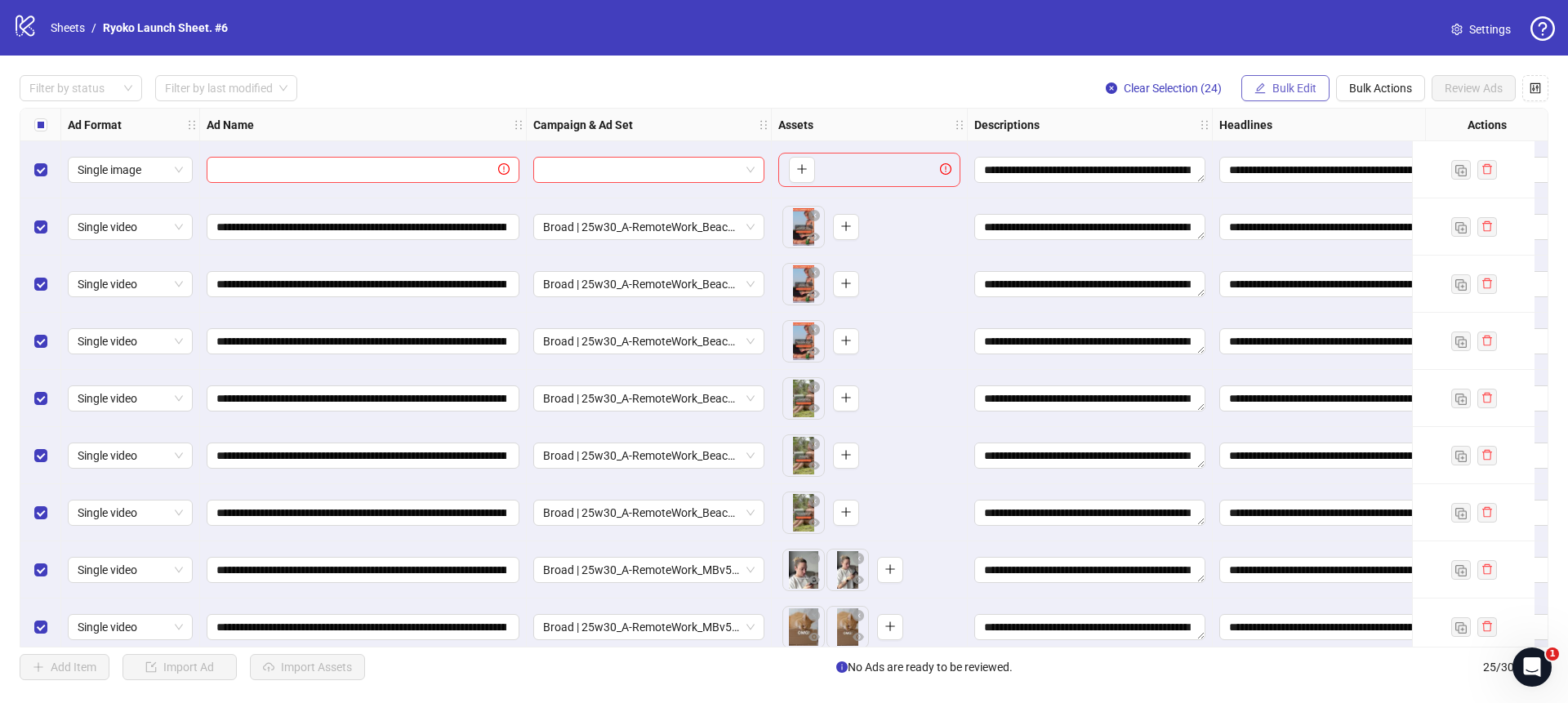
click at [1302, 90] on span "Bulk Edit" at bounding box center [1294, 88] width 44 height 13
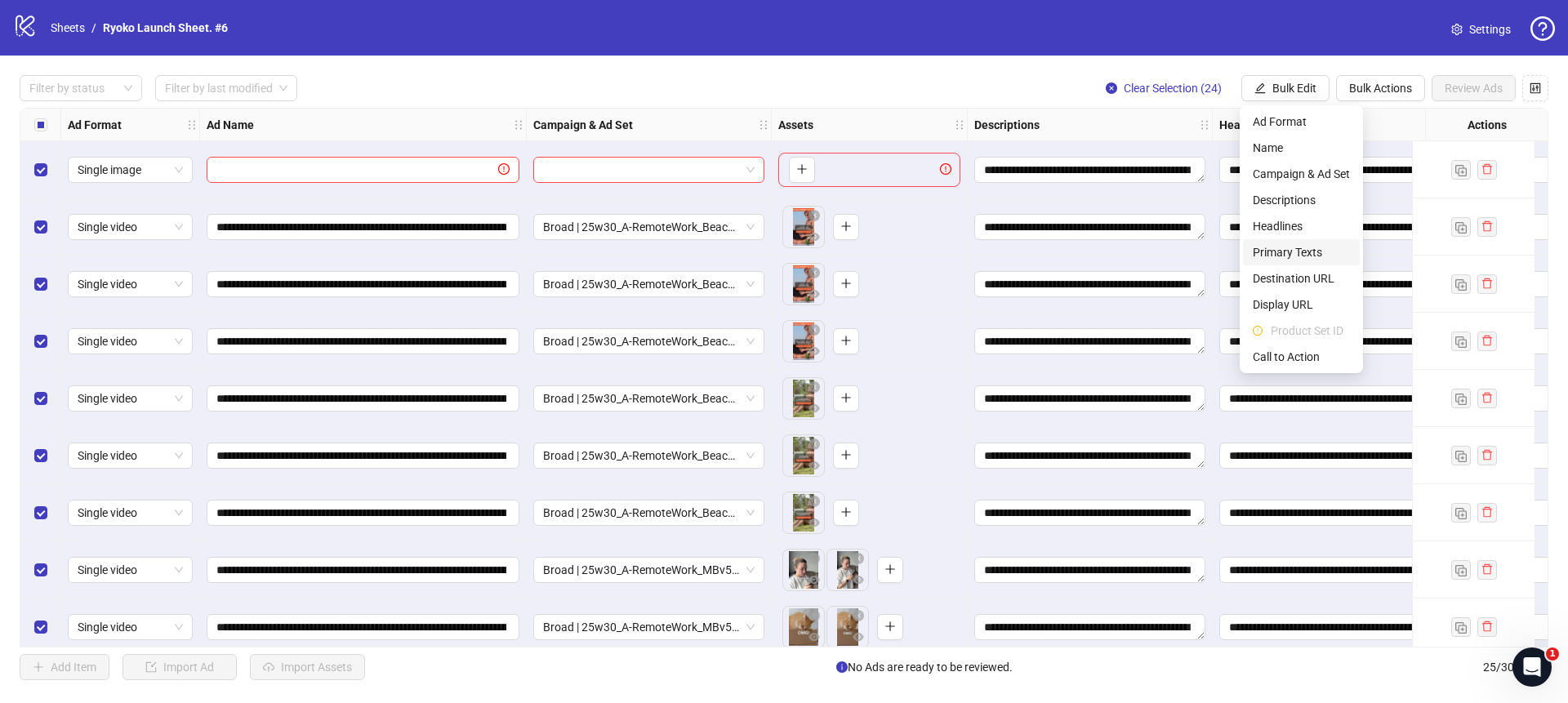
click at [1288, 253] on span "Primary Texts" at bounding box center [1301, 252] width 97 height 18
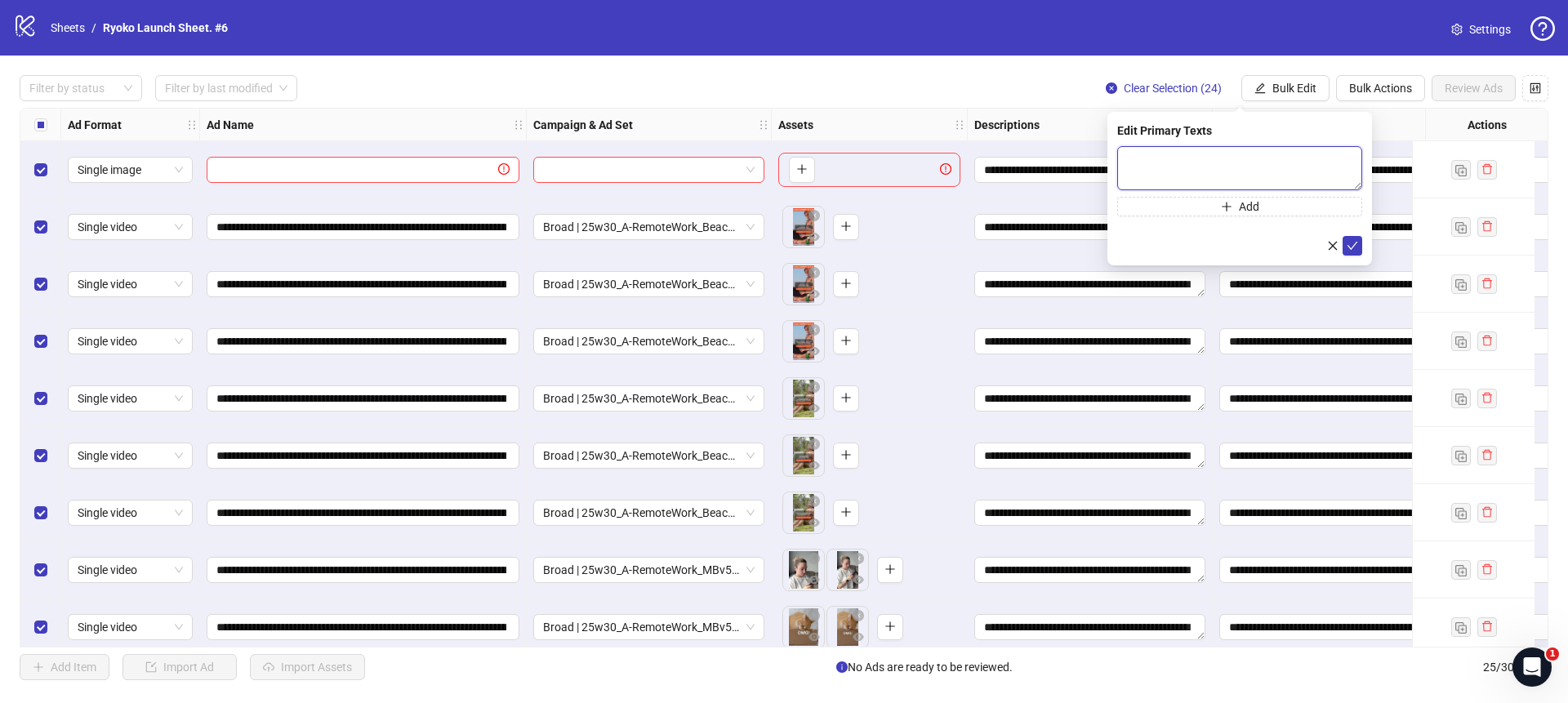
click at [1272, 168] on textarea at bounding box center [1239, 167] width 245 height 44
paste textarea "**********"
type textarea "**********"
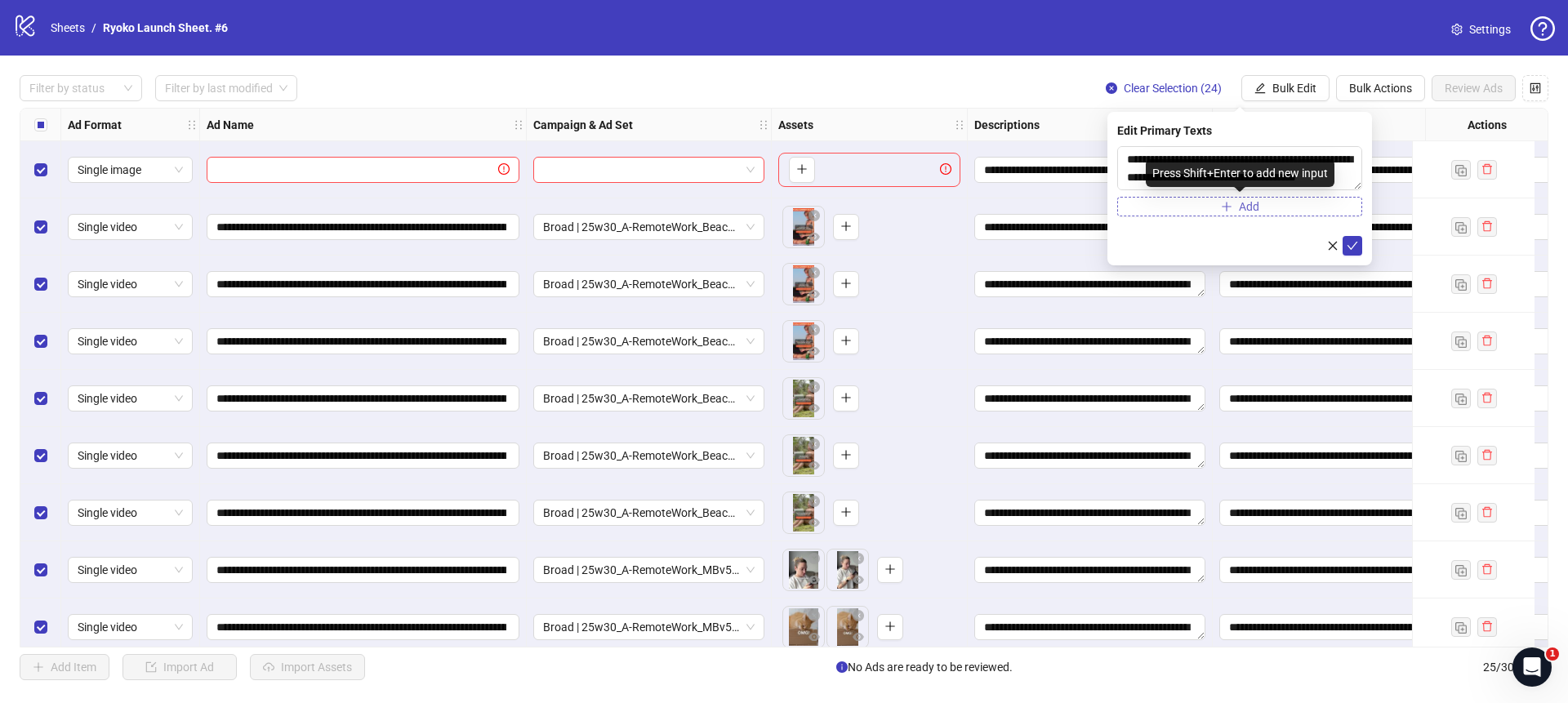
click at [1223, 204] on icon "plus" at bounding box center [1226, 206] width 11 height 11
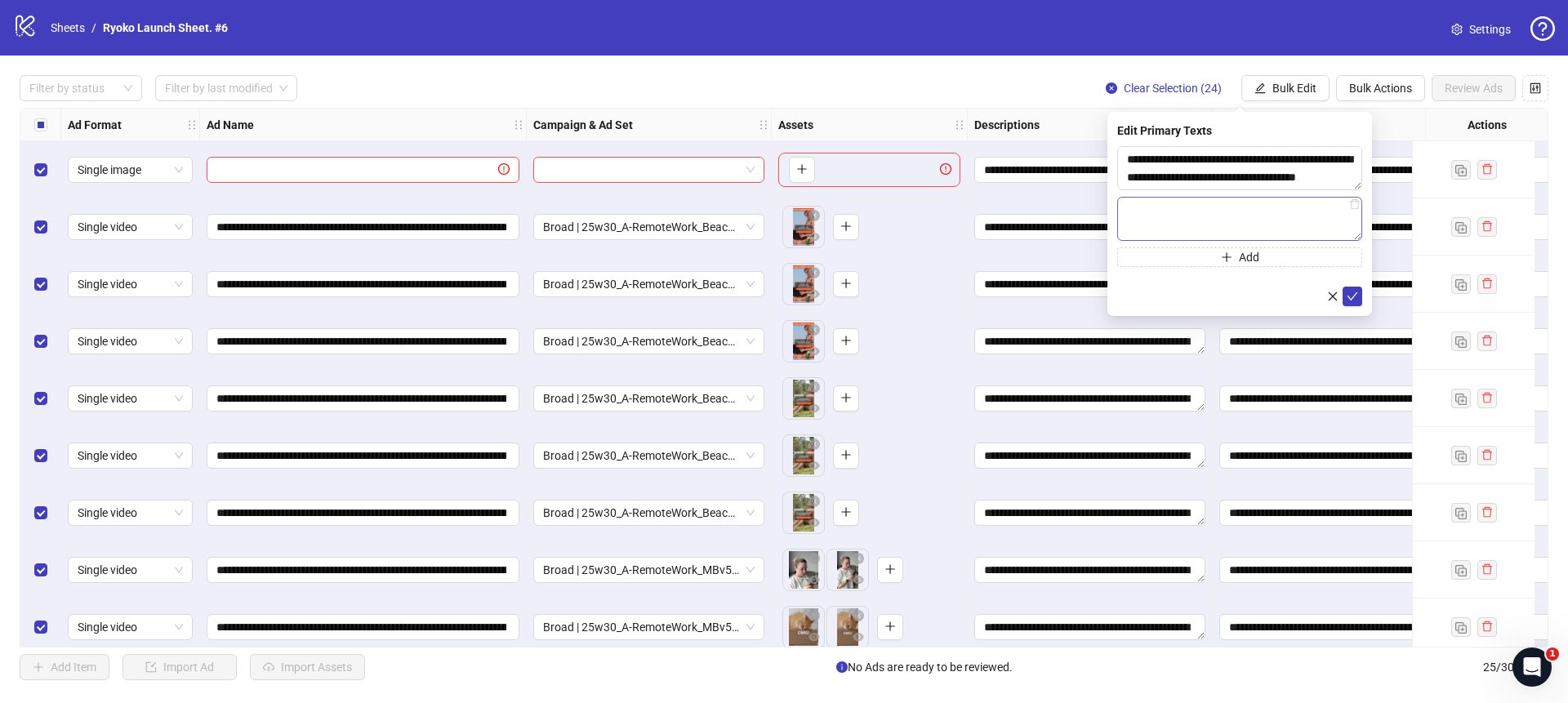
click at [1207, 216] on textarea at bounding box center [1239, 219] width 245 height 44
type textarea "**********"
click at [1354, 299] on icon "check" at bounding box center [1352, 297] width 11 height 11
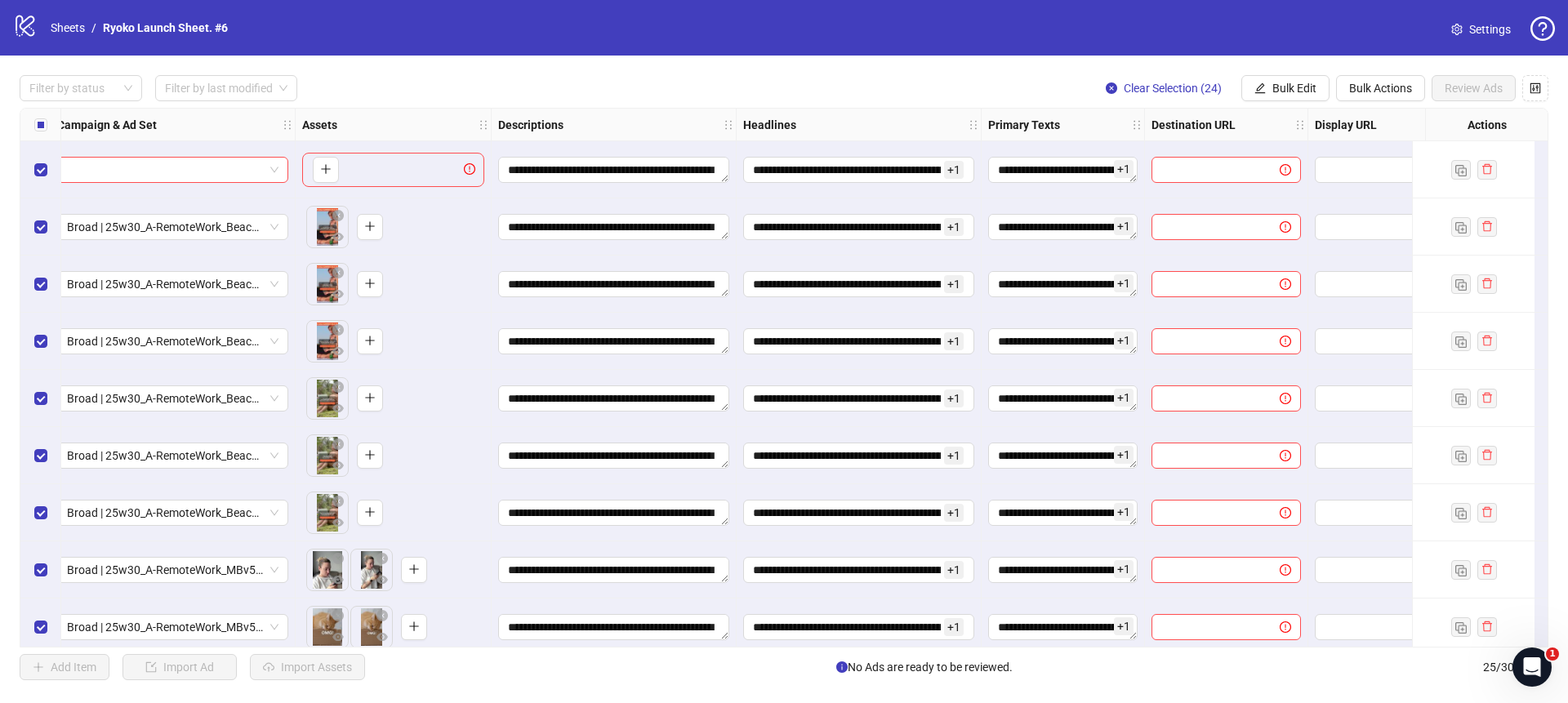
scroll to position [0, 692]
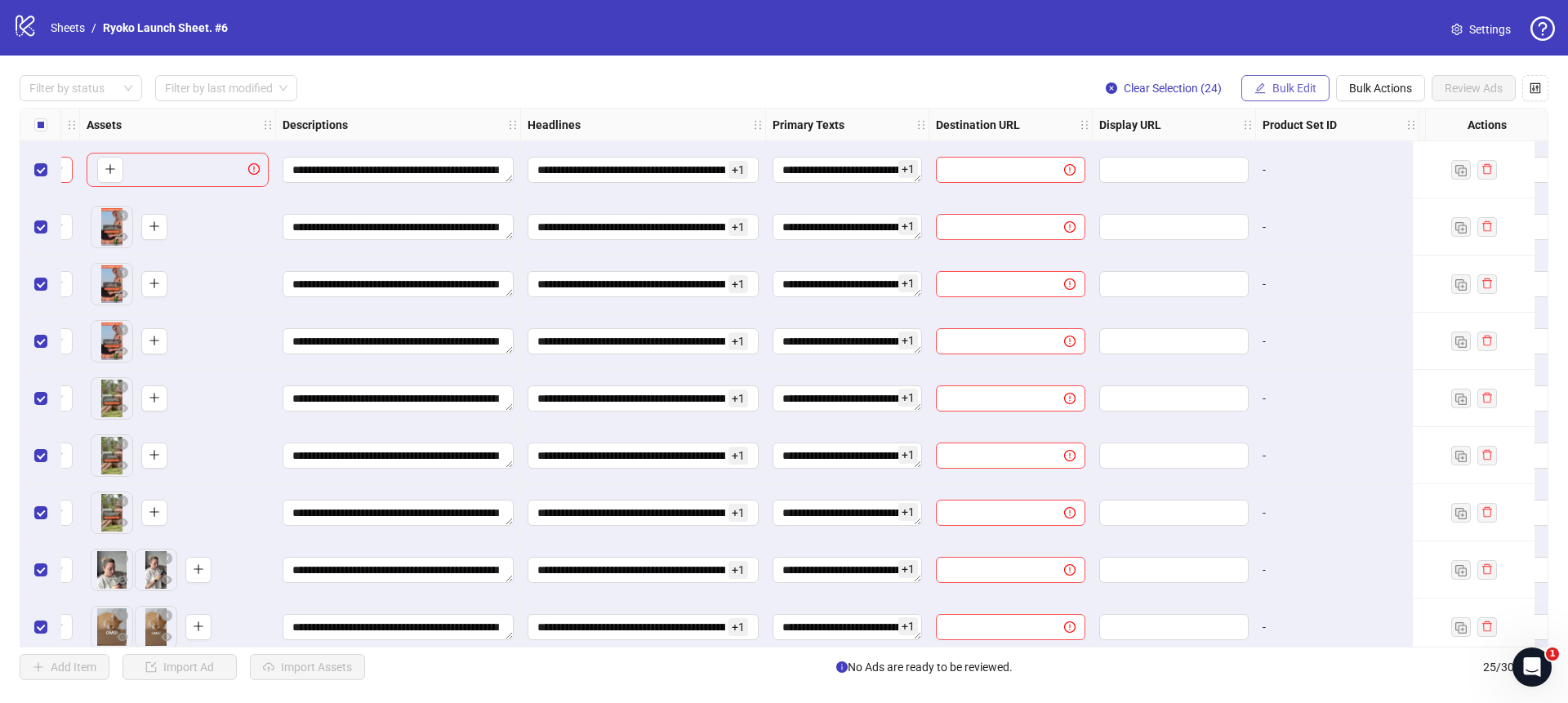
click at [1279, 89] on span "Bulk Edit" at bounding box center [1294, 88] width 44 height 13
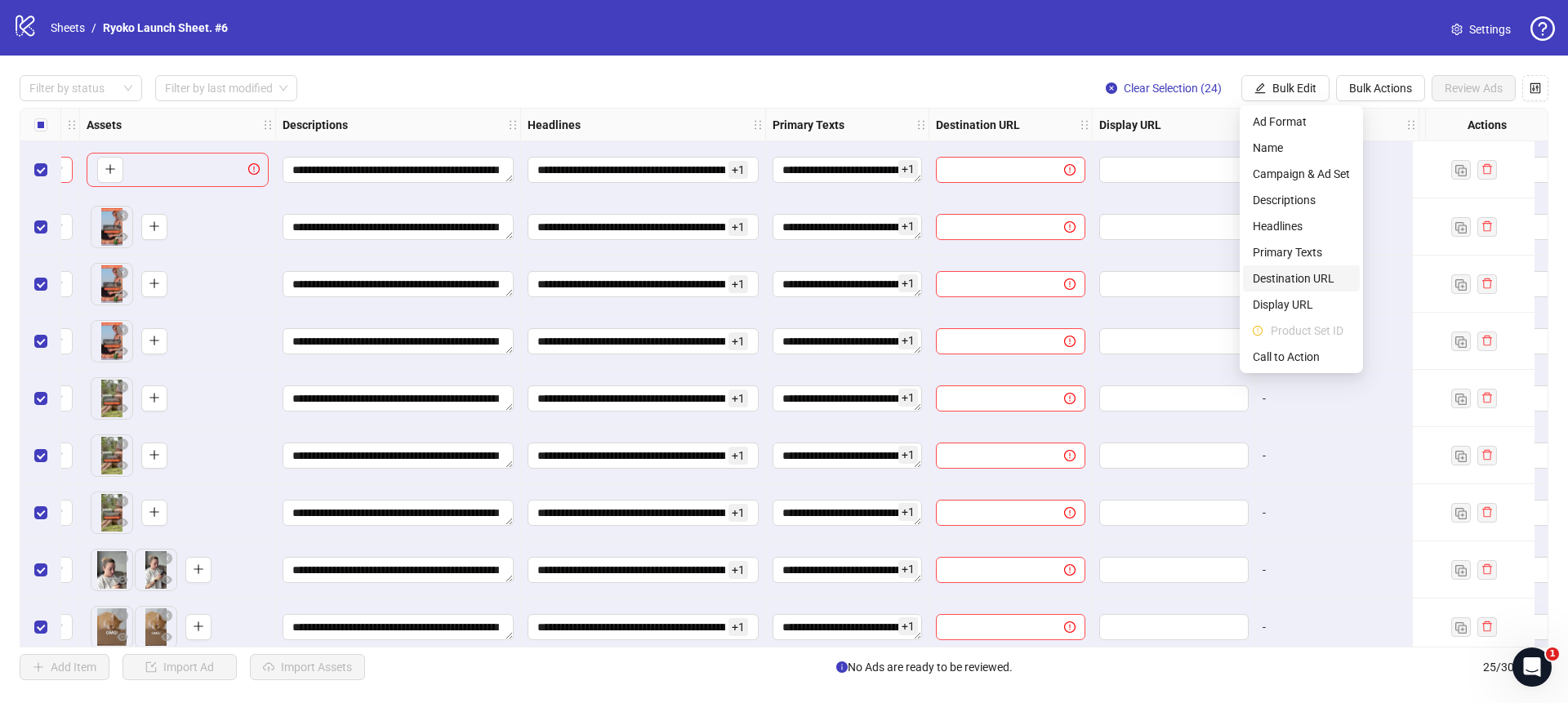
click at [1281, 277] on span "Destination URL" at bounding box center [1301, 278] width 97 height 18
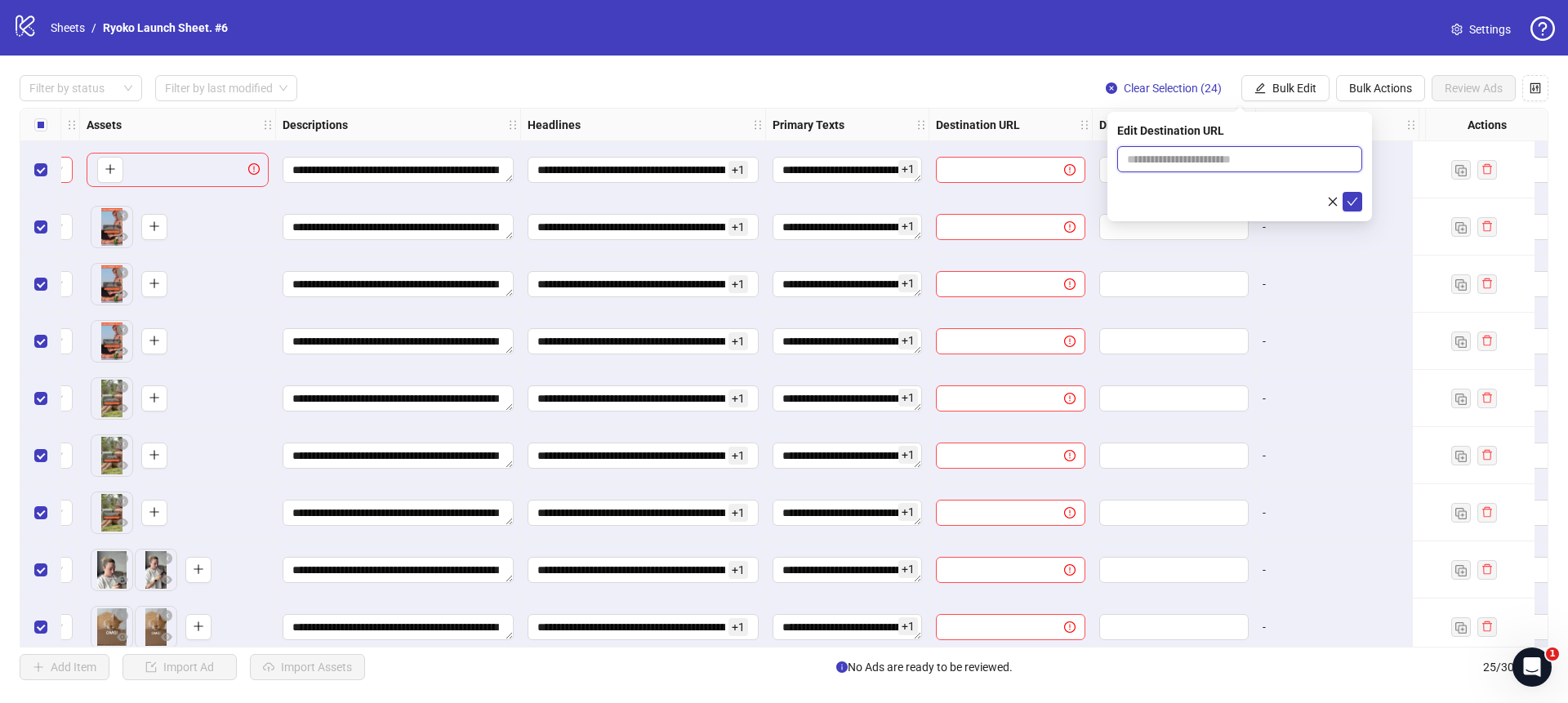
click at [1204, 164] on input "text" at bounding box center [1232, 159] width 212 height 18
paste input "**********"
type input "**********"
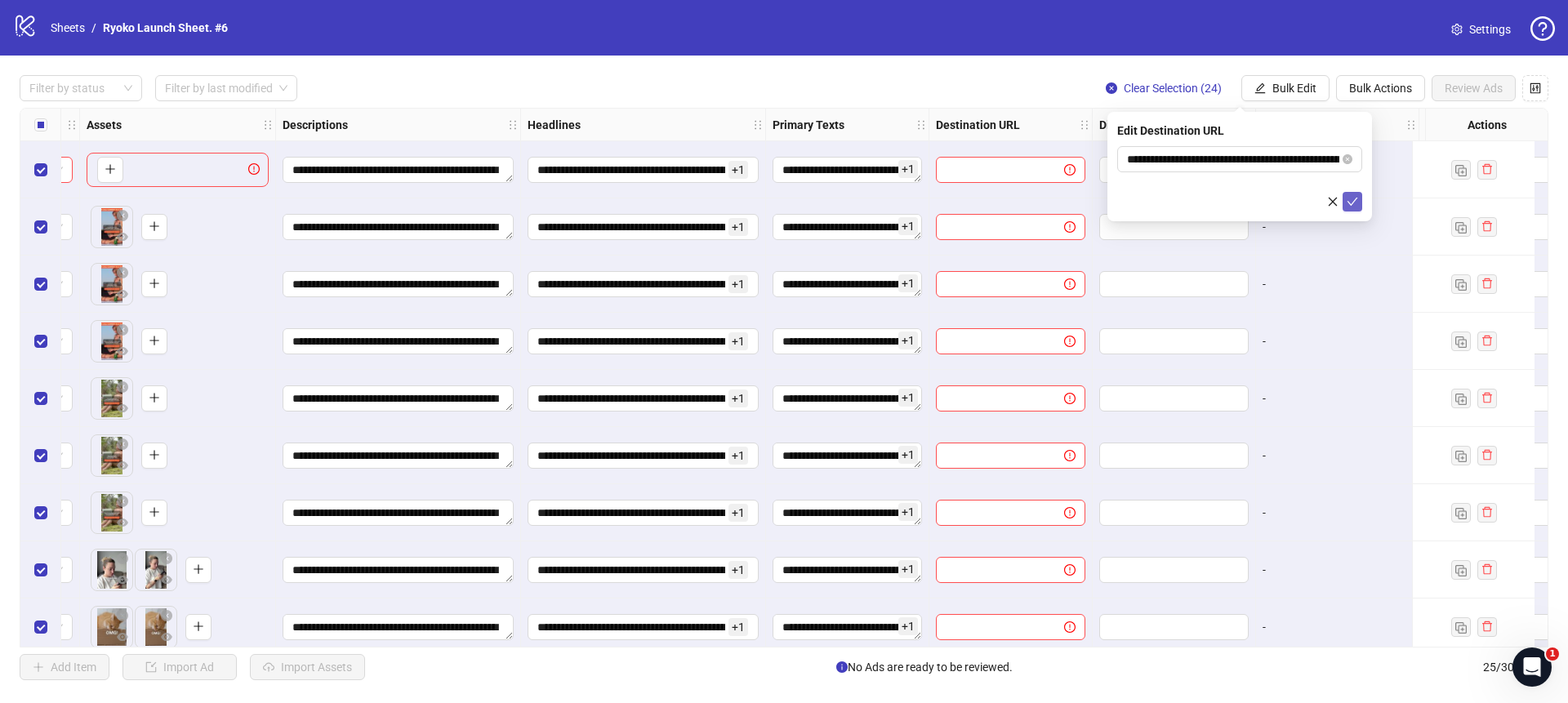
click at [1348, 196] on icon "check" at bounding box center [1352, 202] width 11 height 11
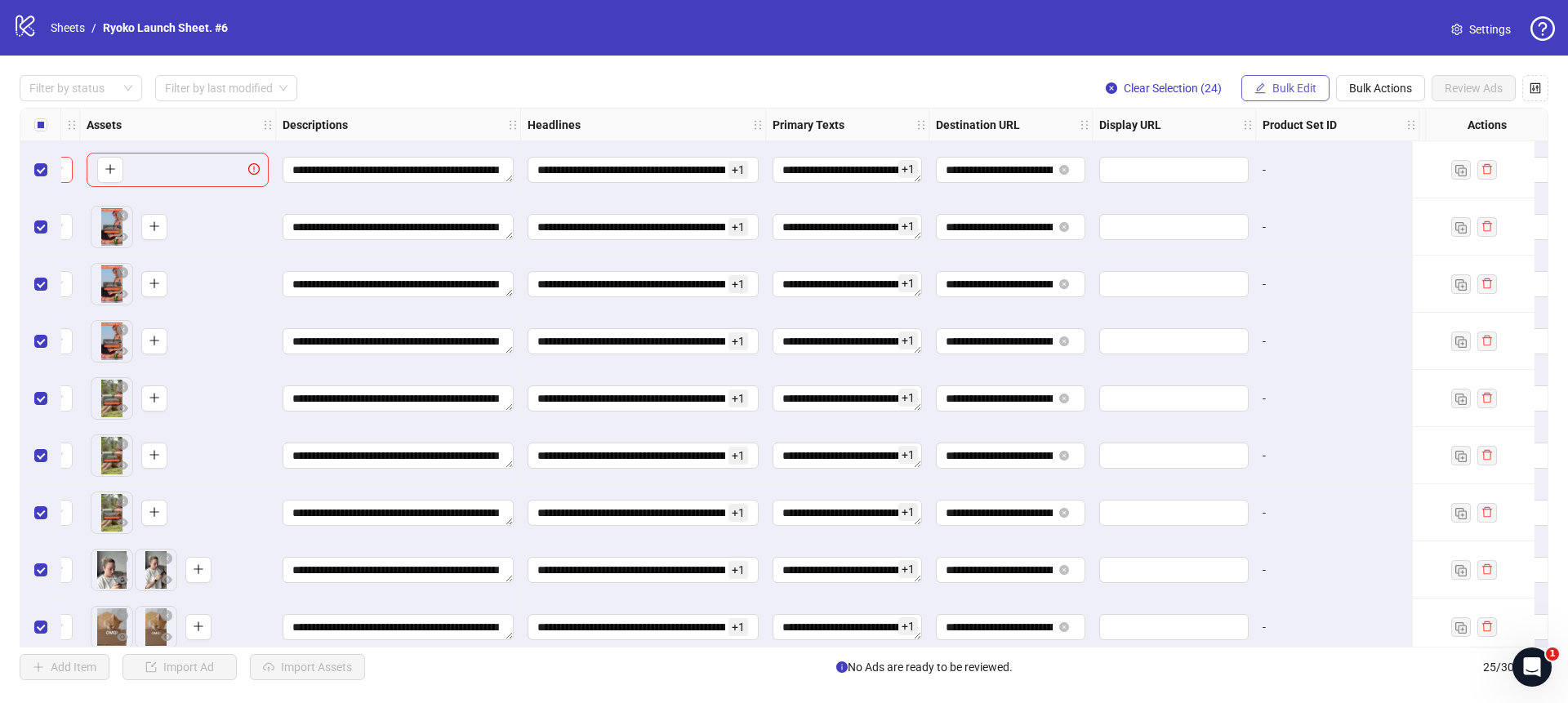
click at [1284, 87] on span "Bulk Edit" at bounding box center [1294, 88] width 44 height 13
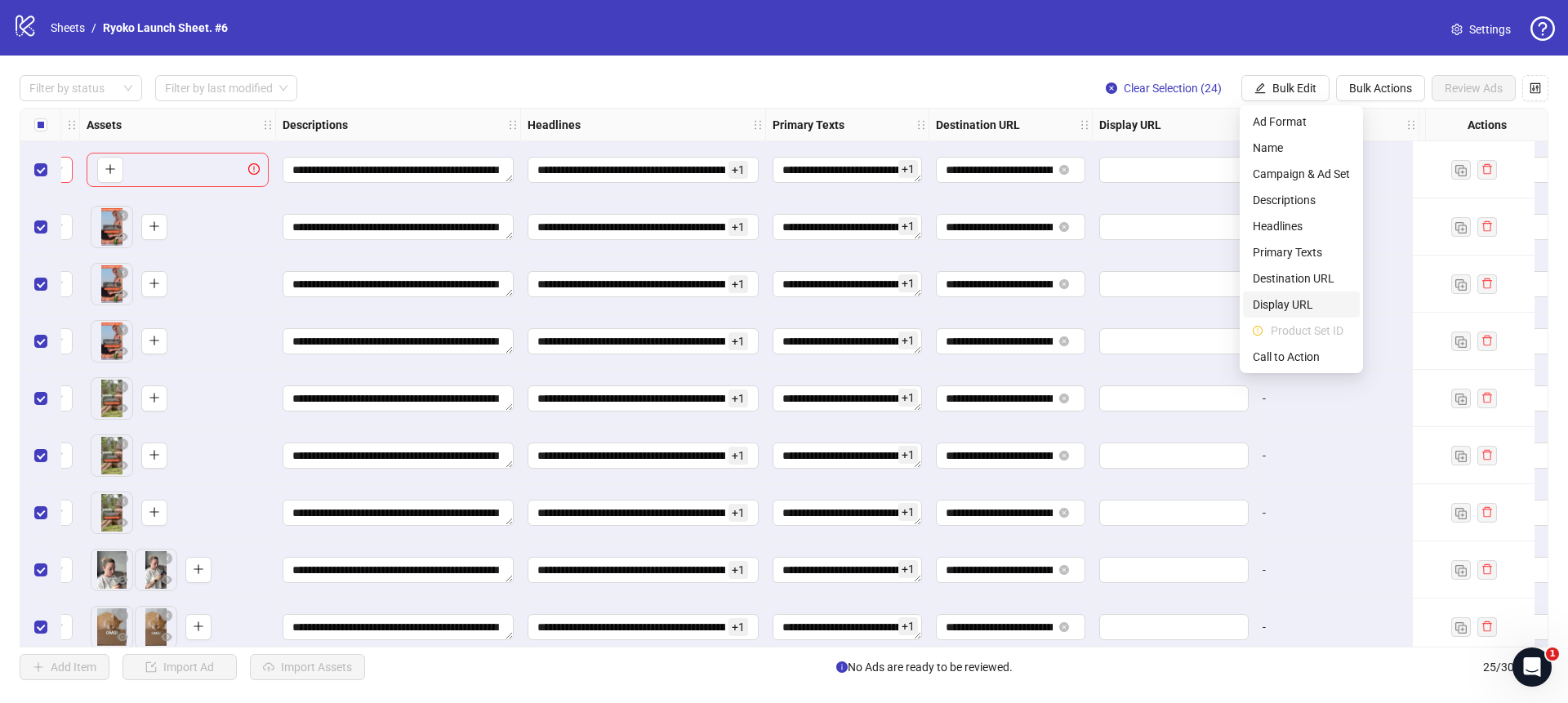
click at [1281, 305] on span "Display URL" at bounding box center [1301, 304] width 97 height 18
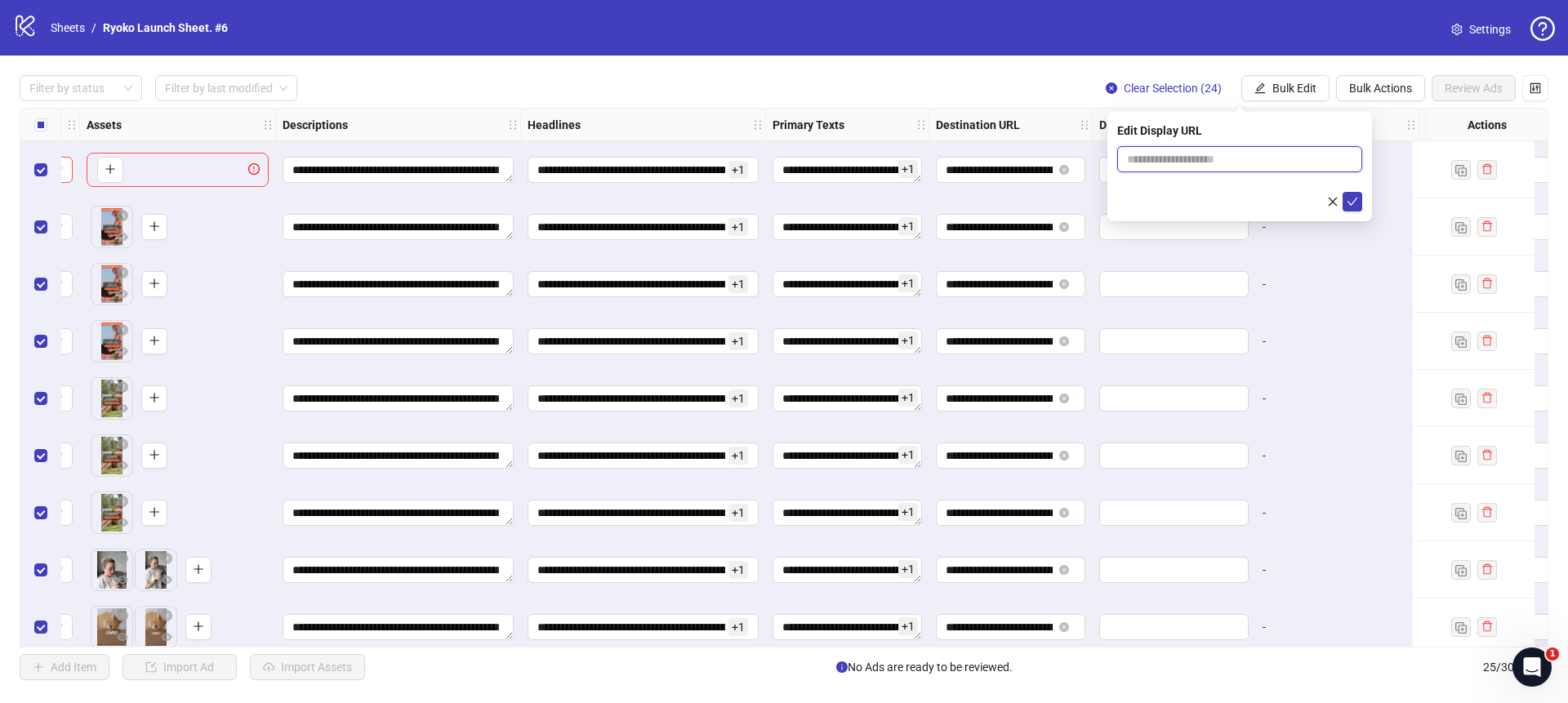
click at [1201, 159] on input "text" at bounding box center [1239, 159] width 245 height 26
paste input "**********"
drag, startPoint x: 1233, startPoint y: 157, endPoint x: 1361, endPoint y: 152, distance: 128.1
click at [1361, 152] on input "**********" at bounding box center [1239, 159] width 245 height 26
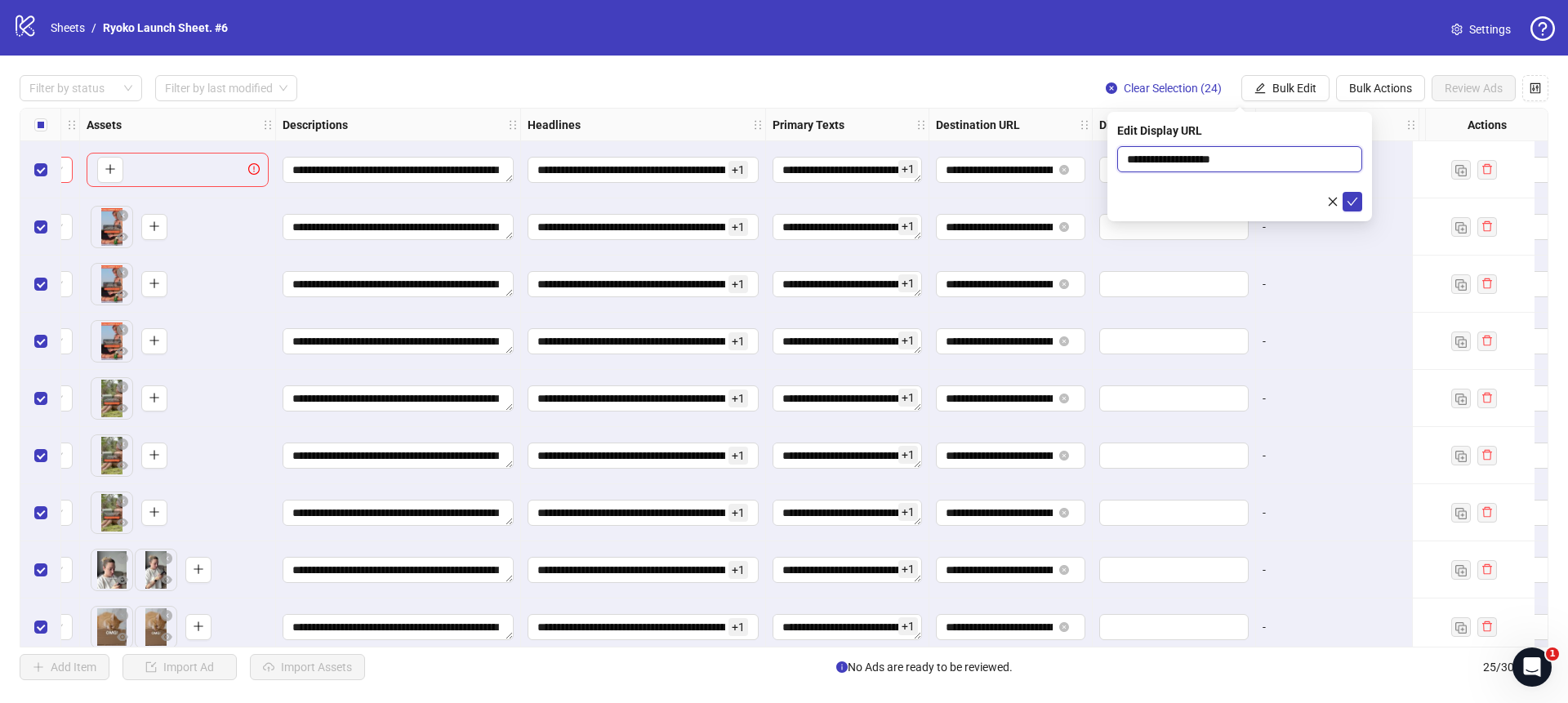
scroll to position [0, 0]
click at [1329, 132] on div "Edit Display URL" at bounding box center [1239, 130] width 245 height 18
drag, startPoint x: 1160, startPoint y: 160, endPoint x: 1107, endPoint y: 162, distance: 53.0
click at [1107, 162] on div "**********" at bounding box center [1239, 166] width 264 height 110
type input "**********"
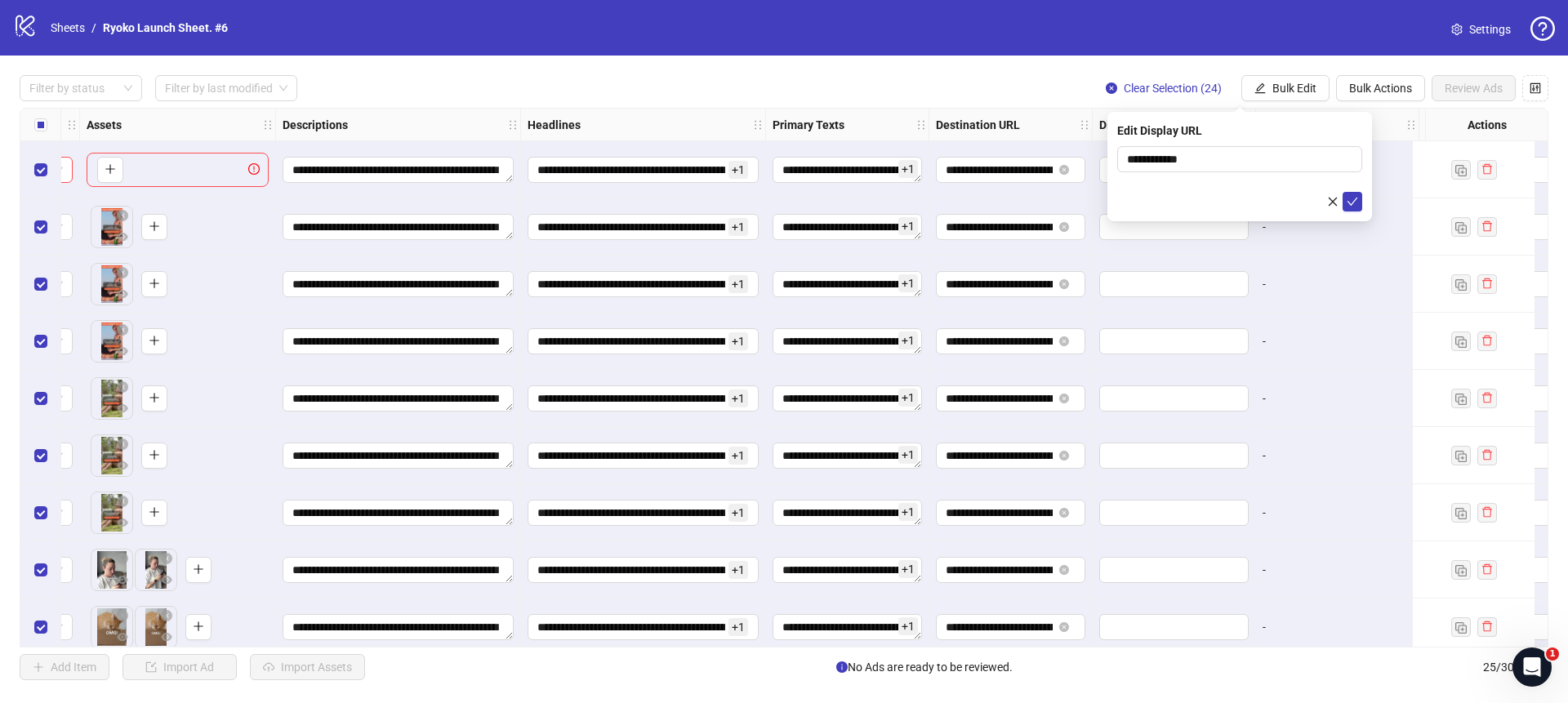
click at [1193, 185] on form "**********" at bounding box center [1239, 179] width 245 height 65
click at [1348, 197] on icon "check" at bounding box center [1352, 202] width 11 height 11
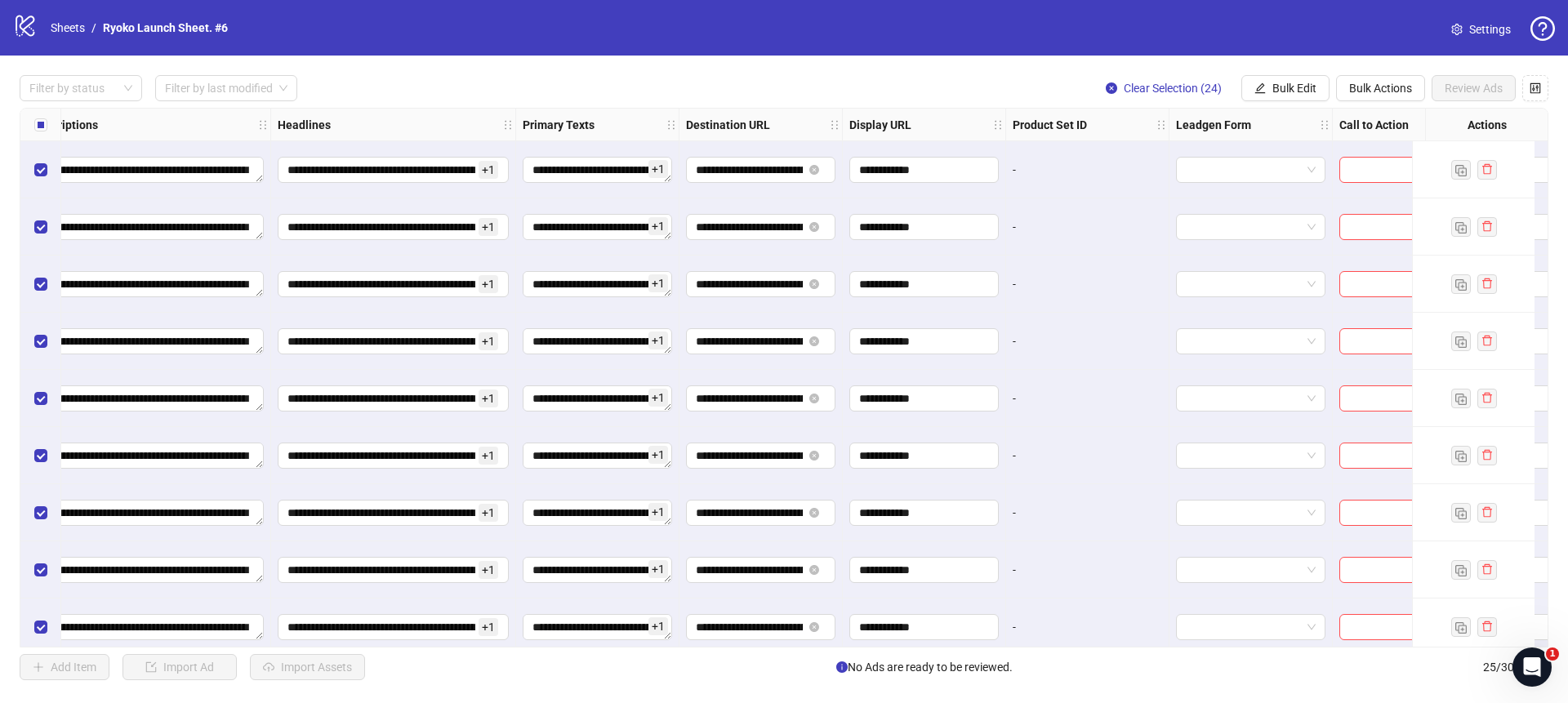
scroll to position [0, 1116]
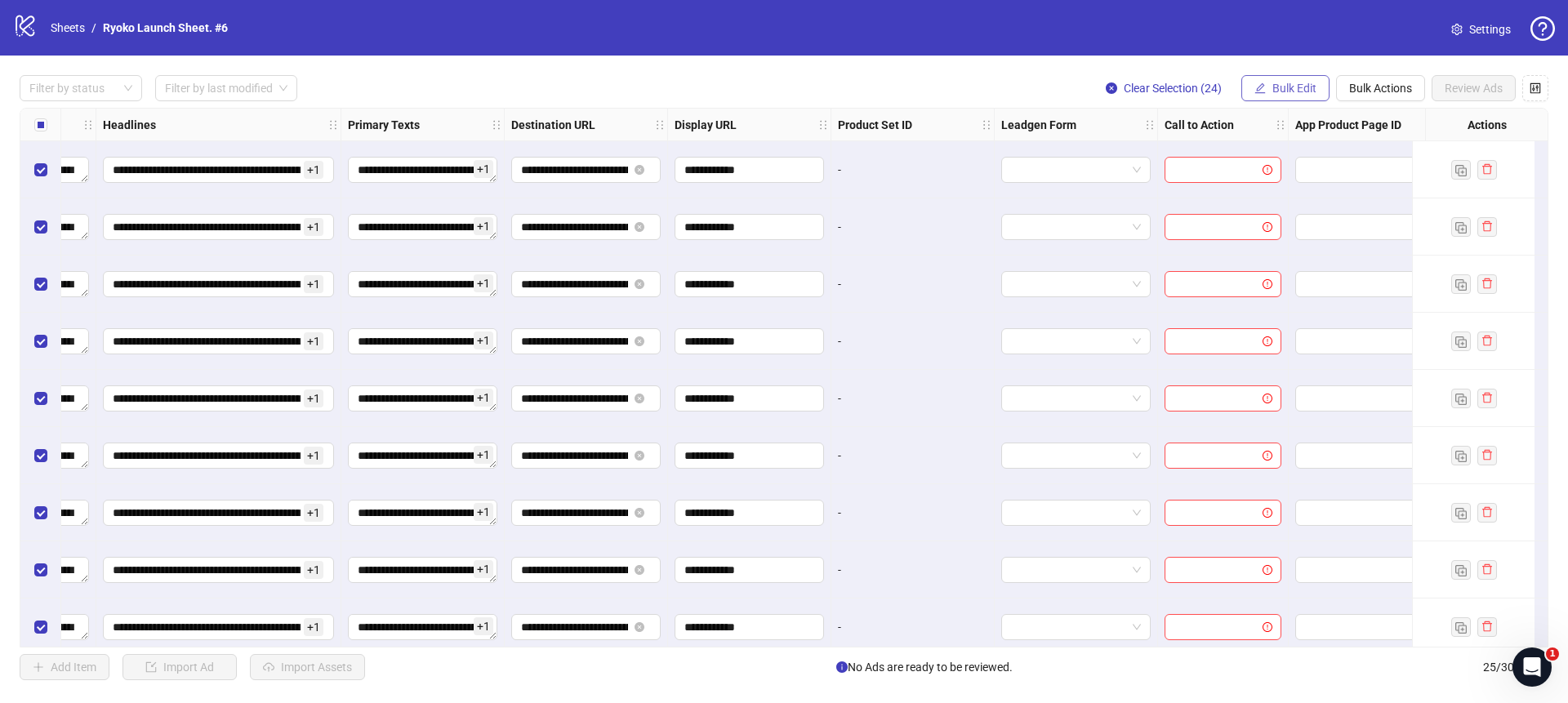
click at [1281, 82] on span "Bulk Edit" at bounding box center [1294, 88] width 44 height 13
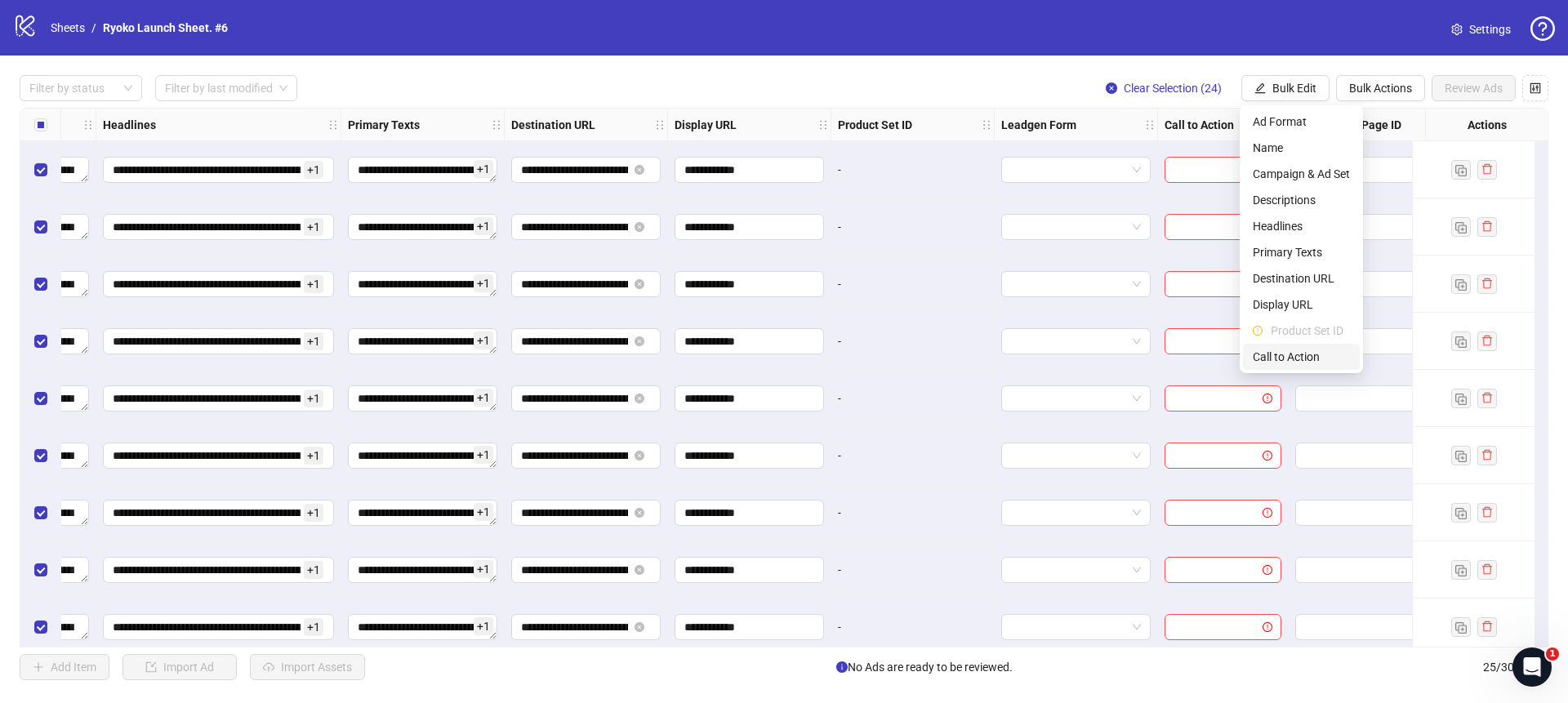
click at [1287, 351] on span "Call to Action" at bounding box center [1301, 356] width 97 height 18
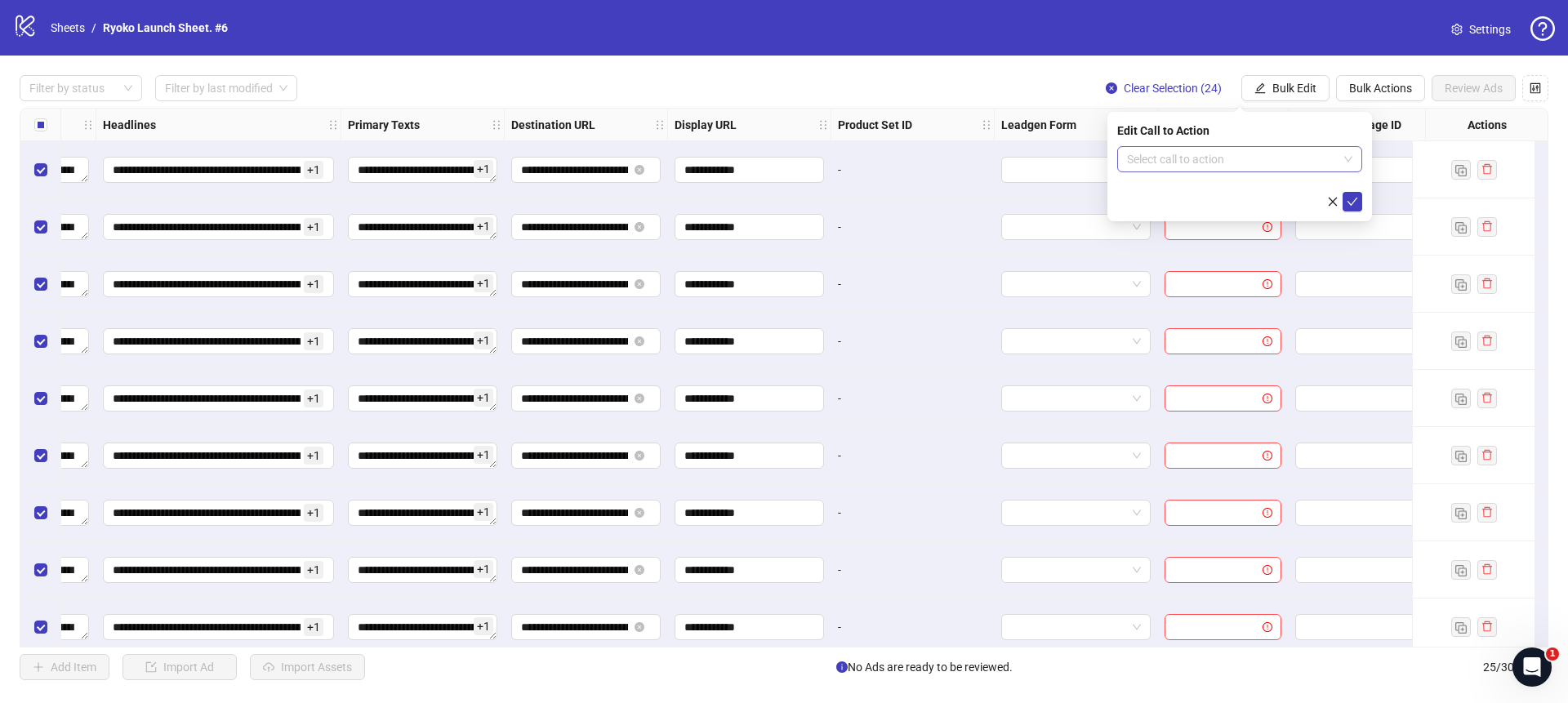
click at [1275, 161] on input "search" at bounding box center [1231, 159] width 210 height 24
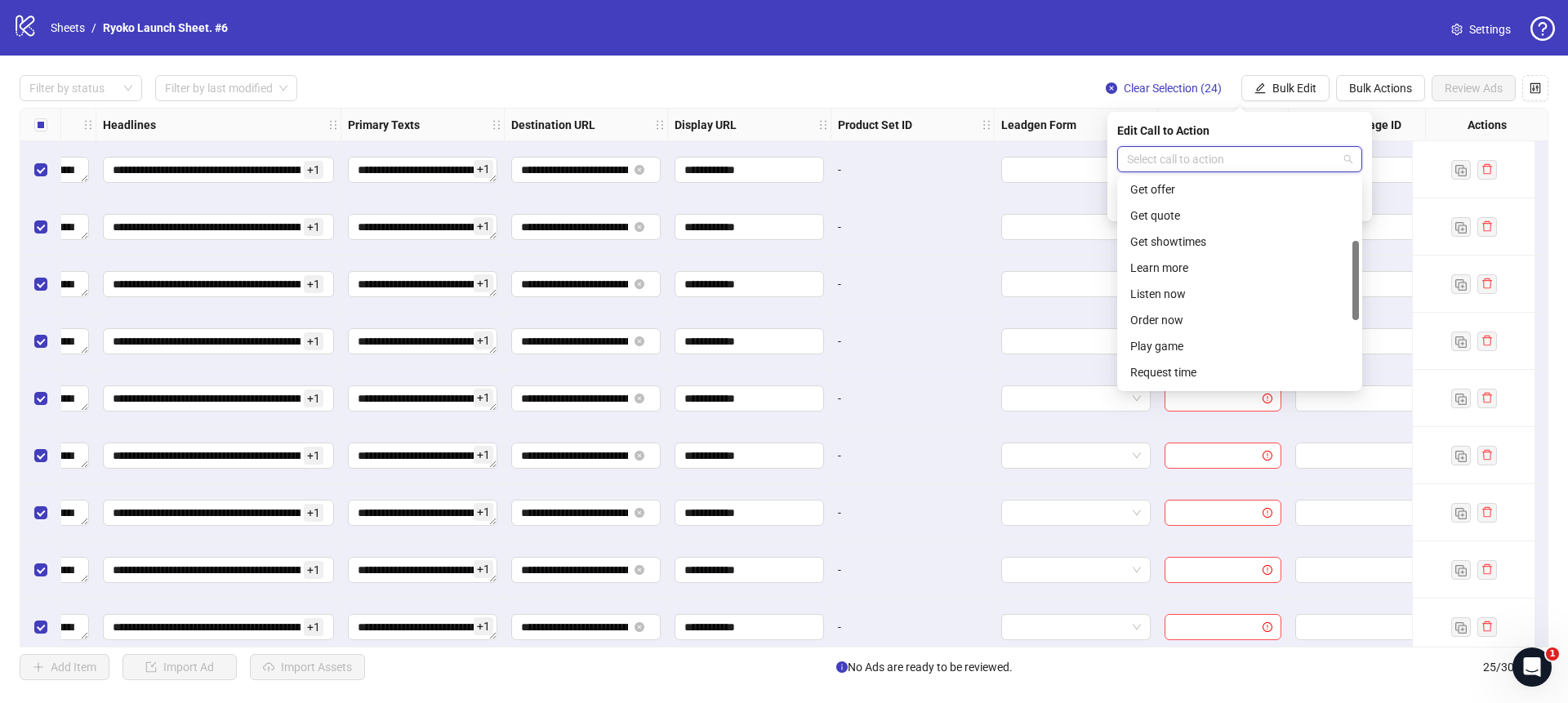
scroll to position [163, 0]
click at [1154, 265] on div "Learn more" at bounding box center [1239, 264] width 219 height 18
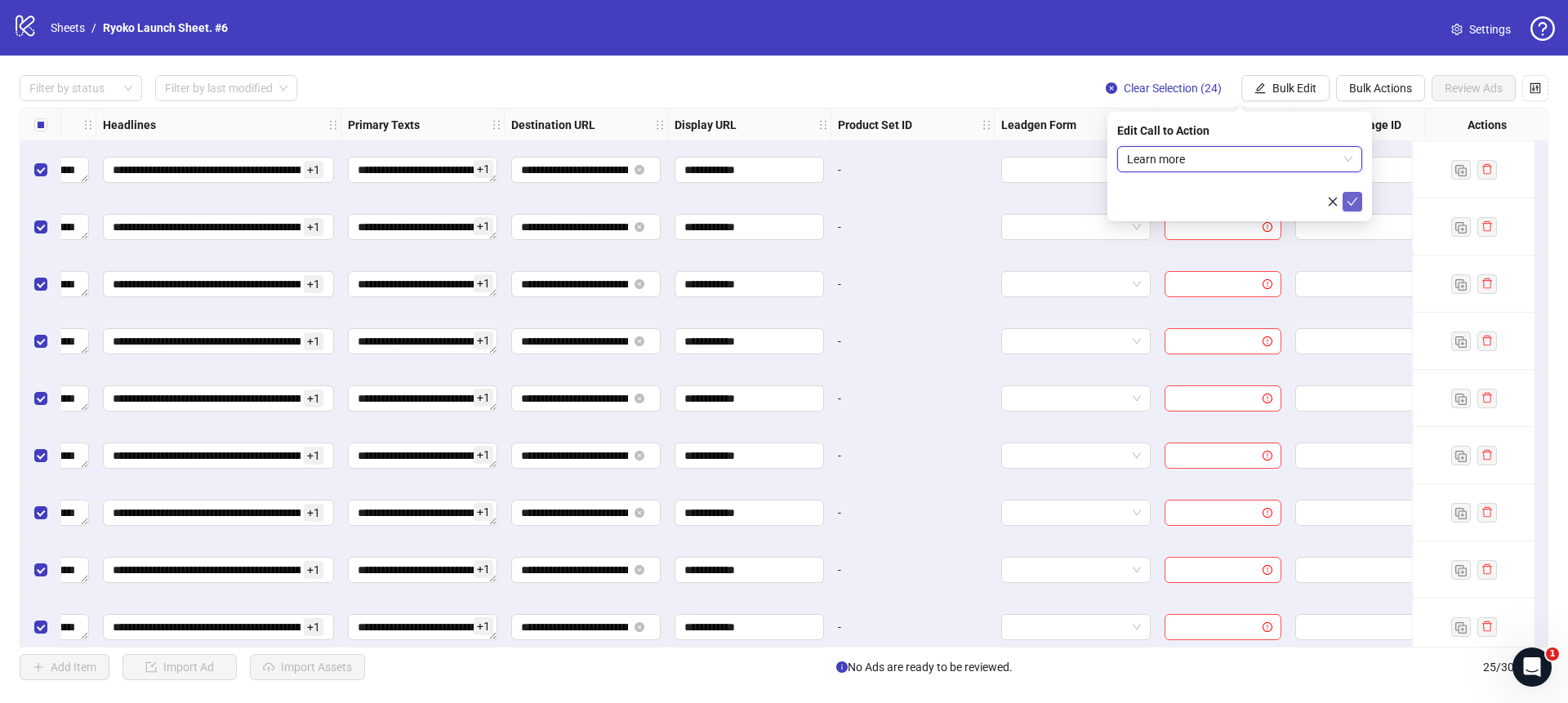
click at [1348, 197] on icon "check" at bounding box center [1352, 202] width 11 height 11
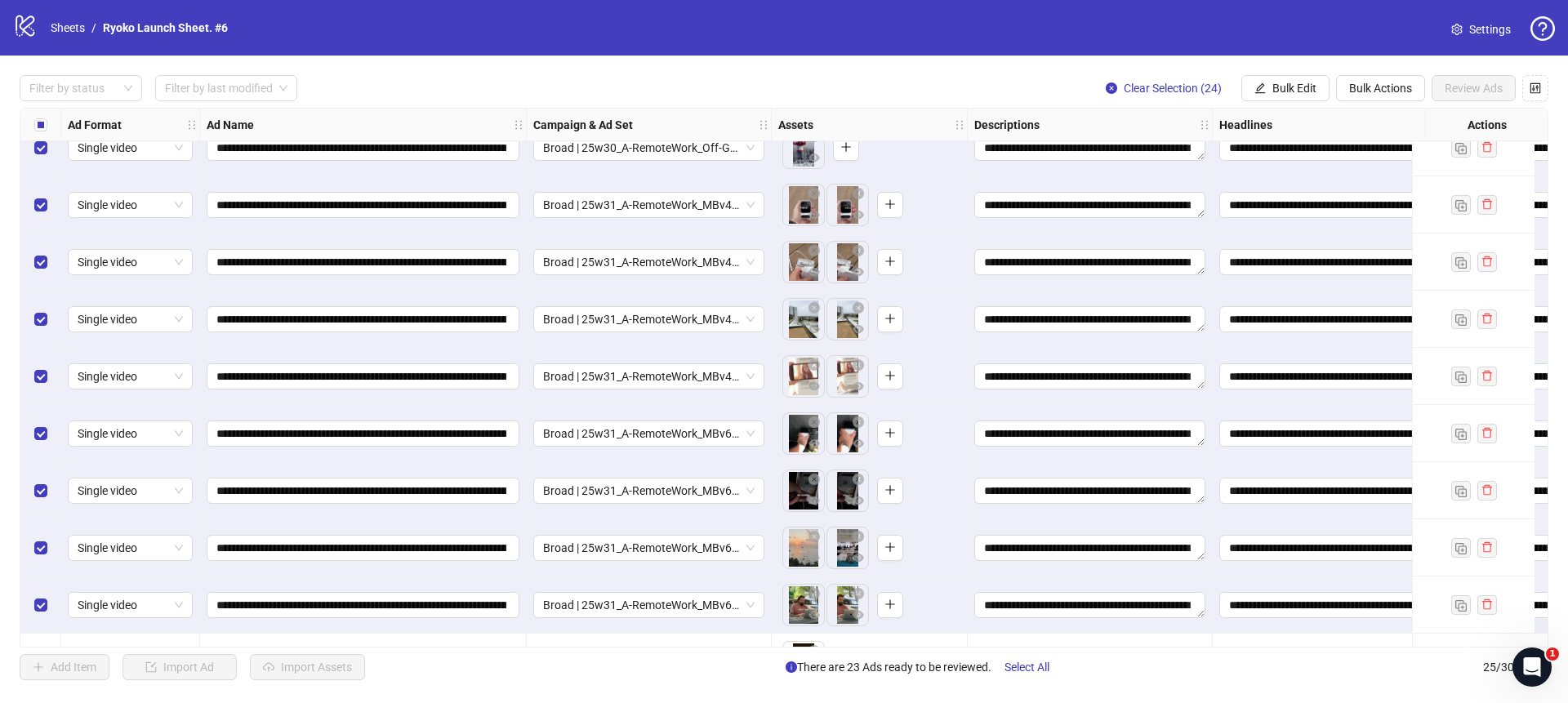
scroll to position [930, 0]
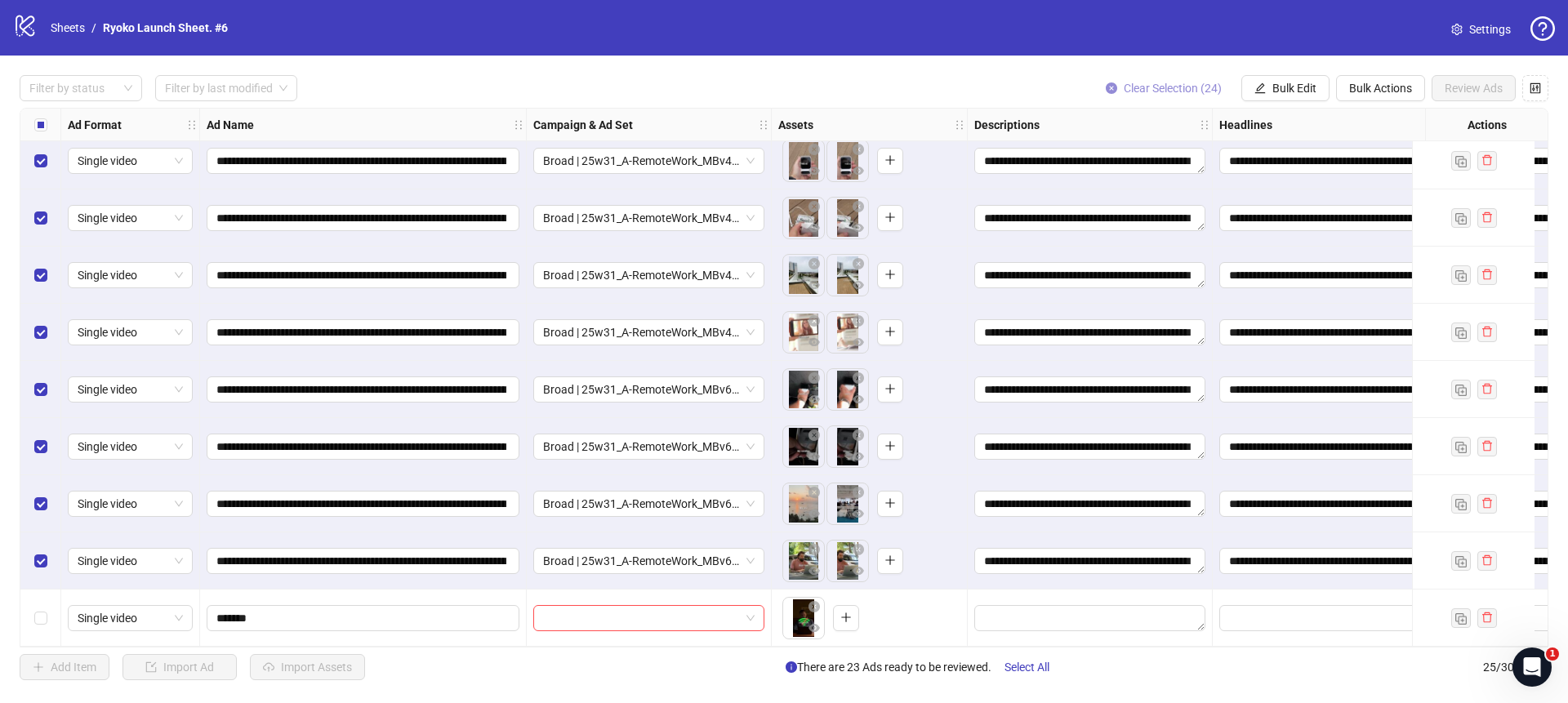
click at [1110, 86] on icon "close-circle" at bounding box center [1111, 88] width 11 height 11
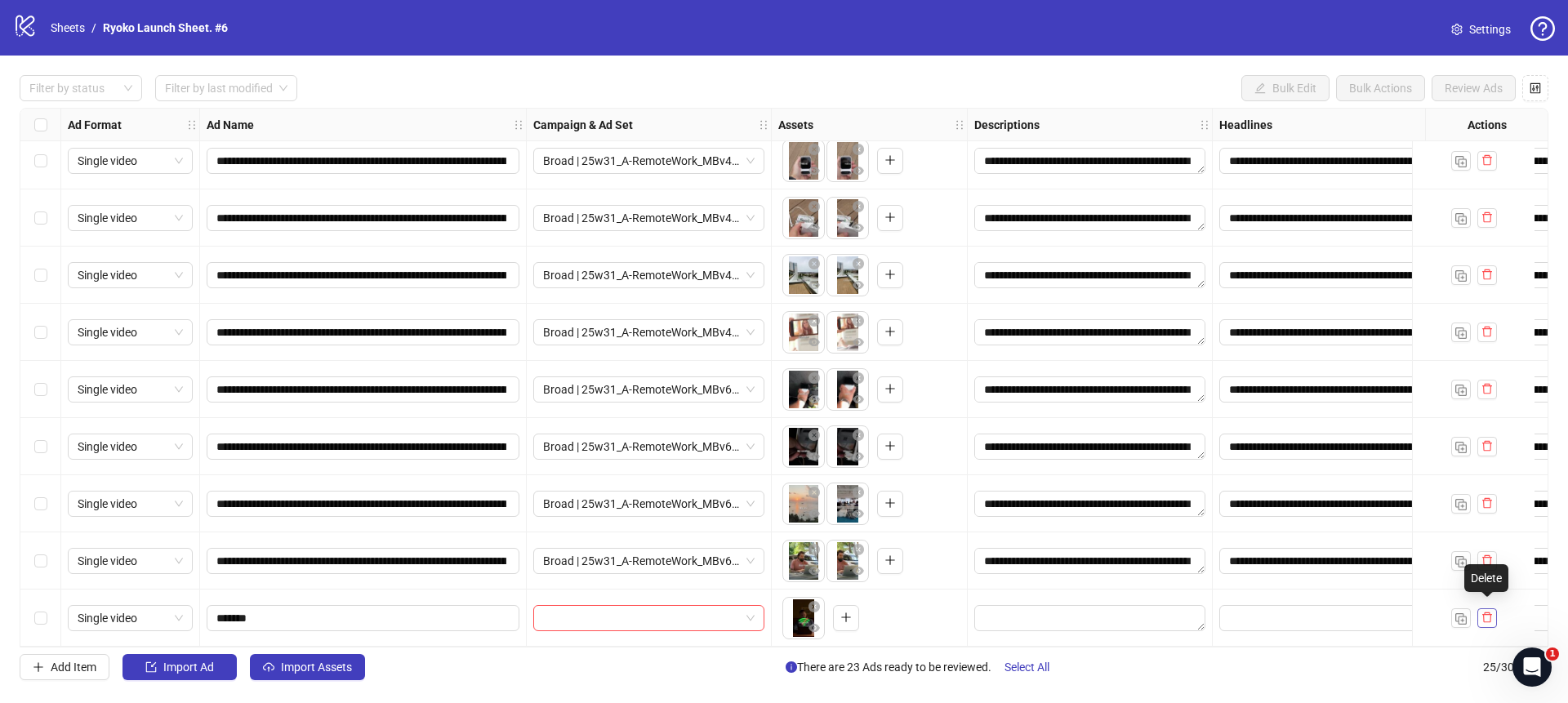
click at [1480, 612] on button "button" at bounding box center [1486, 617] width 20 height 20
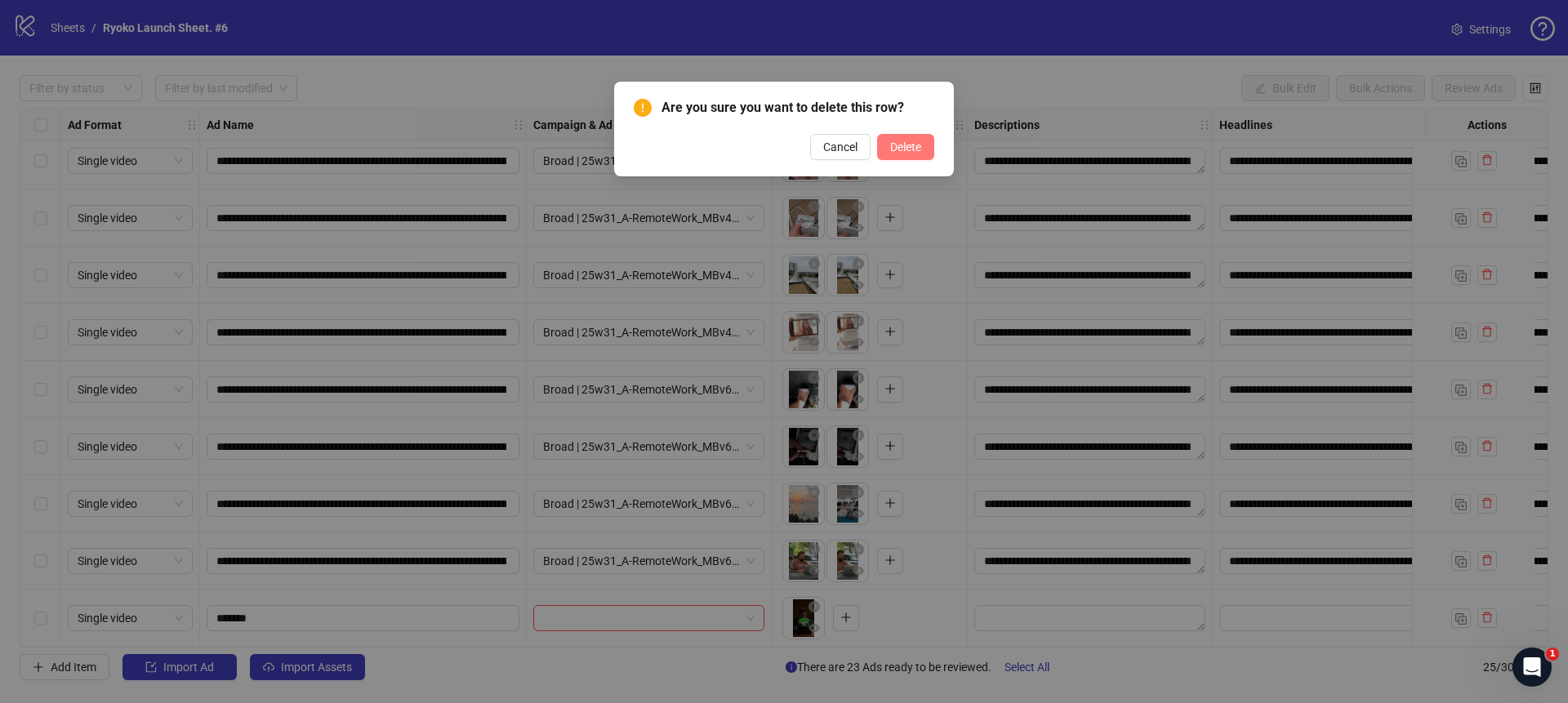
click at [896, 153] on span "Delete" at bounding box center [905, 147] width 31 height 13
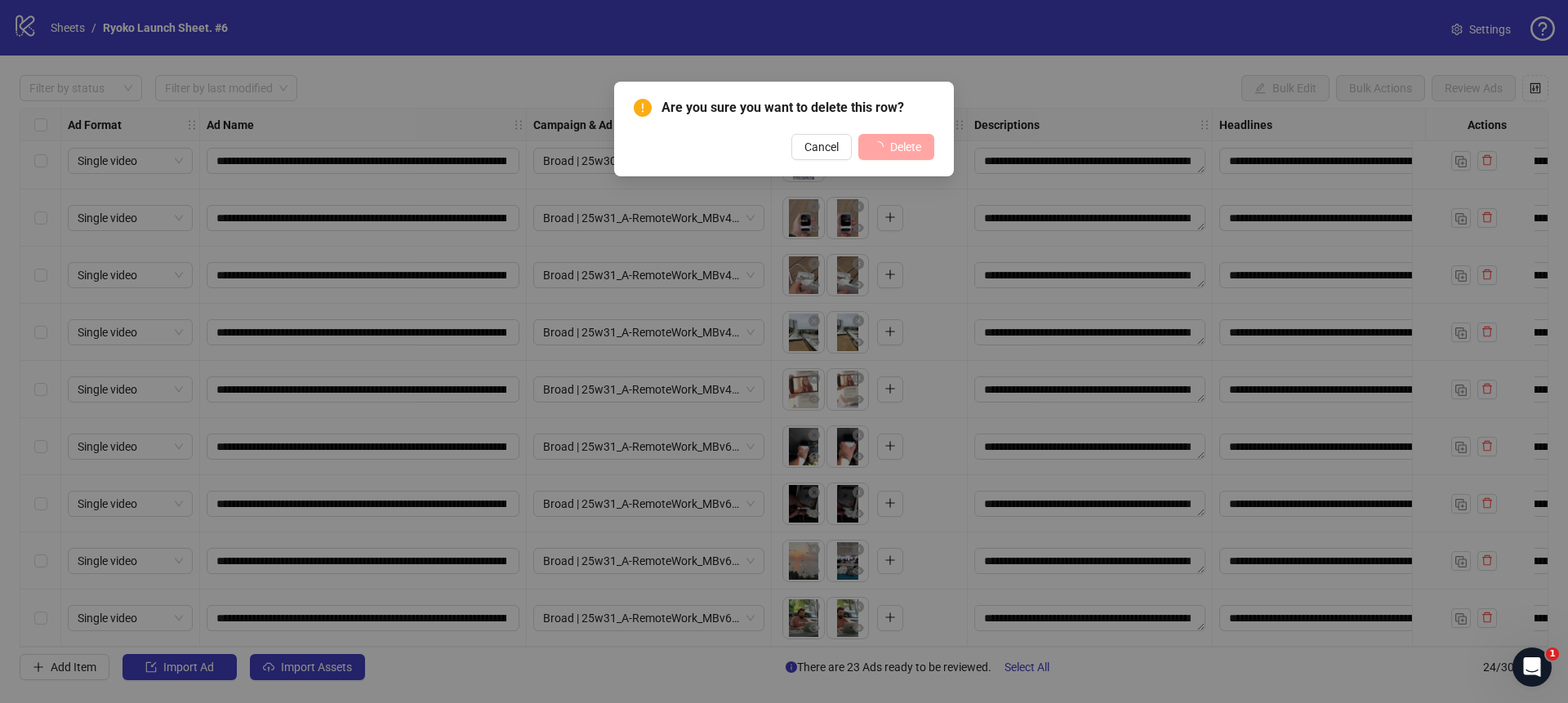
scroll to position [872, 0]
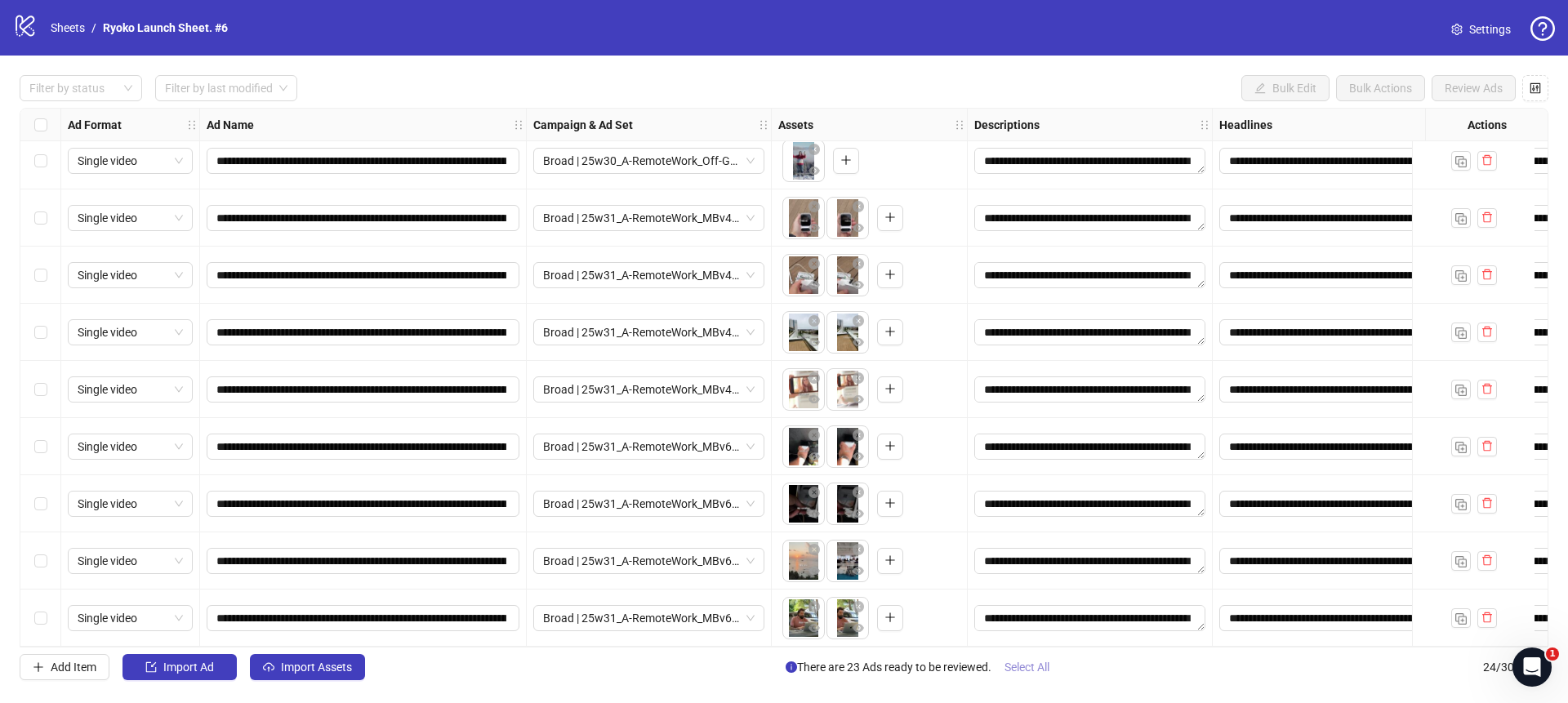
click at [1028, 668] on span "Select All" at bounding box center [1027, 667] width 45 height 13
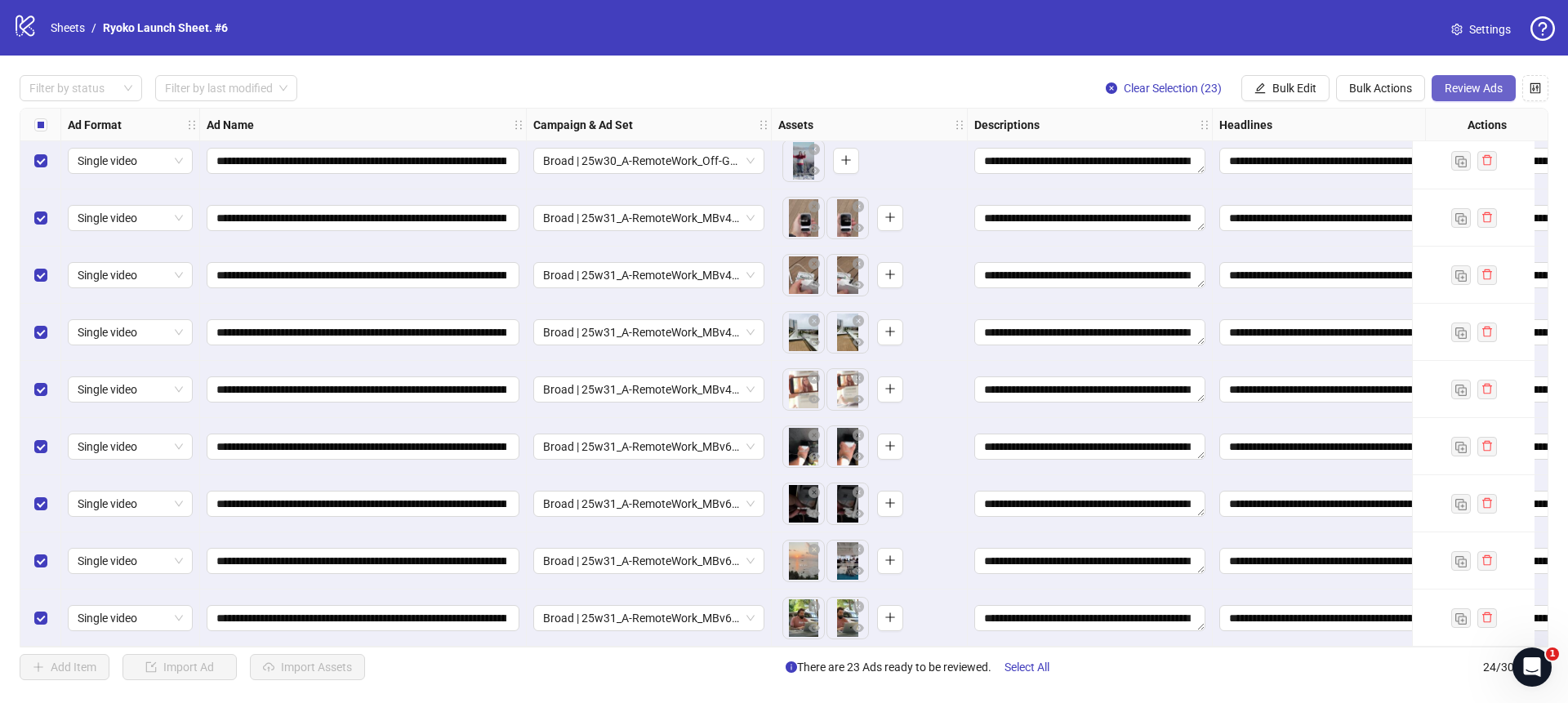
click at [1468, 90] on span "Review Ads" at bounding box center [1473, 88] width 58 height 13
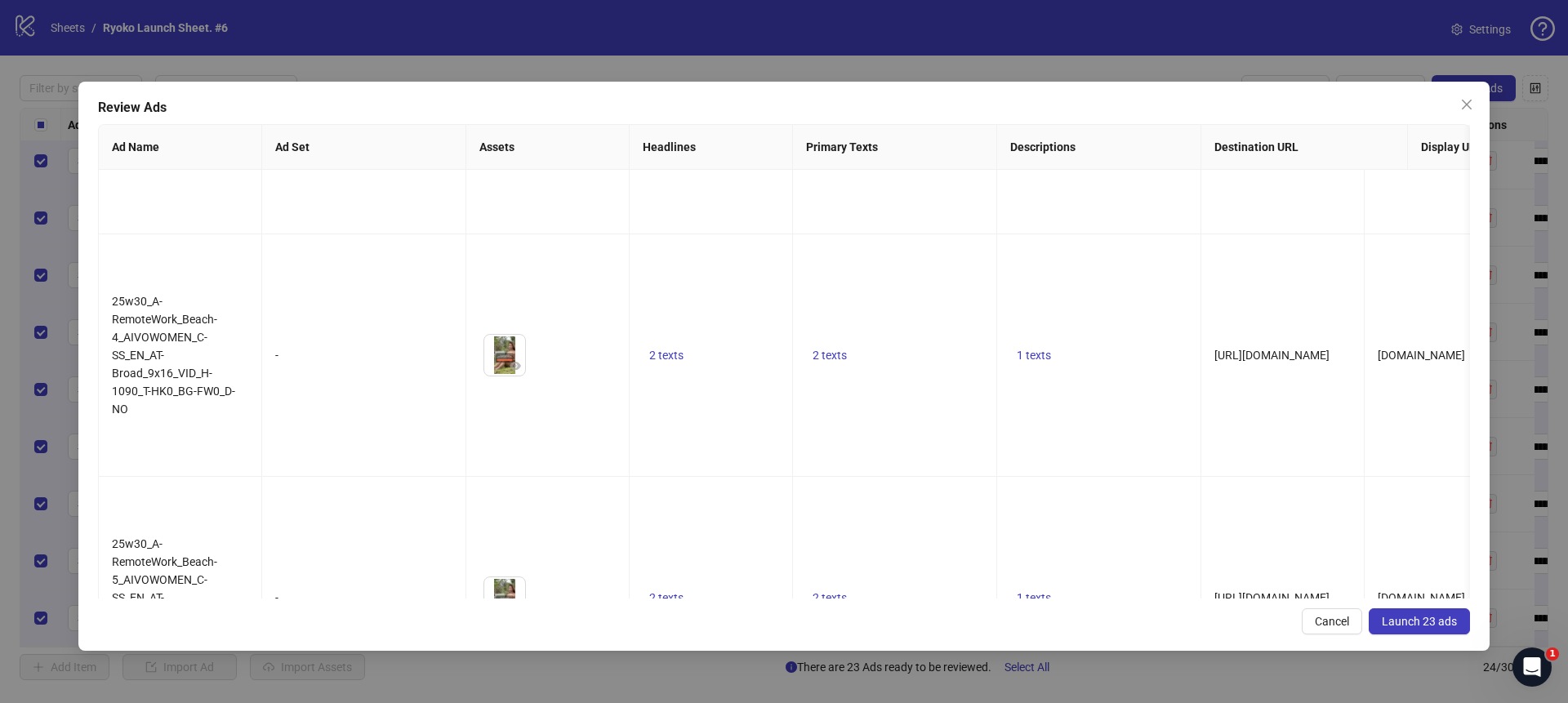
scroll to position [950, 0]
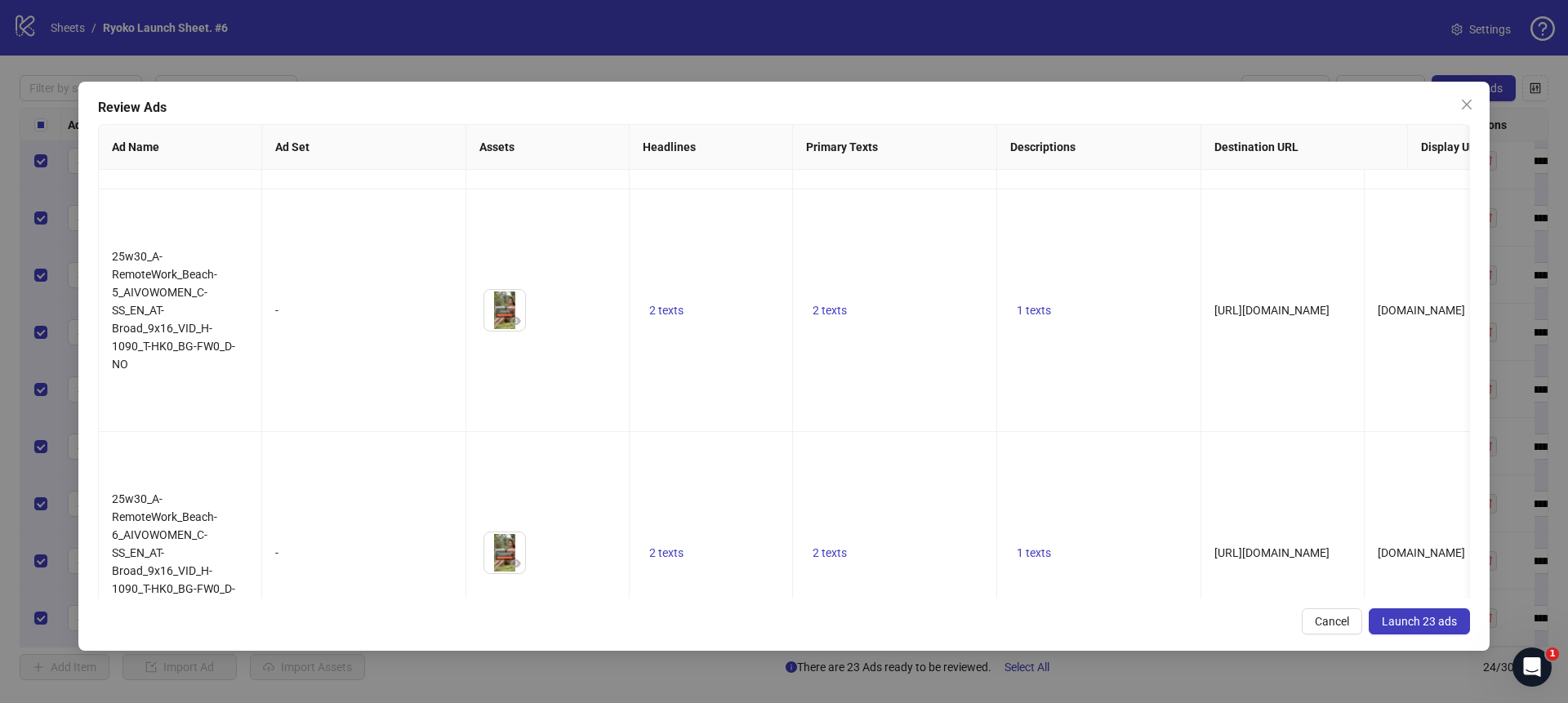
click at [1422, 616] on span "Launch 23 ads" at bounding box center [1418, 621] width 75 height 13
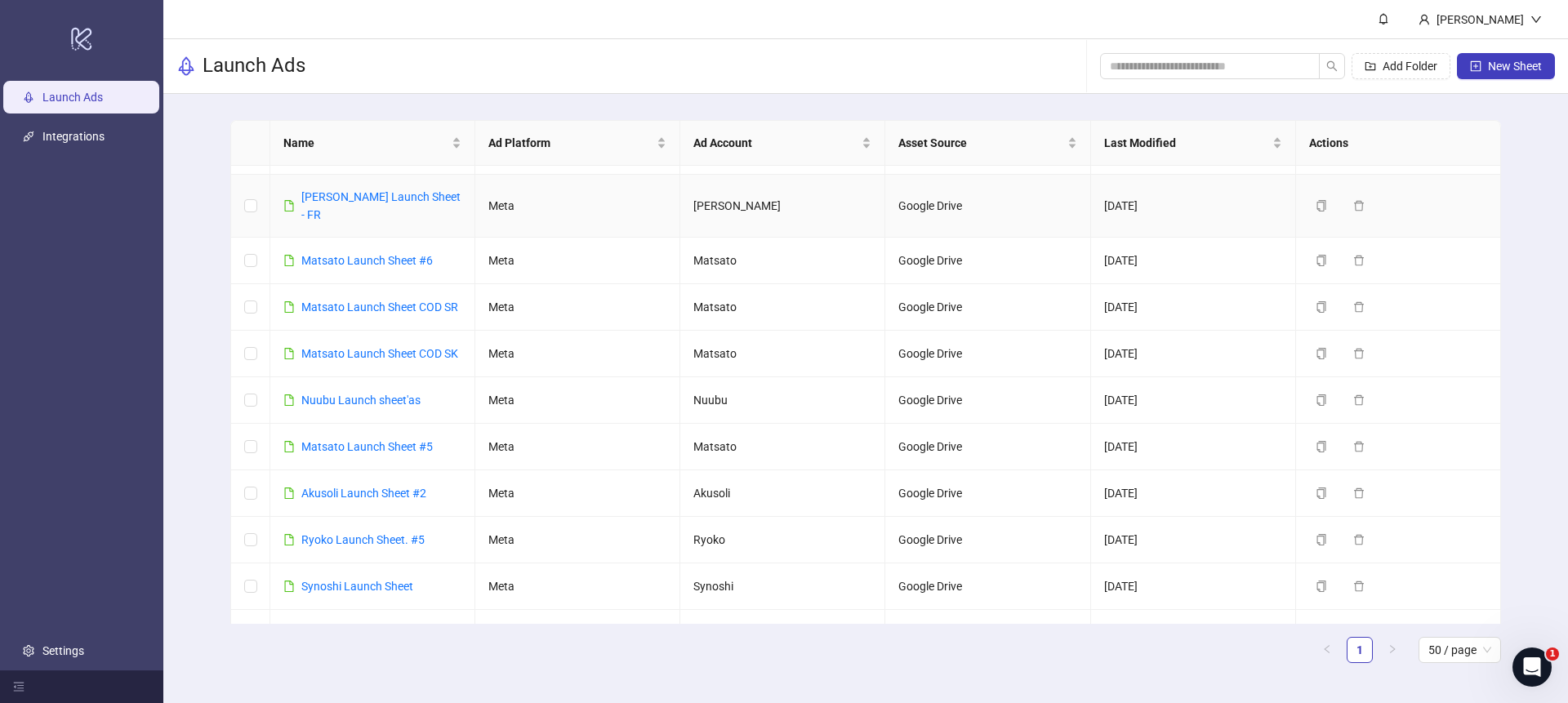
scroll to position [131, 0]
click at [355, 532] on link "Ryoko Launch Sheet. #5" at bounding box center [363, 538] width 124 height 13
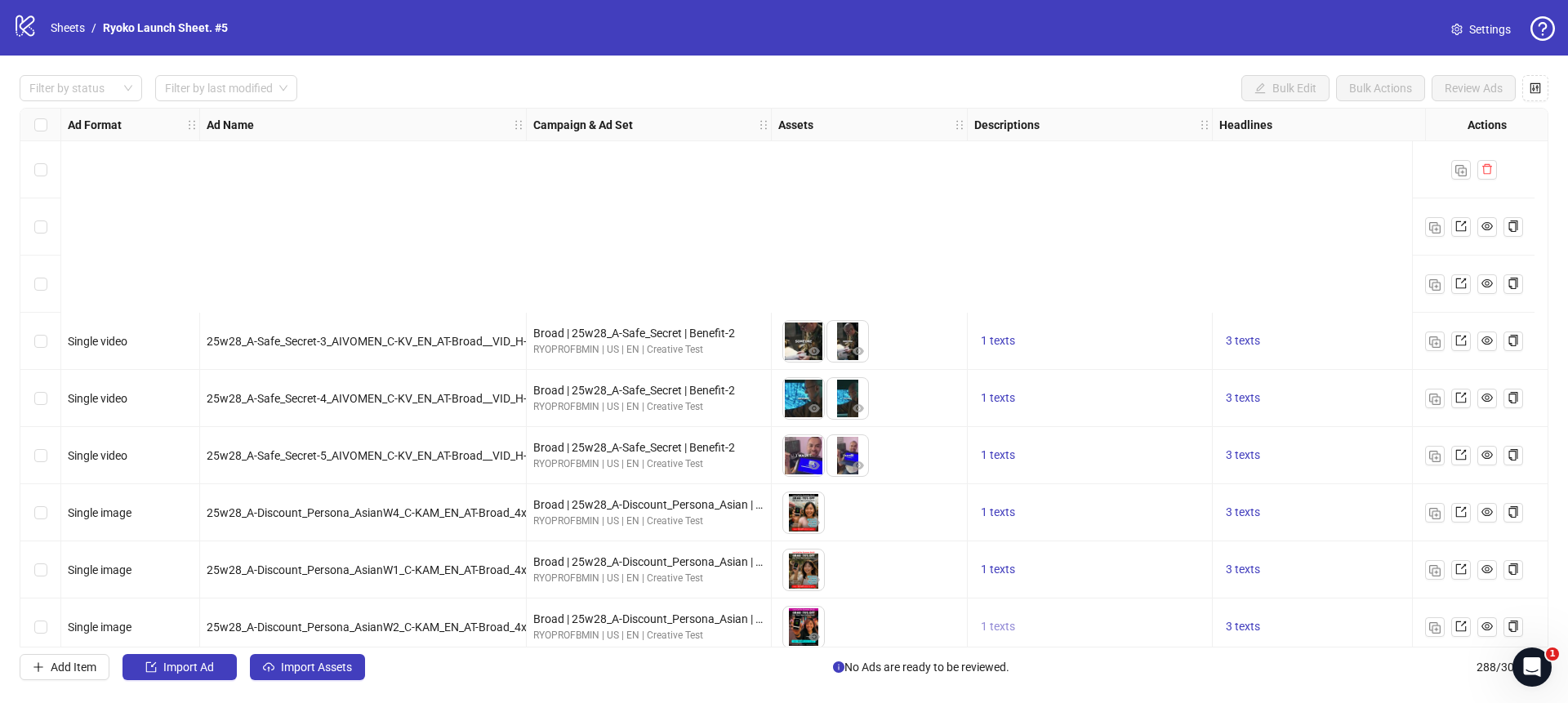
scroll to position [282, 0]
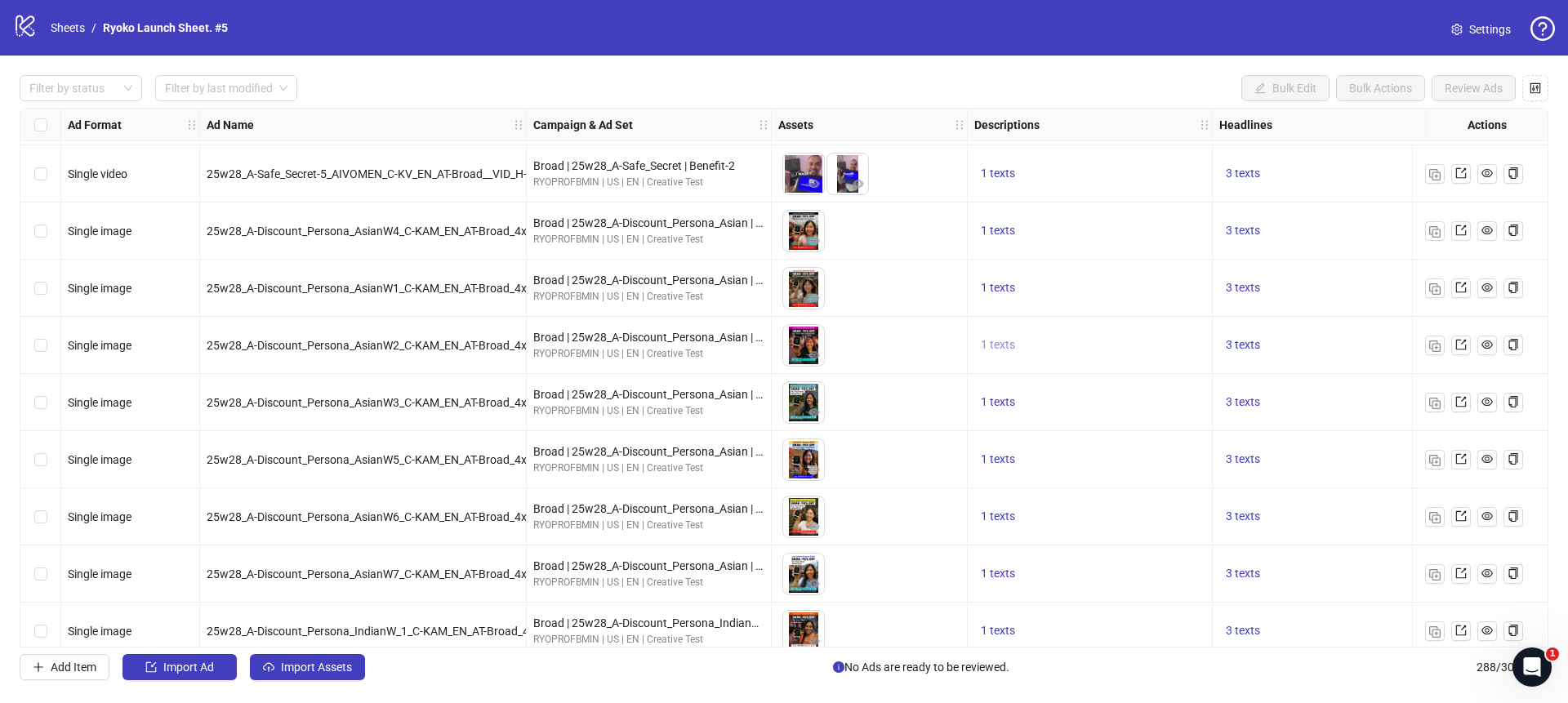
click at [1000, 343] on span "1 texts" at bounding box center [997, 344] width 34 height 13
click at [1136, 332] on div "Learn why this pocket device is superior to Wi-Fi or mobile data" at bounding box center [1163, 332] width 136 height 54
copy div "Learn why this pocket device is superior to Wi-Fi or mobile data"
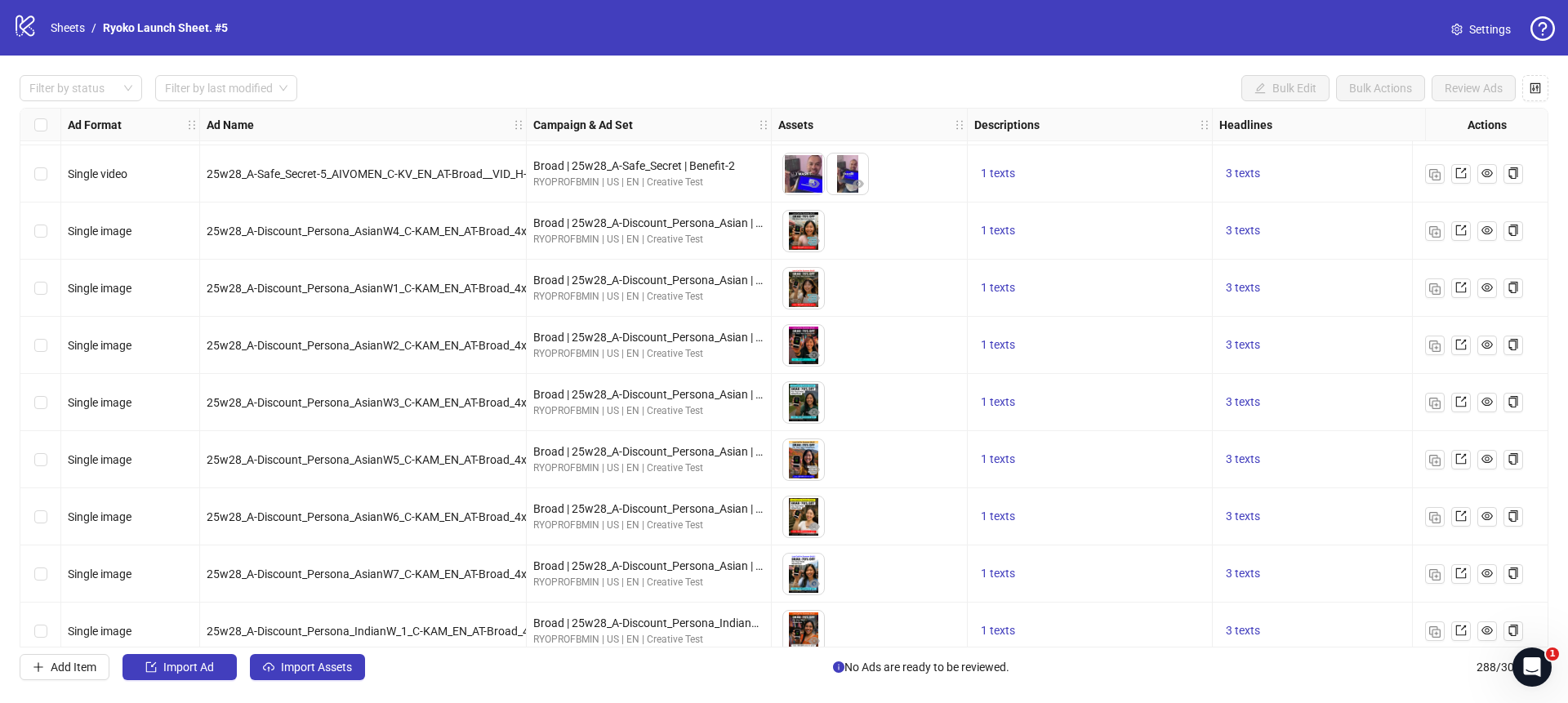
click at [1169, 215] on div "1 texts" at bounding box center [1089, 231] width 245 height 57
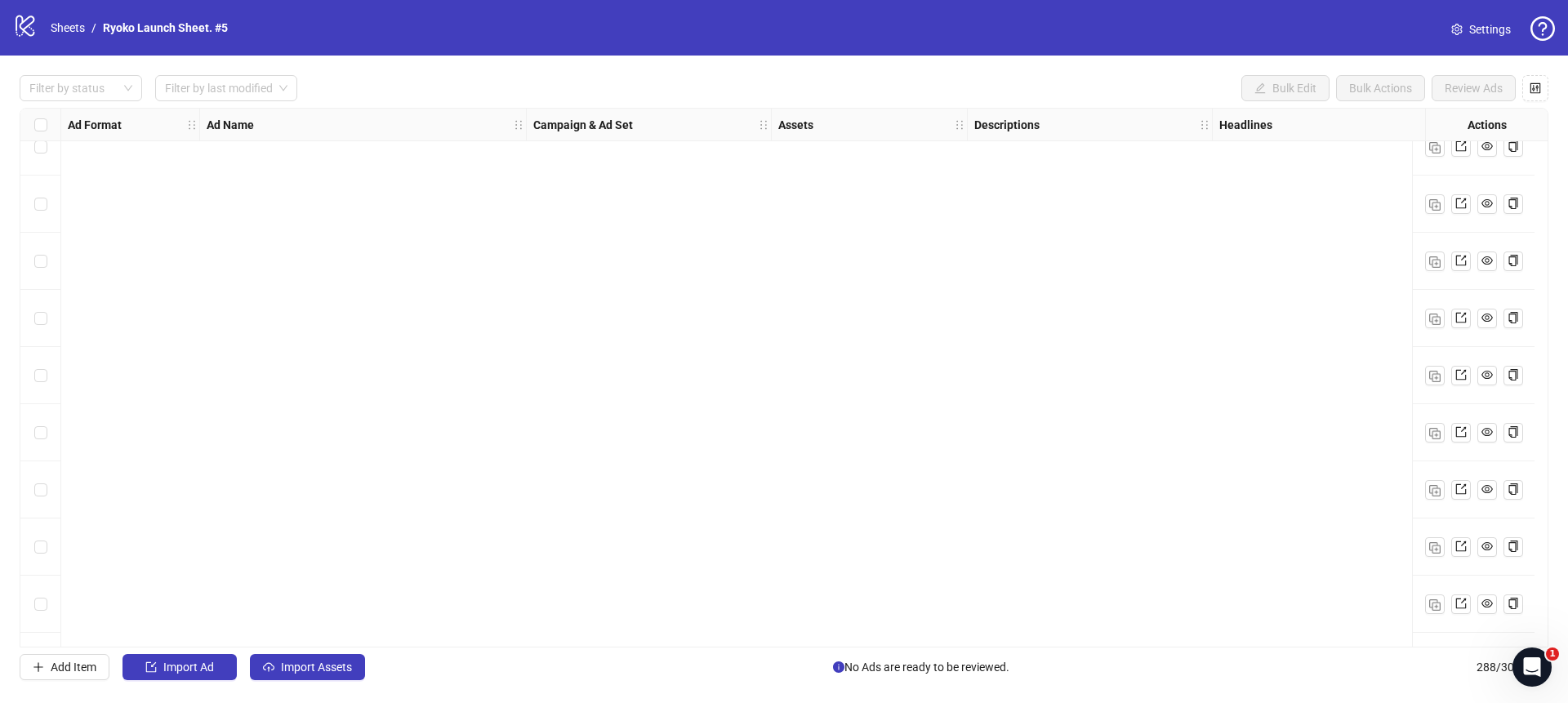
scroll to position [15959, 0]
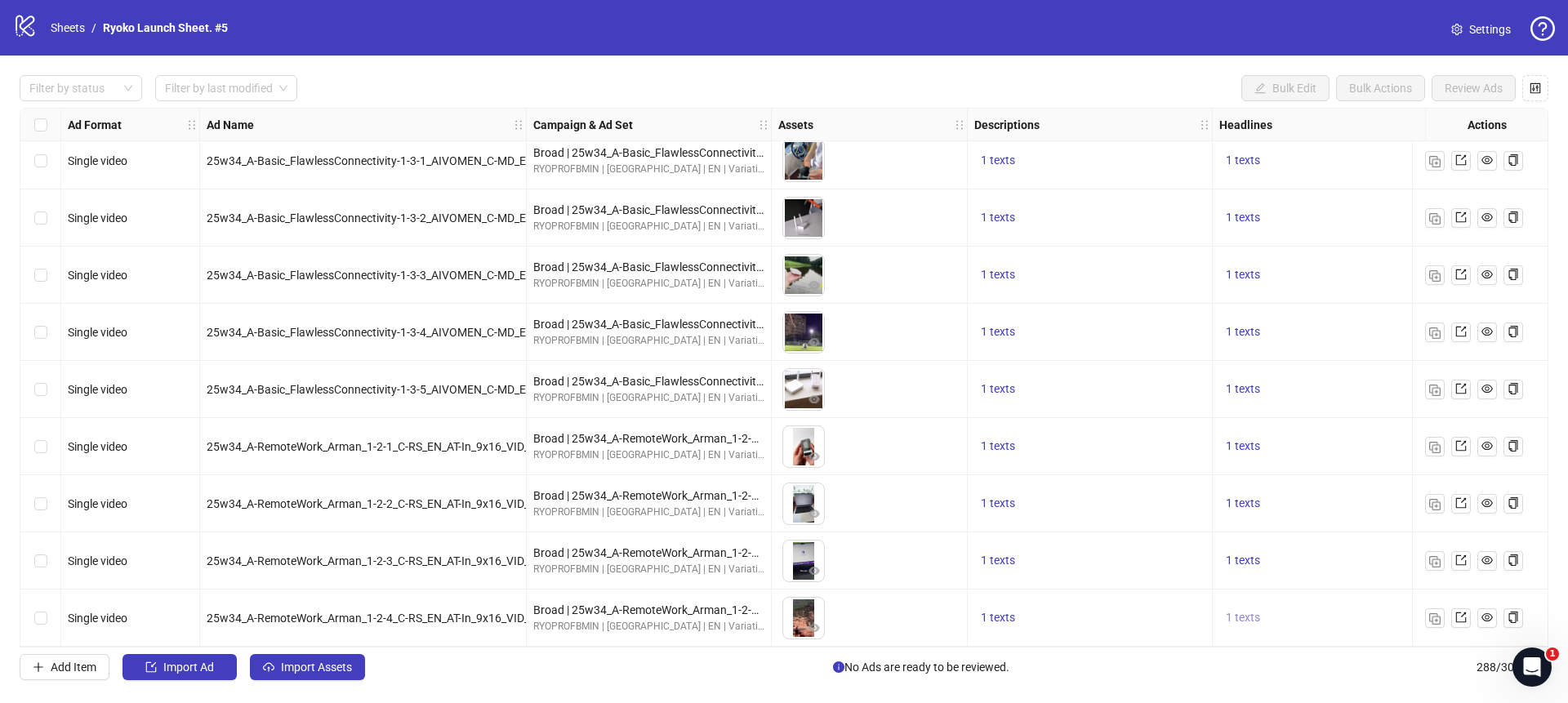
click at [1233, 611] on span "1 texts" at bounding box center [1242, 617] width 34 height 13
click at [1422, 596] on div "I Want Consistent And Fast Wi-Fi while Travelling" at bounding box center [1408, 598] width 136 height 36
